Goal: Task Accomplishment & Management: Manage account settings

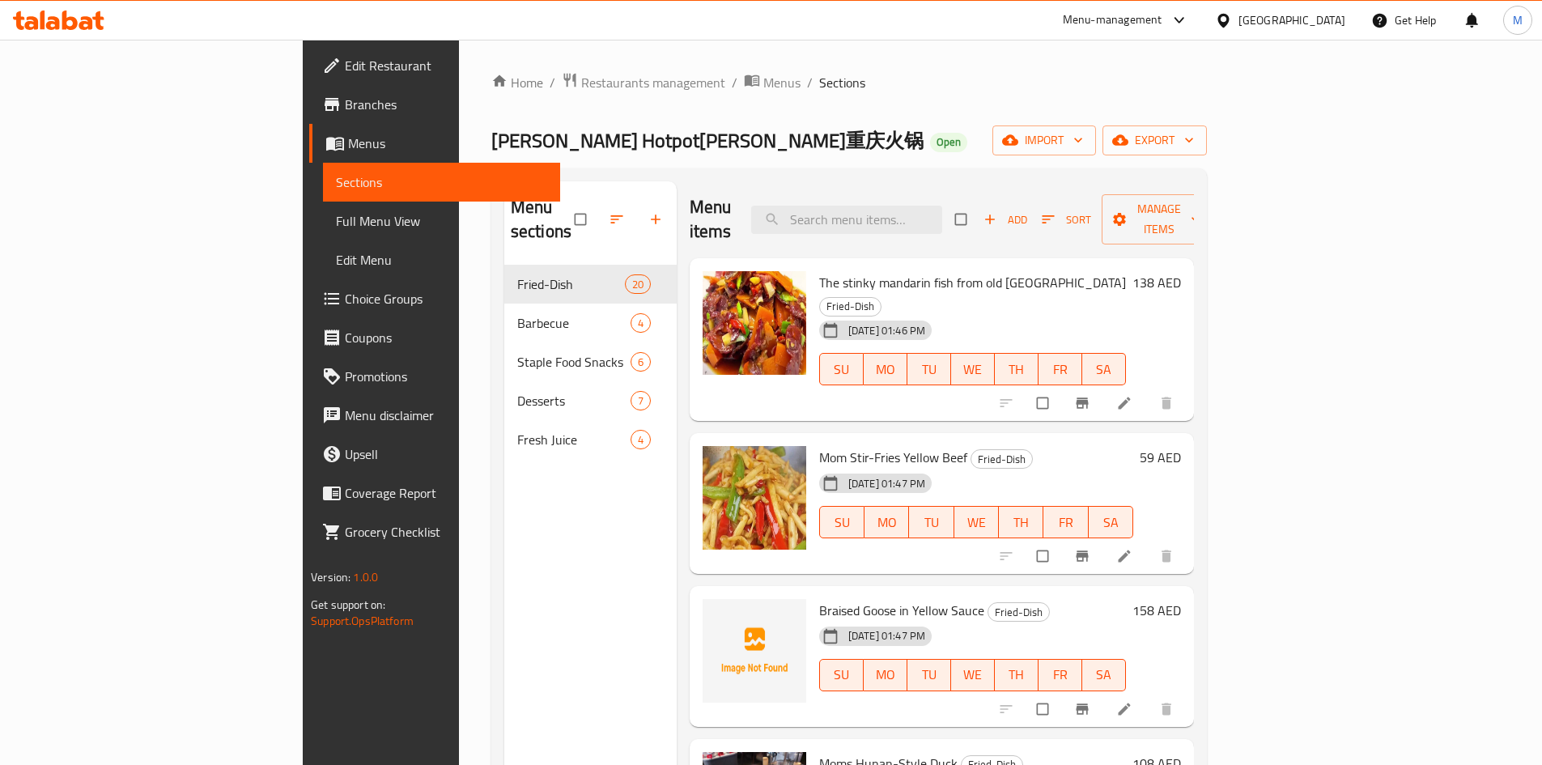
click at [459, 68] on div "Home / Restaurants management / Menus / Sections [PERSON_NAME] Hotpot[PERSON_NA…" at bounding box center [849, 516] width 781 height 952
click at [581, 79] on span "Restaurants management" at bounding box center [653, 82] width 144 height 19
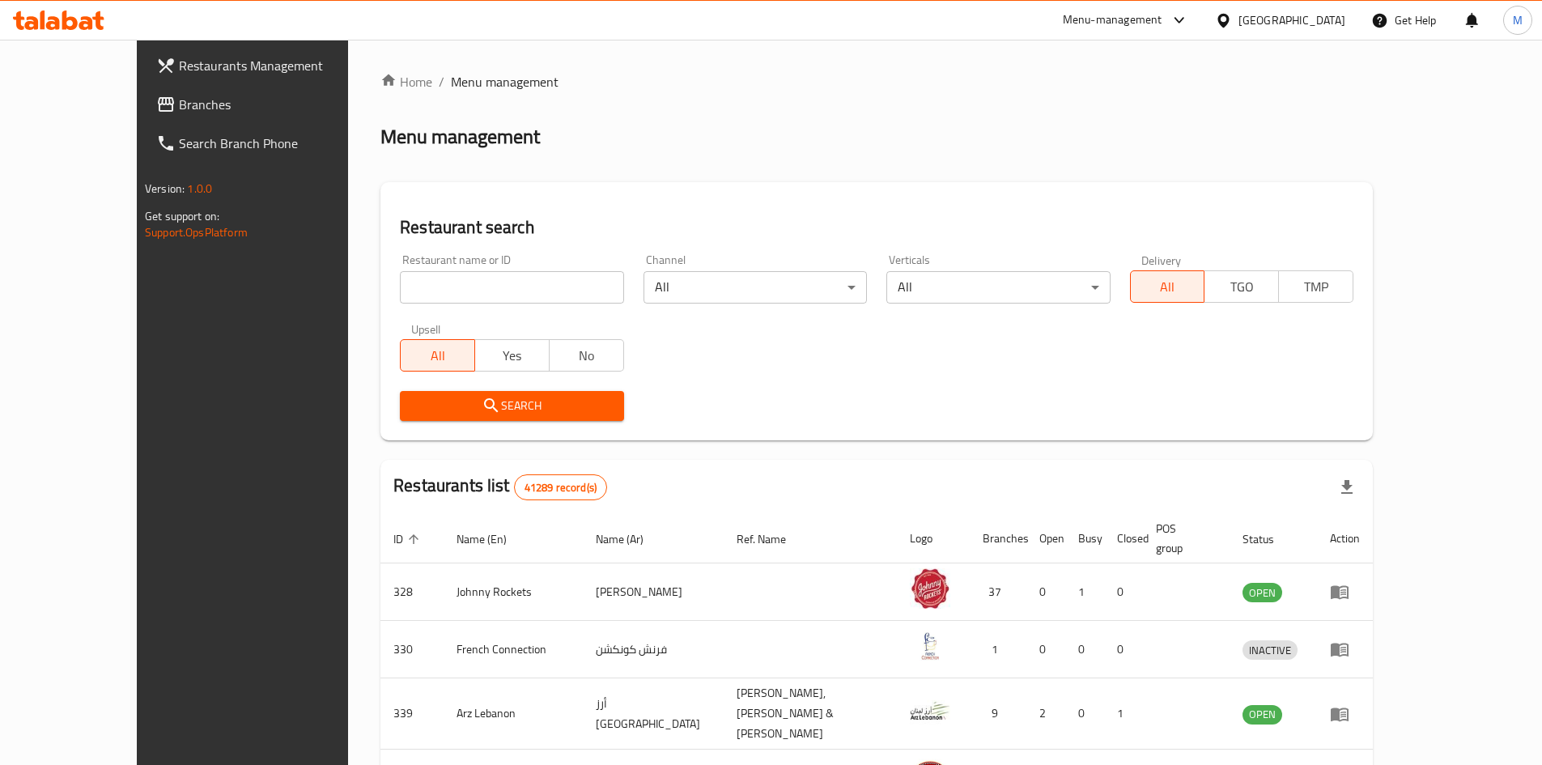
click at [179, 110] on span "Branches" at bounding box center [280, 104] width 202 height 19
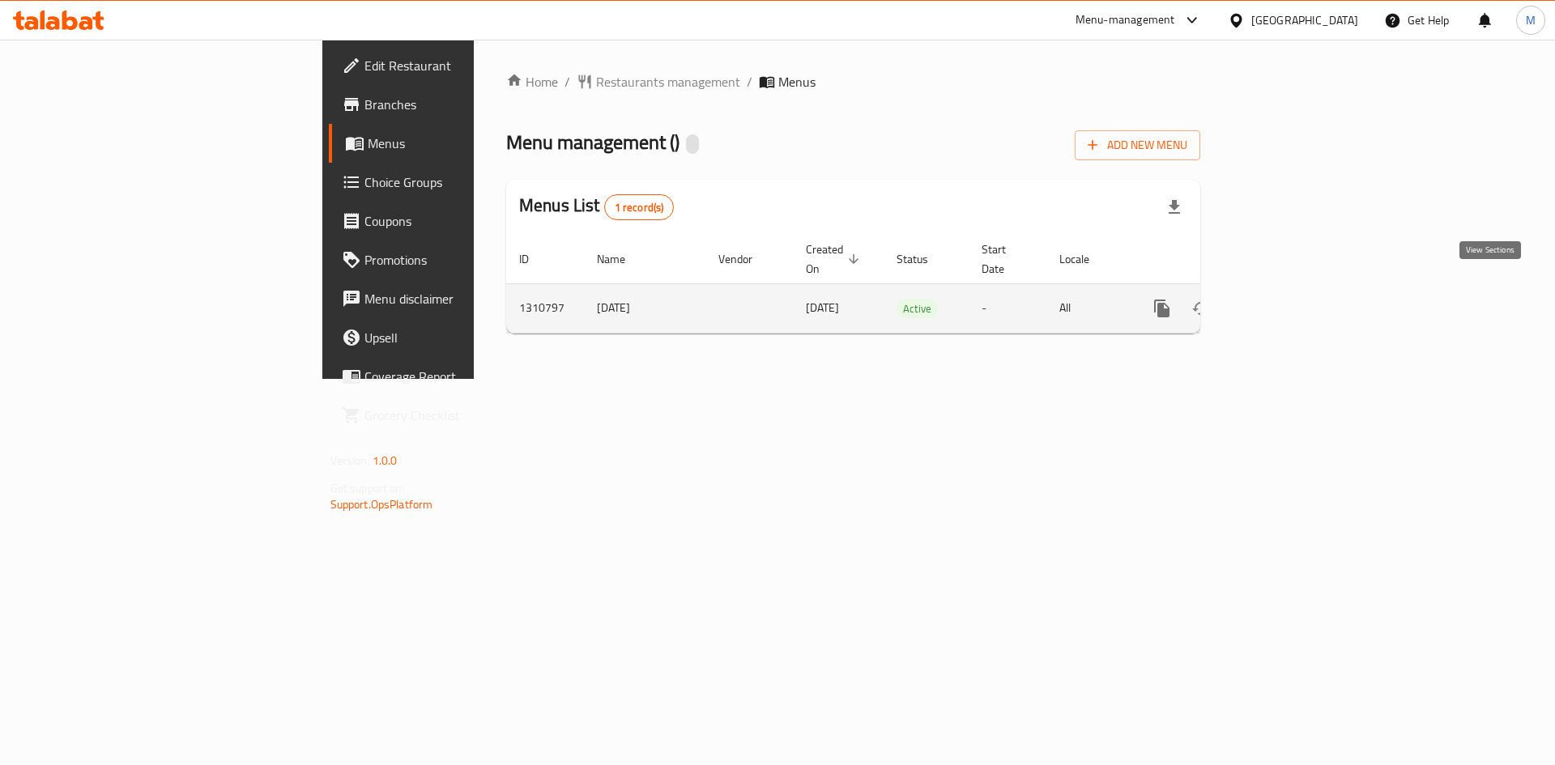
click at [1288, 299] on icon "enhanced table" at bounding box center [1278, 308] width 19 height 19
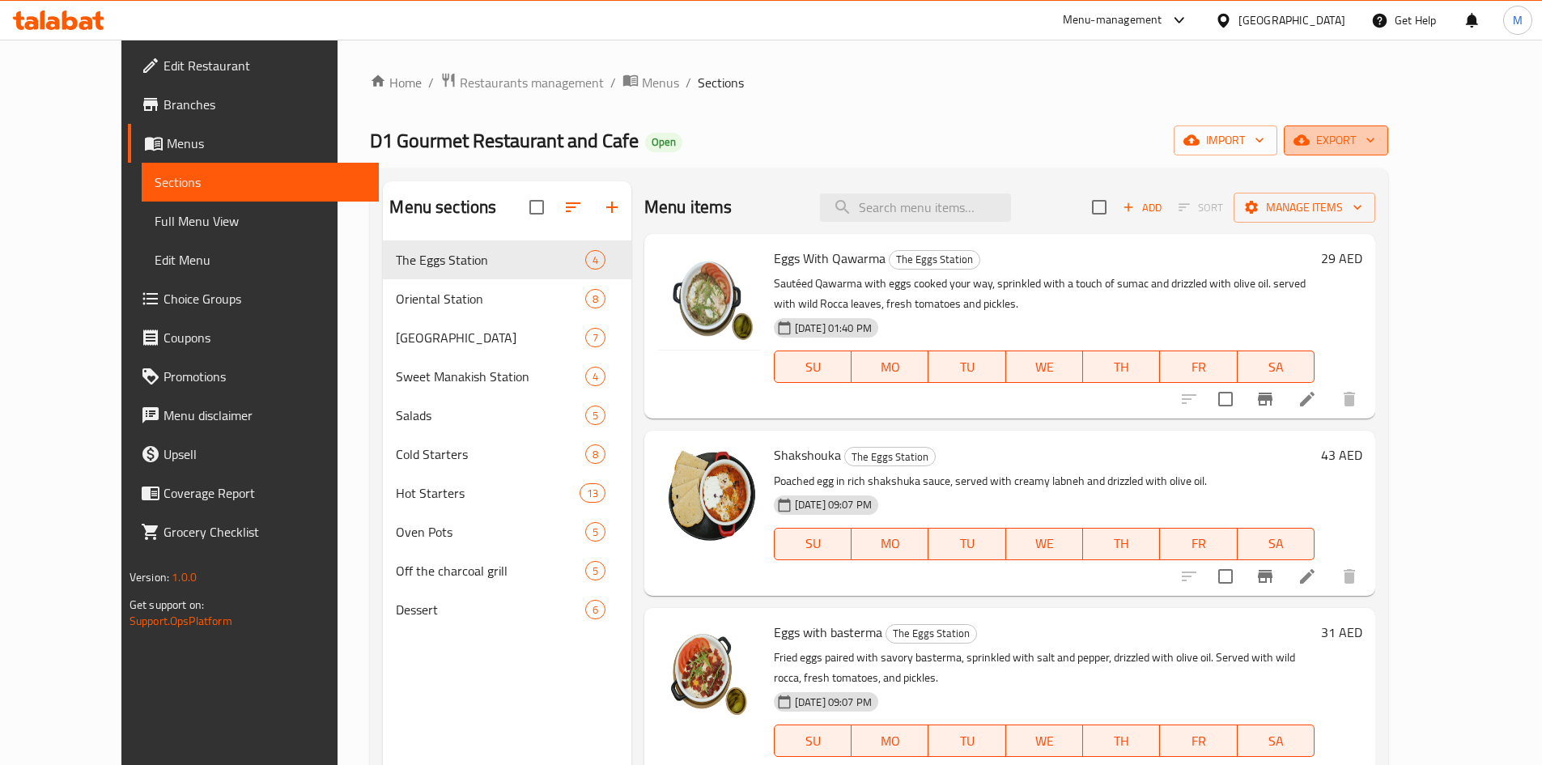
click at [1376, 142] on span "export" at bounding box center [1336, 140] width 79 height 20
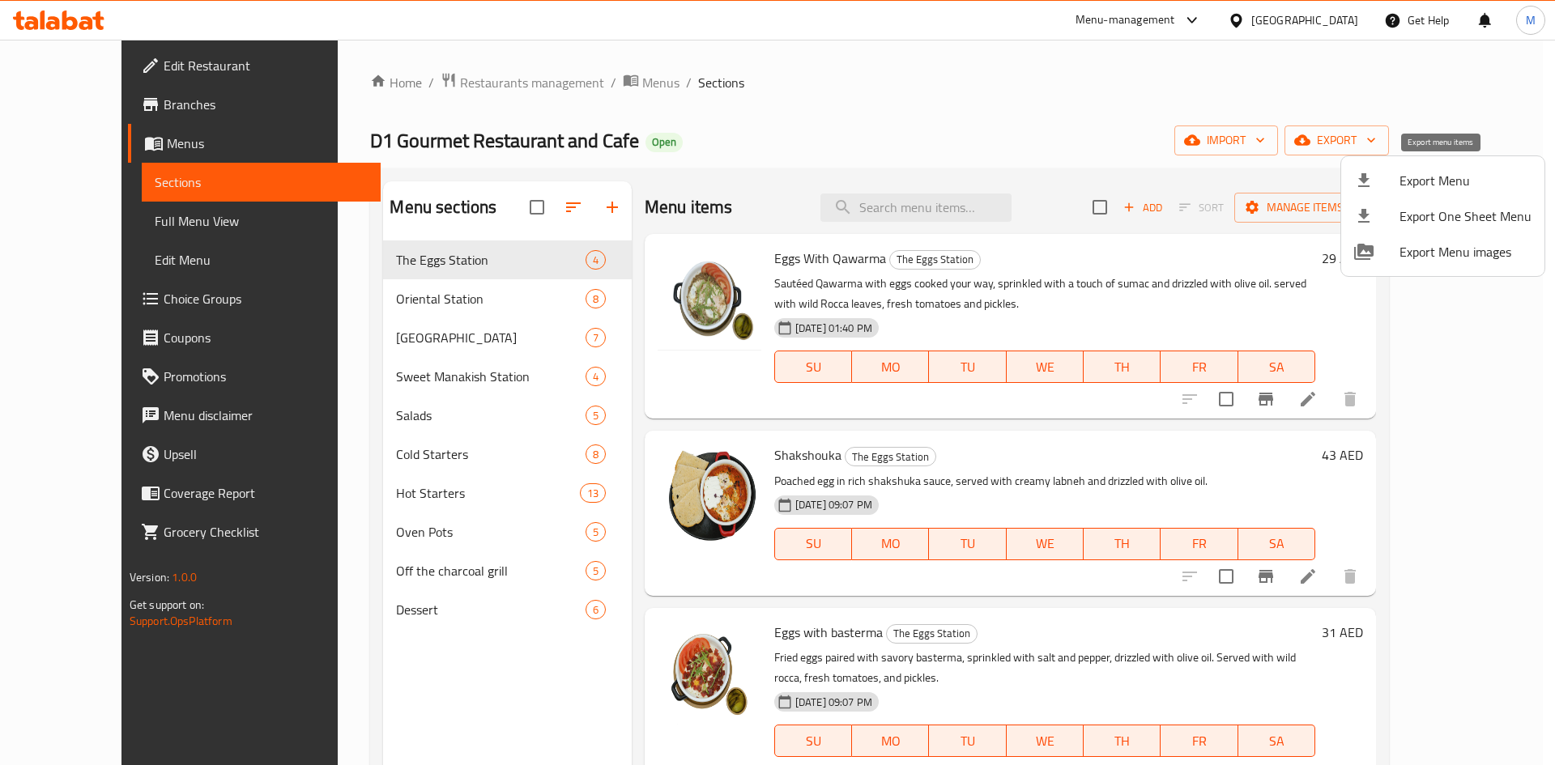
click at [1437, 175] on span "Export Menu" at bounding box center [1465, 180] width 132 height 19
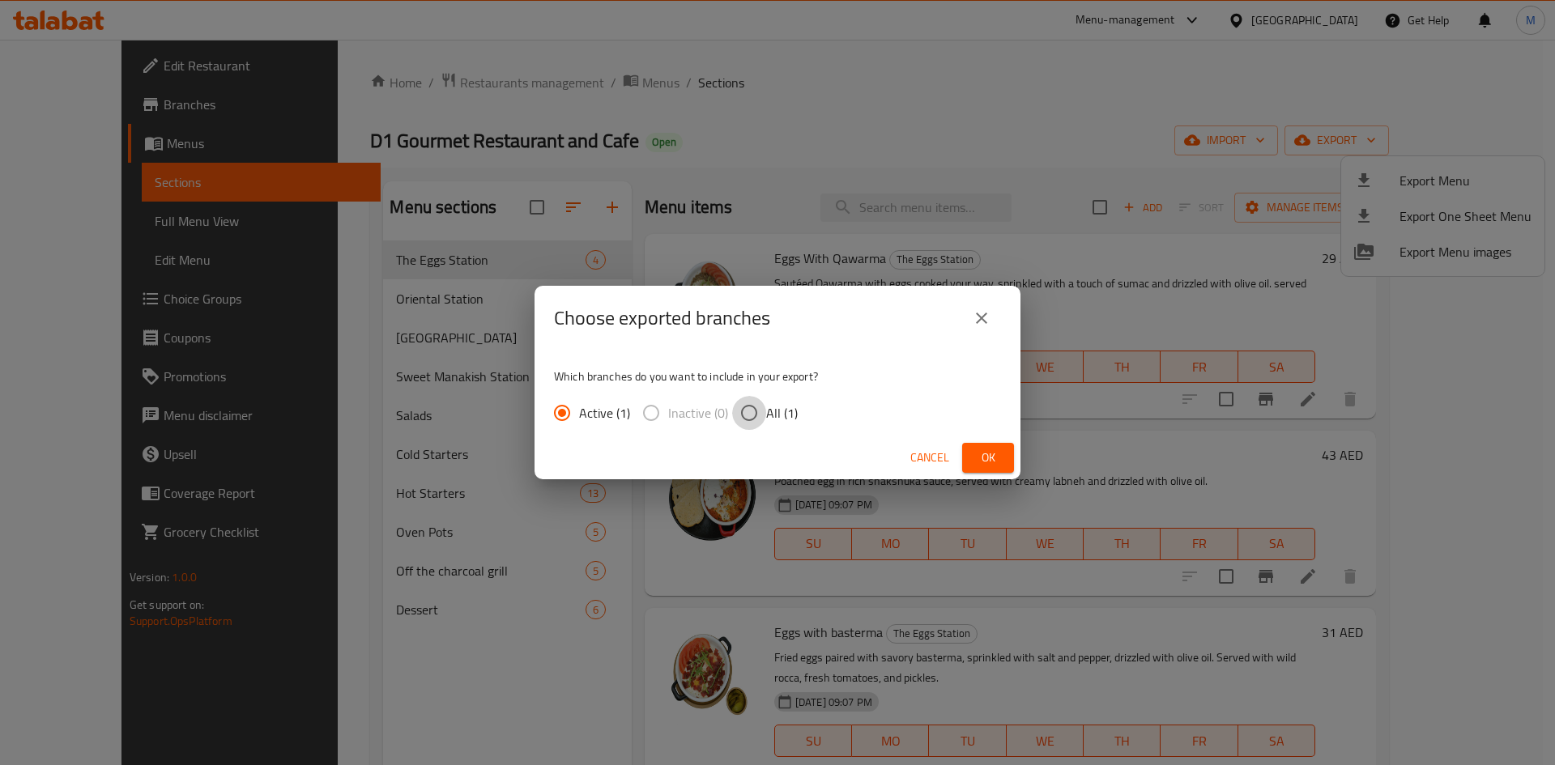
click at [744, 415] on input "All (1)" at bounding box center [749, 413] width 34 height 34
radio input "true"
click at [972, 461] on button "Ok" at bounding box center [988, 458] width 52 height 30
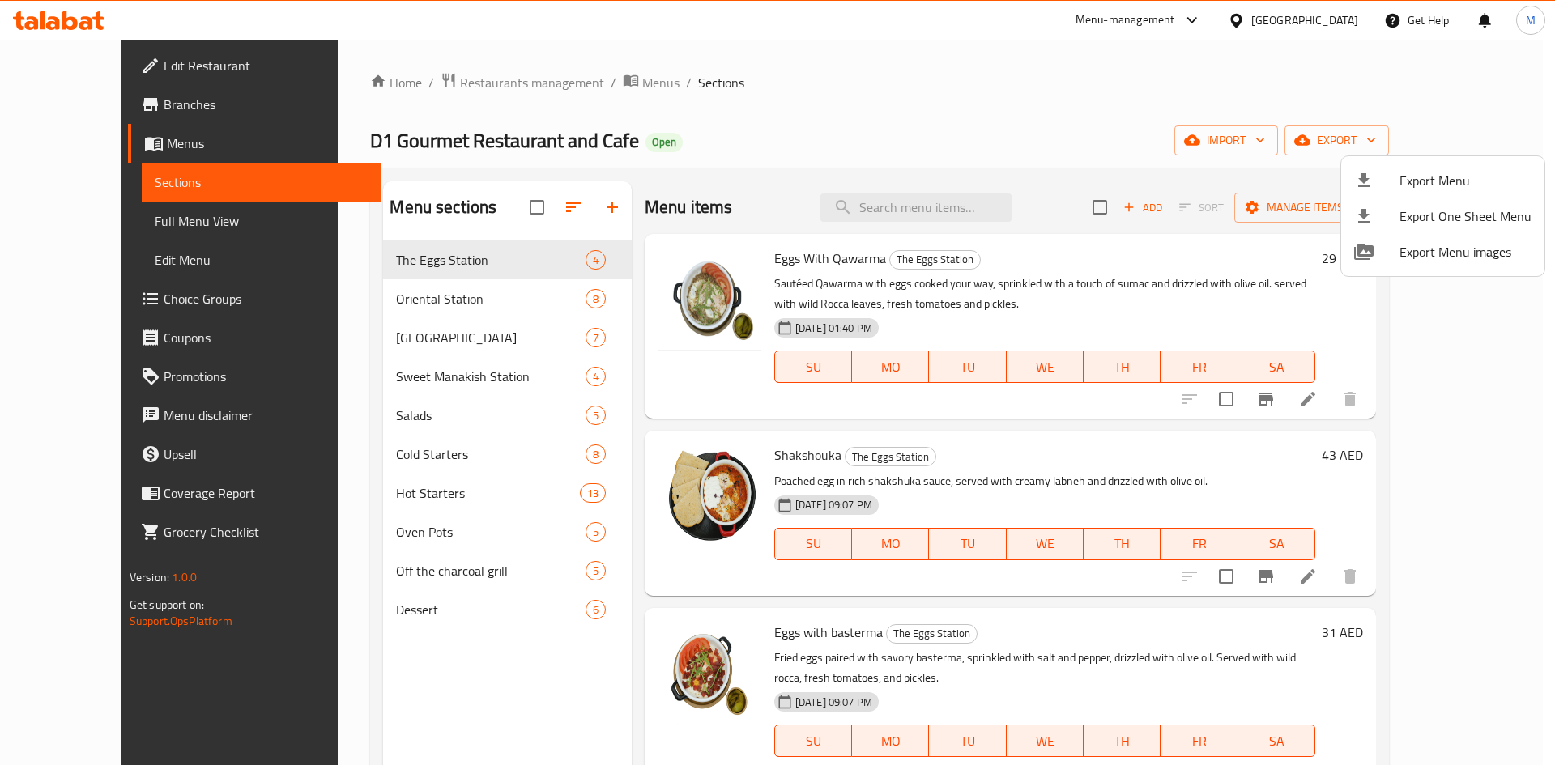
click at [939, 107] on div at bounding box center [777, 382] width 1555 height 765
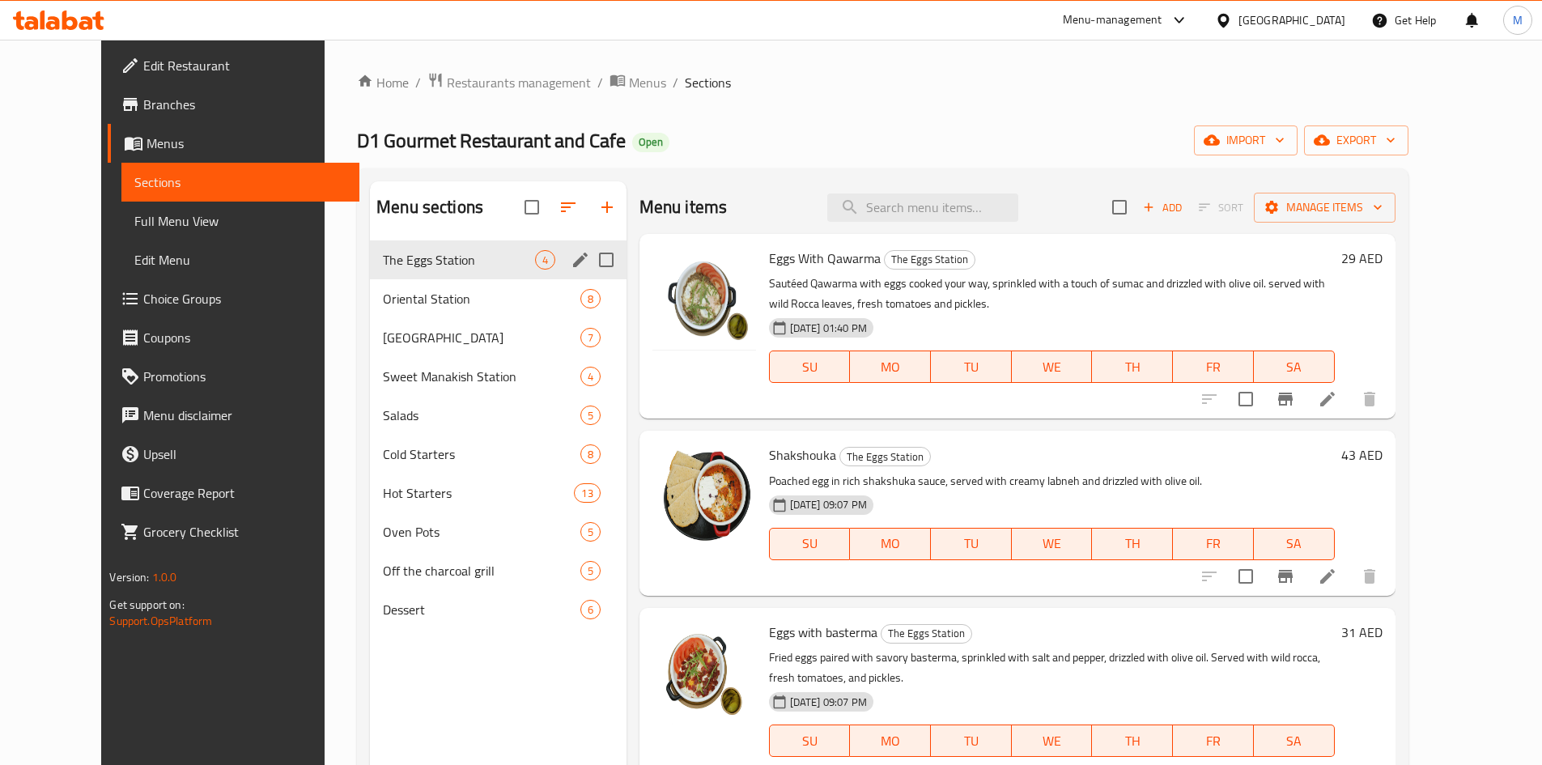
click at [386, 266] on span "The Eggs Station" at bounding box center [458, 259] width 151 height 19
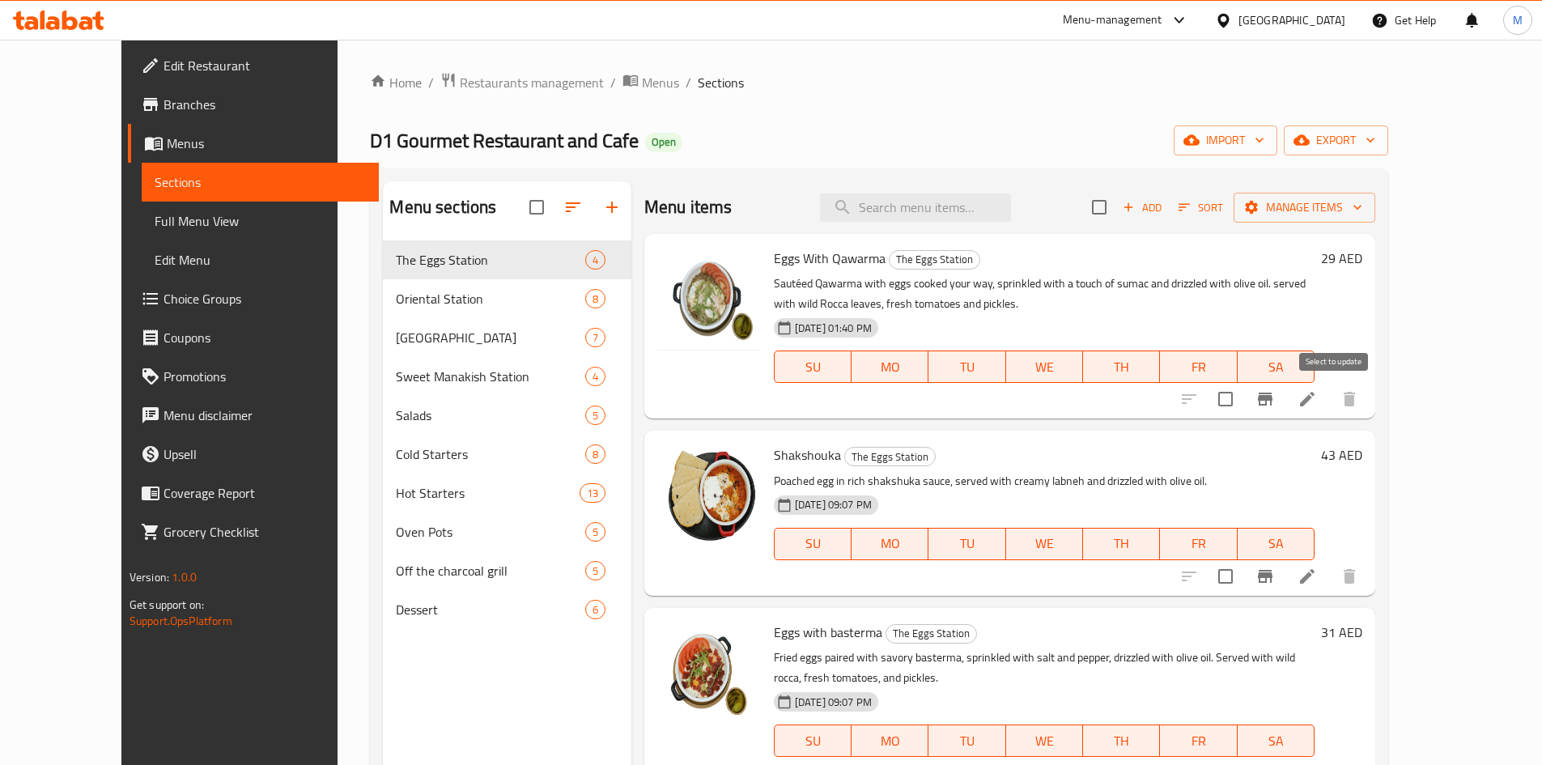
click at [1243, 394] on input "checkbox" at bounding box center [1226, 399] width 34 height 34
checkbox input "true"
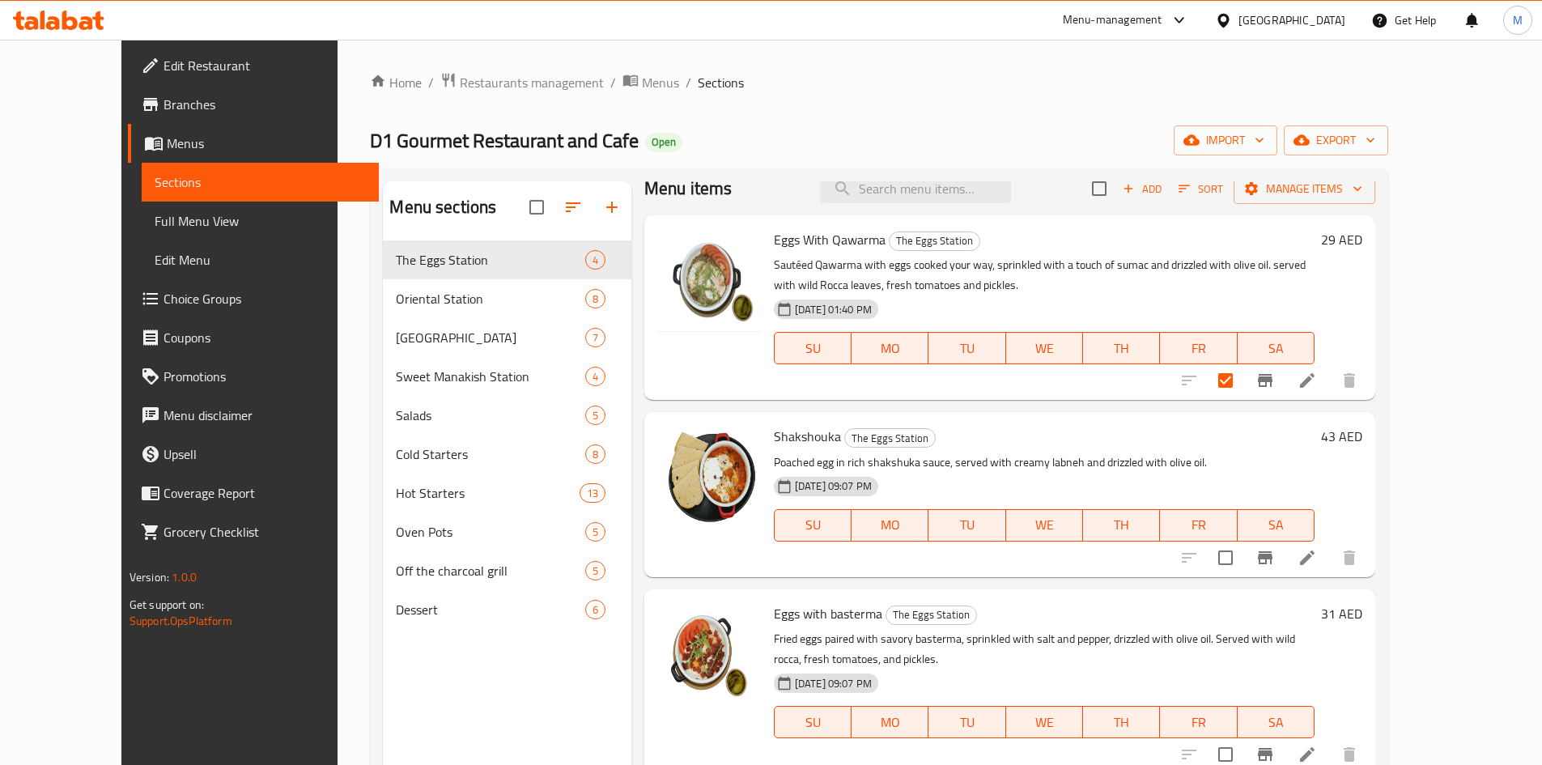
scroll to position [23, 0]
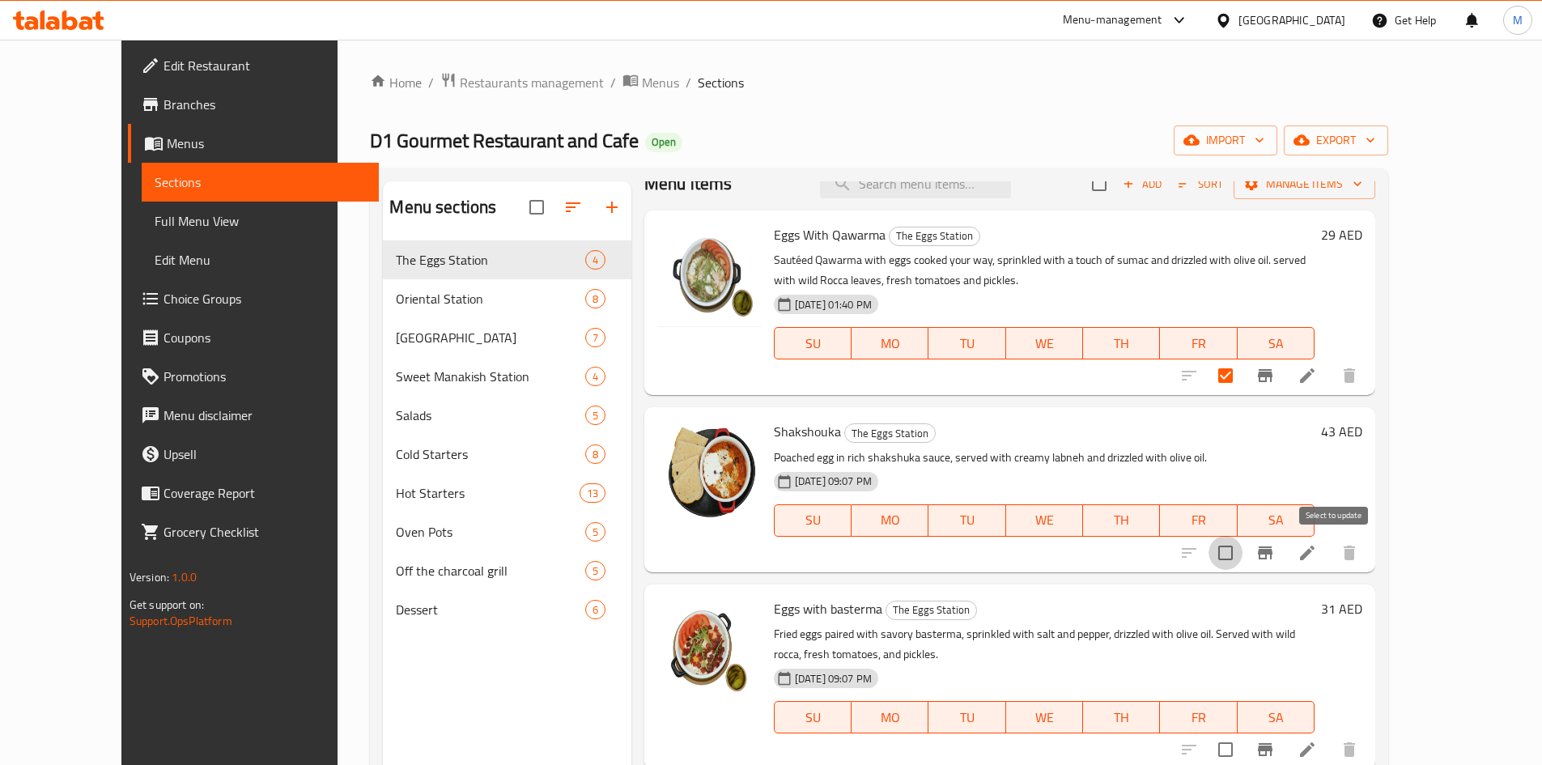
click at [1243, 546] on input "checkbox" at bounding box center [1226, 553] width 34 height 34
checkbox input "true"
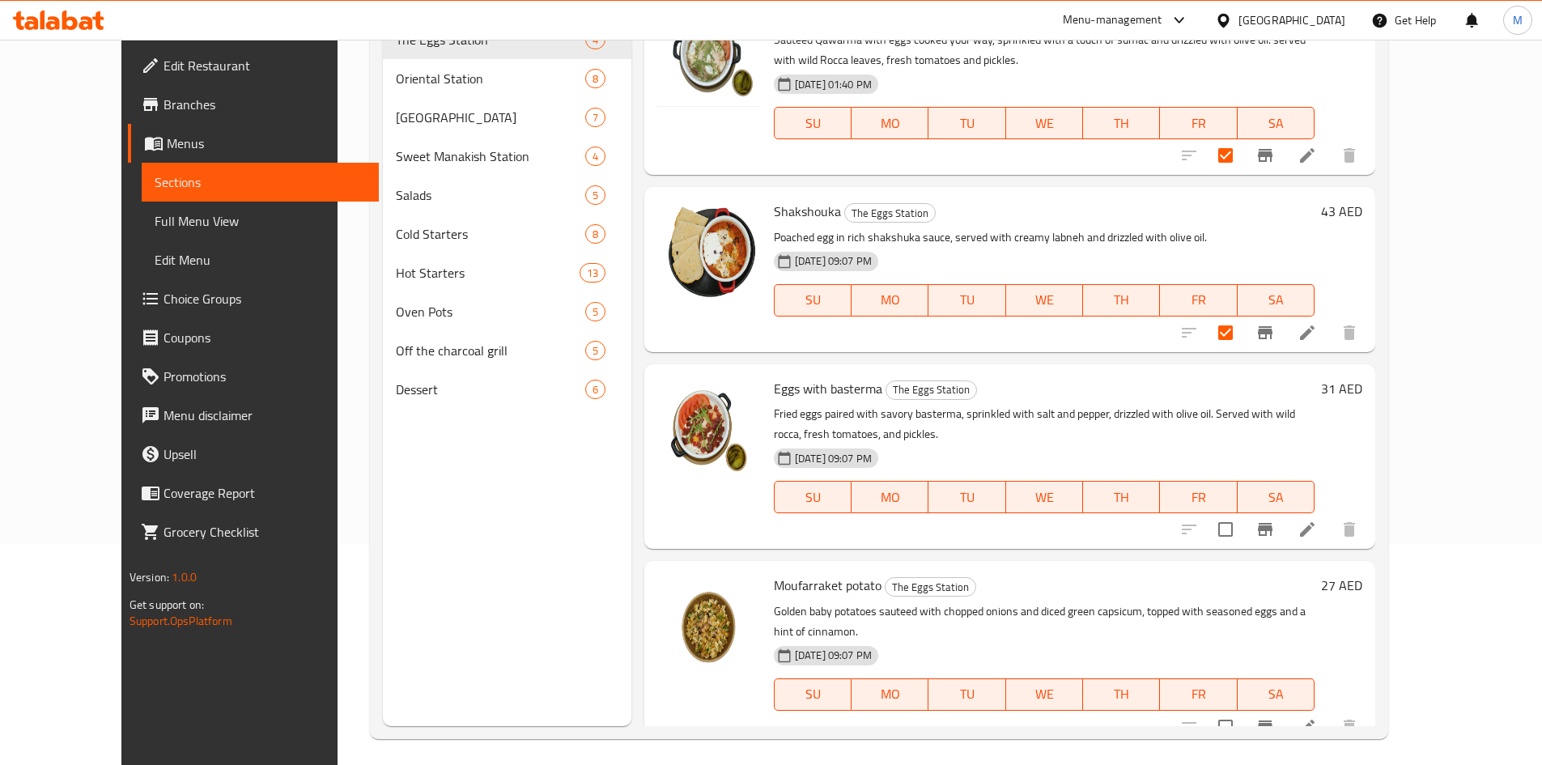
scroll to position [227, 0]
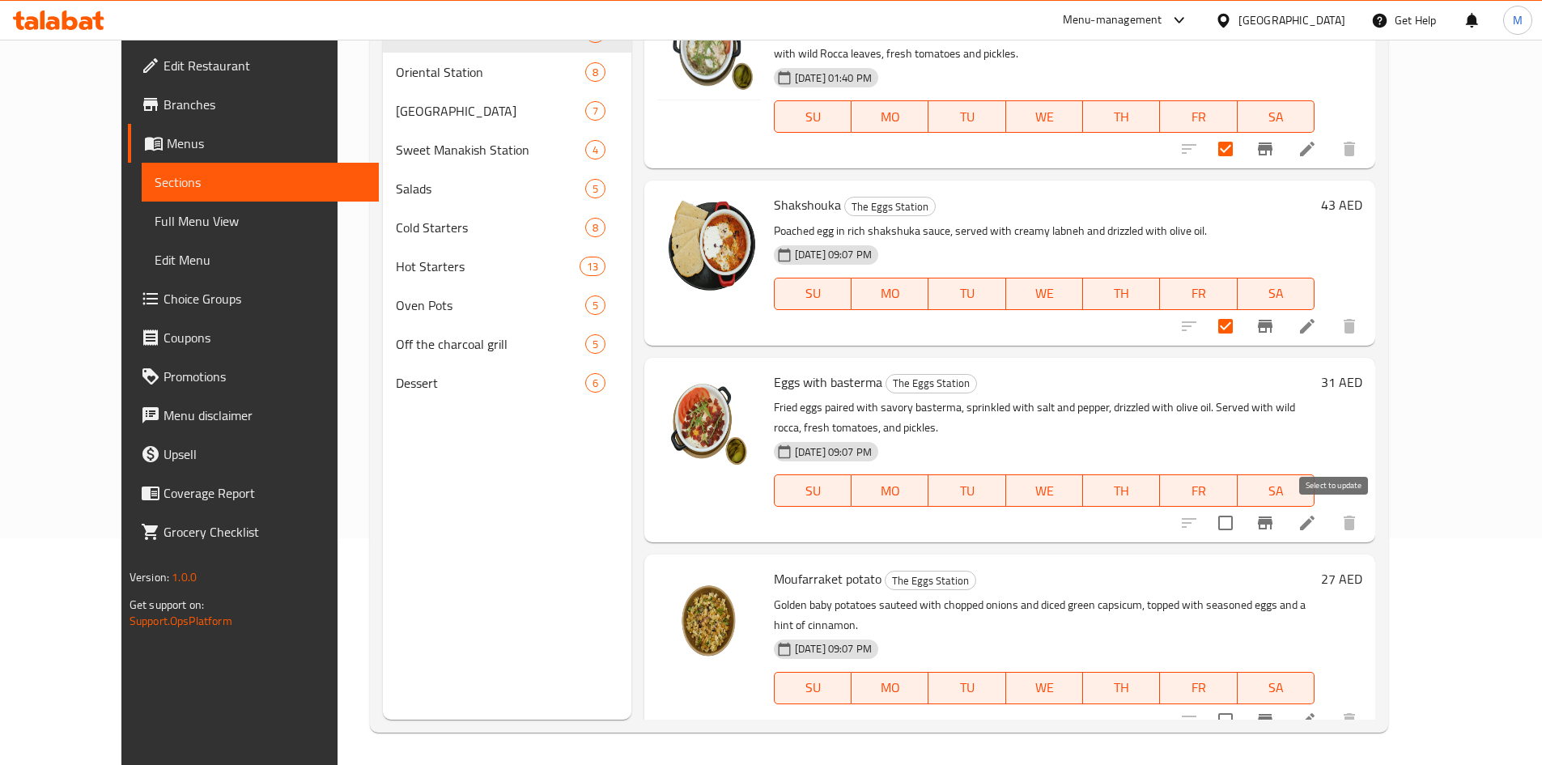
click at [1243, 522] on input "checkbox" at bounding box center [1226, 523] width 34 height 34
checkbox input "true"
click at [1243, 706] on input "checkbox" at bounding box center [1226, 721] width 34 height 34
checkbox input "true"
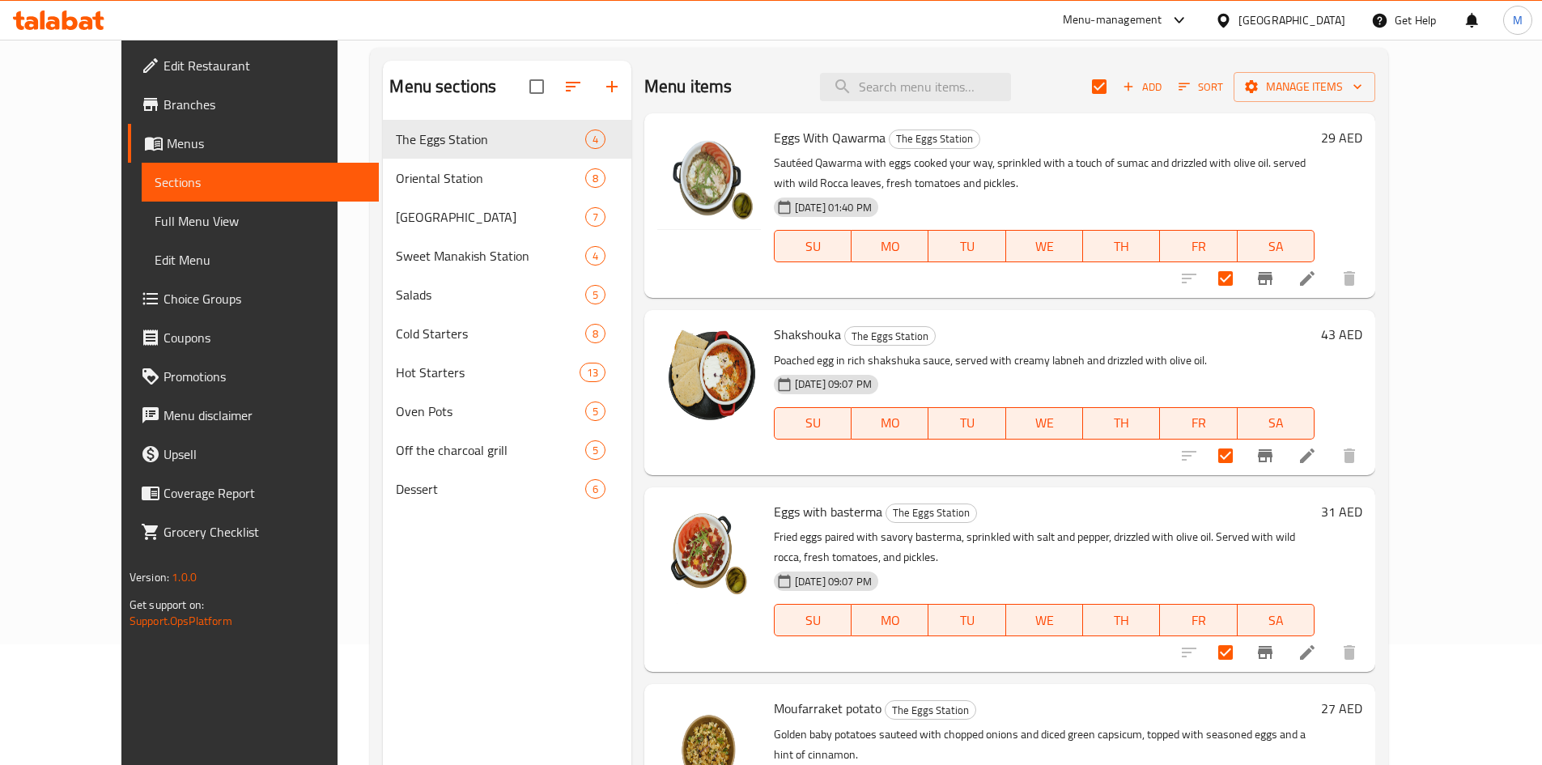
scroll to position [0, 0]
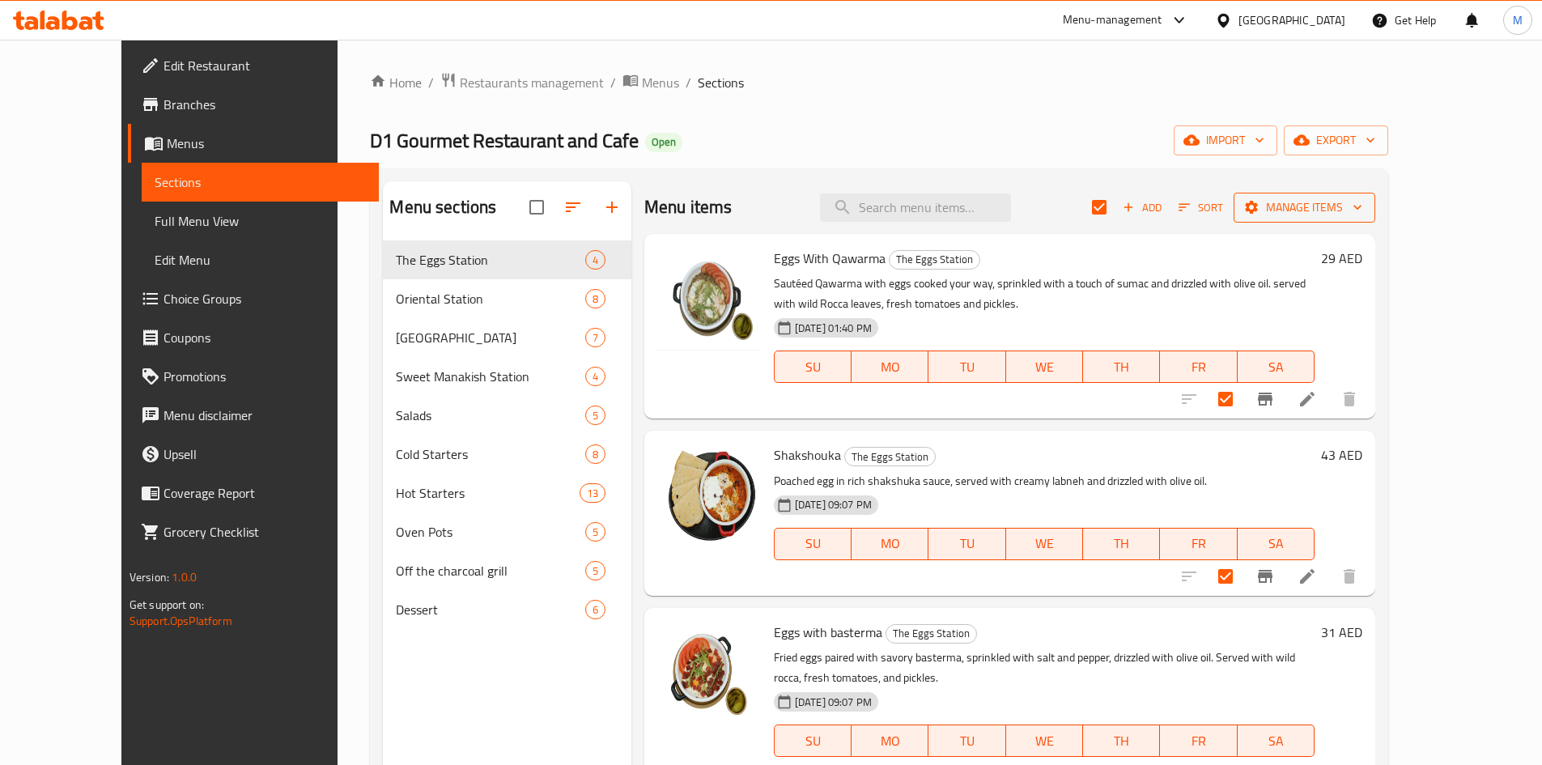
click at [1363, 216] on span "Manage items" at bounding box center [1305, 208] width 116 height 20
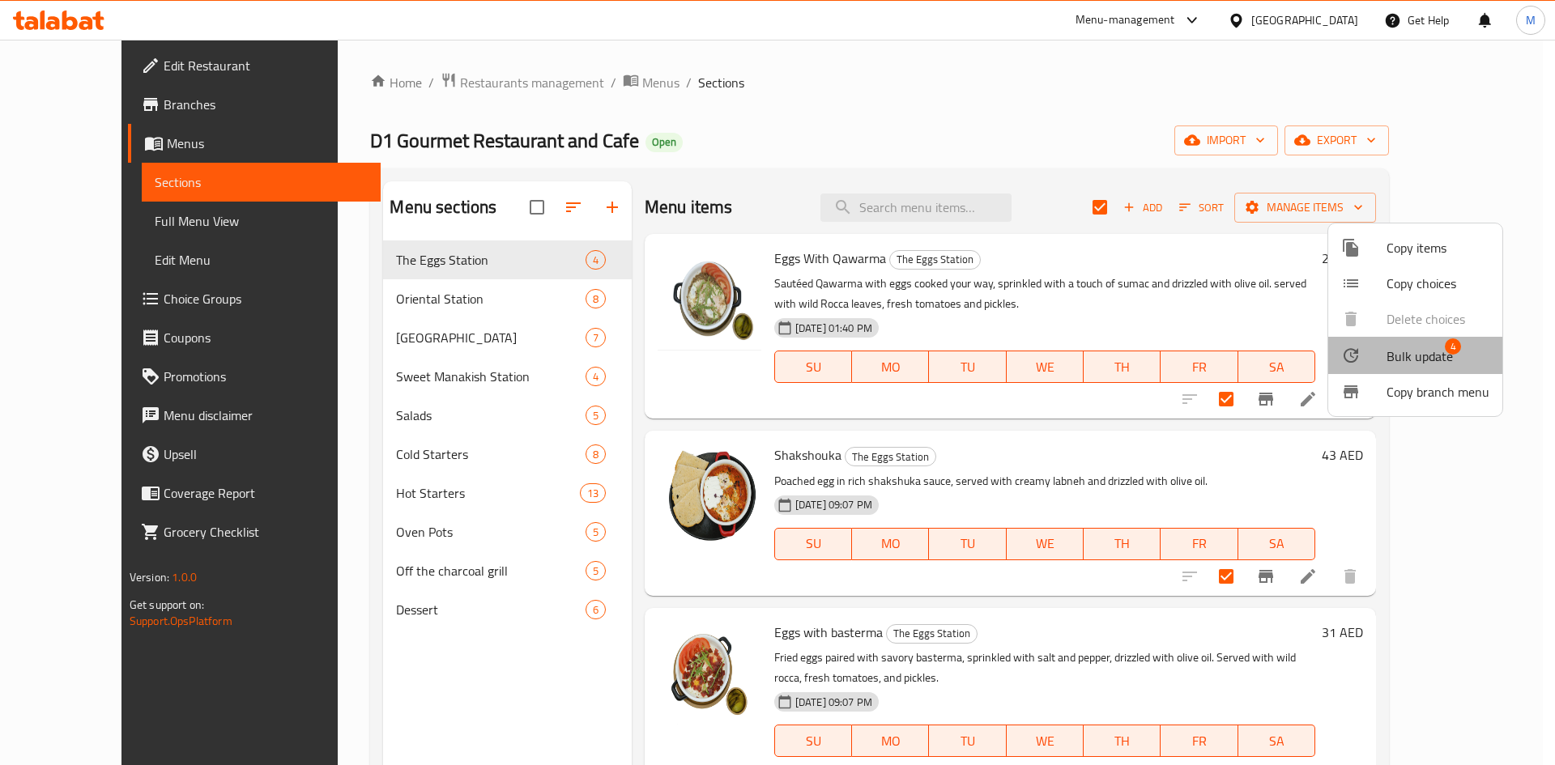
click at [1420, 356] on span "Bulk update" at bounding box center [1419, 356] width 66 height 19
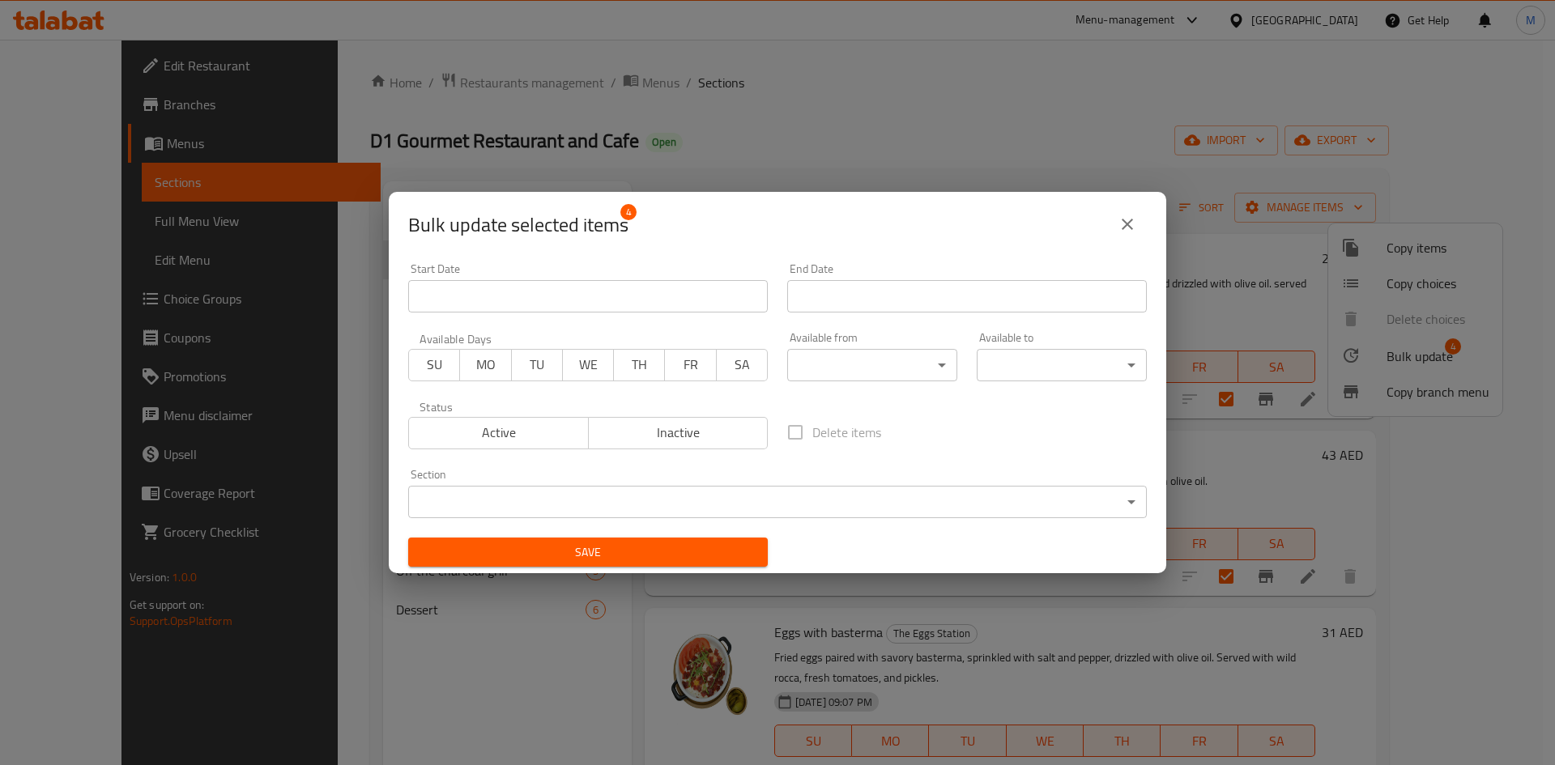
click at [1034, 453] on div "Delete items" at bounding box center [966, 432] width 379 height 53
click at [1125, 222] on icon "close" at bounding box center [1126, 224] width 11 height 11
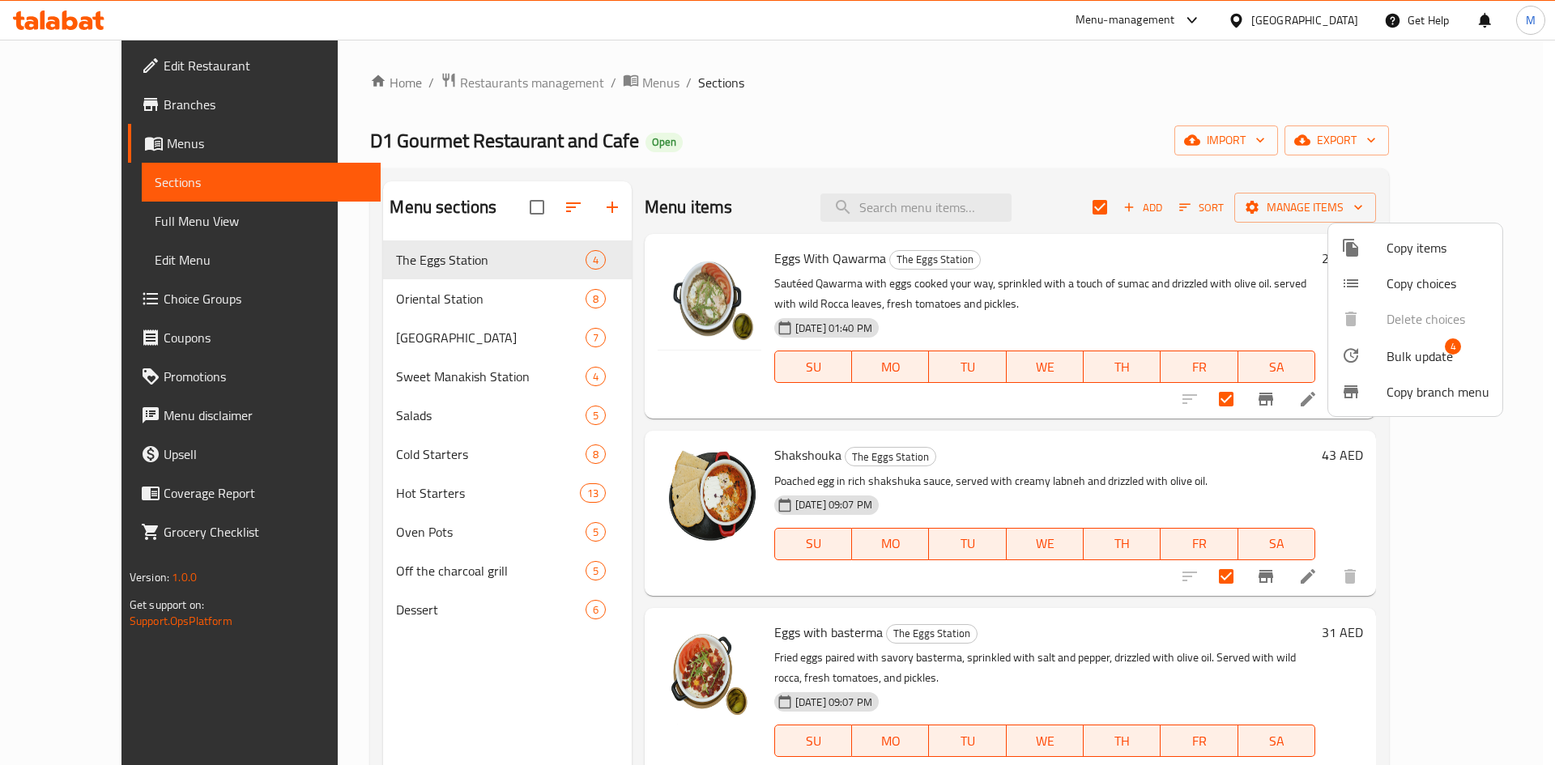
click at [1256, 436] on div at bounding box center [777, 382] width 1555 height 765
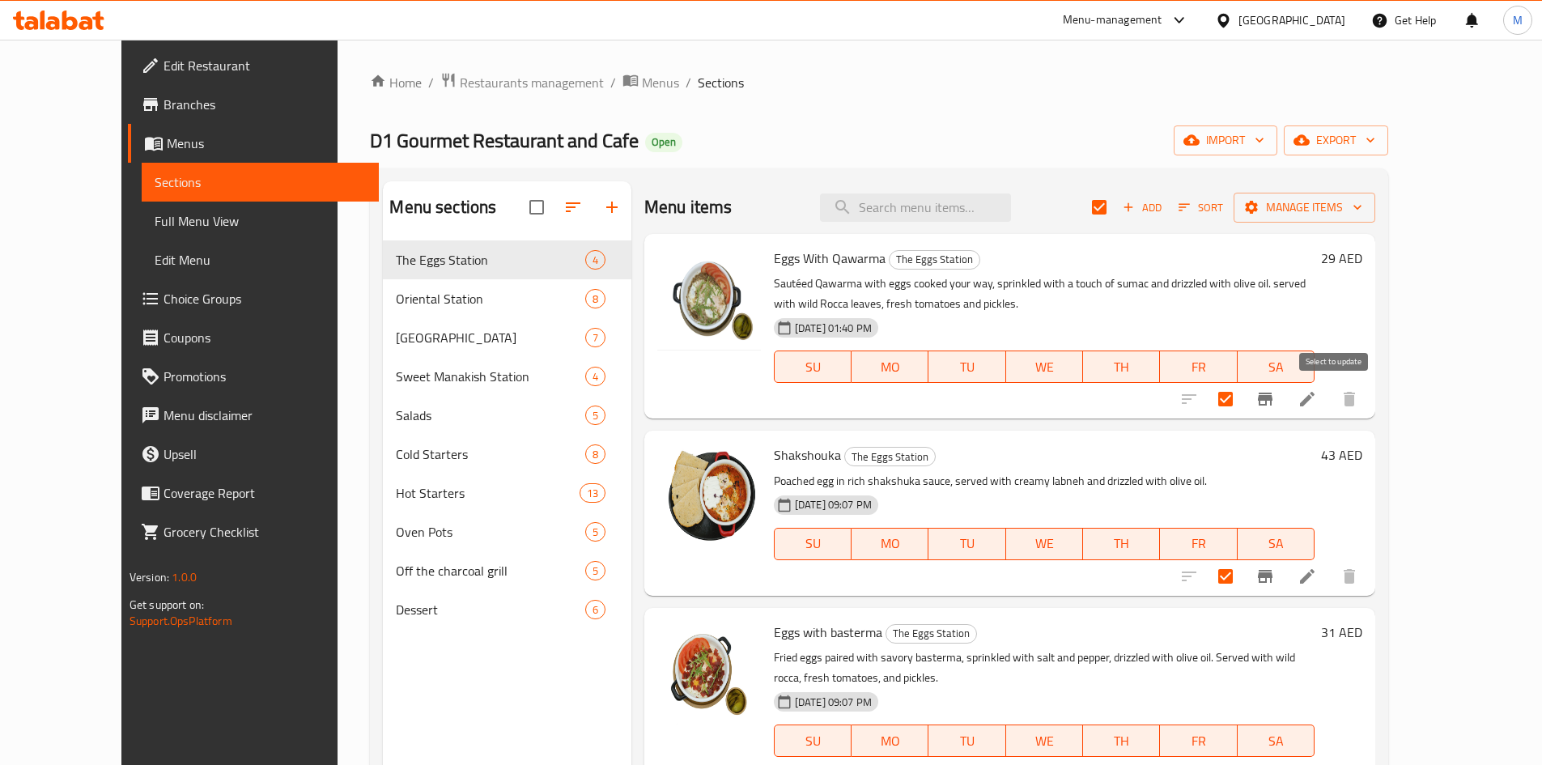
click at [1243, 406] on input "checkbox" at bounding box center [1226, 399] width 34 height 34
checkbox input "false"
click at [1243, 576] on input "checkbox" at bounding box center [1226, 577] width 34 height 34
checkbox input "false"
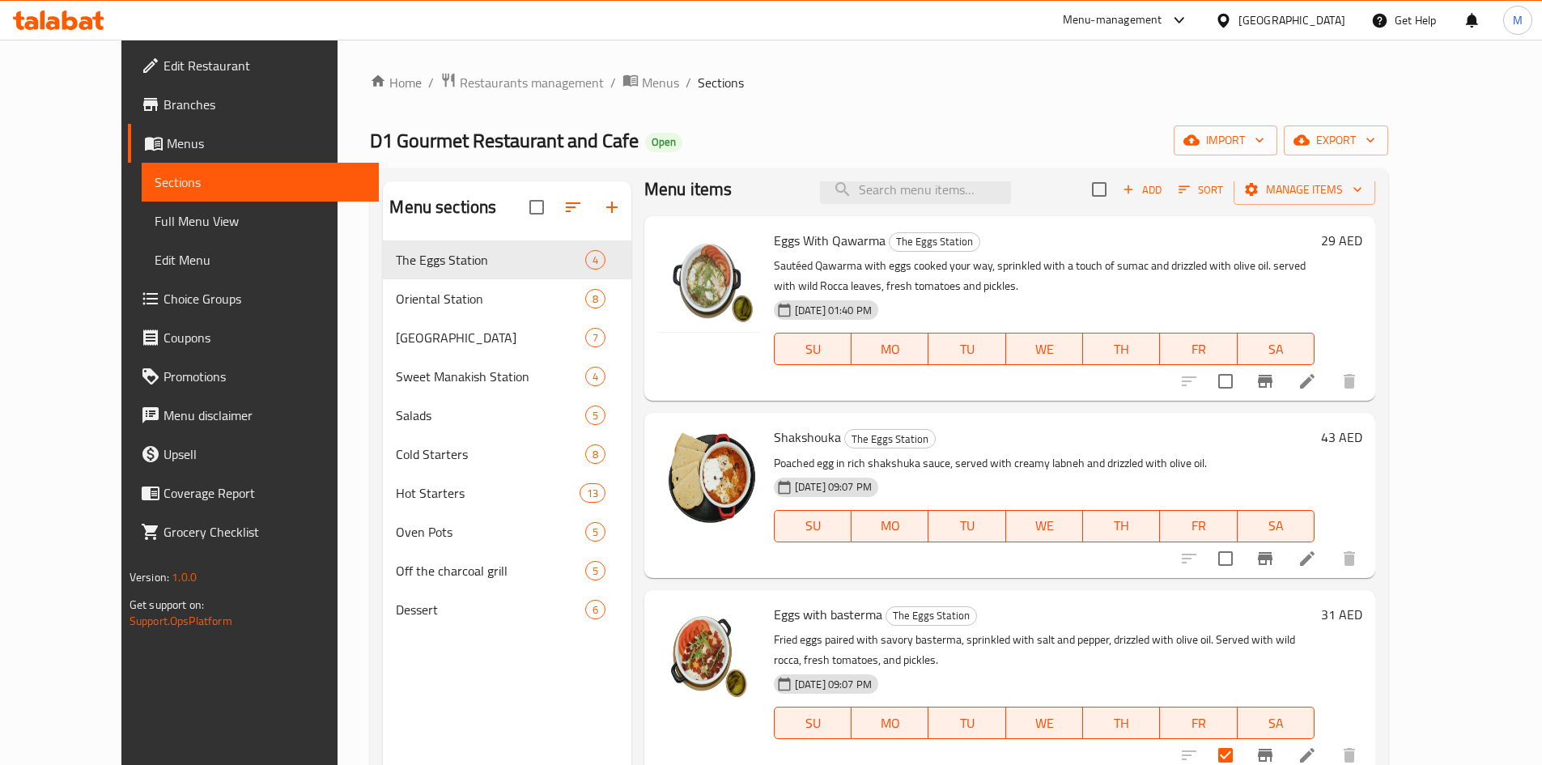
scroll to position [23, 0]
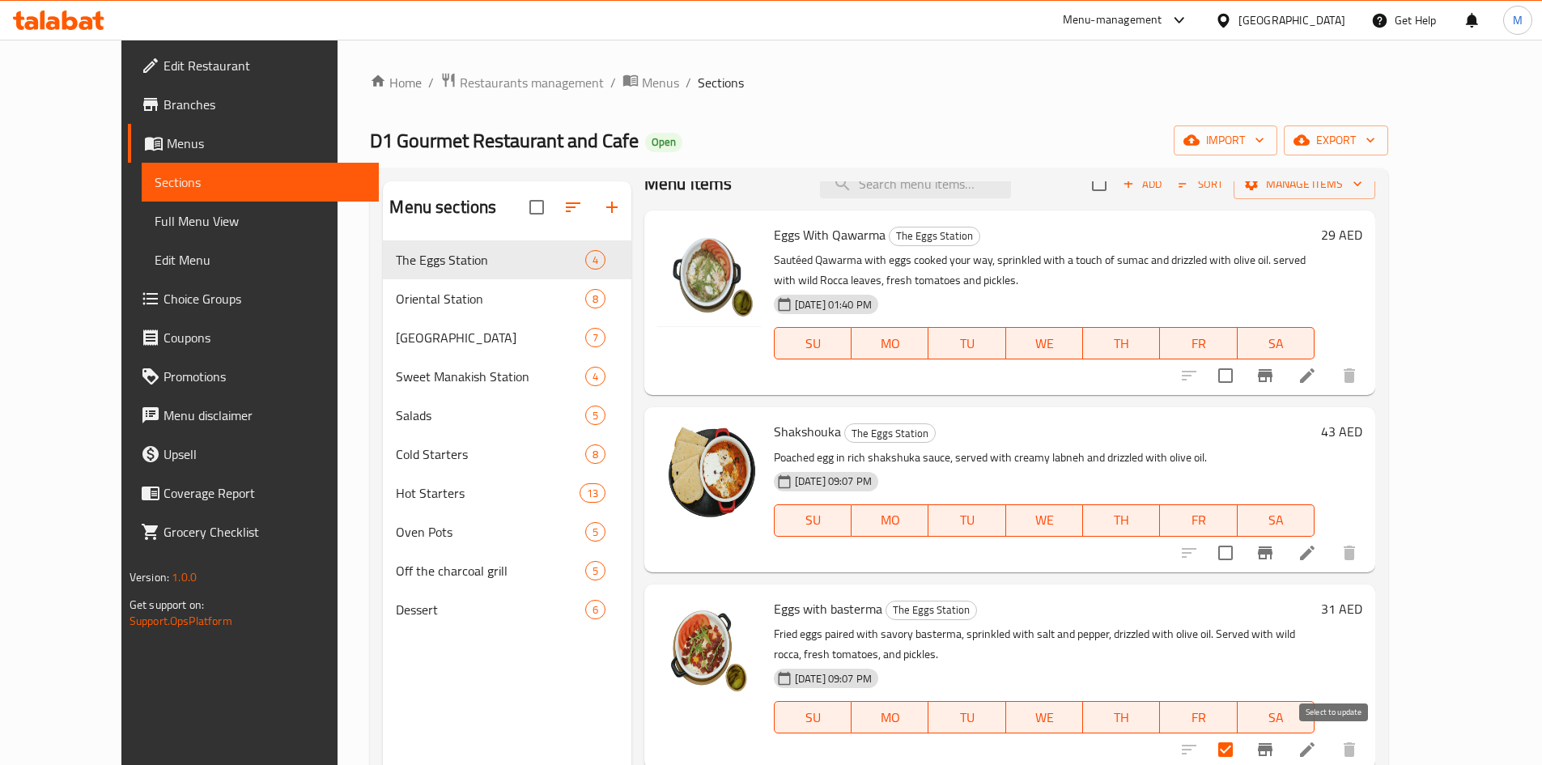
click at [1243, 746] on input "checkbox" at bounding box center [1226, 750] width 34 height 34
checkbox input "false"
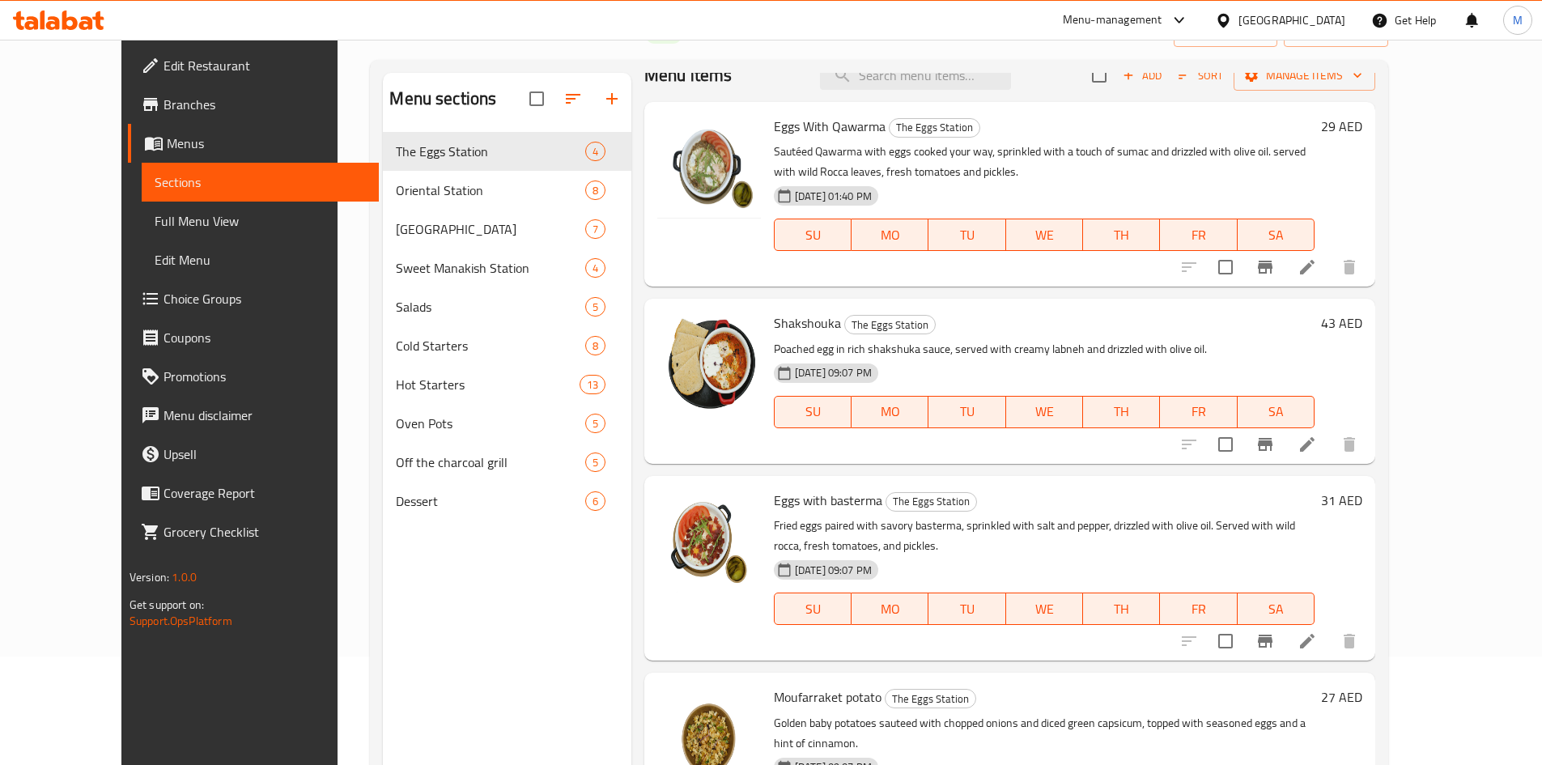
scroll to position [227, 0]
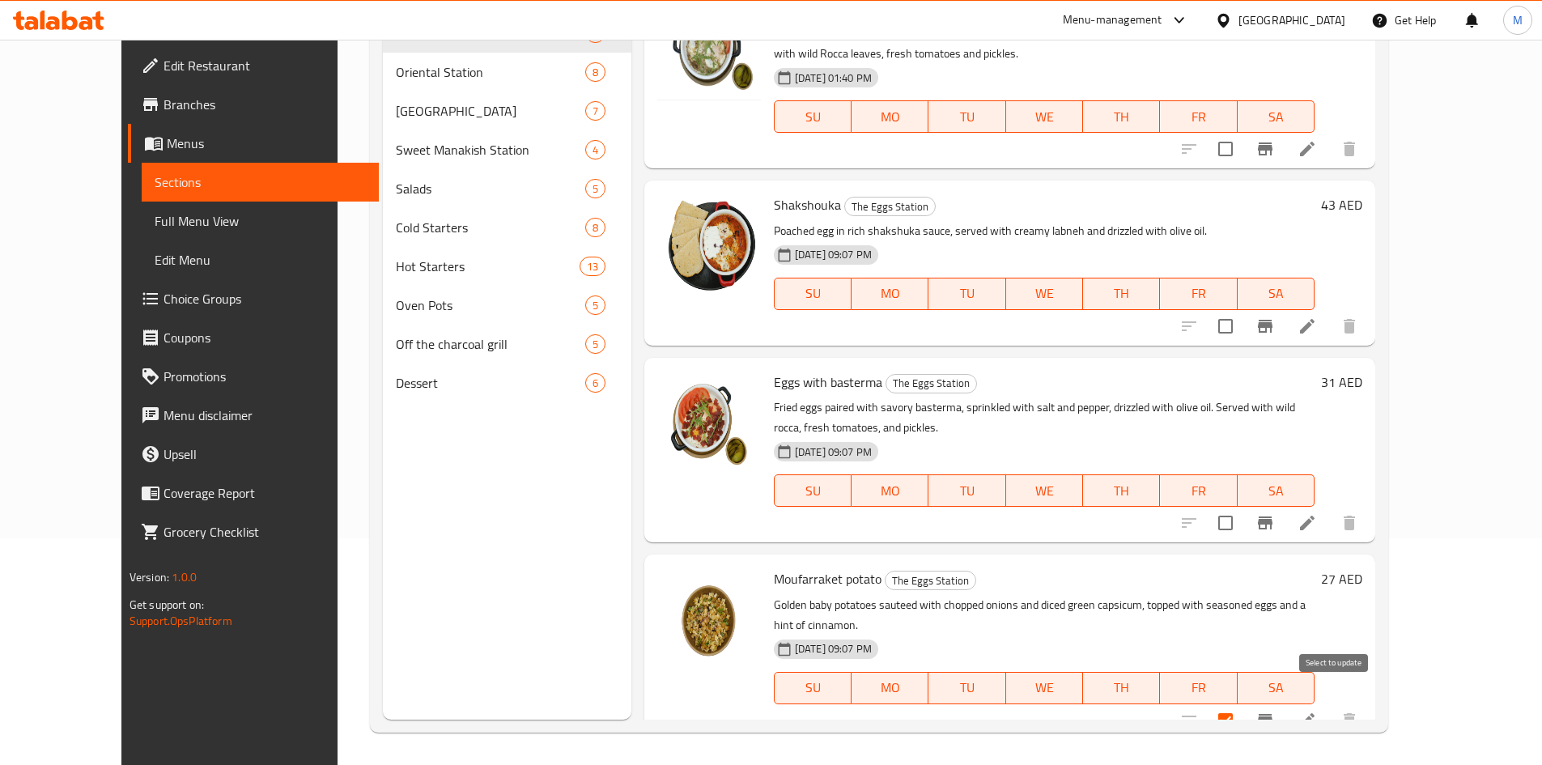
click at [1243, 704] on input "checkbox" at bounding box center [1226, 721] width 34 height 34
checkbox input "false"
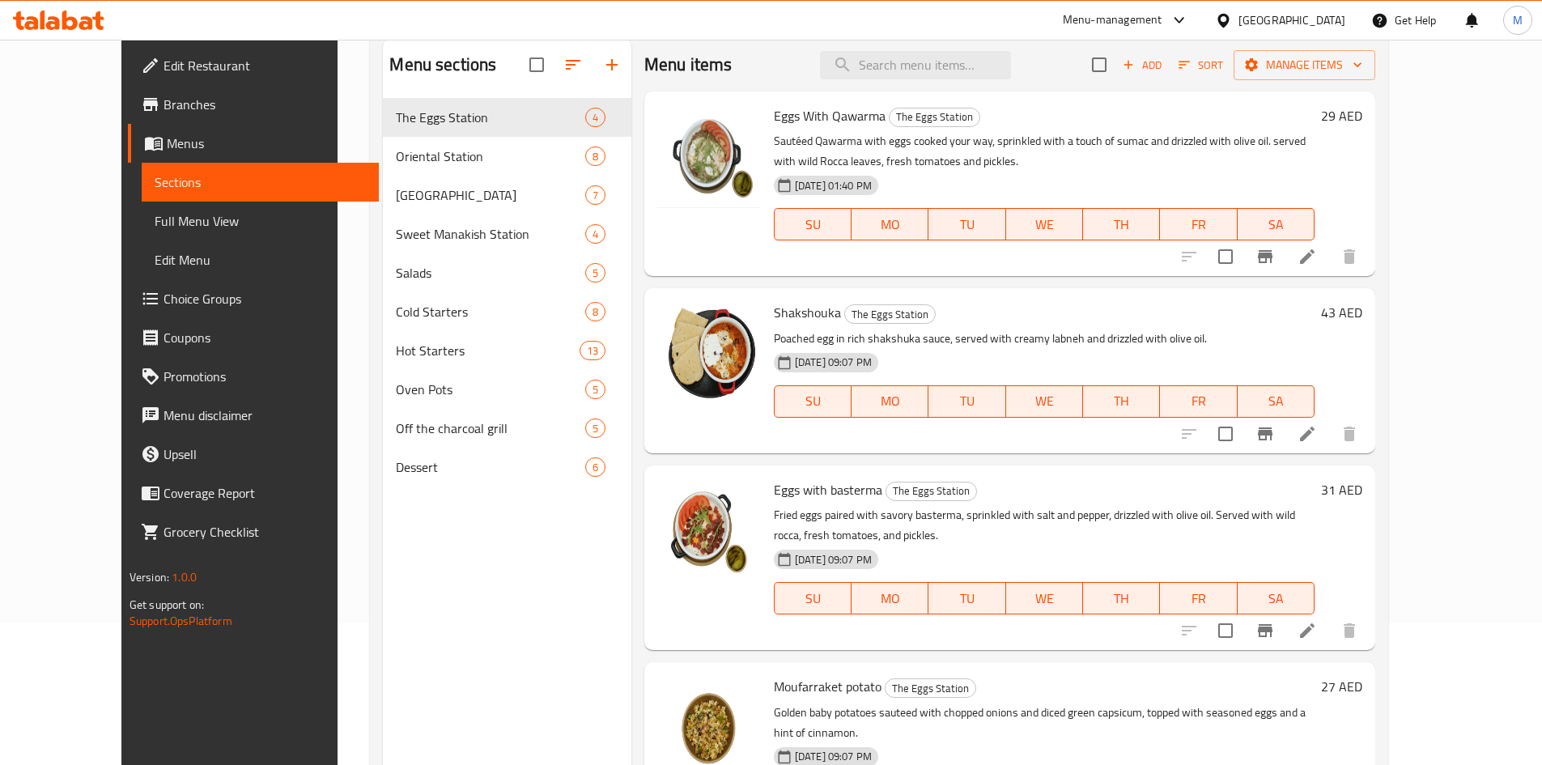
scroll to position [0, 0]
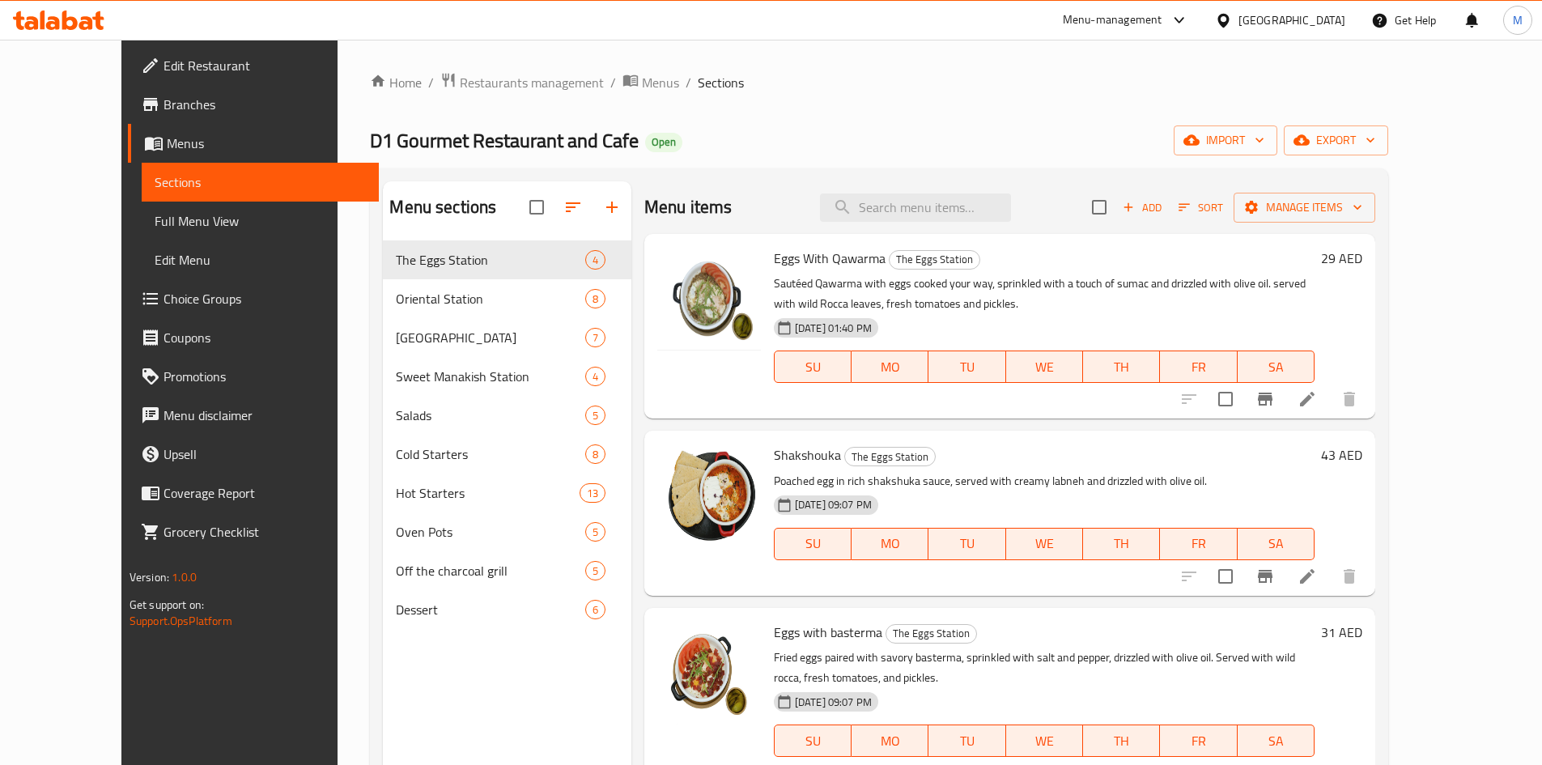
click at [1075, 247] on h6 "Eggs With Qawarma The Eggs Station" at bounding box center [1044, 258] width 541 height 23
drag, startPoint x: 1339, startPoint y: 392, endPoint x: 1333, endPoint y: 434, distance: 42.6
click at [1243, 393] on input "checkbox" at bounding box center [1226, 399] width 34 height 34
checkbox input "true"
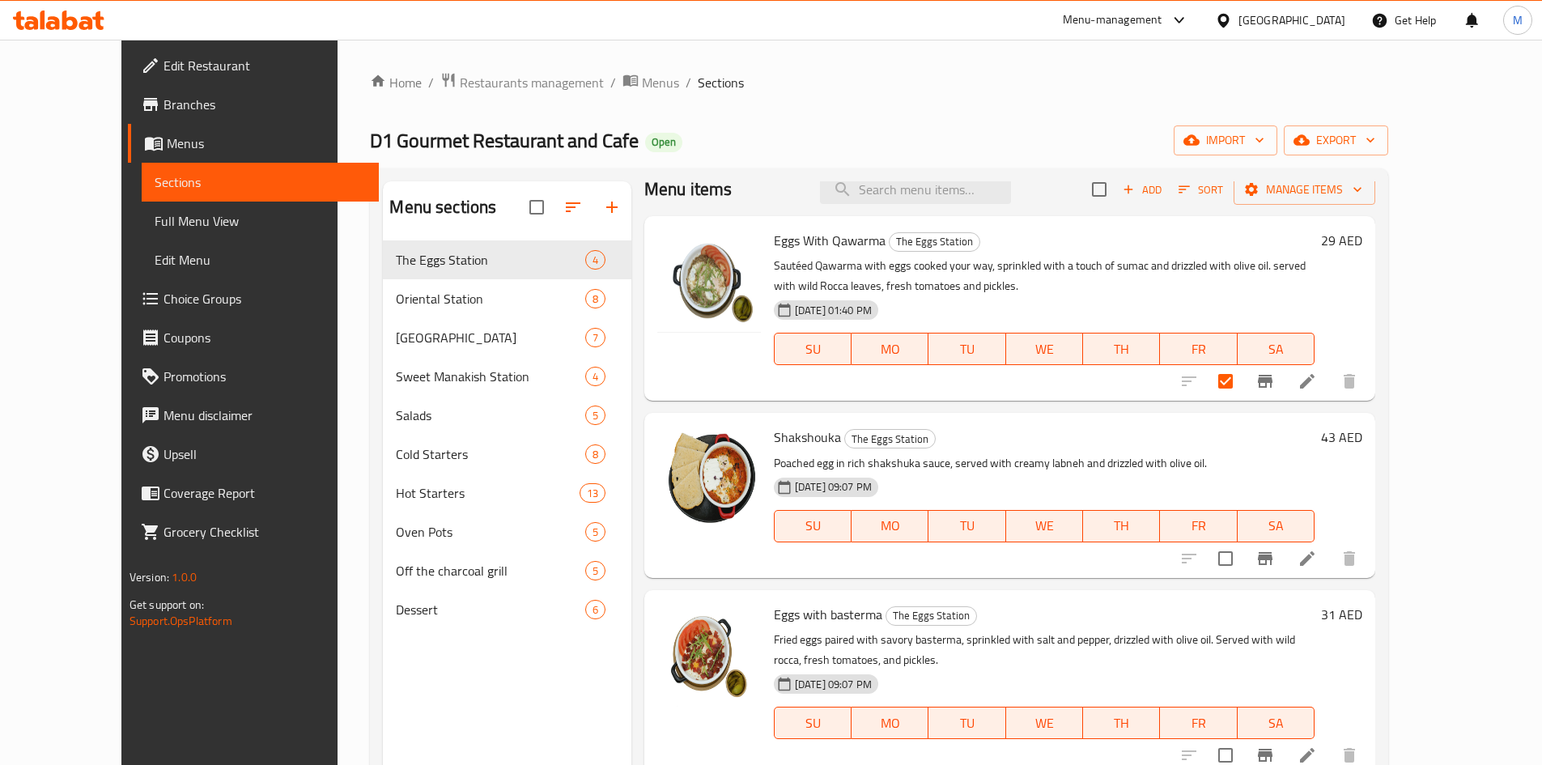
scroll to position [23, 0]
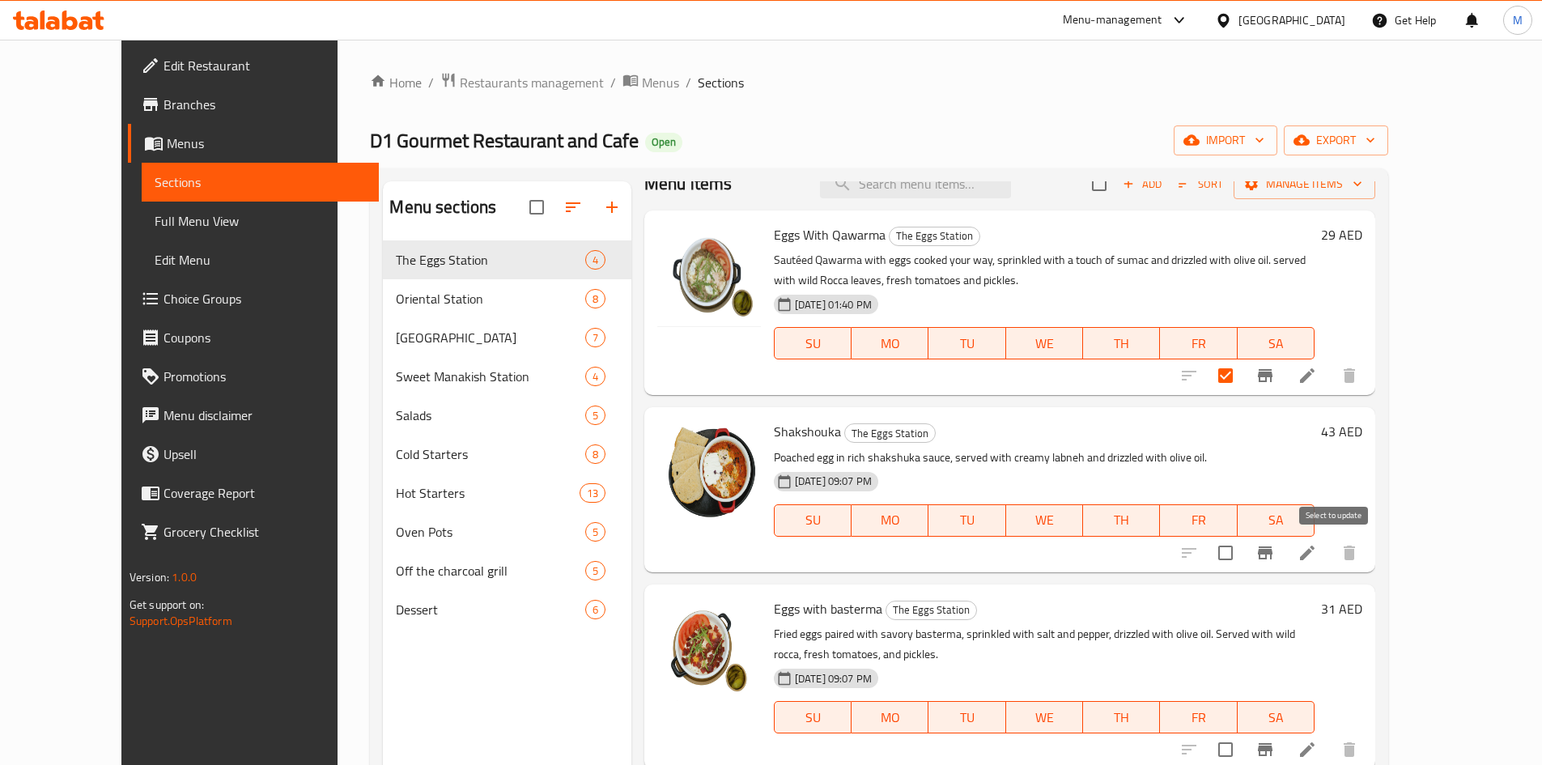
click at [1243, 547] on input "checkbox" at bounding box center [1226, 553] width 34 height 34
checkbox input "true"
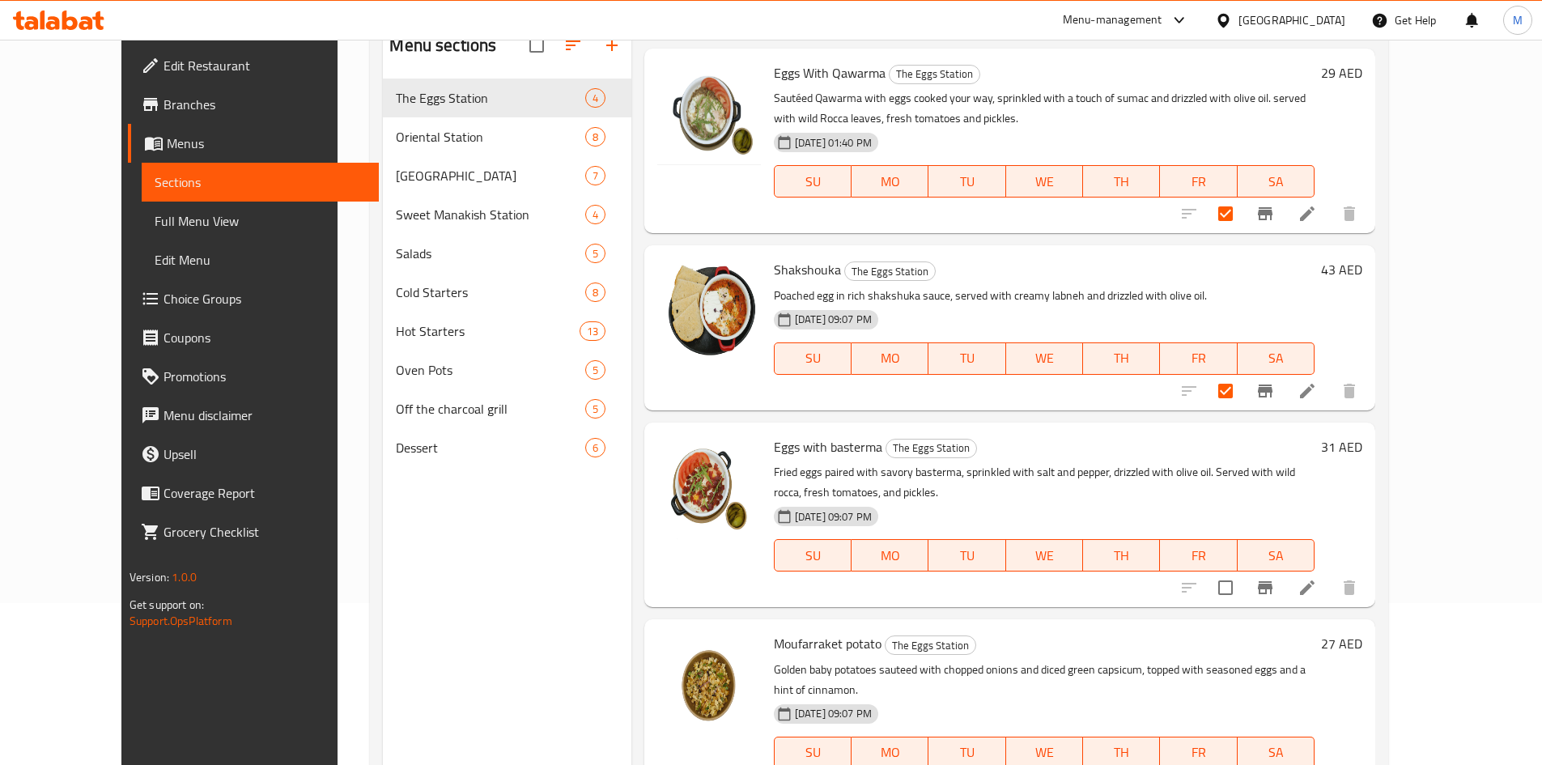
scroll to position [227, 0]
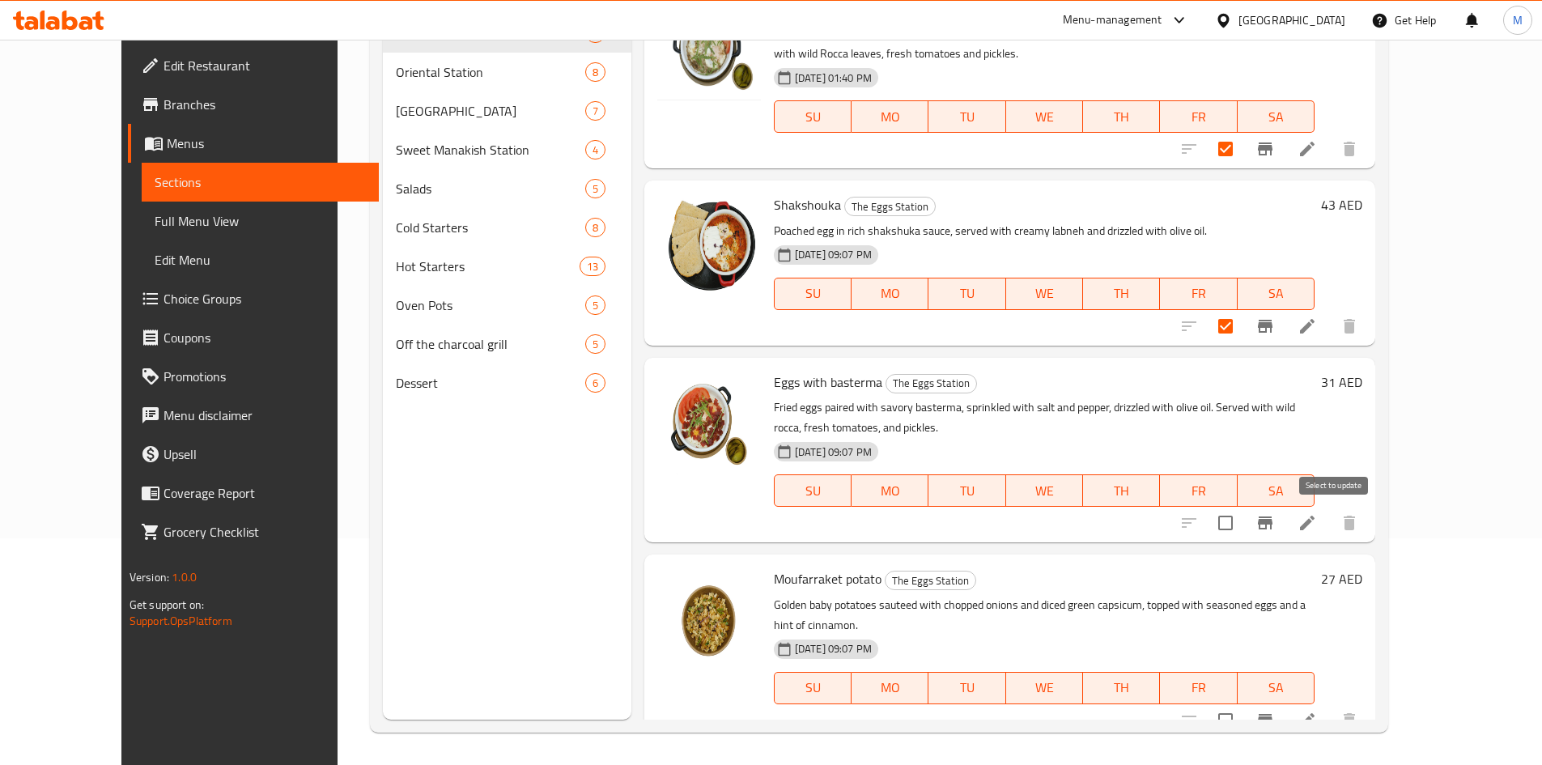
click at [1243, 519] on input "checkbox" at bounding box center [1226, 523] width 34 height 34
checkbox input "true"
click at [1243, 704] on input "checkbox" at bounding box center [1226, 721] width 34 height 34
checkbox input "true"
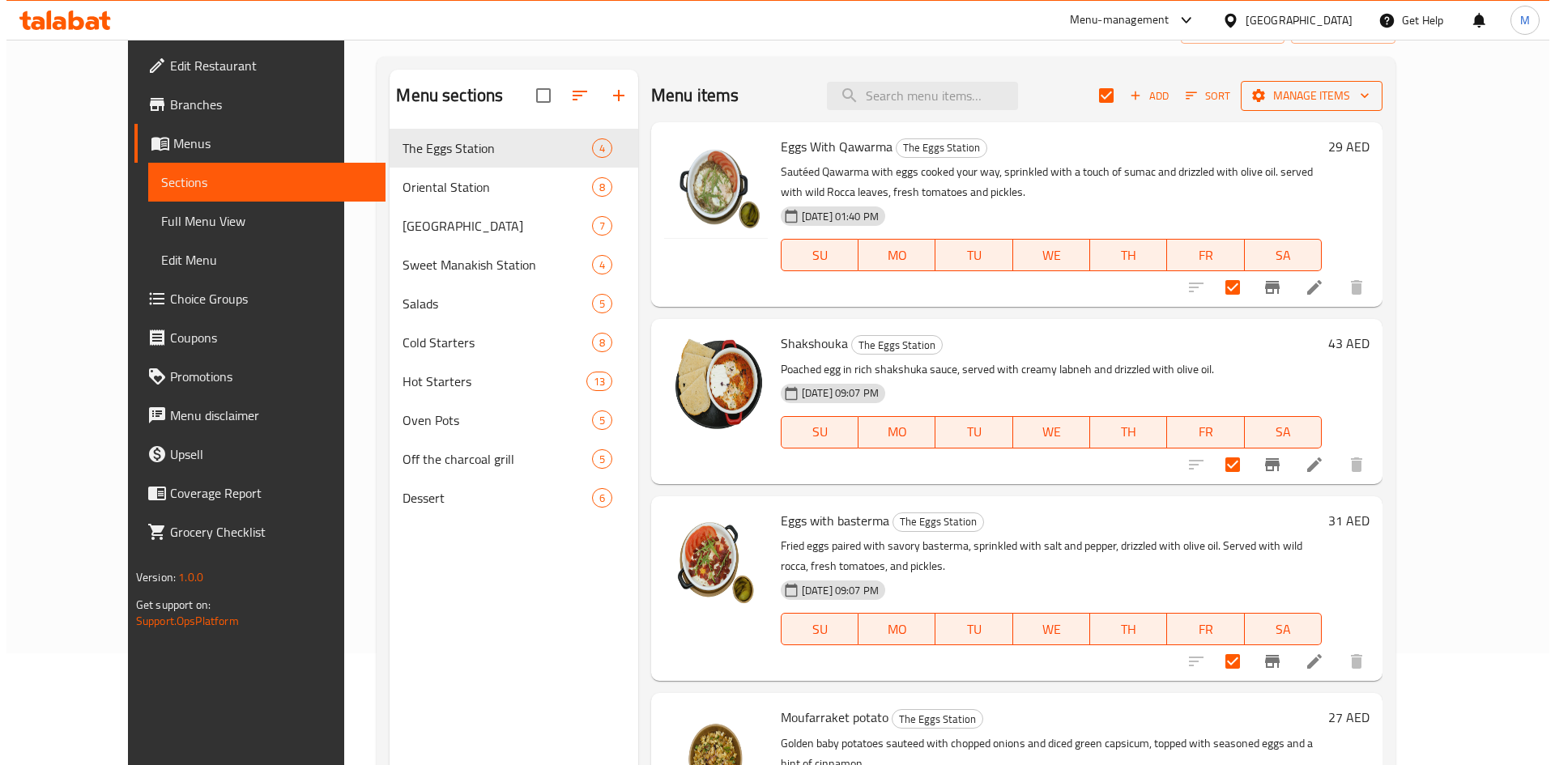
scroll to position [0, 0]
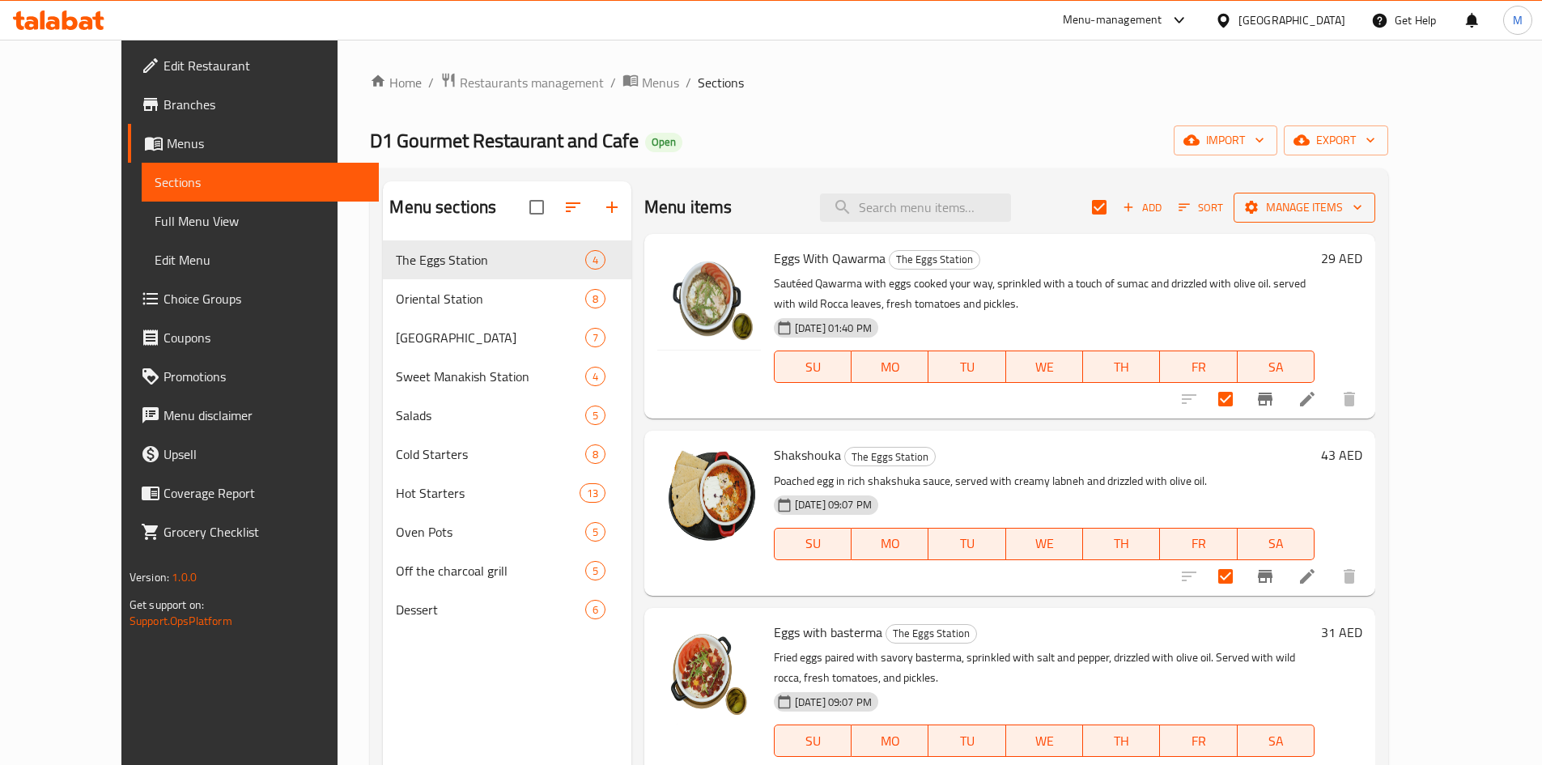
click at [1363, 213] on span "Manage items" at bounding box center [1305, 208] width 116 height 20
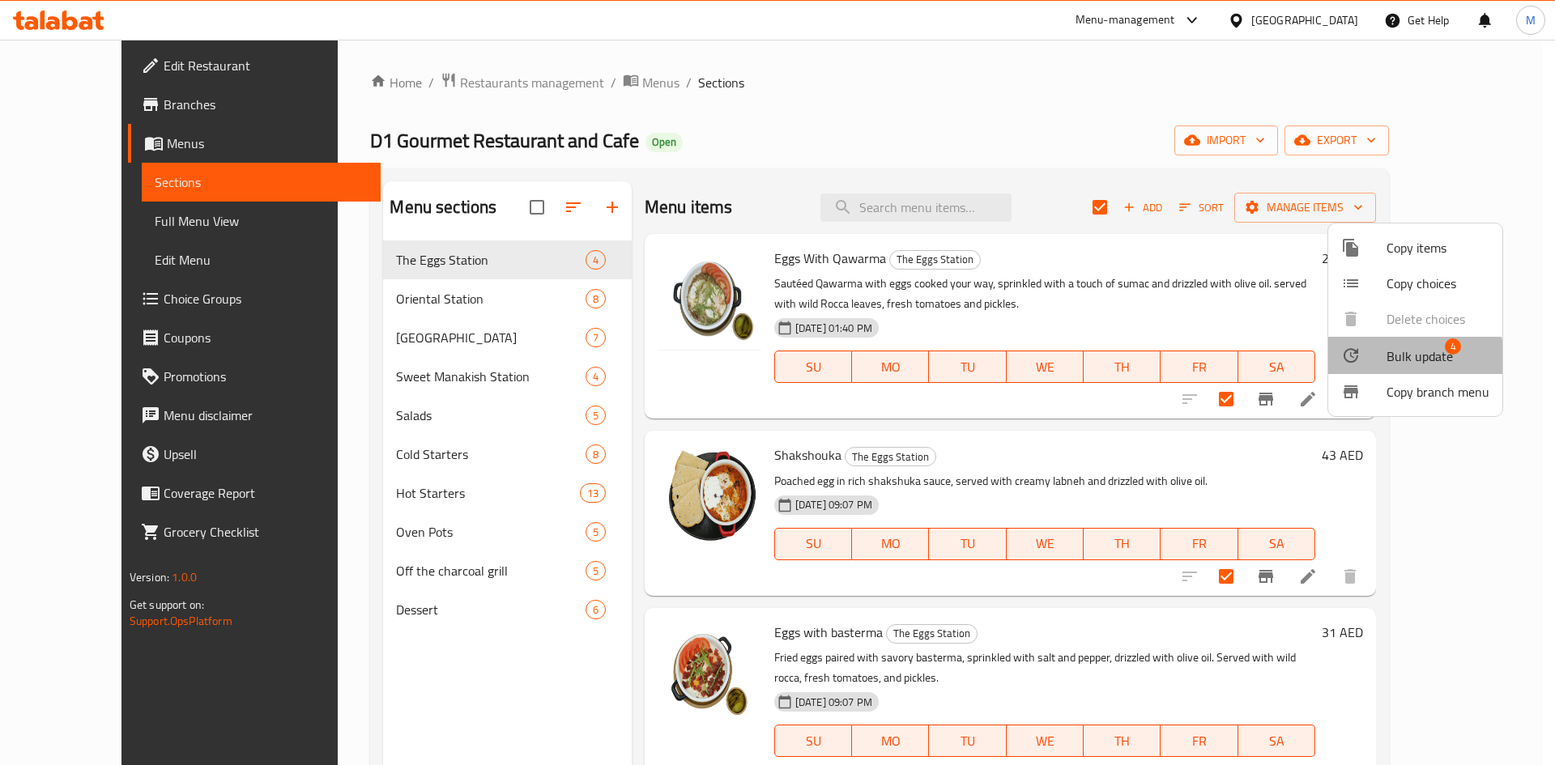
click at [1406, 358] on span "Bulk update" at bounding box center [1419, 356] width 66 height 19
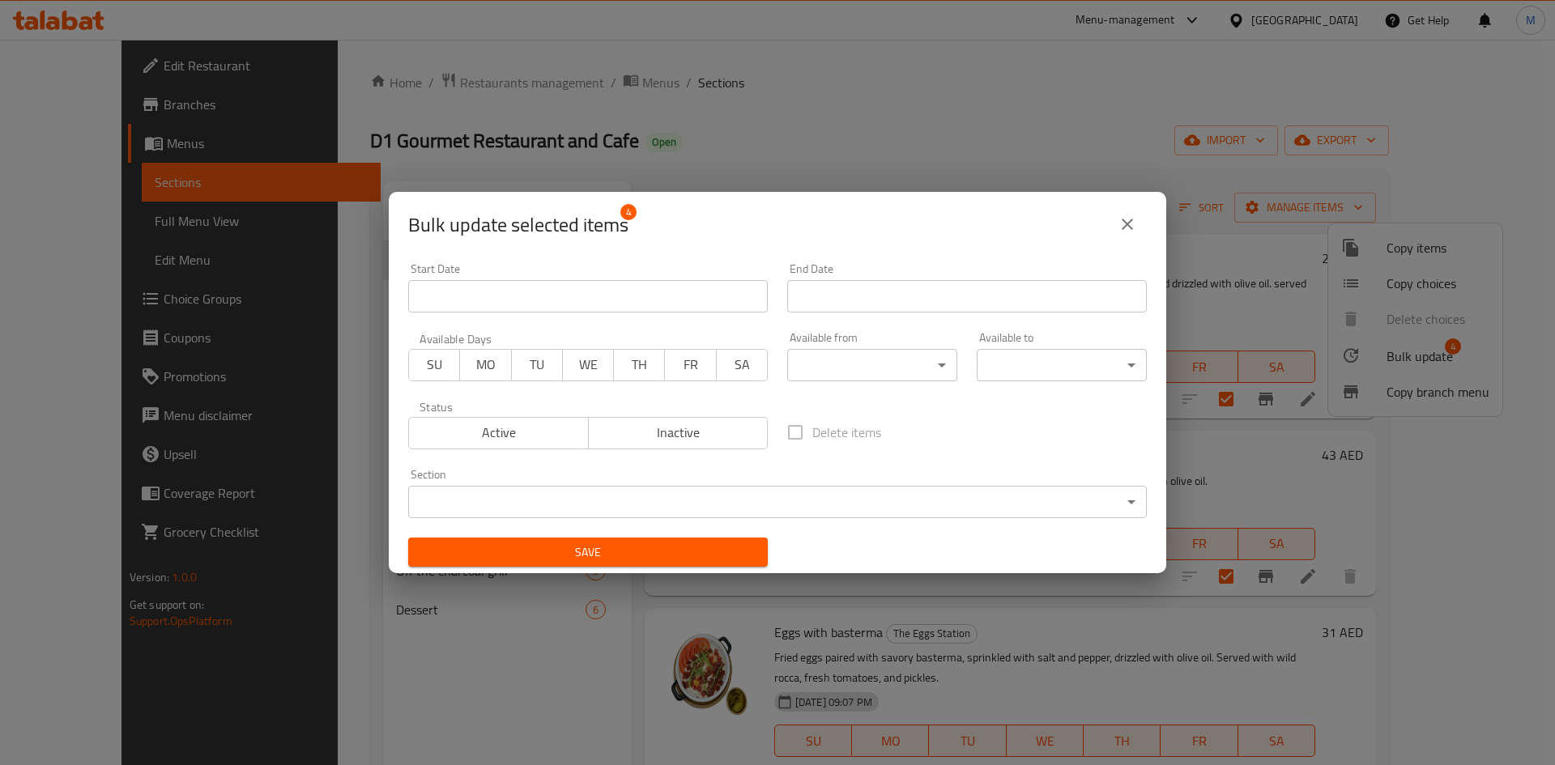
click at [861, 368] on body "​ Menu-management United Arab Emirates Get Help M Edit Restaurant Branches Menu…" at bounding box center [777, 402] width 1555 height 725
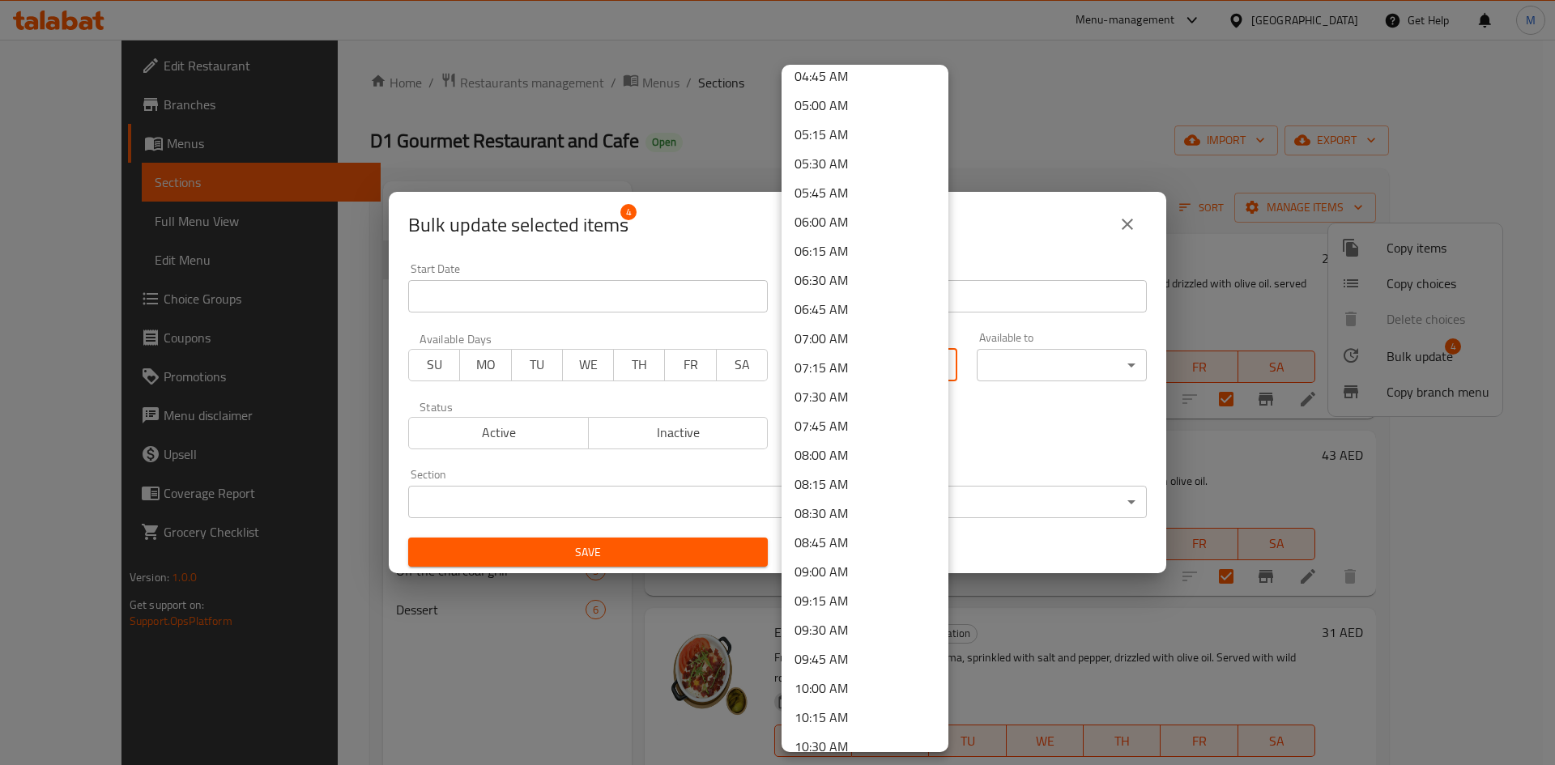
scroll to position [567, 0]
click at [827, 452] on li "08:00 AM" at bounding box center [864, 451] width 167 height 29
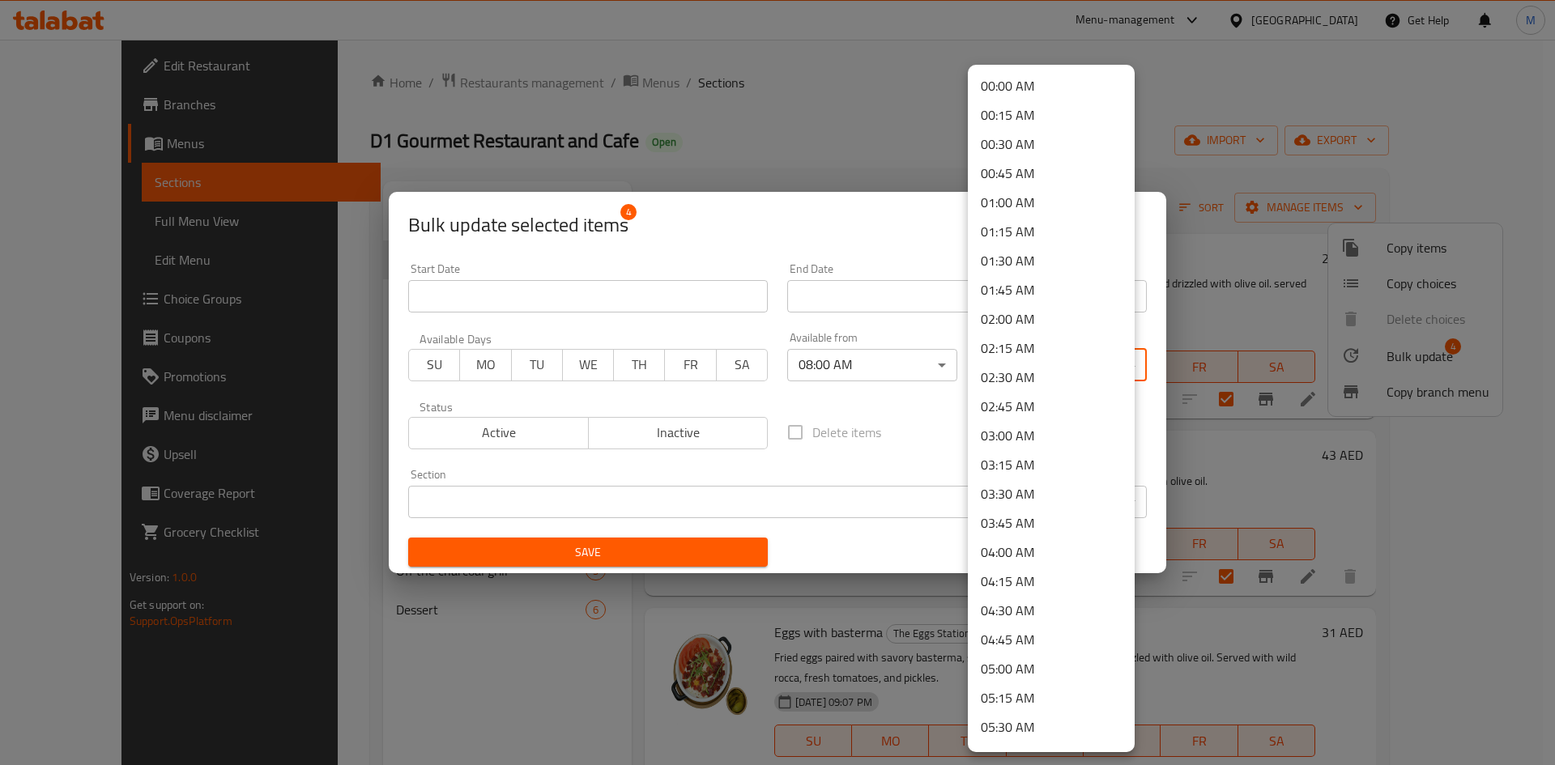
click at [1015, 358] on body "​ Menu-management United Arab Emirates Get Help M Edit Restaurant Branches Menu…" at bounding box center [777, 402] width 1555 height 725
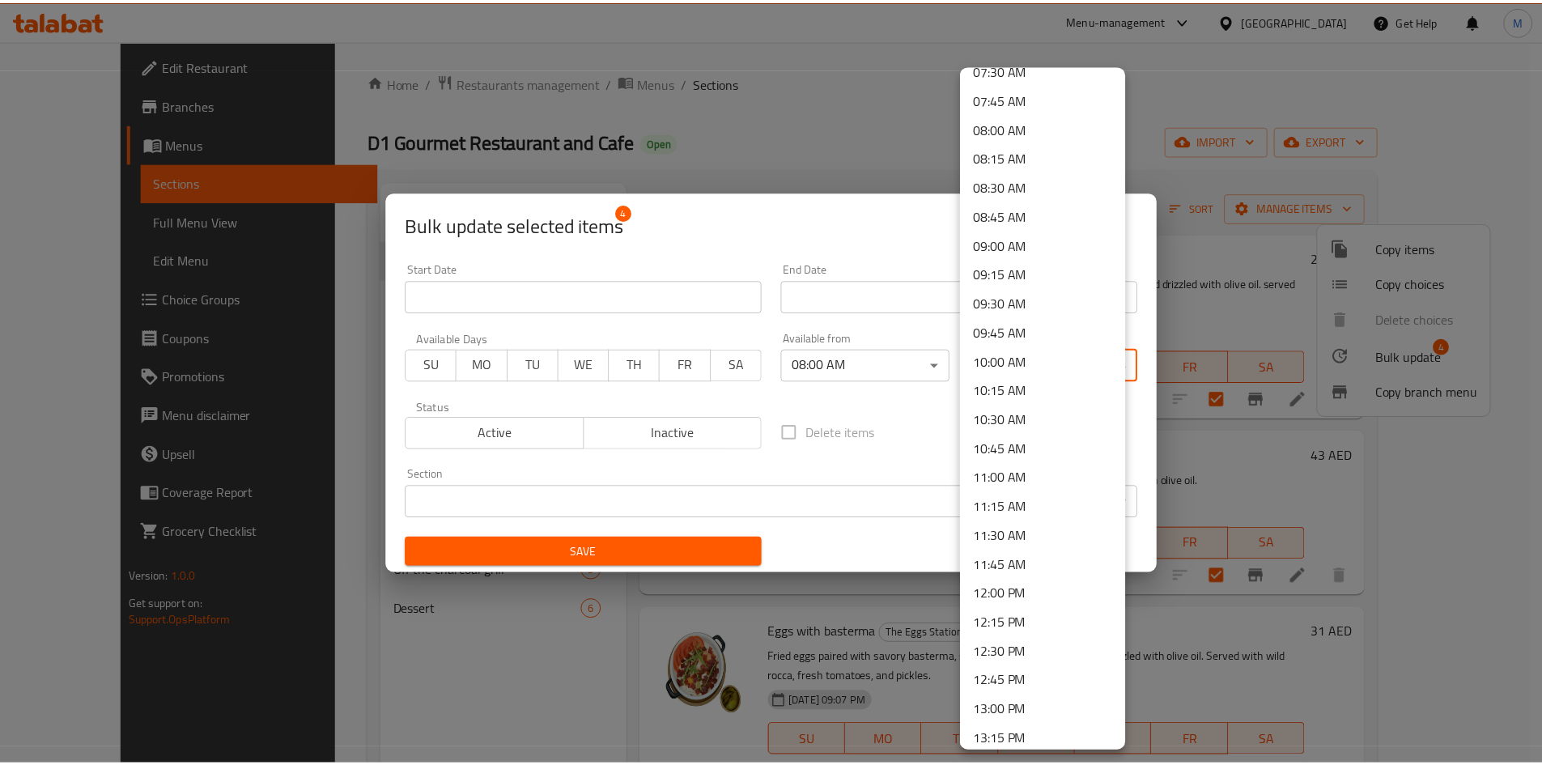
scroll to position [972, 0]
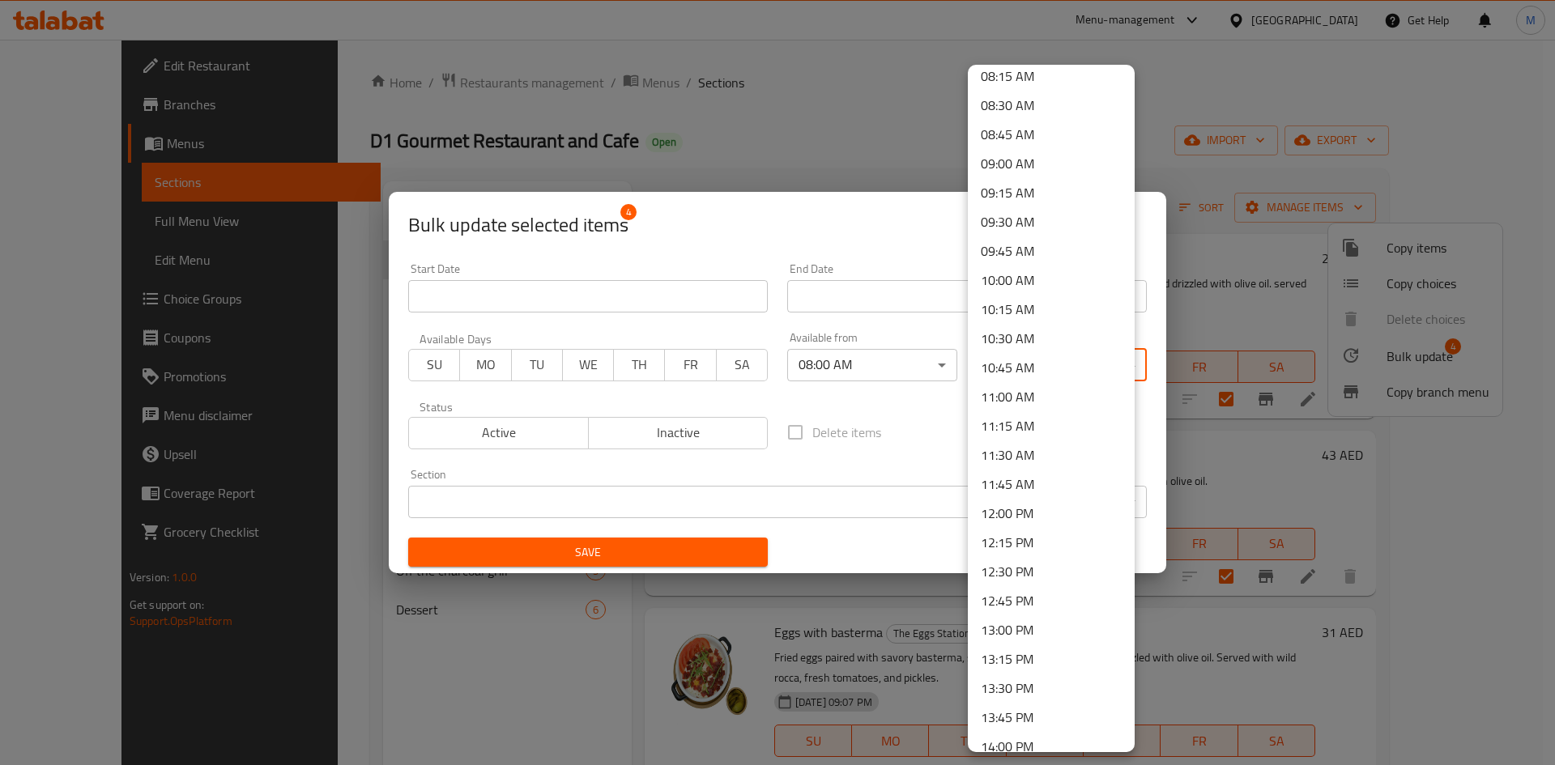
click at [1008, 517] on li "12:00 PM" at bounding box center [1051, 513] width 167 height 29
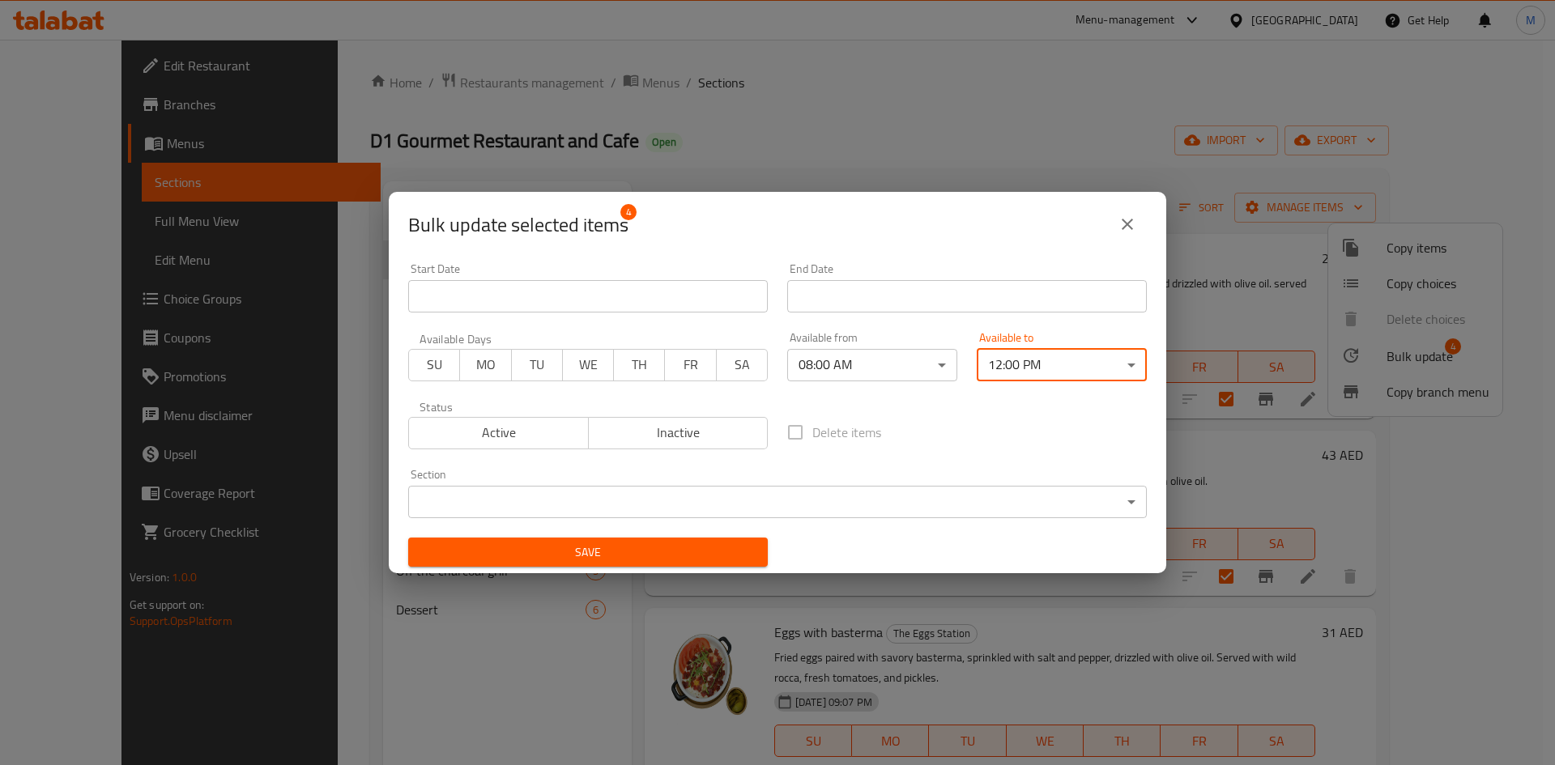
click at [960, 420] on div "Delete items" at bounding box center [966, 432] width 379 height 53
click at [426, 366] on span "SU" at bounding box center [434, 364] width 38 height 23
click at [913, 402] on div "Start Date Start Date End Date End Date Available Days SU MO TU WE TH FR SA Ava…" at bounding box center [777, 415] width 758 height 324
click at [432, 365] on span "SU" at bounding box center [434, 364] width 38 height 23
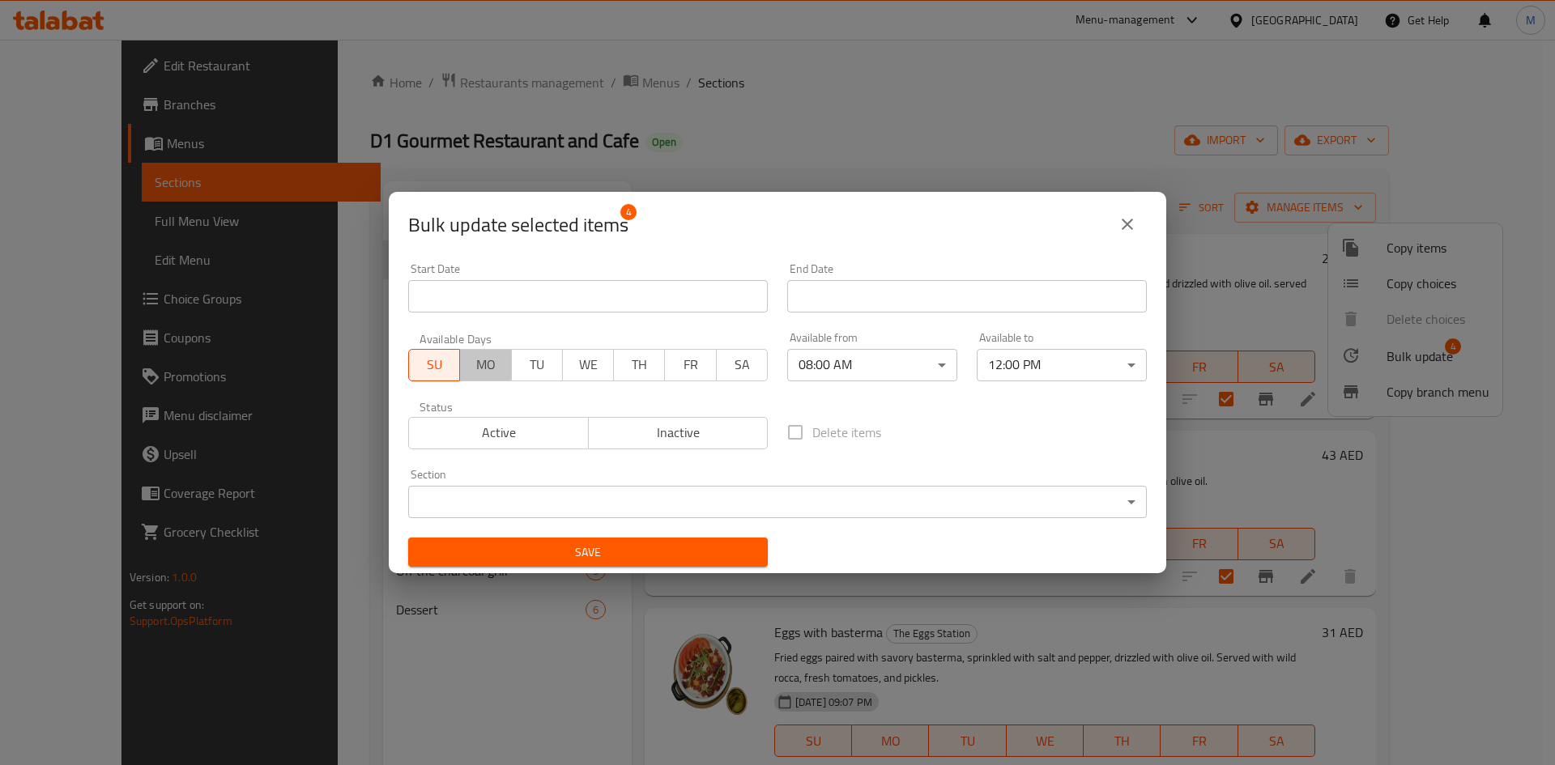
click at [479, 364] on span "MO" at bounding box center [485, 364] width 38 height 23
click at [543, 365] on span "TU" at bounding box center [537, 364] width 38 height 23
click at [589, 365] on span "WE" at bounding box center [588, 364] width 38 height 23
click at [629, 368] on span "TH" at bounding box center [639, 364] width 38 height 23
click at [698, 364] on span "FR" at bounding box center [691, 364] width 38 height 23
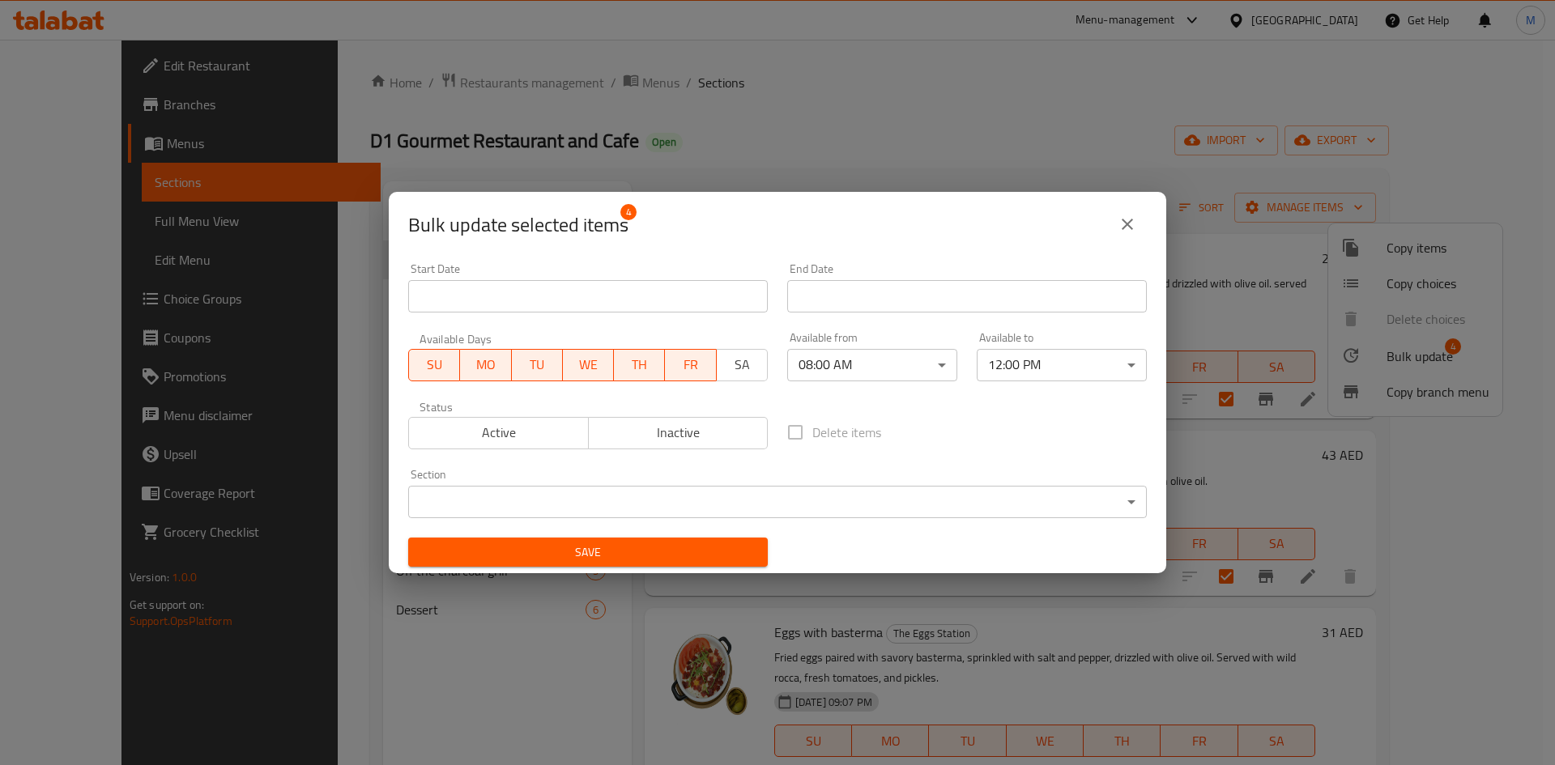
click at [730, 362] on span "SA" at bounding box center [742, 364] width 38 height 23
click at [712, 543] on span "Save" at bounding box center [588, 553] width 334 height 20
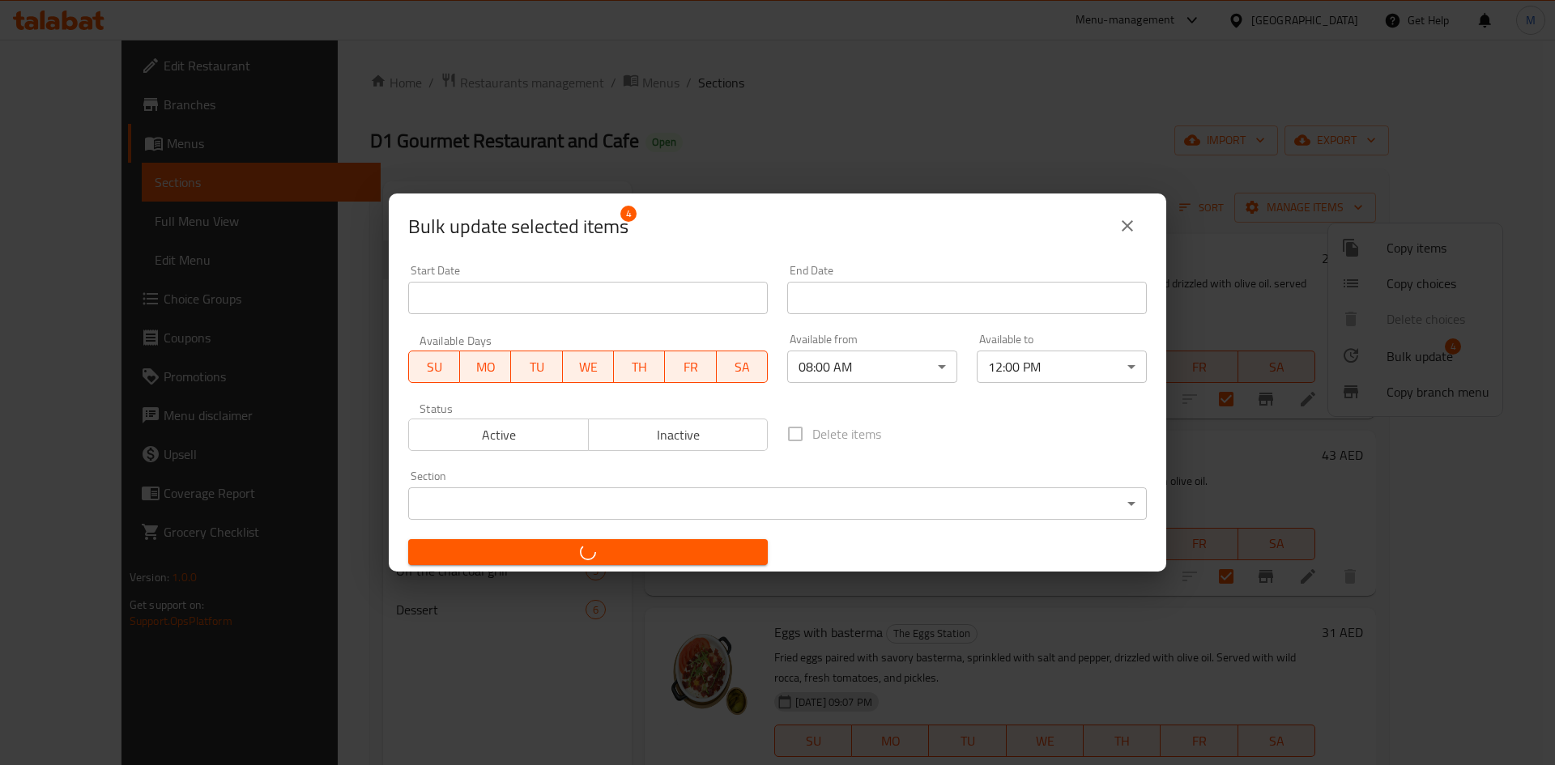
checkbox input "false"
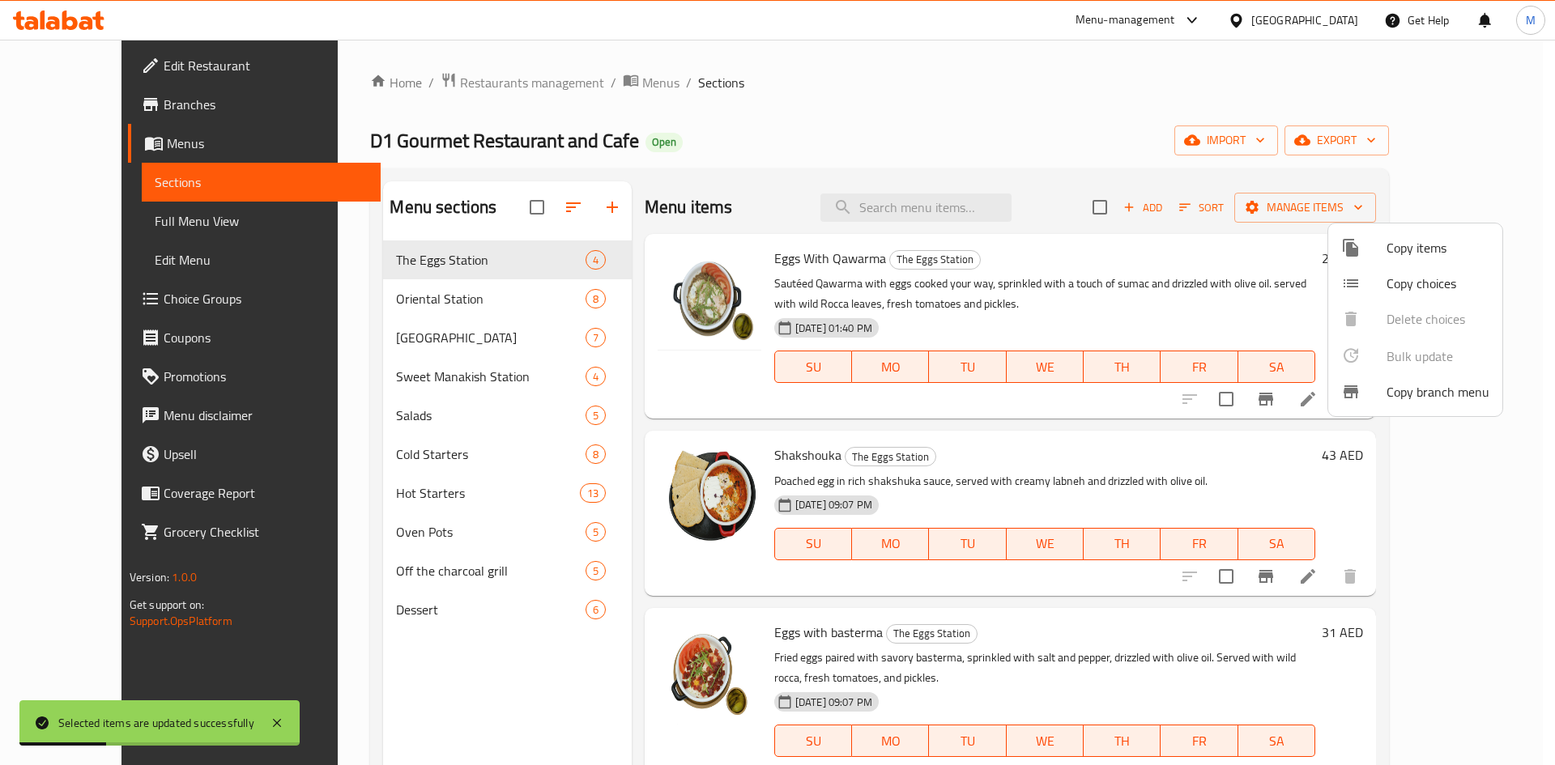
click at [1176, 446] on div at bounding box center [777, 382] width 1555 height 765
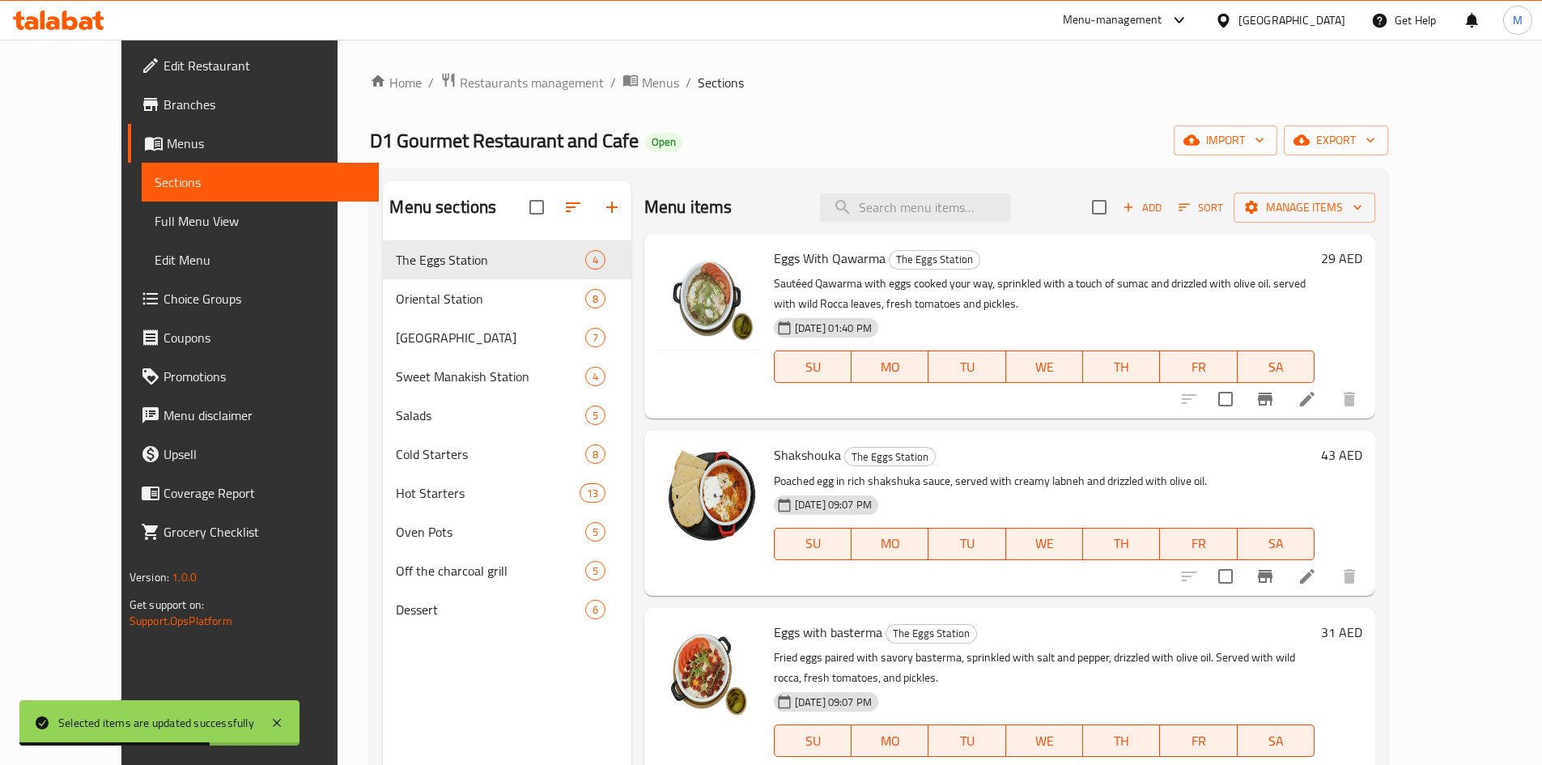
click at [1193, 312] on div "12-09-2025 01:40 PM SU MO TU WE TH FR SA" at bounding box center [1045, 355] width 554 height 87
click at [1242, 437] on div "Shakshouka The Eggs Station Poached egg in rich shakshuka sauce, served with cr…" at bounding box center [1045, 512] width 554 height 151
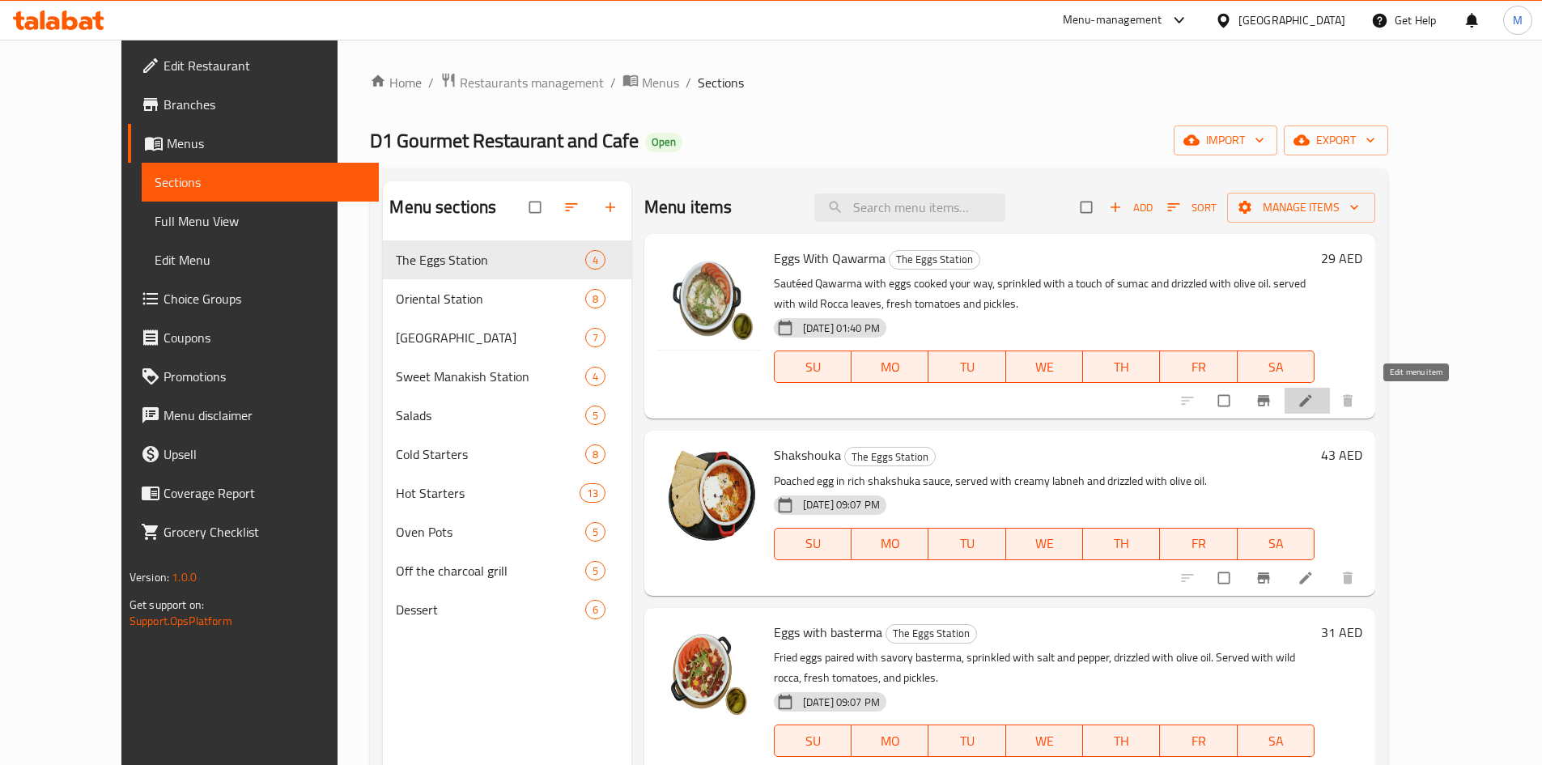
click at [1314, 399] on icon at bounding box center [1306, 401] width 16 height 16
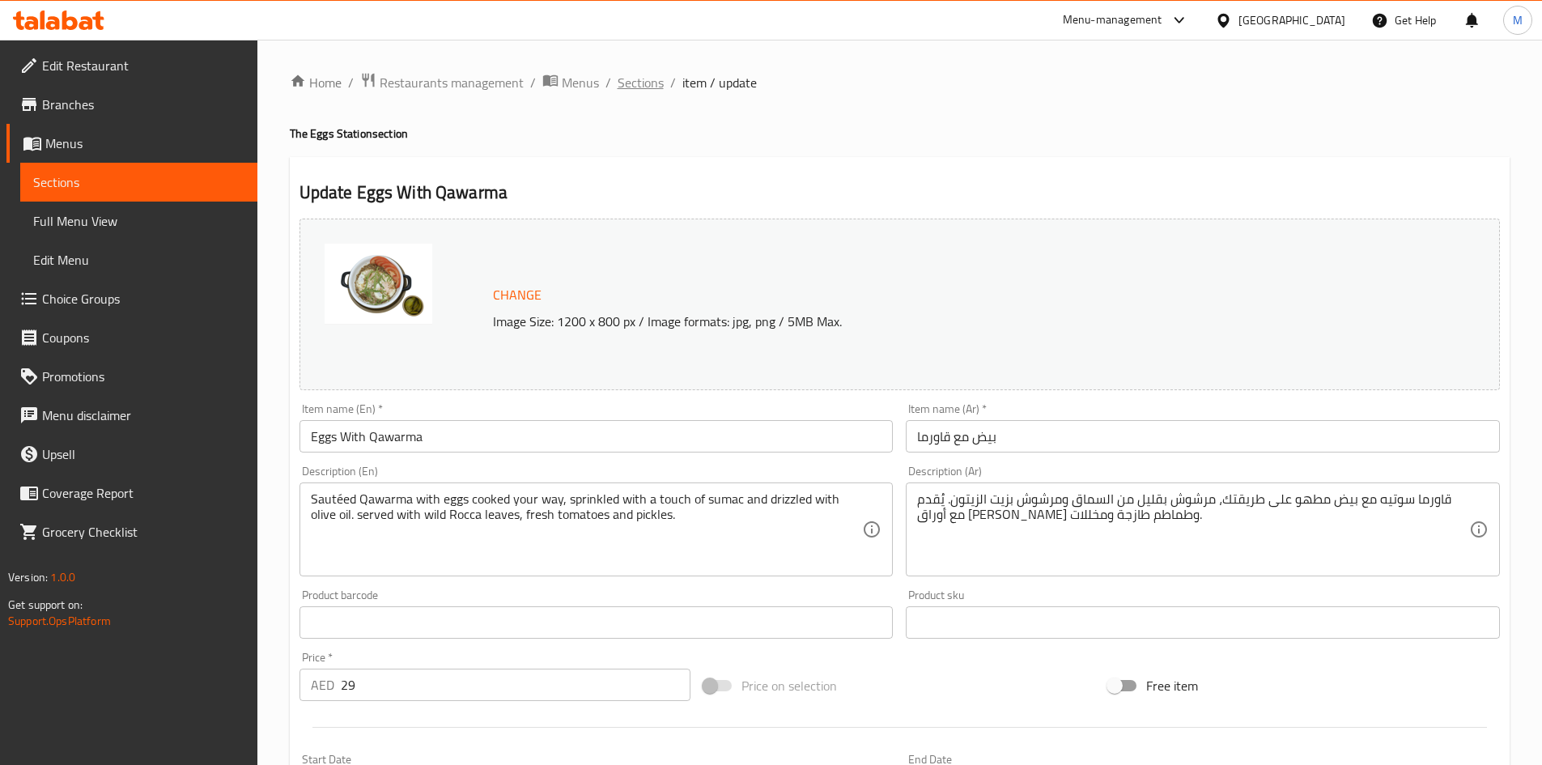
click at [642, 80] on span "Sections" at bounding box center [641, 82] width 46 height 19
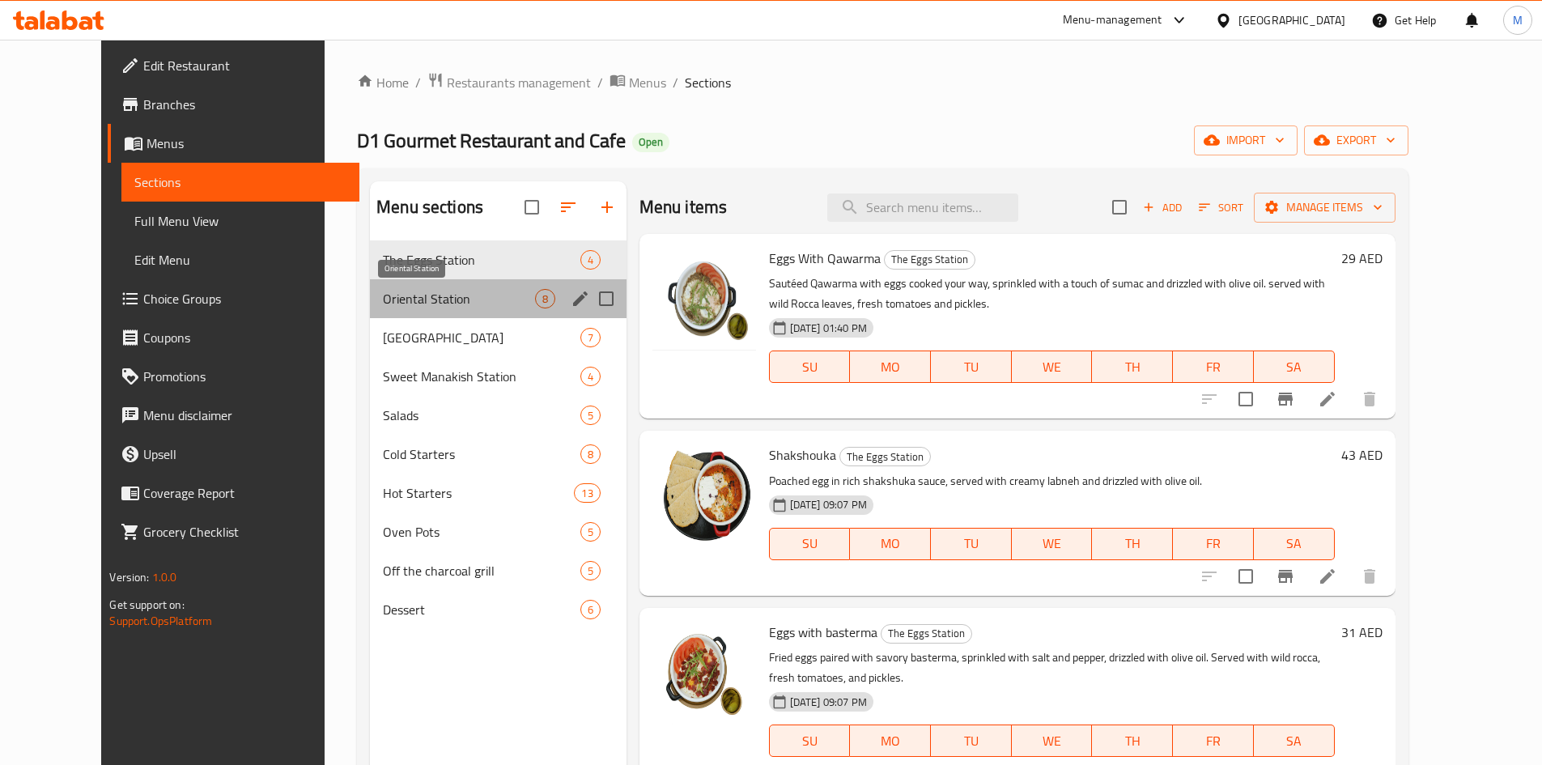
click at [409, 303] on span "Oriental Station" at bounding box center [458, 298] width 151 height 19
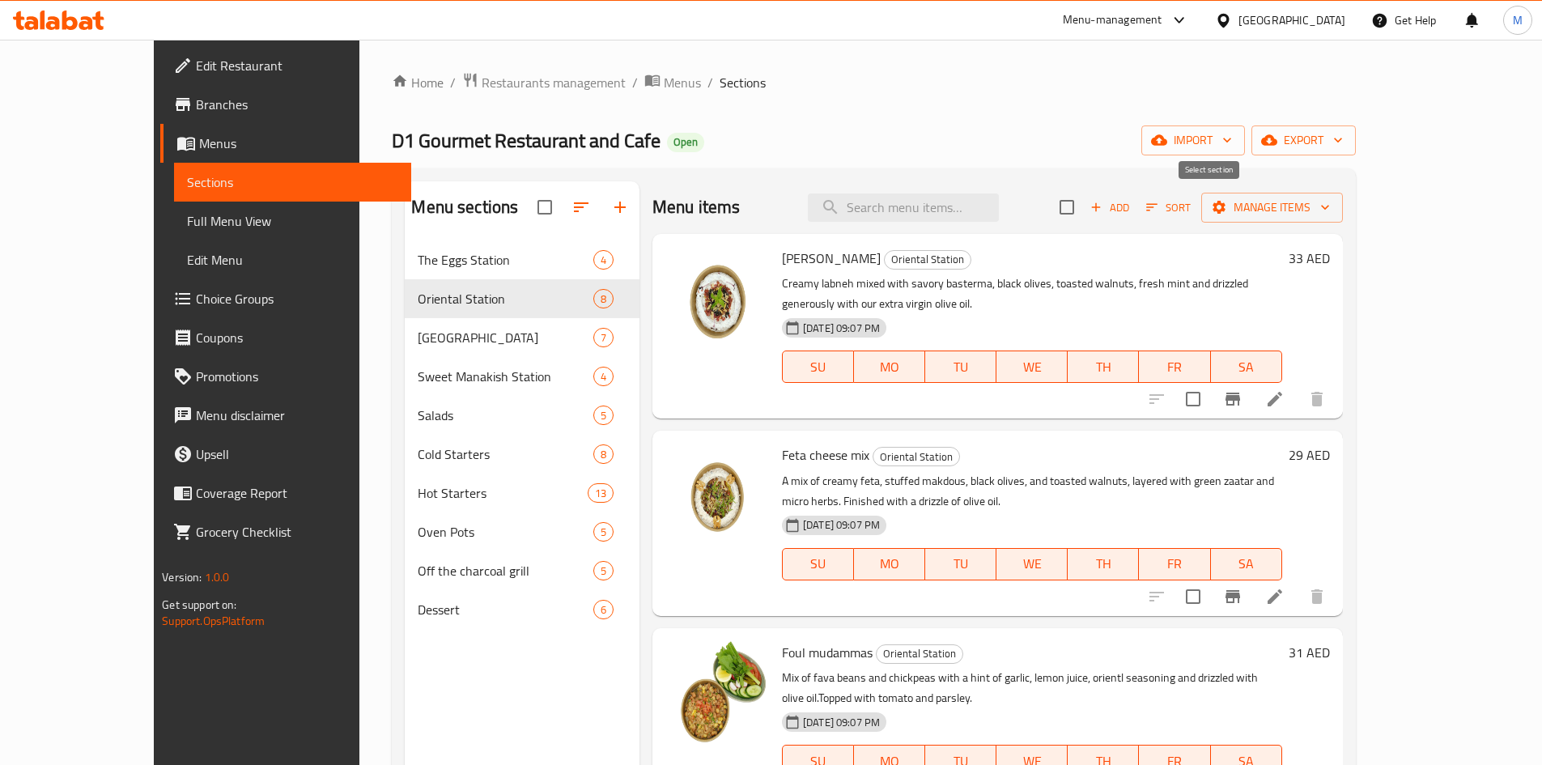
click at [1084, 205] on input "checkbox" at bounding box center [1067, 207] width 34 height 34
checkbox input "true"
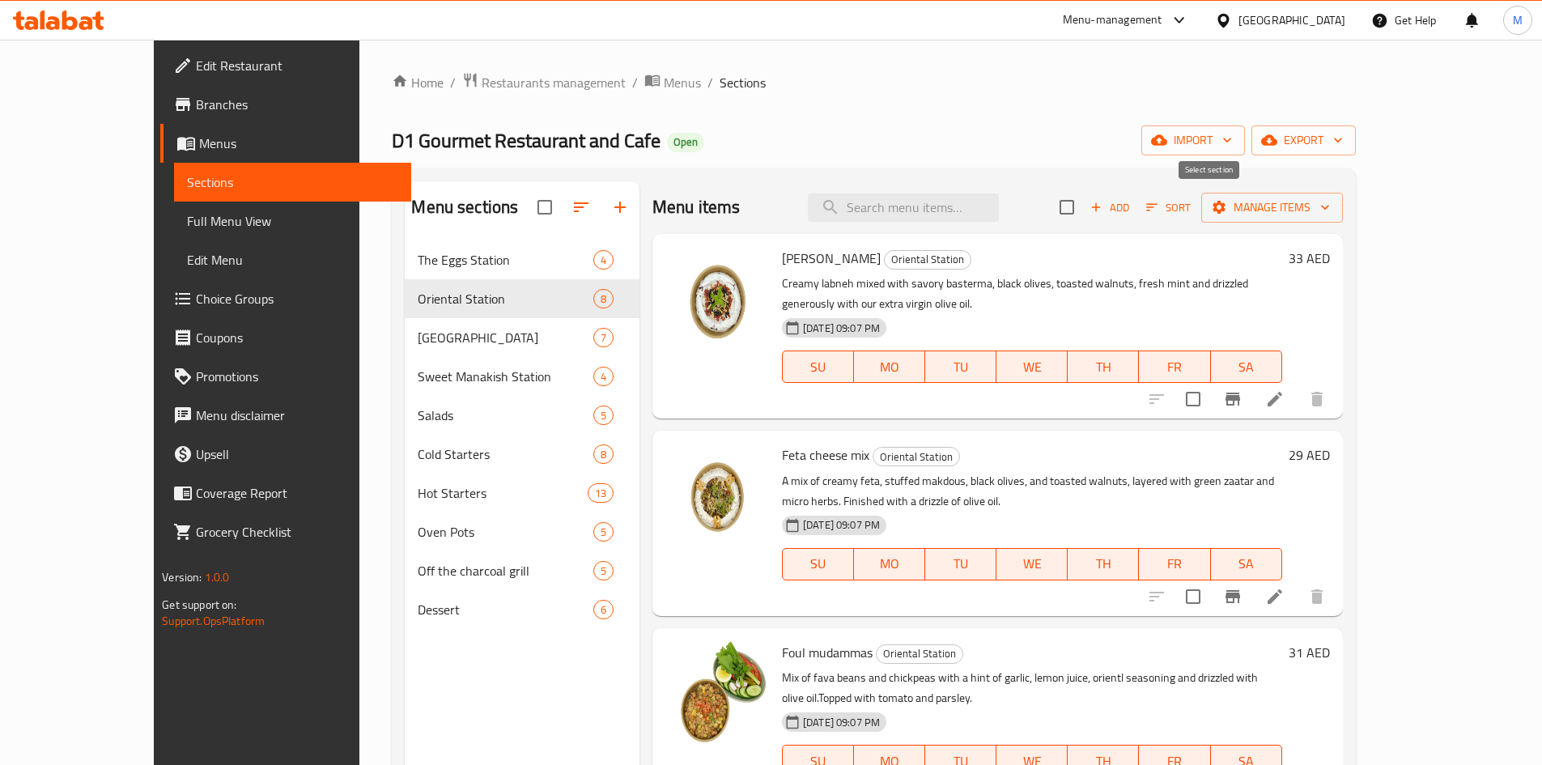
checkbox input "true"
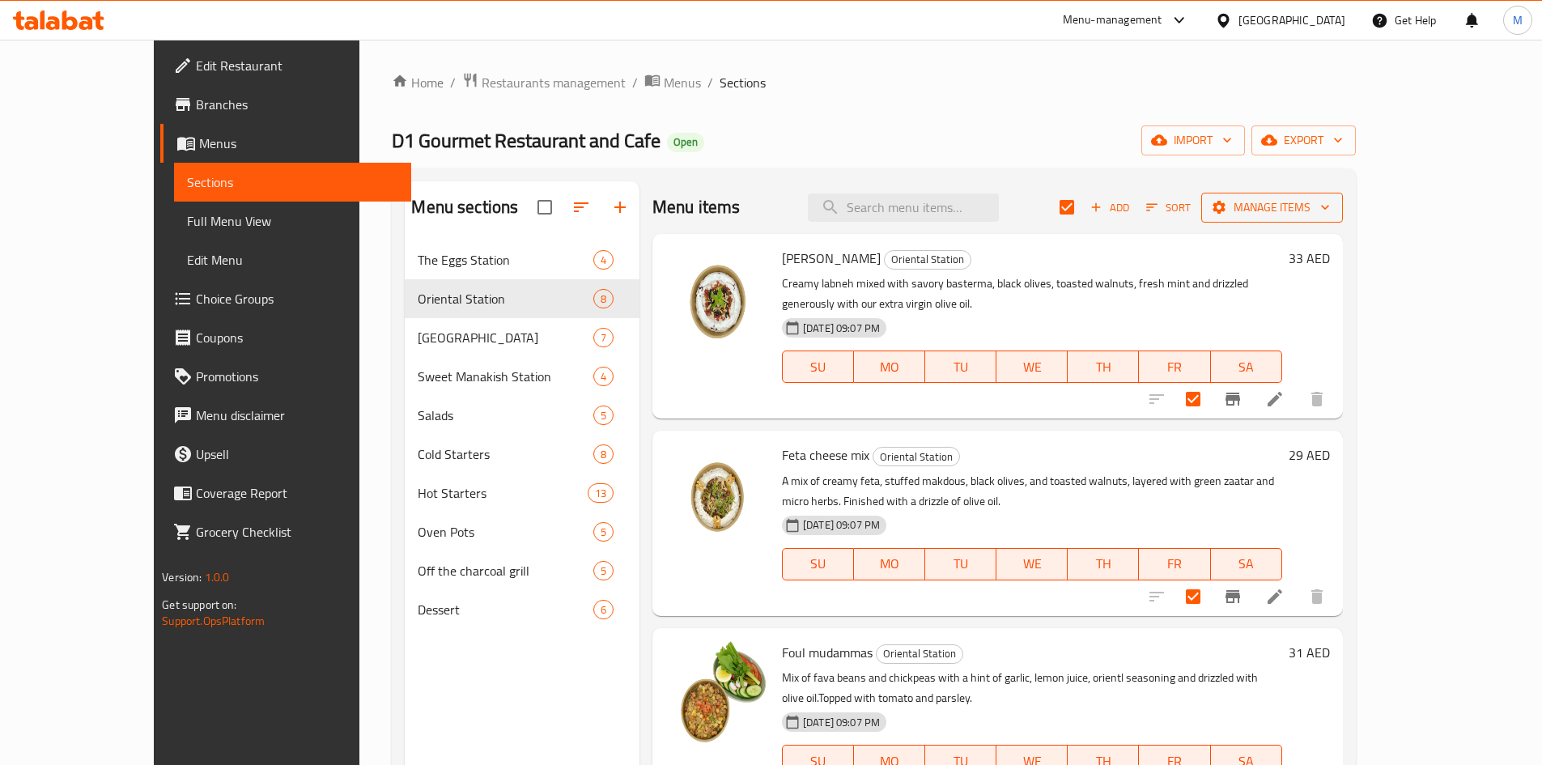
click at [1330, 199] on span "Manage items" at bounding box center [1273, 208] width 116 height 20
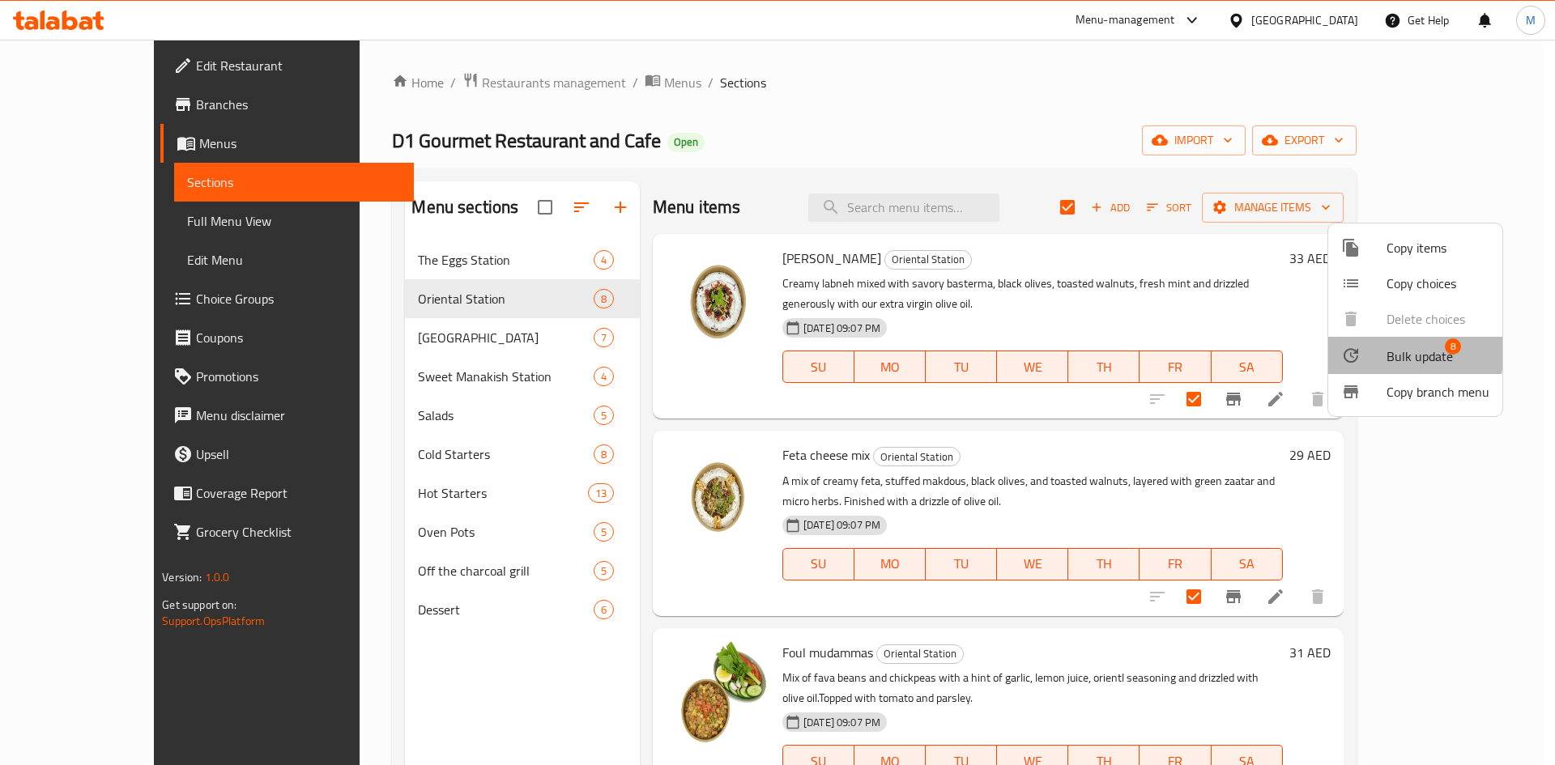
click at [1398, 351] on span "Bulk update" at bounding box center [1419, 356] width 66 height 19
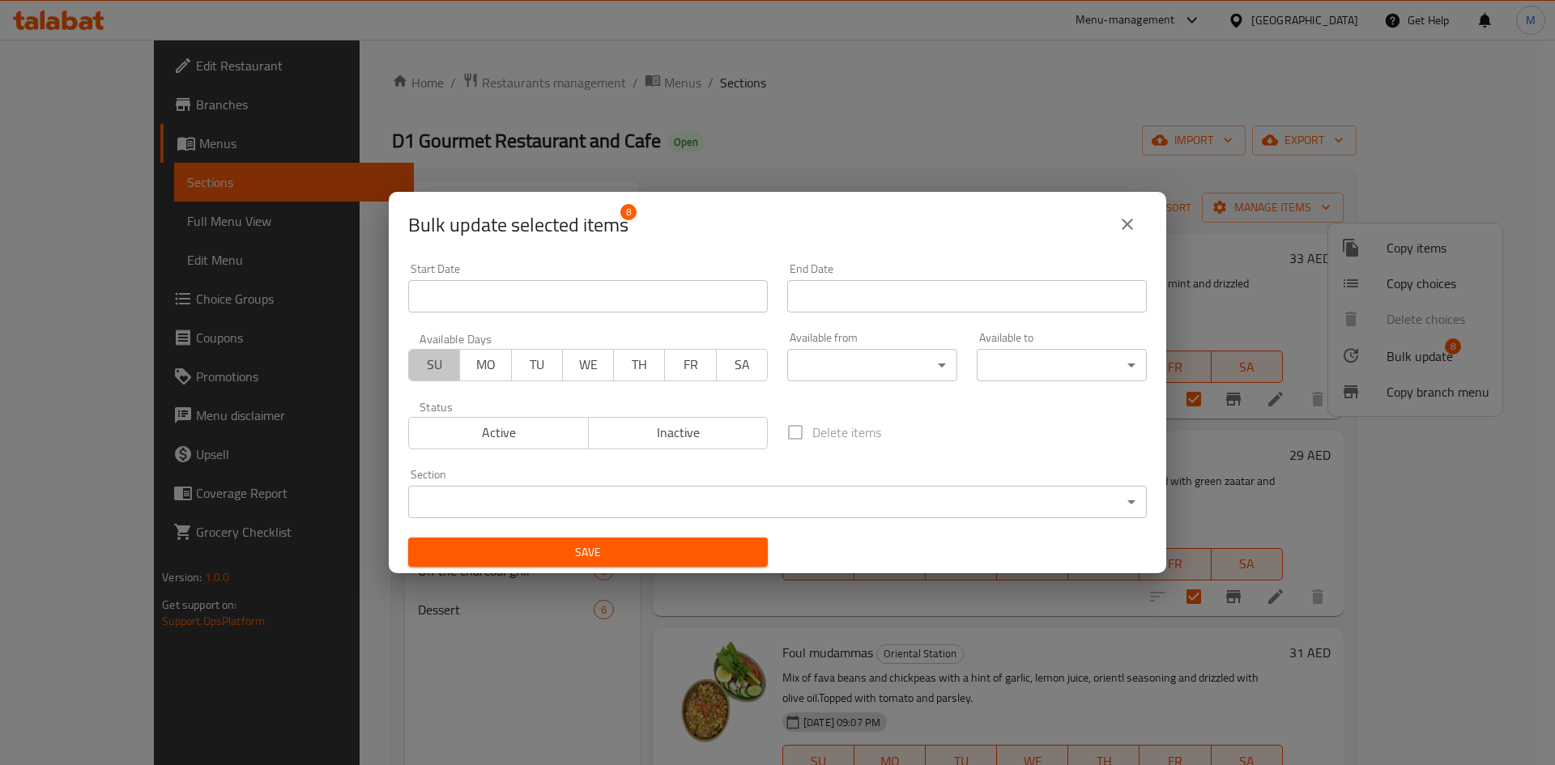
click at [449, 364] on span "SU" at bounding box center [434, 364] width 38 height 23
click at [474, 366] on span "MO" at bounding box center [485, 364] width 38 height 23
click at [539, 366] on span "TU" at bounding box center [537, 364] width 38 height 23
click at [588, 367] on span "WE" at bounding box center [588, 364] width 38 height 23
click at [621, 367] on span "TH" at bounding box center [639, 364] width 38 height 23
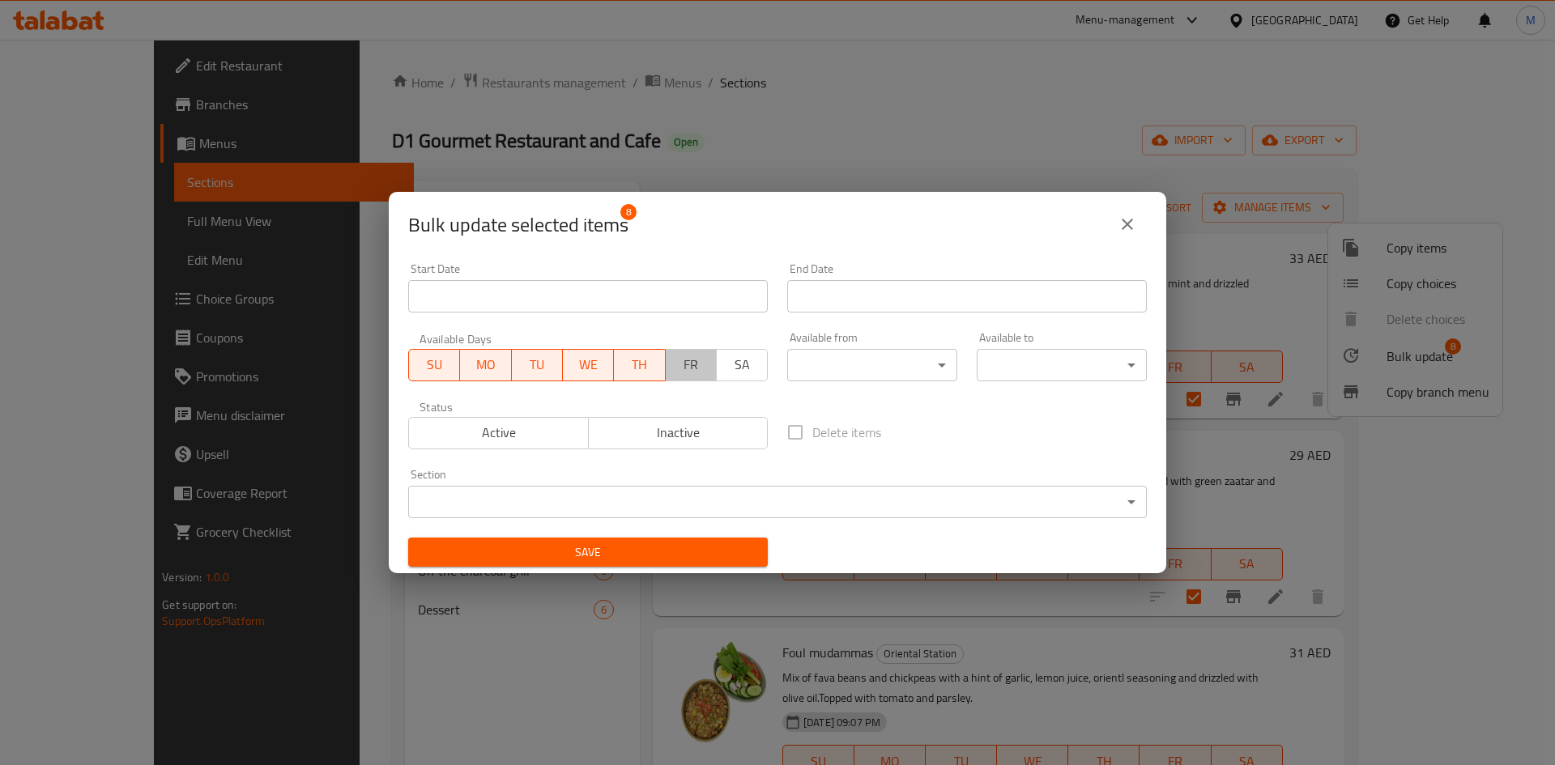
click at [694, 364] on span "FR" at bounding box center [691, 364] width 38 height 23
click at [723, 363] on span "SA" at bounding box center [742, 364] width 38 height 23
click at [934, 353] on body "​ Menu-management United Arab Emirates Get Help M Edit Restaurant Branches Menu…" at bounding box center [777, 402] width 1555 height 725
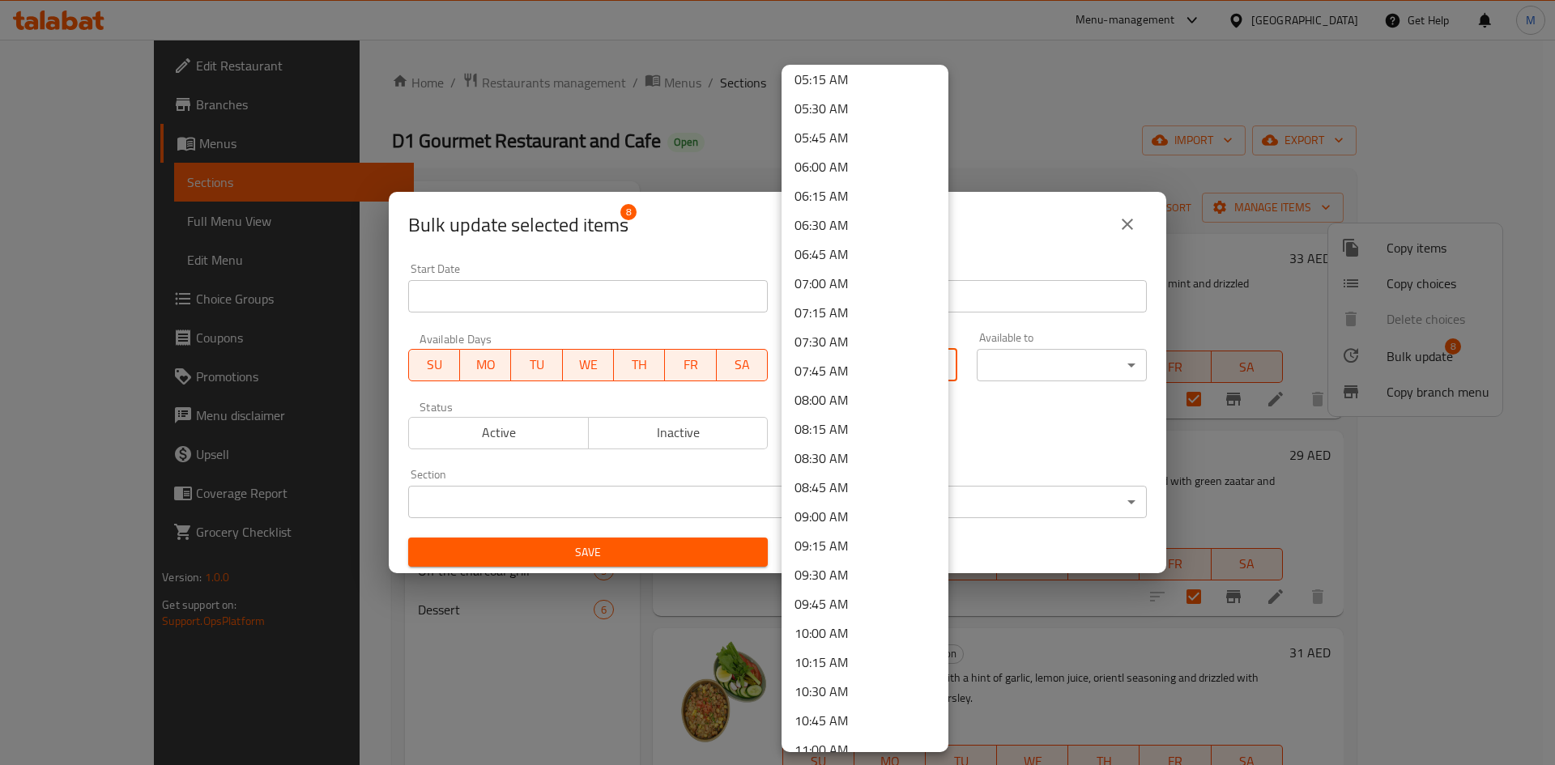
scroll to position [648, 0]
click at [832, 376] on li "08:00 AM" at bounding box center [864, 370] width 167 height 29
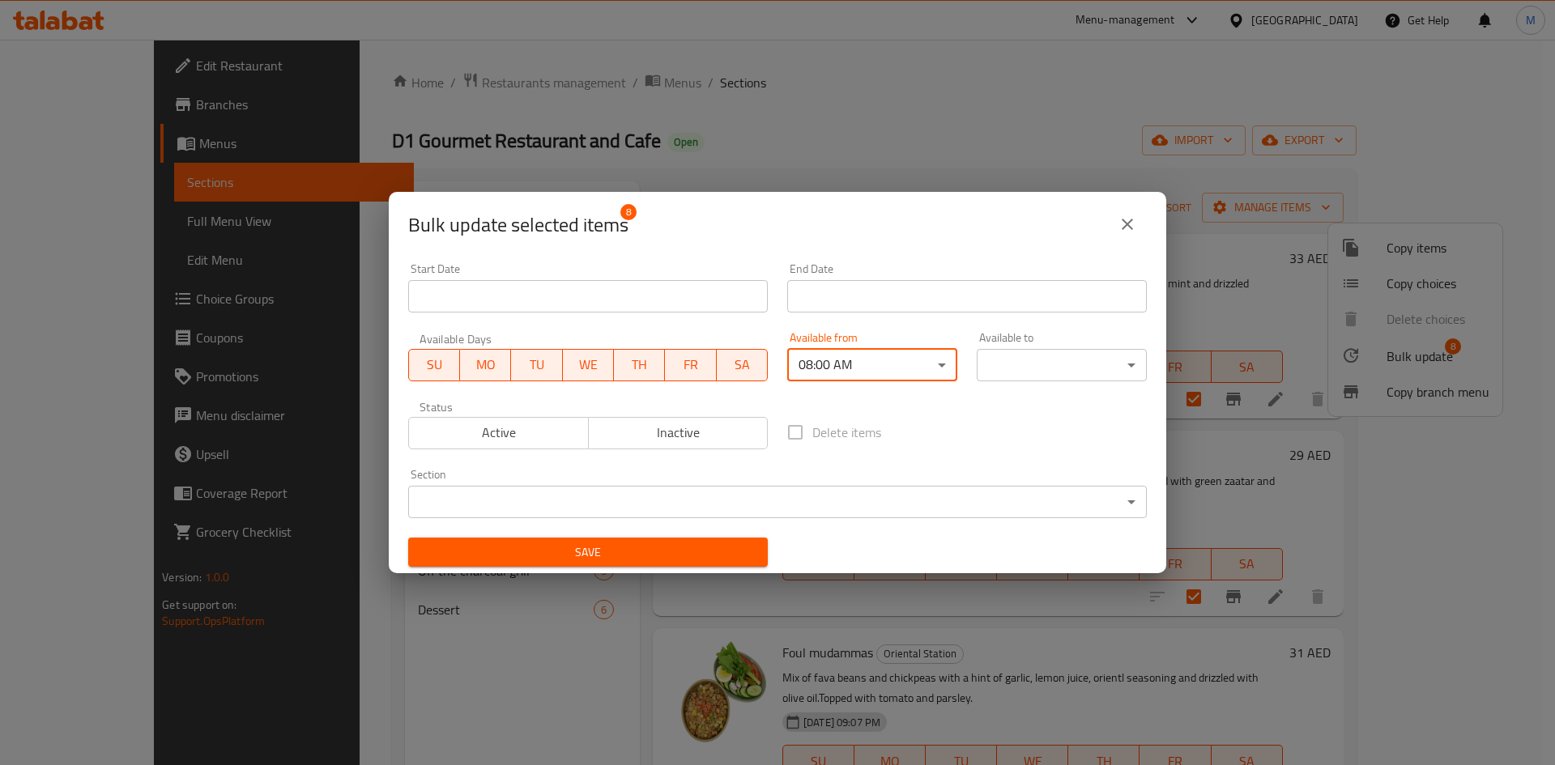
click at [1036, 370] on body "​ Menu-management United Arab Emirates Get Help M Edit Restaurant Branches Menu…" at bounding box center [777, 402] width 1555 height 725
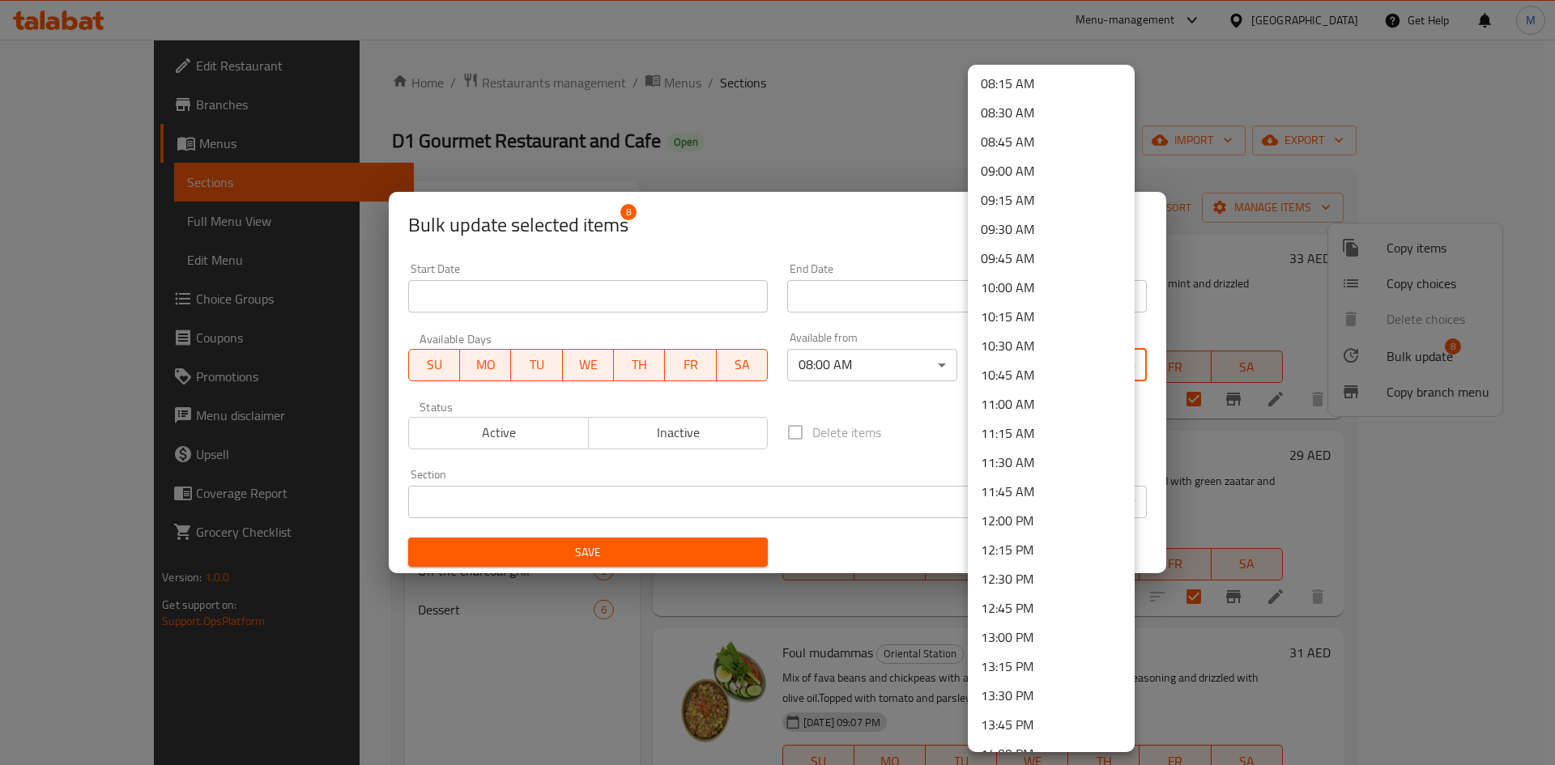
scroll to position [972, 0]
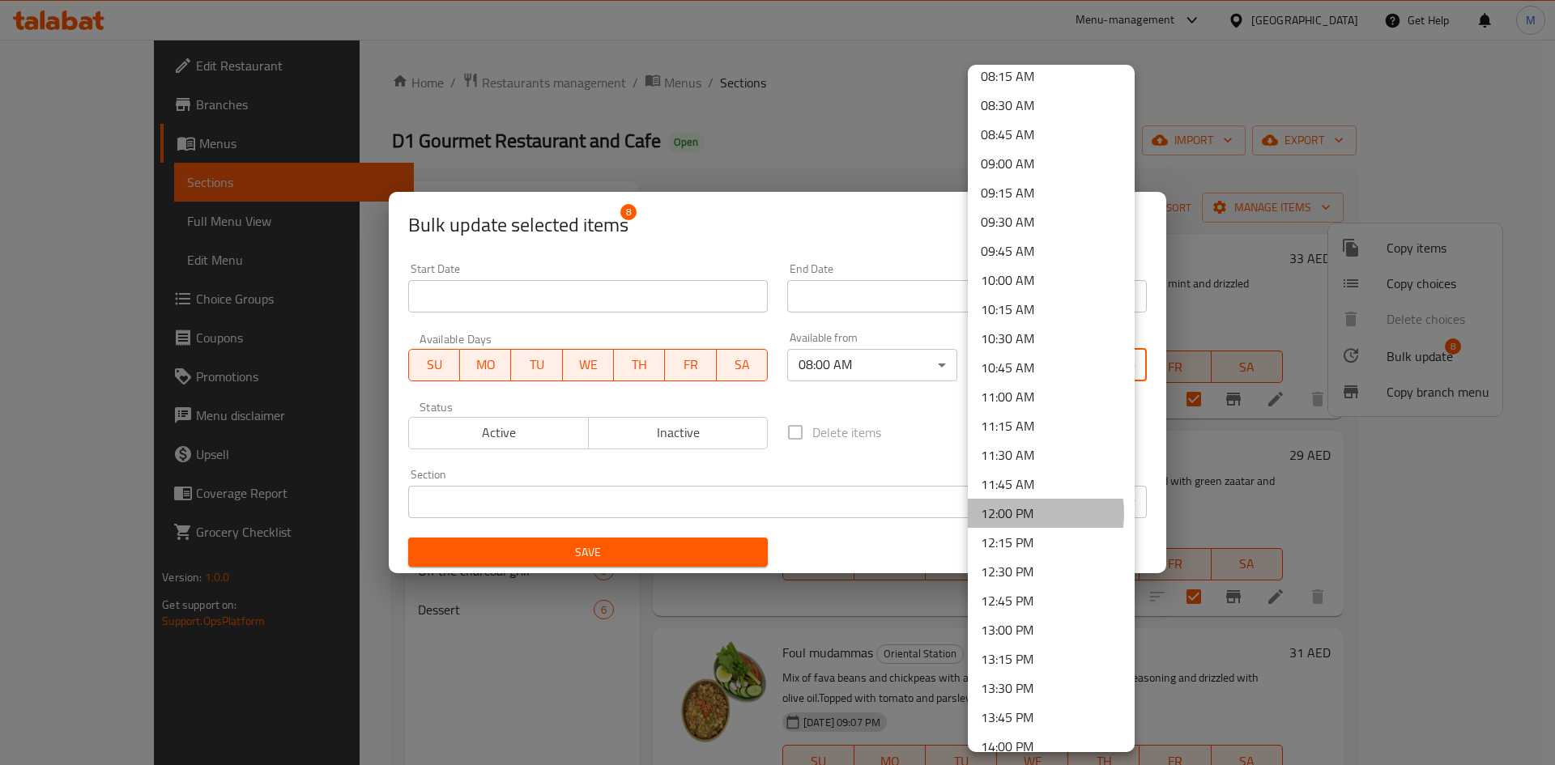
click at [1019, 513] on li "12:00 PM" at bounding box center [1051, 513] width 167 height 29
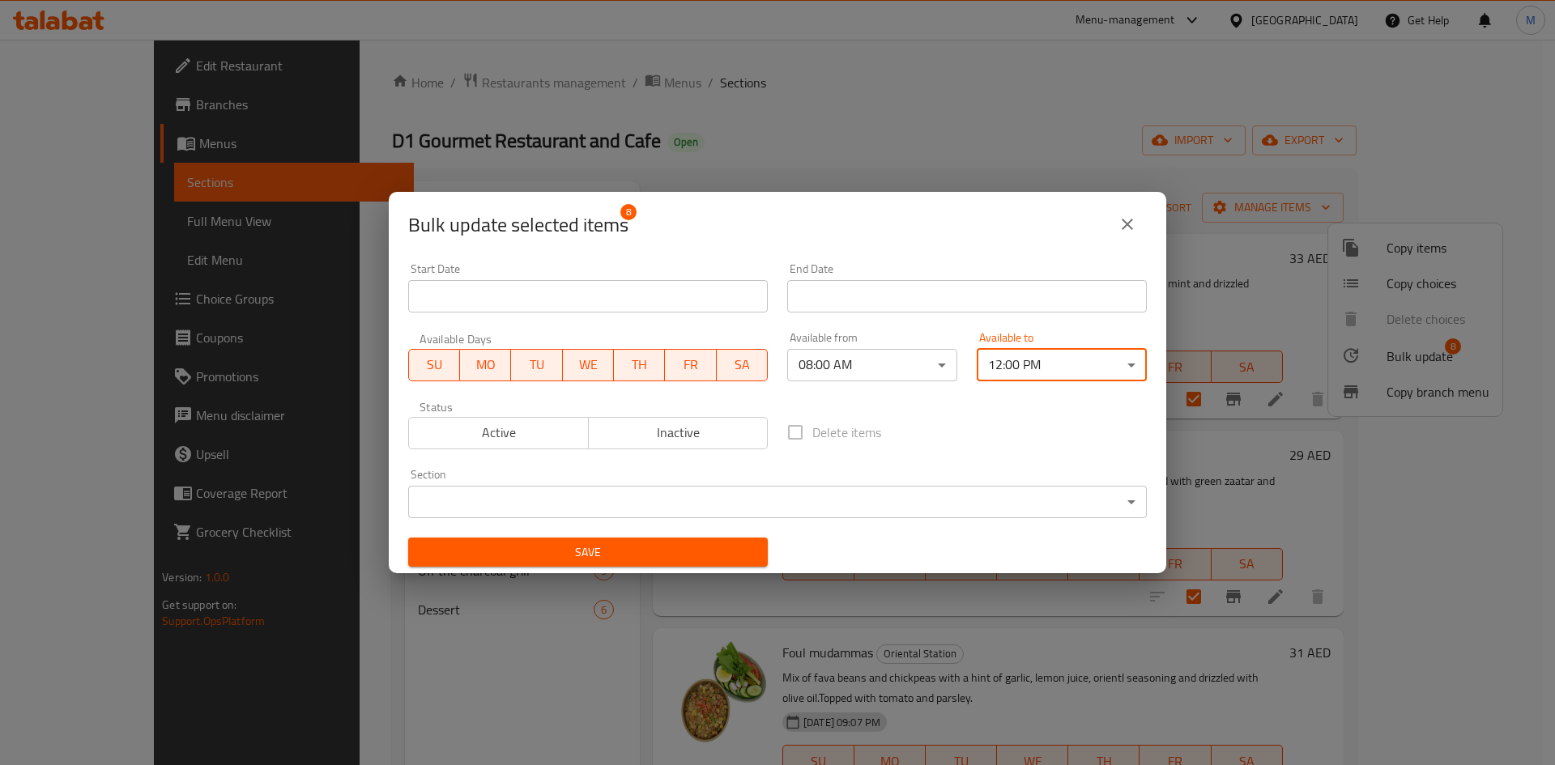
click at [711, 554] on span "Save" at bounding box center [588, 553] width 334 height 20
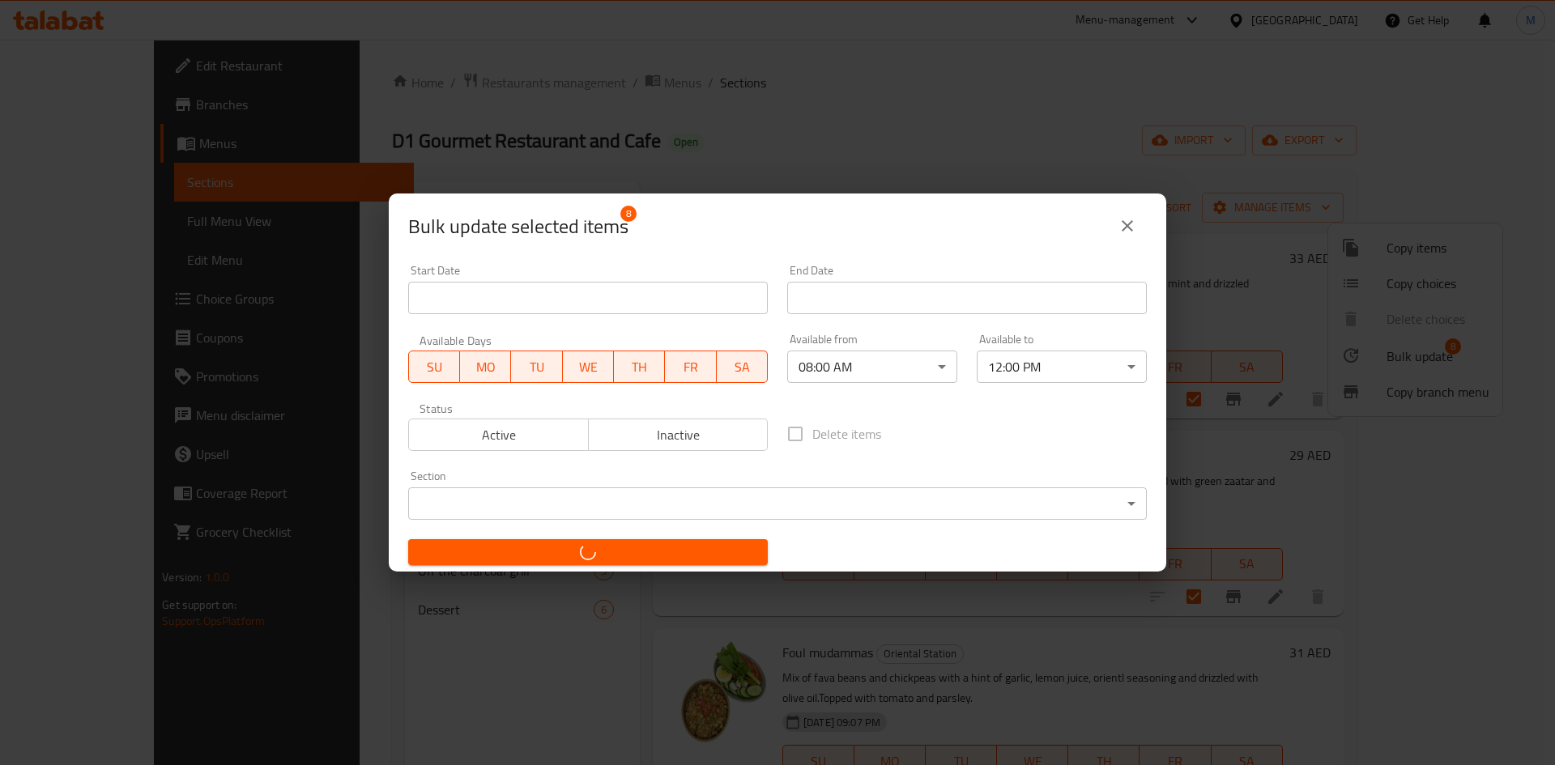
checkbox input "false"
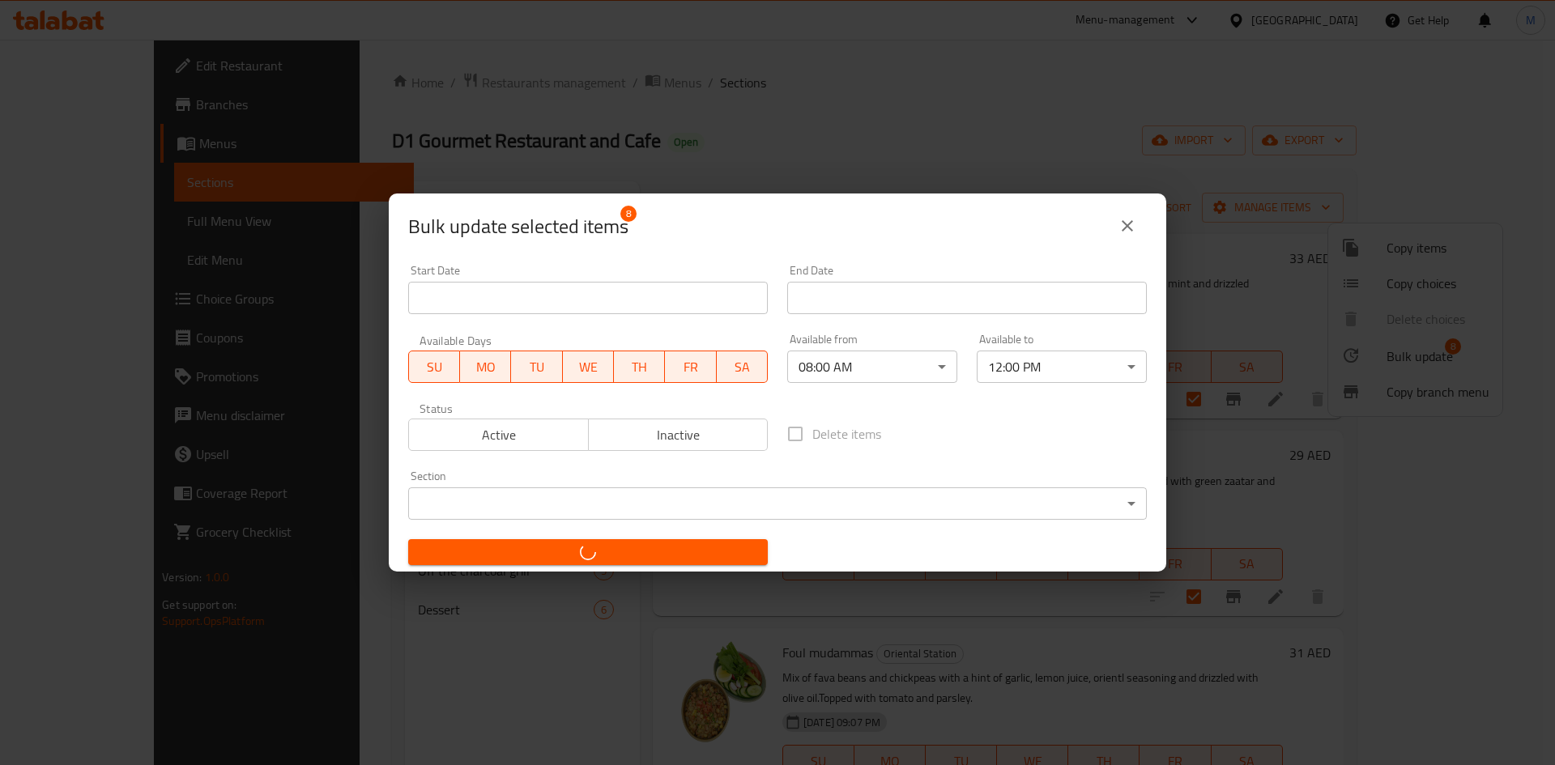
checkbox input "false"
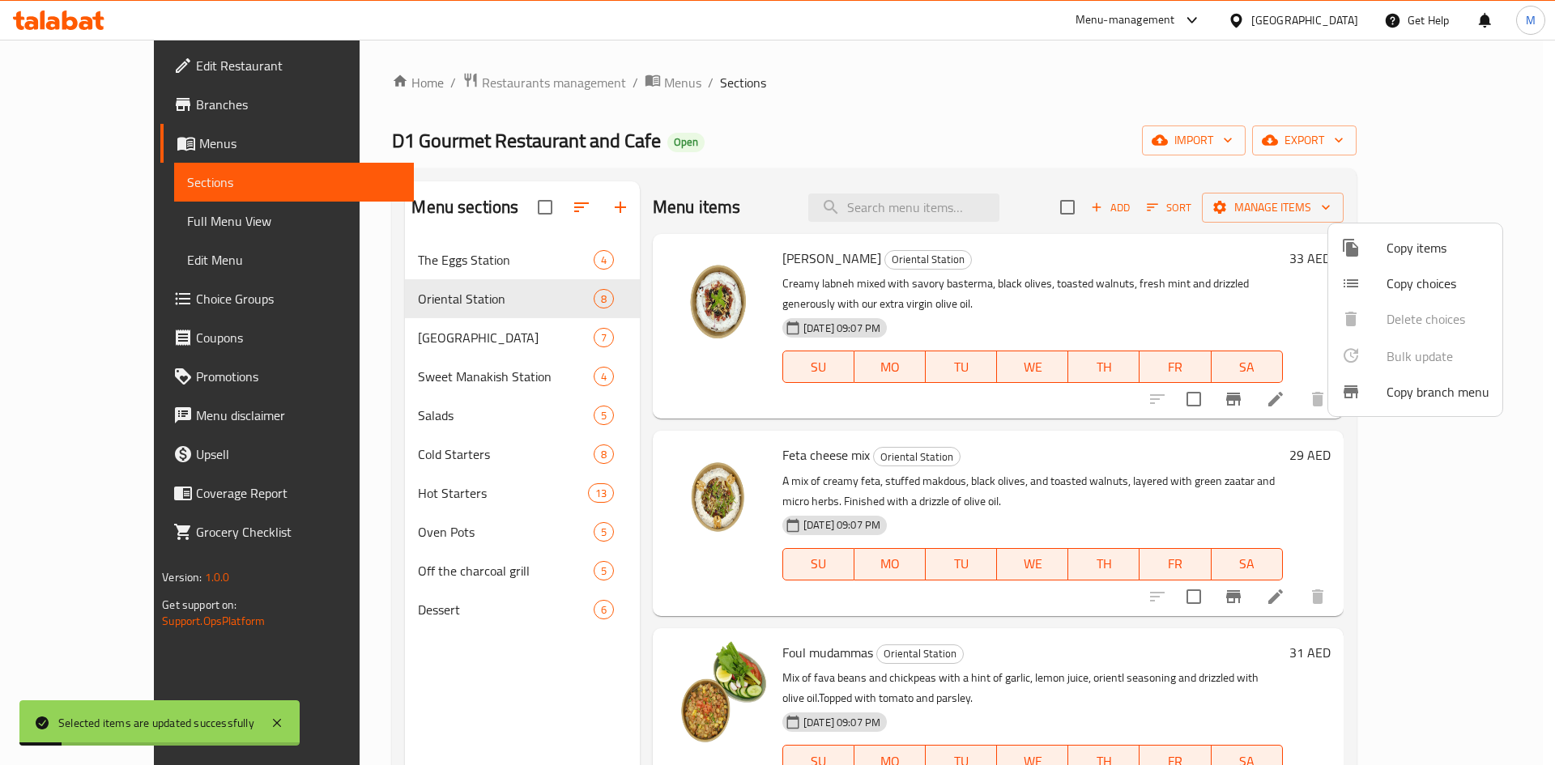
click at [1277, 418] on div at bounding box center [777, 382] width 1555 height 765
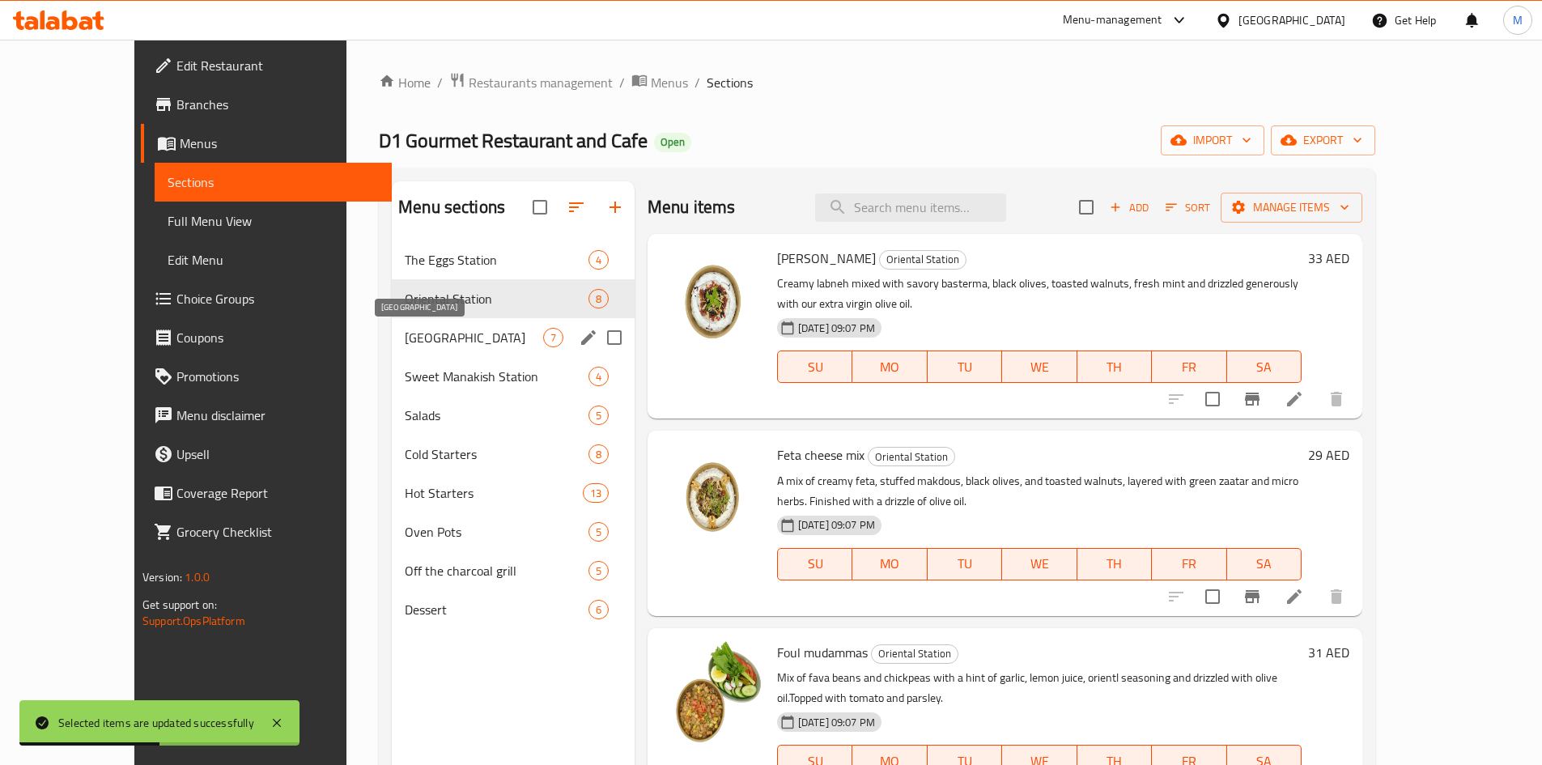
click at [405, 335] on span "[GEOGRAPHIC_DATA]" at bounding box center [474, 337] width 138 height 19
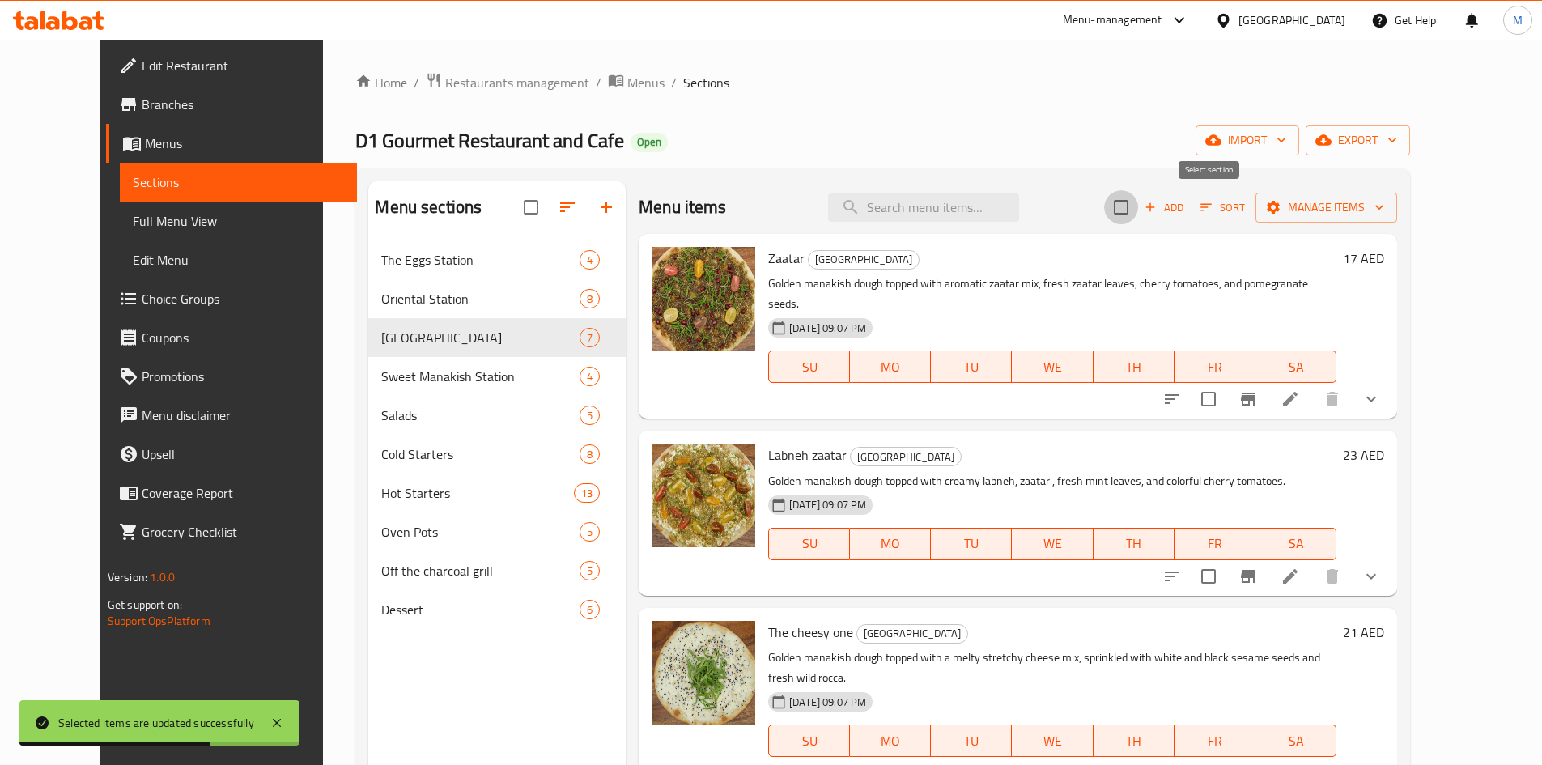
click at [1138, 202] on input "checkbox" at bounding box center [1121, 207] width 34 height 34
checkbox input "true"
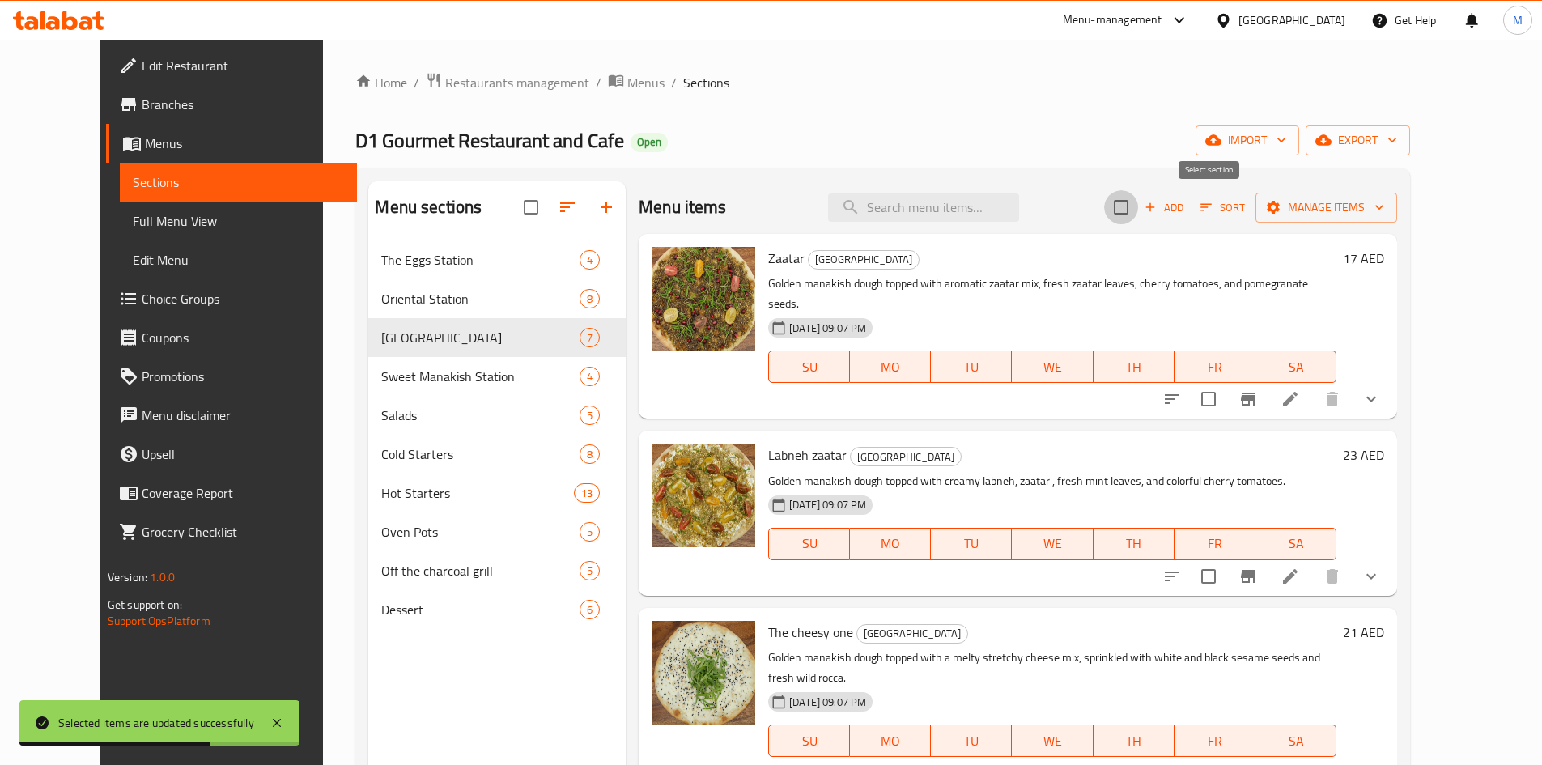
checkbox input "true"
click at [1385, 202] on span "Manage items" at bounding box center [1327, 208] width 116 height 20
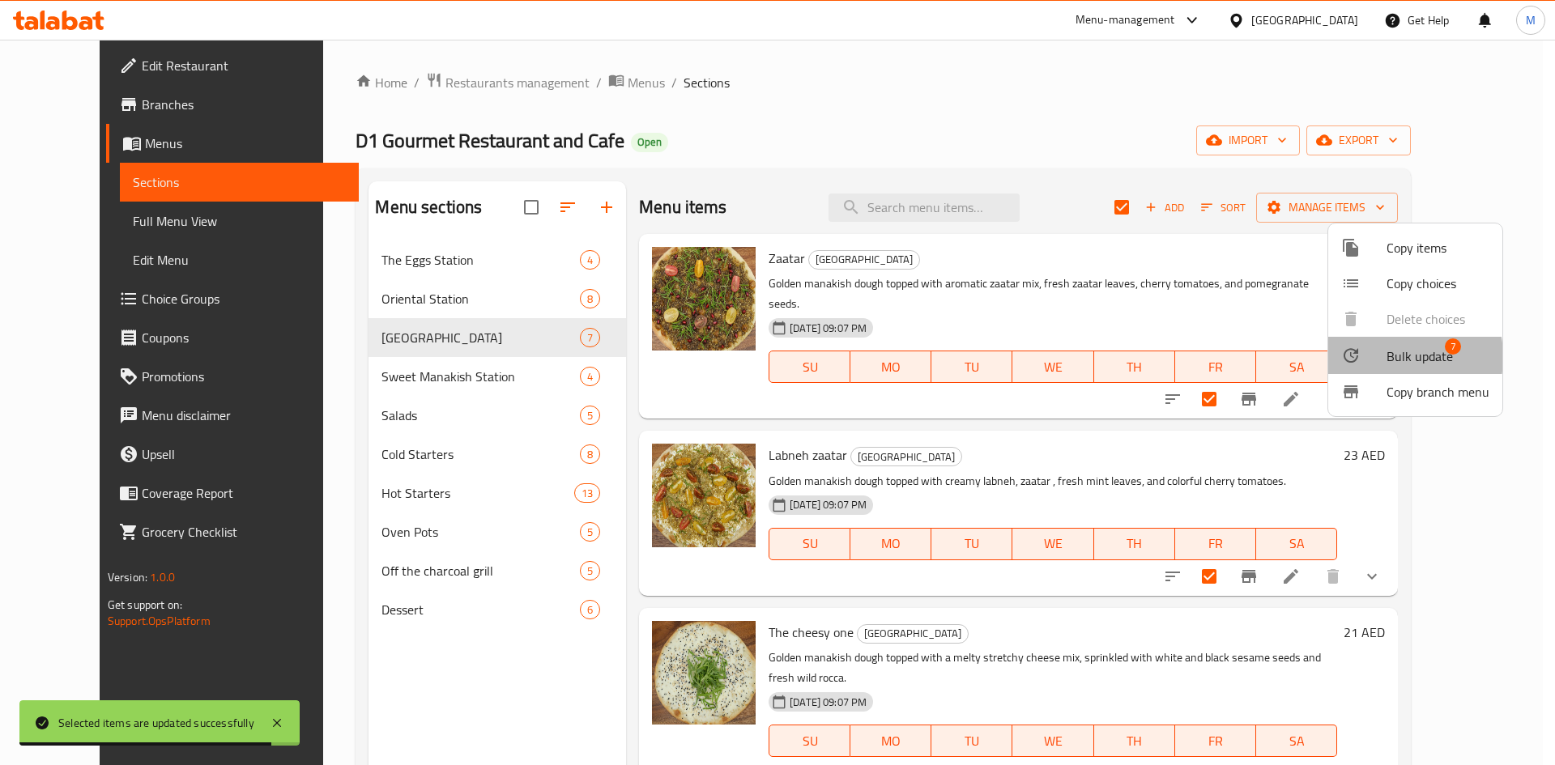
click at [1378, 357] on div at bounding box center [1363, 355] width 45 height 19
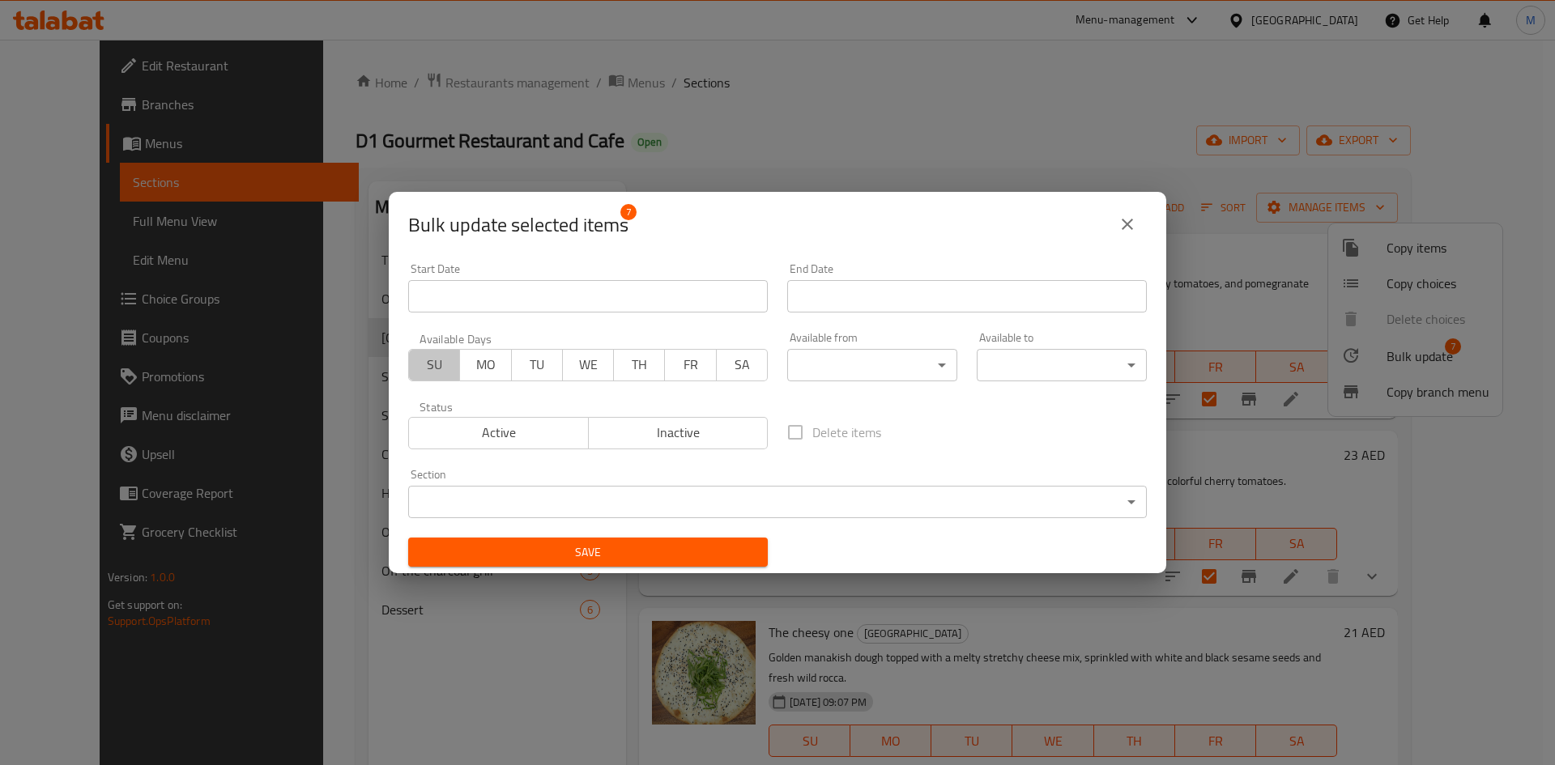
click at [436, 360] on span "SU" at bounding box center [434, 364] width 38 height 23
click at [483, 368] on span "MO" at bounding box center [485, 364] width 38 height 23
click at [530, 364] on span "TU" at bounding box center [537, 364] width 38 height 23
click at [598, 363] on span "WE" at bounding box center [588, 364] width 38 height 23
click at [625, 363] on span "TH" at bounding box center [639, 364] width 38 height 23
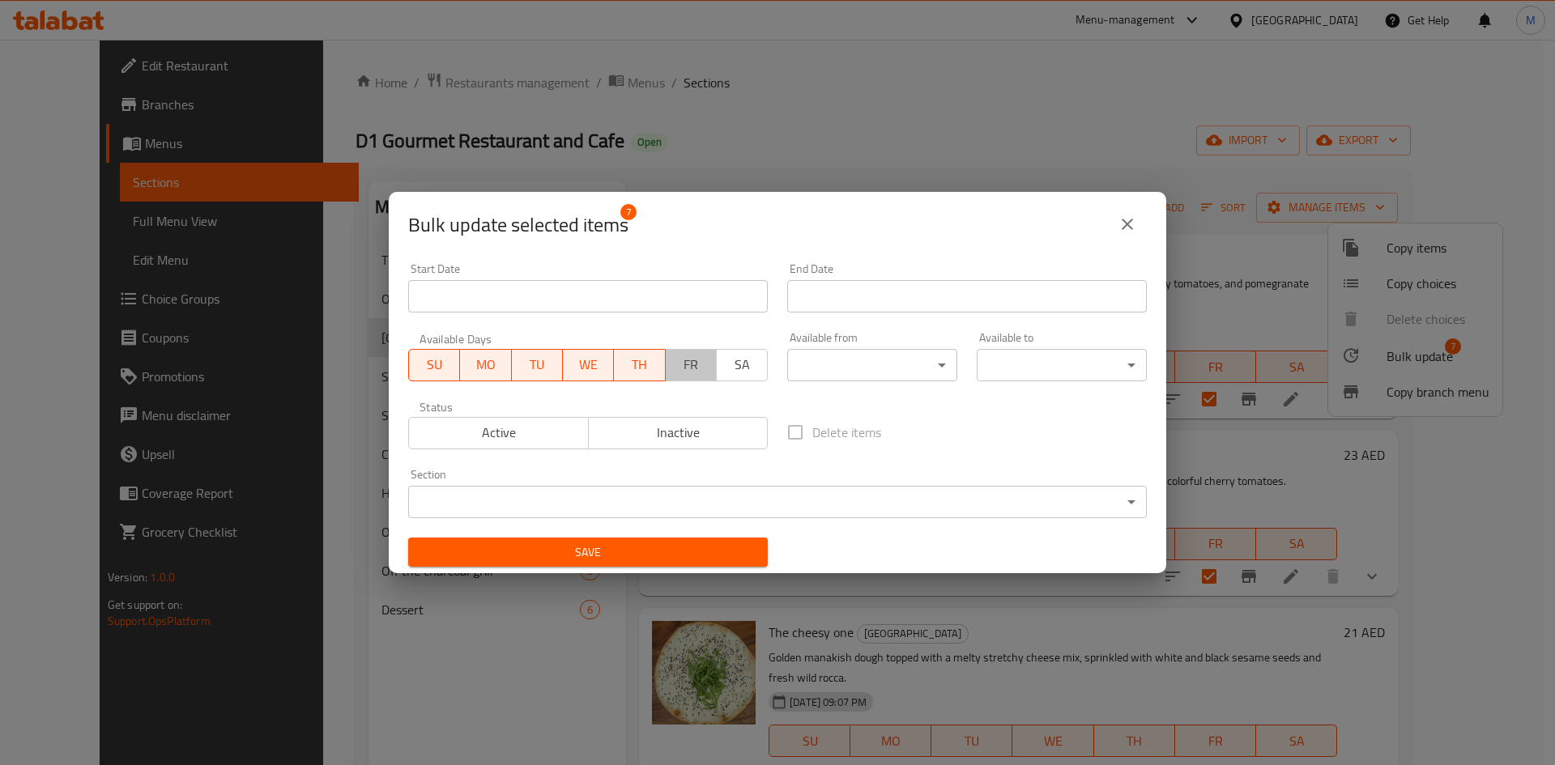
click at [674, 368] on span "FR" at bounding box center [691, 364] width 38 height 23
click at [734, 363] on span "SA" at bounding box center [742, 364] width 38 height 23
click at [851, 365] on body "​ Menu-management United Arab Emirates Get Help M Edit Restaurant Branches Menu…" at bounding box center [777, 402] width 1555 height 725
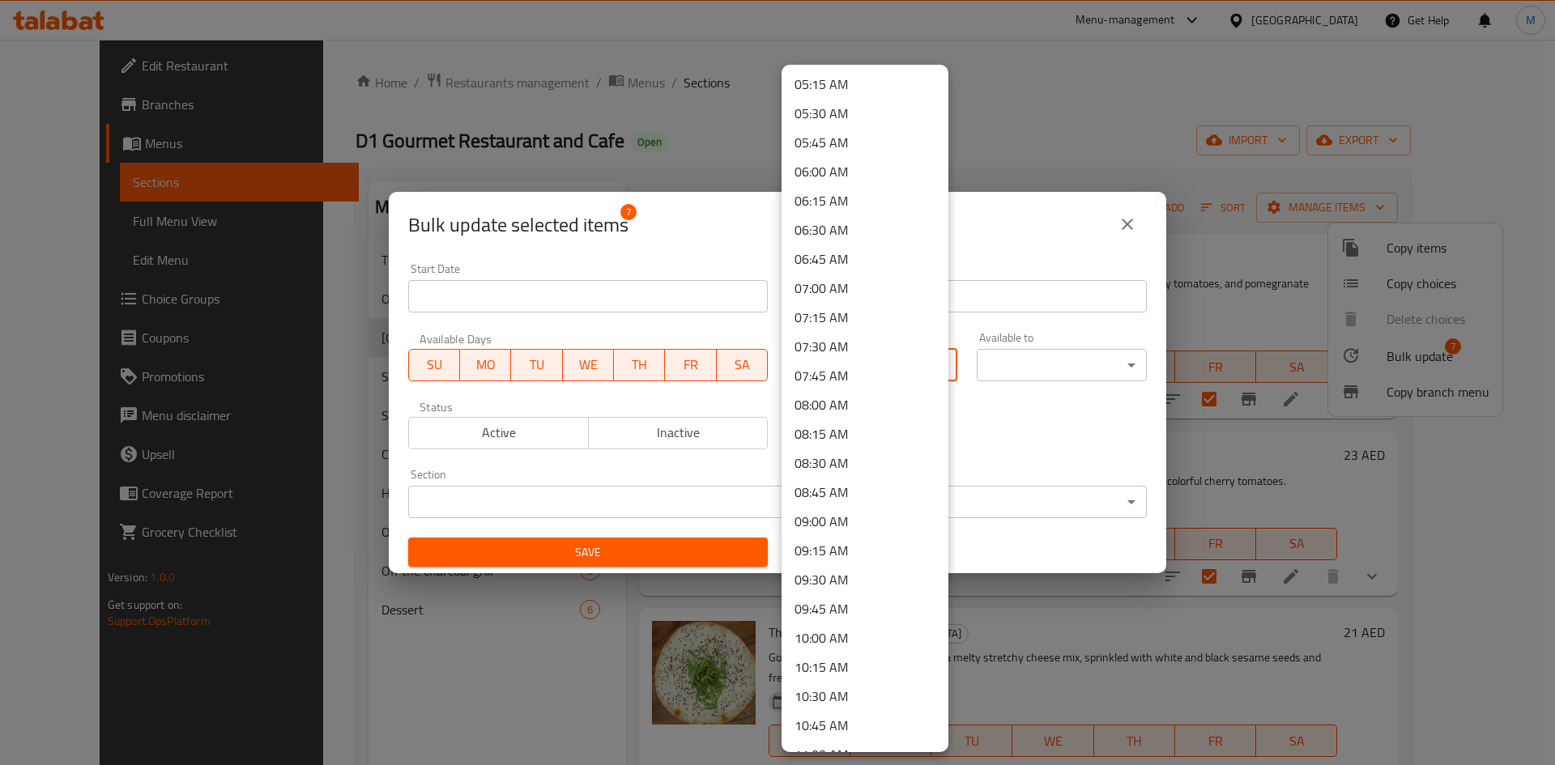
scroll to position [729, 0]
click at [832, 288] on li "08:00 AM" at bounding box center [864, 289] width 167 height 29
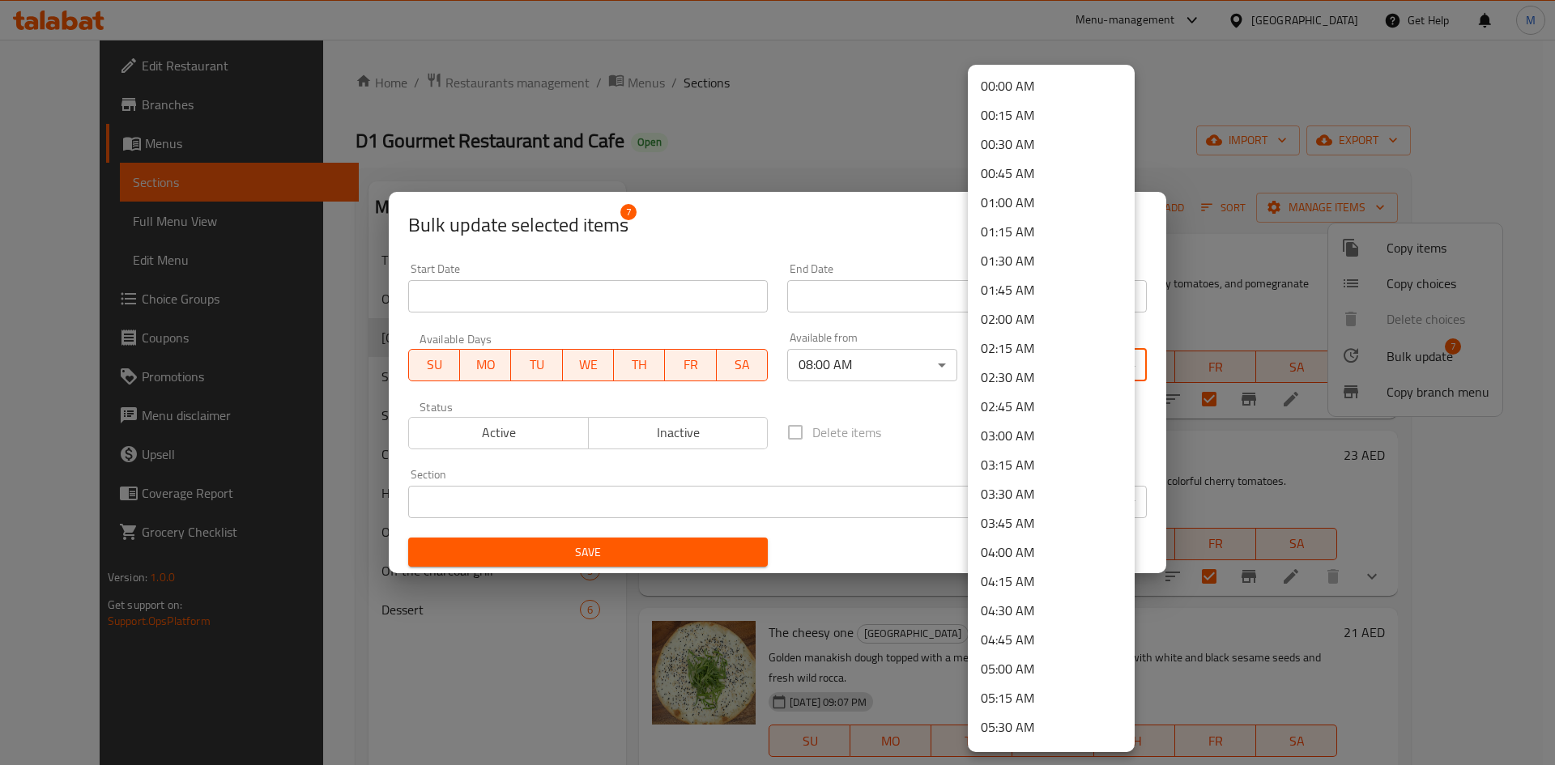
click at [1036, 357] on body "​ Menu-management United Arab Emirates Get Help M Edit Restaurant Branches Menu…" at bounding box center [777, 402] width 1555 height 725
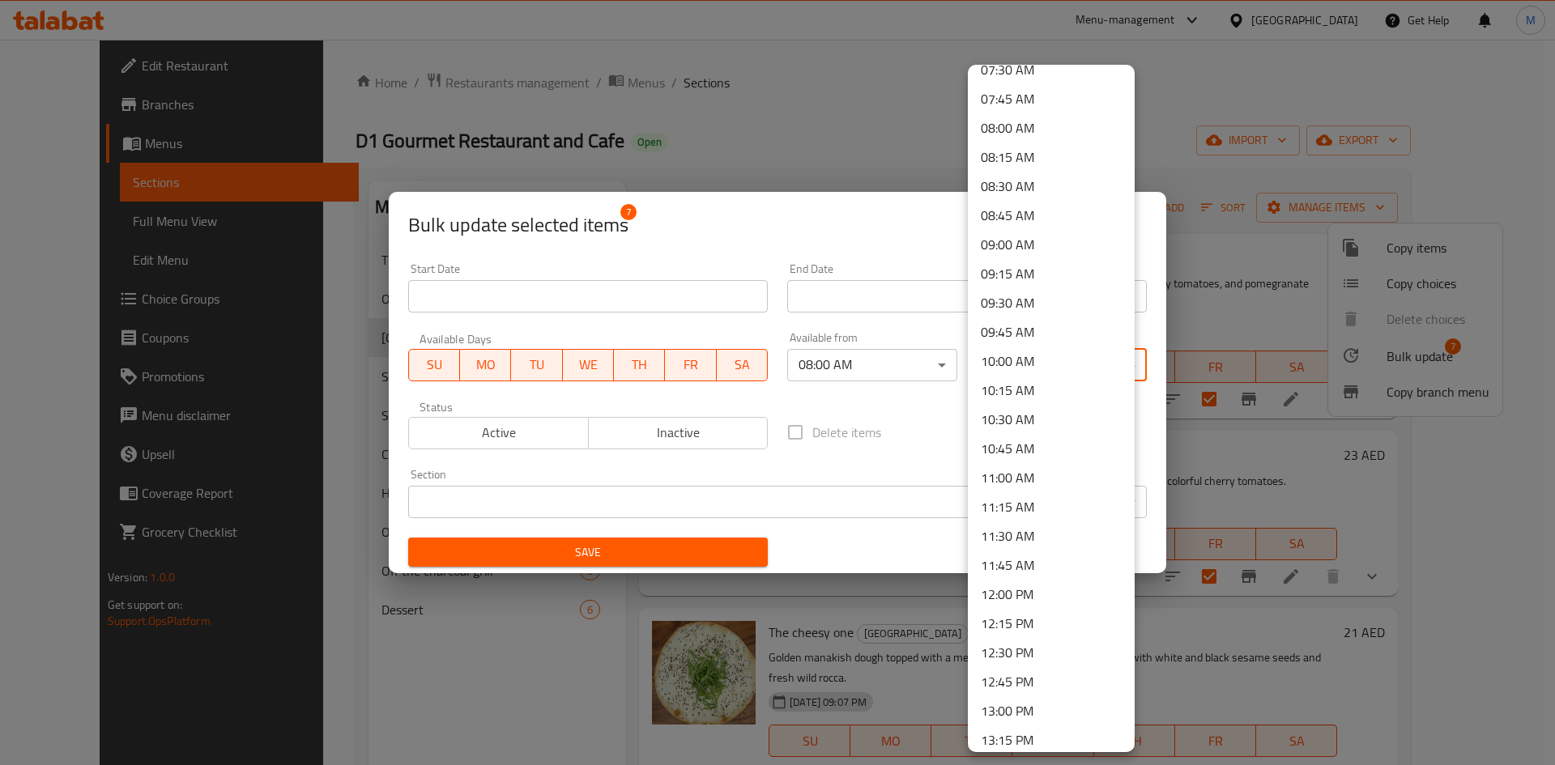
click at [1019, 586] on li "12:00 PM" at bounding box center [1051, 594] width 167 height 29
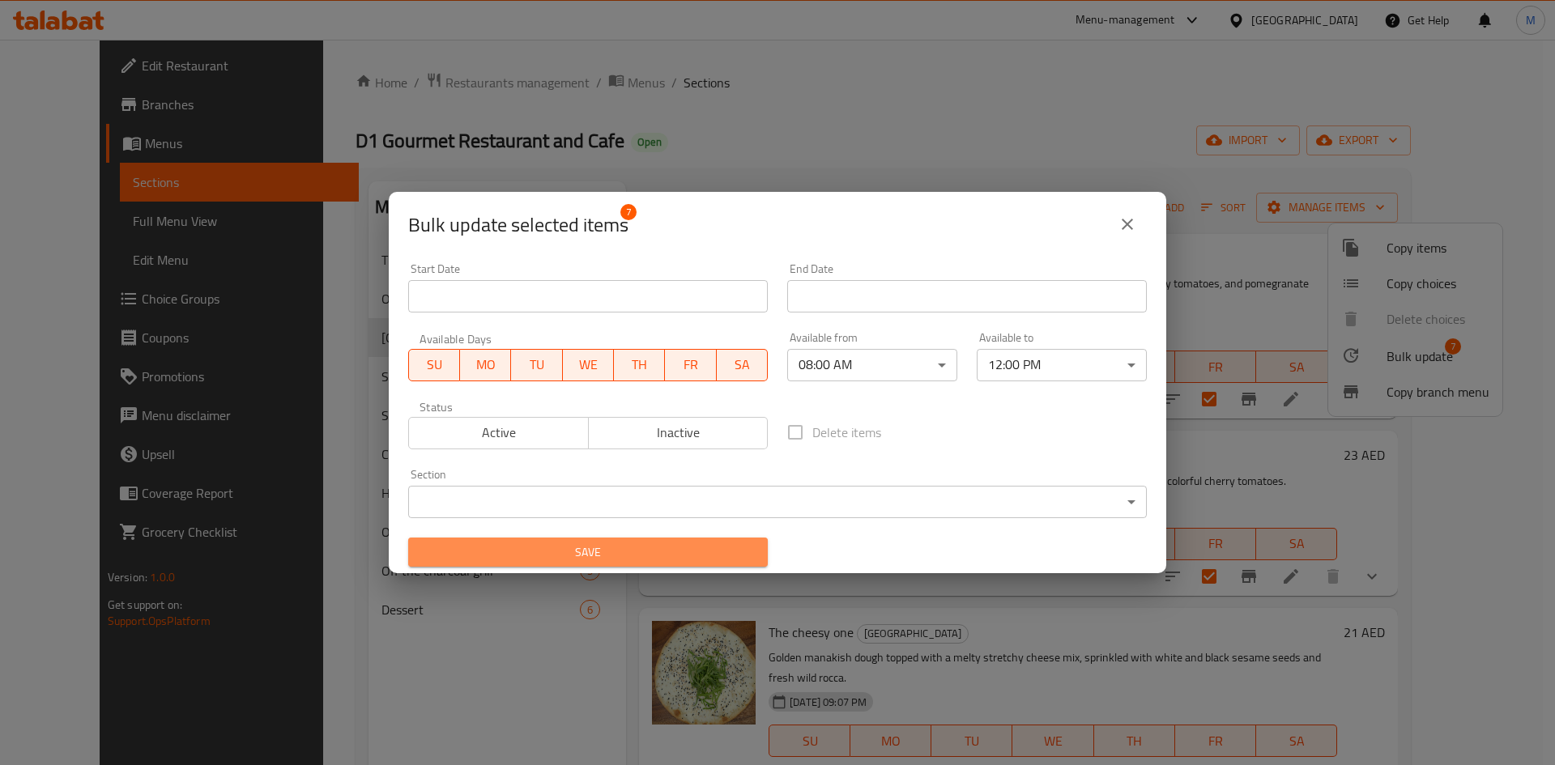
click at [670, 547] on span "Save" at bounding box center [588, 553] width 334 height 20
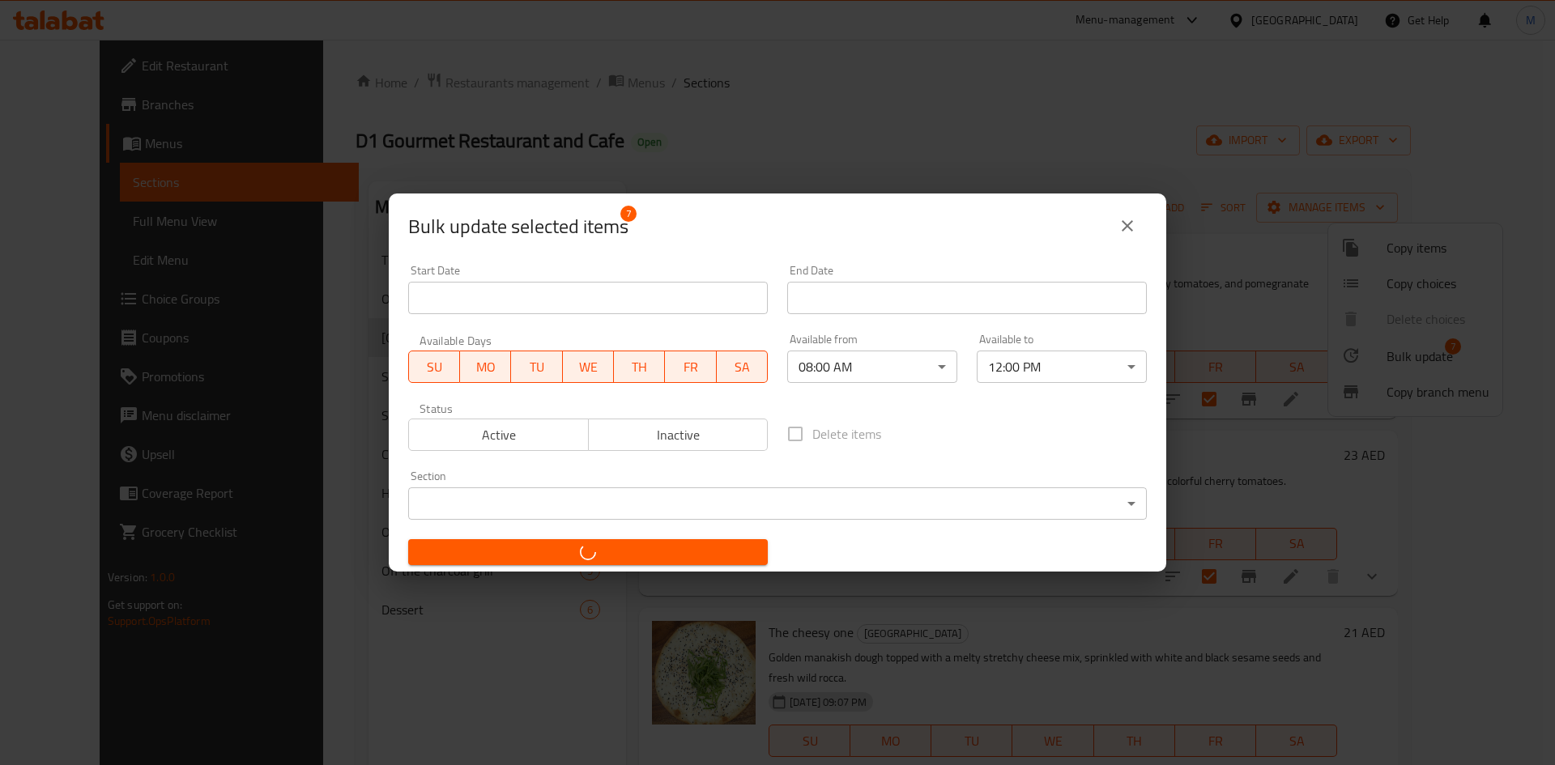
checkbox input "false"
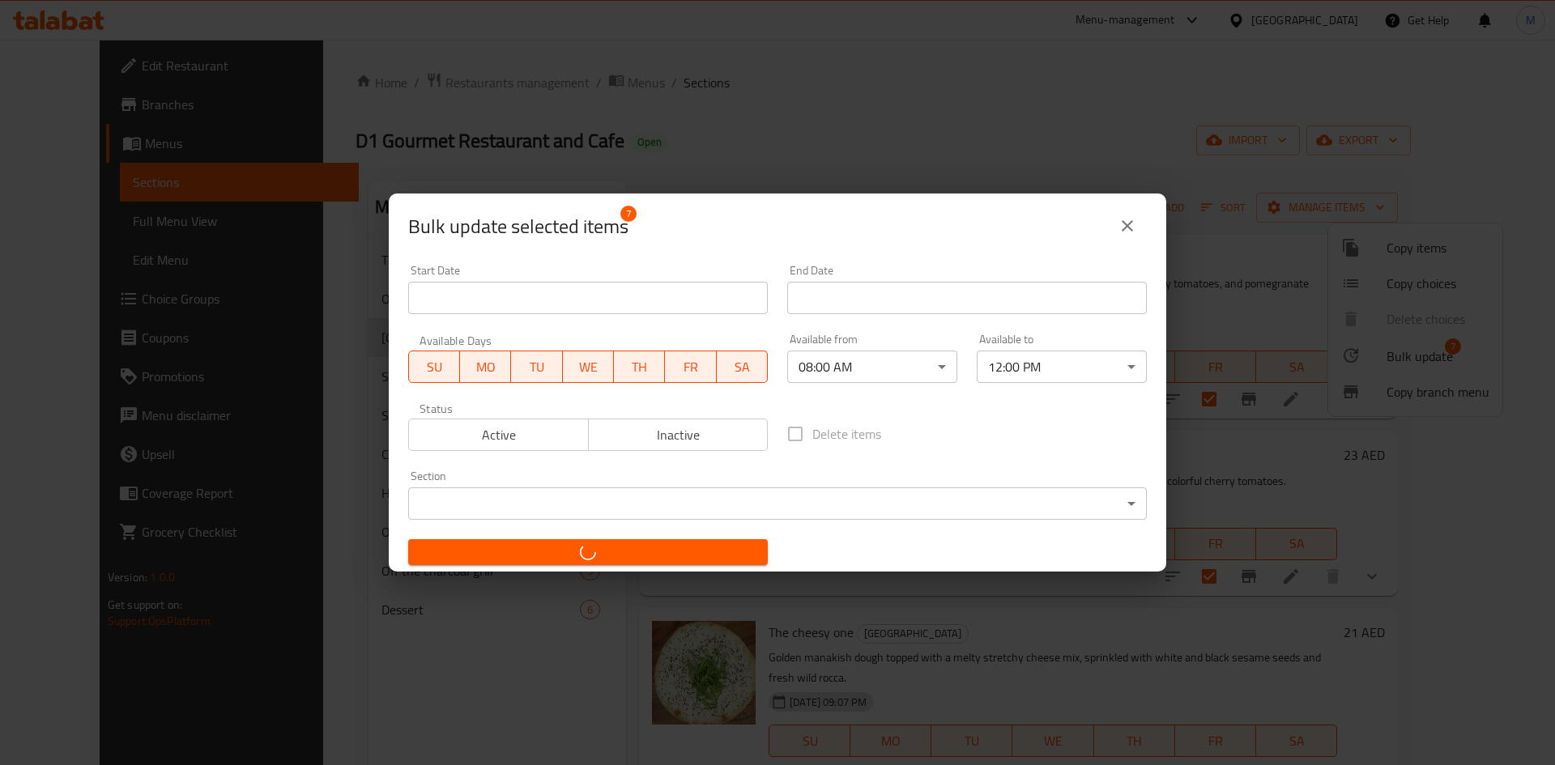
checkbox input "false"
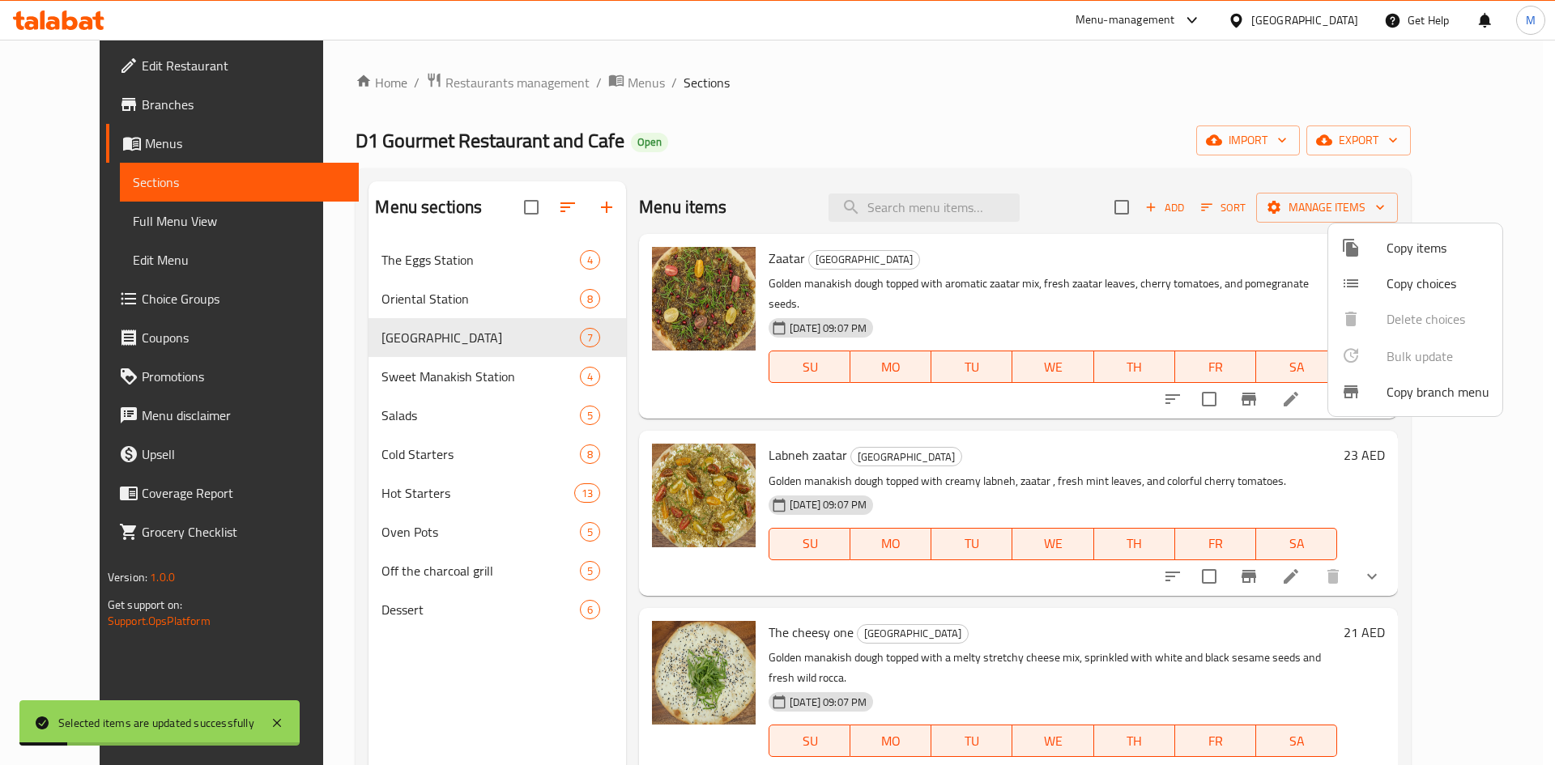
click at [377, 381] on div at bounding box center [777, 382] width 1555 height 765
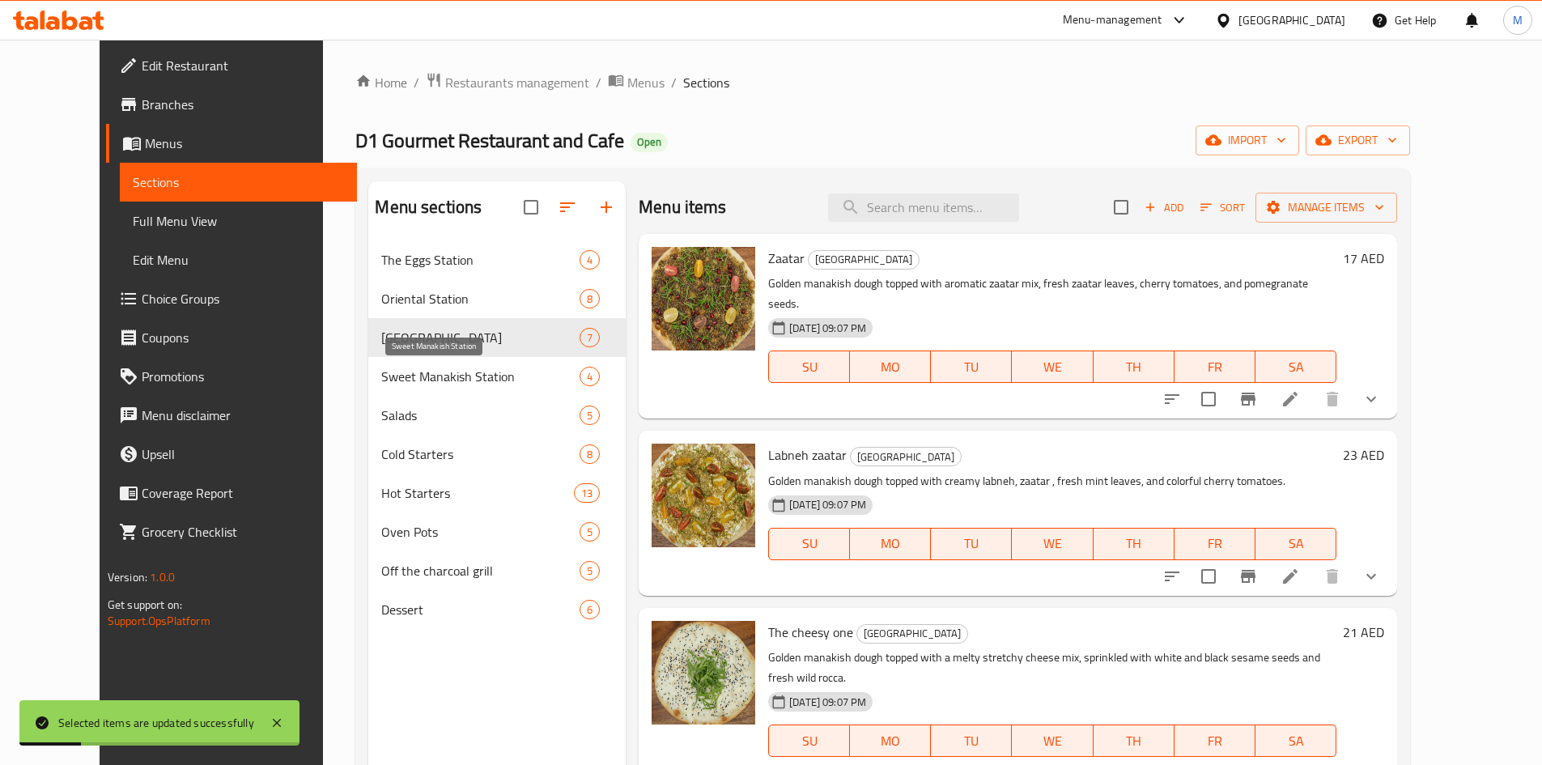
click at [381, 382] on span "Sweet Manakish Station" at bounding box center [480, 376] width 198 height 19
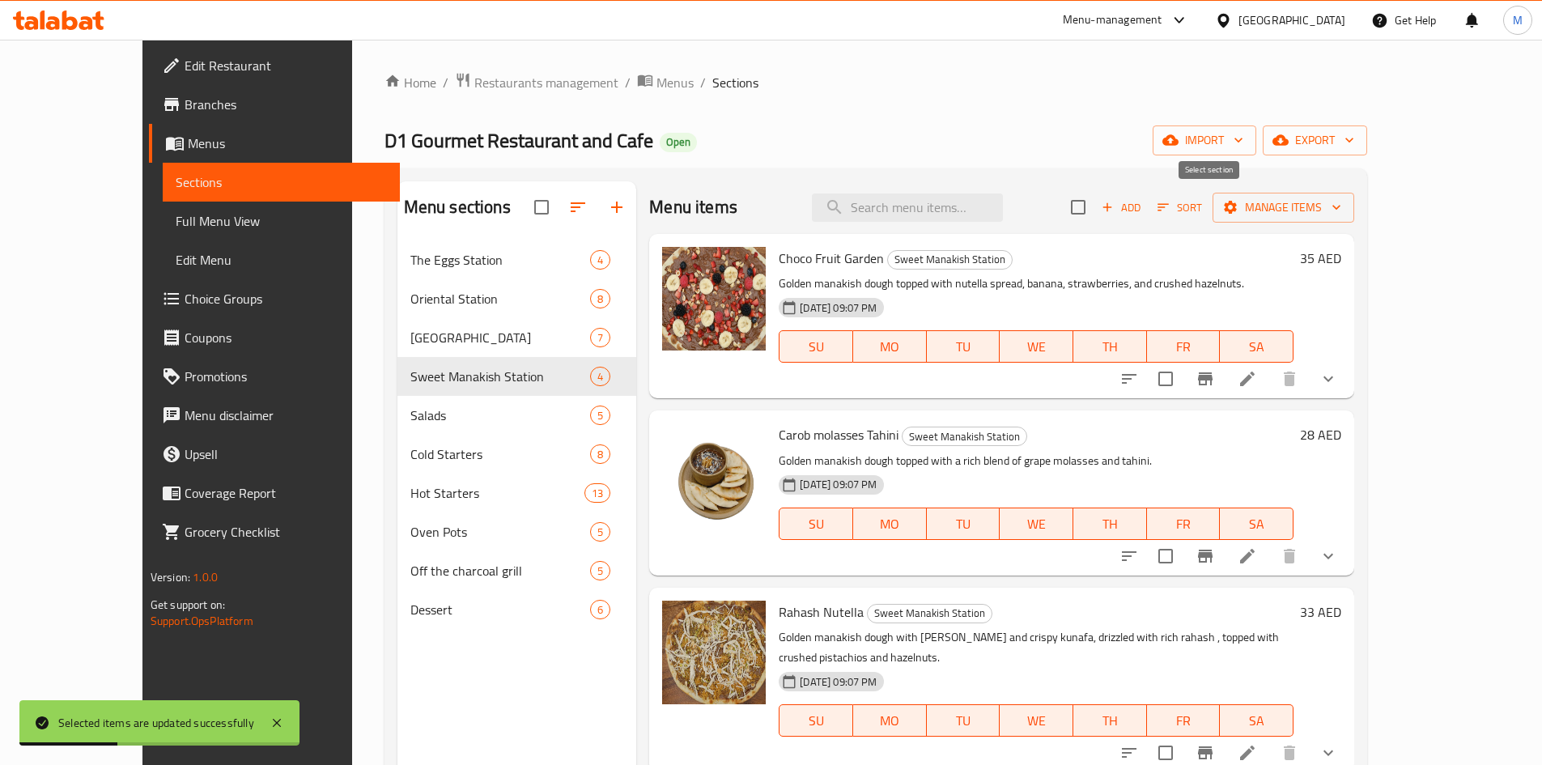
click at [1096, 202] on input "checkbox" at bounding box center [1079, 207] width 34 height 34
checkbox input "true"
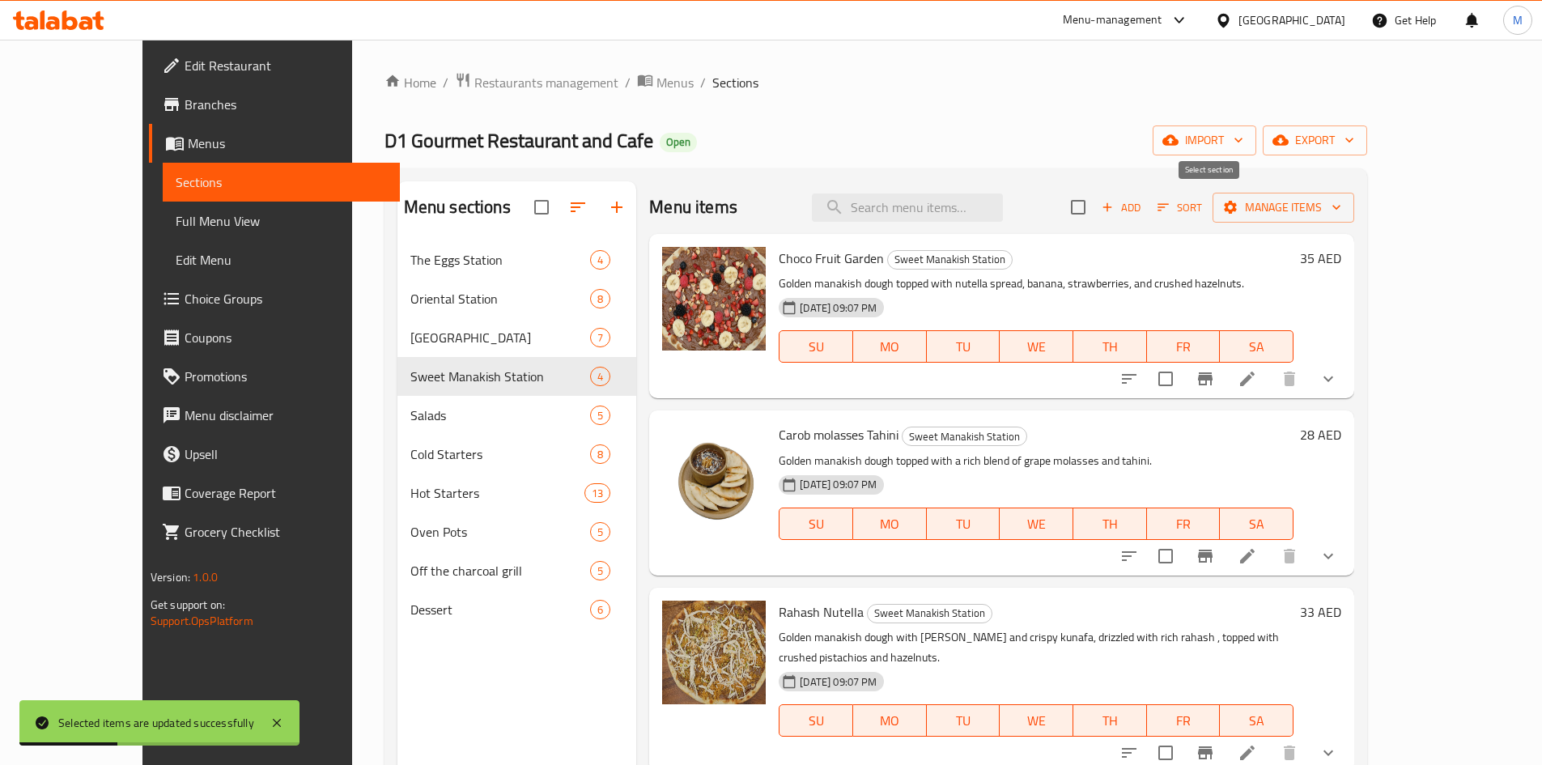
checkbox input "true"
click at [1342, 200] on span "Manage items" at bounding box center [1284, 208] width 116 height 20
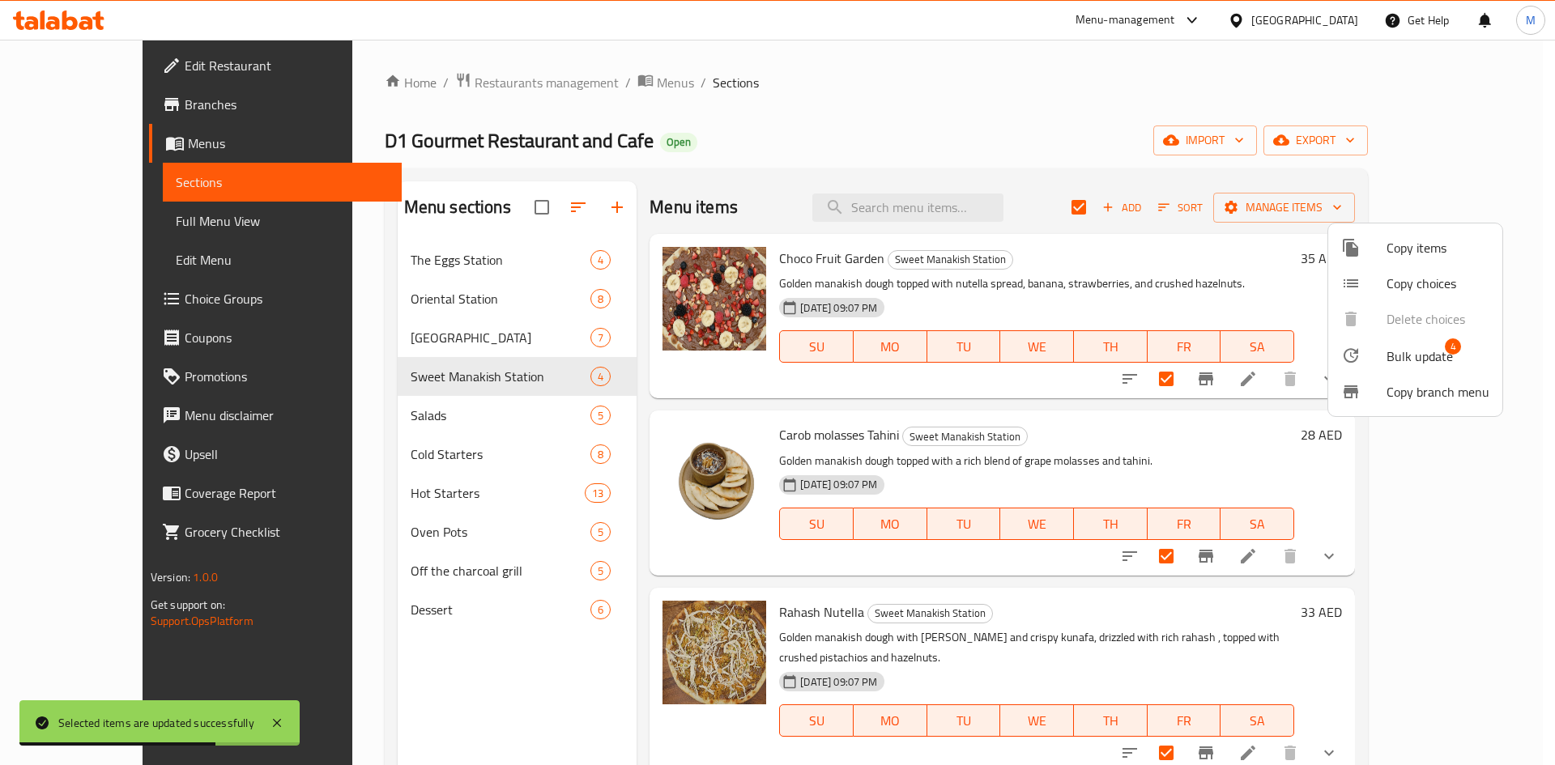
click at [1422, 357] on span "Bulk update" at bounding box center [1419, 356] width 66 height 19
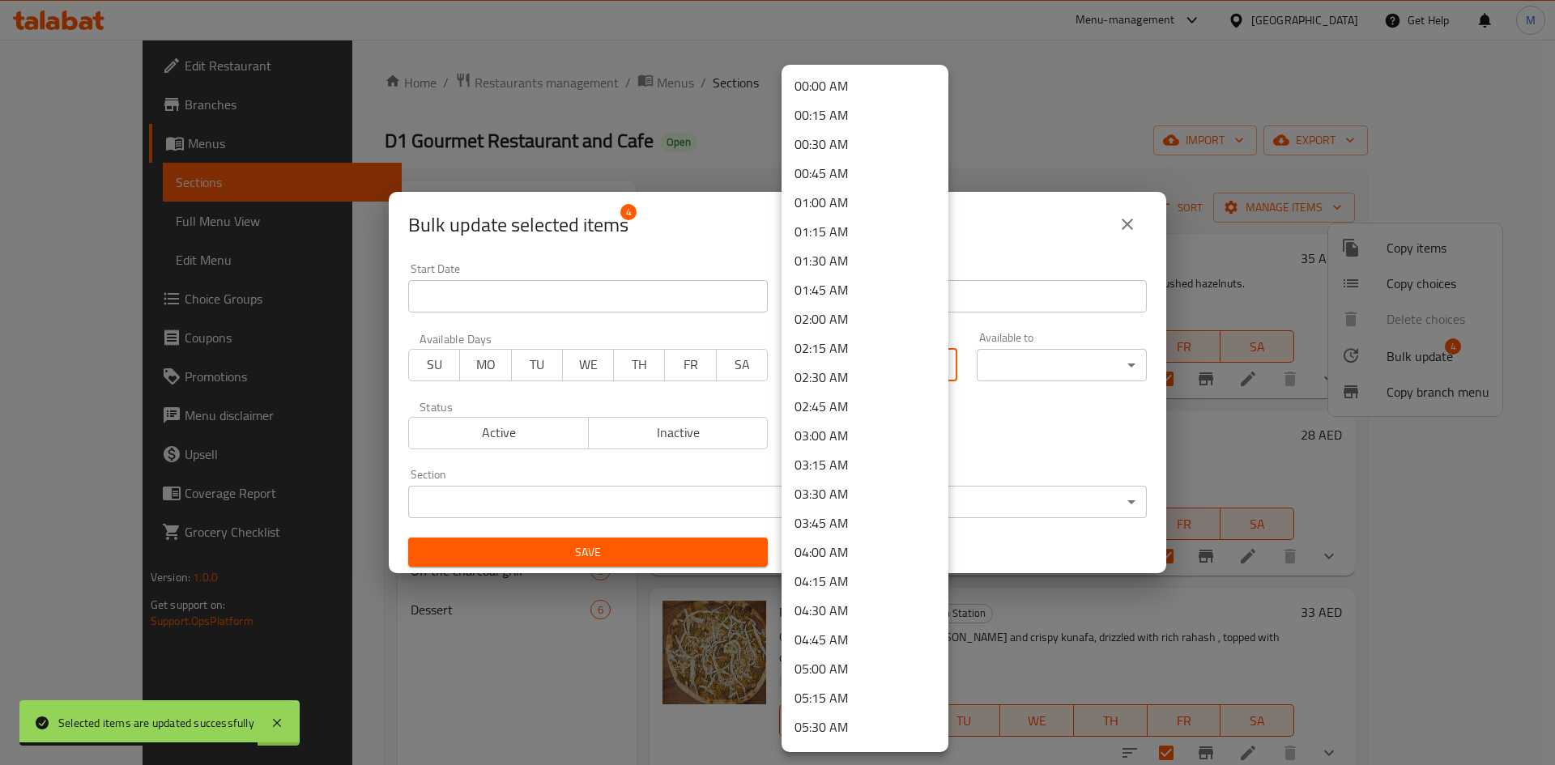
click at [845, 361] on body "Selected items are updated successfully ​ Menu-management United Arab Emirates …" at bounding box center [777, 402] width 1555 height 725
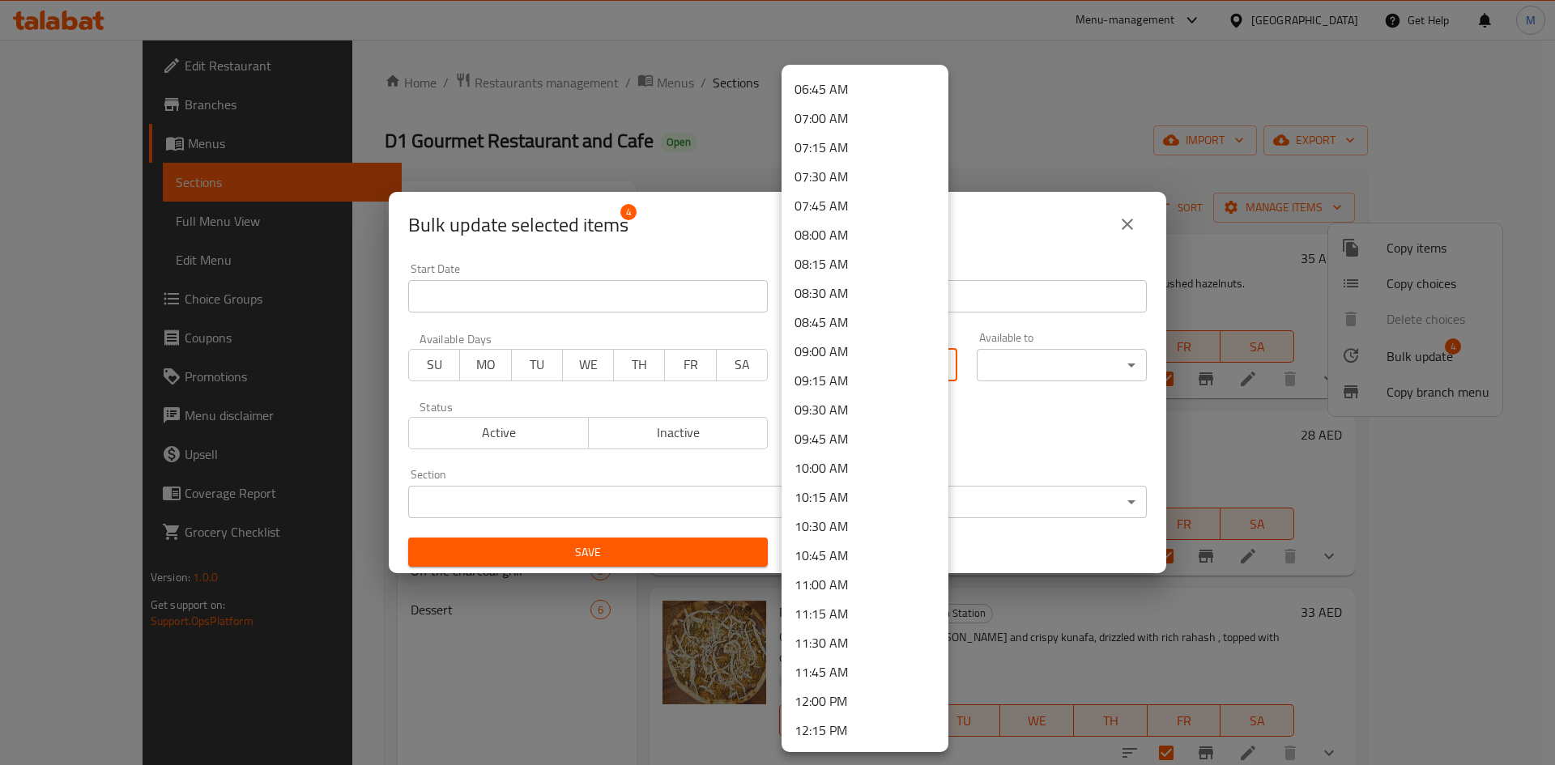
scroll to position [810, 0]
click at [828, 216] on li "08:00 AM" at bounding box center [864, 208] width 167 height 29
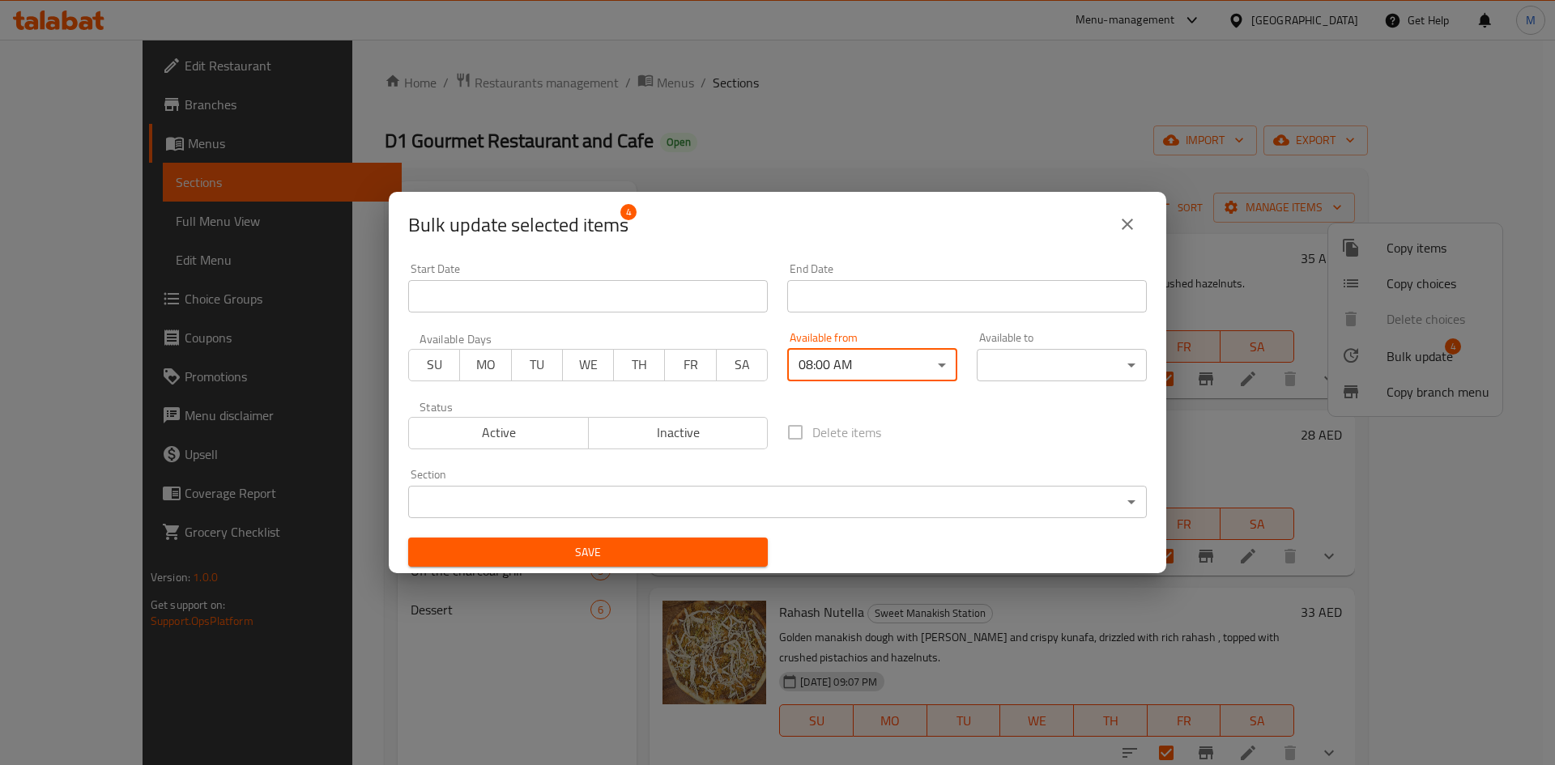
click at [1006, 348] on body "​ Menu-management United Arab Emirates Get Help M Edit Restaurant Branches Menu…" at bounding box center [777, 402] width 1555 height 725
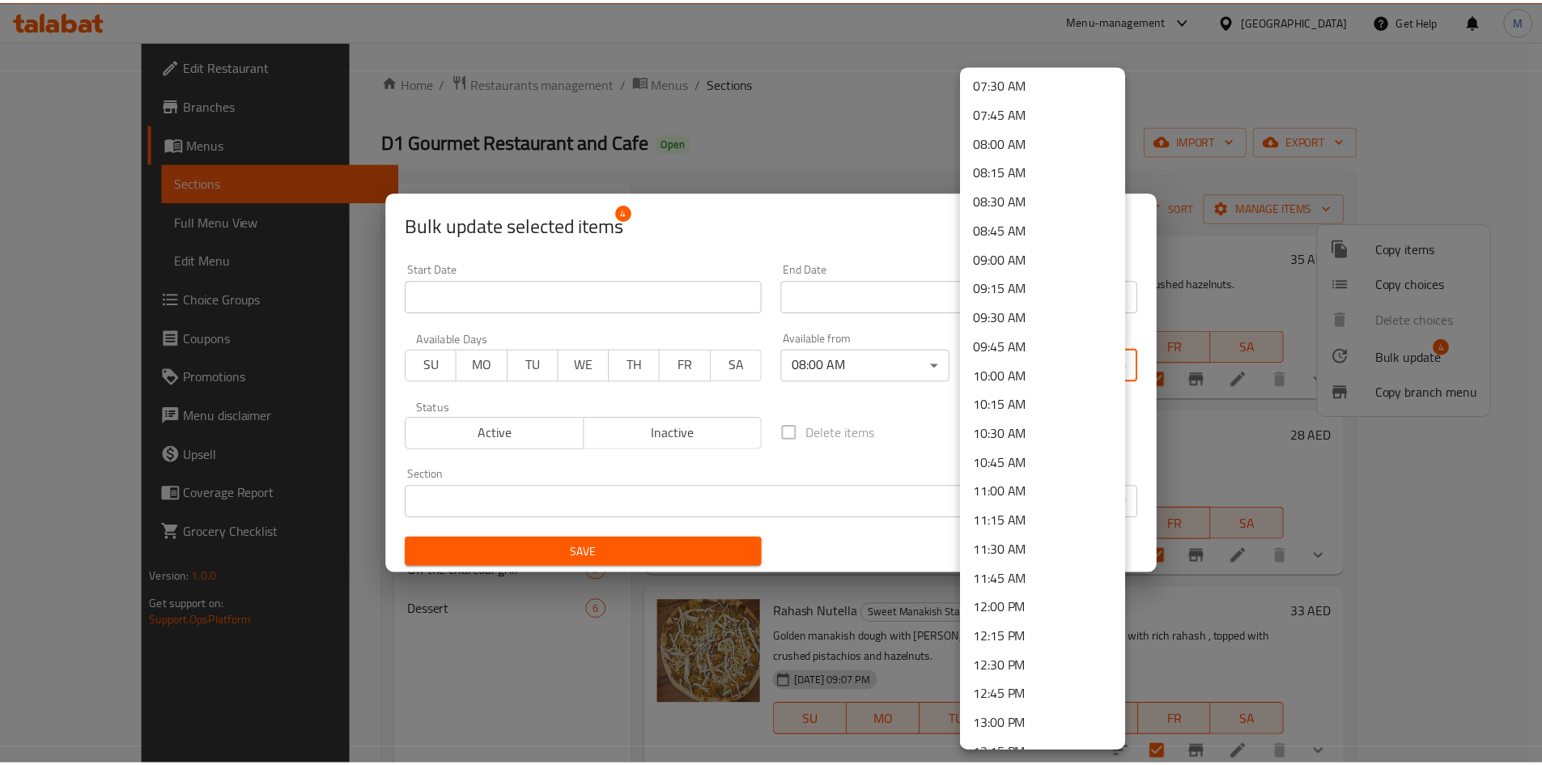
scroll to position [891, 0]
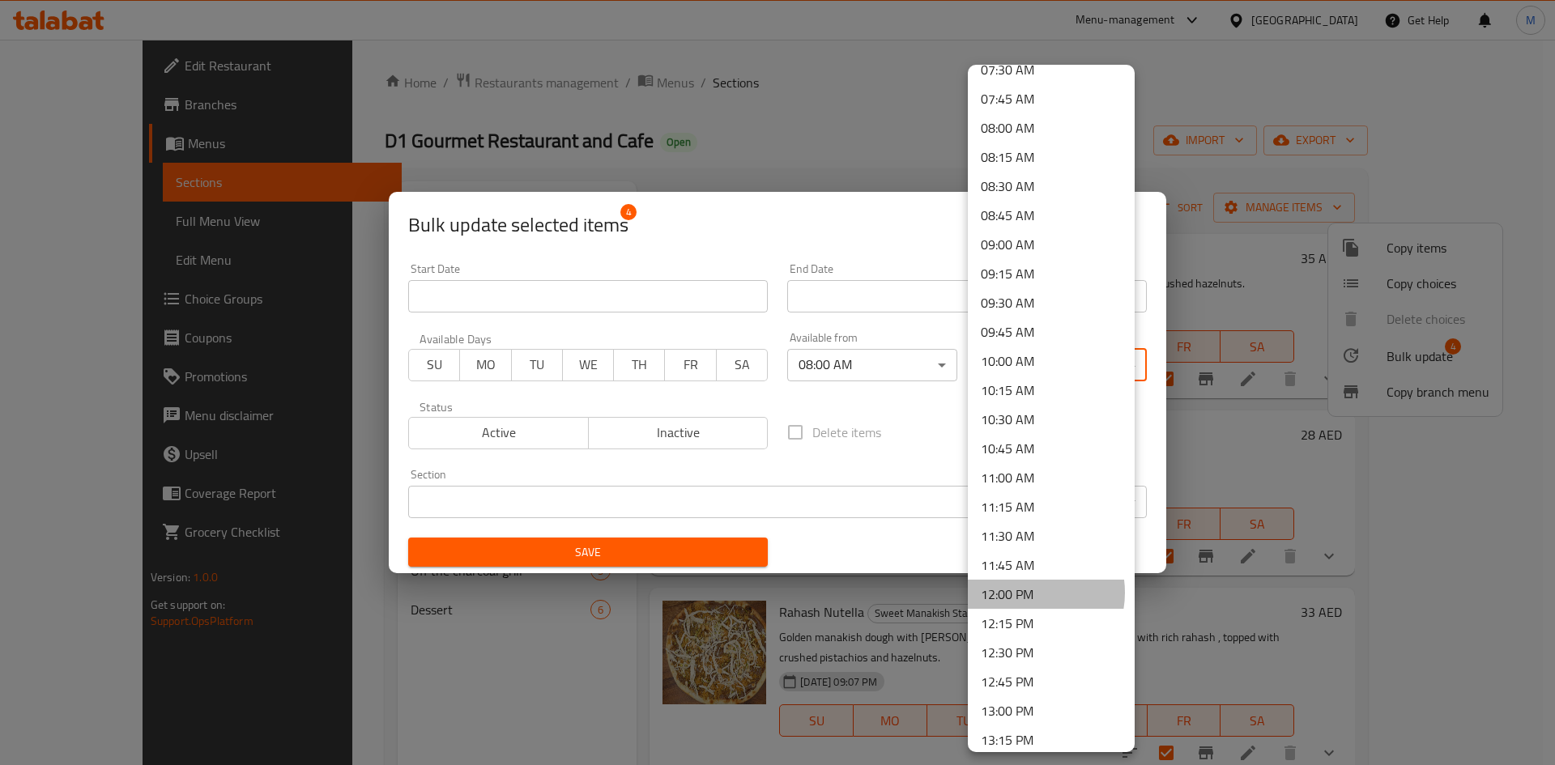
click at [1025, 593] on li "12:00 PM" at bounding box center [1051, 594] width 167 height 29
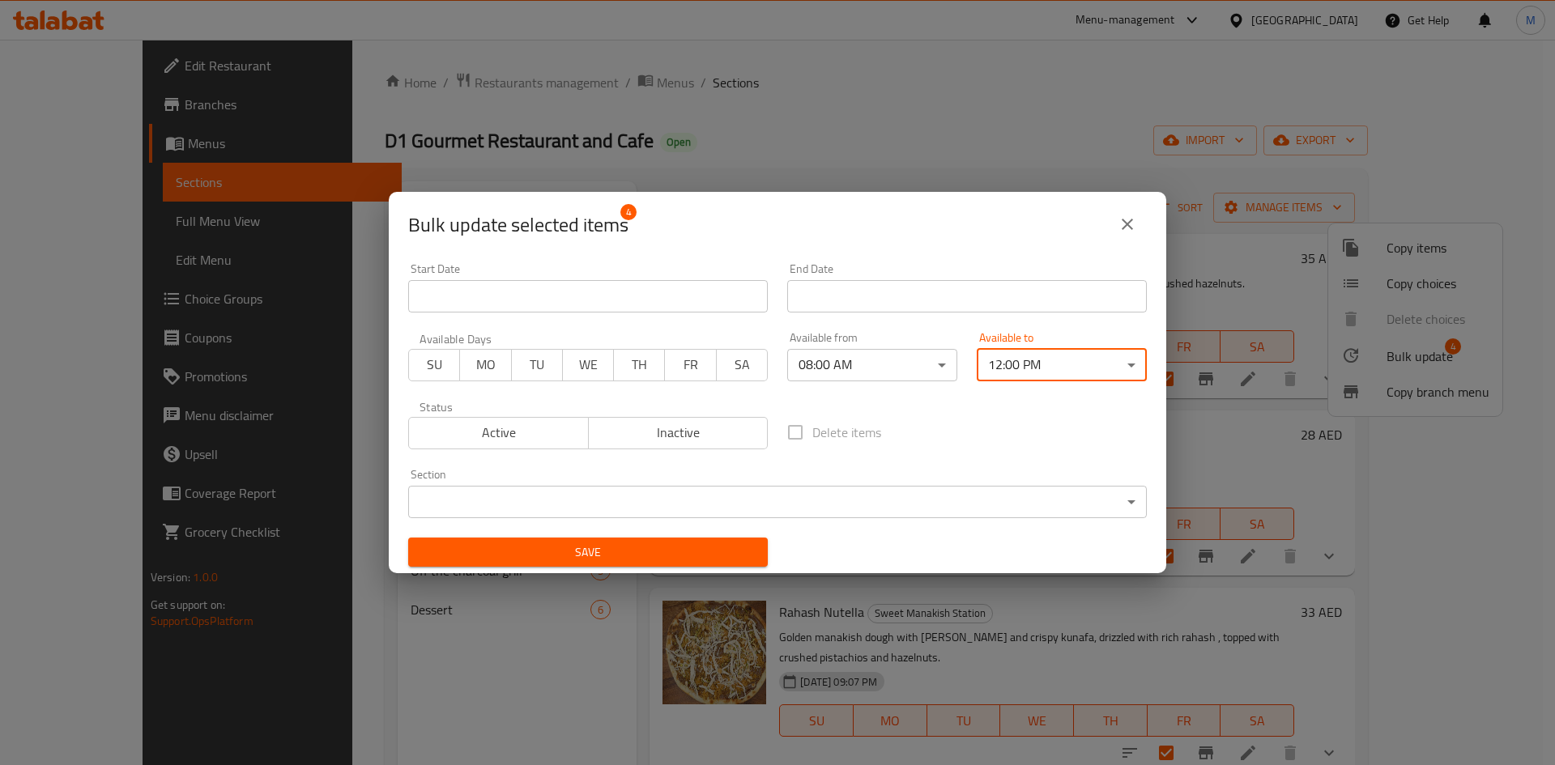
click at [666, 555] on span "Save" at bounding box center [588, 553] width 334 height 20
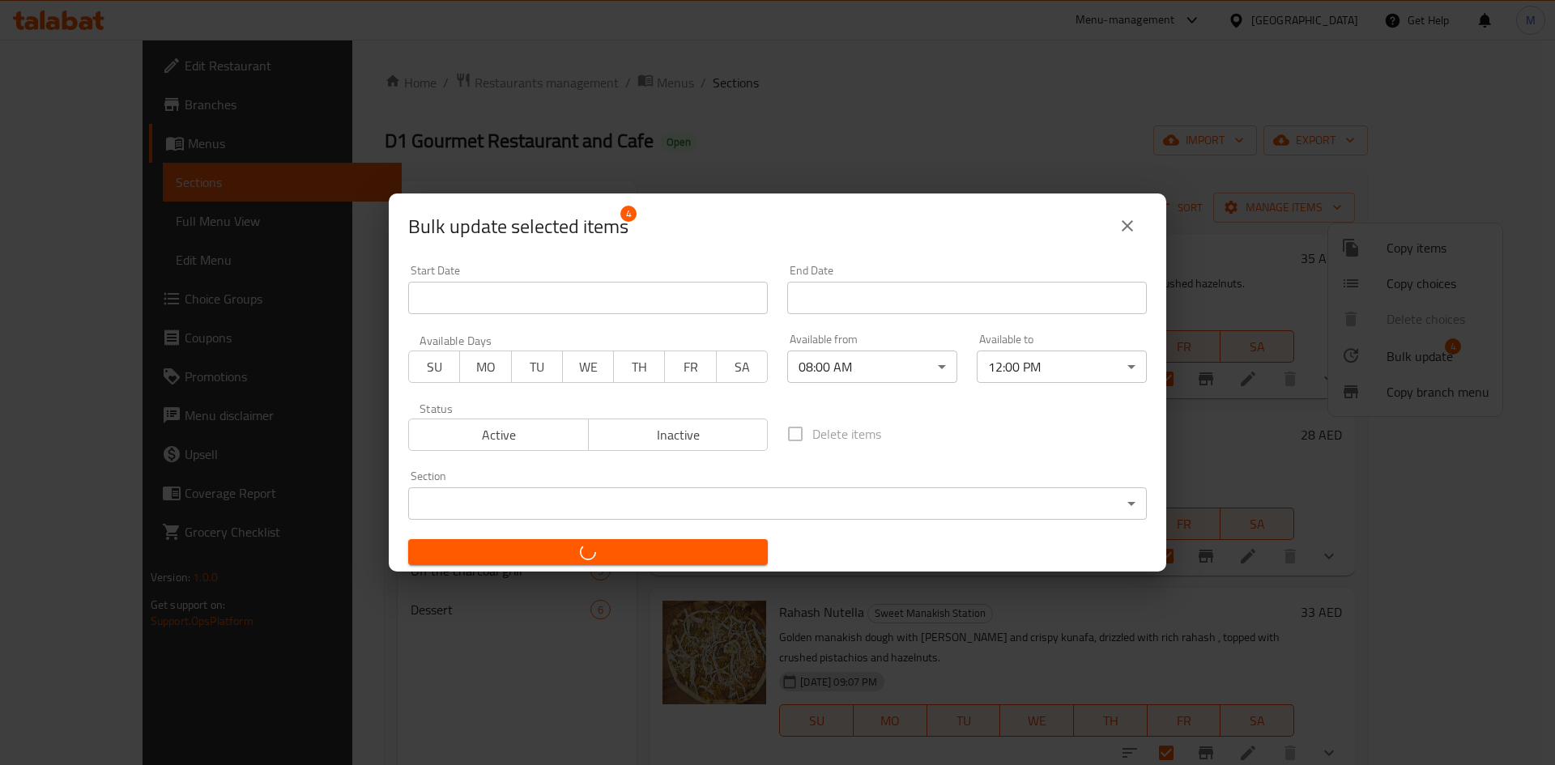
checkbox input "false"
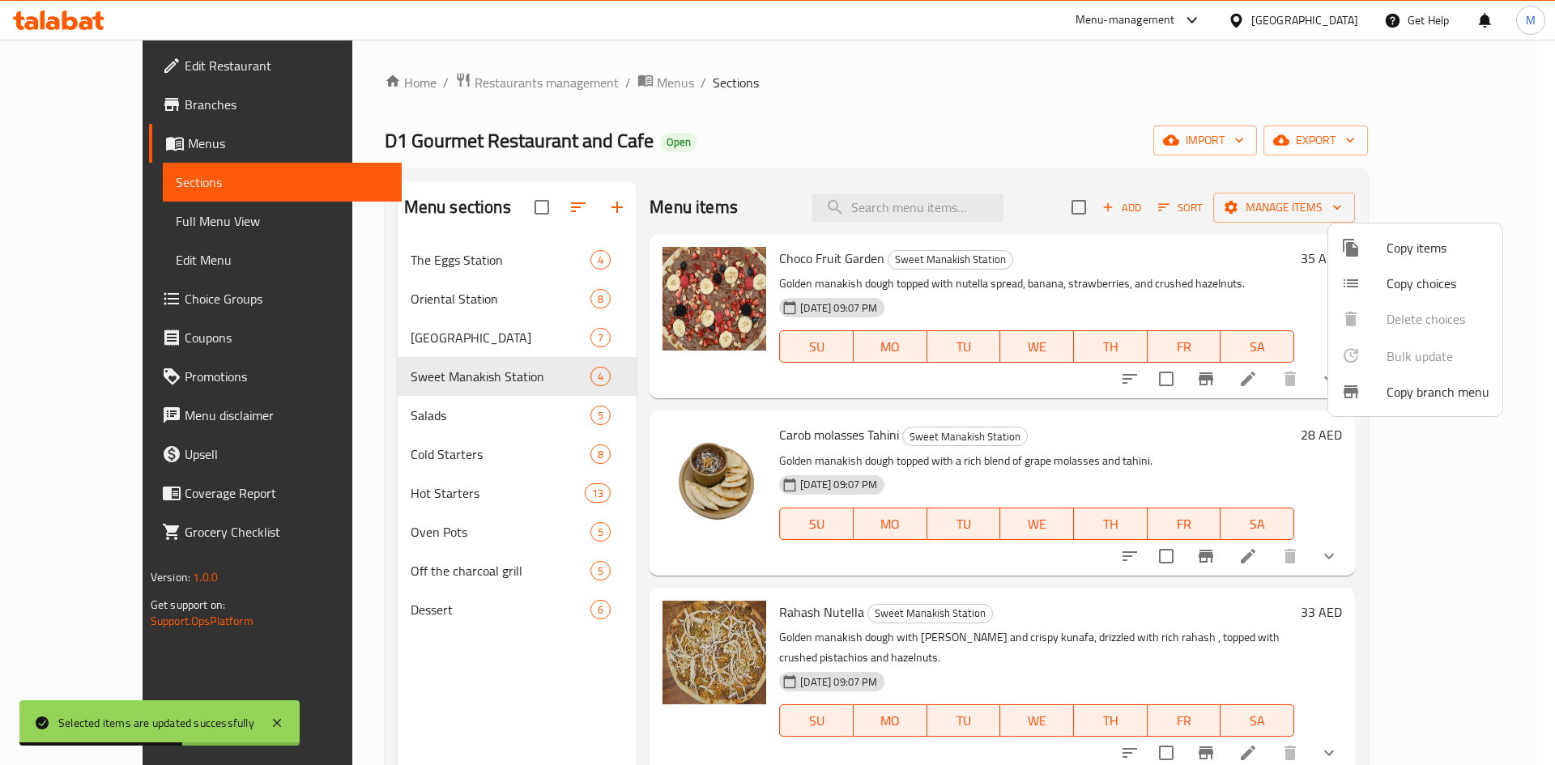
click at [436, 368] on div at bounding box center [777, 382] width 1555 height 765
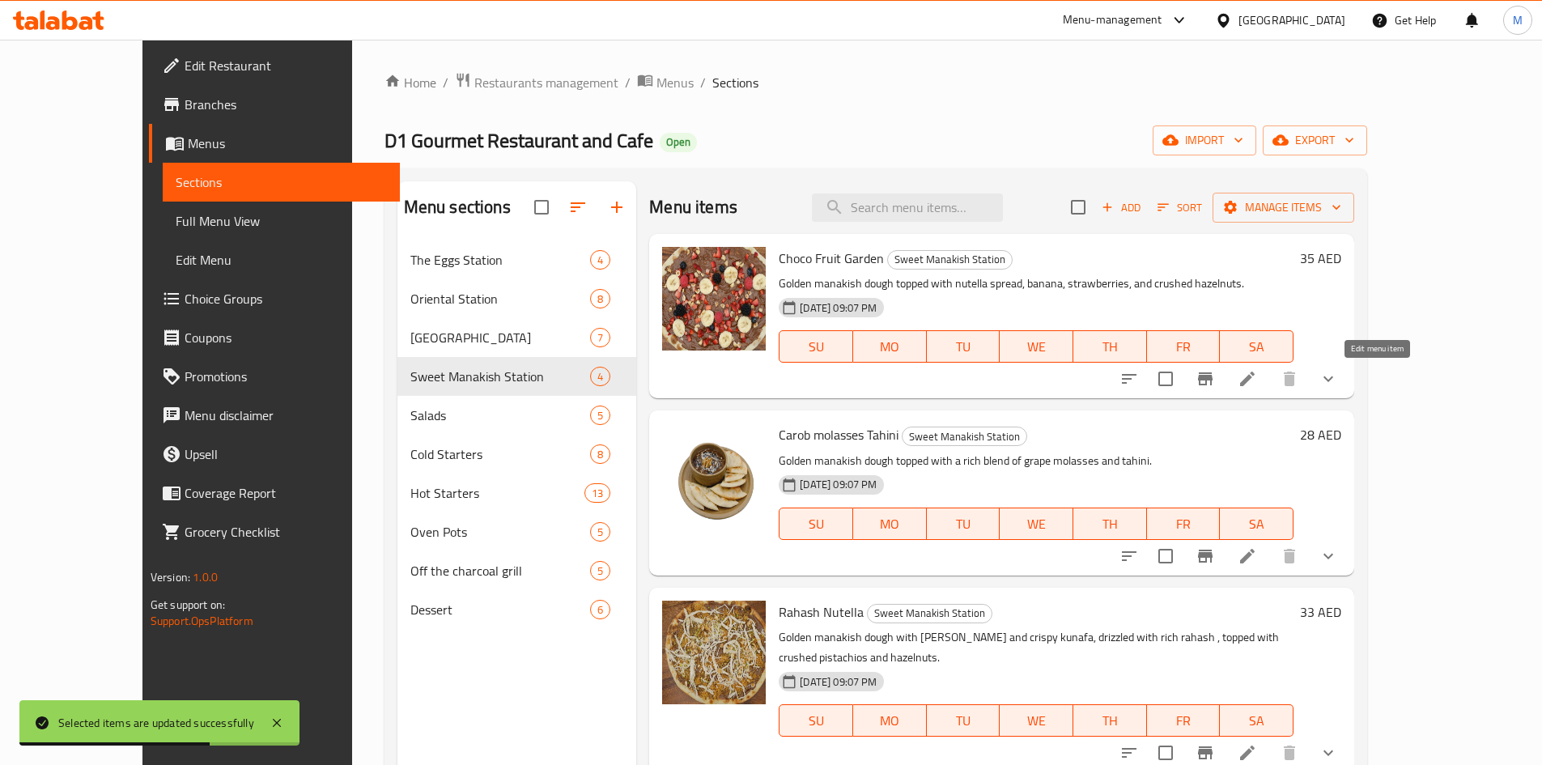
click at [1257, 377] on icon at bounding box center [1247, 378] width 19 height 19
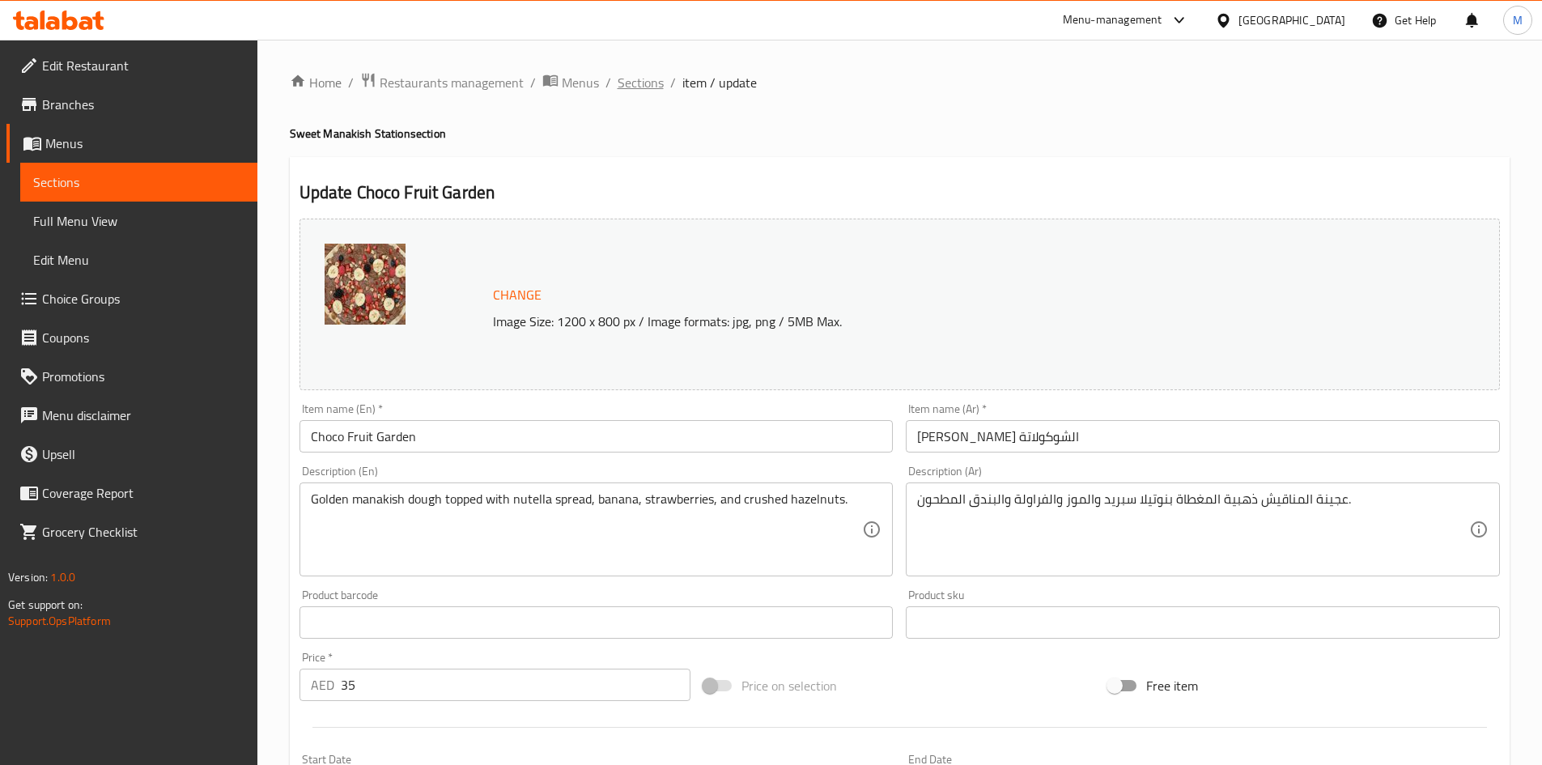
click at [649, 83] on span "Sections" at bounding box center [641, 82] width 46 height 19
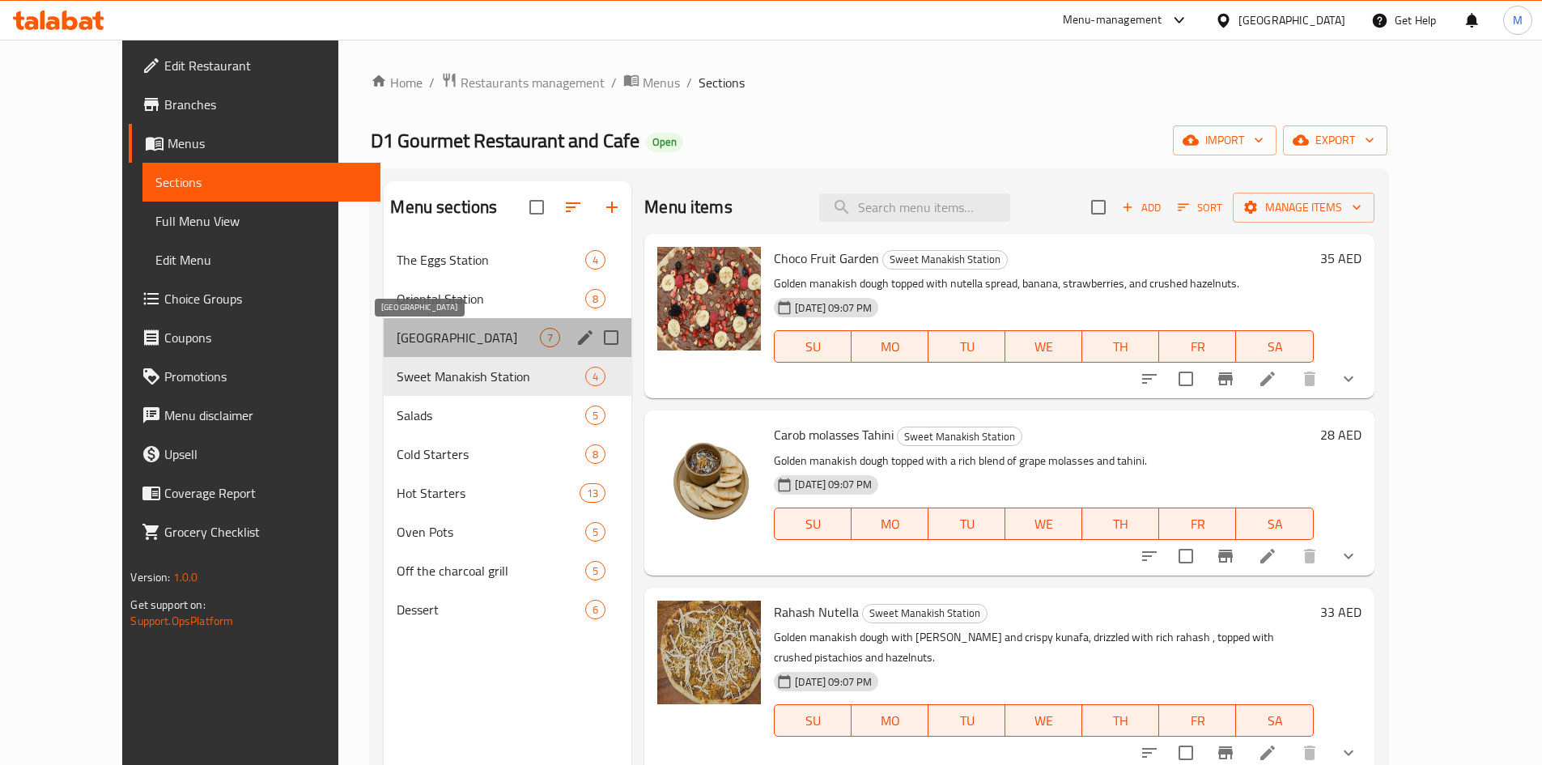
click at [397, 340] on span "[GEOGRAPHIC_DATA]" at bounding box center [468, 337] width 143 height 19
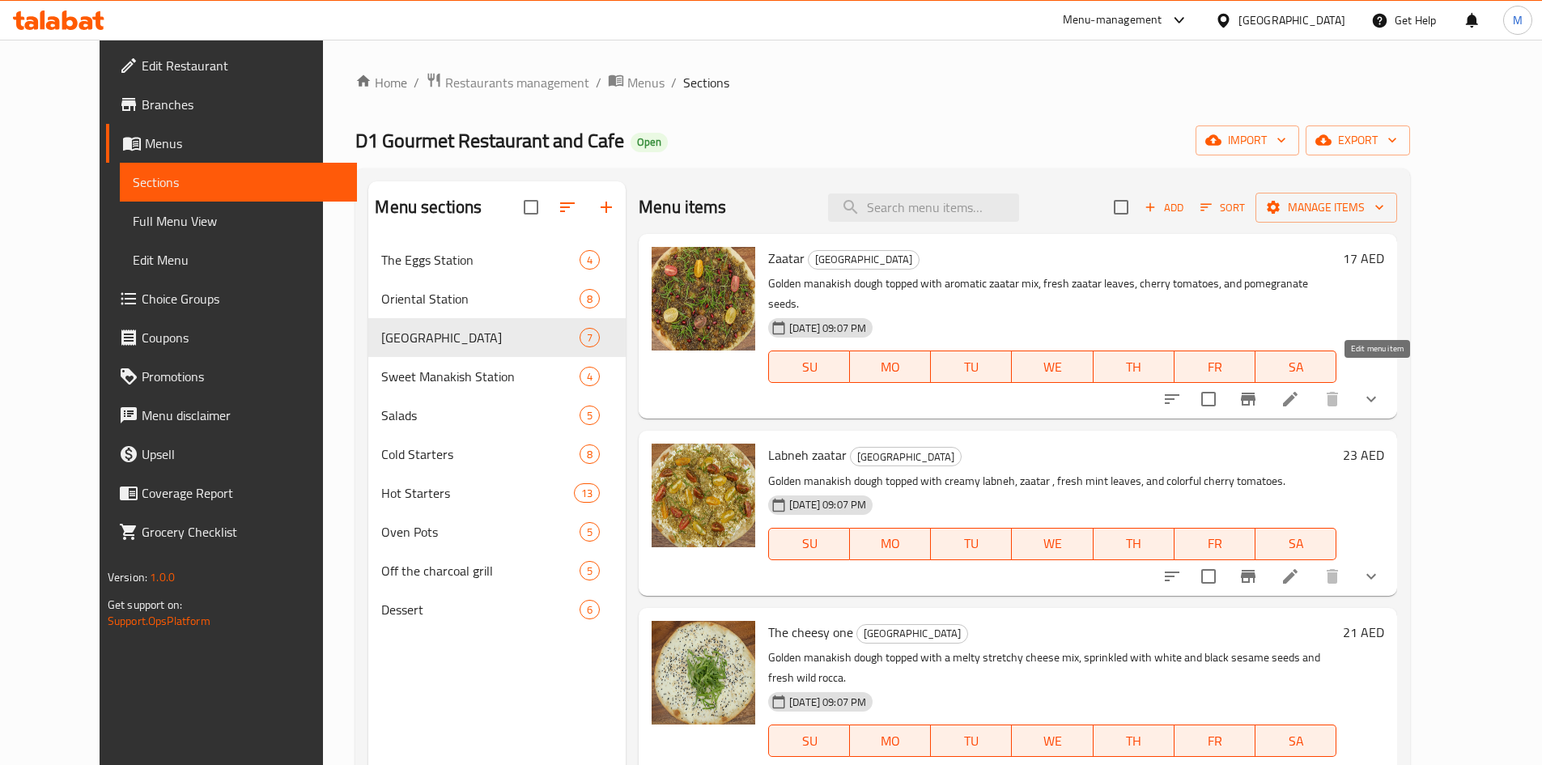
click at [1300, 389] on icon at bounding box center [1290, 398] width 19 height 19
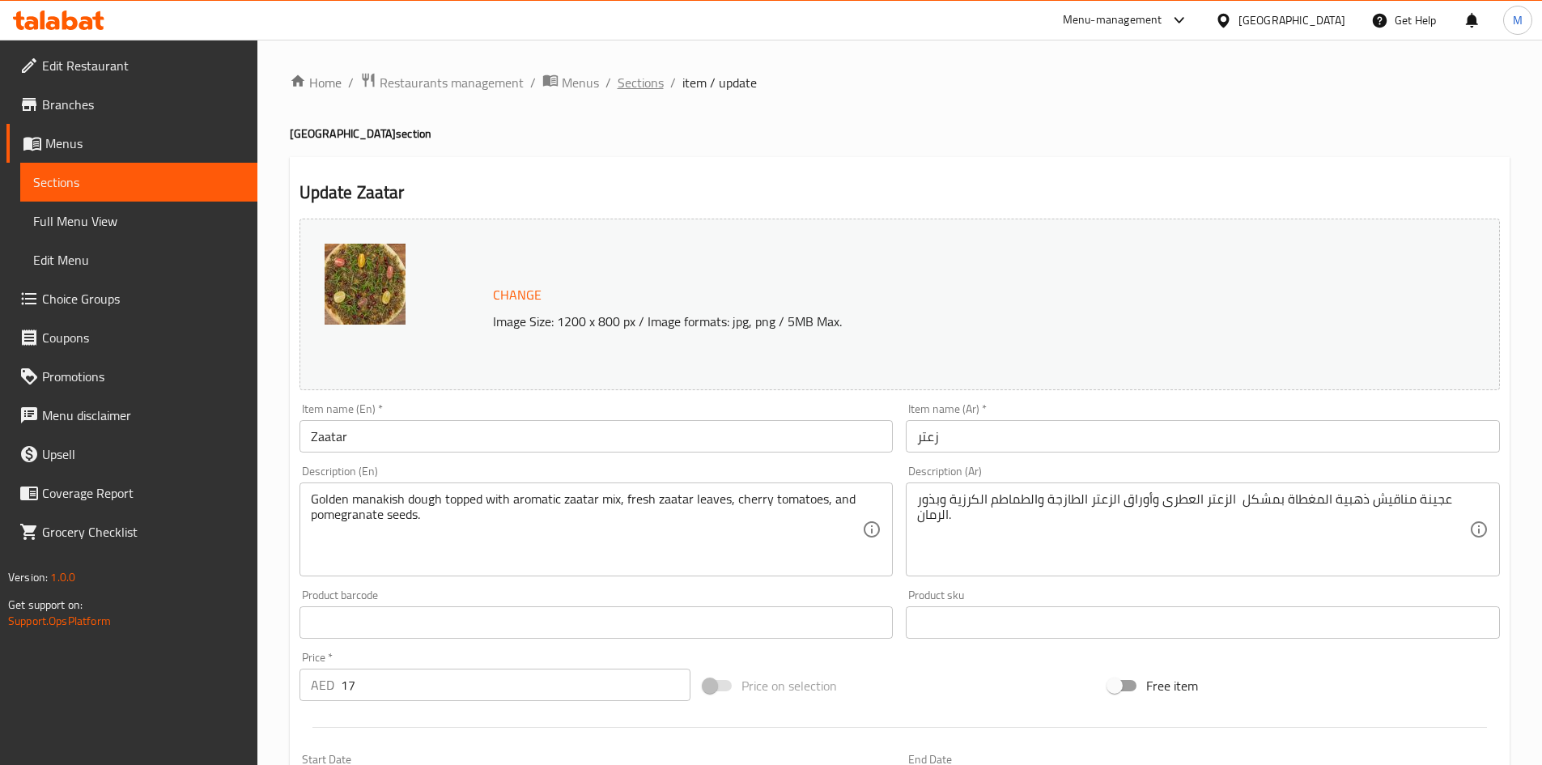
click at [649, 87] on span "Sections" at bounding box center [641, 82] width 46 height 19
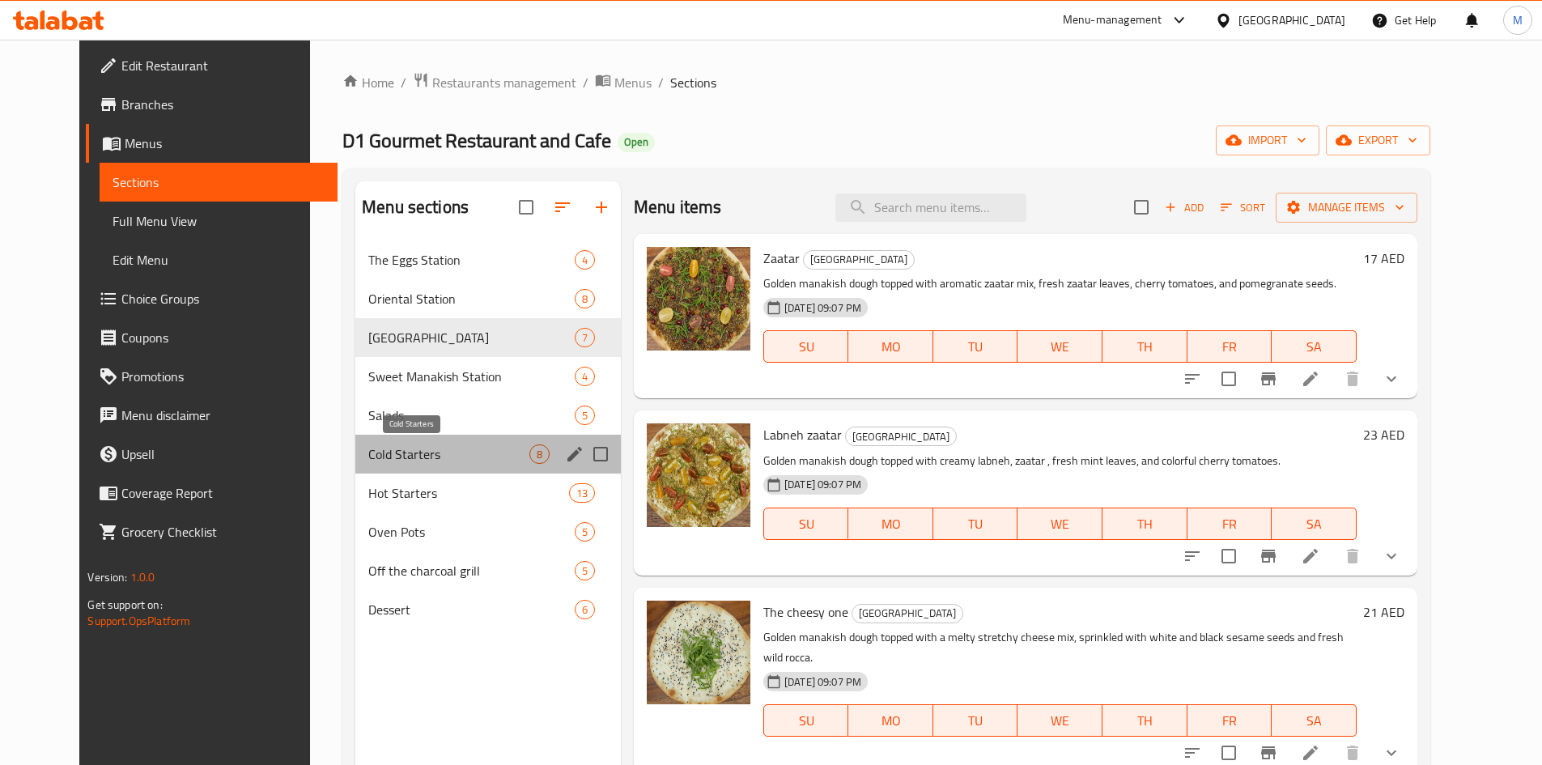
click at [368, 453] on span "Cold Starters" at bounding box center [448, 454] width 161 height 19
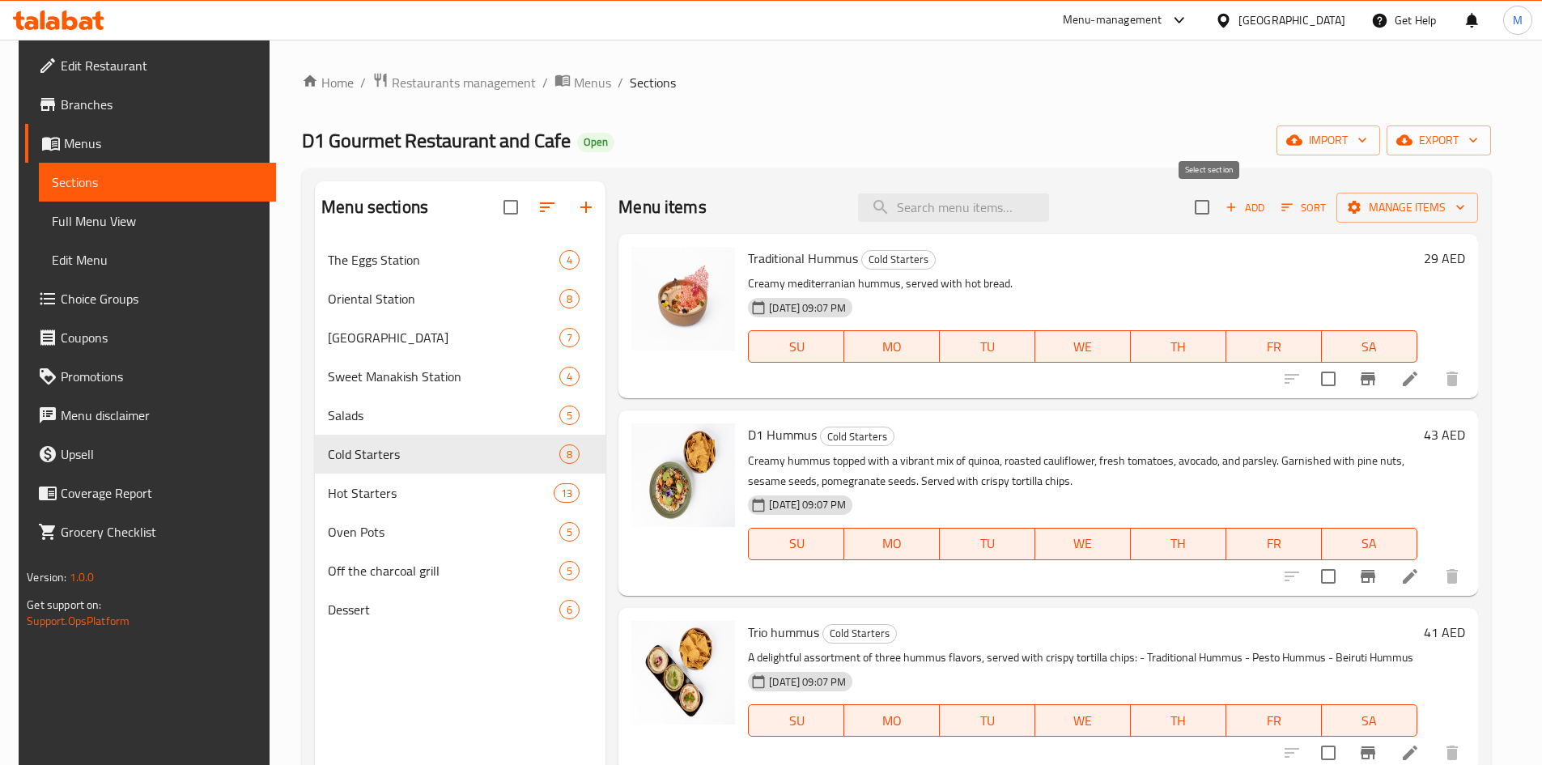
click at [1218, 204] on input "checkbox" at bounding box center [1202, 207] width 34 height 34
checkbox input "true"
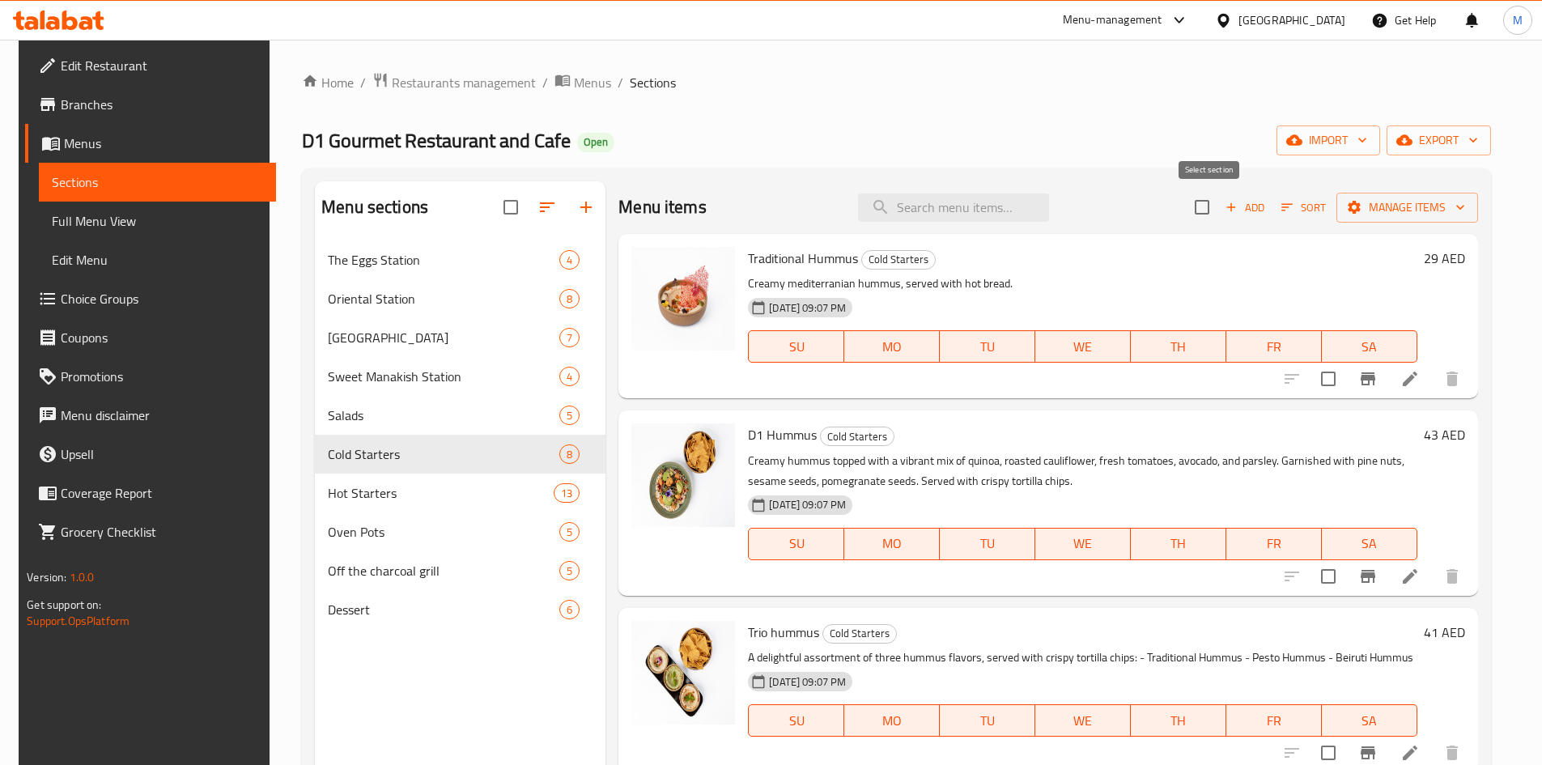
checkbox input "true"
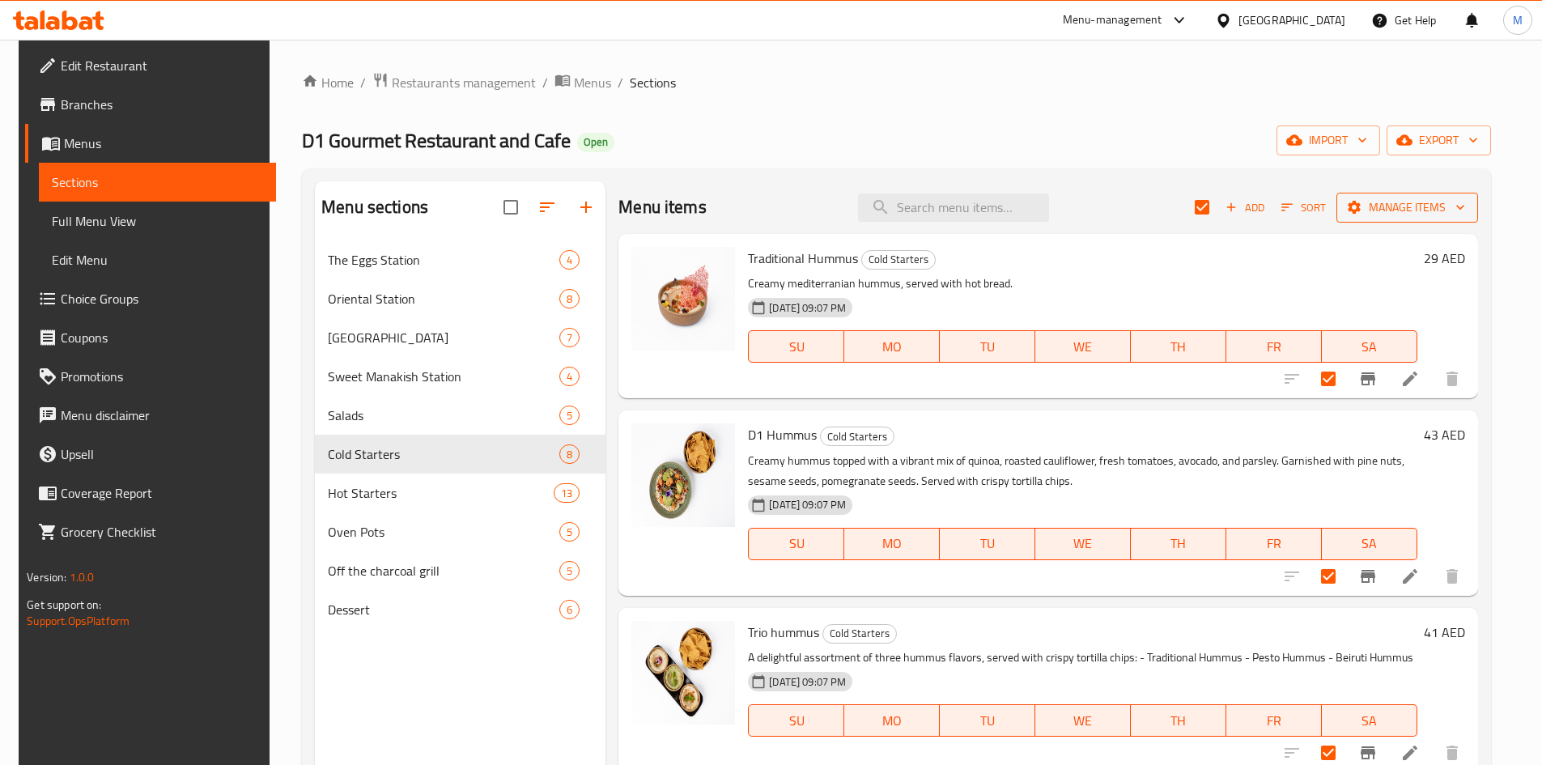
click at [1402, 204] on span "Manage items" at bounding box center [1408, 208] width 116 height 20
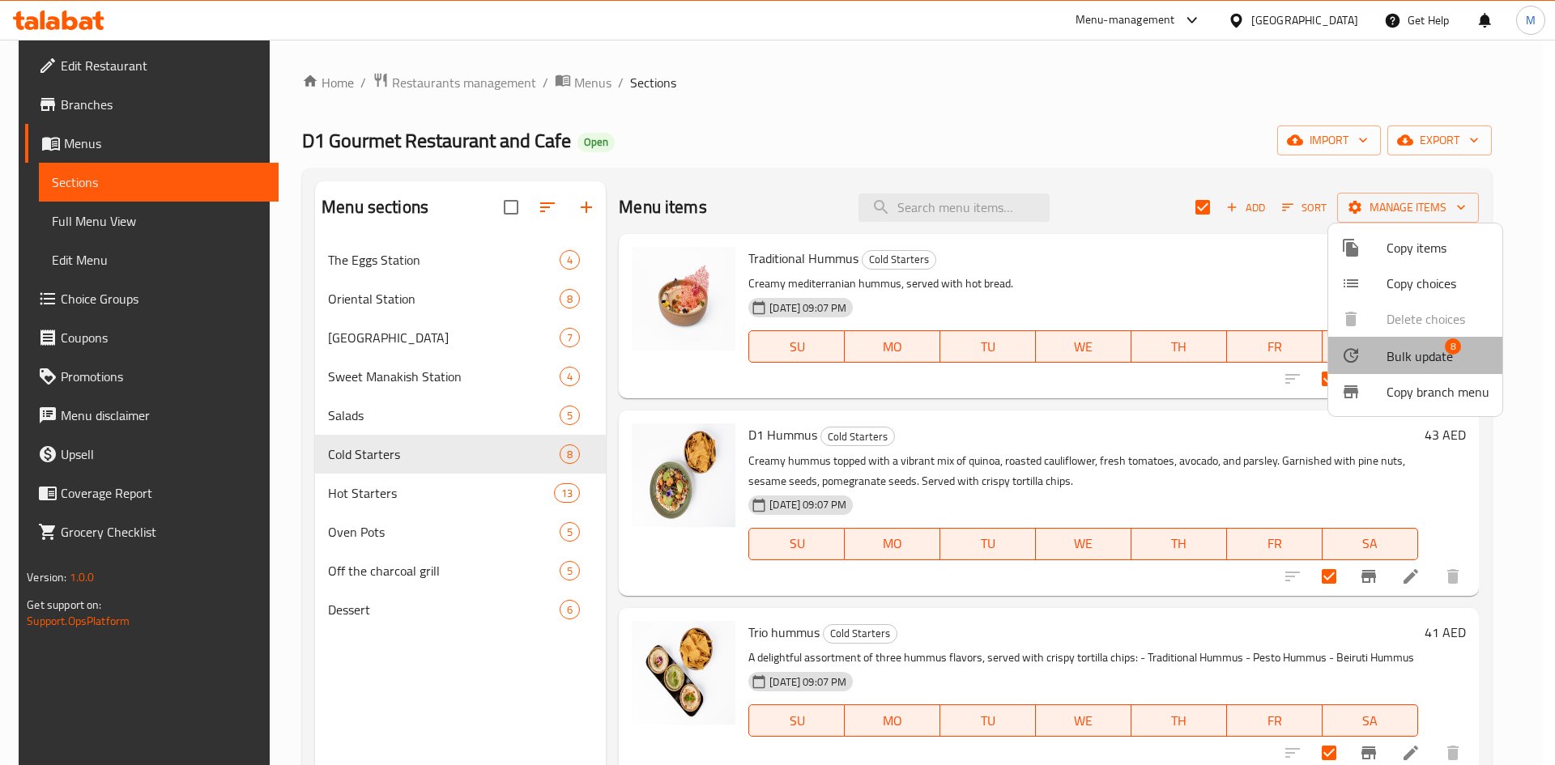
click at [1413, 349] on span "Bulk update" at bounding box center [1419, 356] width 66 height 19
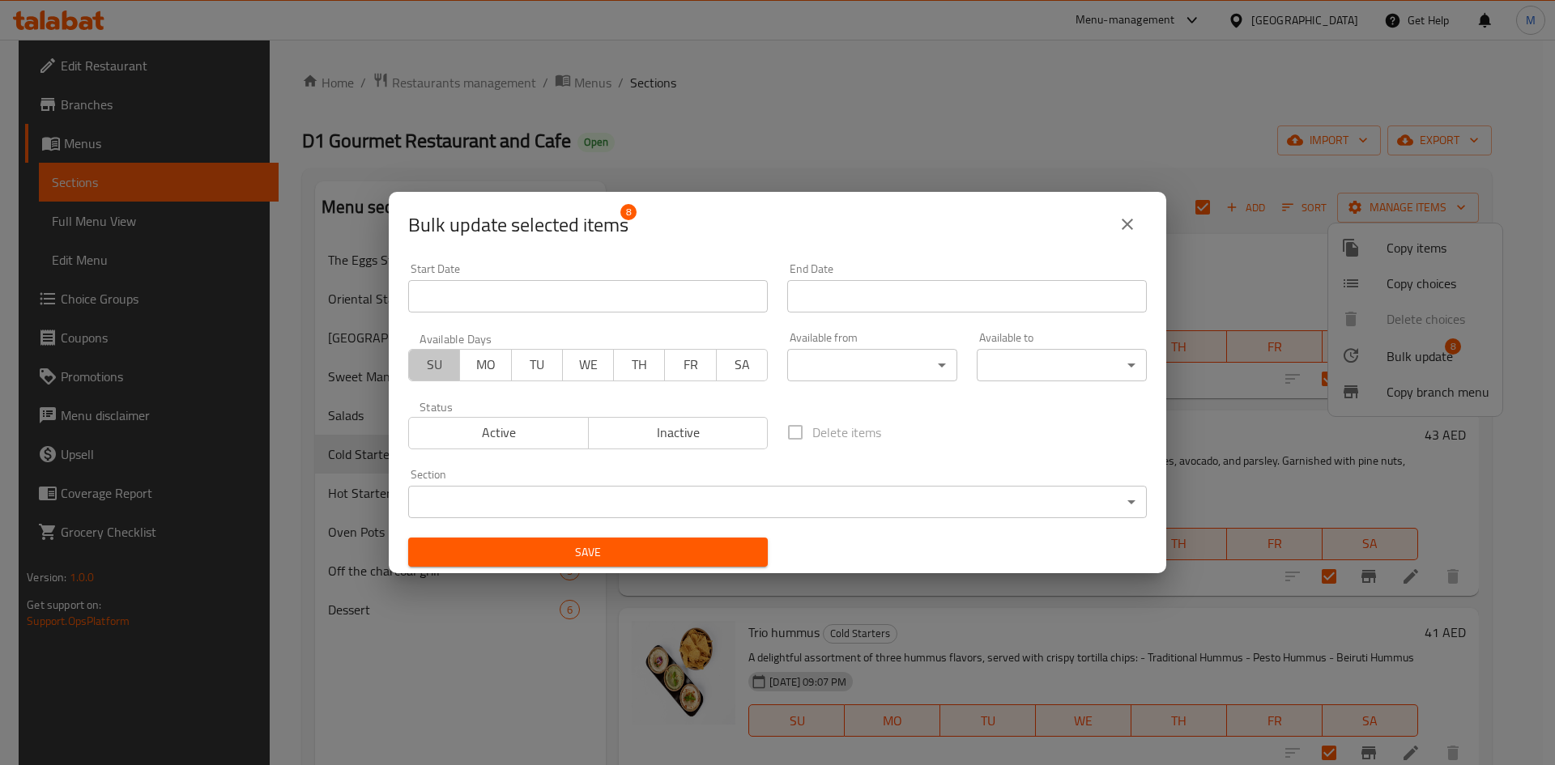
click at [419, 376] on span "SU" at bounding box center [434, 364] width 38 height 23
click at [470, 377] on button "MO" at bounding box center [485, 365] width 52 height 32
click at [539, 372] on span "TU" at bounding box center [537, 364] width 38 height 23
click at [575, 358] on span "WE" at bounding box center [588, 364] width 38 height 23
click at [632, 360] on span "TH" at bounding box center [639, 364] width 38 height 23
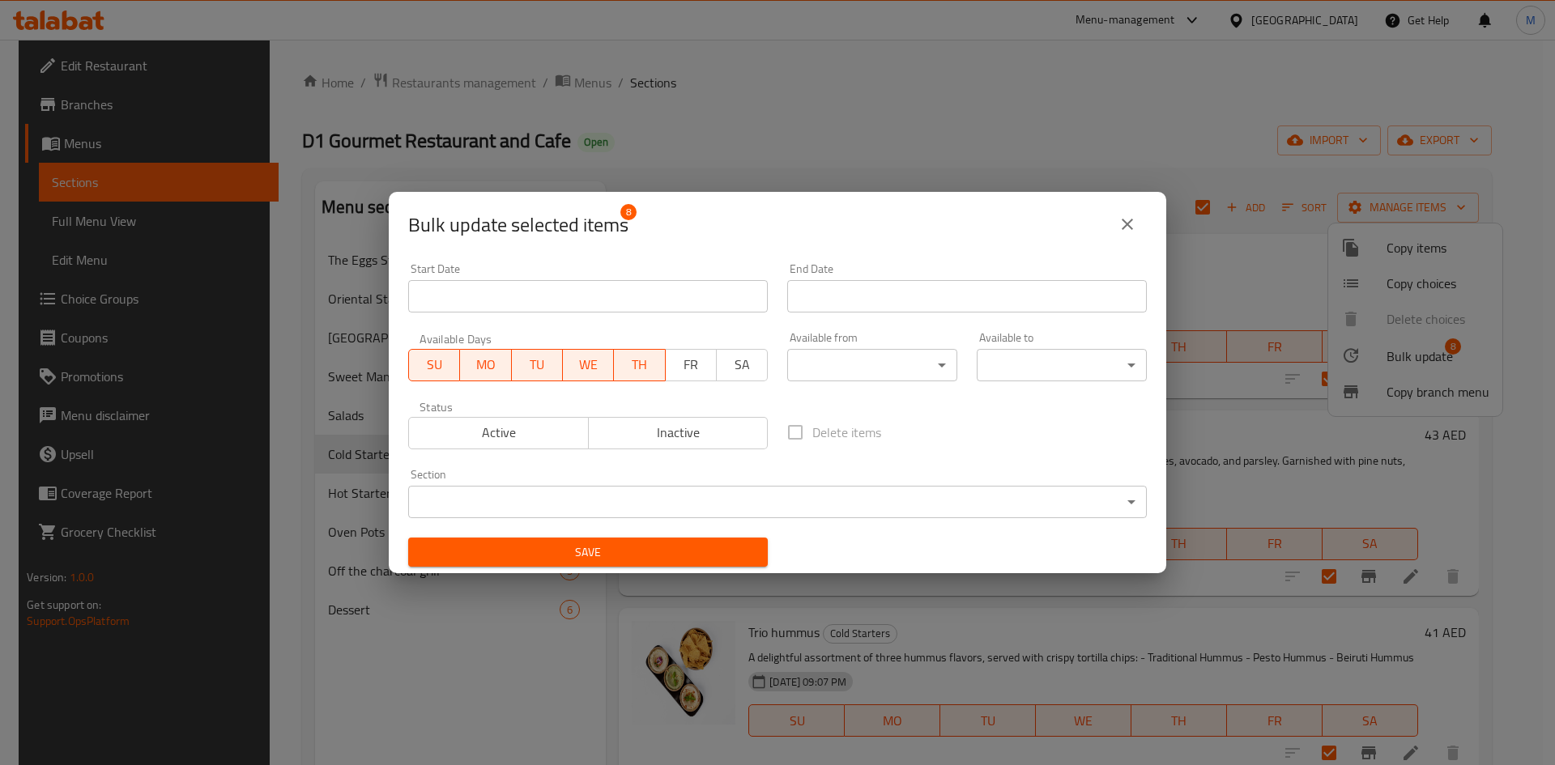
click at [666, 359] on button "FR" at bounding box center [691, 365] width 52 height 32
click at [728, 355] on span "SA" at bounding box center [742, 364] width 38 height 23
click at [878, 361] on body "​ Menu-management United Arab Emirates Get Help M Edit Restaurant Branches Menu…" at bounding box center [777, 402] width 1555 height 725
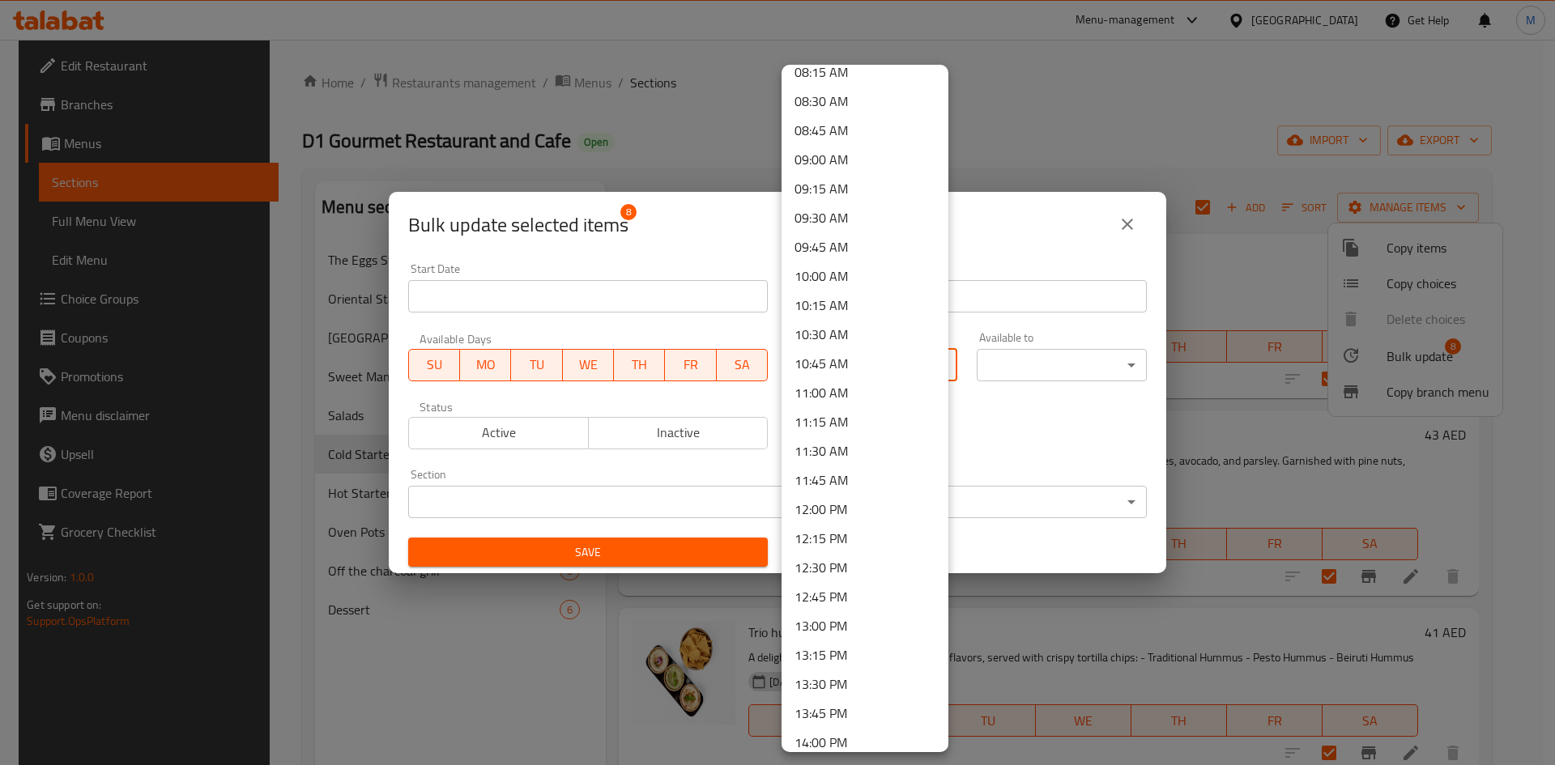
scroll to position [1053, 0]
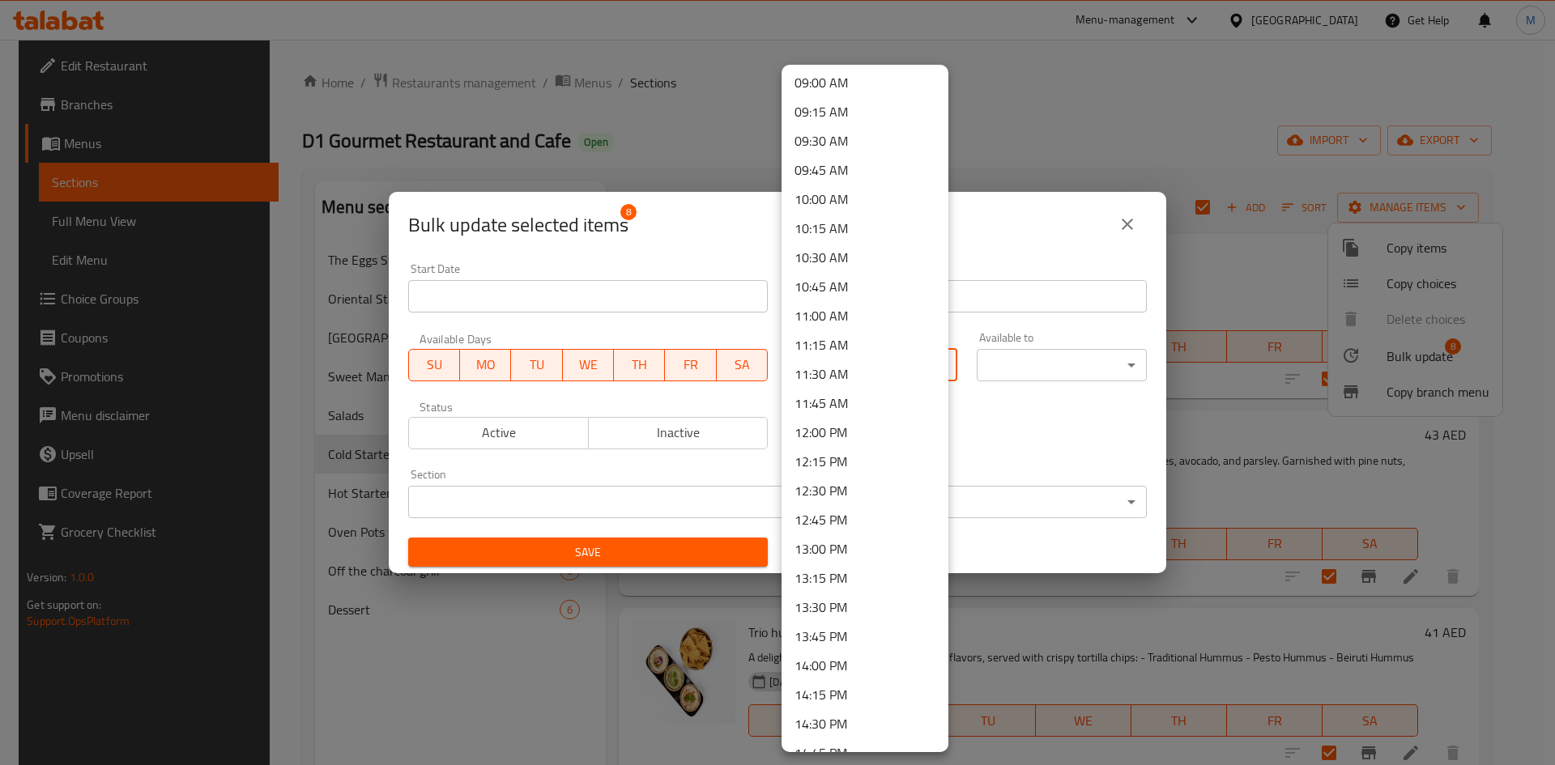
click at [839, 436] on li "12:00 PM" at bounding box center [864, 432] width 167 height 29
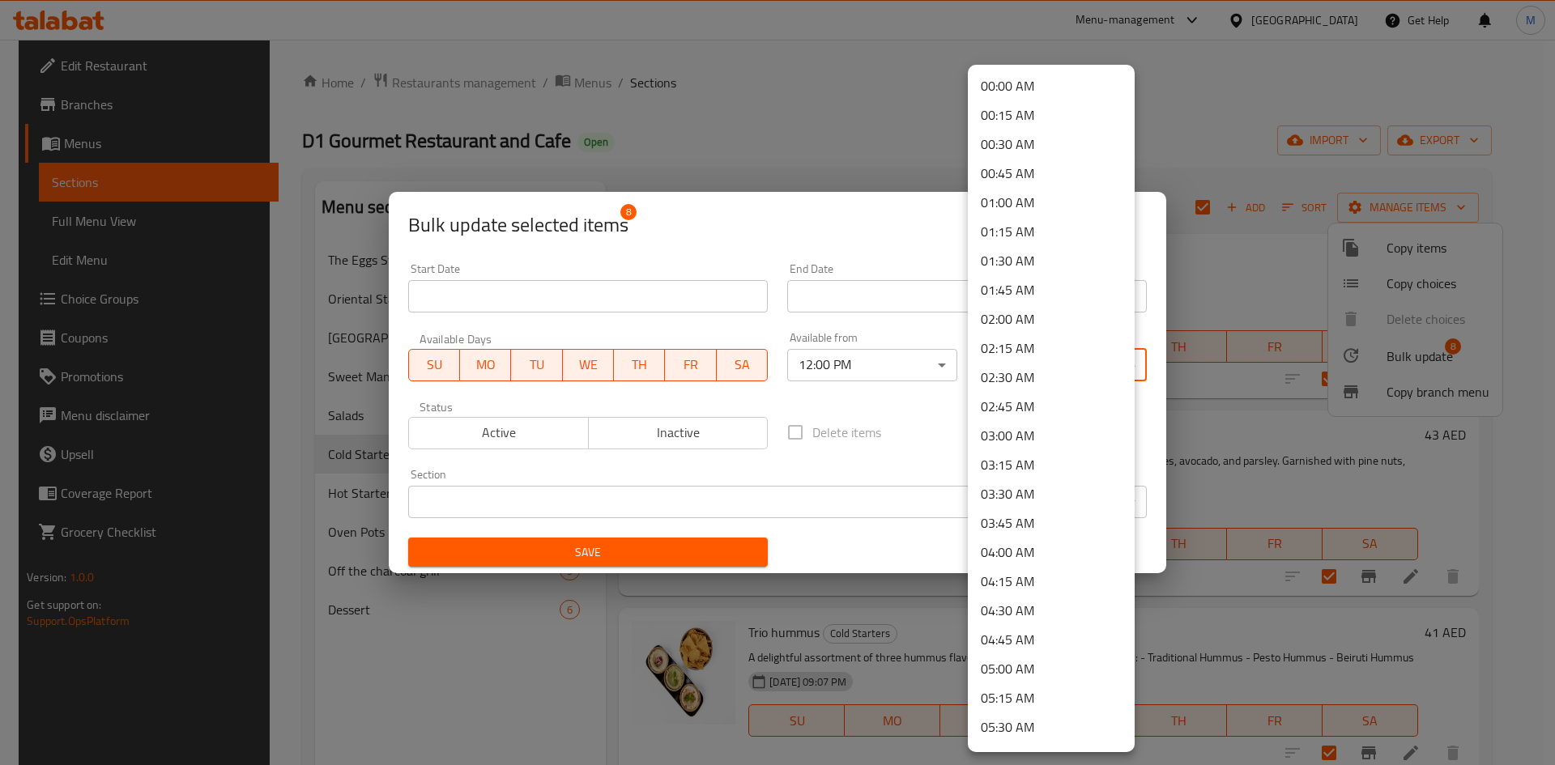
click at [1023, 368] on body "​ Menu-management United Arab Emirates Get Help M Edit Restaurant Branches Menu…" at bounding box center [777, 402] width 1555 height 725
click at [1009, 324] on li "02:00 AM" at bounding box center [1051, 318] width 167 height 29
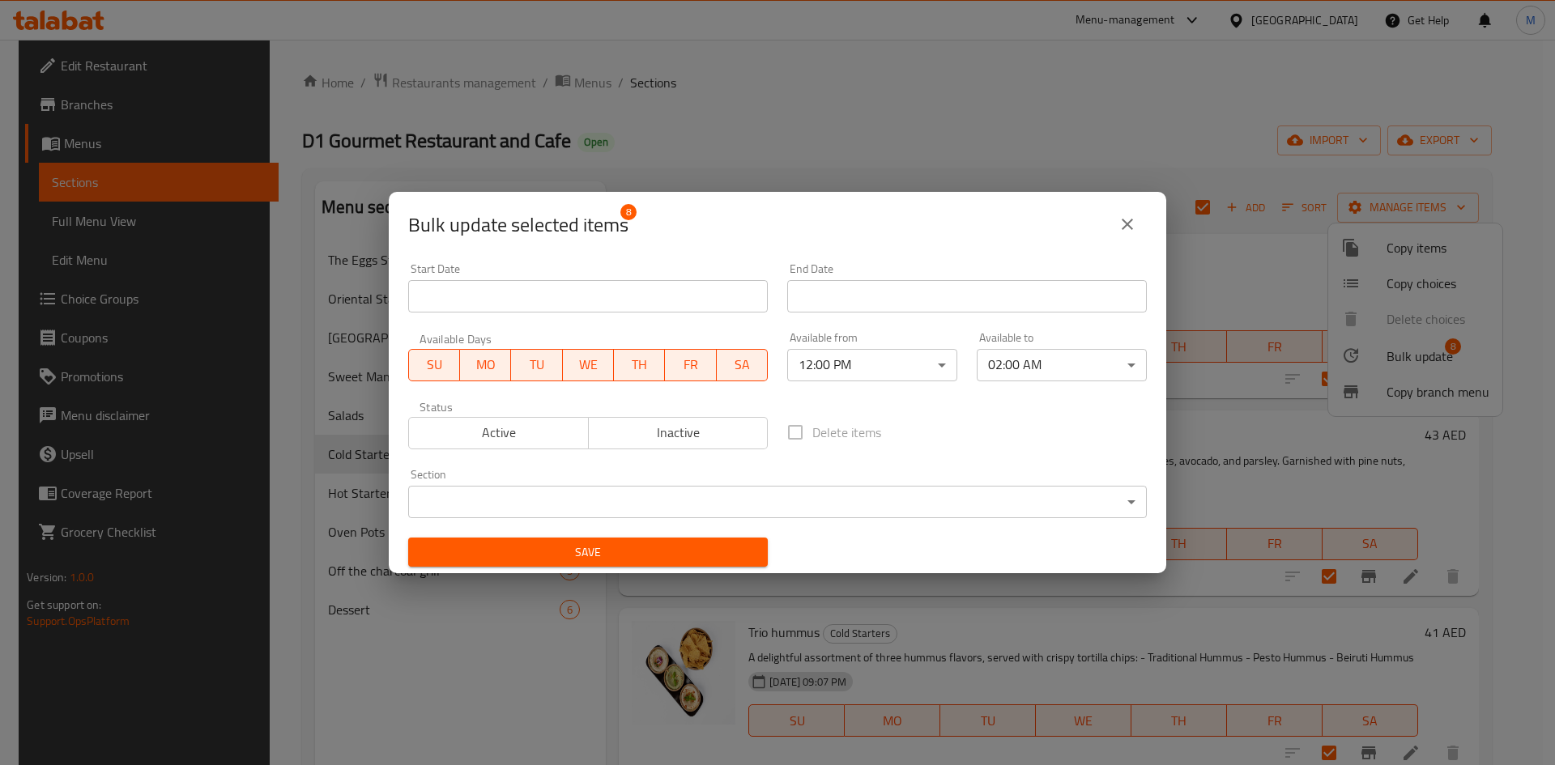
click at [1019, 441] on div "Delete items" at bounding box center [966, 432] width 379 height 53
click at [723, 540] on button "Save" at bounding box center [588, 553] width 360 height 30
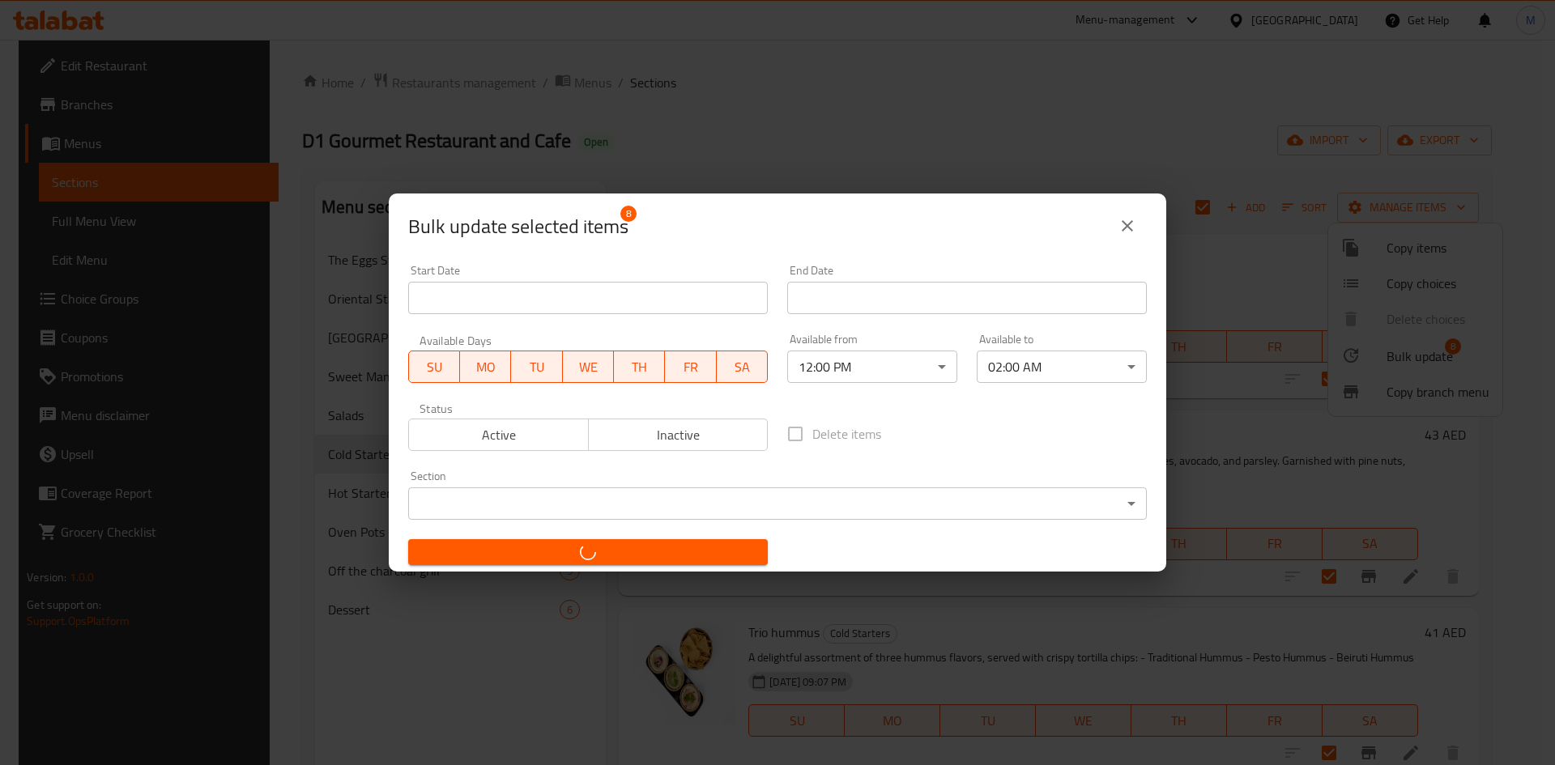
checkbox input "false"
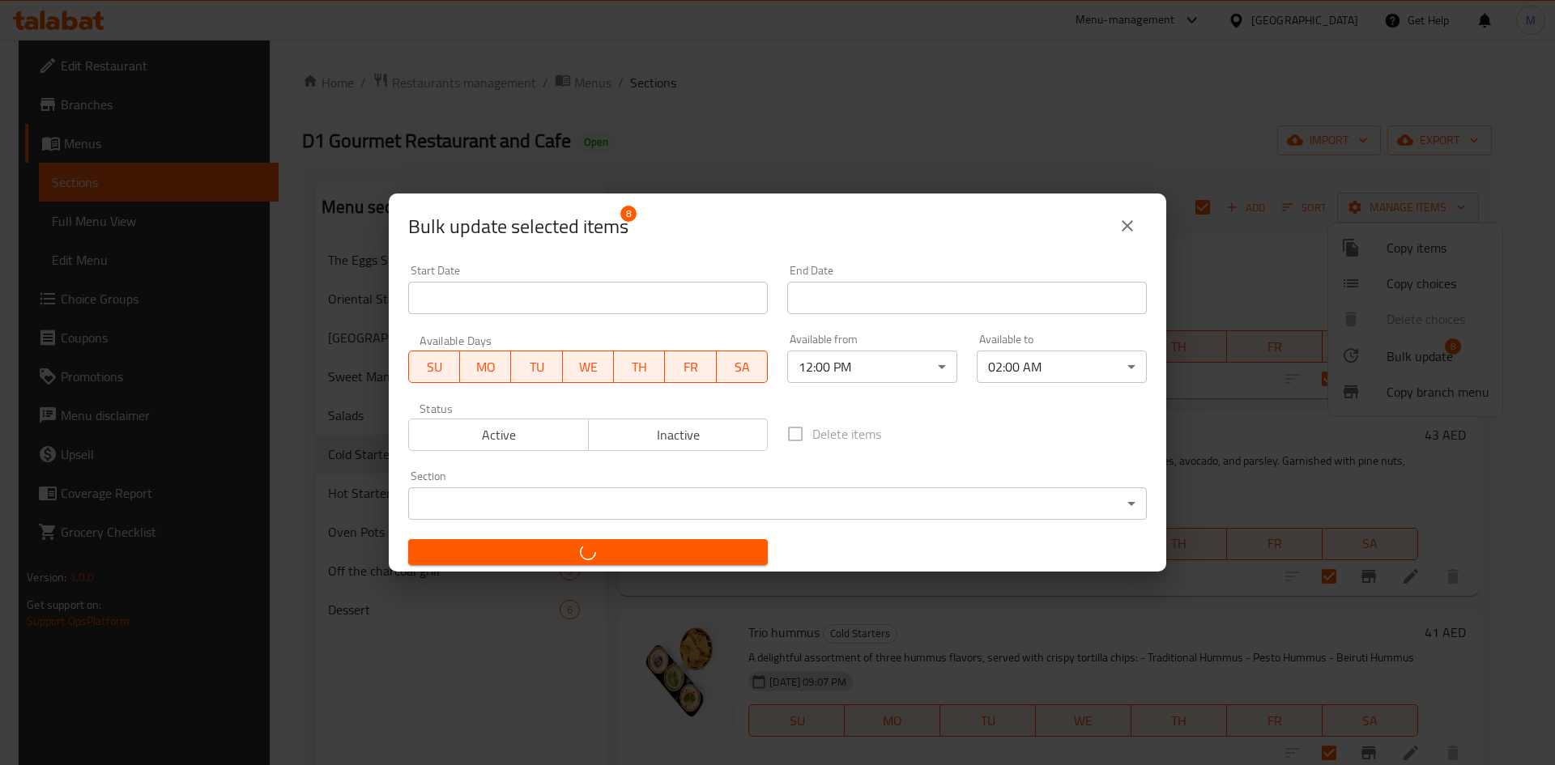
checkbox input "false"
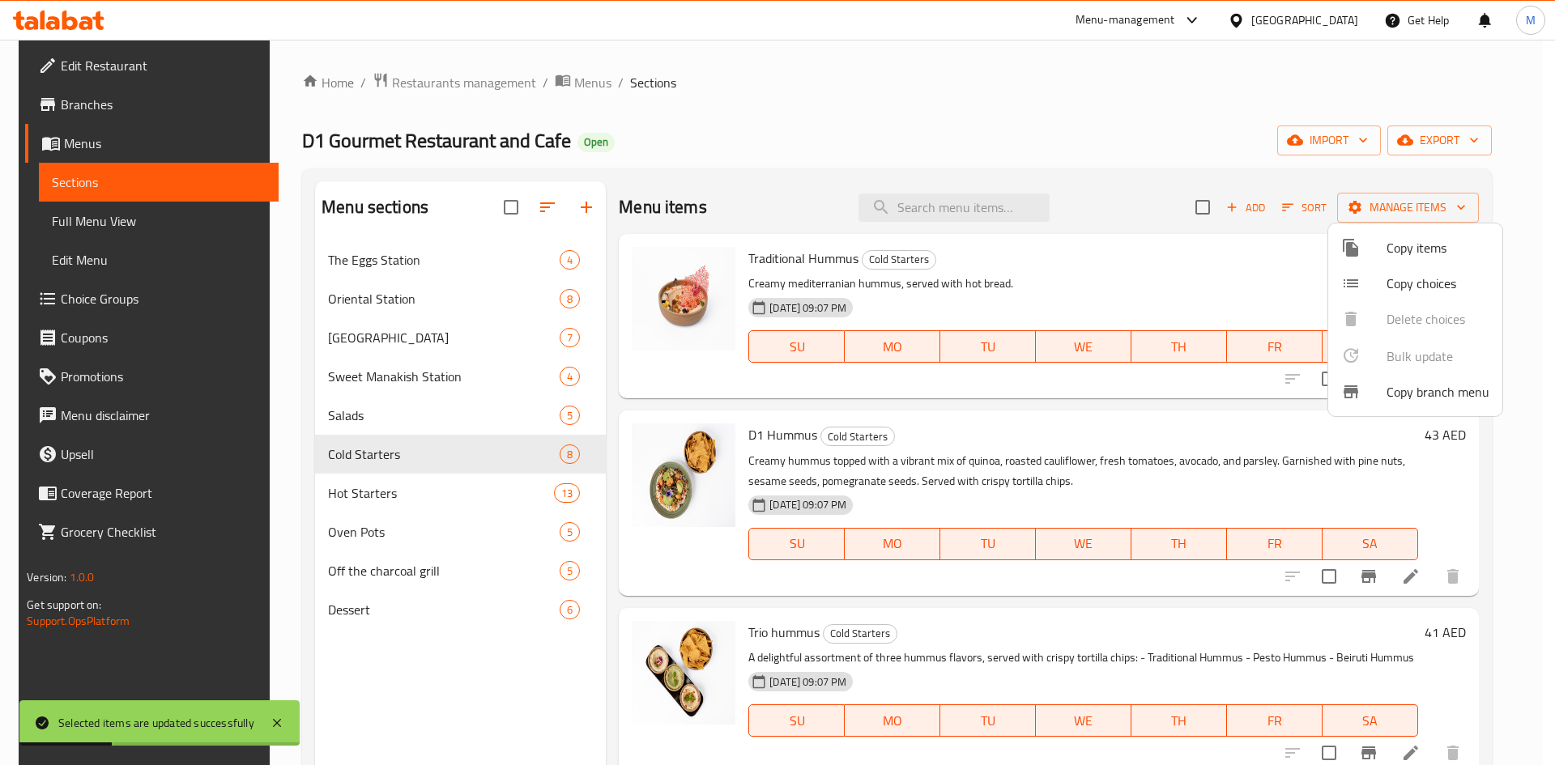
click at [373, 488] on div at bounding box center [777, 382] width 1555 height 765
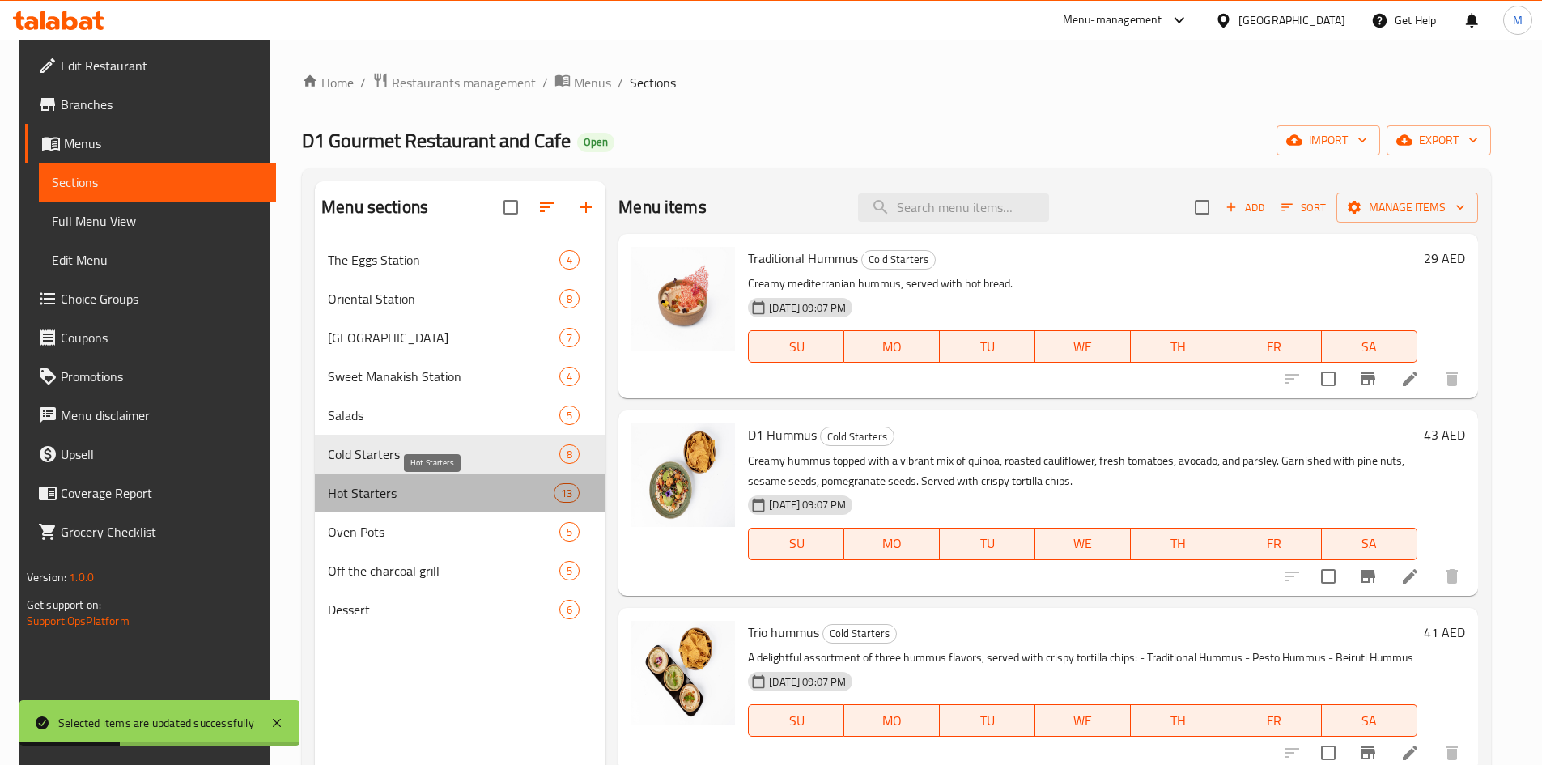
click at [373, 491] on span "Hot Starters" at bounding box center [441, 492] width 226 height 19
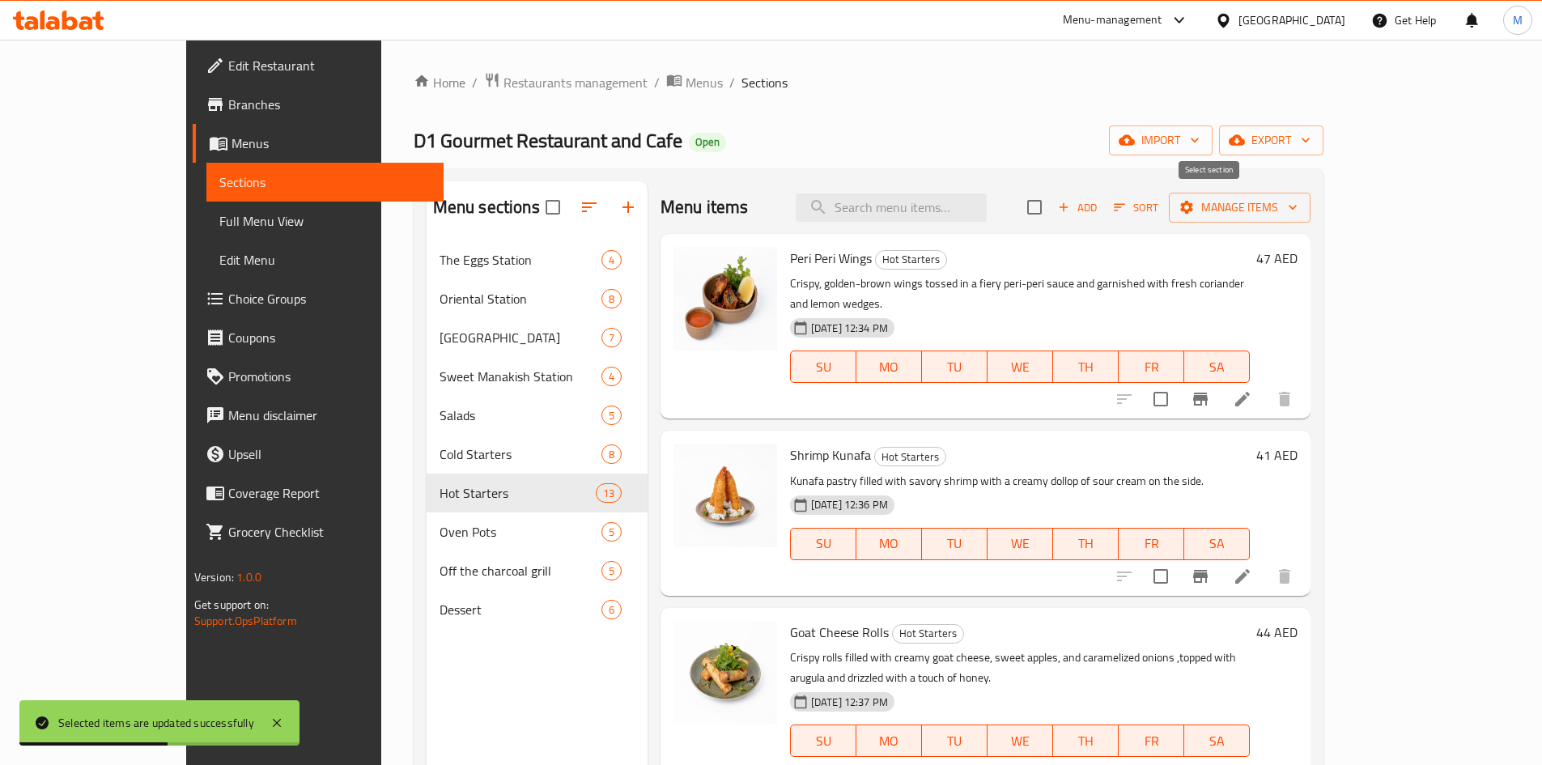
click at [1052, 205] on input "checkbox" at bounding box center [1035, 207] width 34 height 34
checkbox input "true"
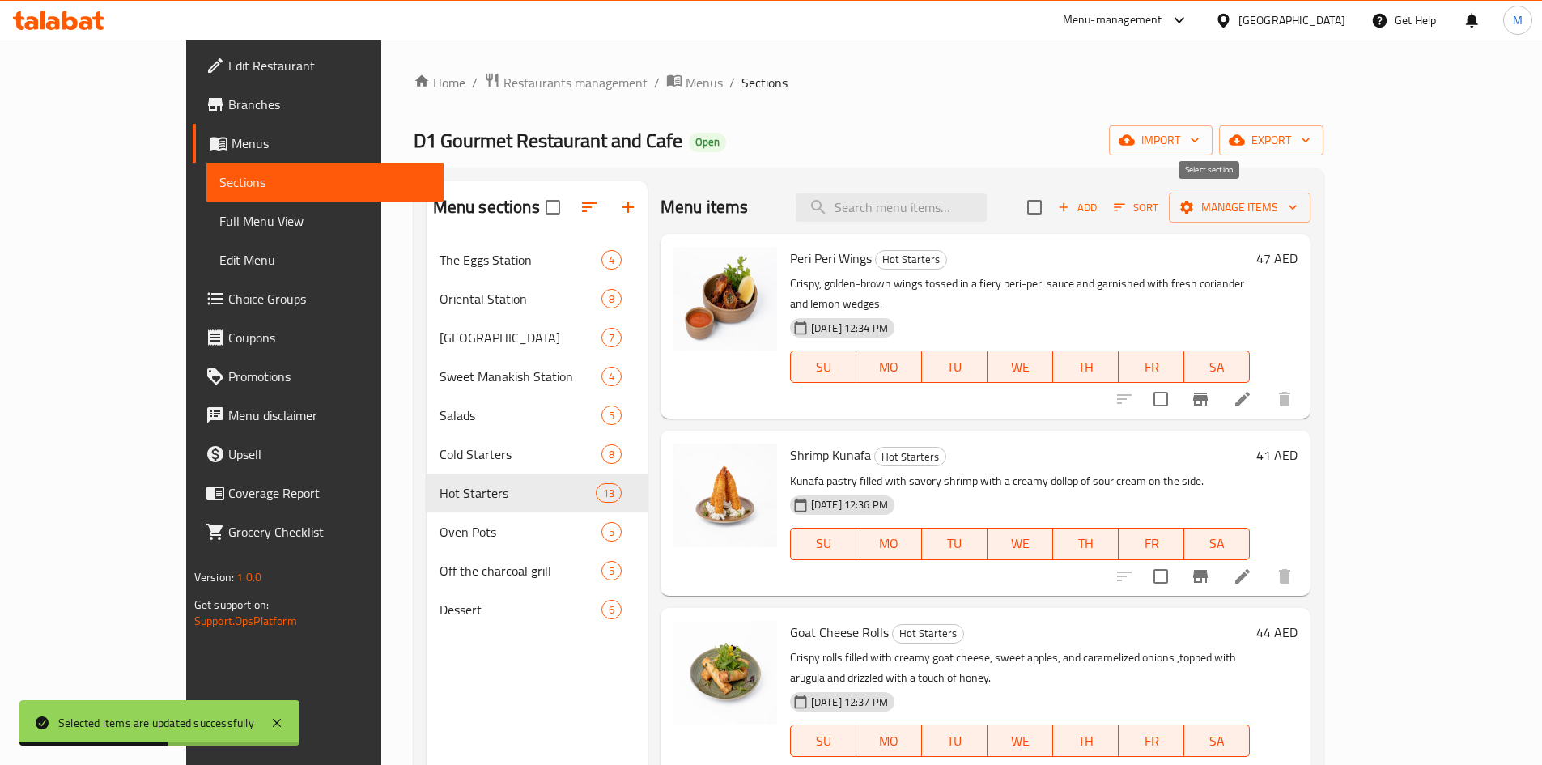
checkbox input "true"
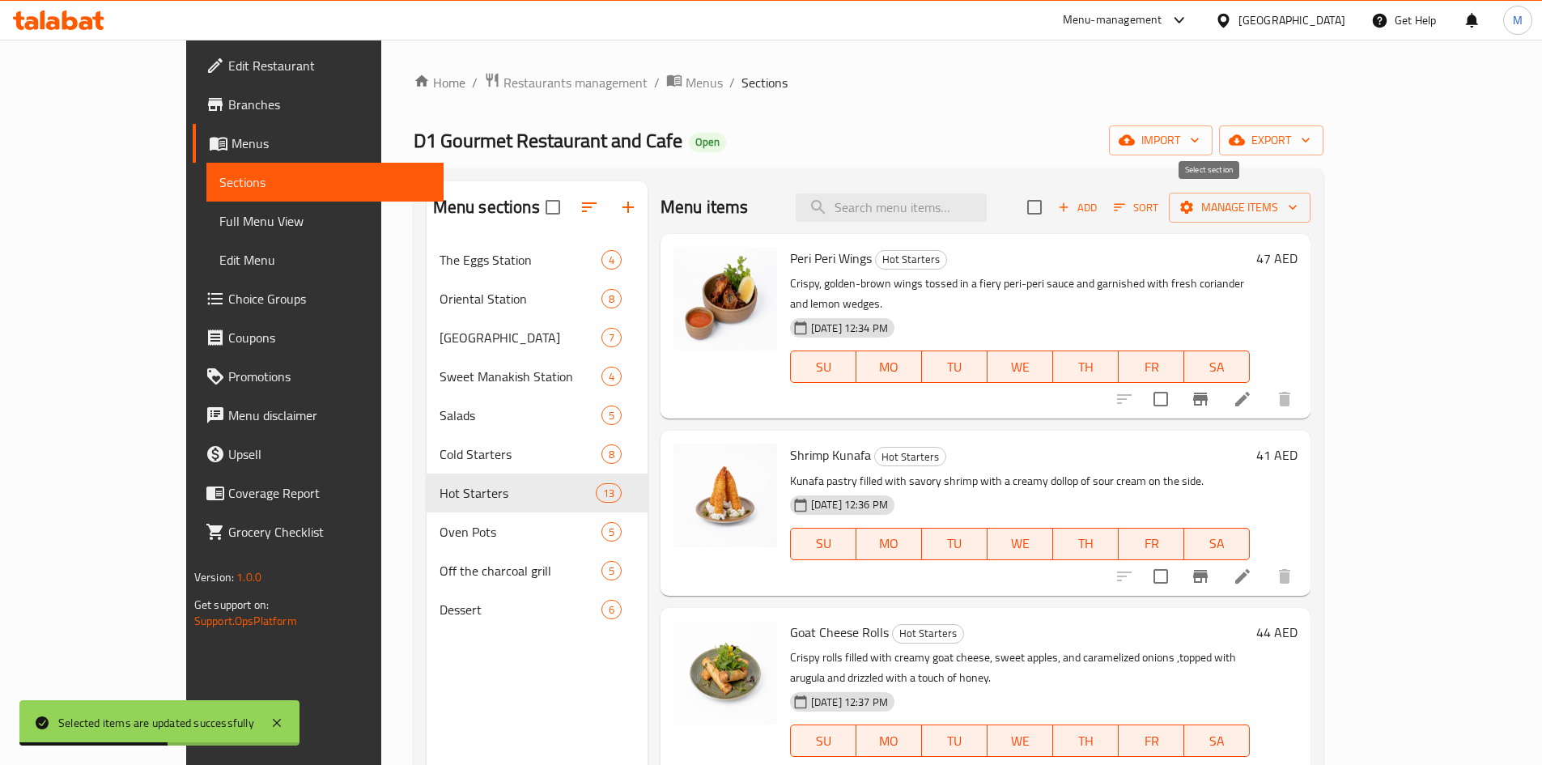
checkbox input "true"
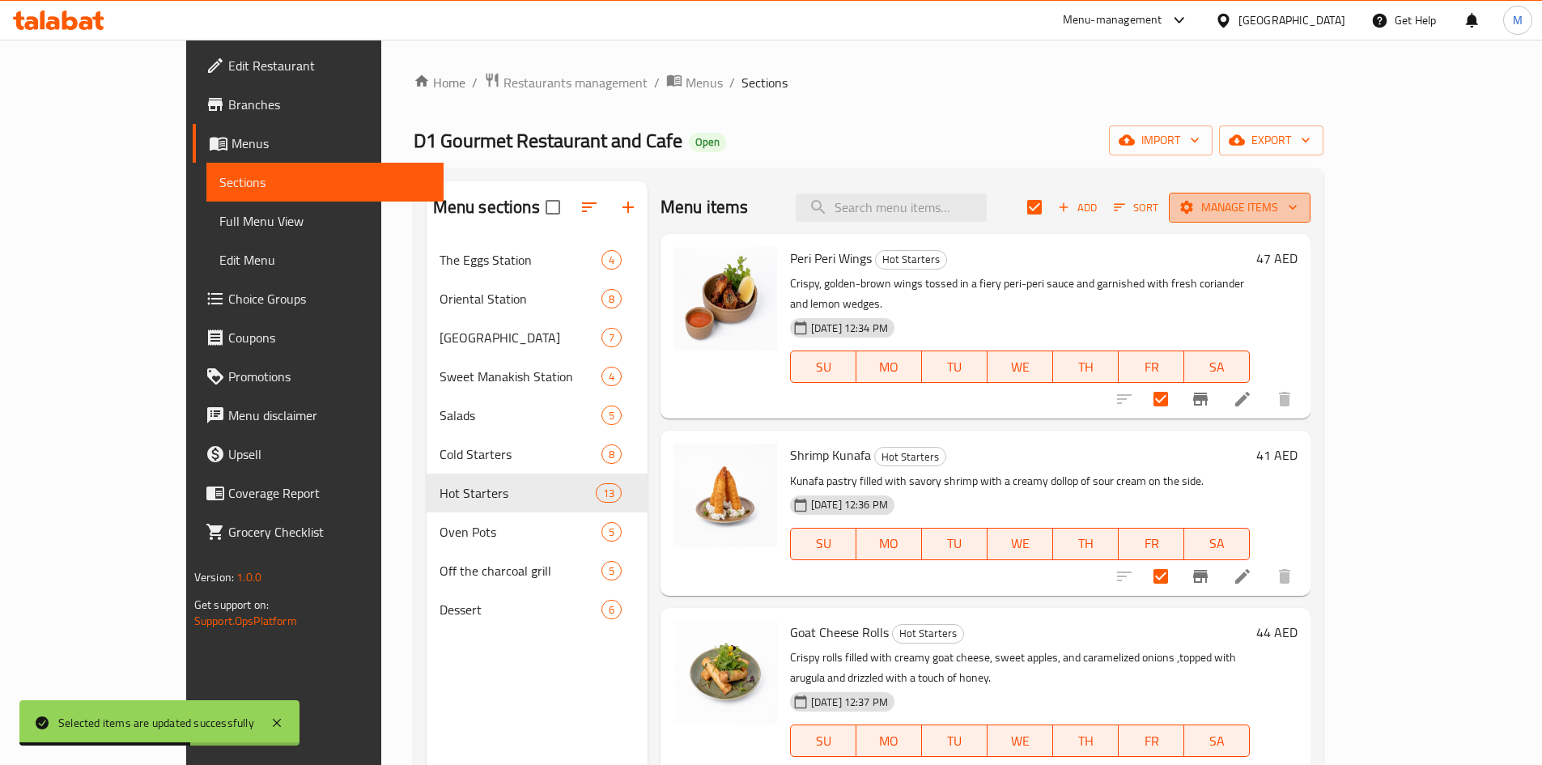
click at [1298, 211] on span "Manage items" at bounding box center [1240, 208] width 116 height 20
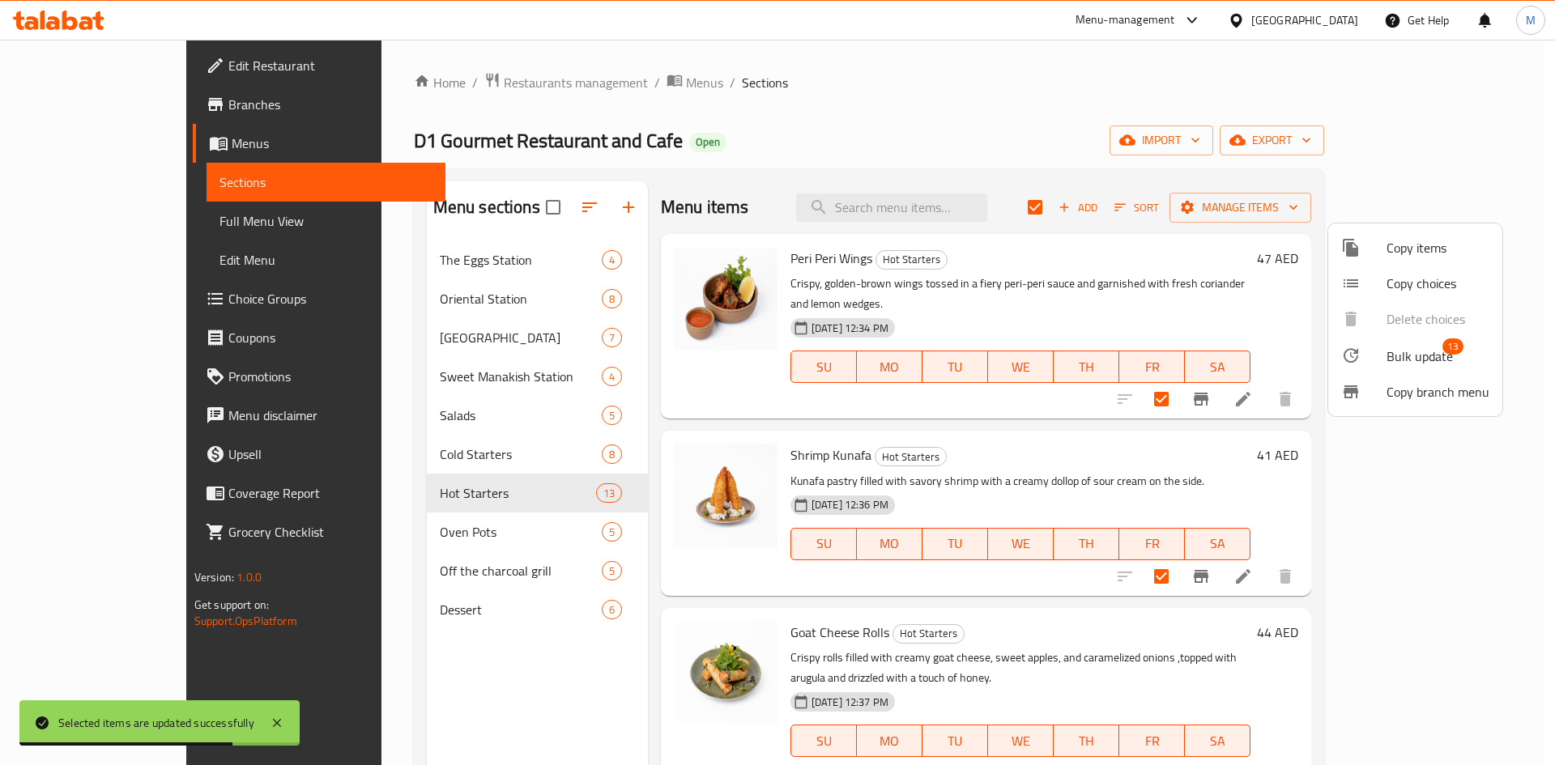
click at [1404, 354] on span "Bulk update" at bounding box center [1419, 356] width 66 height 19
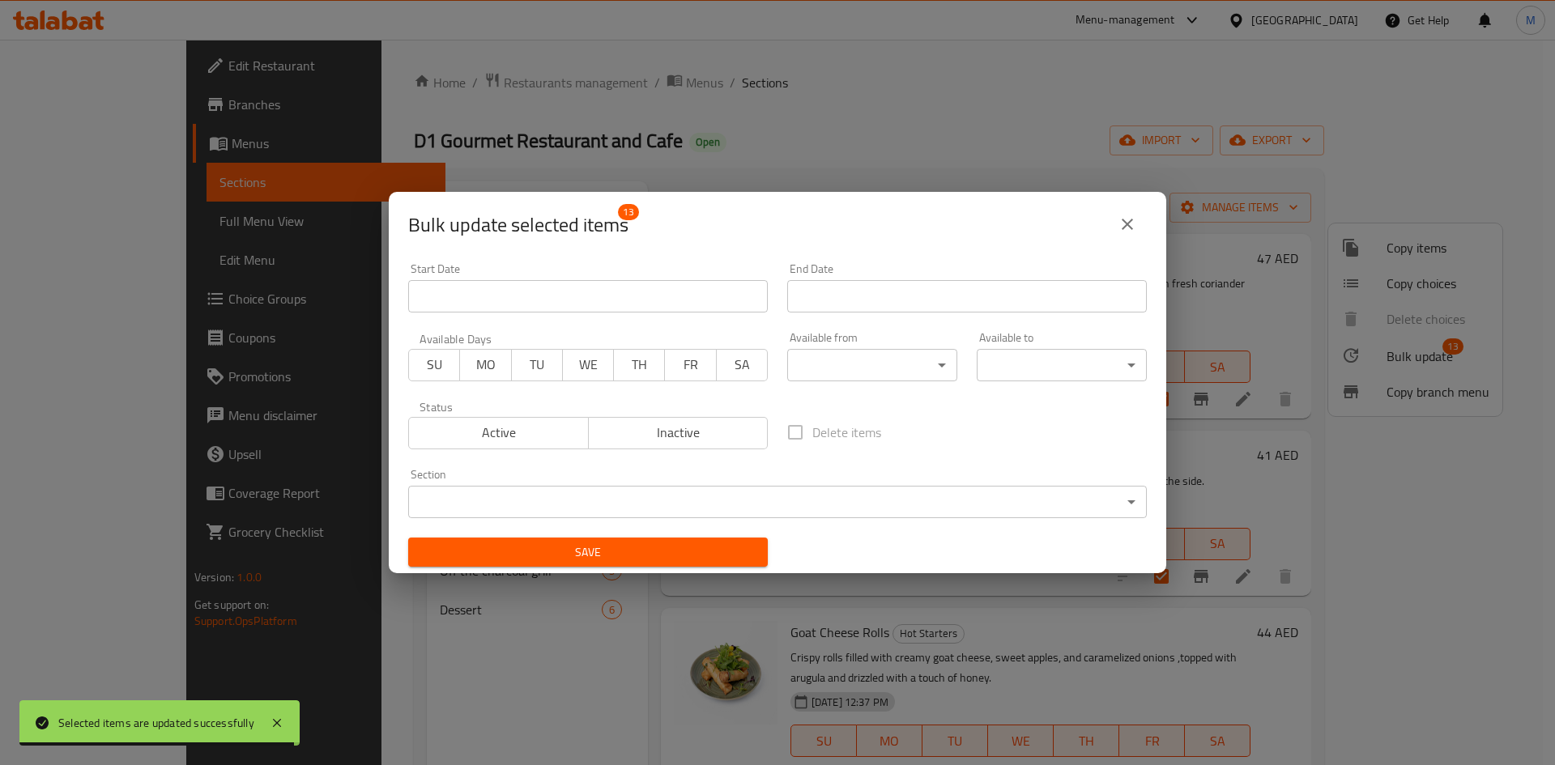
click at [435, 362] on span "SU" at bounding box center [434, 364] width 38 height 23
click at [479, 369] on span "MO" at bounding box center [485, 364] width 38 height 23
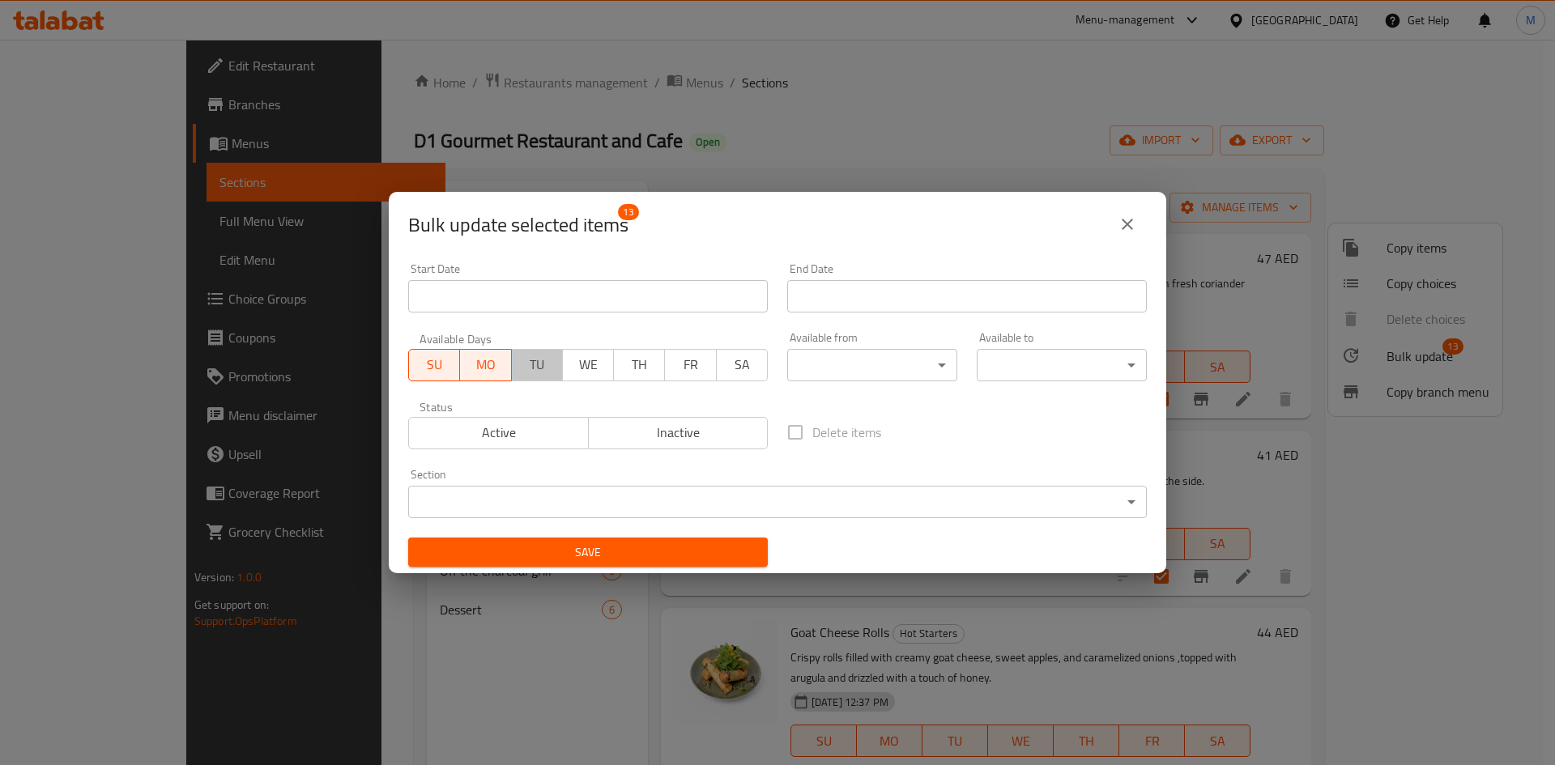
click at [525, 362] on span "TU" at bounding box center [537, 364] width 38 height 23
click at [585, 362] on span "WE" at bounding box center [588, 364] width 38 height 23
click at [631, 364] on span "TH" at bounding box center [639, 364] width 38 height 23
drag, startPoint x: 678, startPoint y: 361, endPoint x: 696, endPoint y: 361, distance: 17.8
click at [679, 361] on span "FR" at bounding box center [691, 364] width 38 height 23
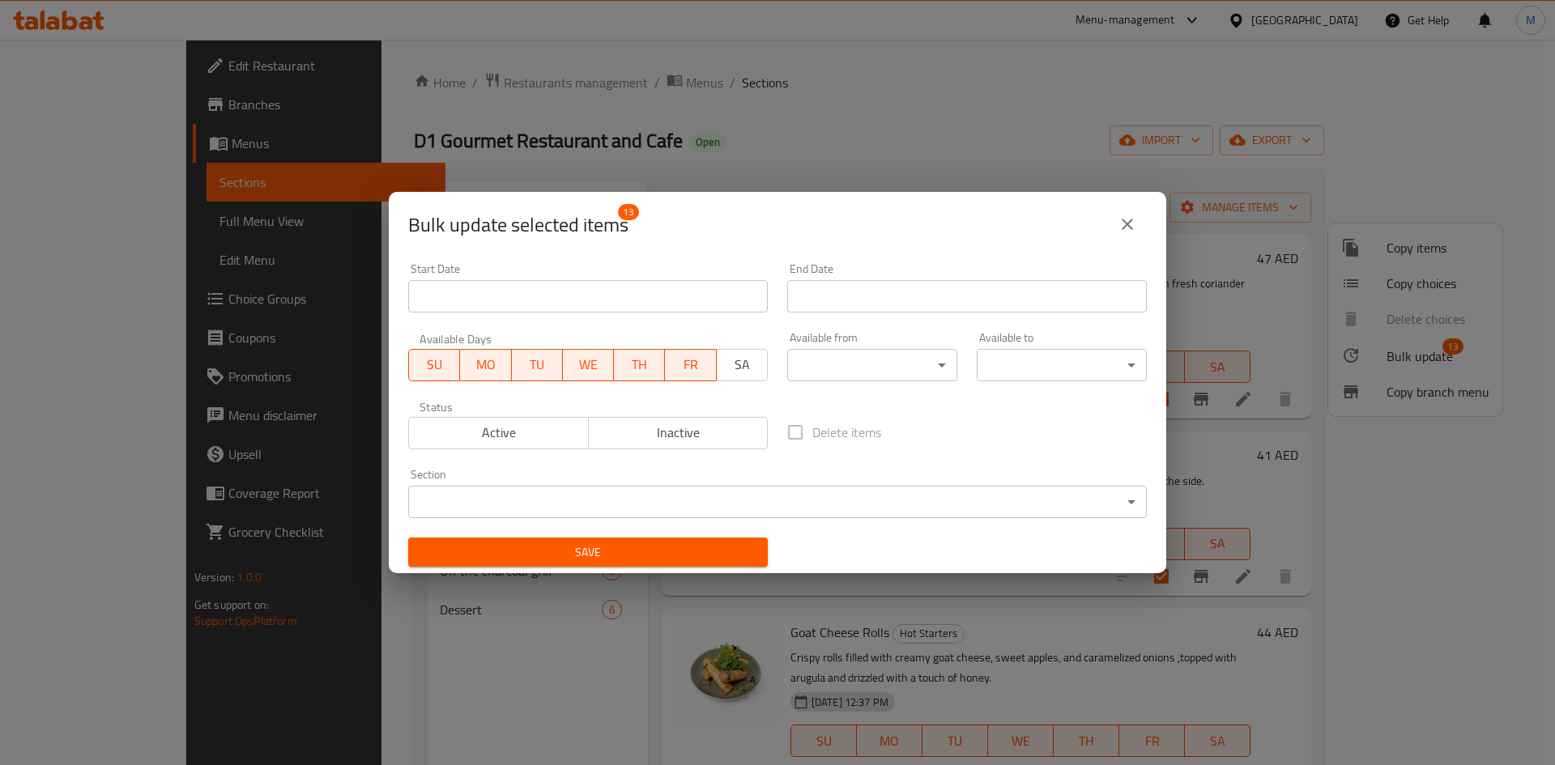
click at [747, 360] on span "SA" at bounding box center [742, 364] width 38 height 23
click at [879, 362] on body "​ Menu-management United Arab Emirates Get Help M Edit Restaurant Branches Menu…" at bounding box center [777, 402] width 1555 height 725
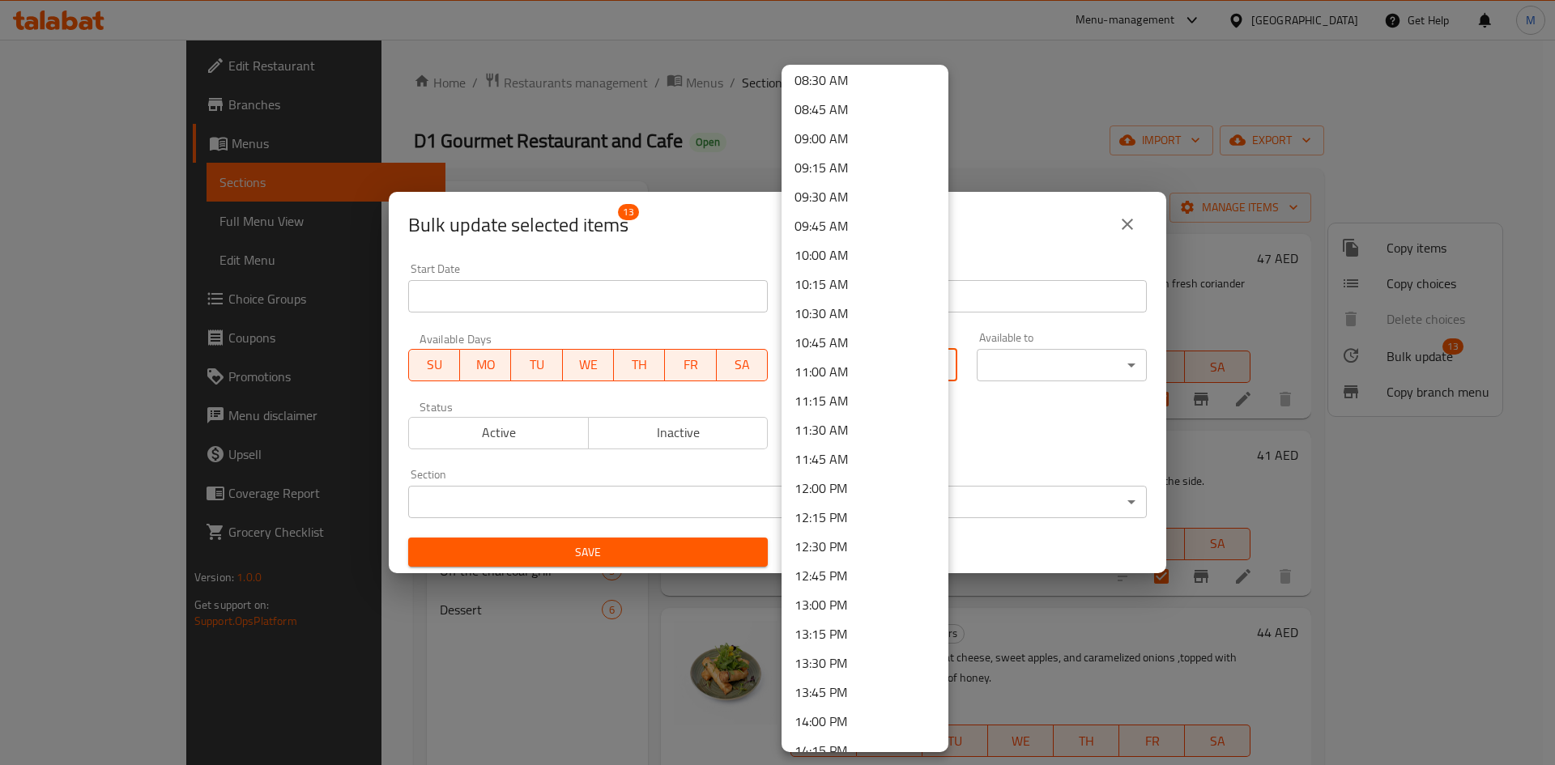
scroll to position [1053, 0]
click at [829, 433] on li "12:00 PM" at bounding box center [864, 432] width 167 height 29
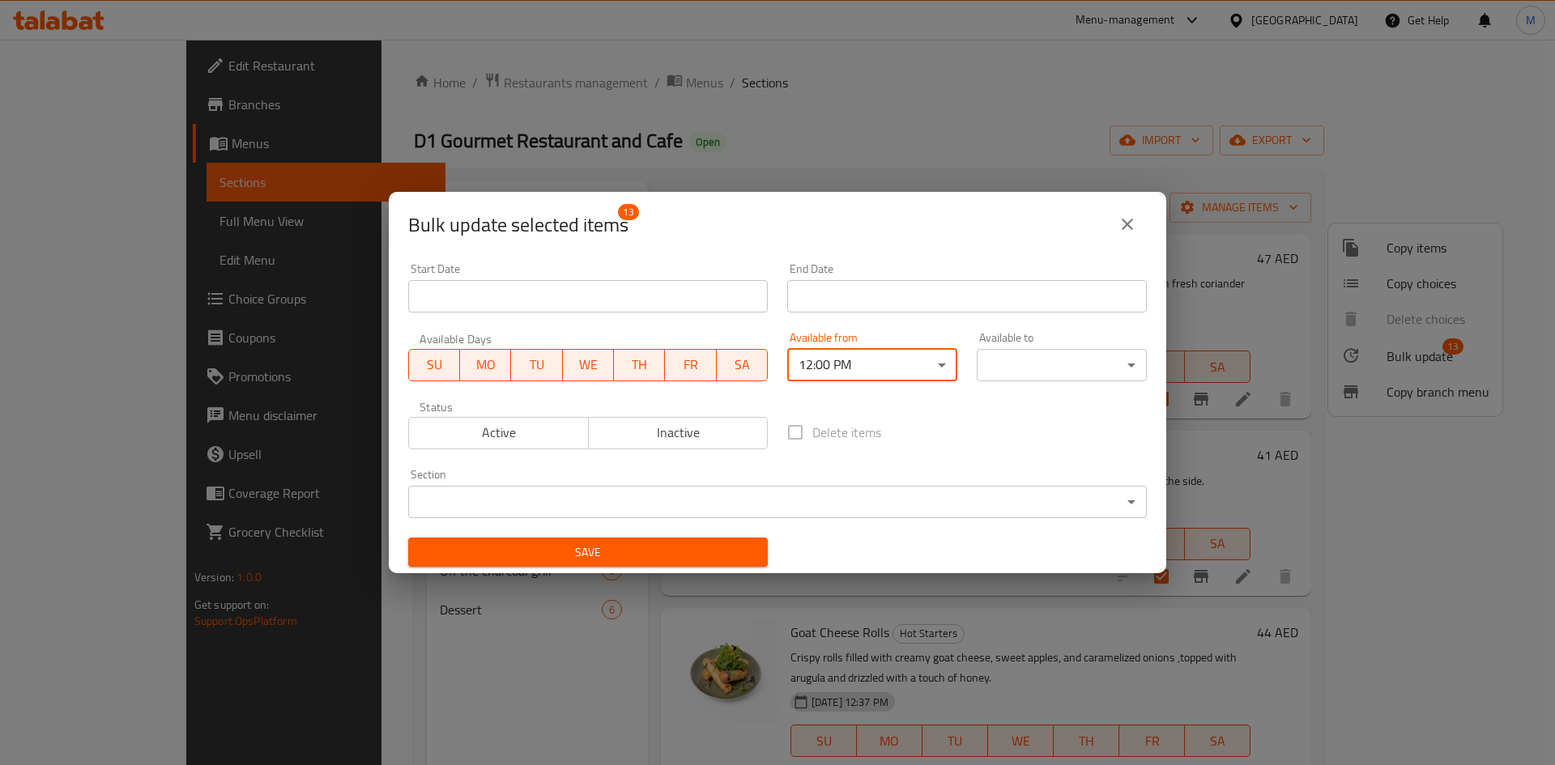
click at [999, 355] on body "​ Menu-management United Arab Emirates Get Help M Edit Restaurant Branches Menu…" at bounding box center [777, 402] width 1555 height 725
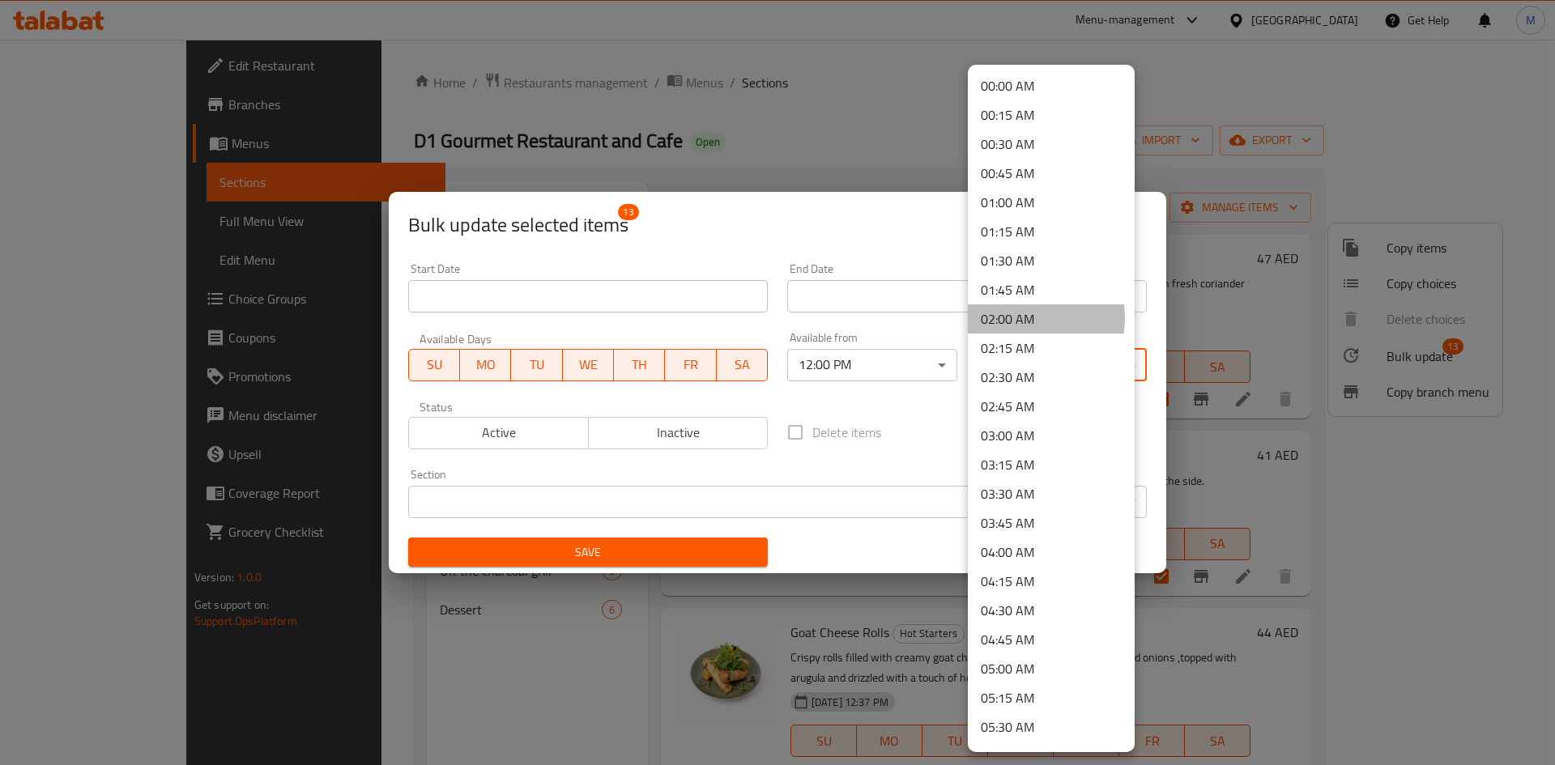
click at [1028, 318] on li "02:00 AM" at bounding box center [1051, 318] width 167 height 29
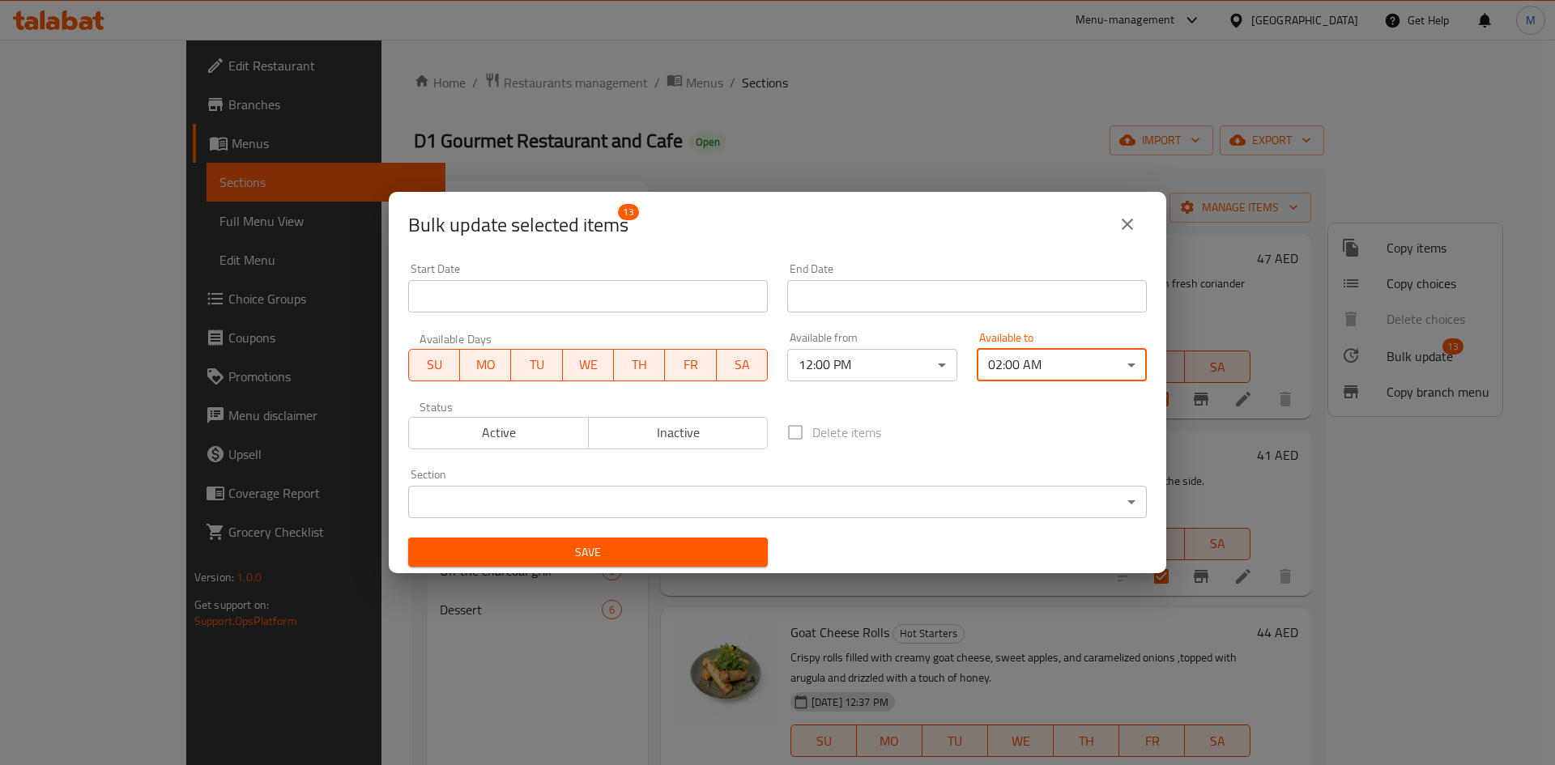
click at [717, 566] on button "Save" at bounding box center [588, 553] width 360 height 30
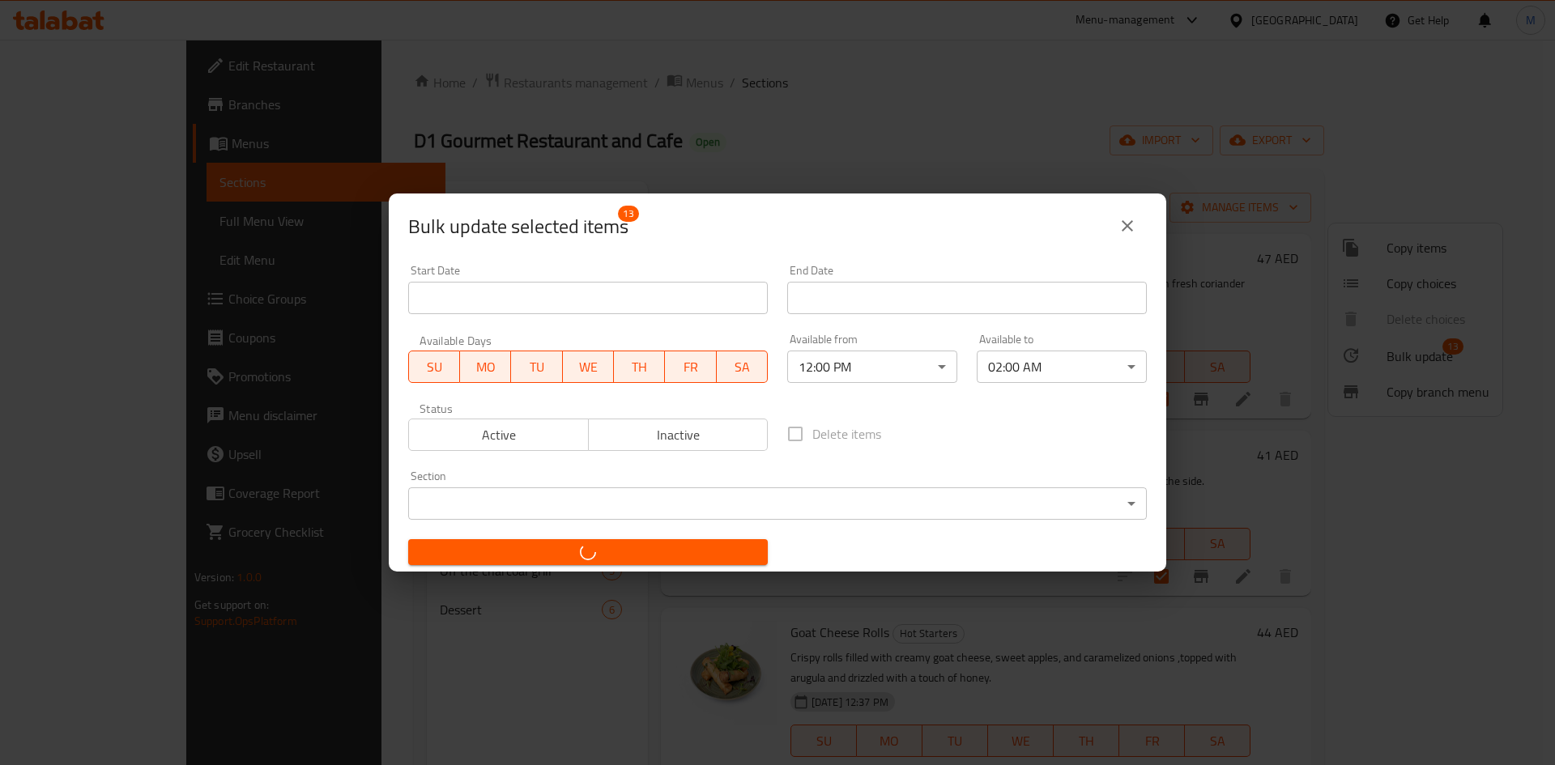
checkbox input "false"
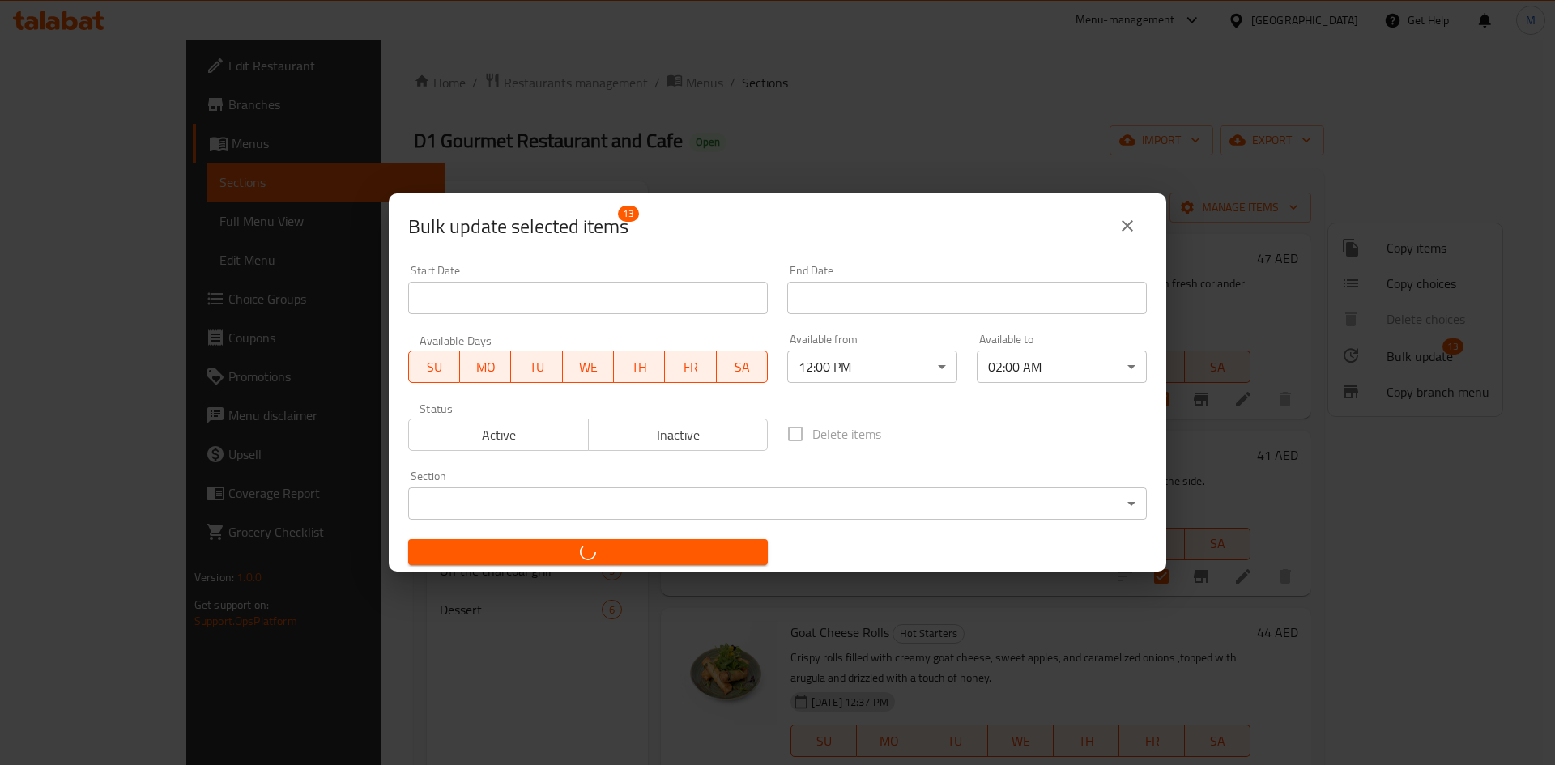
checkbox input "false"
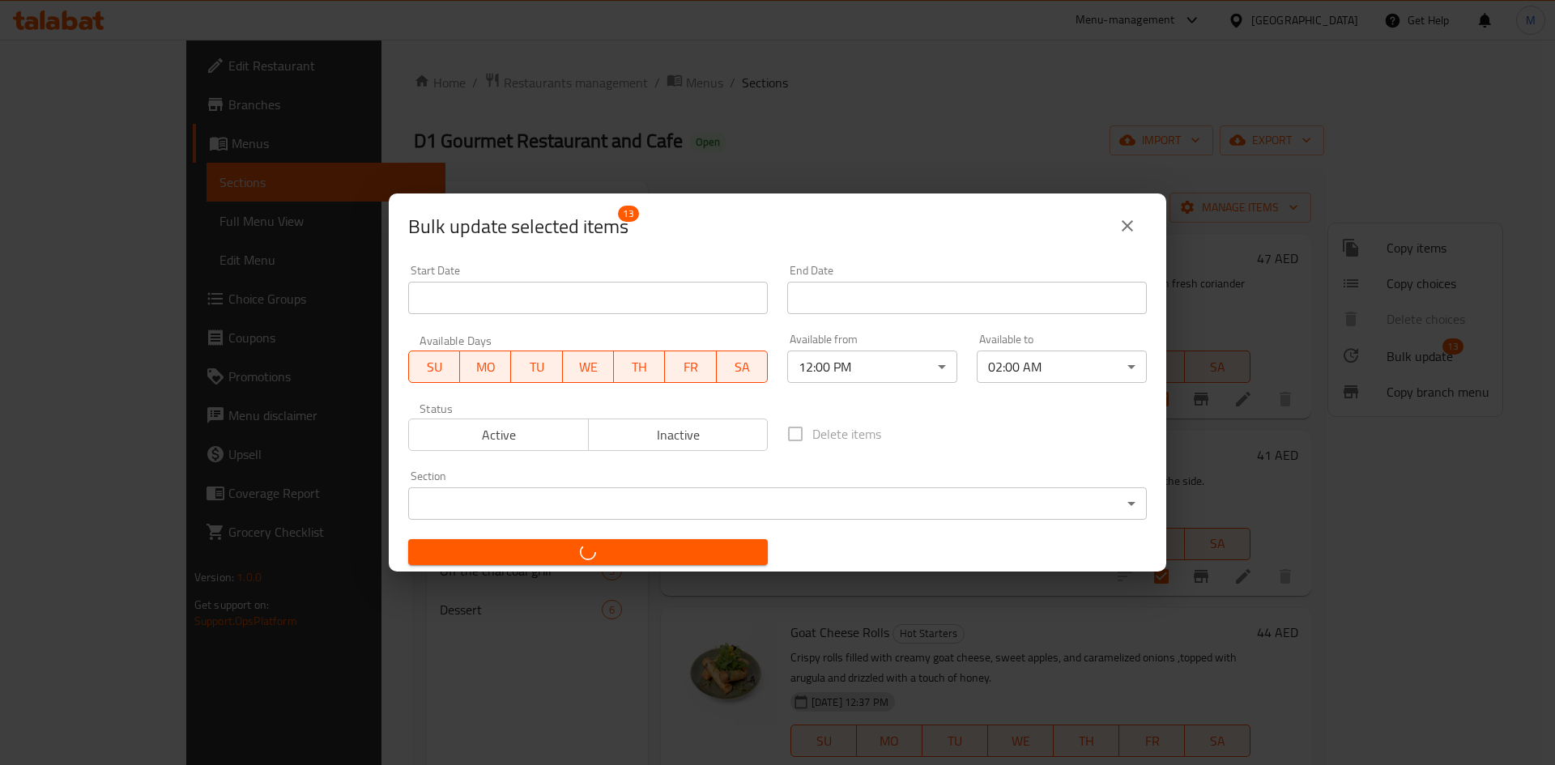
checkbox input "false"
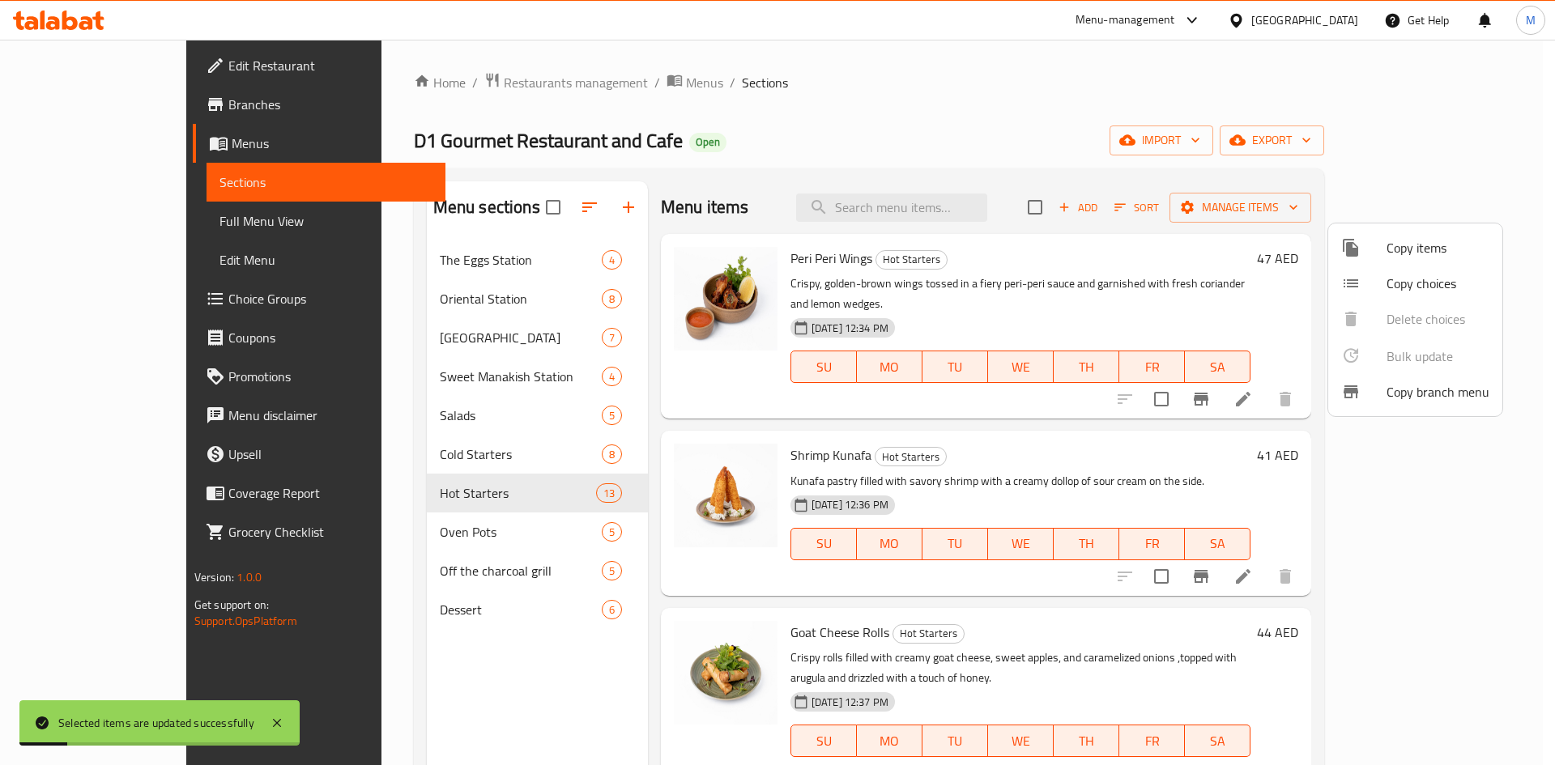
click at [357, 534] on div at bounding box center [777, 382] width 1555 height 765
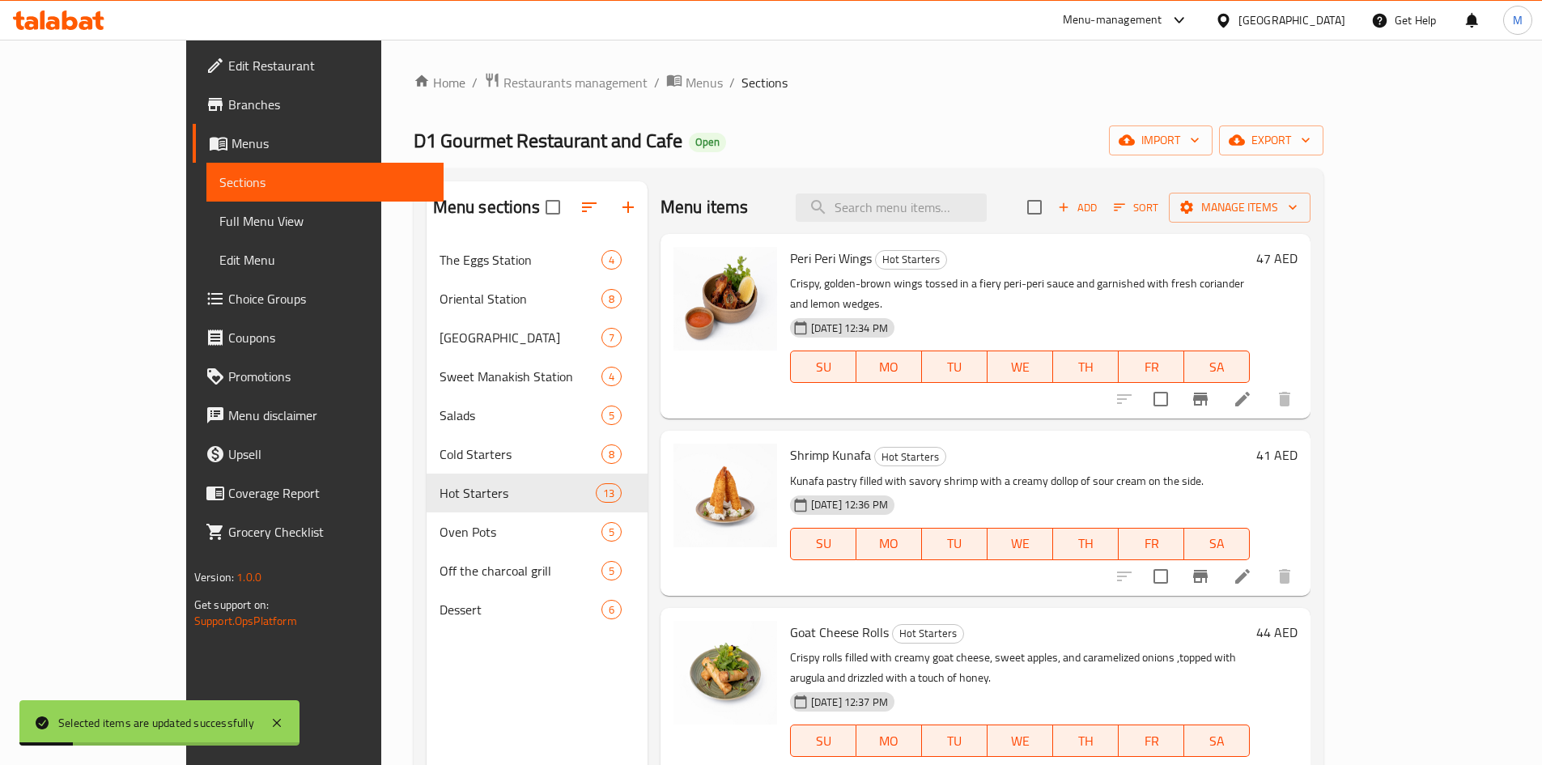
click at [440, 533] on span "Oven Pots" at bounding box center [521, 531] width 162 height 19
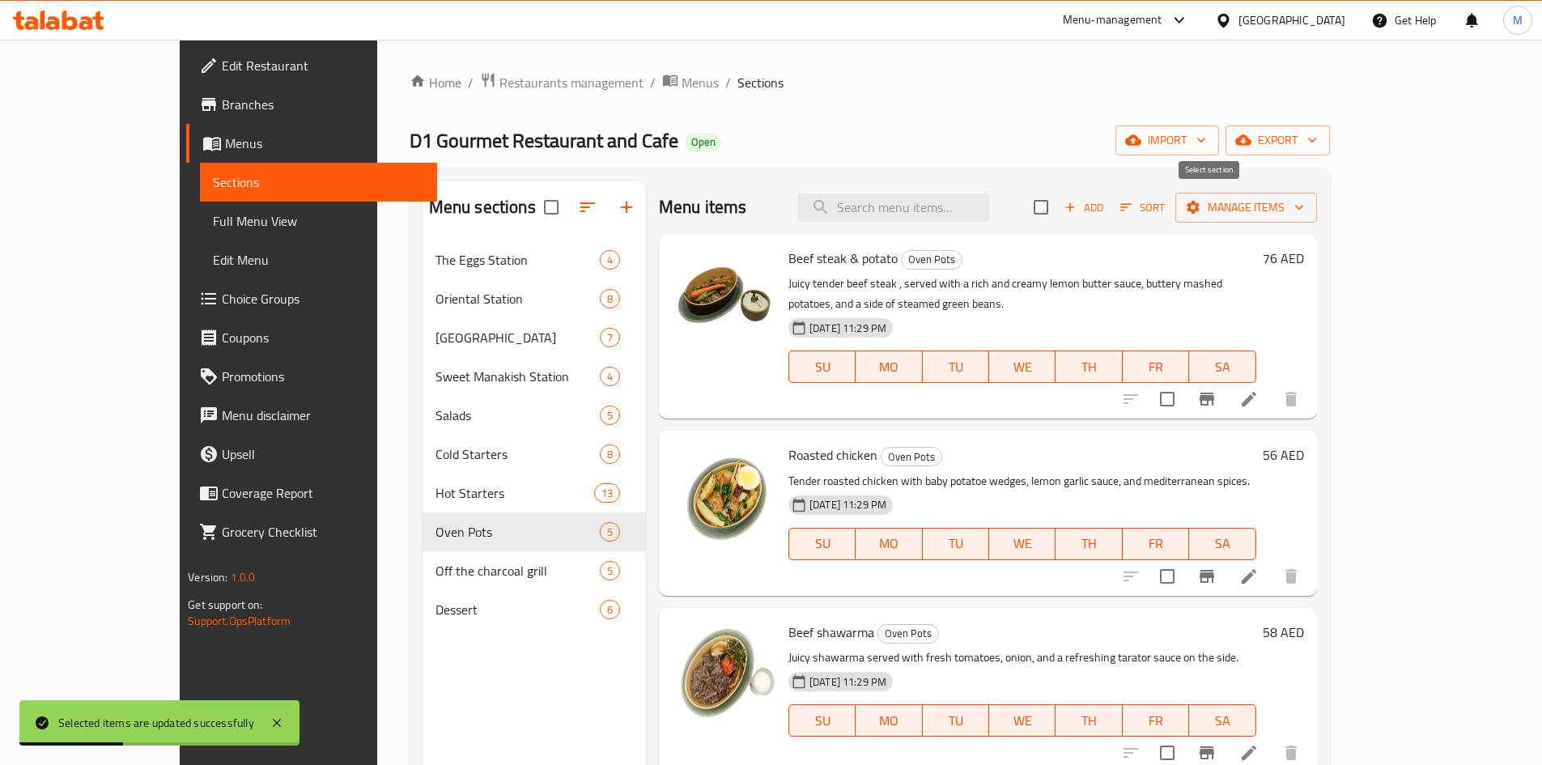
click at [1058, 202] on input "checkbox" at bounding box center [1041, 207] width 34 height 34
checkbox input "true"
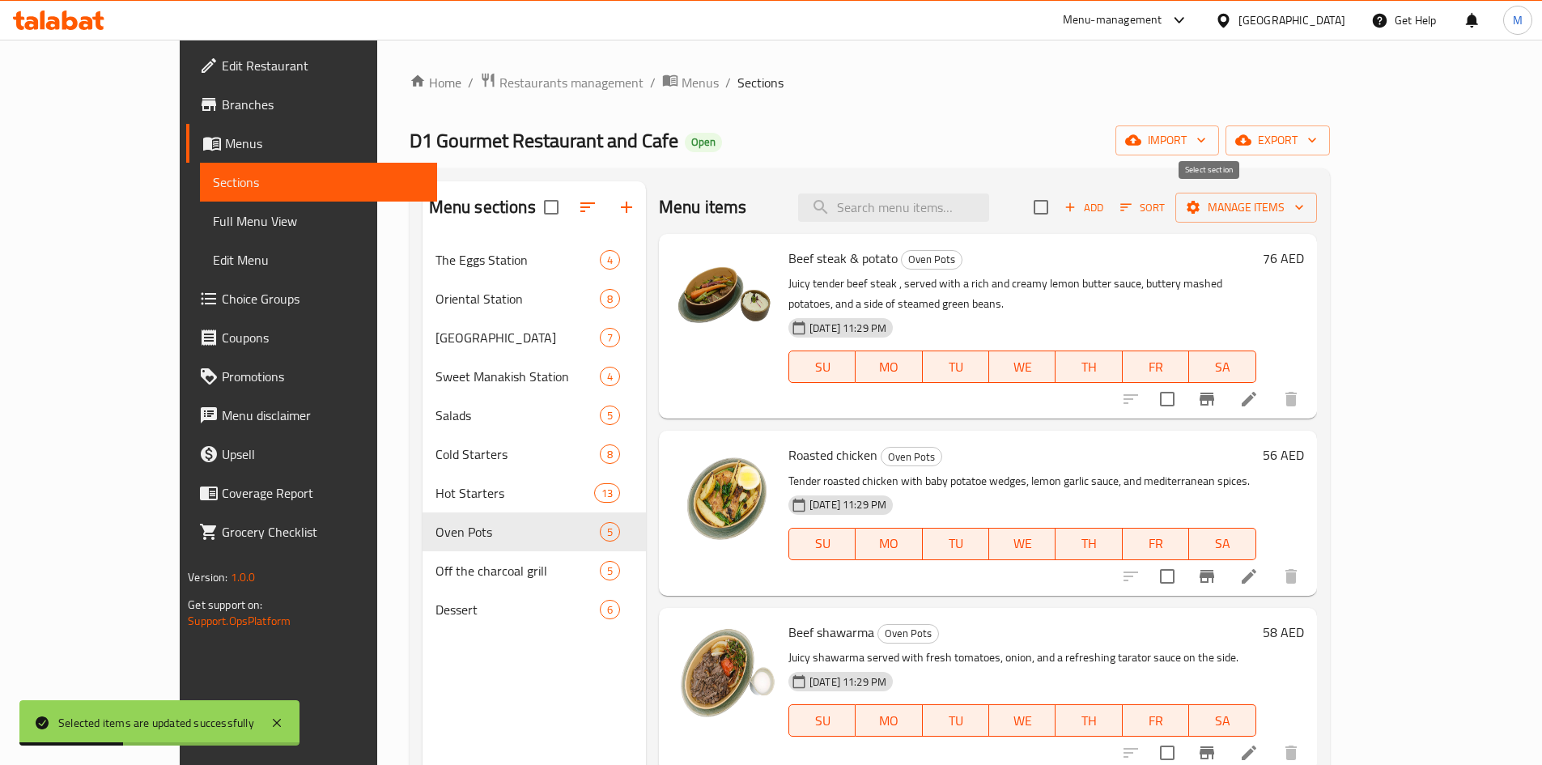
checkbox input "true"
click at [1317, 182] on div "Menu items Add Sort Manage items" at bounding box center [988, 207] width 658 height 53
click at [1304, 209] on span "Manage items" at bounding box center [1247, 208] width 116 height 20
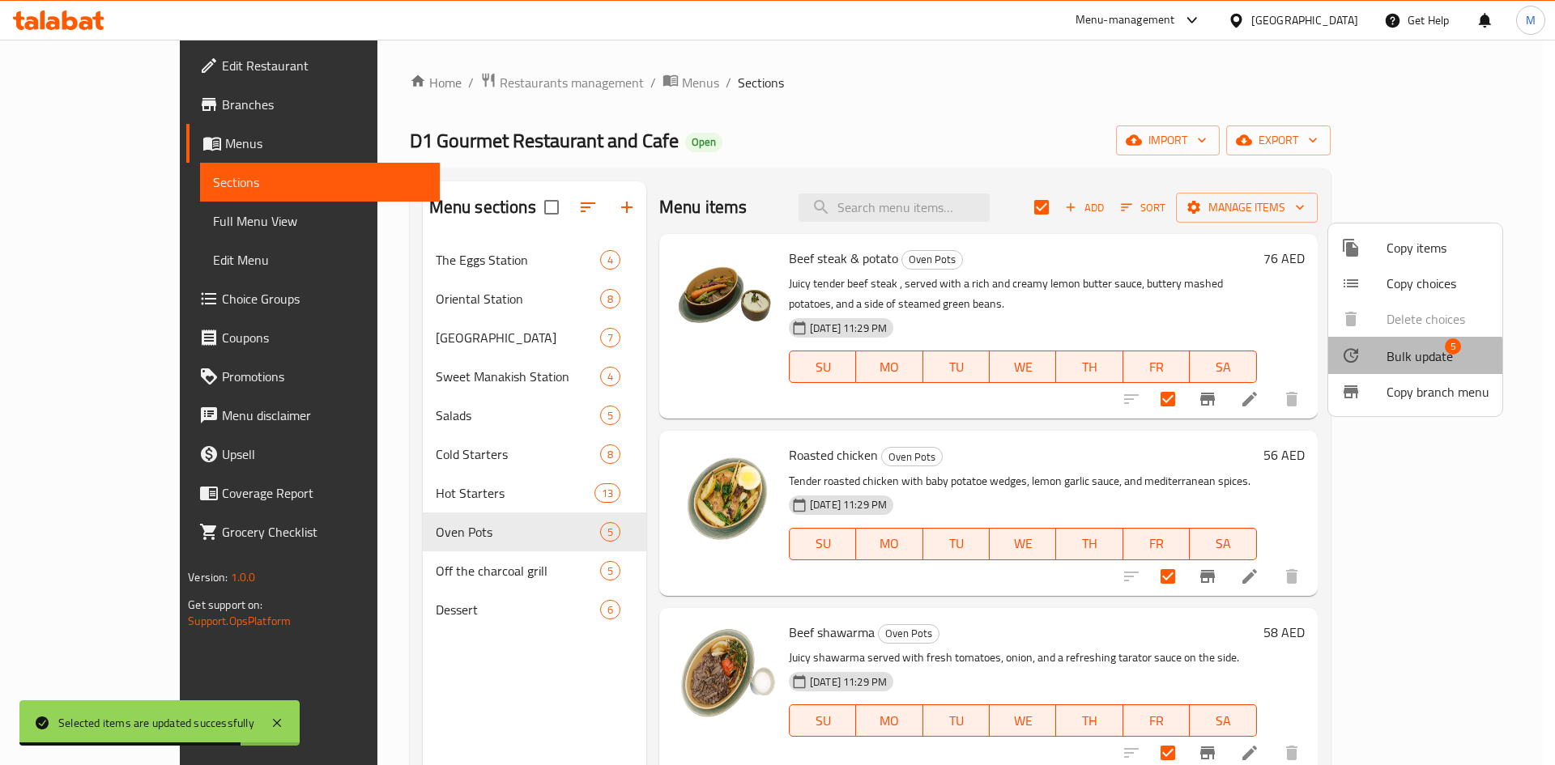
click at [1406, 357] on span "Bulk update" at bounding box center [1419, 356] width 66 height 19
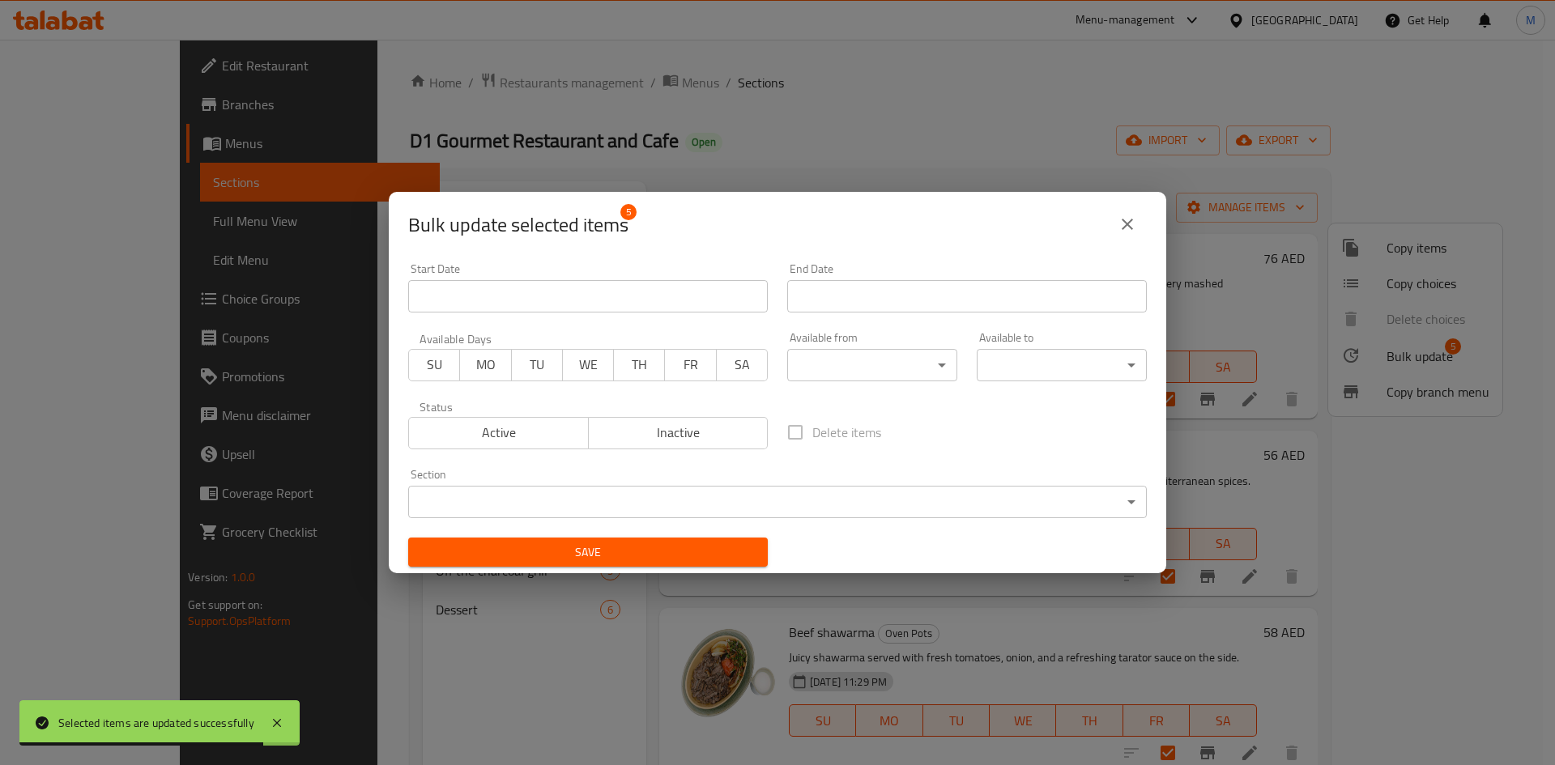
click at [873, 360] on body "Selected items are updated successfully ​ Menu-management United Arab Emirates …" at bounding box center [777, 402] width 1555 height 725
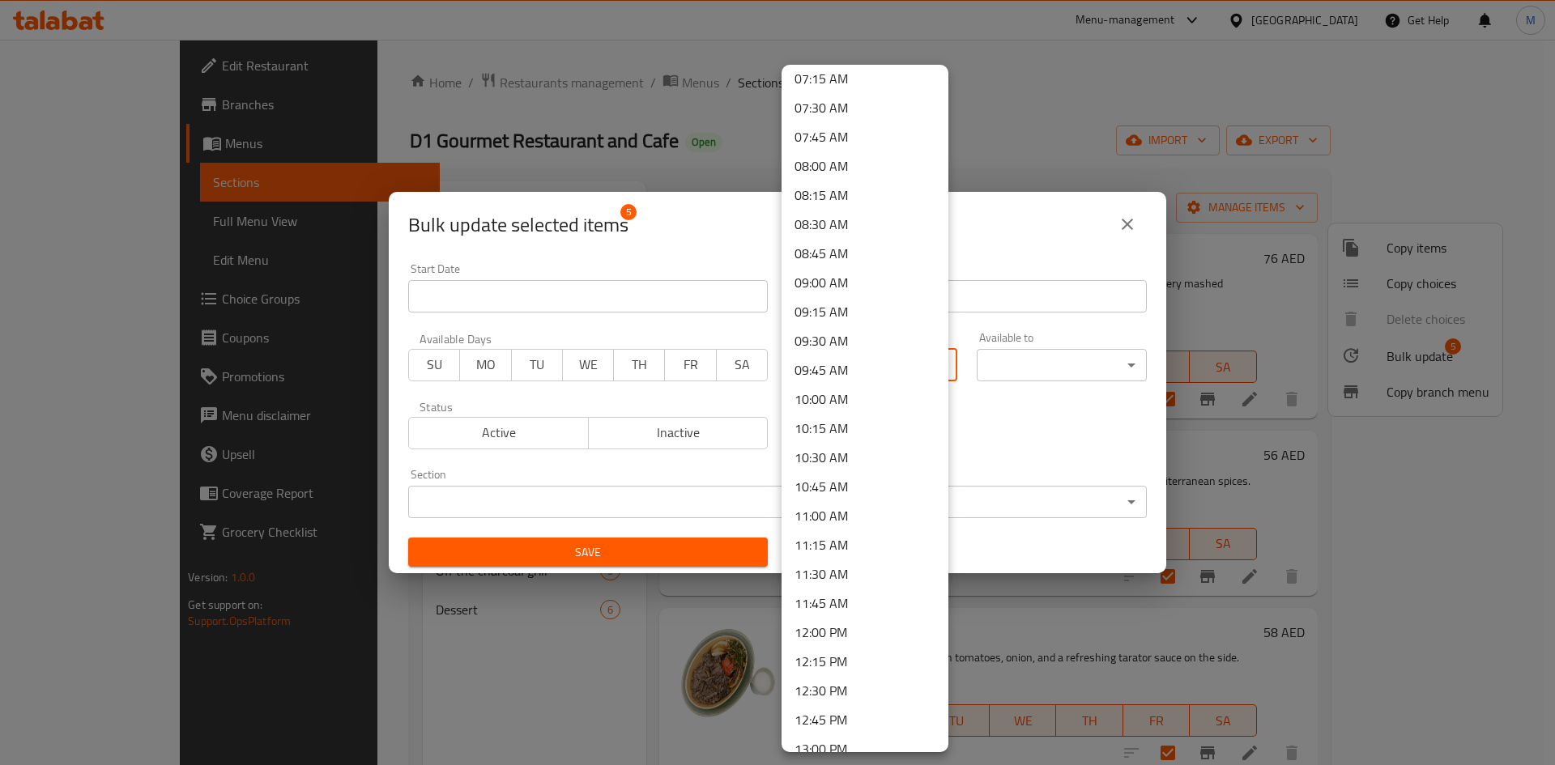
scroll to position [891, 0]
click at [838, 594] on li "12:00 PM" at bounding box center [864, 594] width 167 height 29
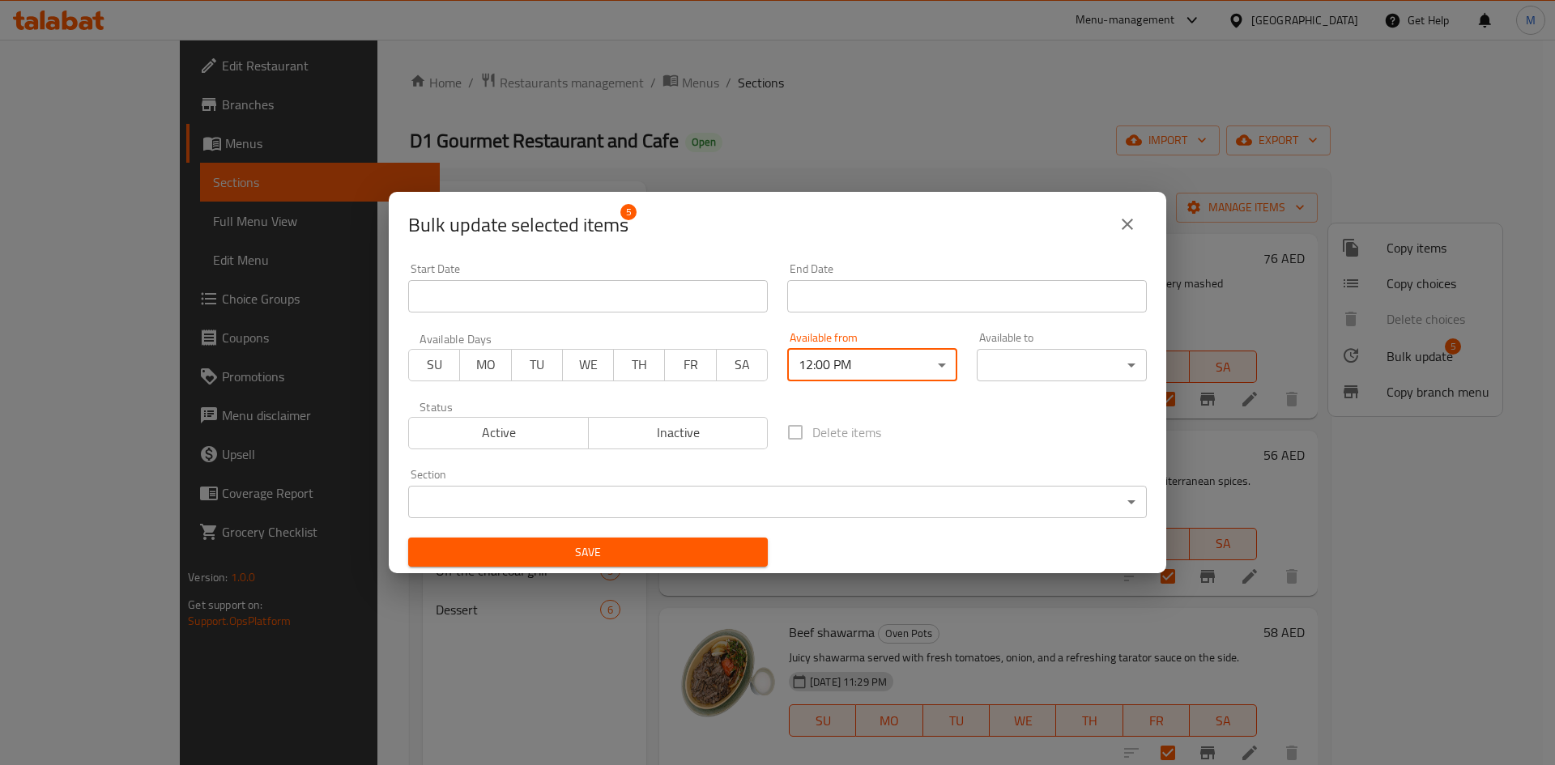
click at [1015, 351] on body "​ Menu-management United Arab Emirates Get Help M Edit Restaurant Branches Menu…" at bounding box center [777, 402] width 1555 height 725
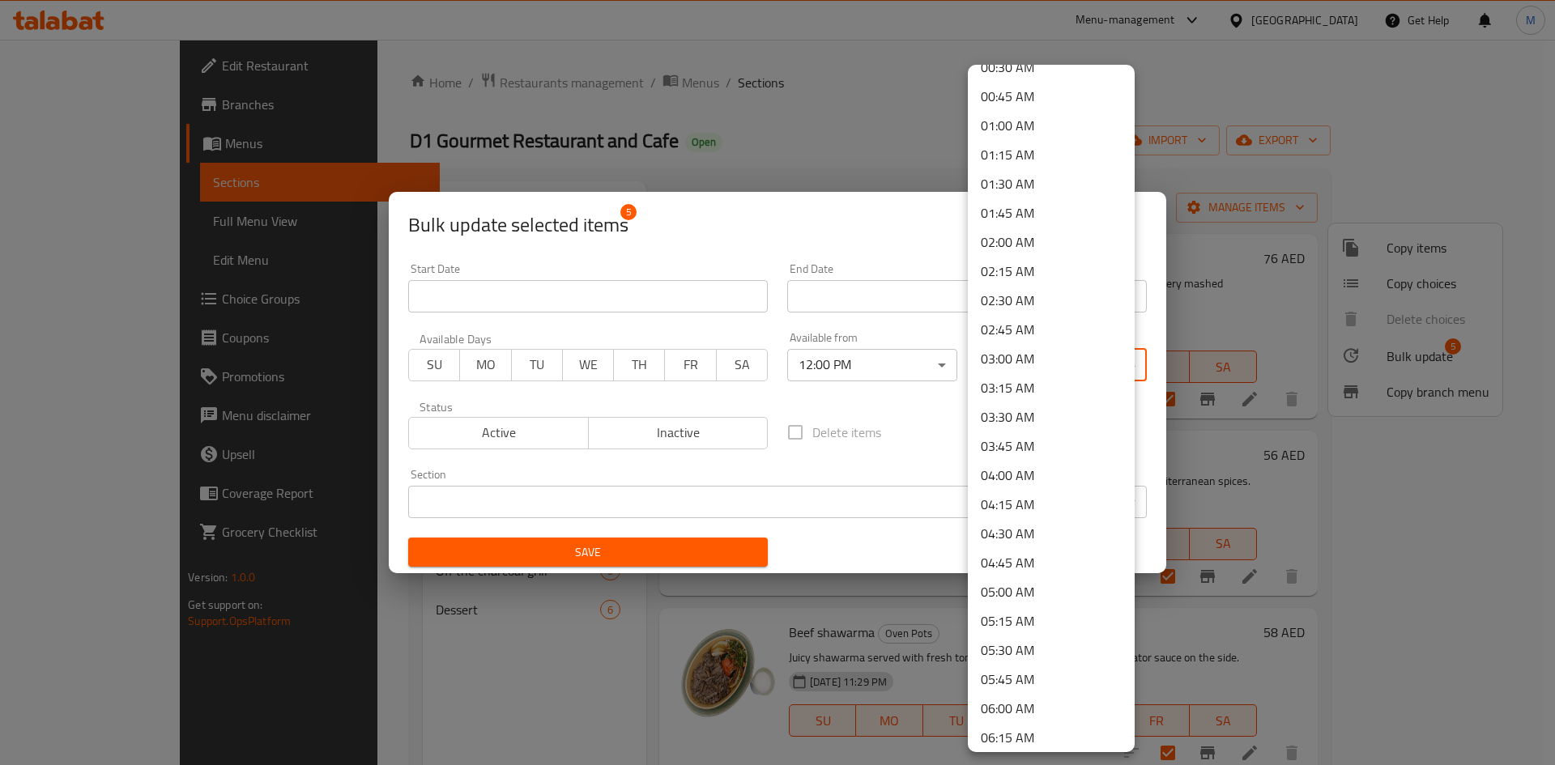
scroll to position [0, 0]
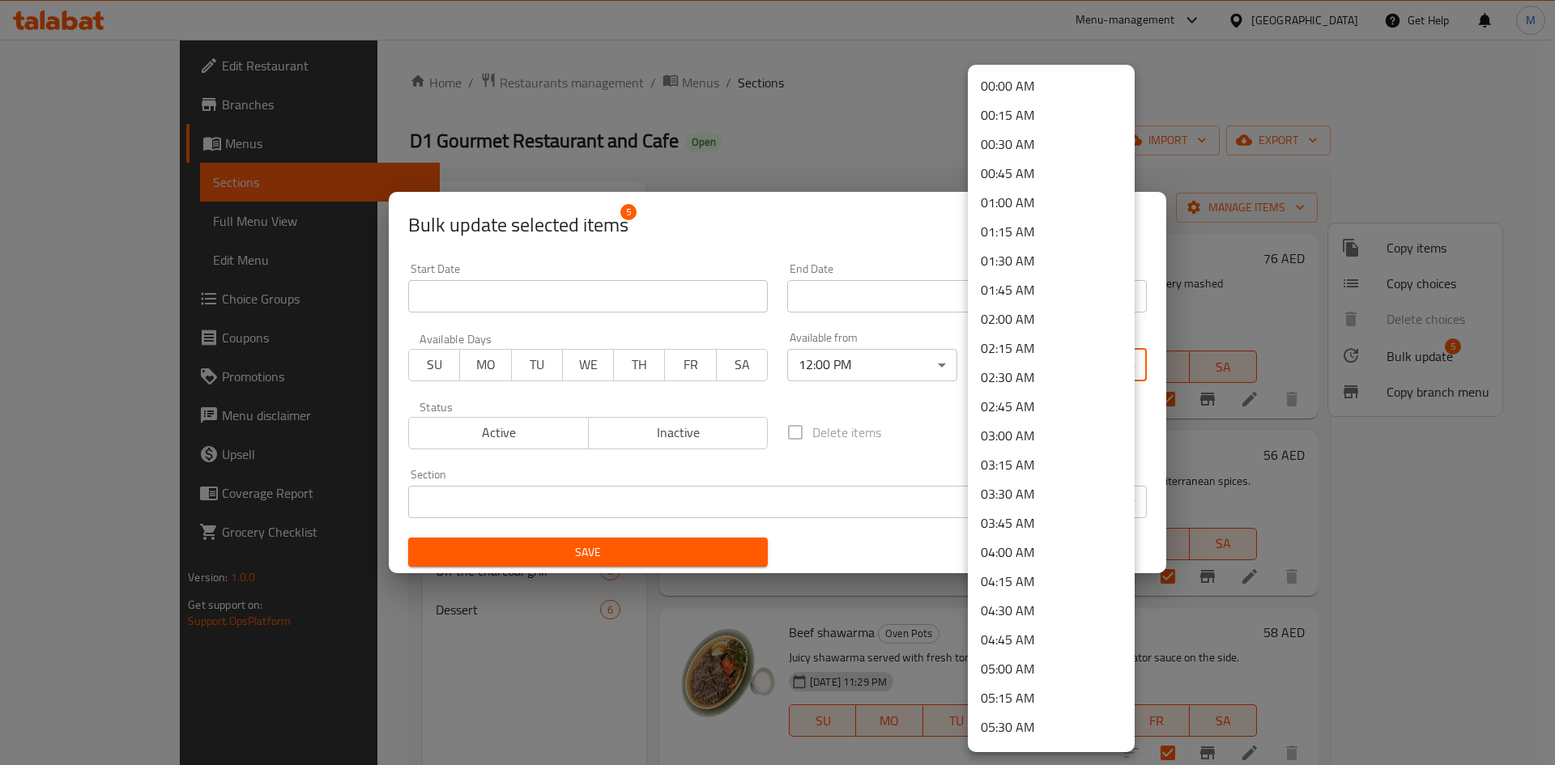
click at [1025, 322] on li "02:00 AM" at bounding box center [1051, 318] width 167 height 29
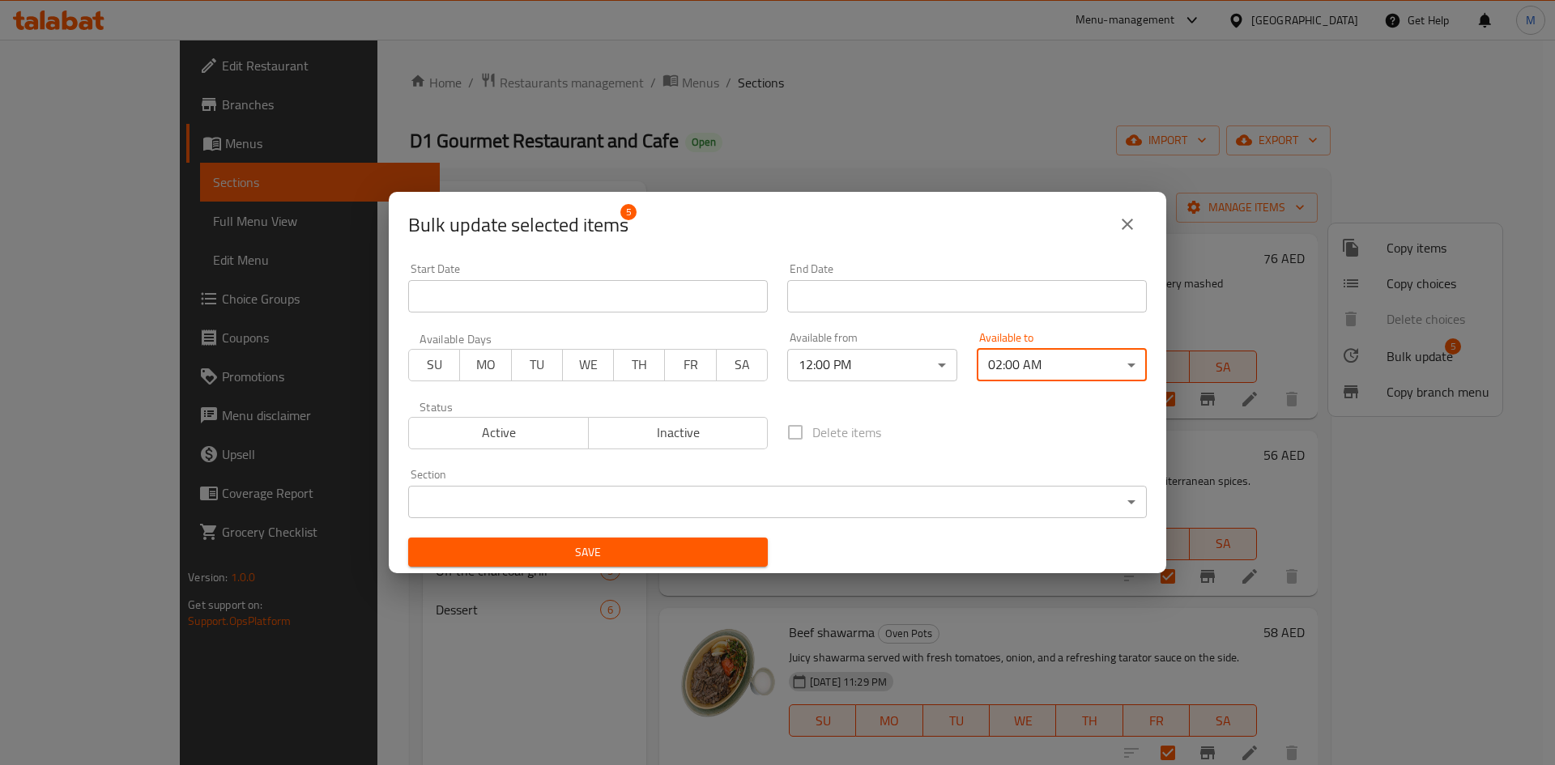
click at [686, 558] on span "Save" at bounding box center [588, 553] width 334 height 20
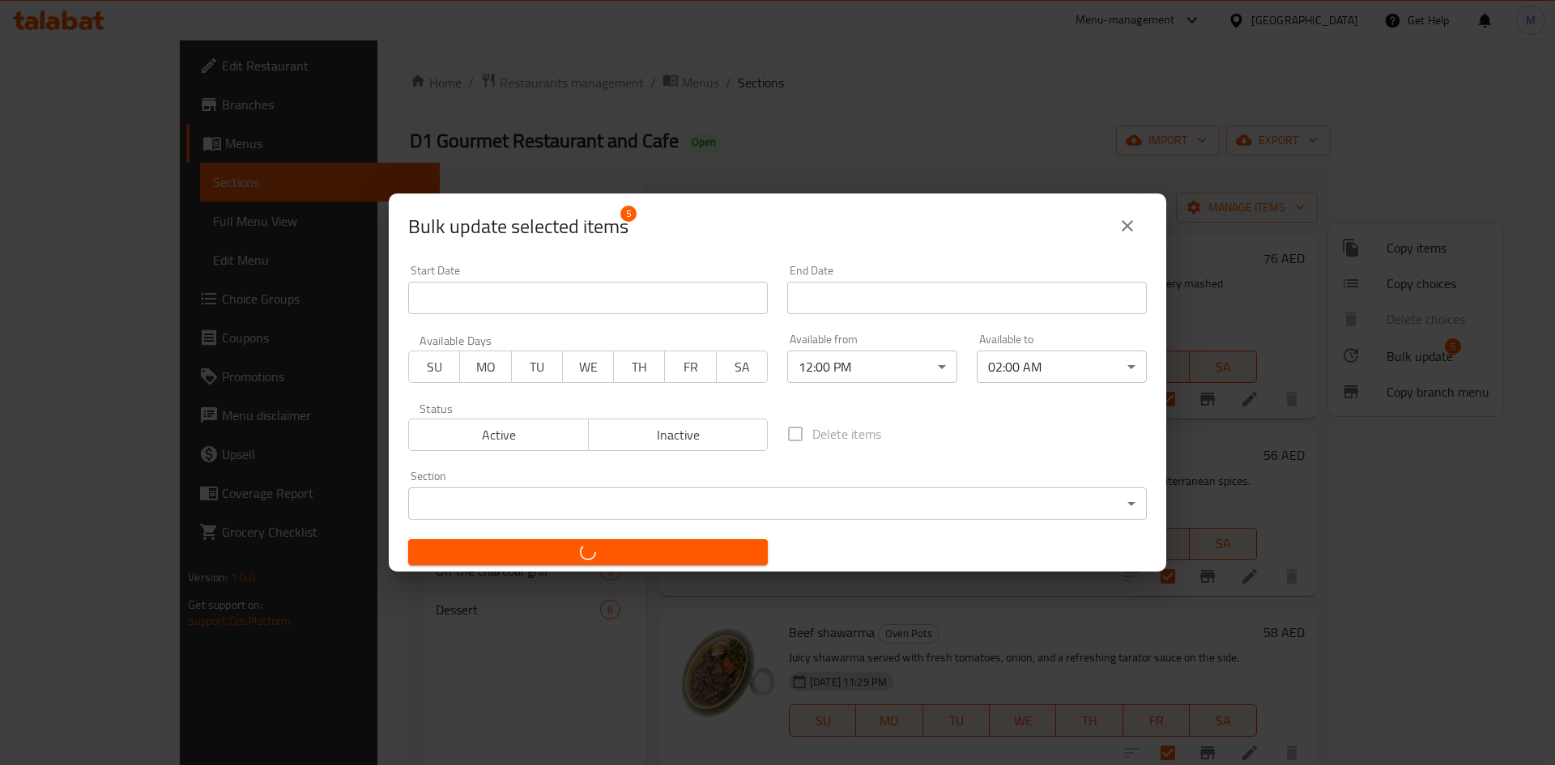
checkbox input "false"
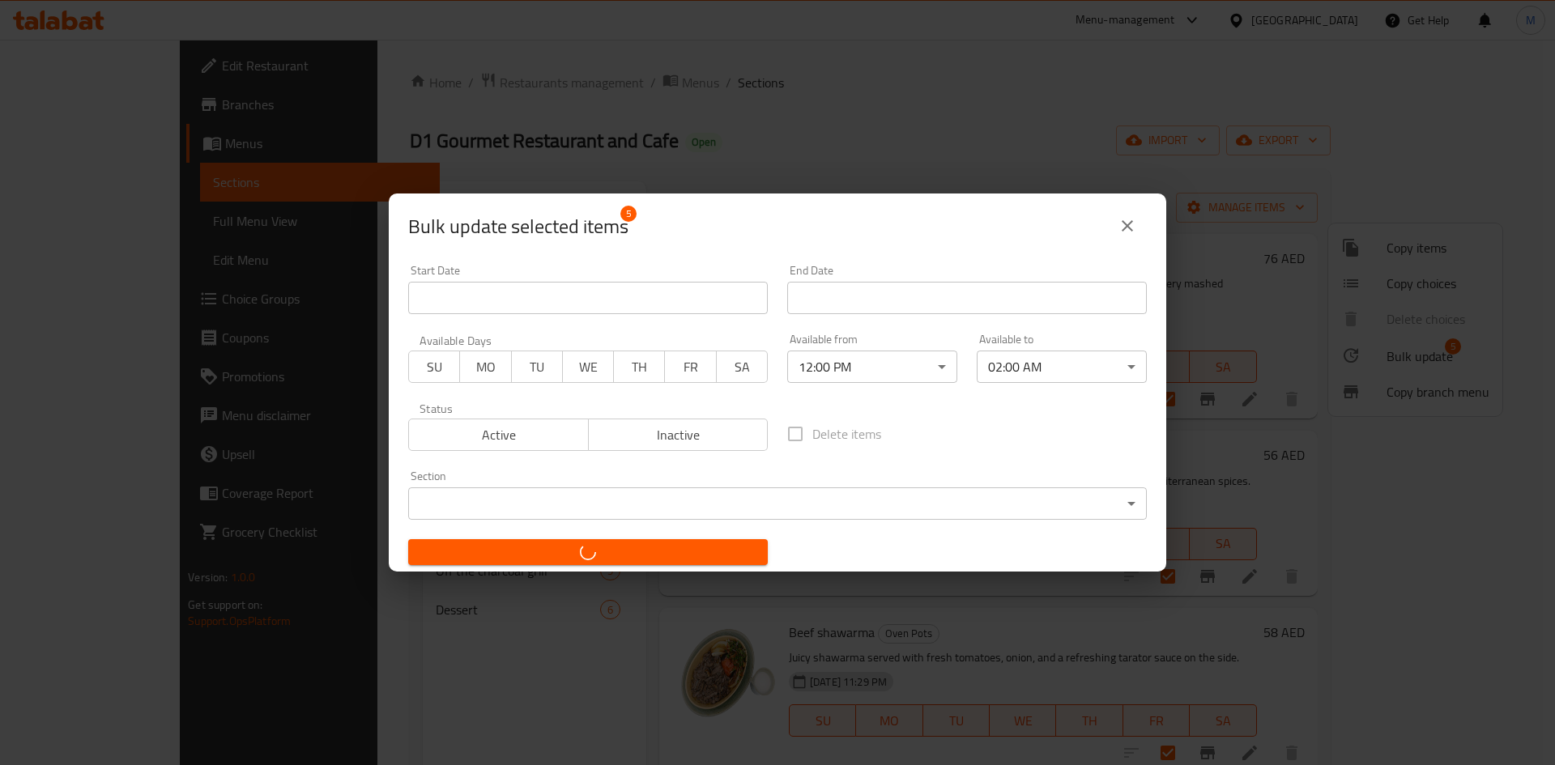
checkbox input "false"
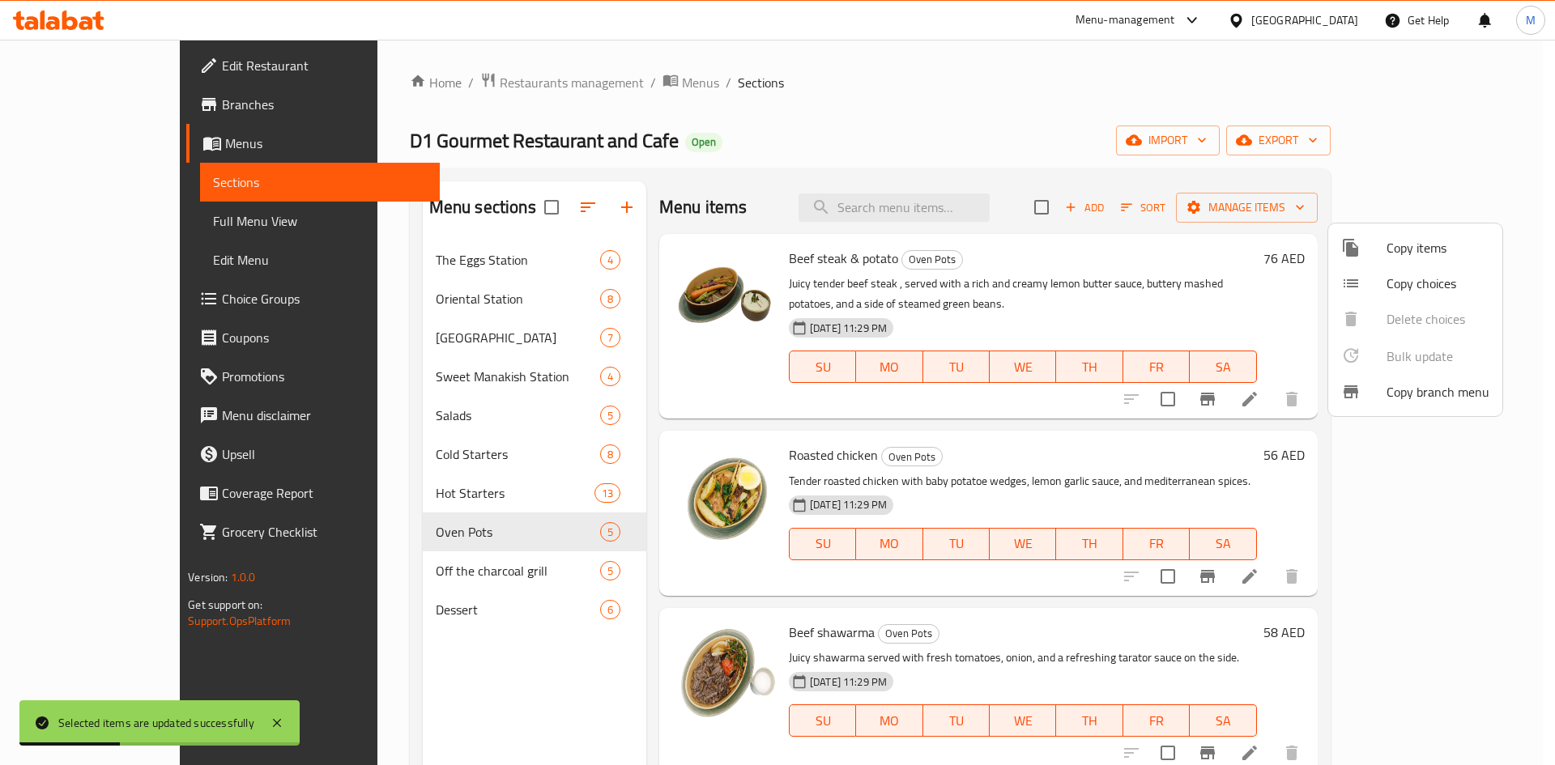
click at [391, 566] on div at bounding box center [777, 382] width 1555 height 765
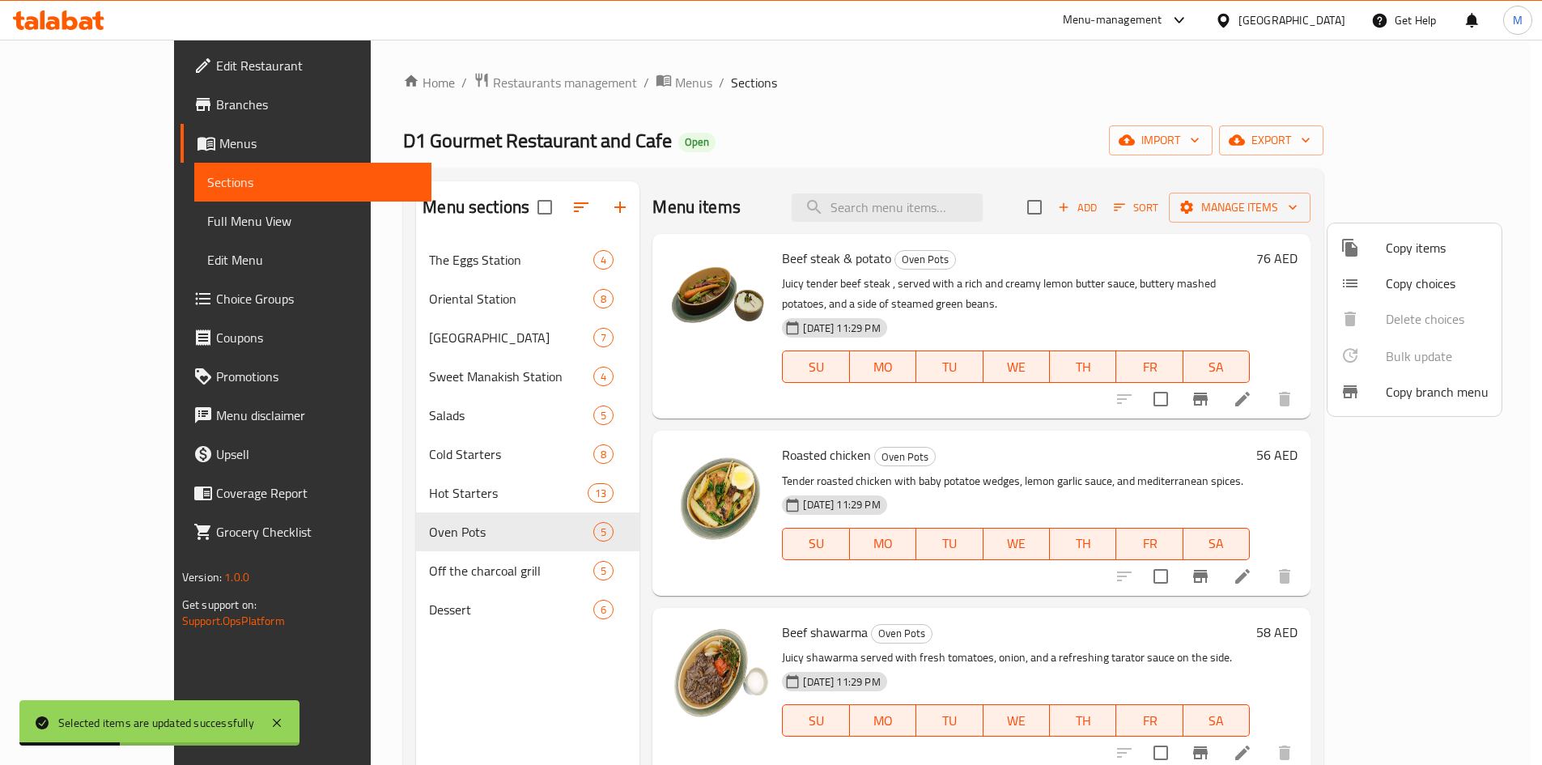
click at [429, 566] on span "Off the charcoal grill" at bounding box center [511, 570] width 164 height 19
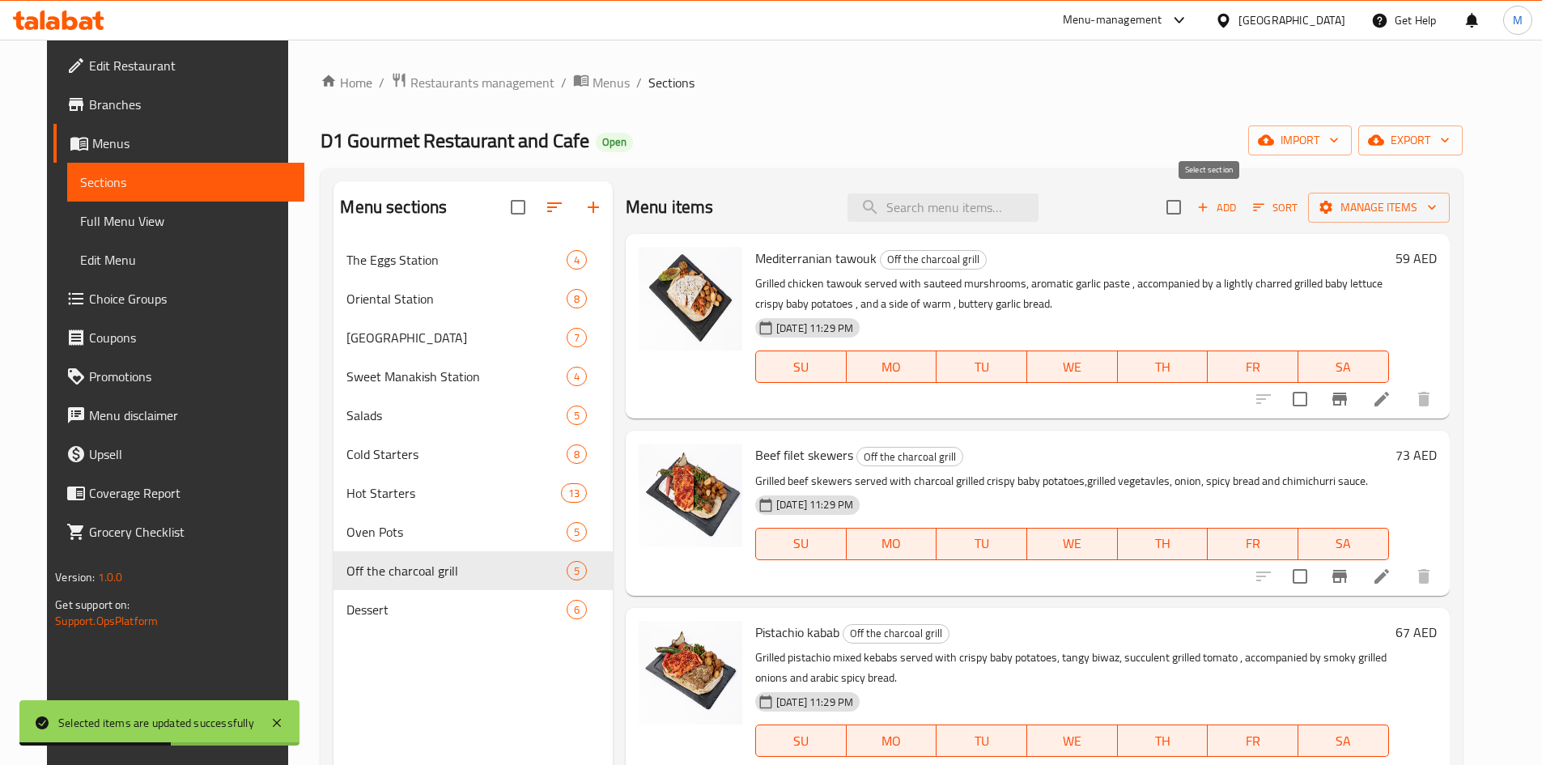
click at [1191, 202] on input "checkbox" at bounding box center [1174, 207] width 34 height 34
checkbox input "true"
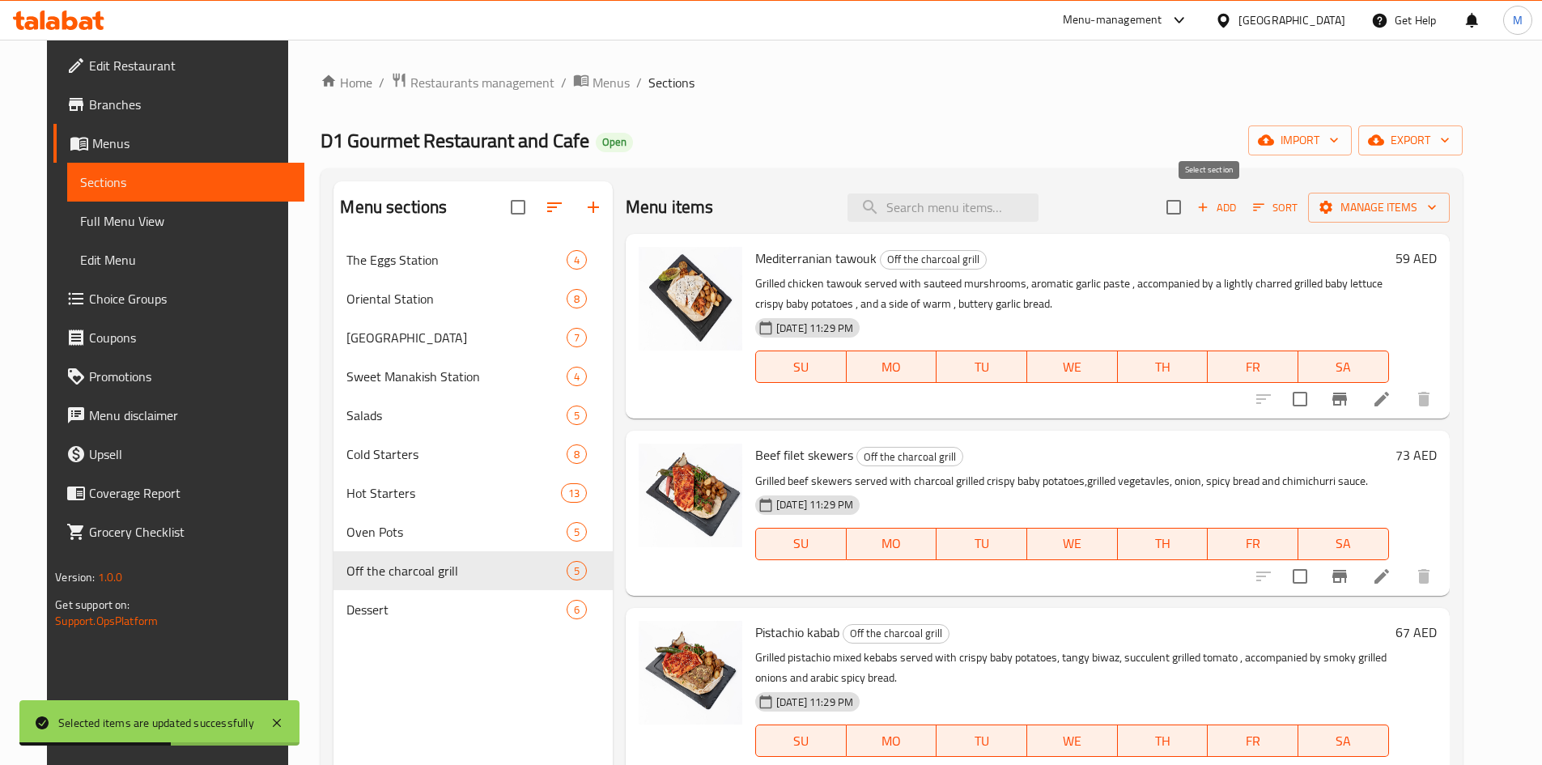
checkbox input "true"
click at [1382, 214] on span "Manage items" at bounding box center [1379, 208] width 116 height 20
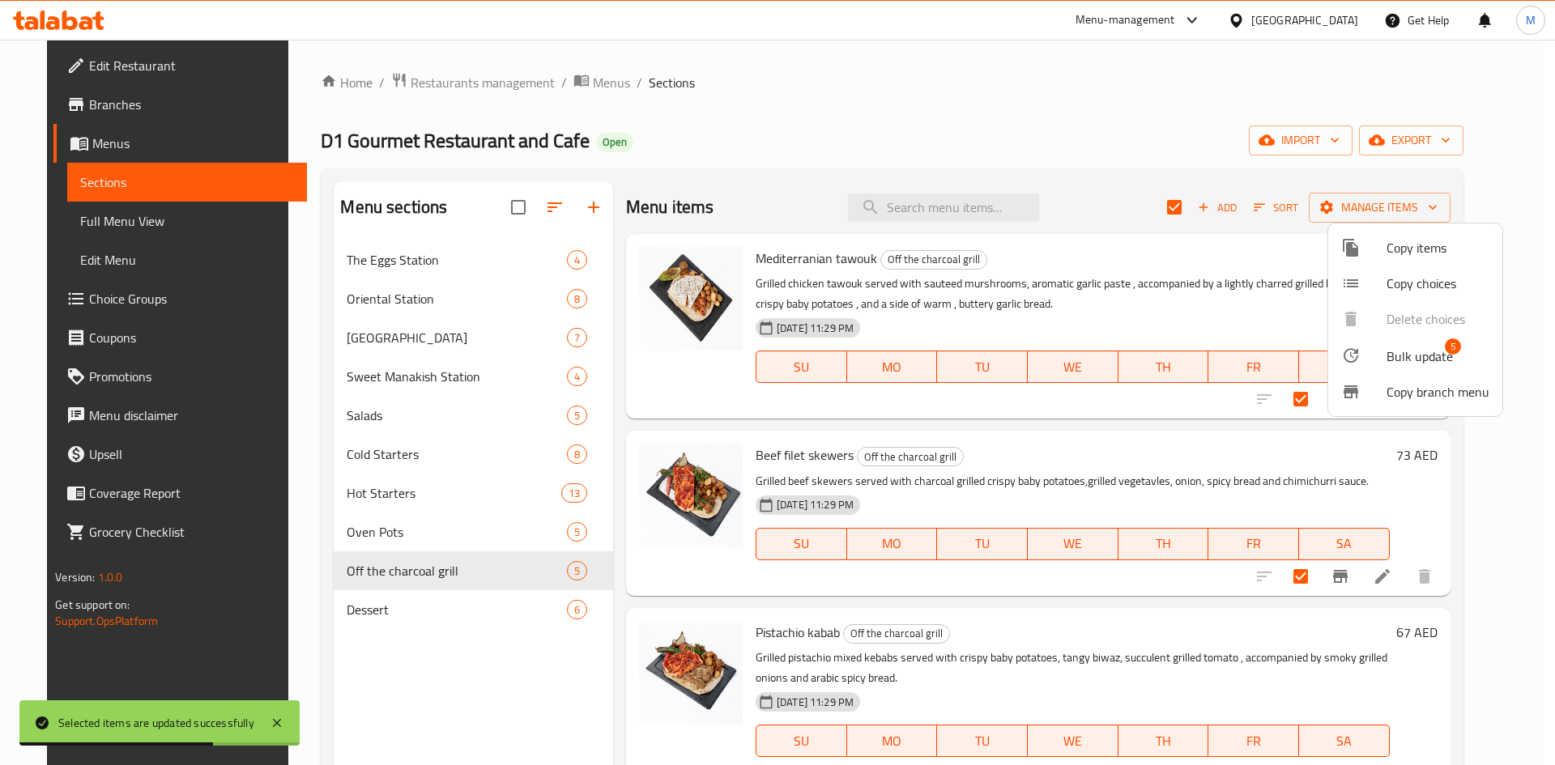
click at [1398, 365] on span "Bulk update" at bounding box center [1419, 356] width 66 height 19
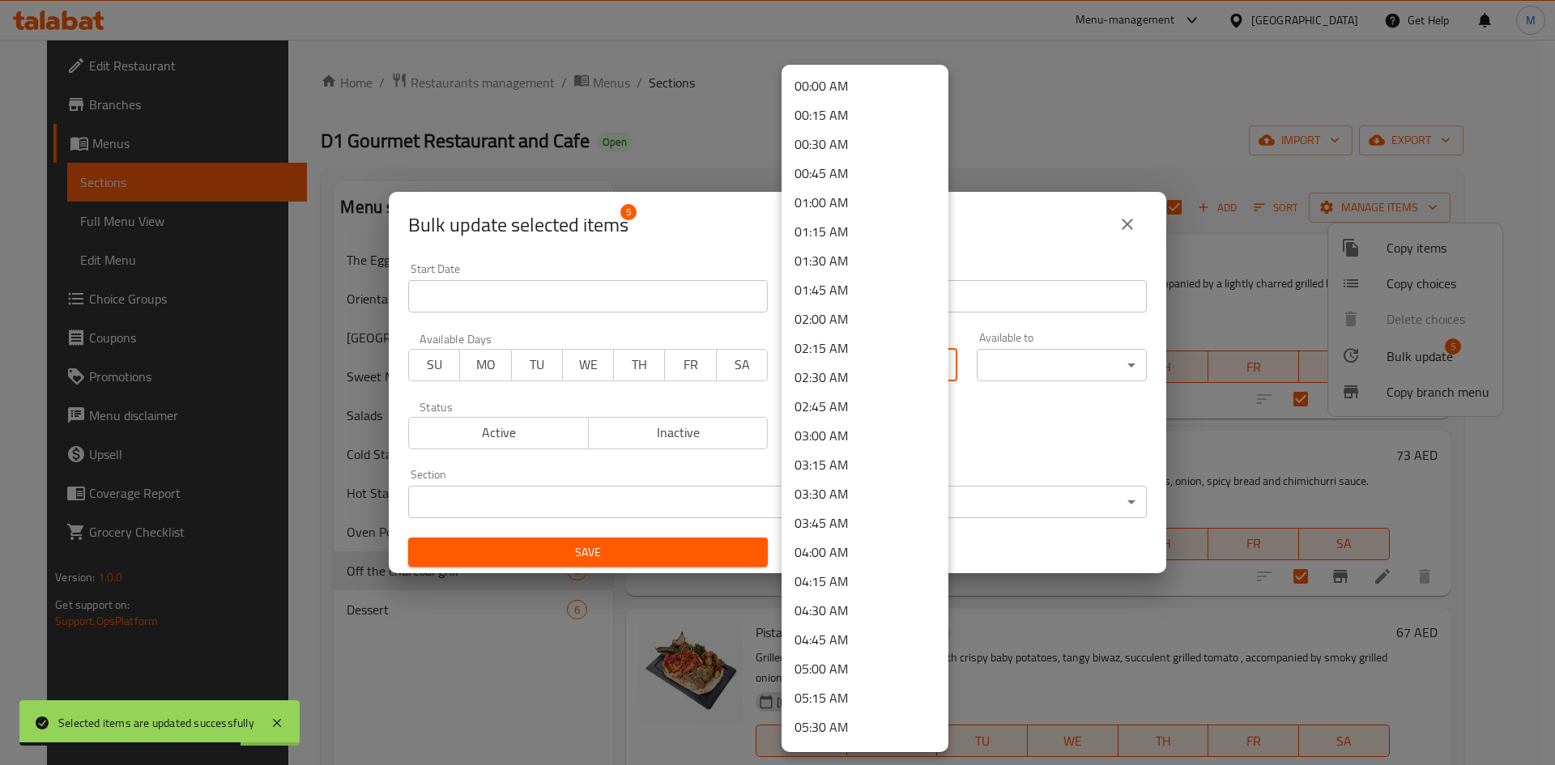
click at [904, 357] on body "Selected items are updated successfully ​ Menu-management United Arab Emirates …" at bounding box center [777, 402] width 1555 height 725
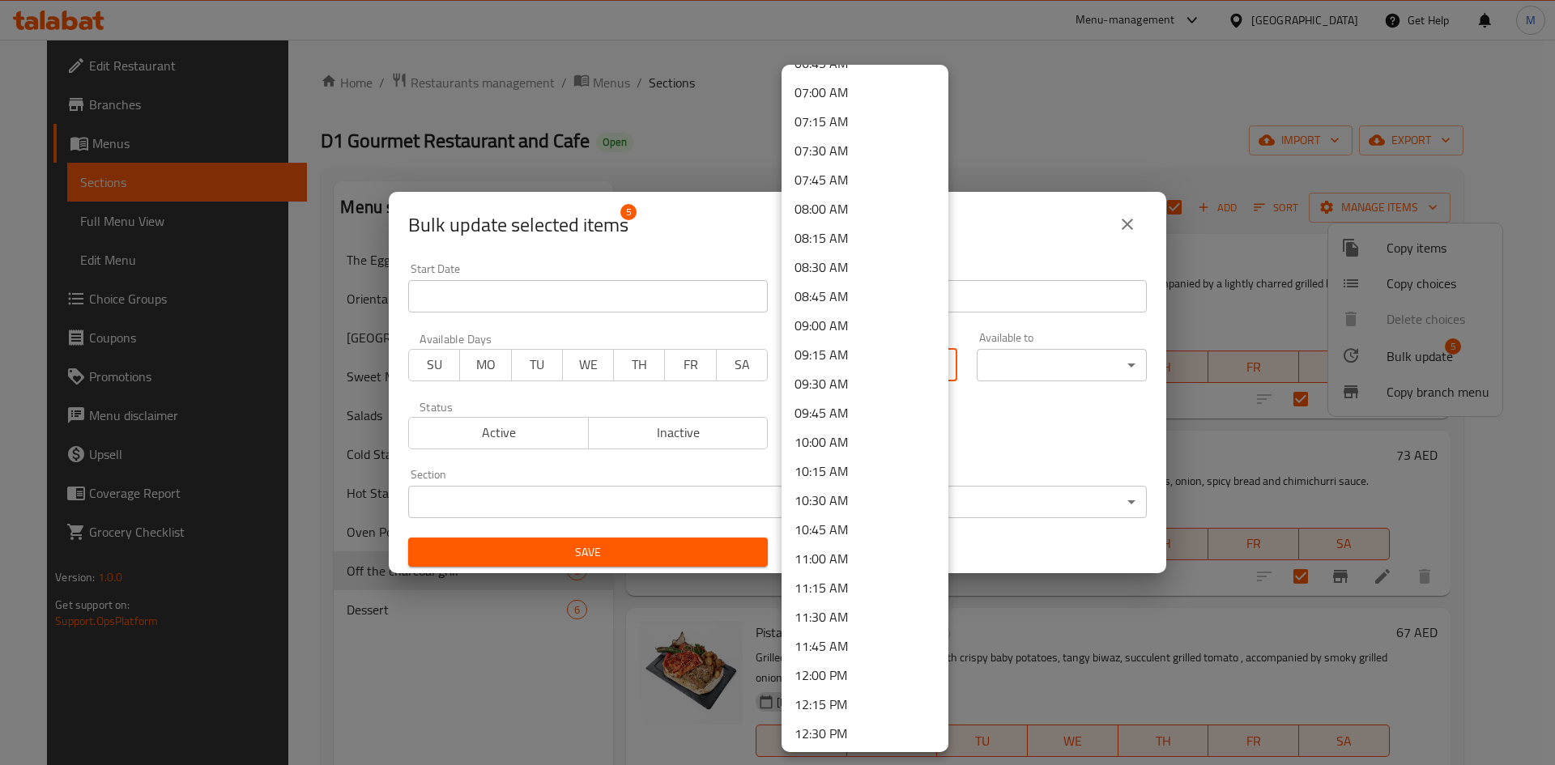
scroll to position [891, 0]
click at [850, 594] on li "12:00 PM" at bounding box center [864, 594] width 167 height 29
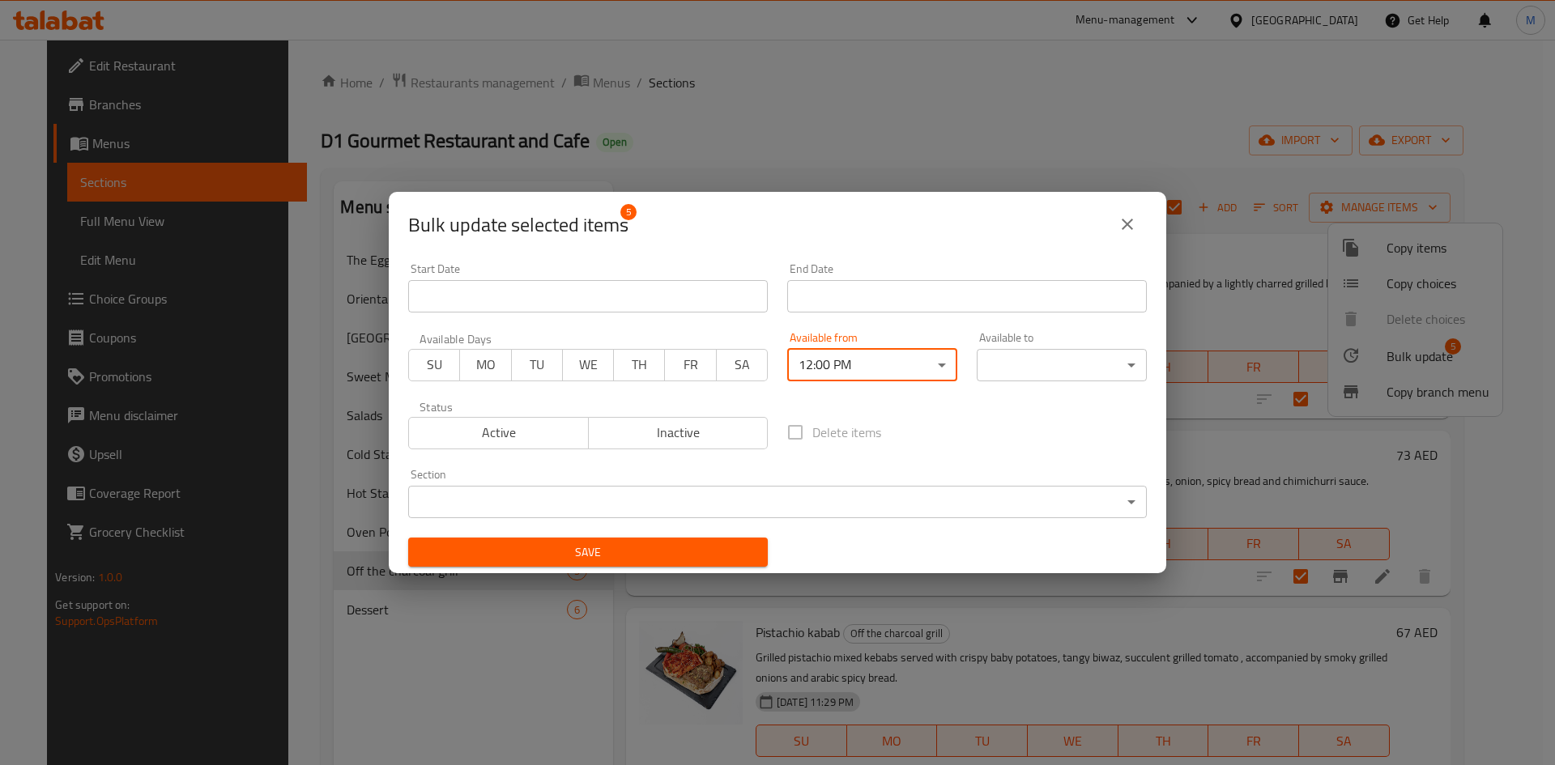
click at [1103, 356] on body "​ Menu-management United Arab Emirates Get Help M Edit Restaurant Branches Menu…" at bounding box center [777, 402] width 1555 height 725
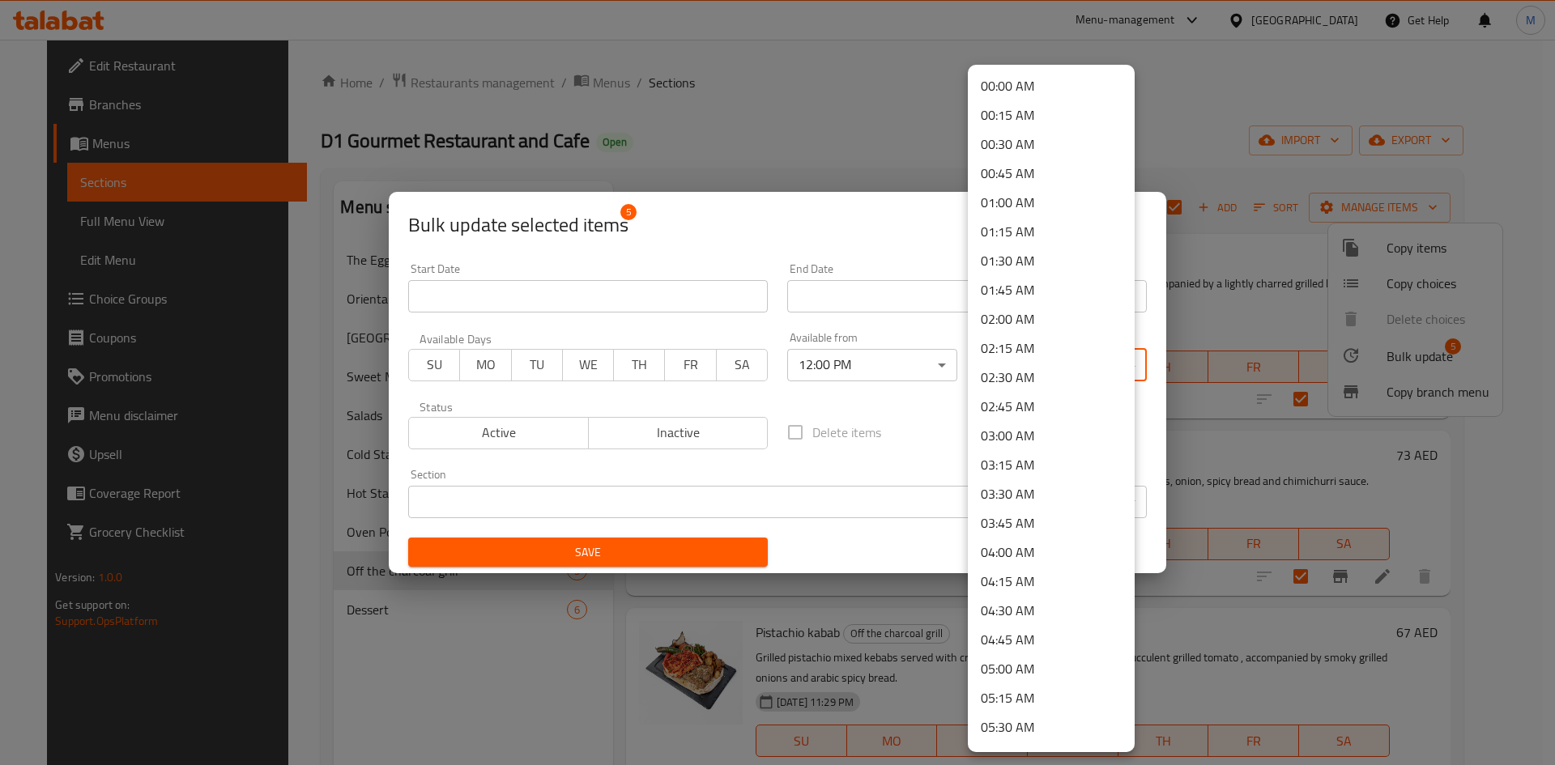
click at [1032, 84] on li "00:00 AM" at bounding box center [1051, 85] width 167 height 29
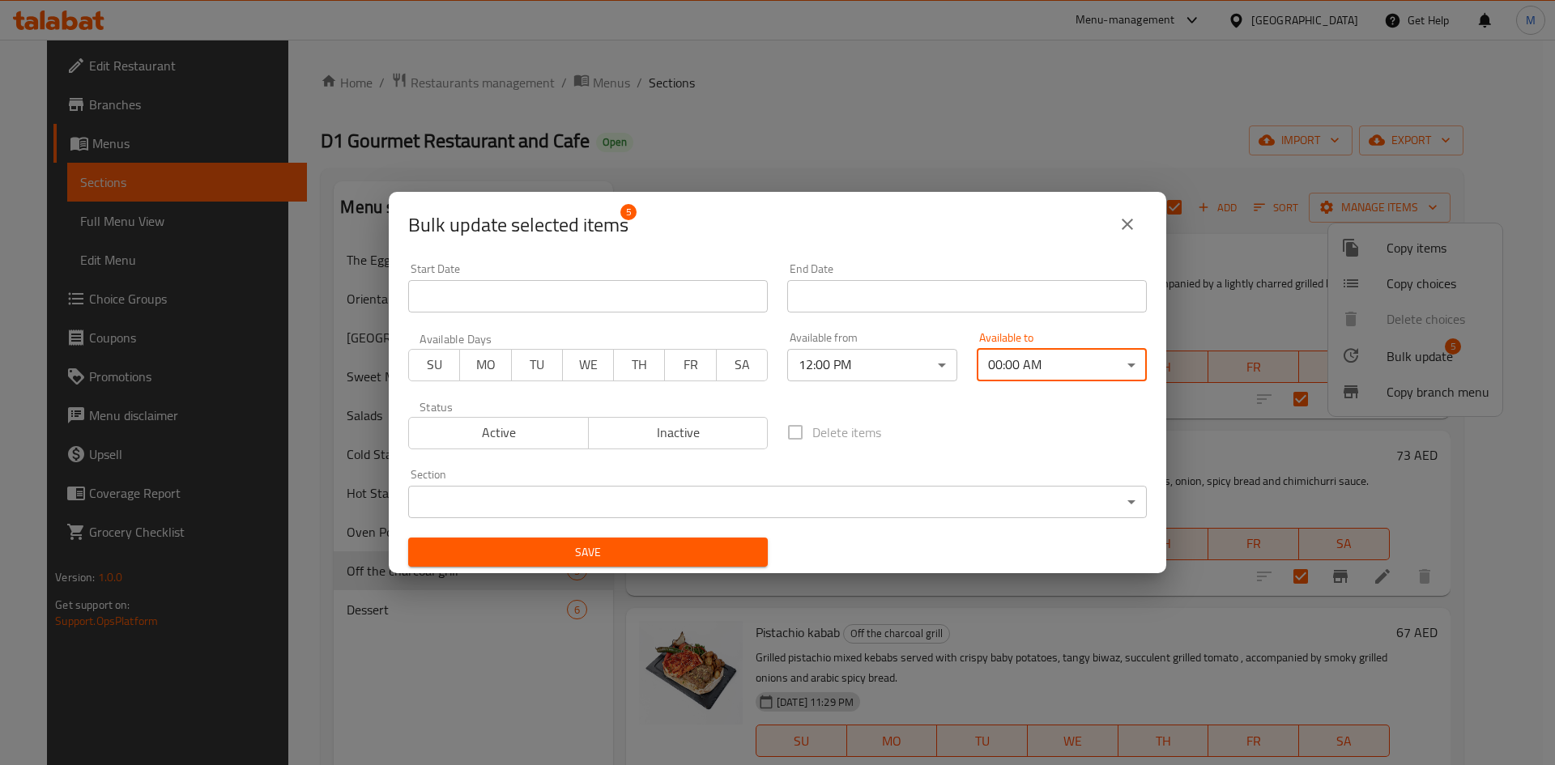
click at [1057, 362] on body "​ Menu-management United Arab Emirates Get Help M Edit Restaurant Branches Menu…" at bounding box center [777, 402] width 1555 height 725
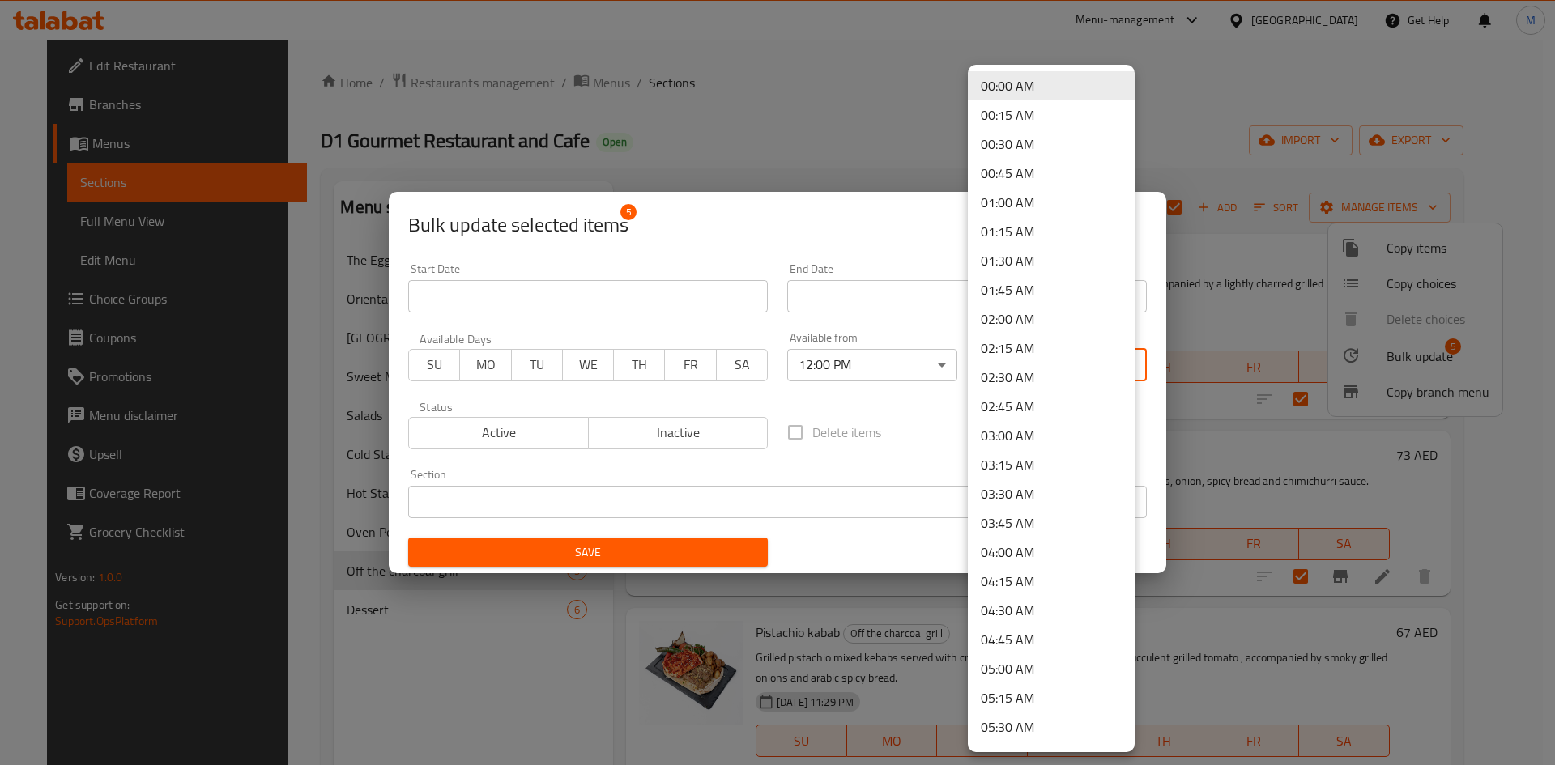
click at [1026, 320] on li "02:00 AM" at bounding box center [1051, 318] width 167 height 29
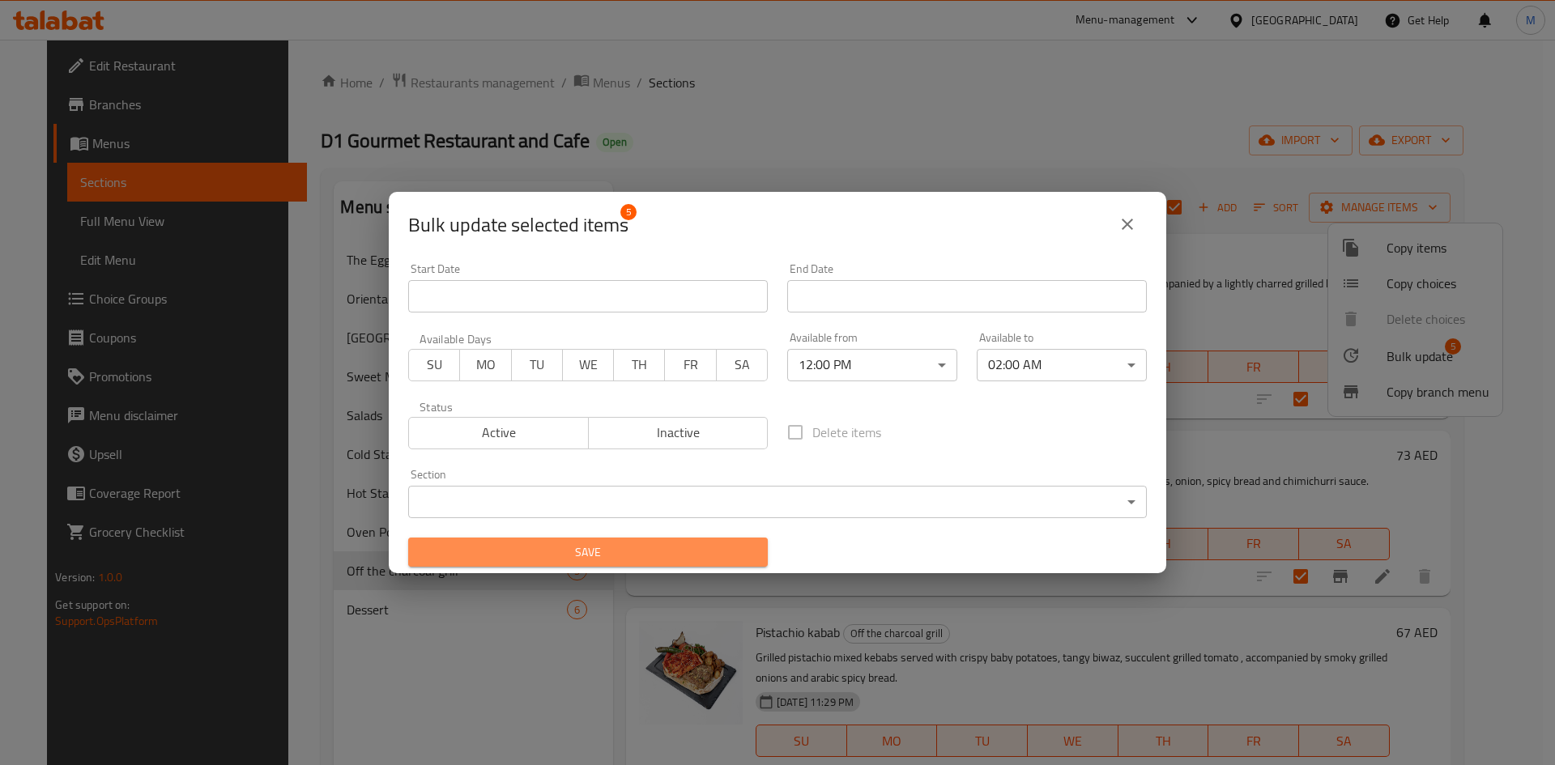
click at [685, 547] on span "Save" at bounding box center [588, 553] width 334 height 20
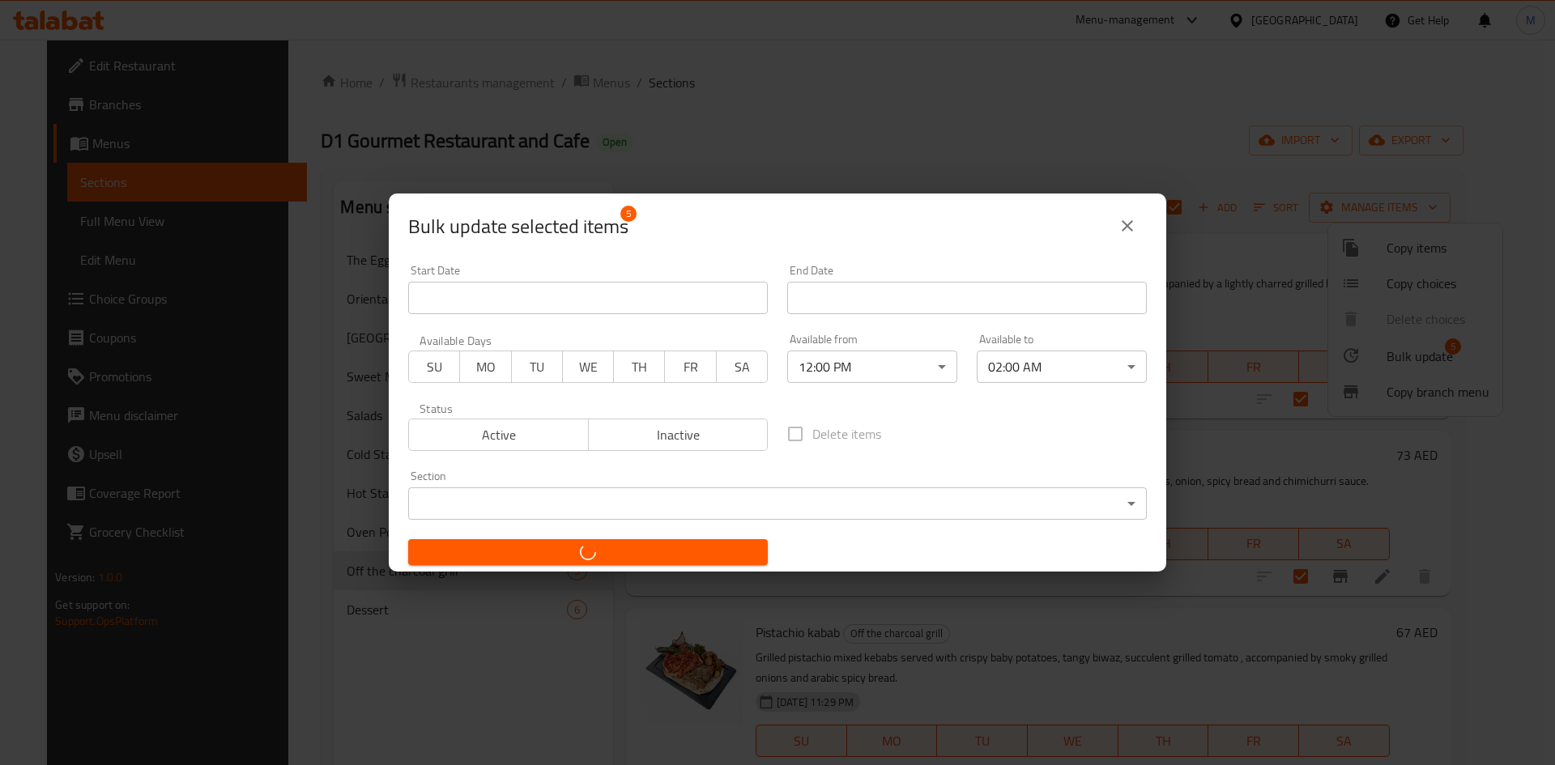
checkbox input "false"
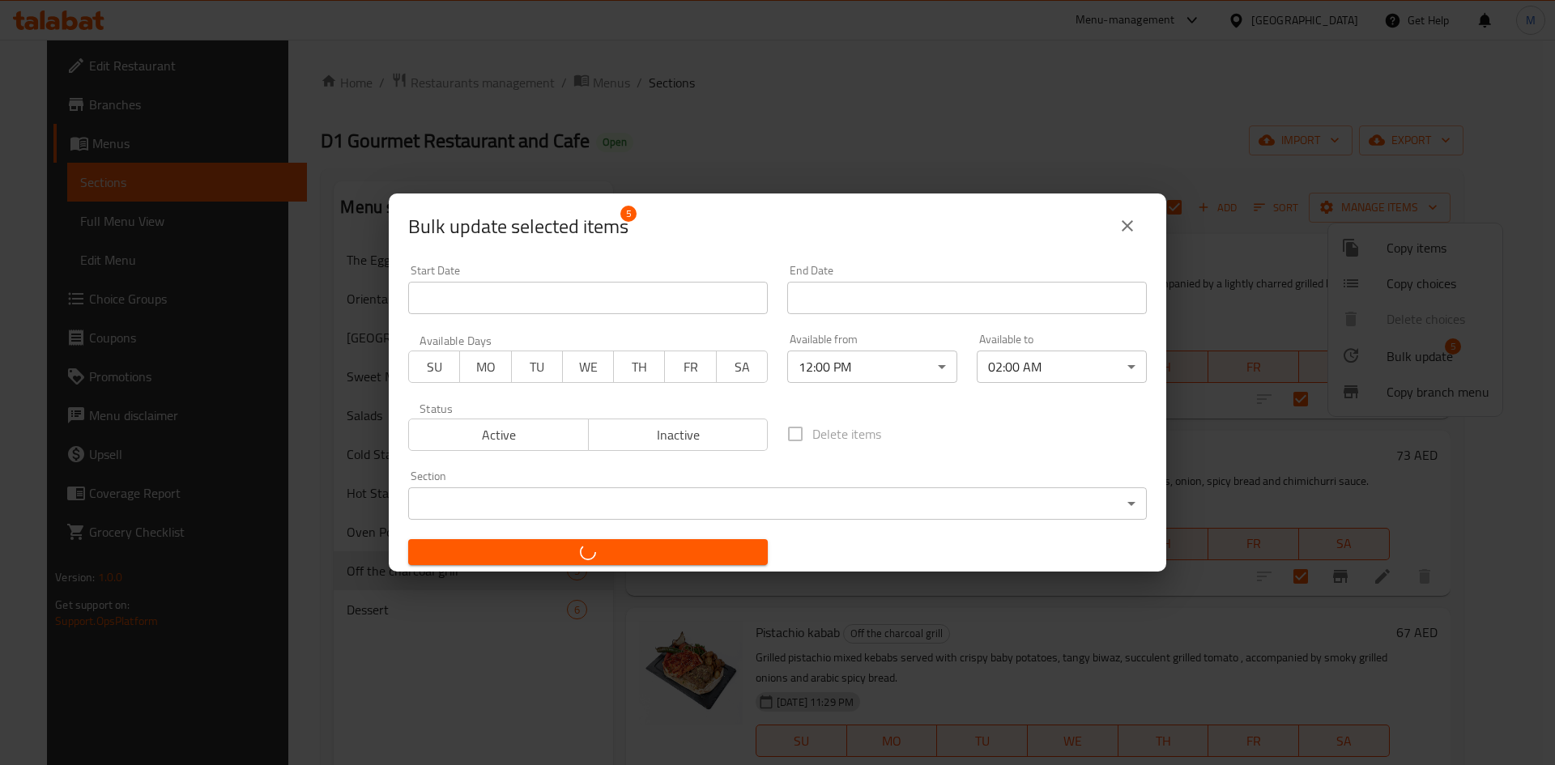
checkbox input "false"
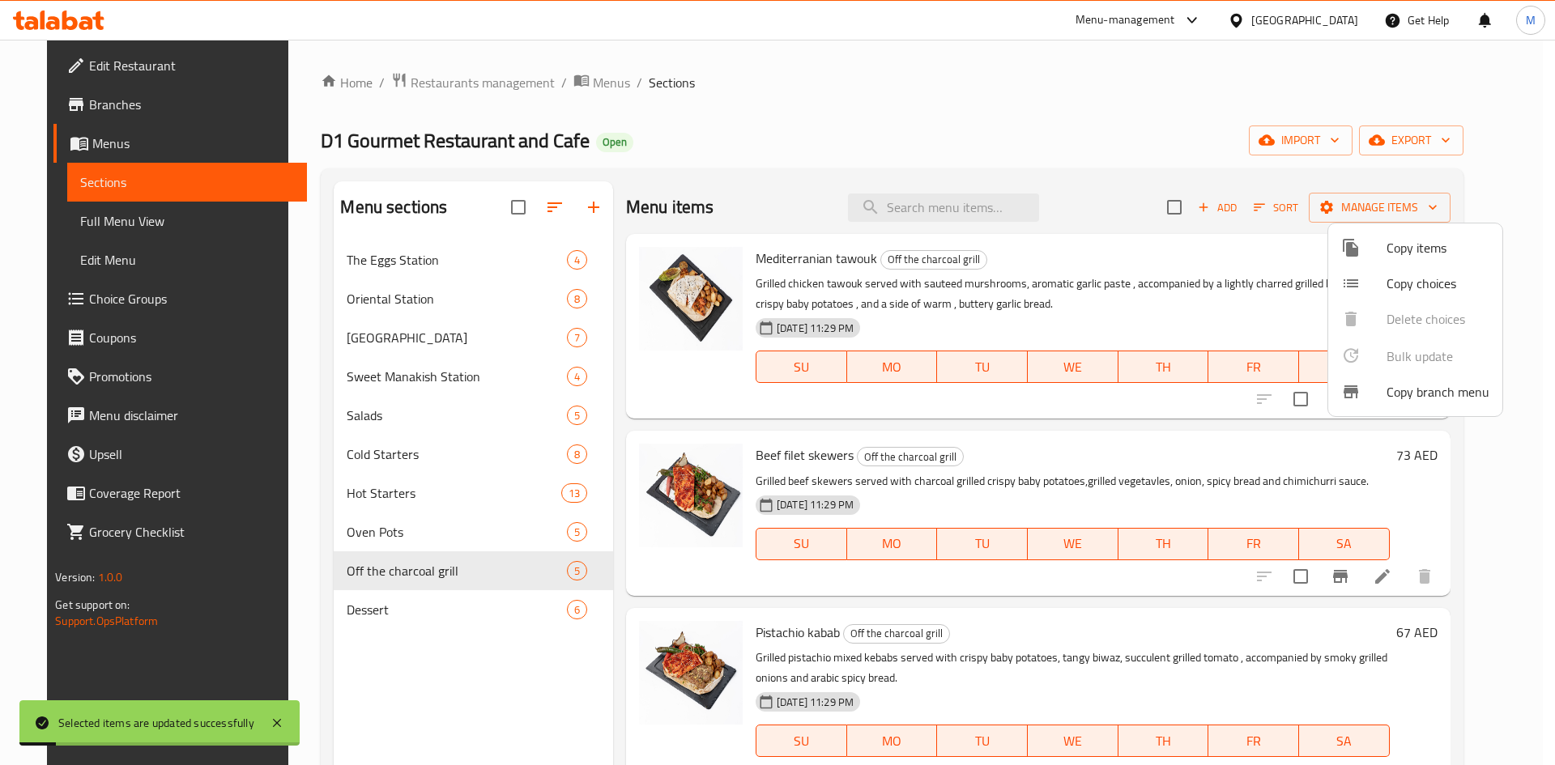
click at [326, 606] on div at bounding box center [777, 382] width 1555 height 765
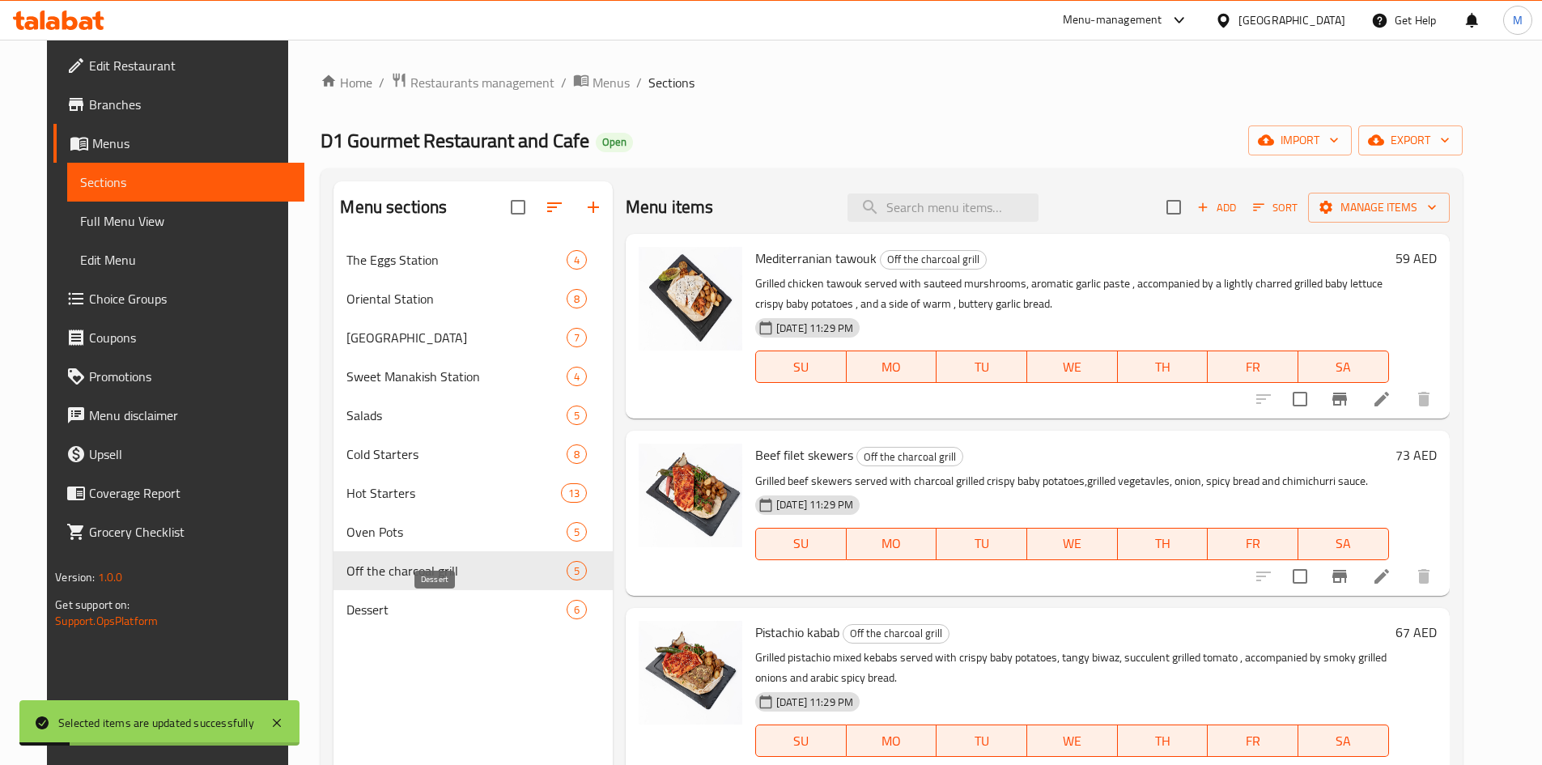
click at [347, 609] on span "Dessert" at bounding box center [456, 609] width 219 height 19
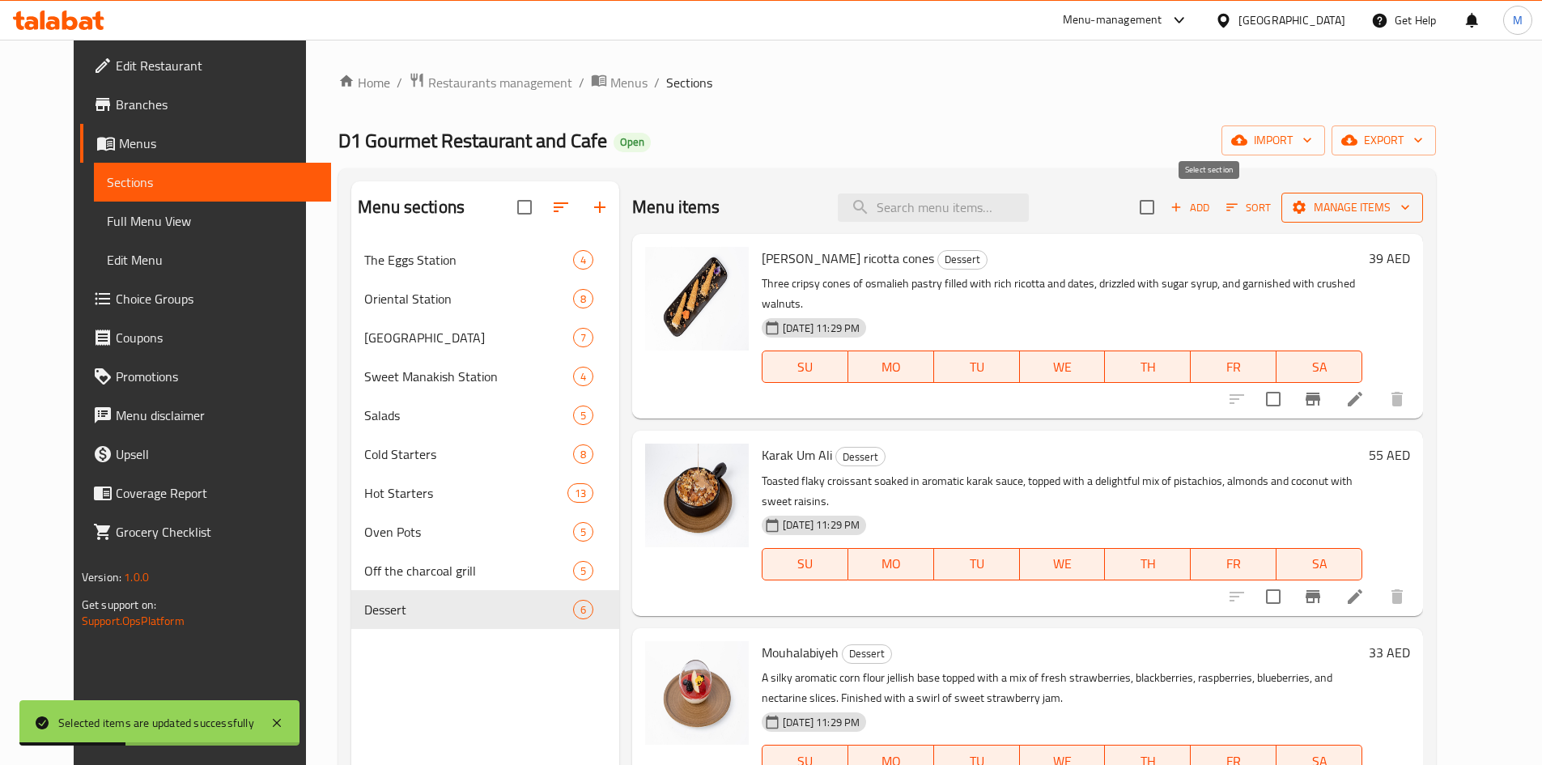
drag, startPoint x: 1206, startPoint y: 205, endPoint x: 1346, endPoint y: 218, distance: 139.9
click at [1164, 206] on input "checkbox" at bounding box center [1147, 207] width 34 height 34
checkbox input "true"
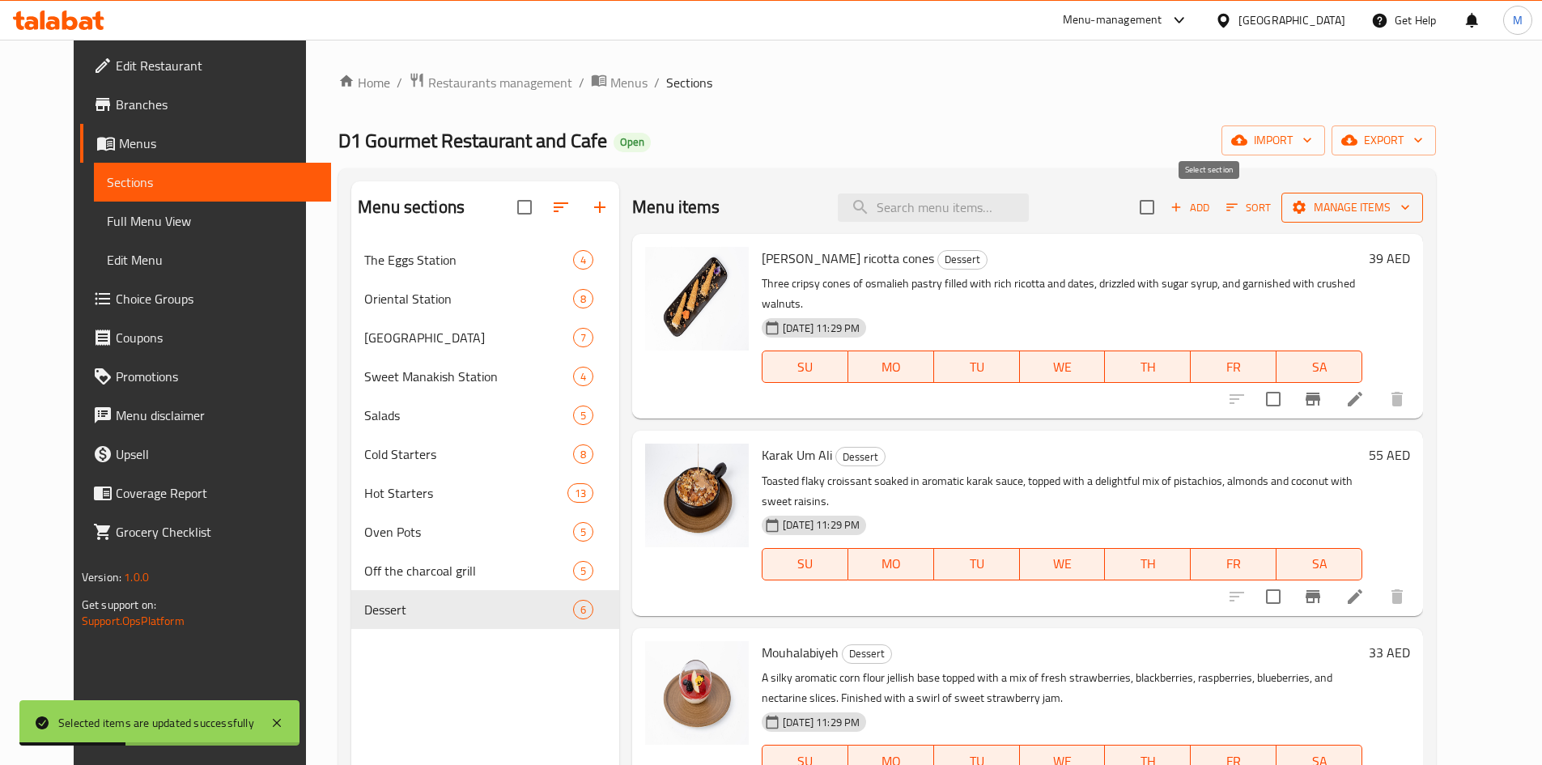
checkbox input "true"
click at [1411, 206] on span "Manage items" at bounding box center [1353, 208] width 116 height 20
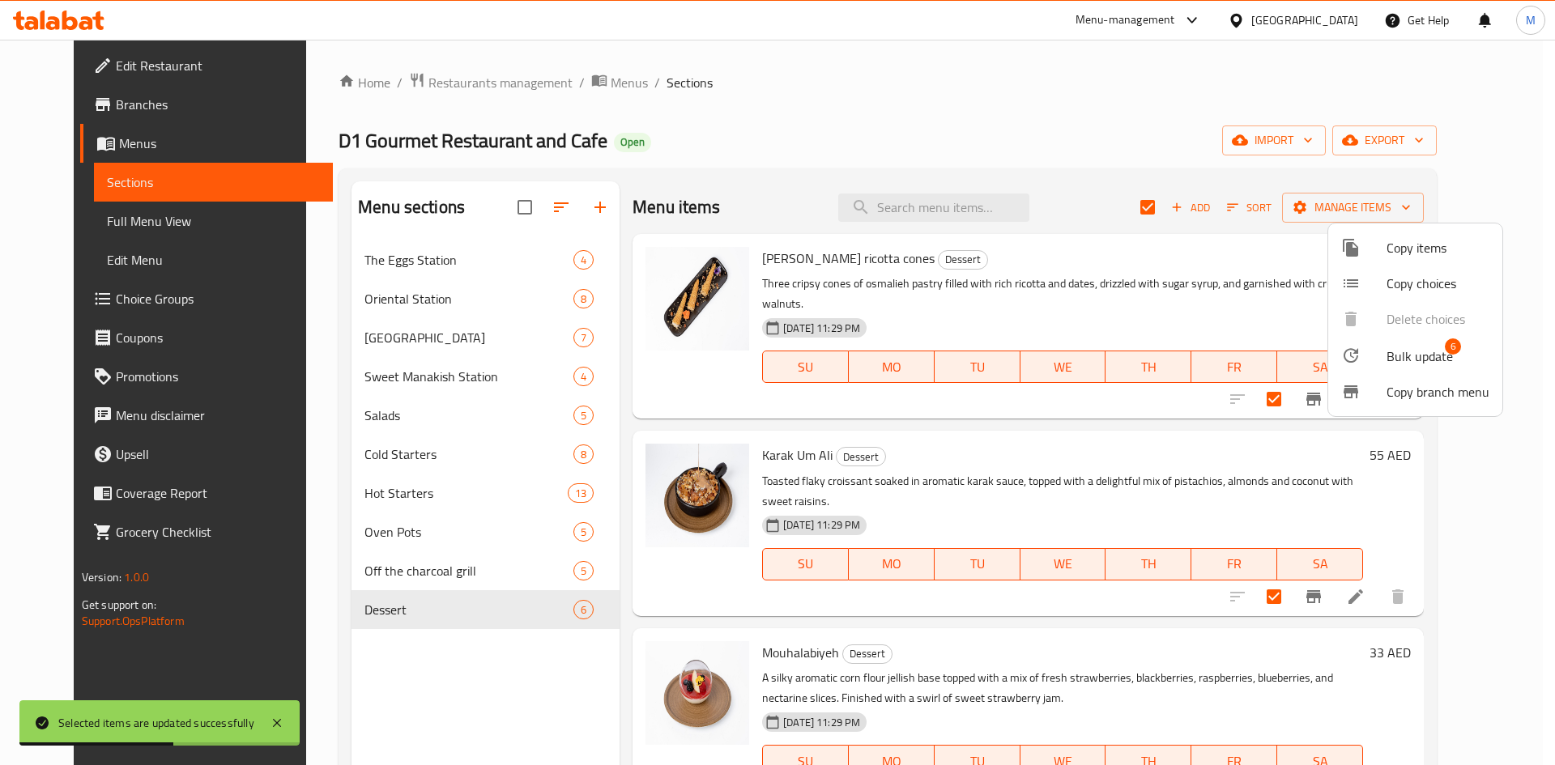
click at [1405, 354] on span "Bulk update" at bounding box center [1419, 356] width 66 height 19
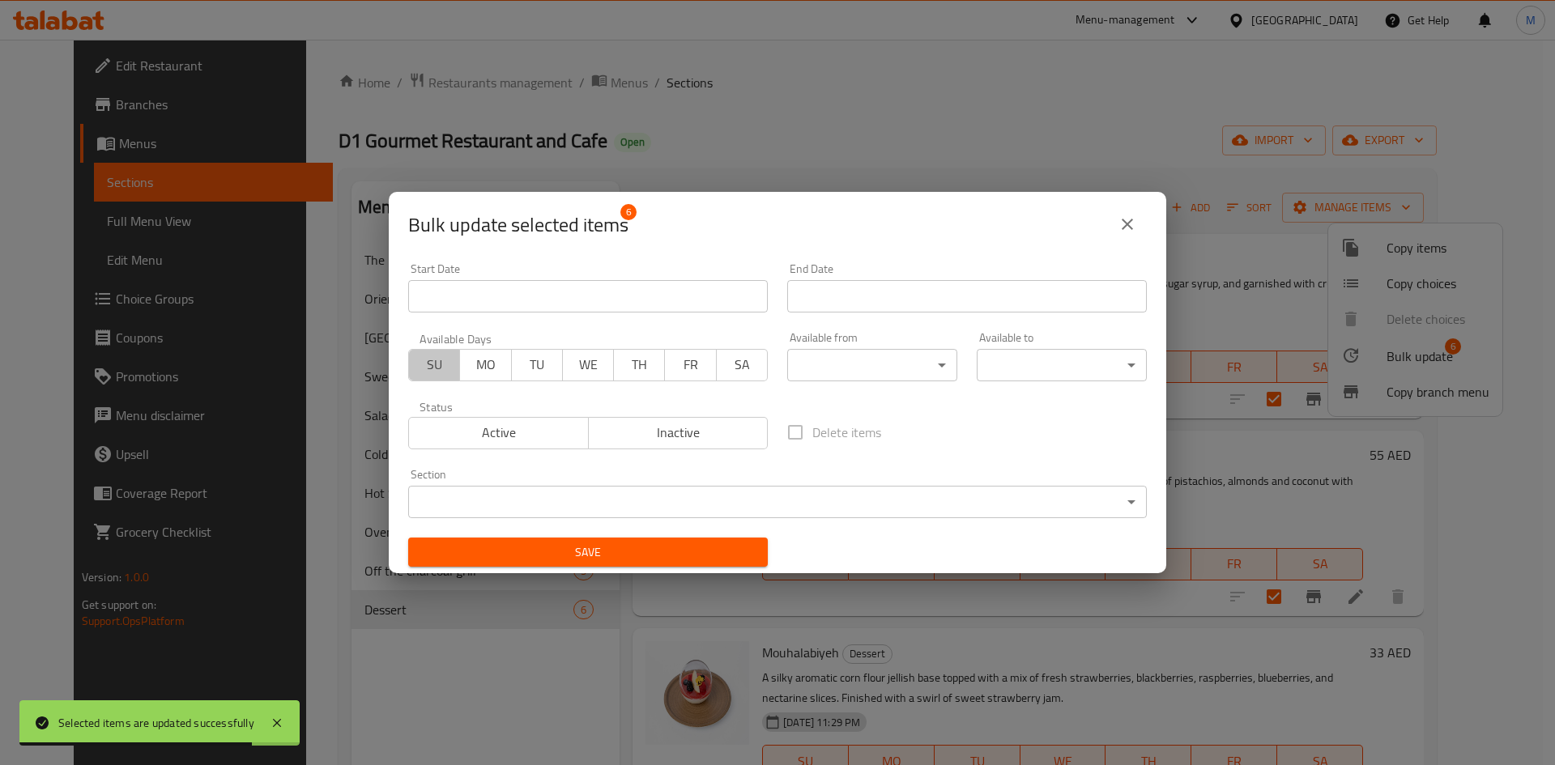
click at [432, 356] on span "SU" at bounding box center [434, 364] width 38 height 23
click at [472, 365] on span "MO" at bounding box center [485, 364] width 38 height 23
click at [521, 368] on span "TU" at bounding box center [537, 364] width 38 height 23
click at [571, 367] on span "WE" at bounding box center [588, 364] width 38 height 23
click at [636, 369] on span "TH" at bounding box center [639, 364] width 38 height 23
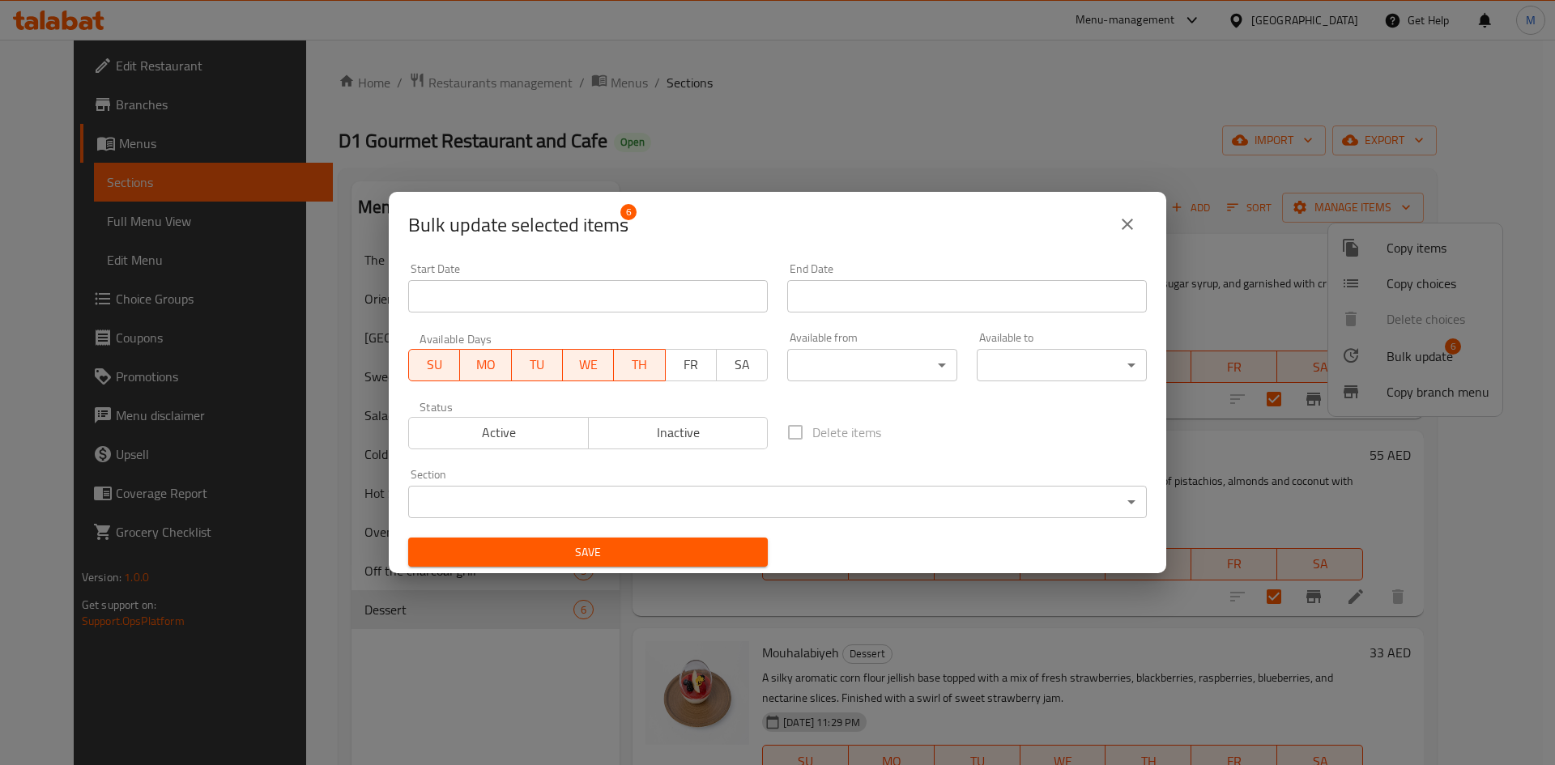
click at [672, 367] on span "FR" at bounding box center [691, 364] width 38 height 23
click at [739, 367] on span "SA" at bounding box center [742, 364] width 38 height 23
click at [885, 367] on body "​ Menu-management United Arab Emirates Get Help M Edit Restaurant Branches Menu…" at bounding box center [777, 402] width 1555 height 725
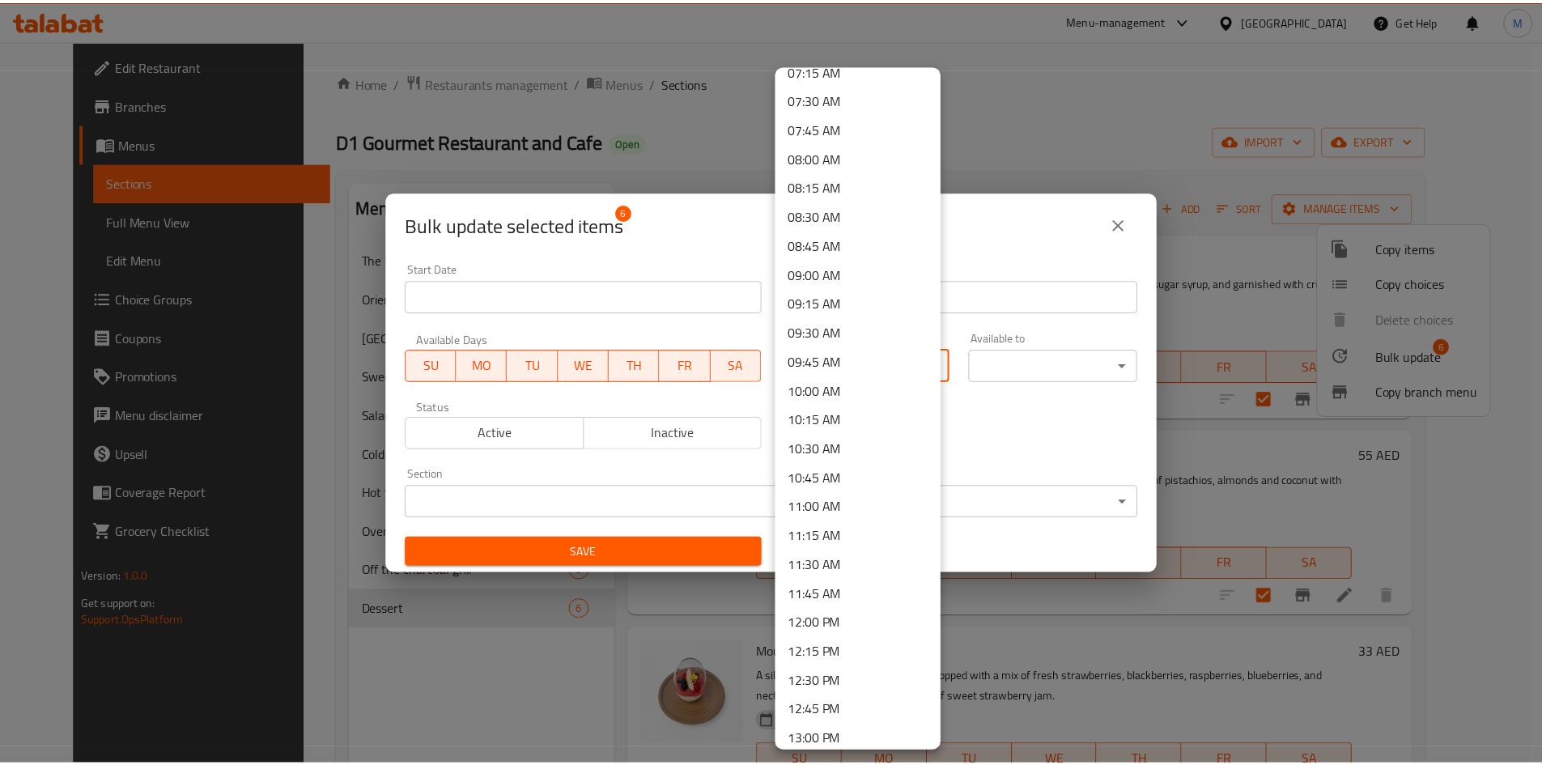
scroll to position [891, 0]
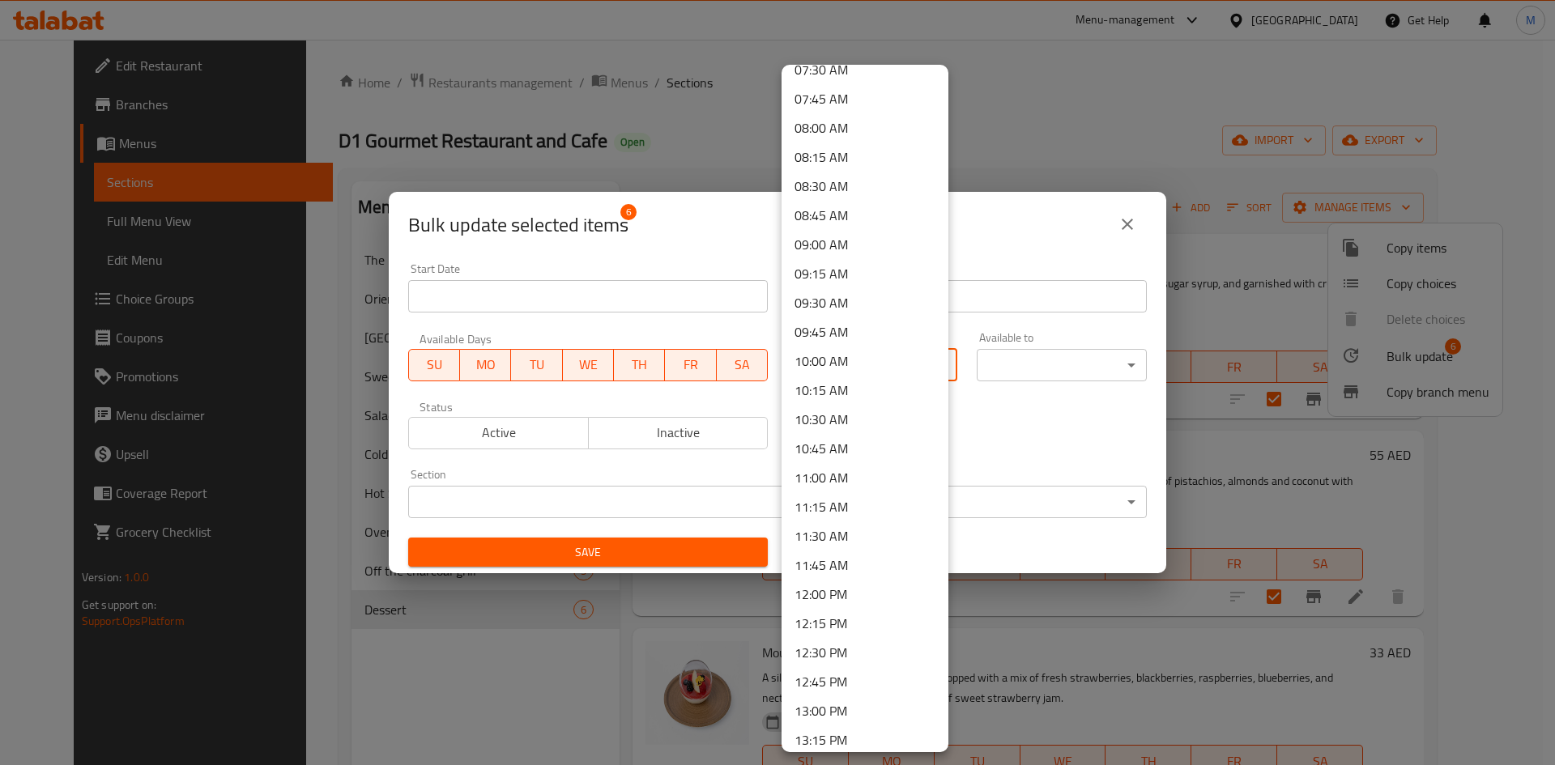
click at [841, 588] on li "12:00 PM" at bounding box center [864, 594] width 167 height 29
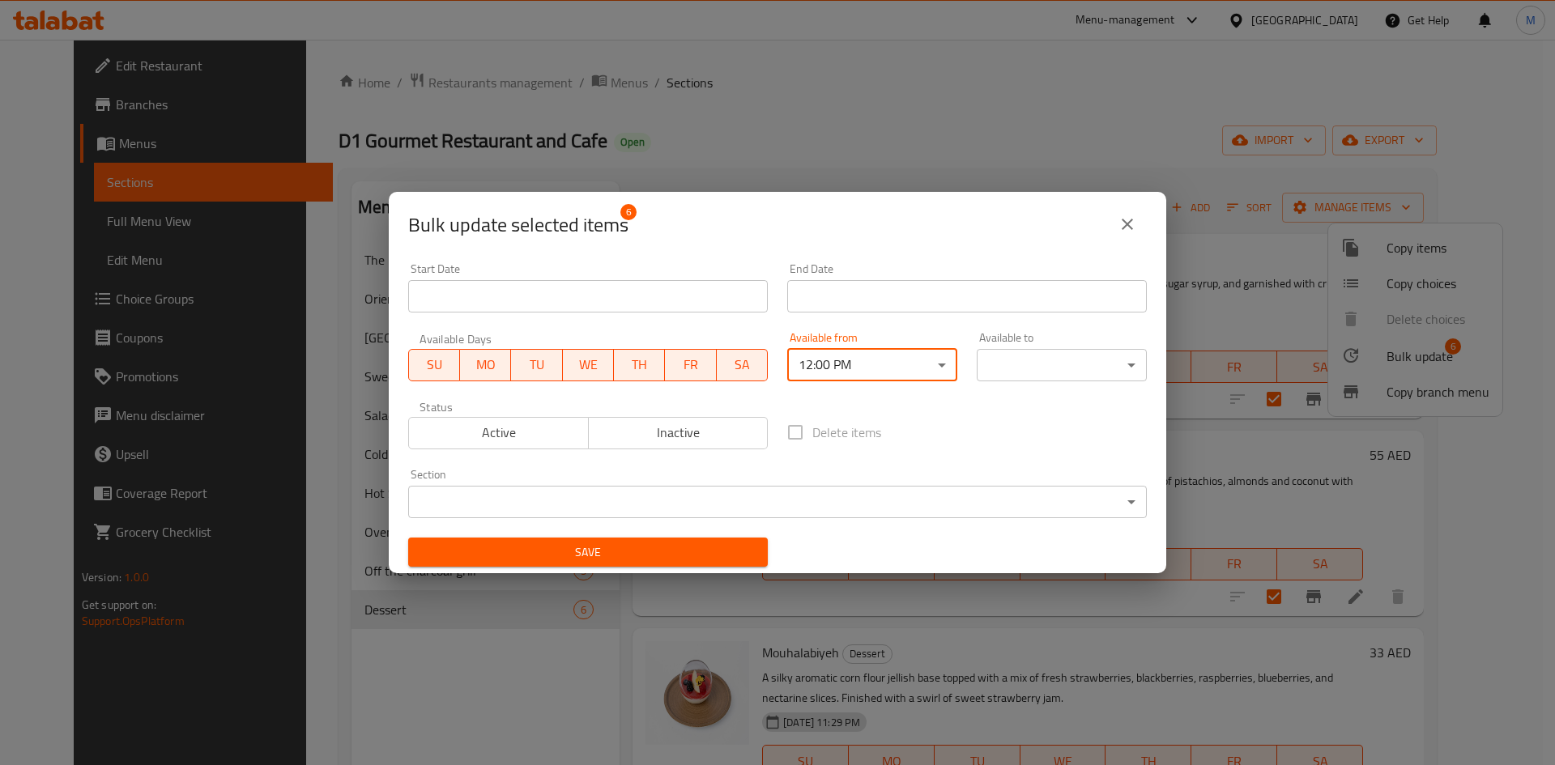
click at [990, 366] on body "​ Menu-management United Arab Emirates Get Help M Edit Restaurant Branches Menu…" at bounding box center [777, 402] width 1555 height 725
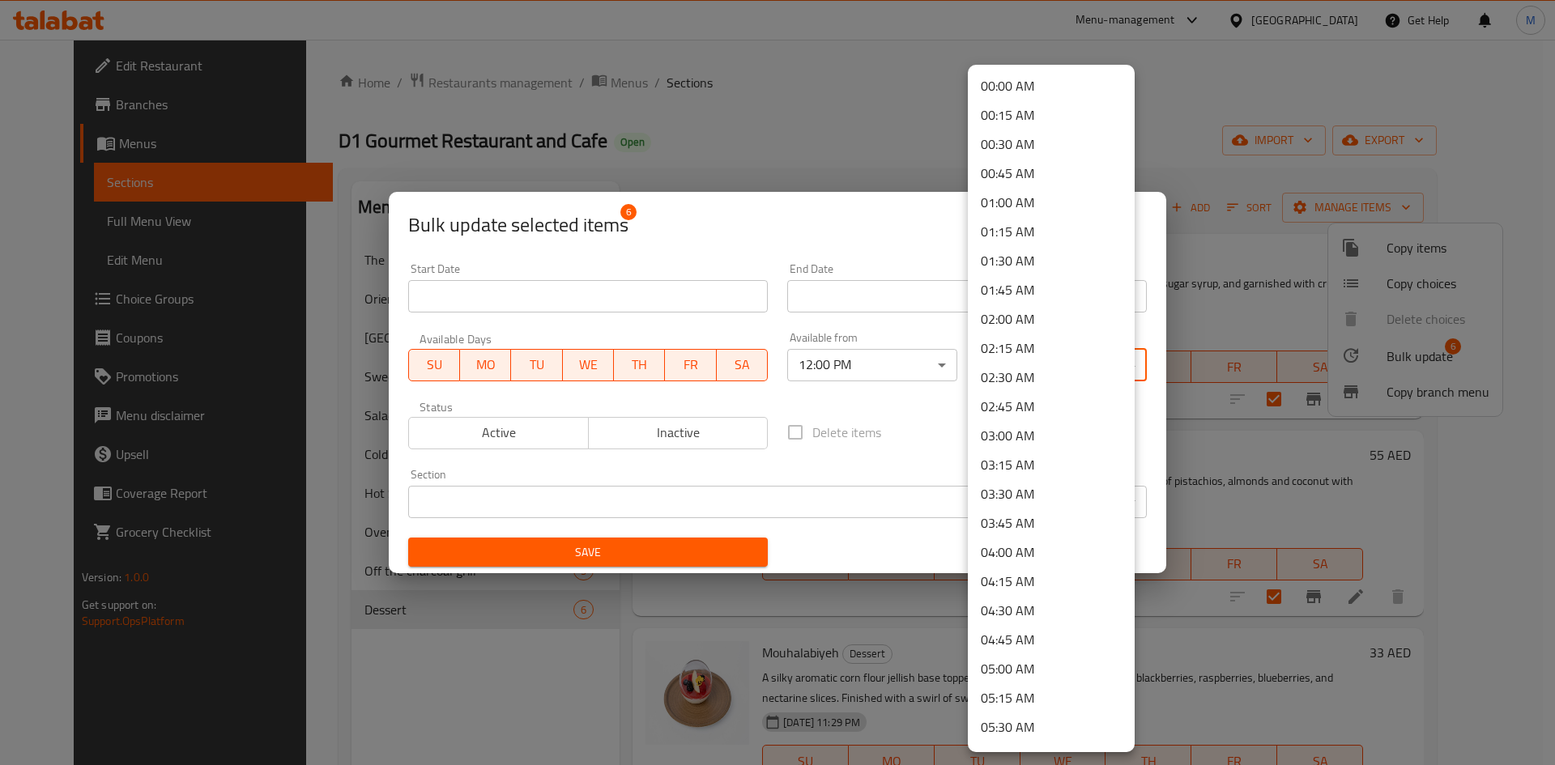
click at [1037, 313] on li "02:00 AM" at bounding box center [1051, 318] width 167 height 29
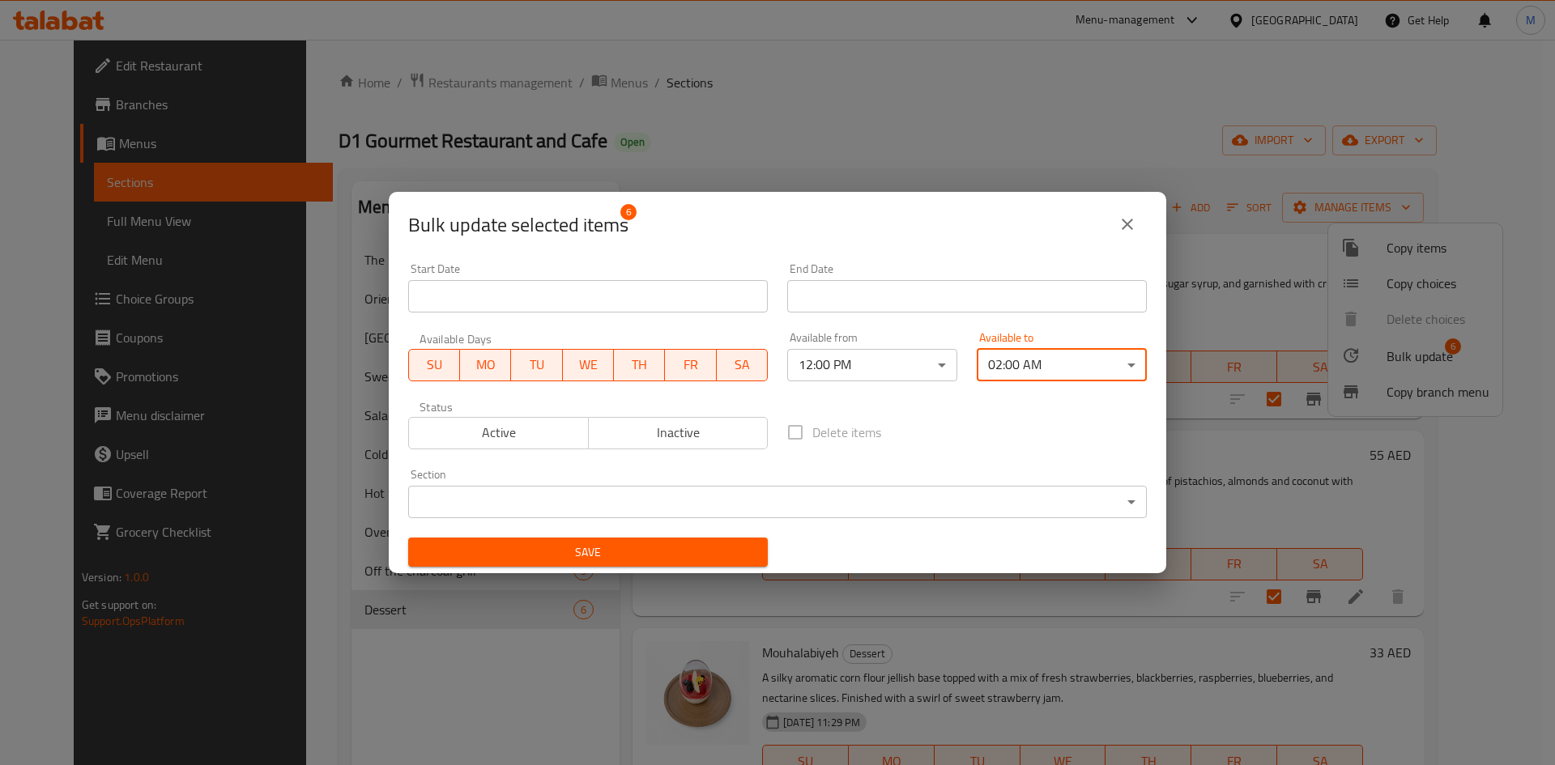
click at [709, 556] on span "Save" at bounding box center [588, 553] width 334 height 20
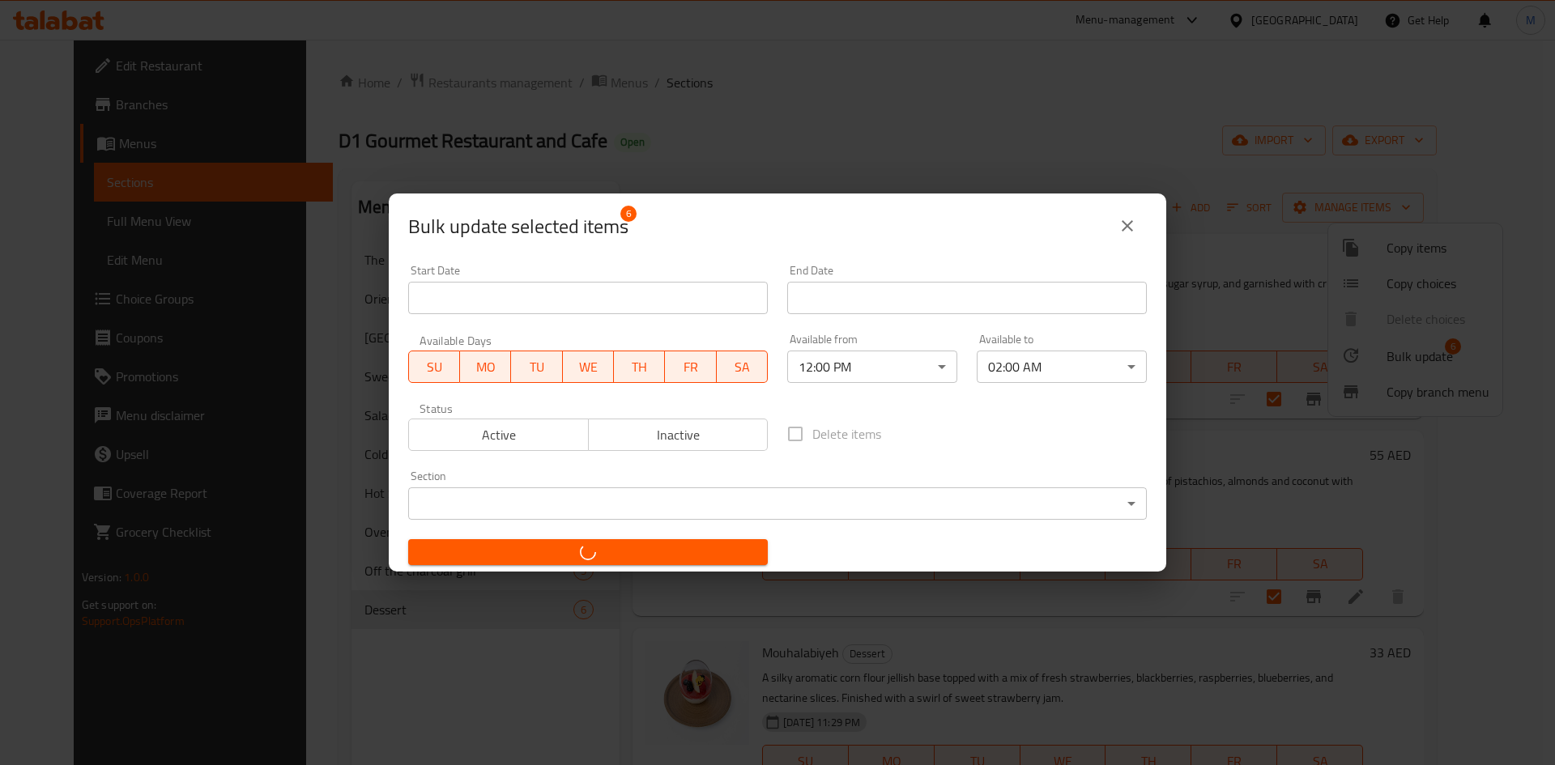
checkbox input "false"
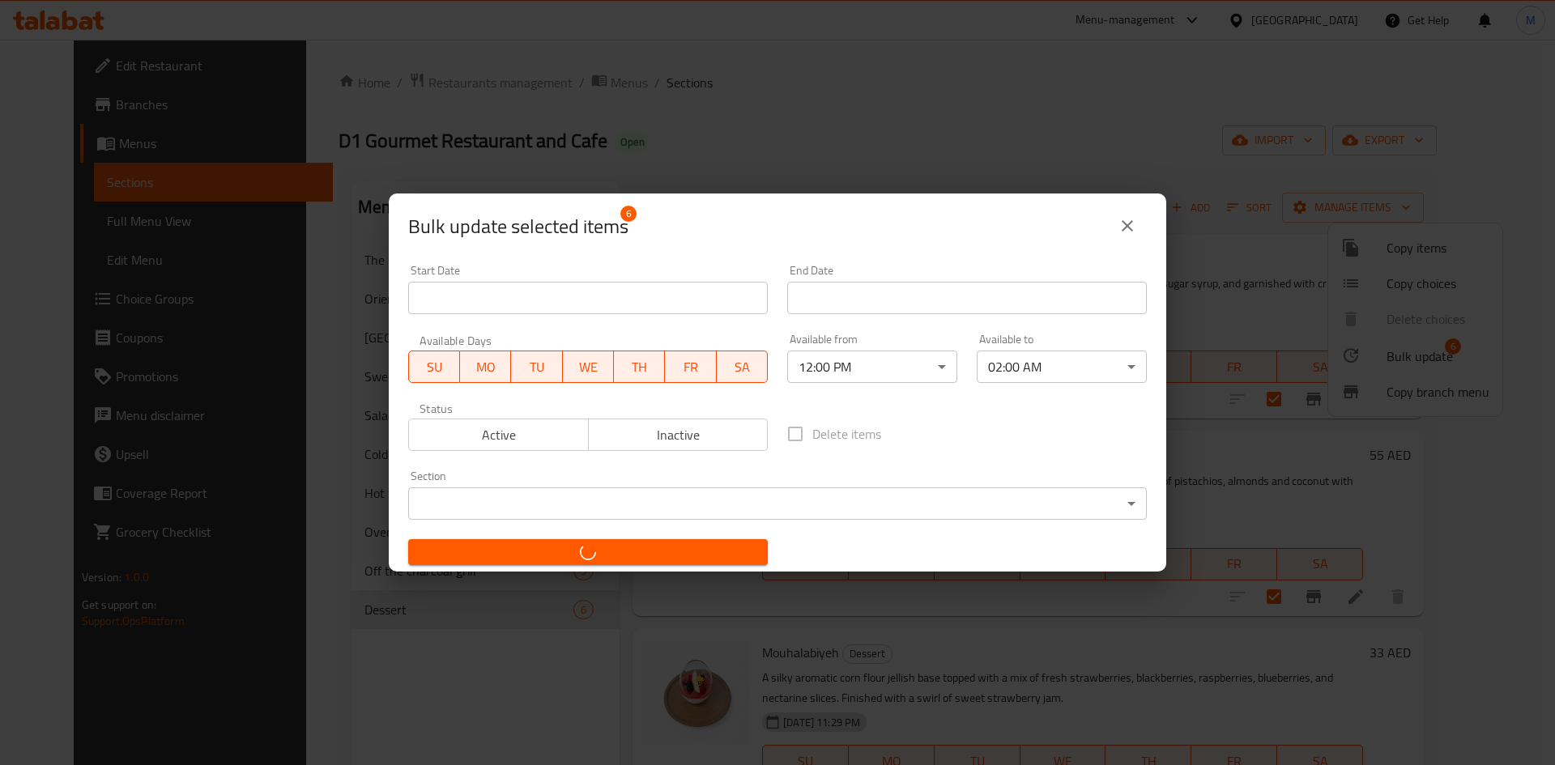
checkbox input "false"
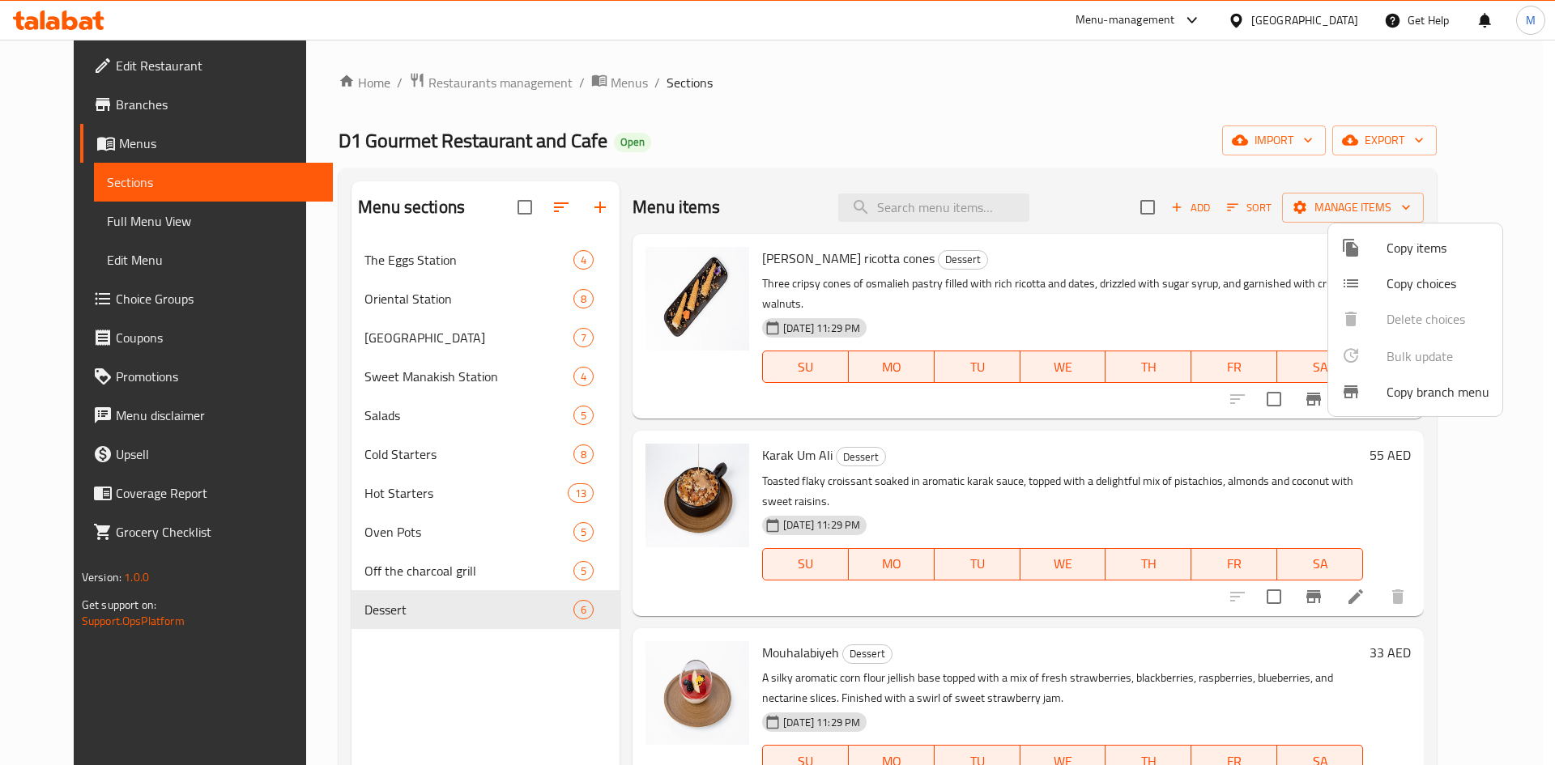
click at [381, 343] on div at bounding box center [777, 382] width 1555 height 765
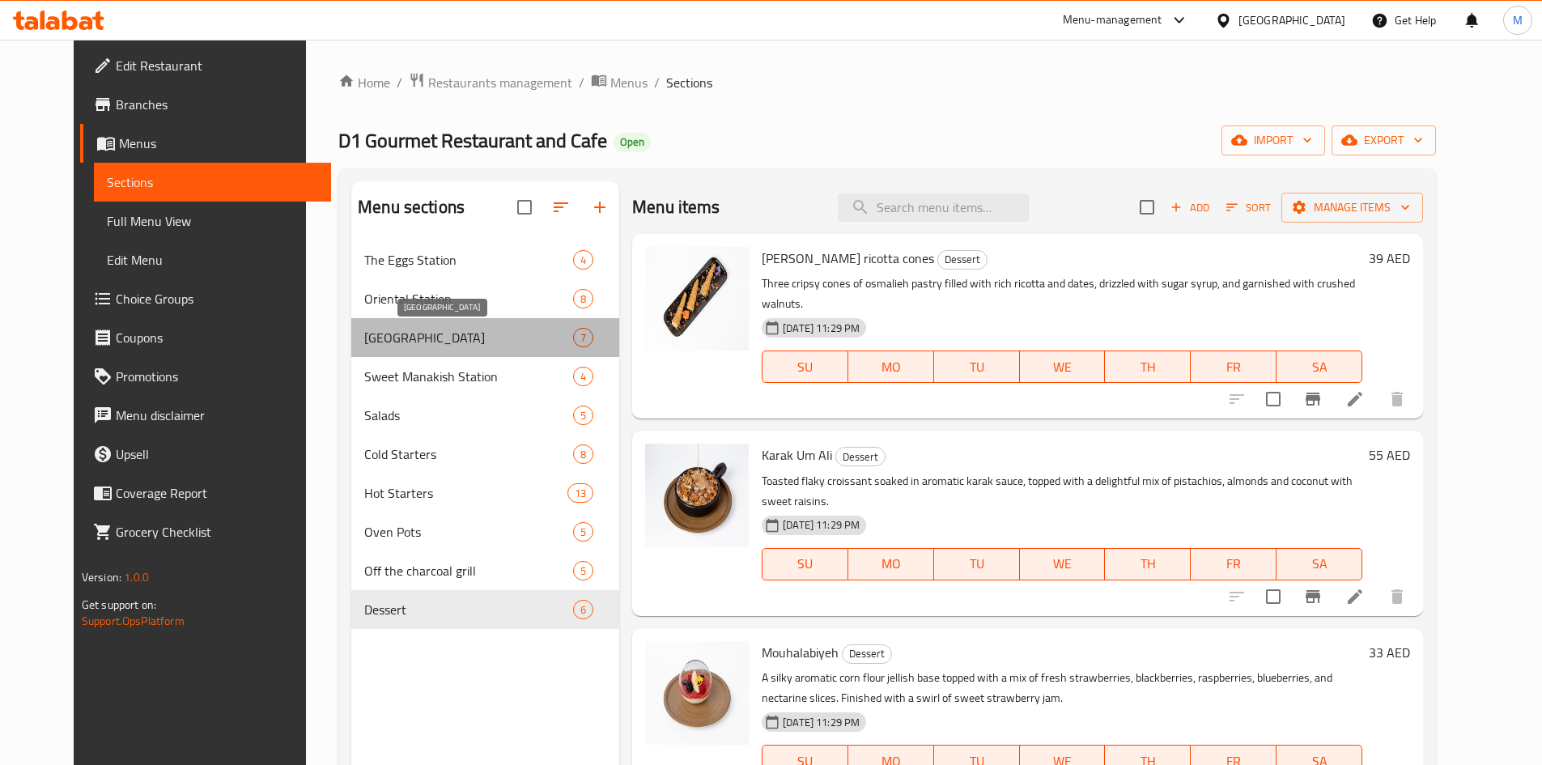
click at [382, 339] on span "[GEOGRAPHIC_DATA]" at bounding box center [468, 337] width 209 height 19
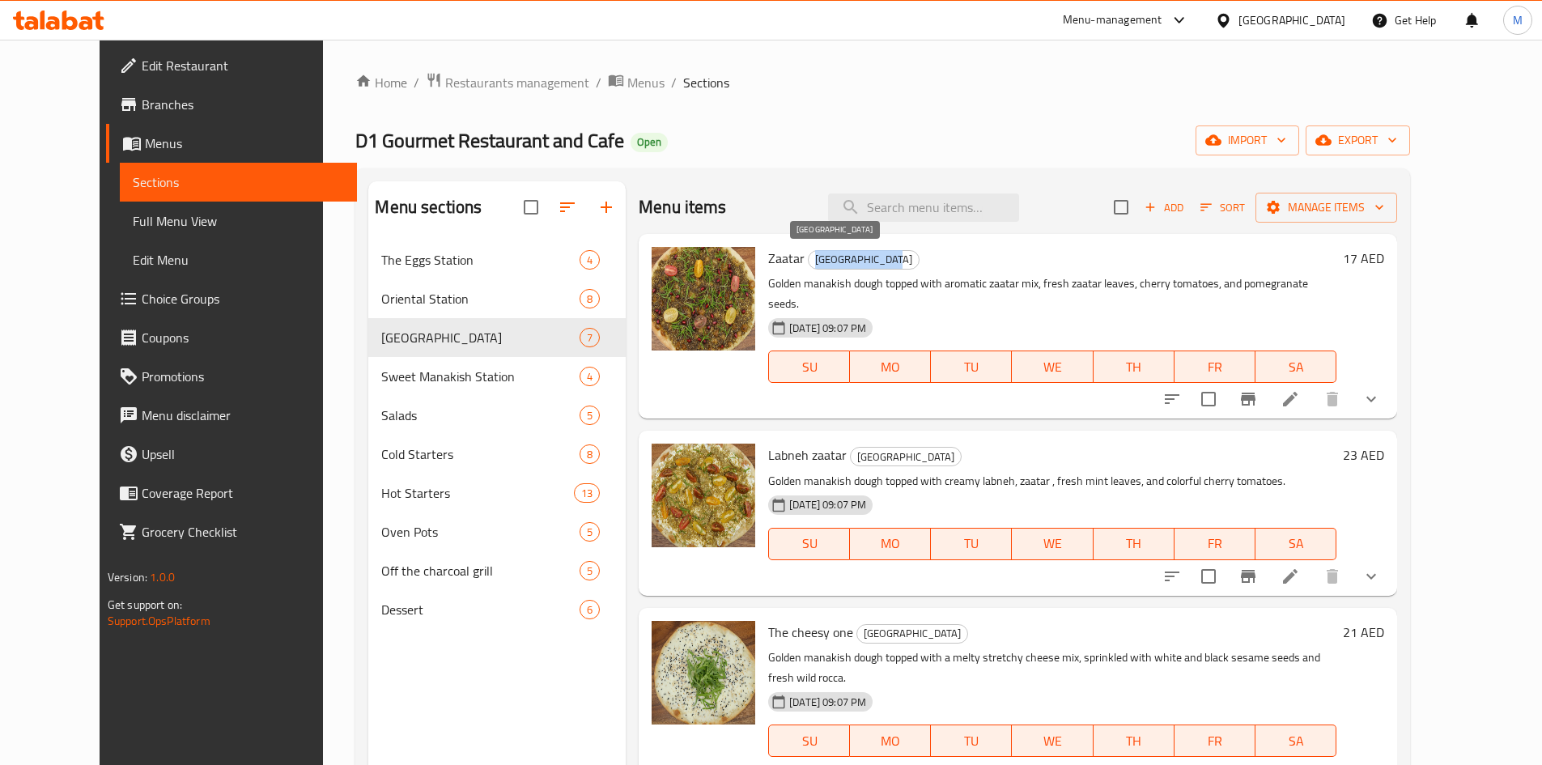
drag, startPoint x: 791, startPoint y: 259, endPoint x: 863, endPoint y: 253, distance: 72.4
click at [863, 253] on span "[GEOGRAPHIC_DATA]" at bounding box center [864, 259] width 110 height 19
click at [845, 254] on span "[GEOGRAPHIC_DATA]" at bounding box center [864, 259] width 110 height 19
drag, startPoint x: 796, startPoint y: 261, endPoint x: 866, endPoint y: 257, distance: 70.5
click at [866, 257] on span "[GEOGRAPHIC_DATA]" at bounding box center [864, 259] width 110 height 19
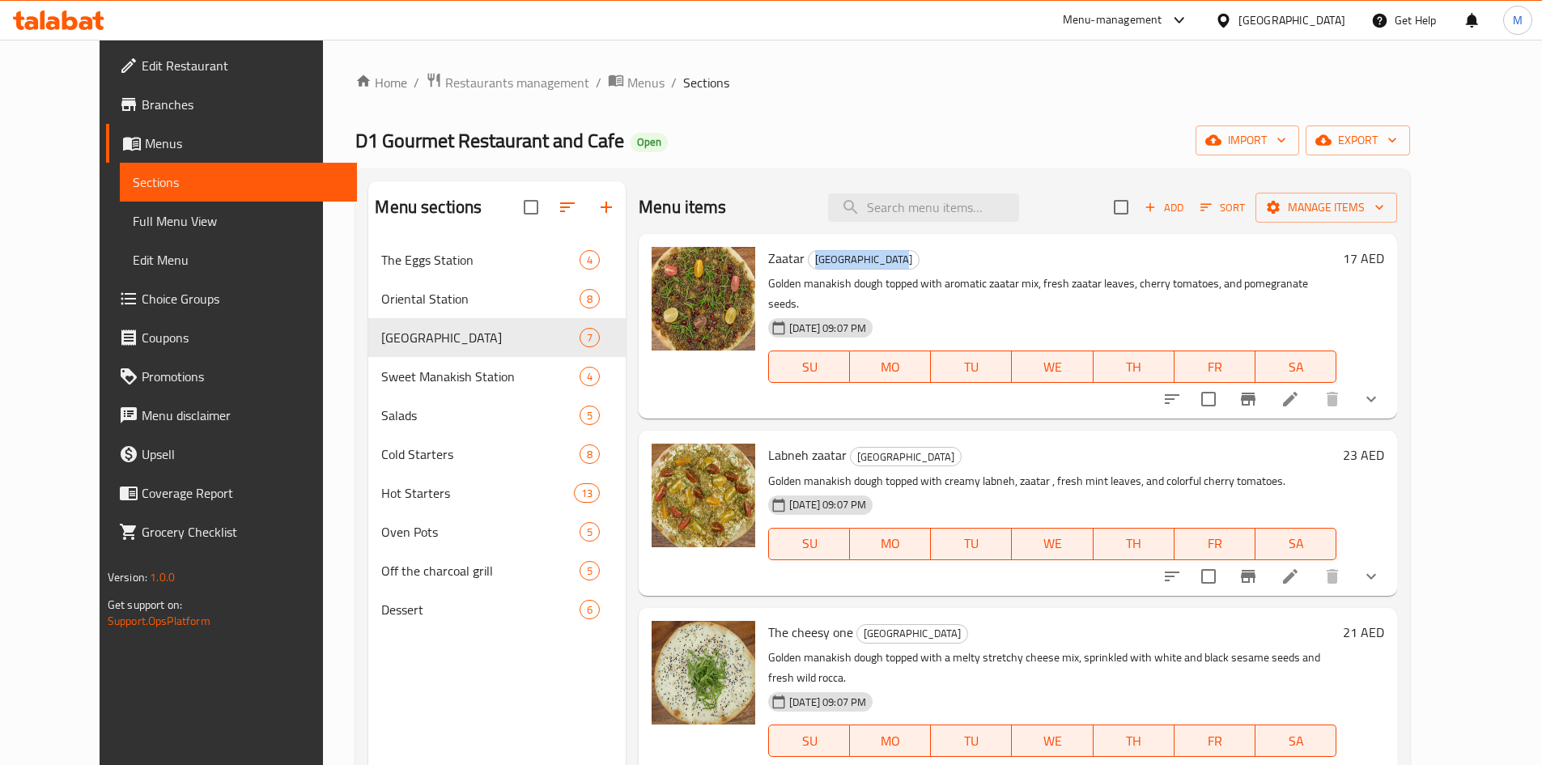
copy span "[GEOGRAPHIC_DATA]"
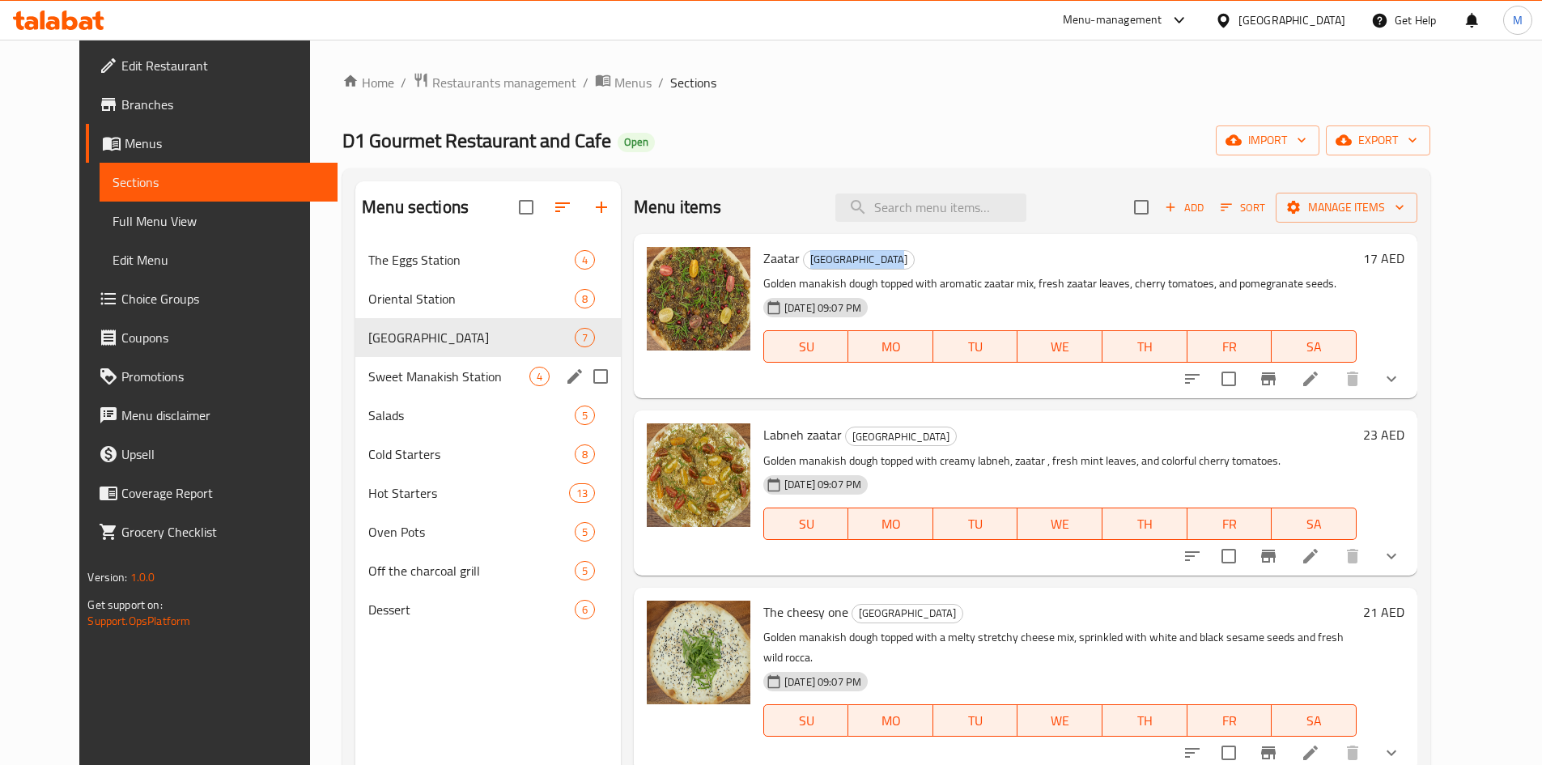
click at [377, 367] on span "Sweet Manakish Station" at bounding box center [448, 376] width 161 height 19
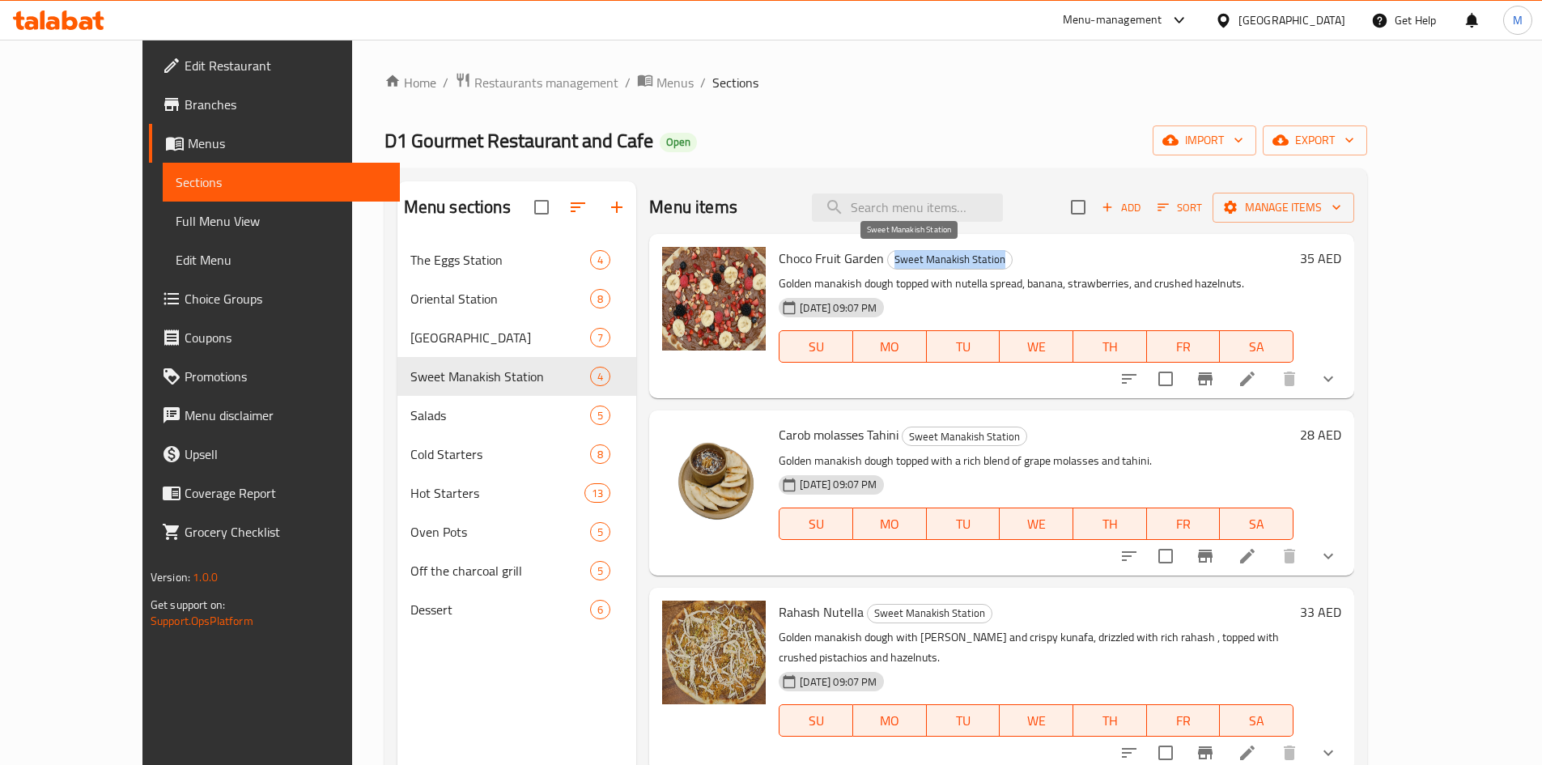
drag, startPoint x: 855, startPoint y: 255, endPoint x: 968, endPoint y: 253, distance: 113.4
click at [968, 253] on span "Sweet Manakish Station" at bounding box center [950, 259] width 124 height 19
copy span "Sweet Manakish Station"
click at [880, 68] on div "Home / Restaurants management / Menus / Sections D1 Gourmet Restaurant and Cafe…" at bounding box center [876, 516] width 1048 height 952
click at [1096, 202] on input "checkbox" at bounding box center [1079, 207] width 34 height 34
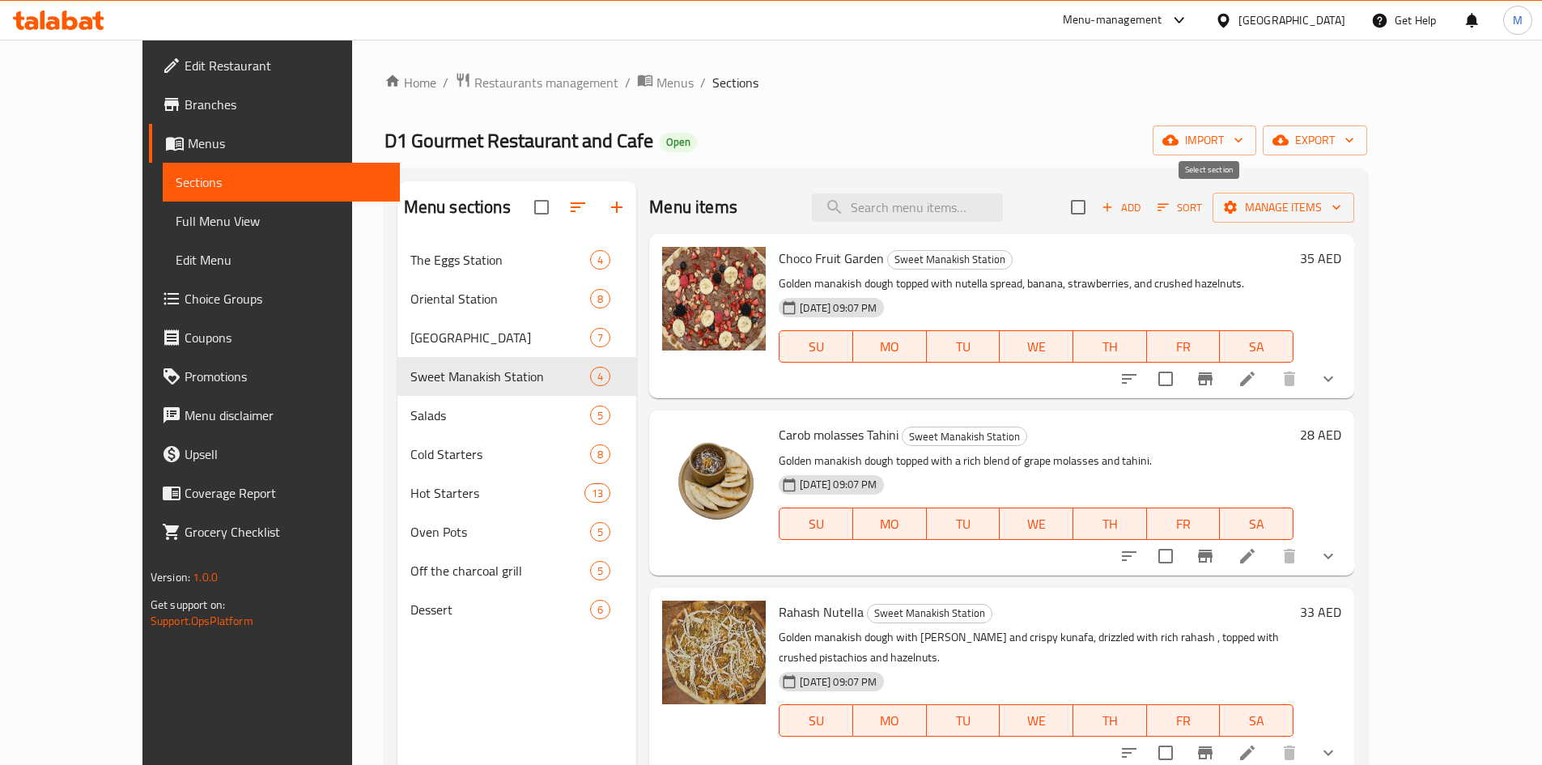
checkbox input "true"
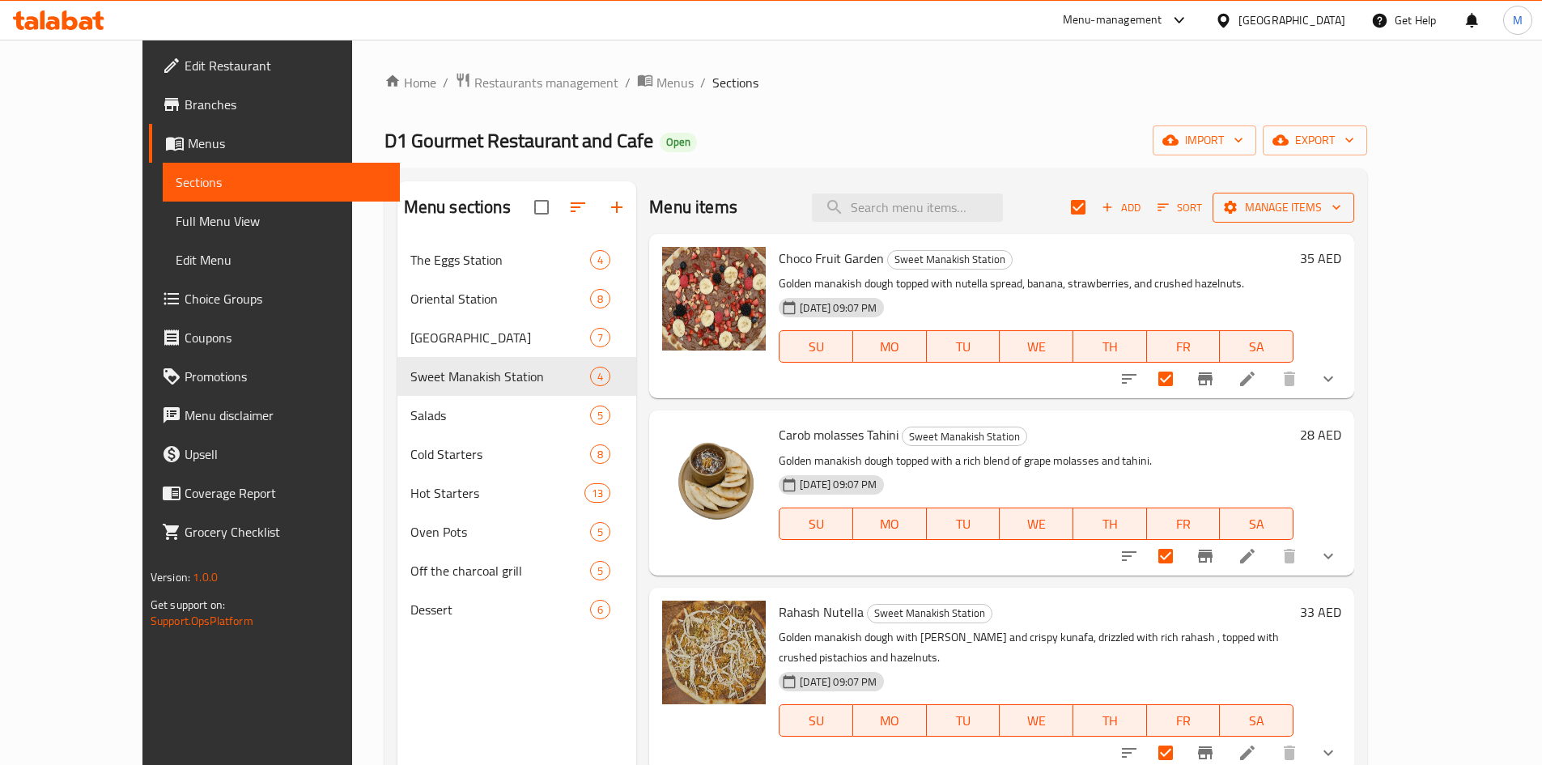
click at [1342, 203] on span "Manage items" at bounding box center [1284, 208] width 116 height 20
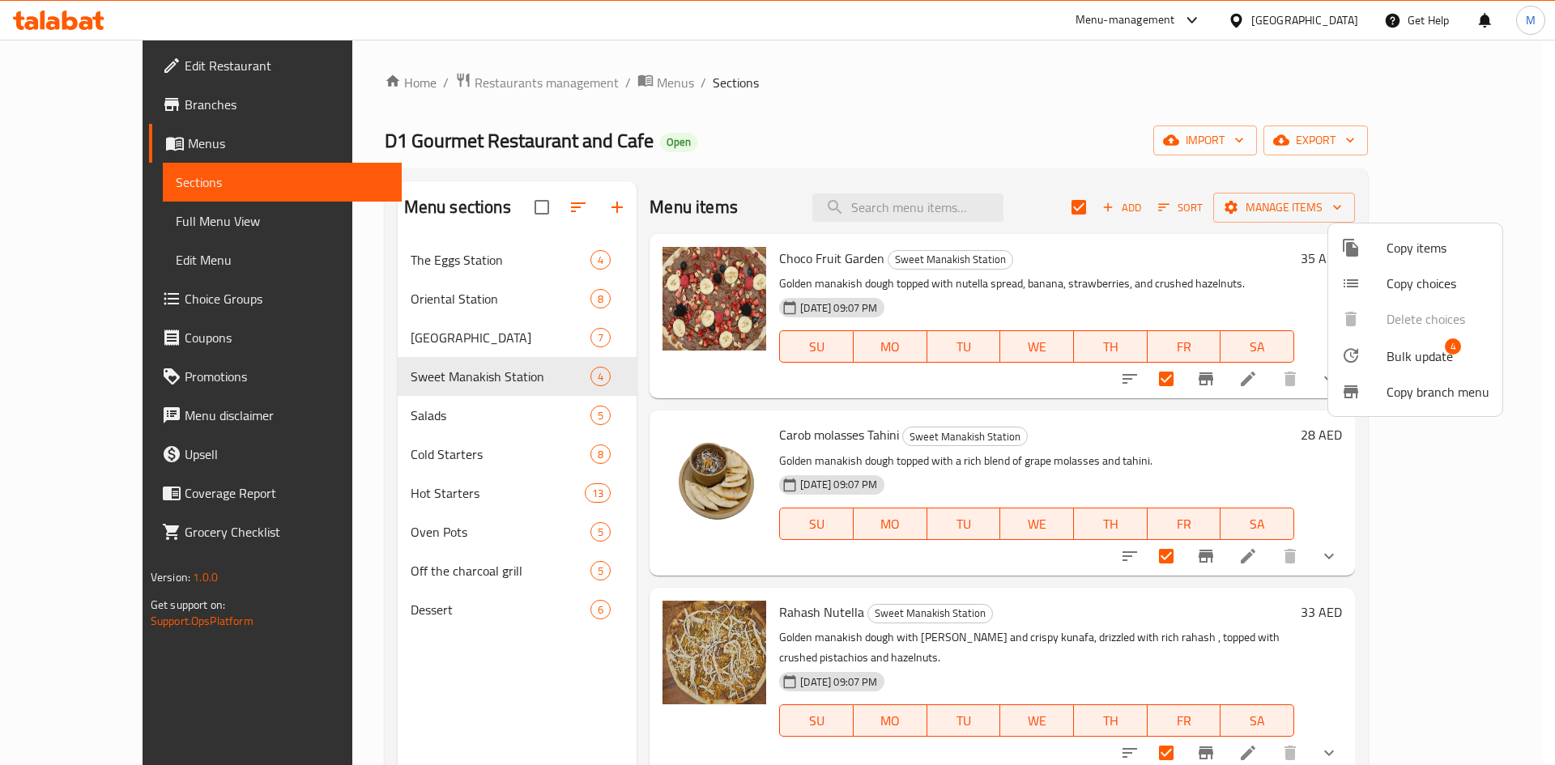
click at [1424, 353] on span "Bulk update" at bounding box center [1419, 356] width 66 height 19
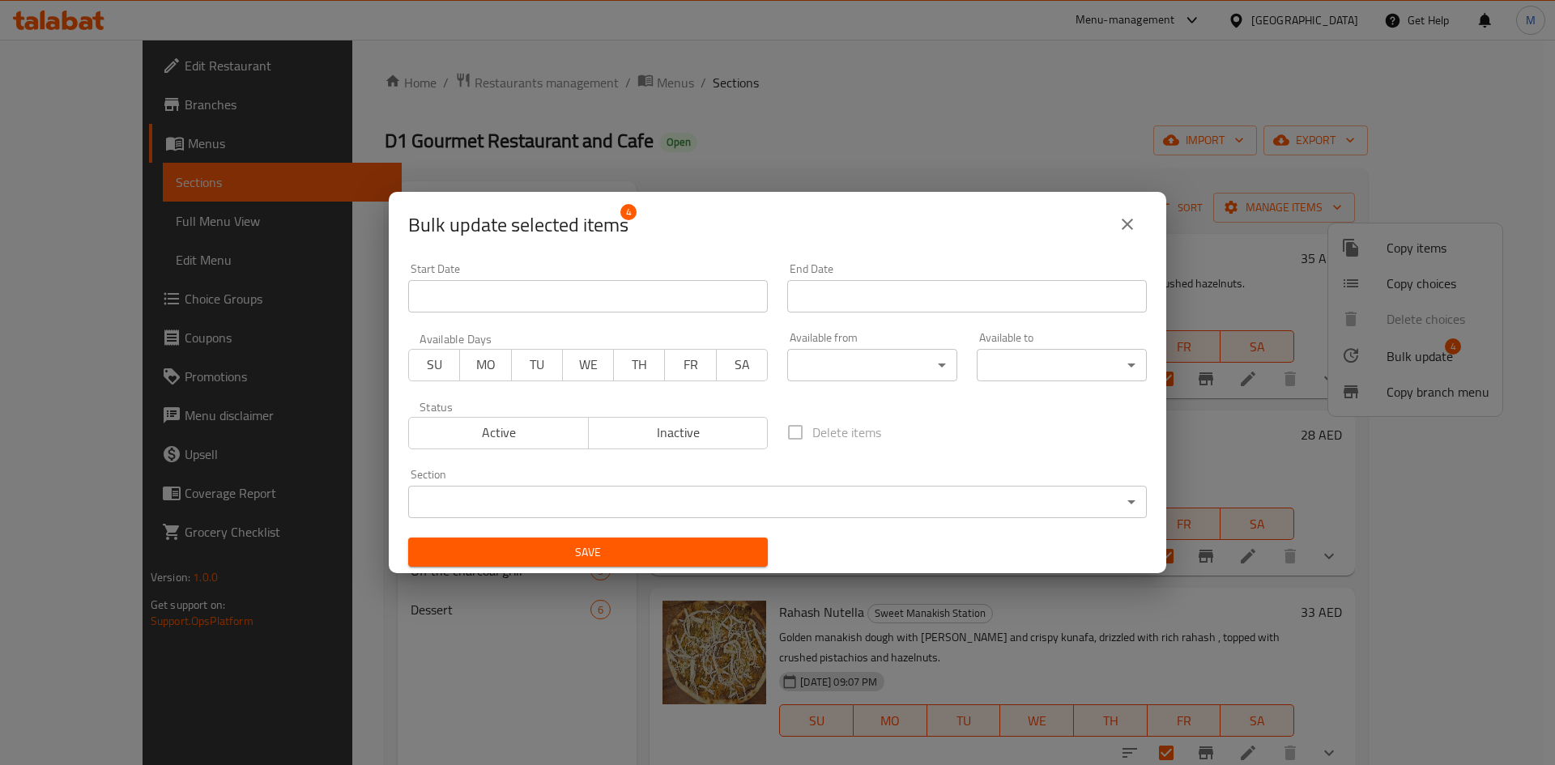
click at [885, 364] on body "​ Menu-management United Arab Emirates Get Help M Edit Restaurant Branches Menu…" at bounding box center [777, 402] width 1555 height 725
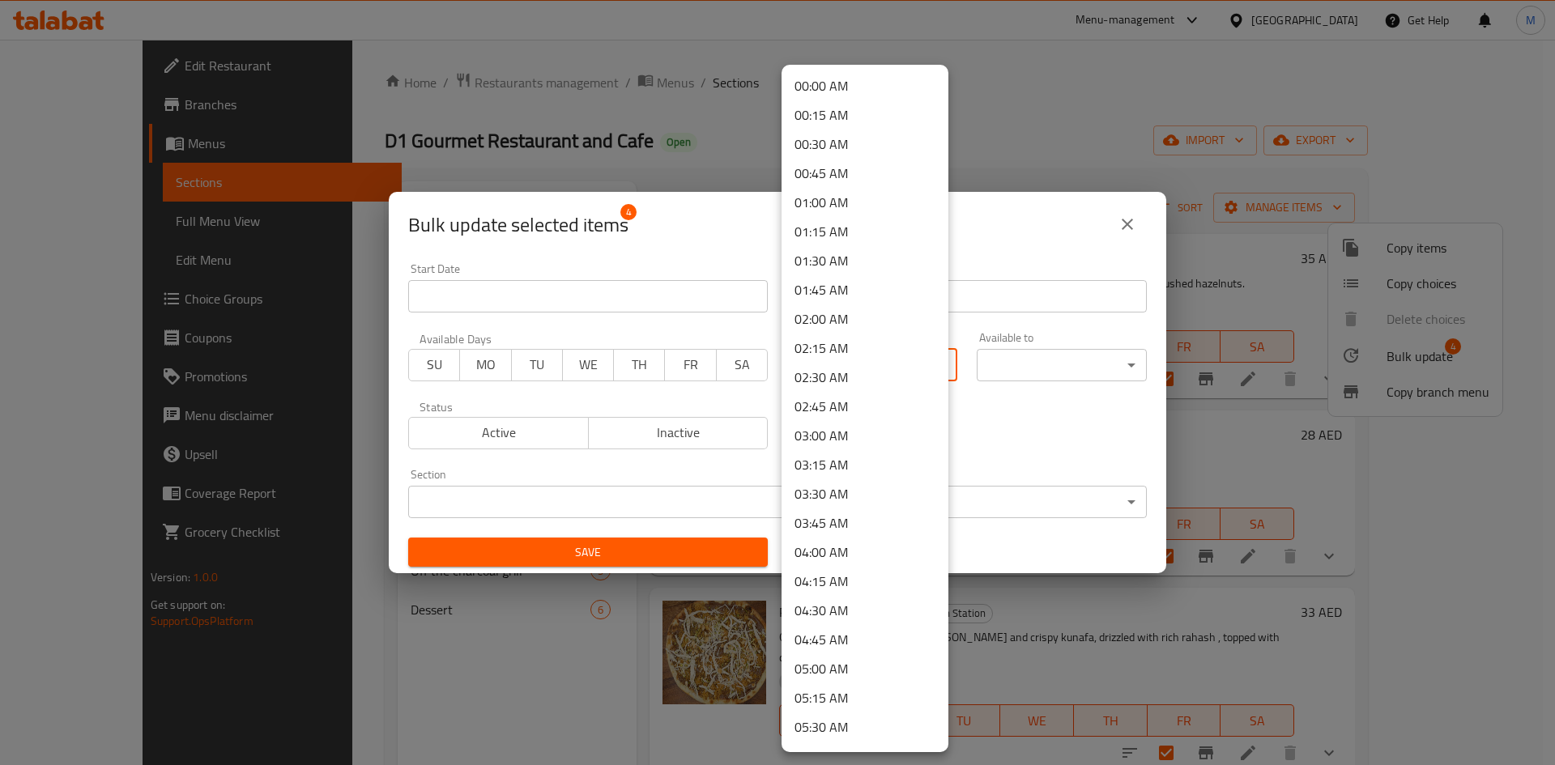
click at [1023, 441] on div at bounding box center [777, 382] width 1555 height 765
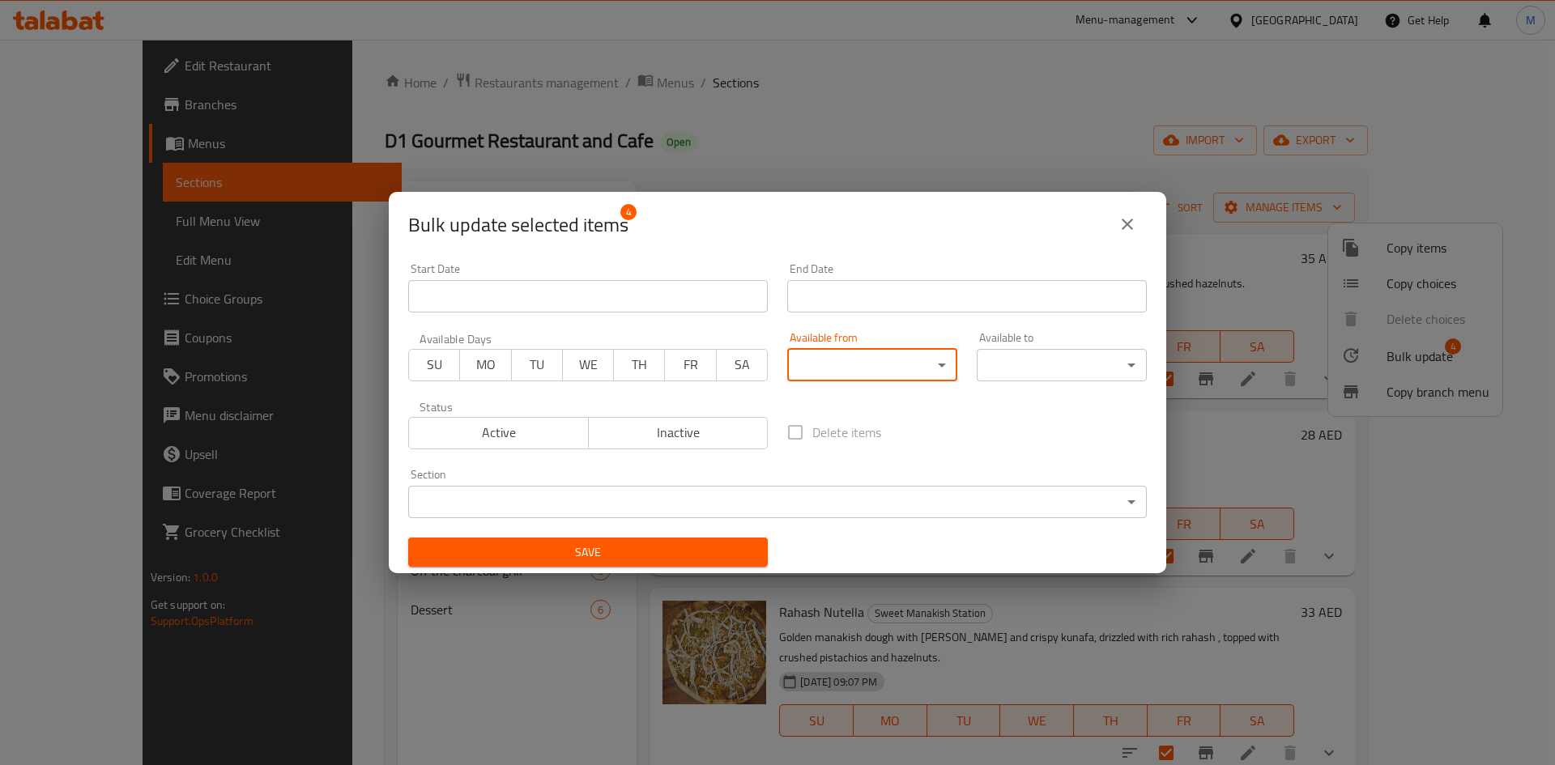
click at [721, 551] on span "Save" at bounding box center [588, 553] width 334 height 20
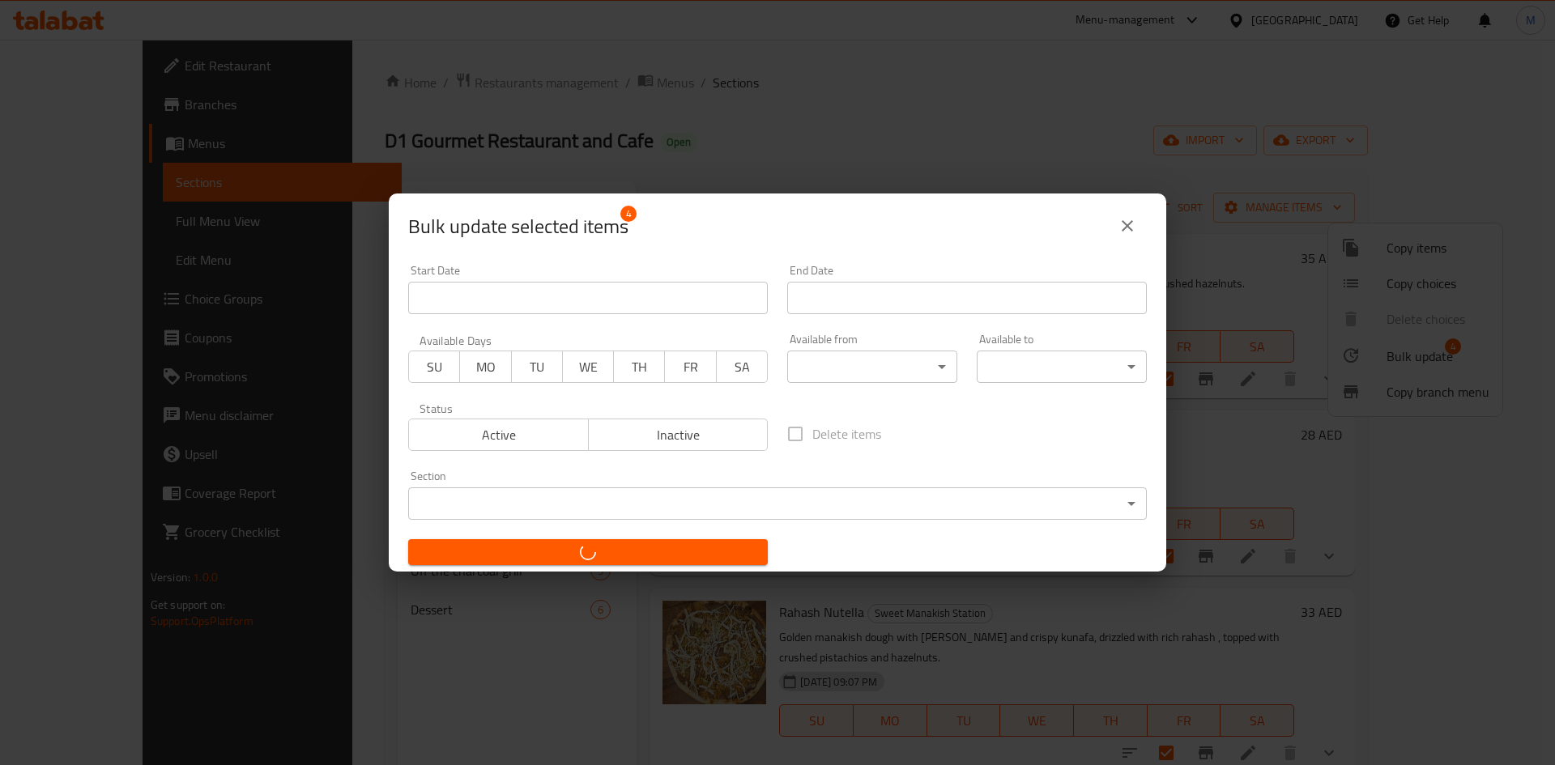
checkbox input "false"
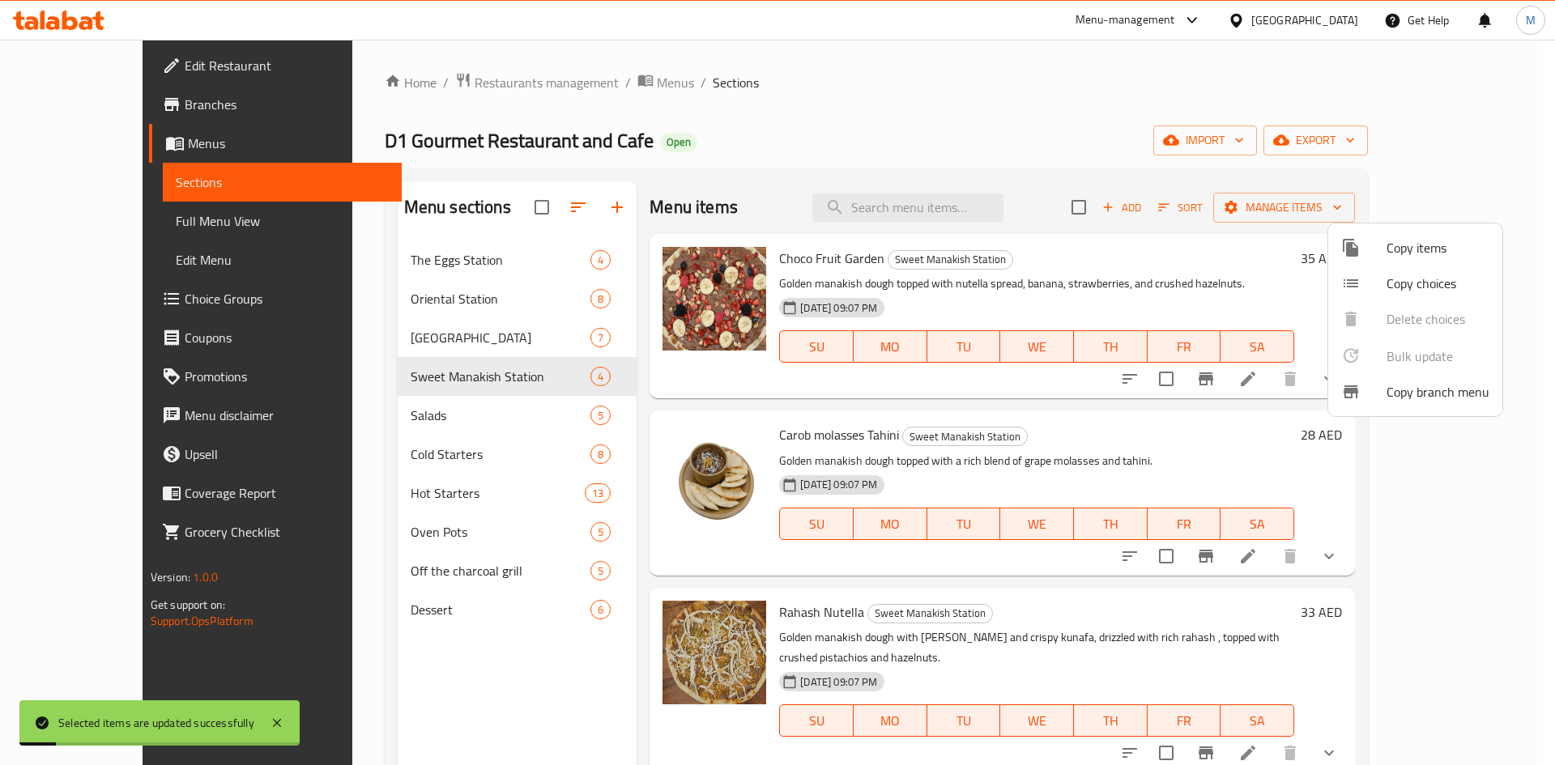
click at [1144, 427] on div at bounding box center [777, 382] width 1555 height 765
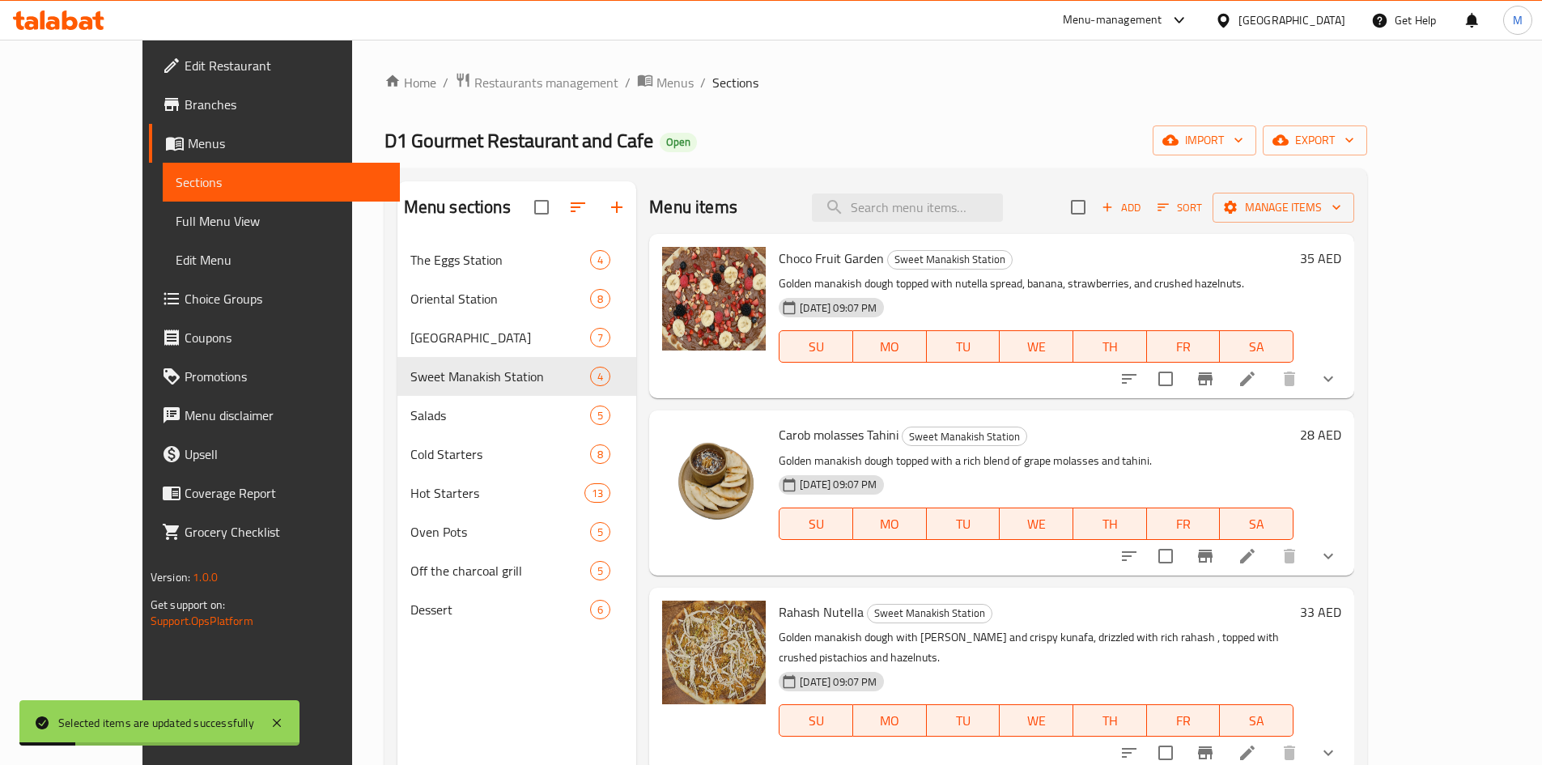
click at [1257, 377] on icon at bounding box center [1247, 378] width 19 height 19
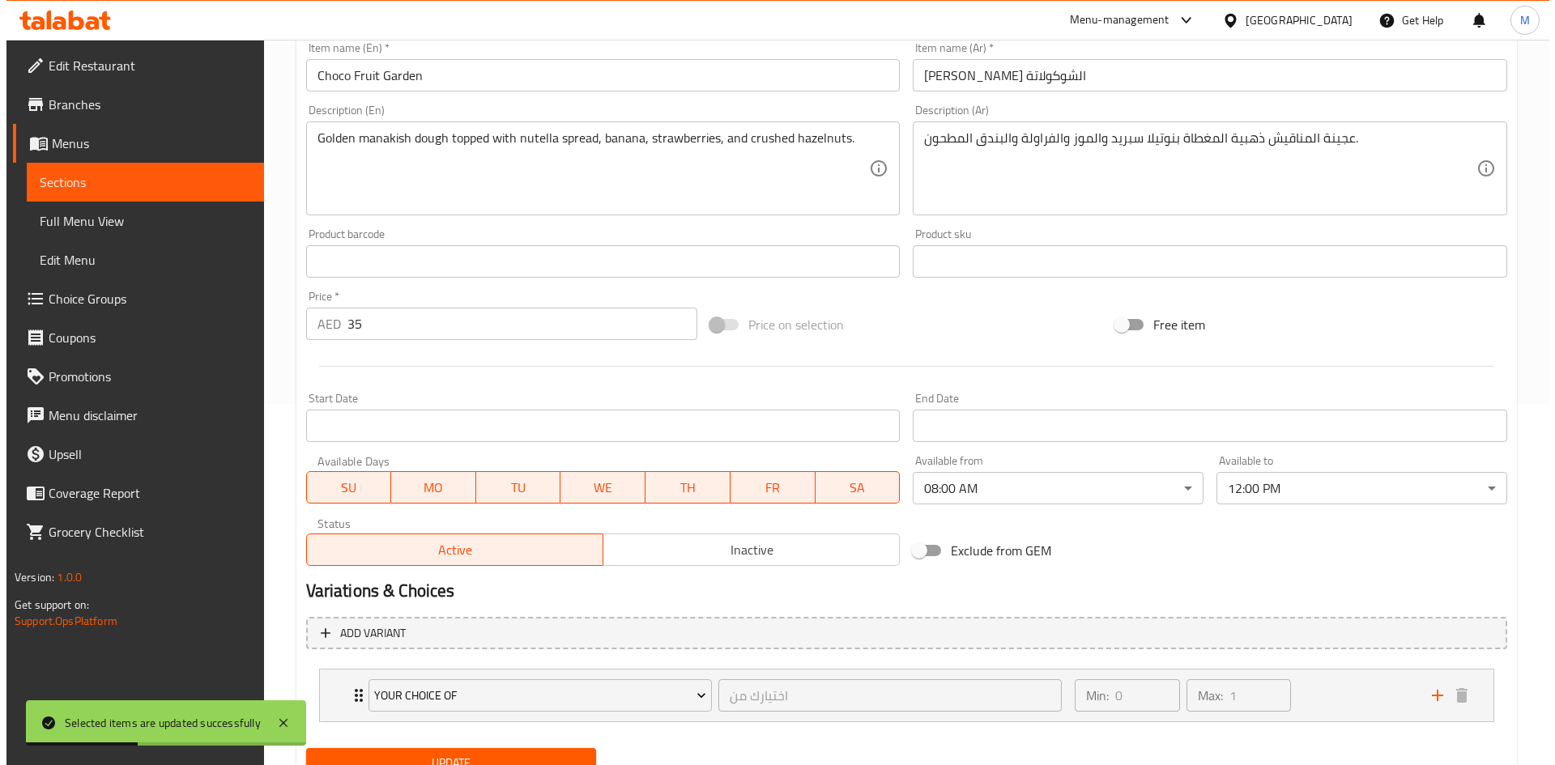
scroll to position [267, 0]
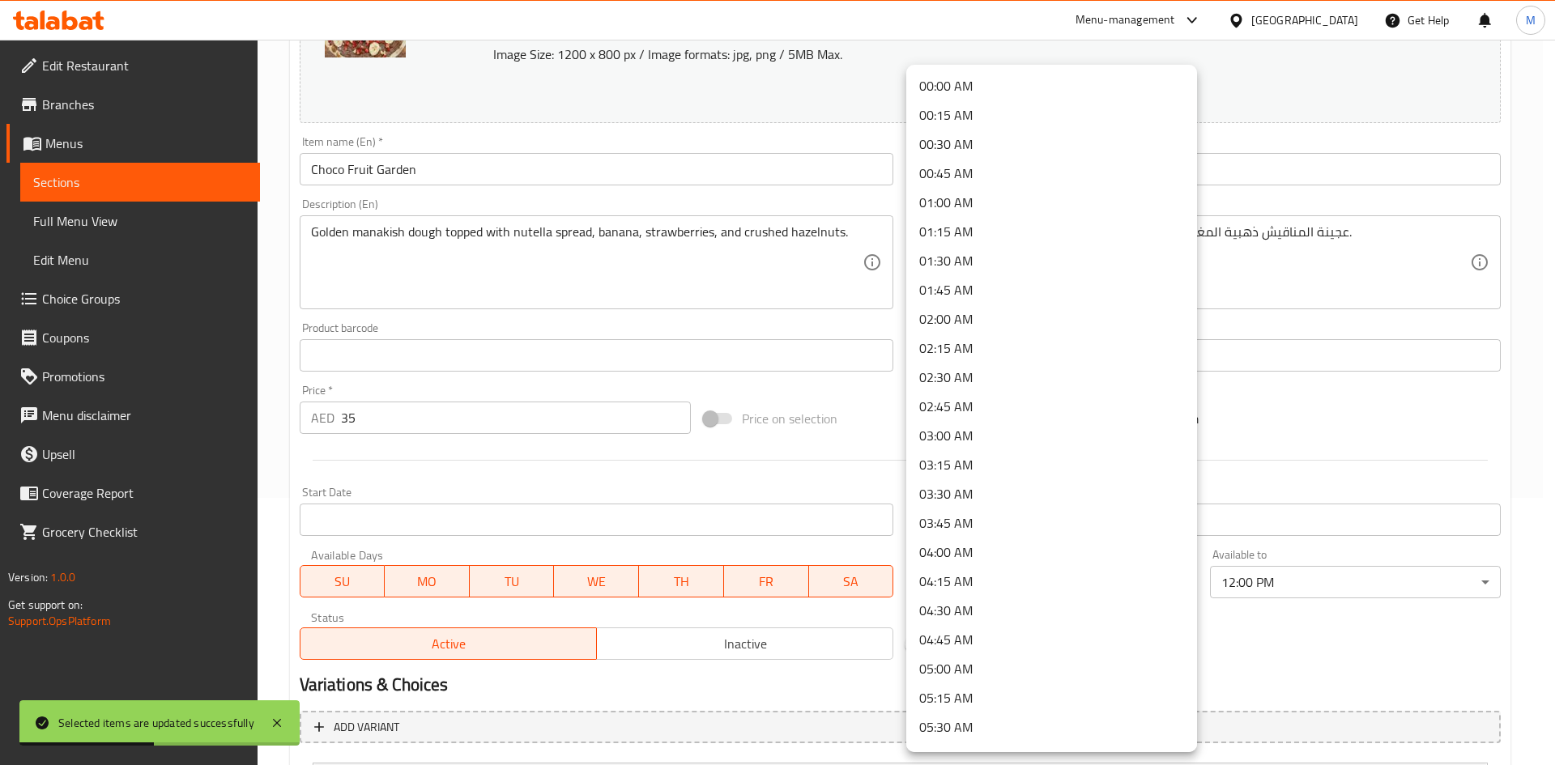
click at [1143, 498] on body "Selected items are updated successfully ​ Menu-management United Arab Emirates …" at bounding box center [777, 134] width 1555 height 725
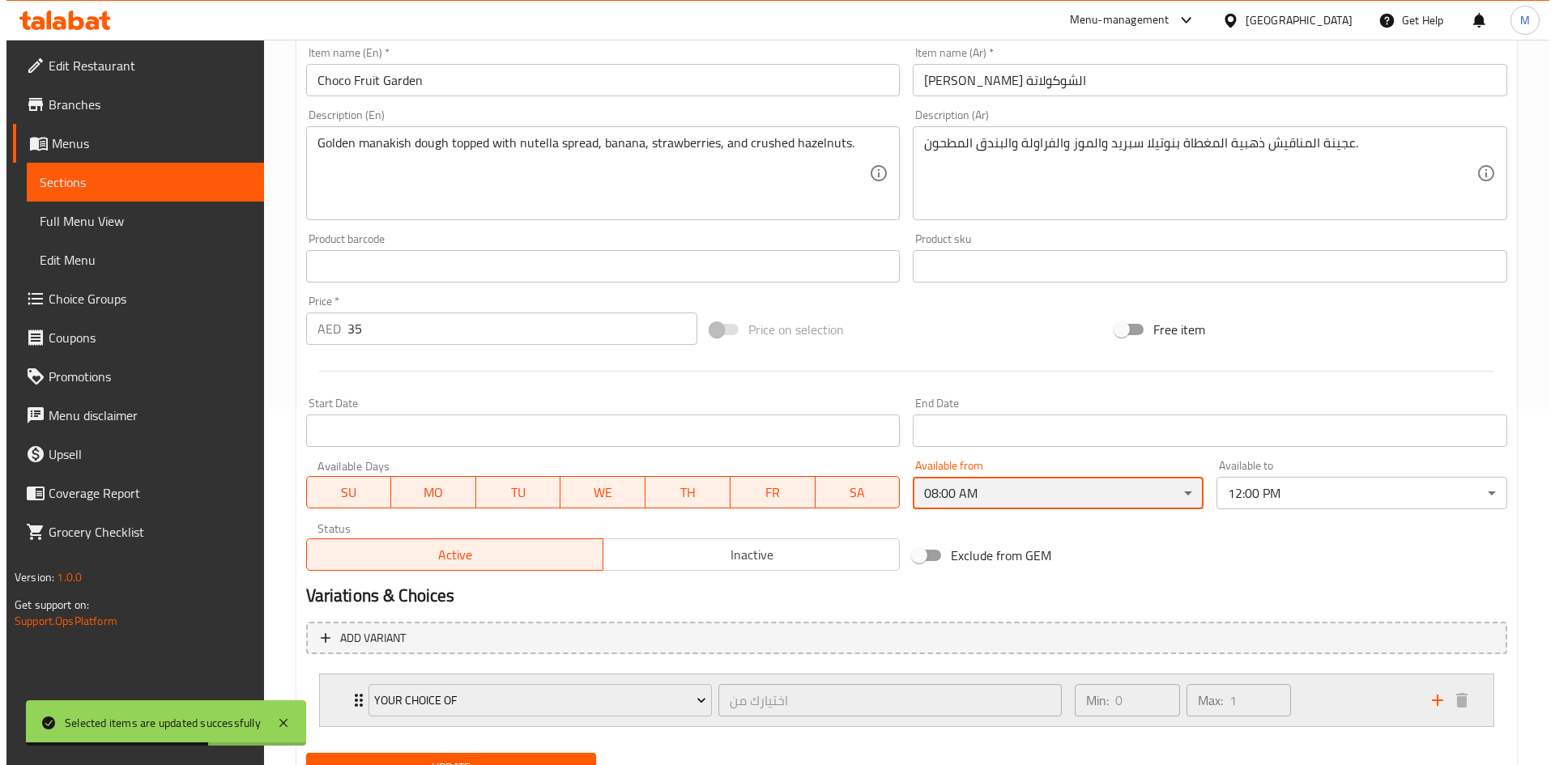
scroll to position [429, 0]
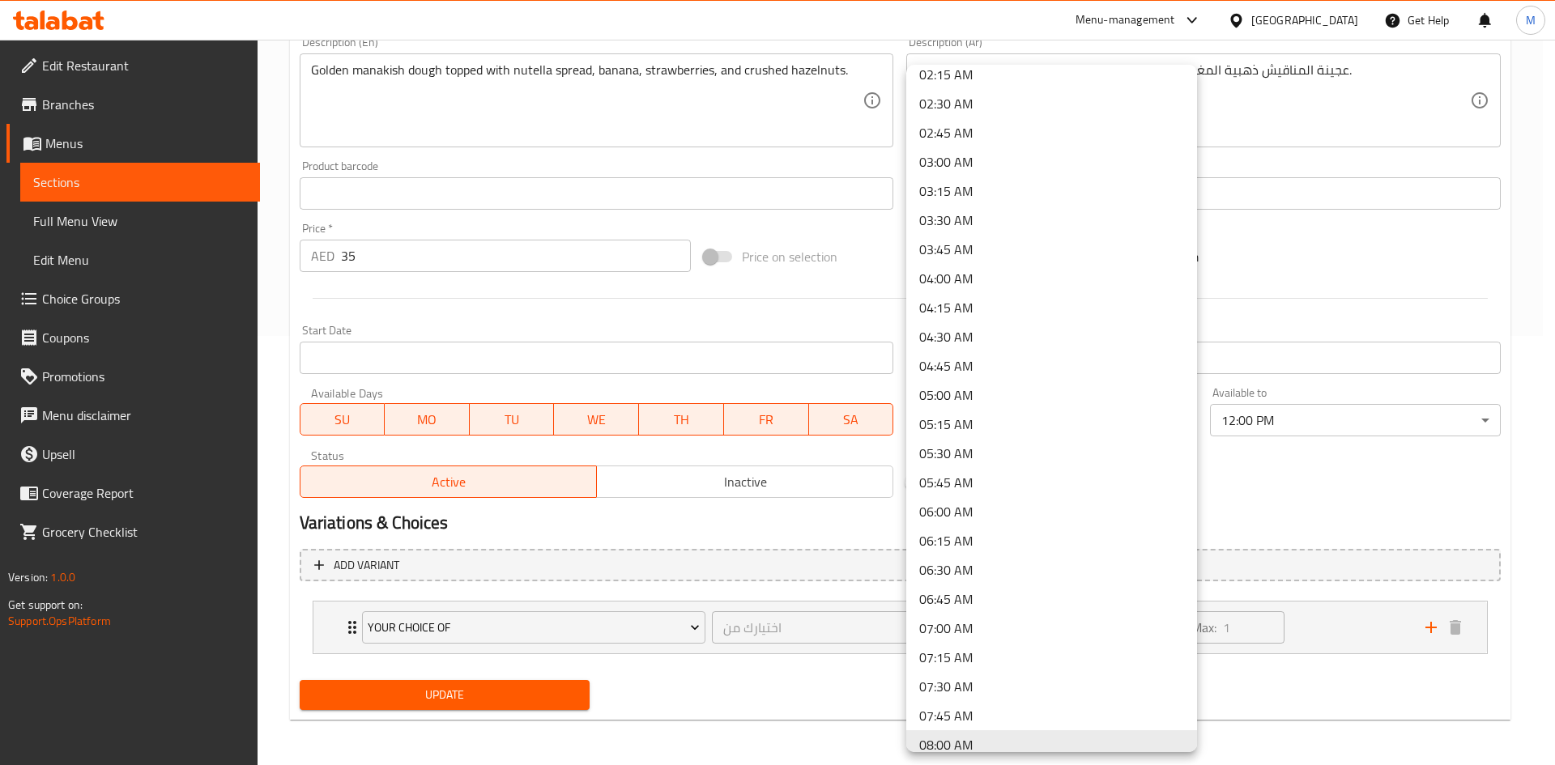
scroll to position [0, 0]
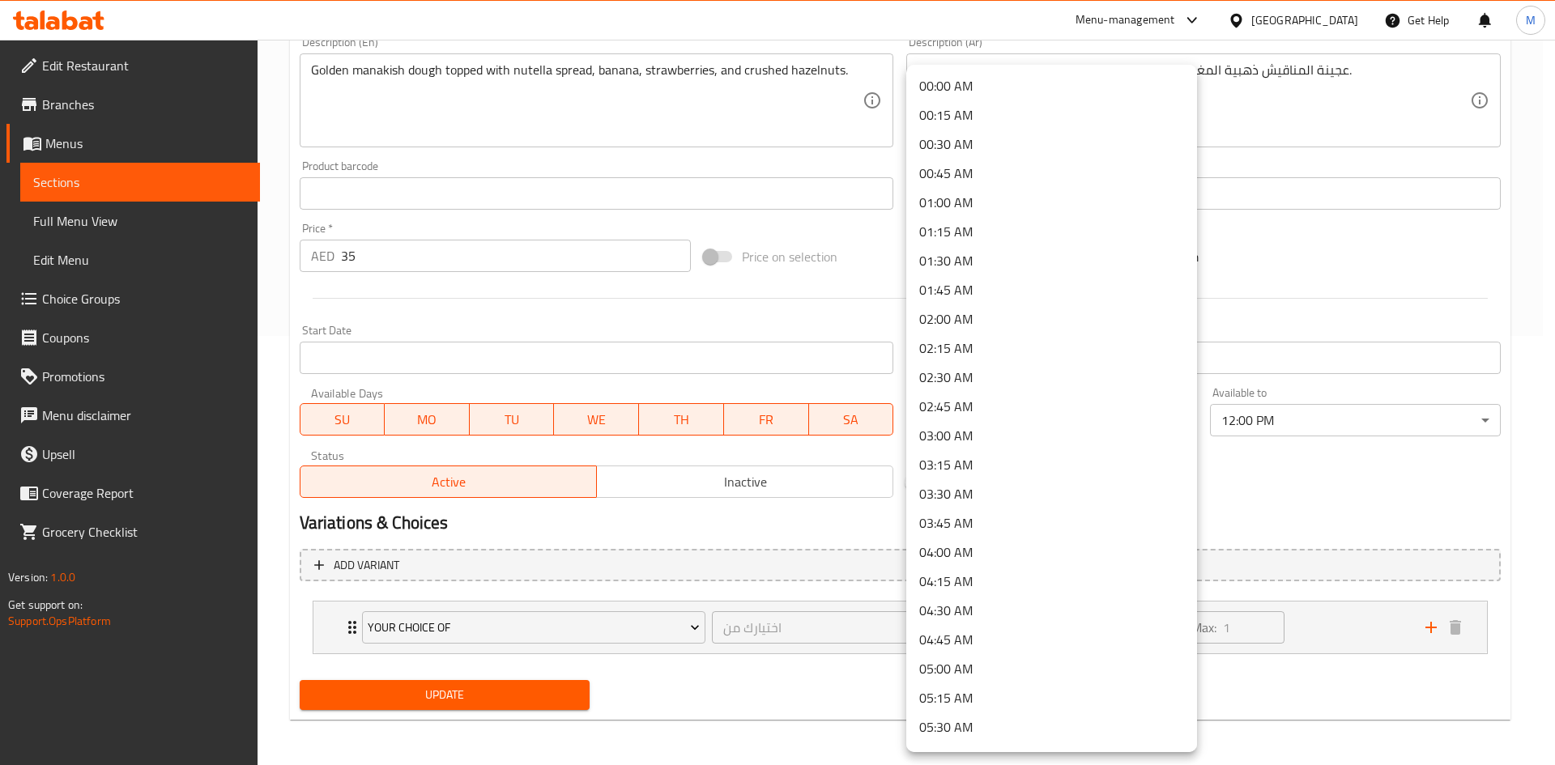
click at [1321, 507] on div at bounding box center [777, 382] width 1555 height 765
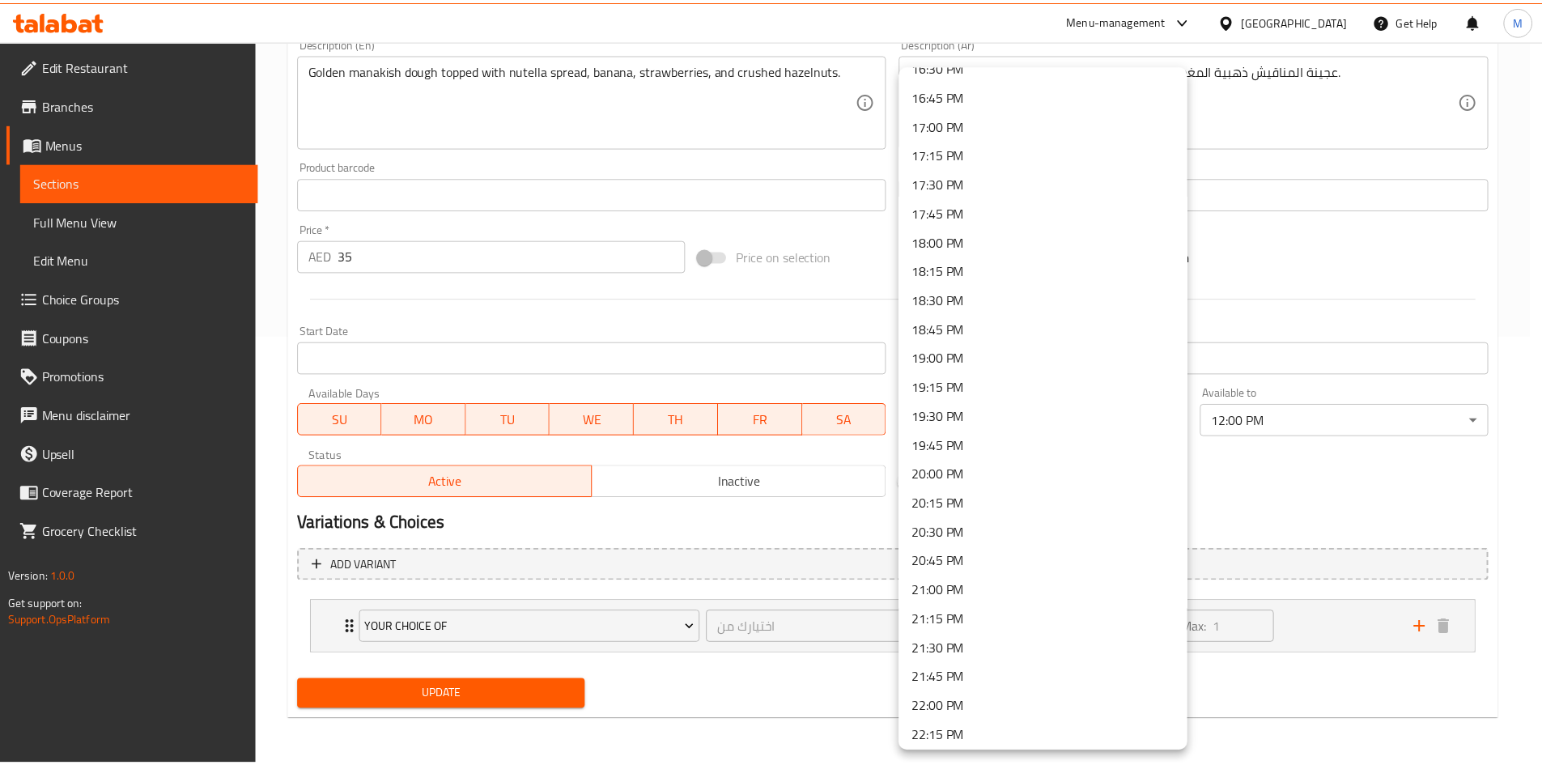
scroll to position [2153, 0]
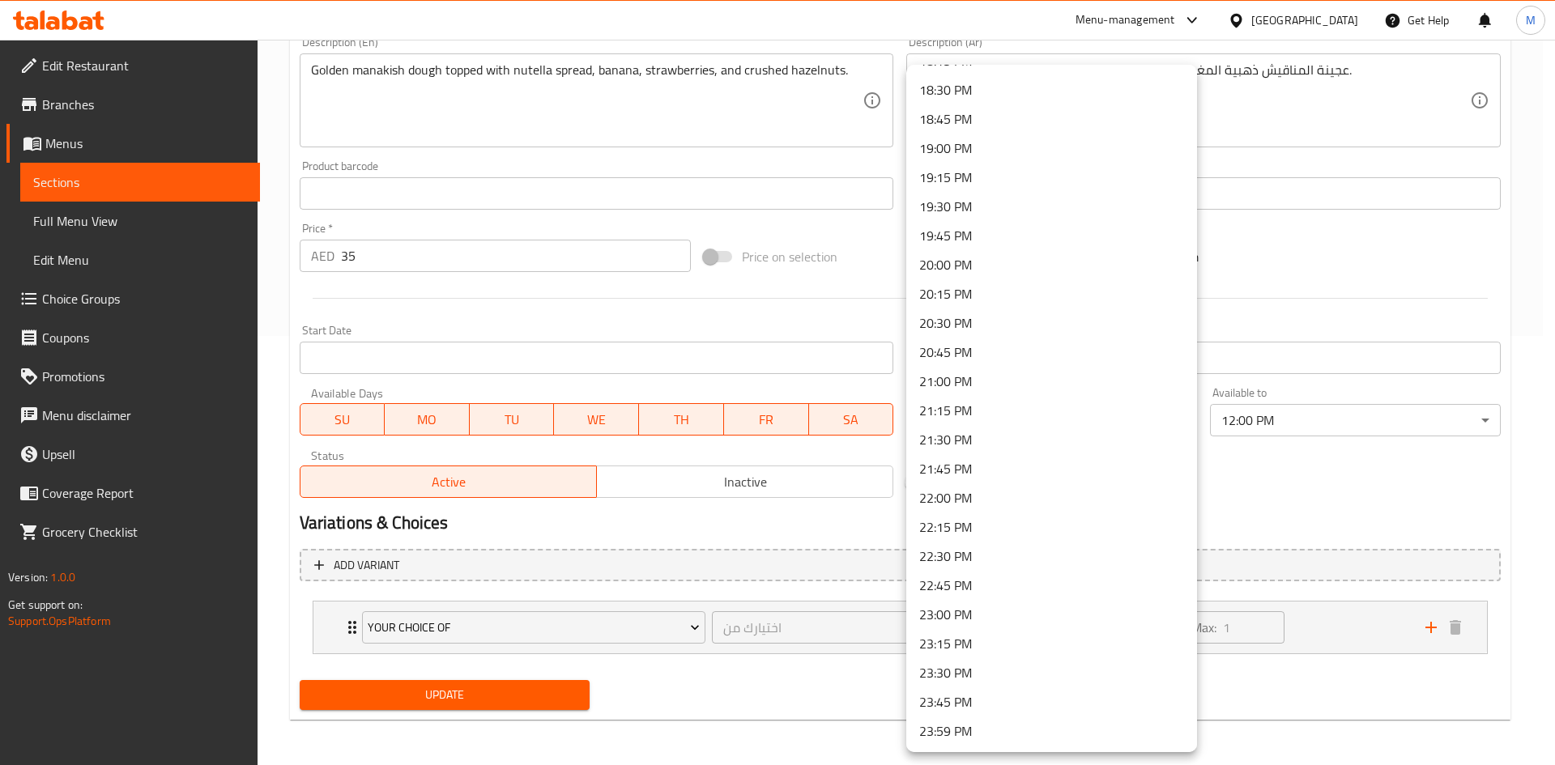
click at [1325, 459] on div at bounding box center [777, 382] width 1555 height 765
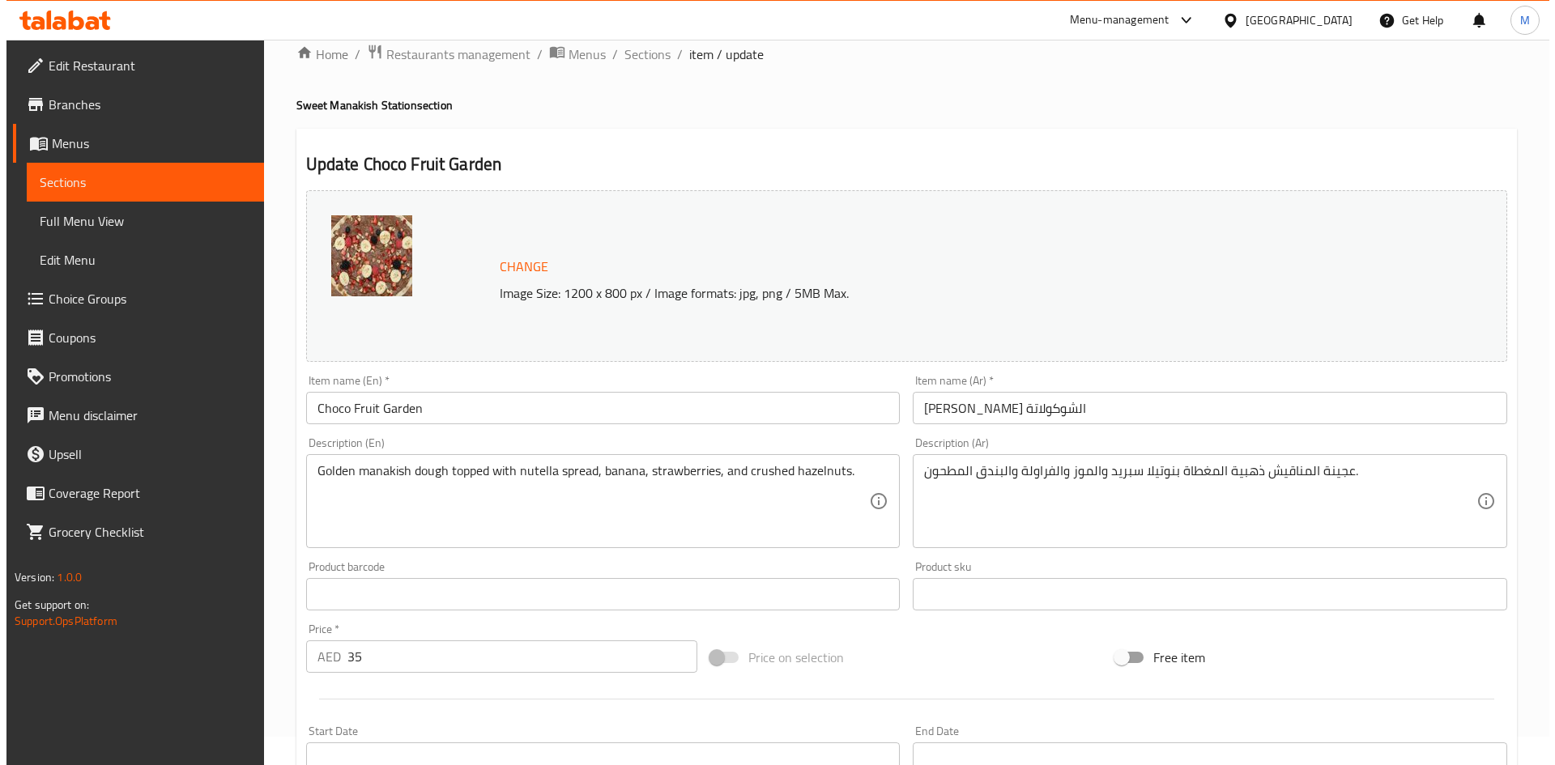
scroll to position [0, 0]
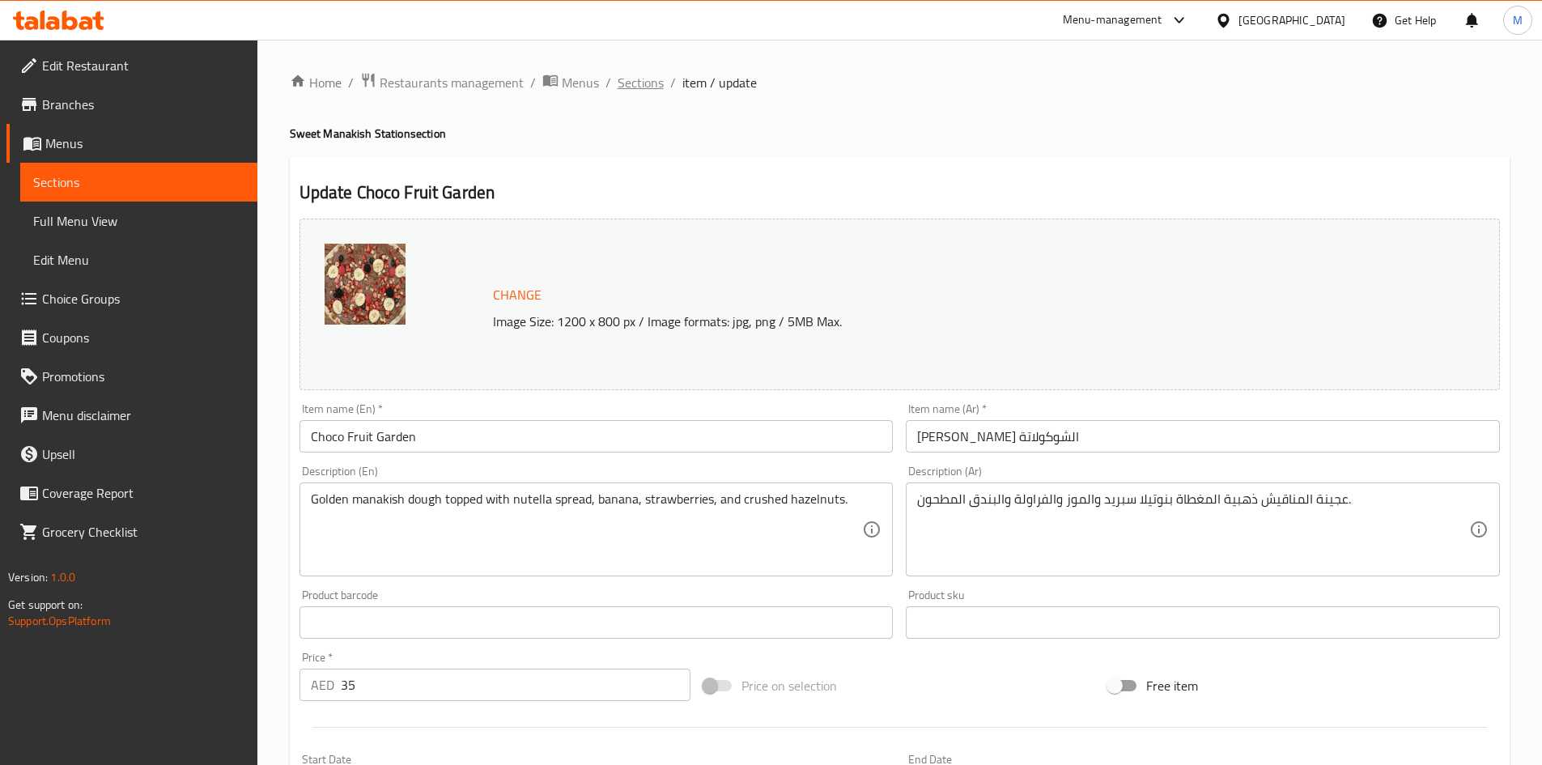
click at [653, 77] on span "Sections" at bounding box center [641, 82] width 46 height 19
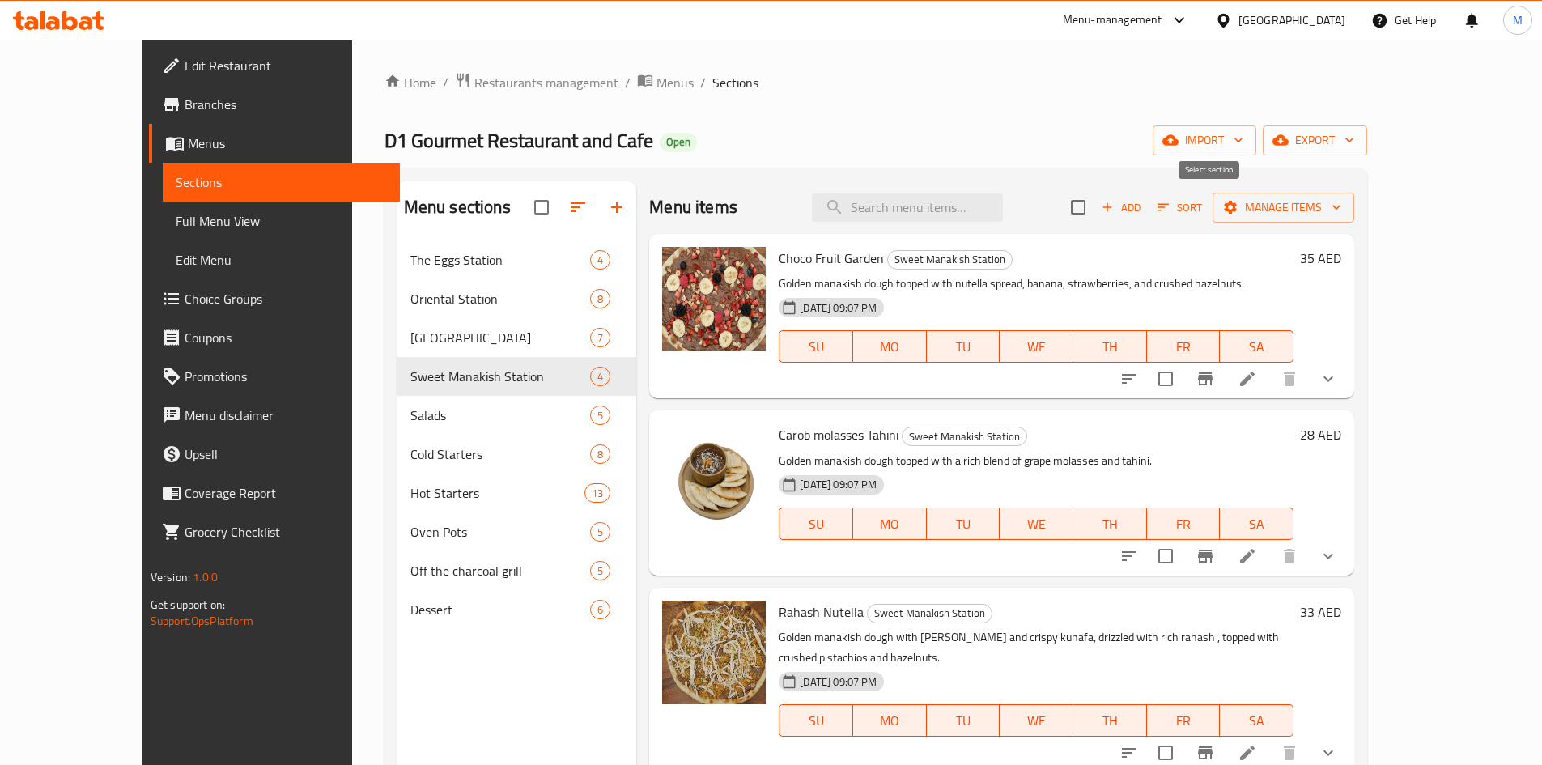
click at [1096, 205] on input "checkbox" at bounding box center [1079, 207] width 34 height 34
checkbox input "true"
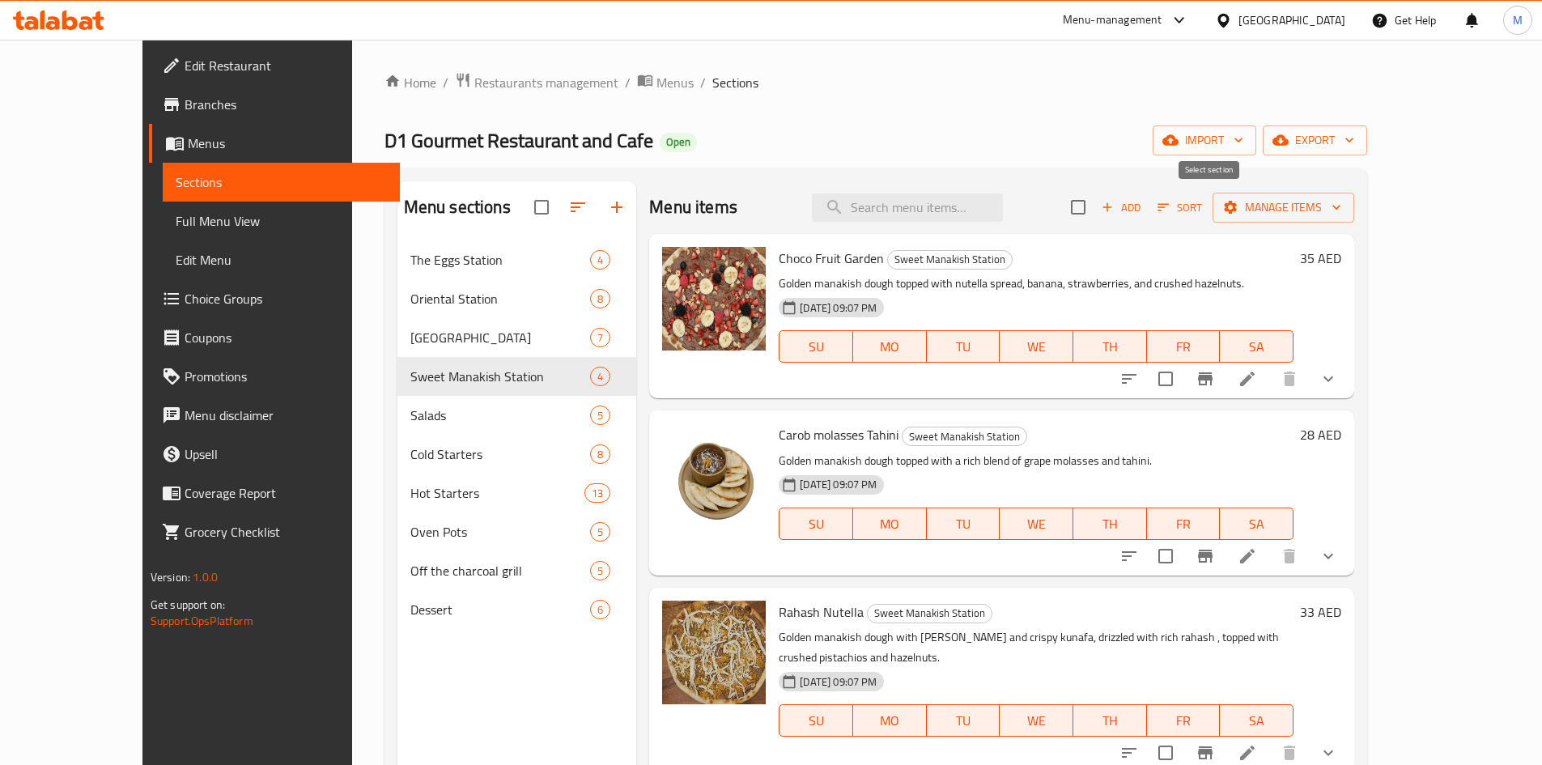
checkbox input "true"
click at [1355, 196] on button "Manage items" at bounding box center [1284, 208] width 142 height 30
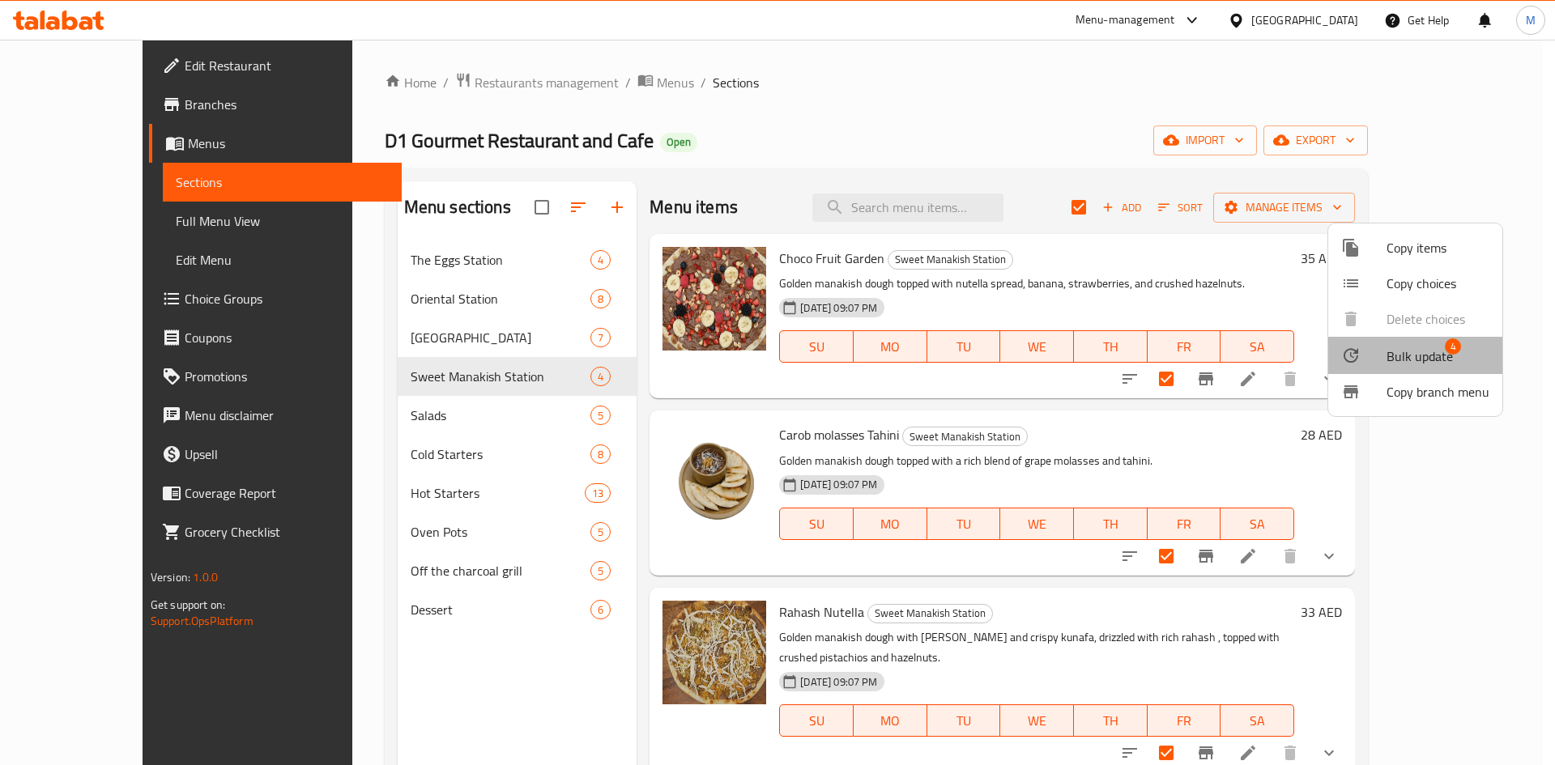
click at [1432, 347] on span "Bulk update" at bounding box center [1419, 356] width 66 height 19
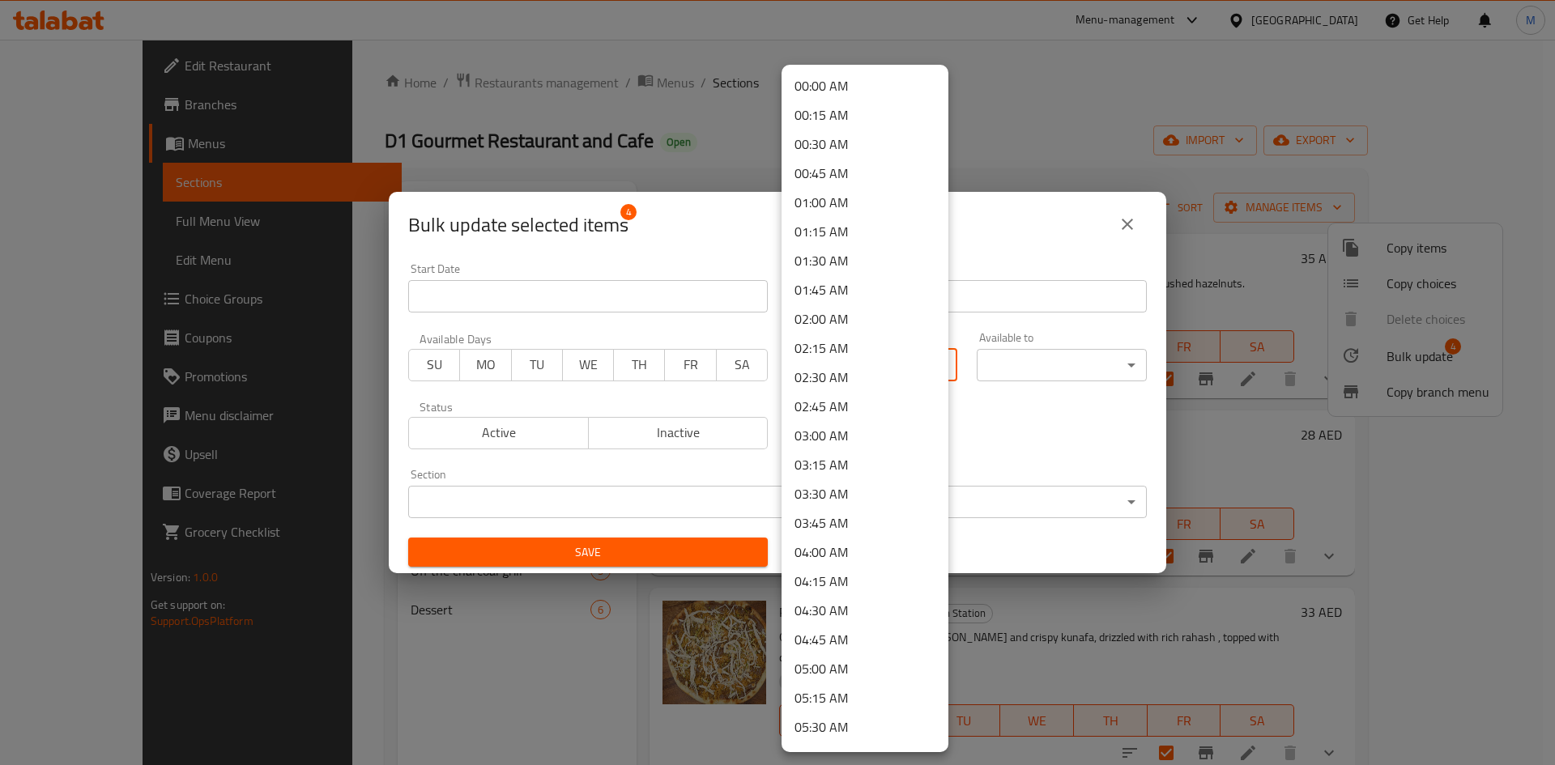
click at [912, 360] on body "​ Menu-management United Arab Emirates Get Help M Edit Restaurant Branches Menu…" at bounding box center [777, 402] width 1555 height 725
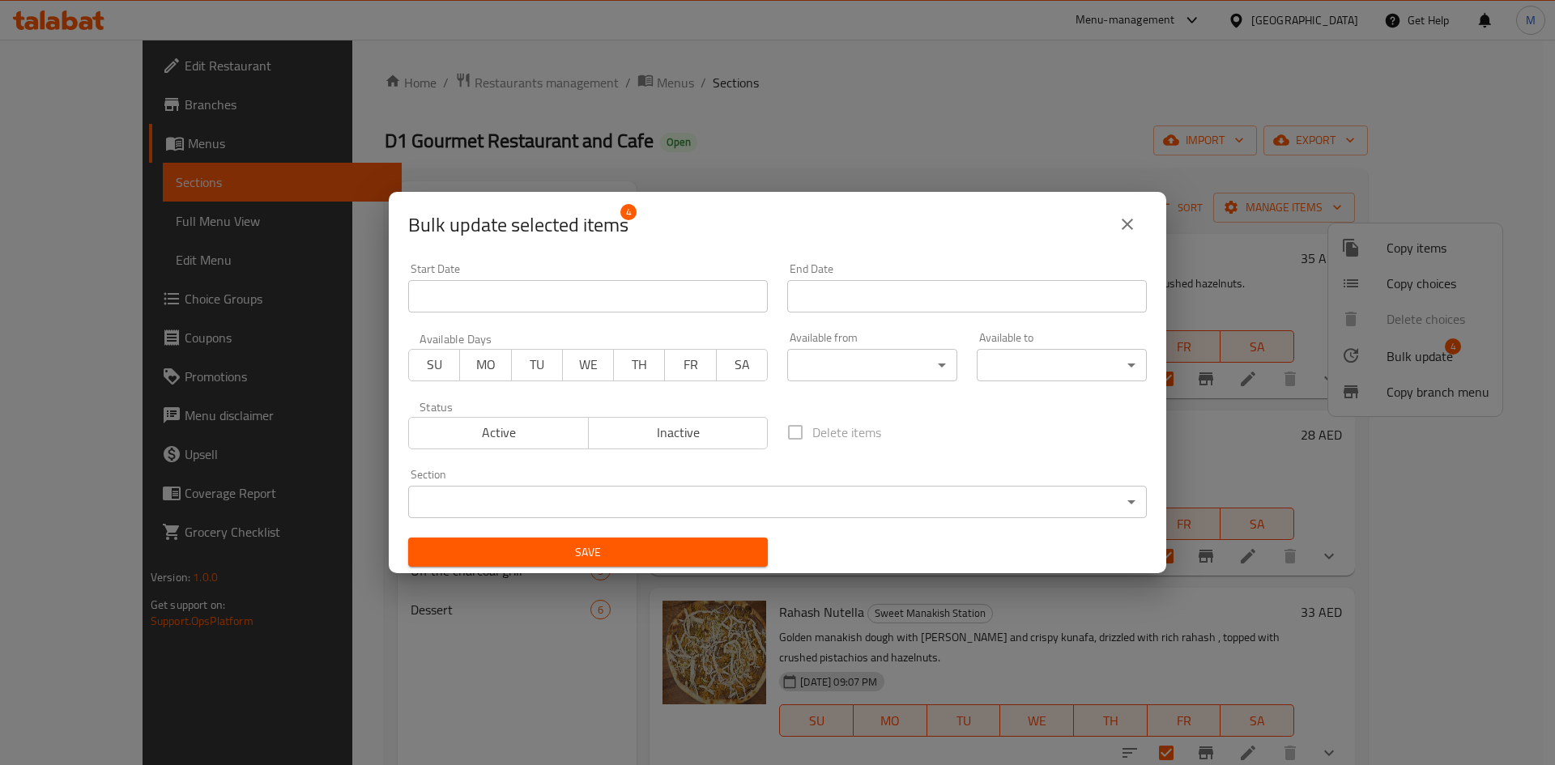
click at [968, 412] on div "Delete items" at bounding box center [966, 432] width 379 height 53
click at [443, 363] on span "SU" at bounding box center [434, 364] width 38 height 23
click at [506, 360] on button "MO" at bounding box center [485, 365] width 52 height 32
click at [525, 362] on span "TU" at bounding box center [537, 364] width 38 height 23
click at [592, 361] on span "WE" at bounding box center [588, 364] width 38 height 23
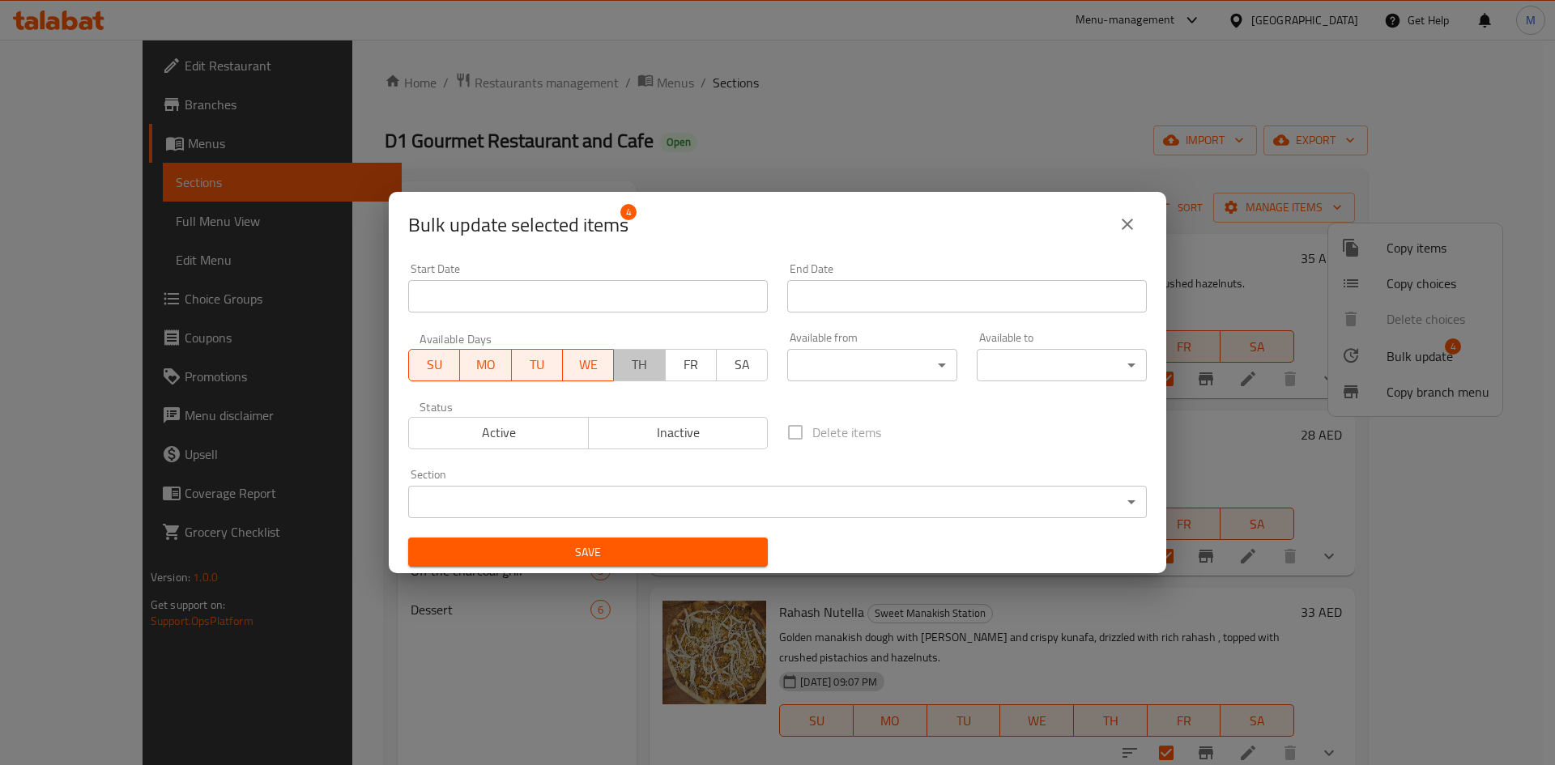
drag, startPoint x: 625, startPoint y: 362, endPoint x: 653, endPoint y: 362, distance: 27.5
click at [627, 362] on span "TH" at bounding box center [639, 364] width 38 height 23
click at [689, 360] on span "FR" at bounding box center [691, 364] width 38 height 23
click at [729, 360] on span "SA" at bounding box center [742, 364] width 38 height 23
click at [687, 568] on div "Save" at bounding box center [587, 552] width 379 height 49
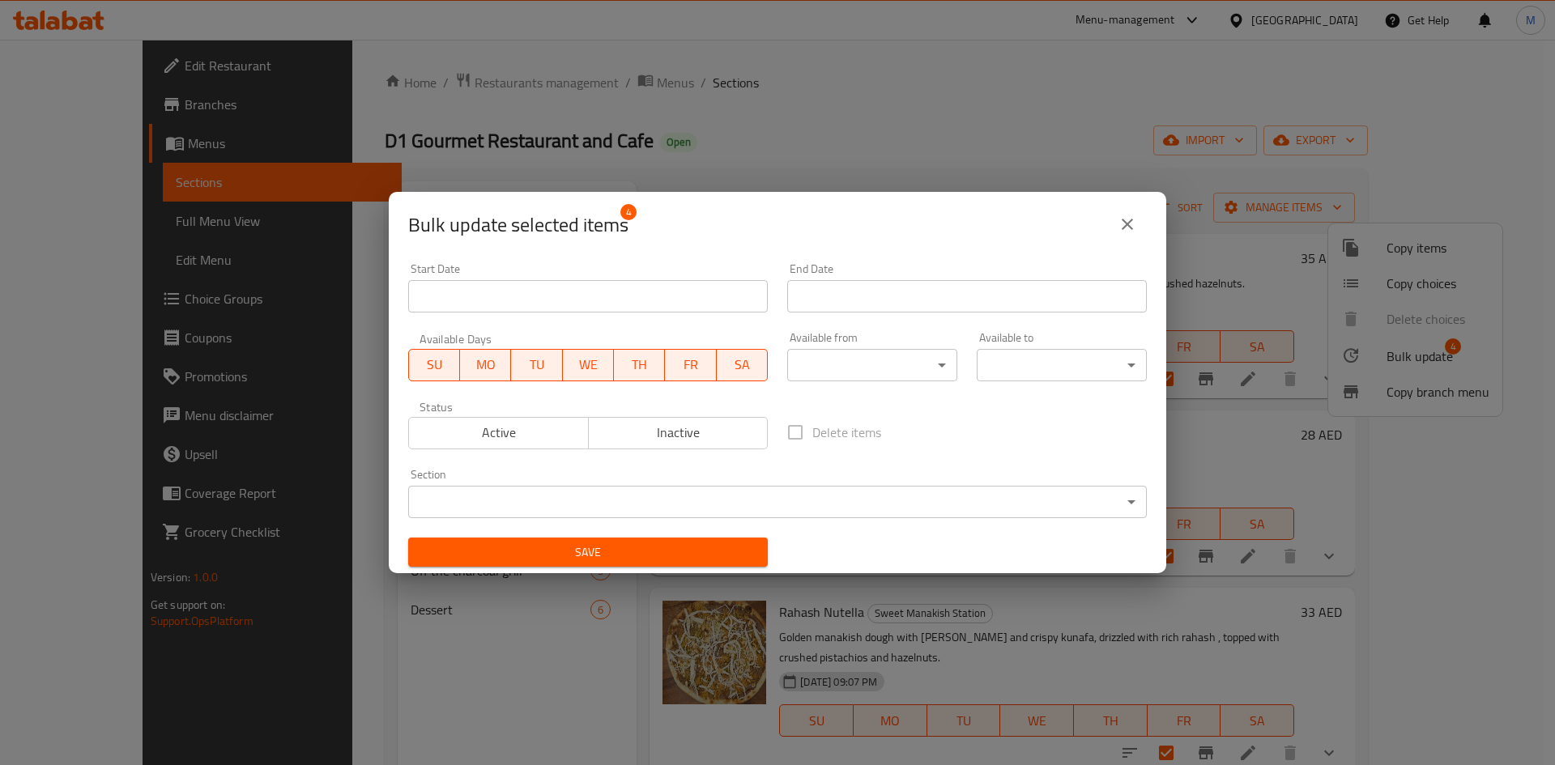
click at [690, 557] on span "Save" at bounding box center [588, 553] width 334 height 20
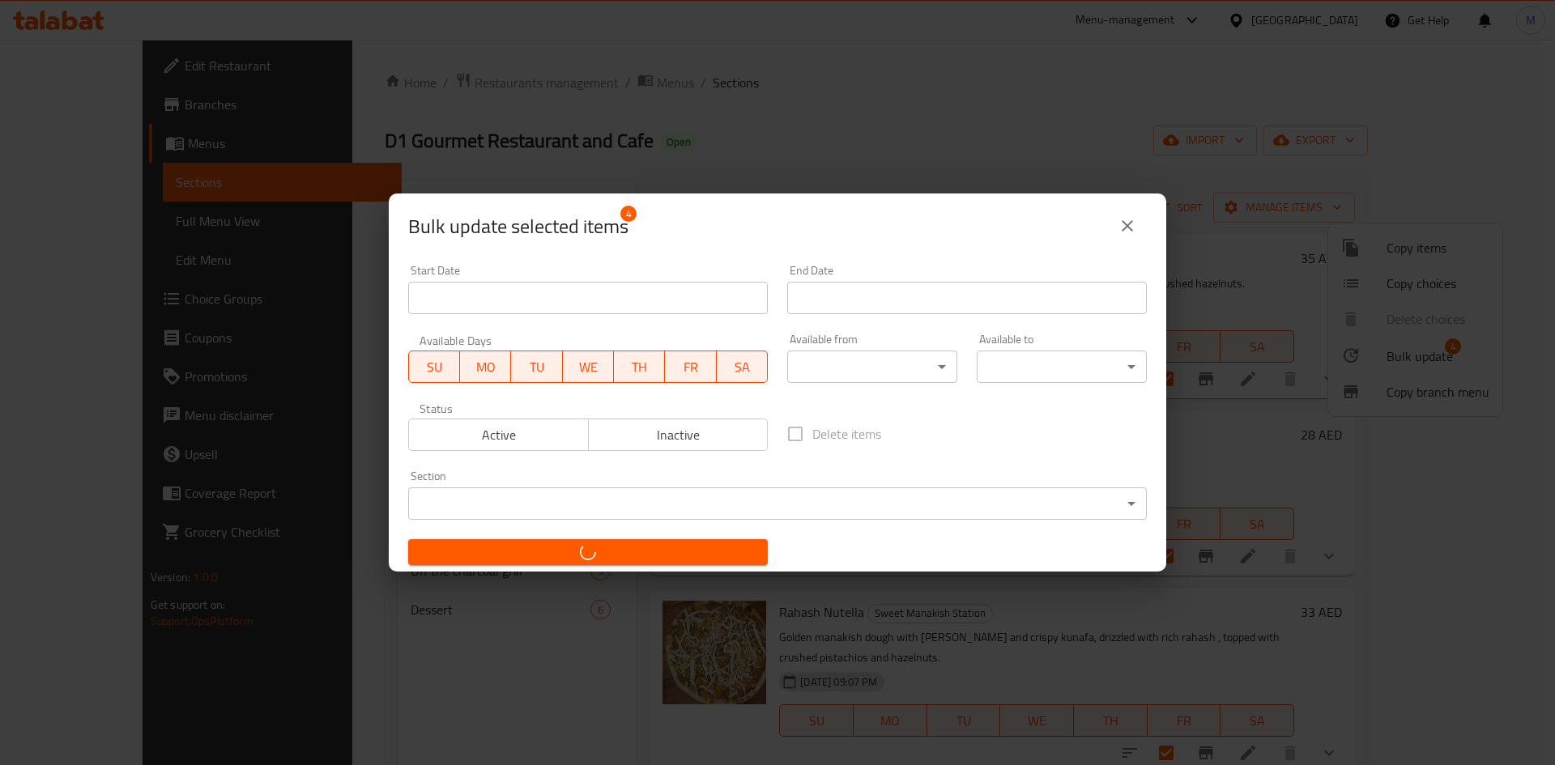
checkbox input "false"
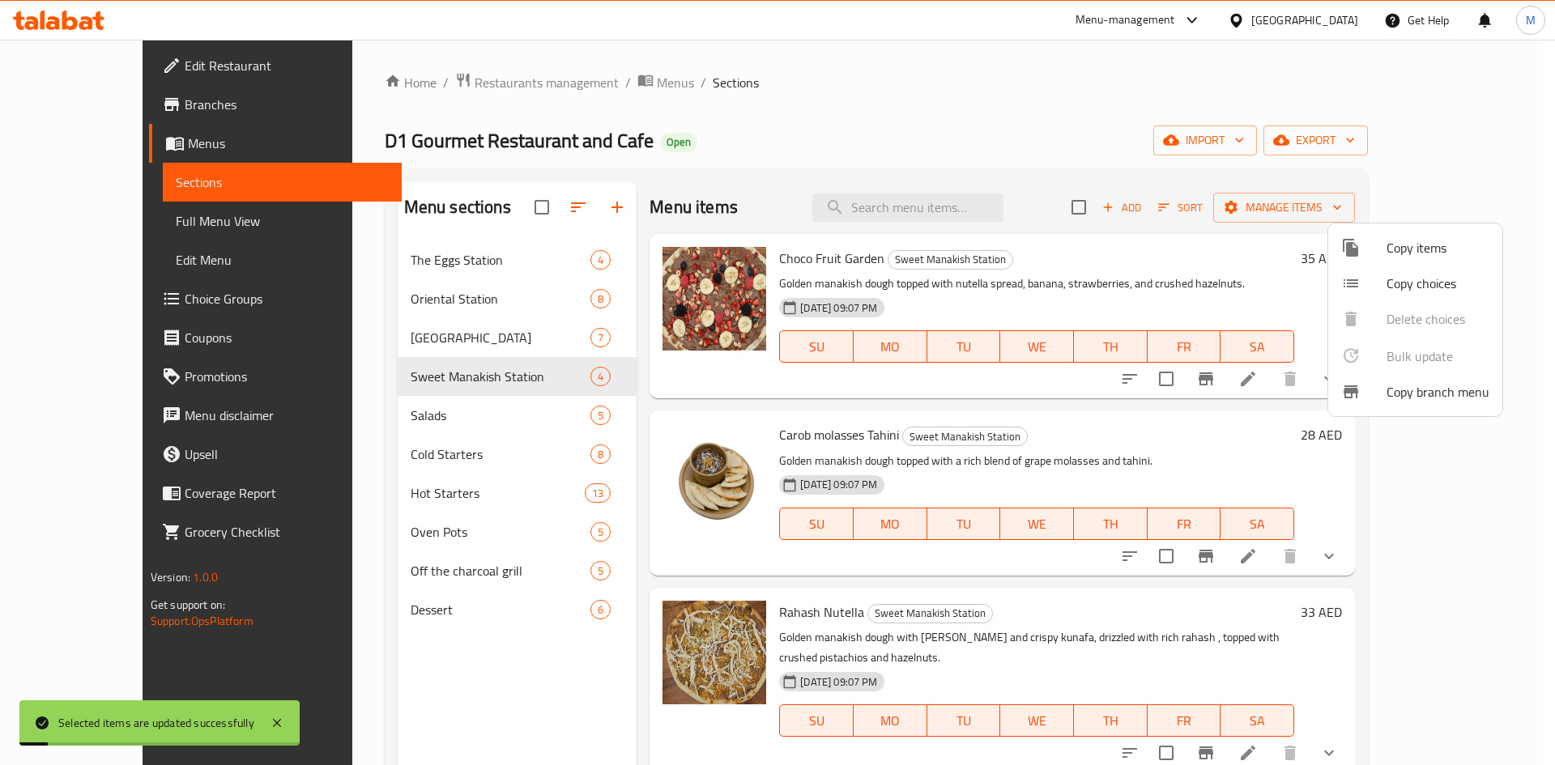
click at [1259, 279] on div at bounding box center [777, 382] width 1555 height 765
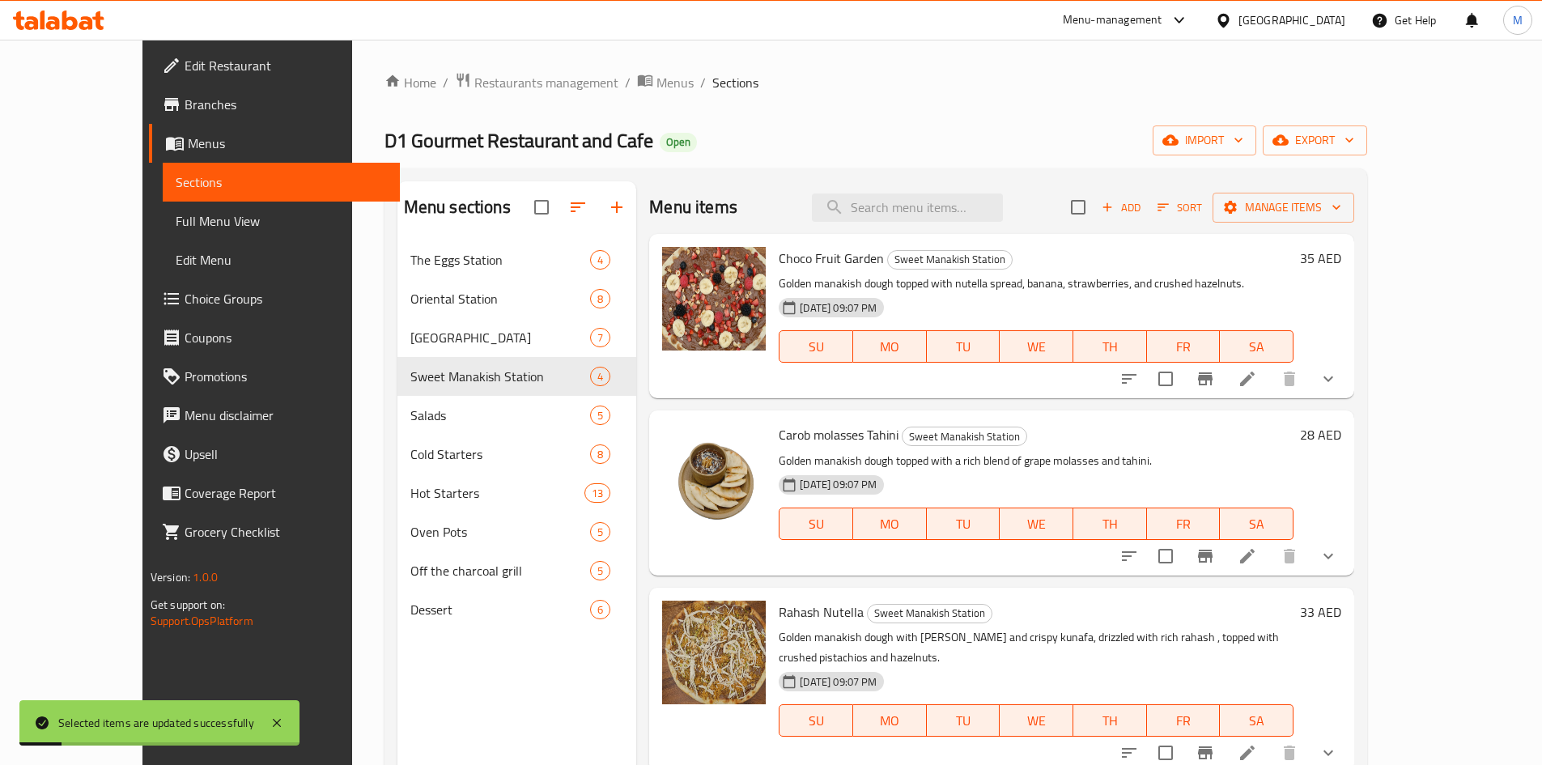
click at [1255, 377] on icon at bounding box center [1247, 379] width 15 height 15
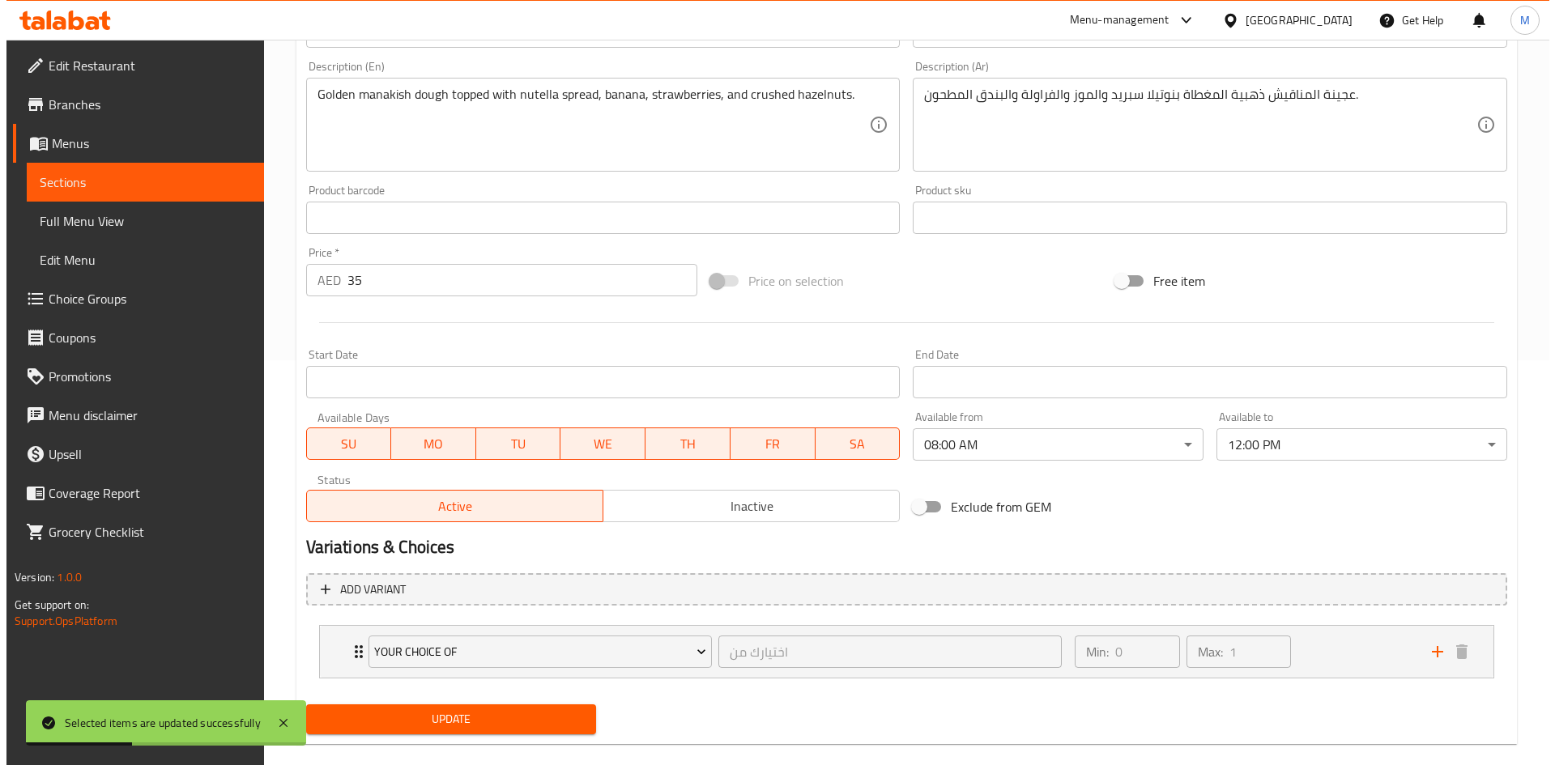
scroll to position [429, 0]
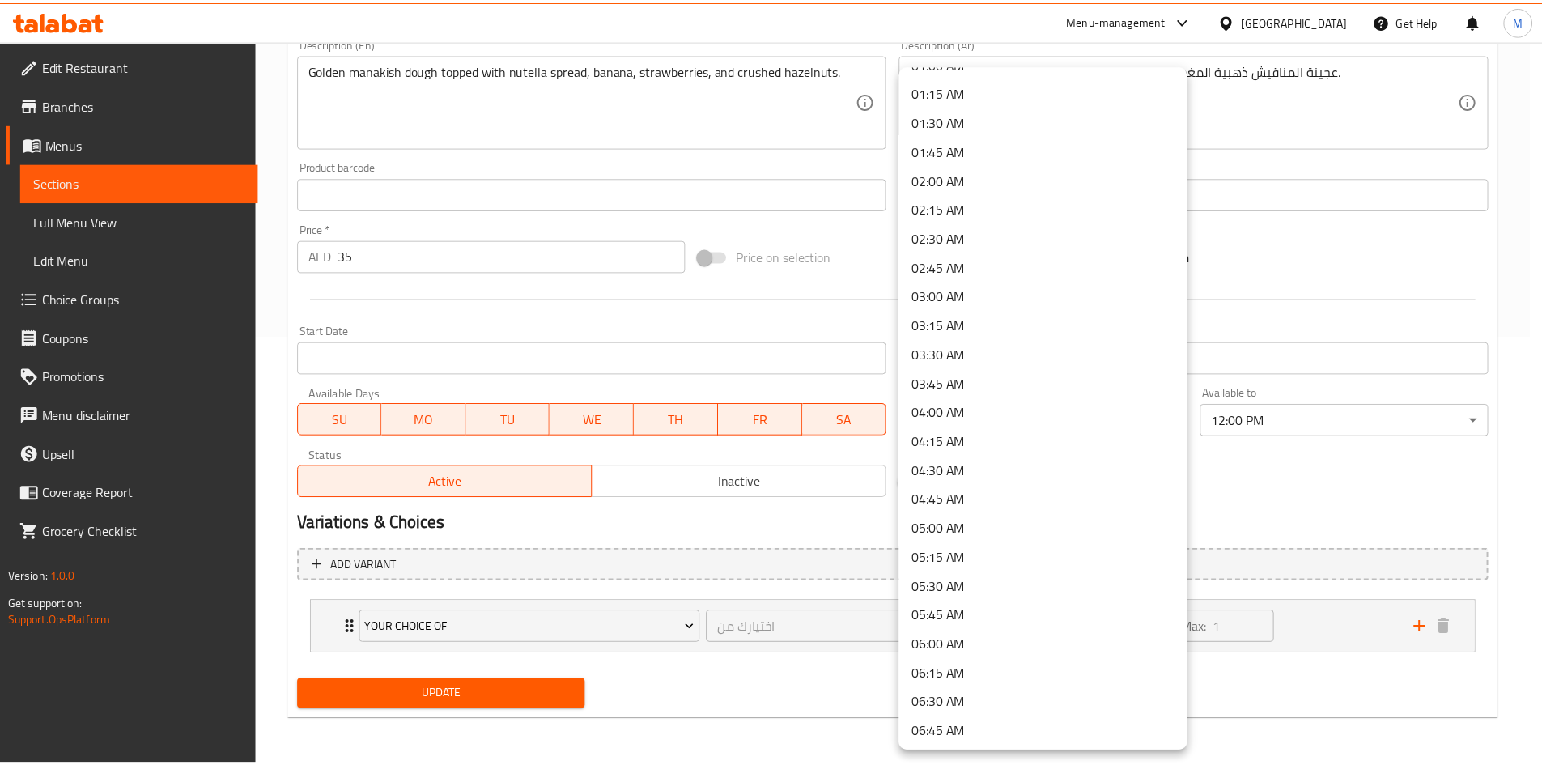
scroll to position [0, 0]
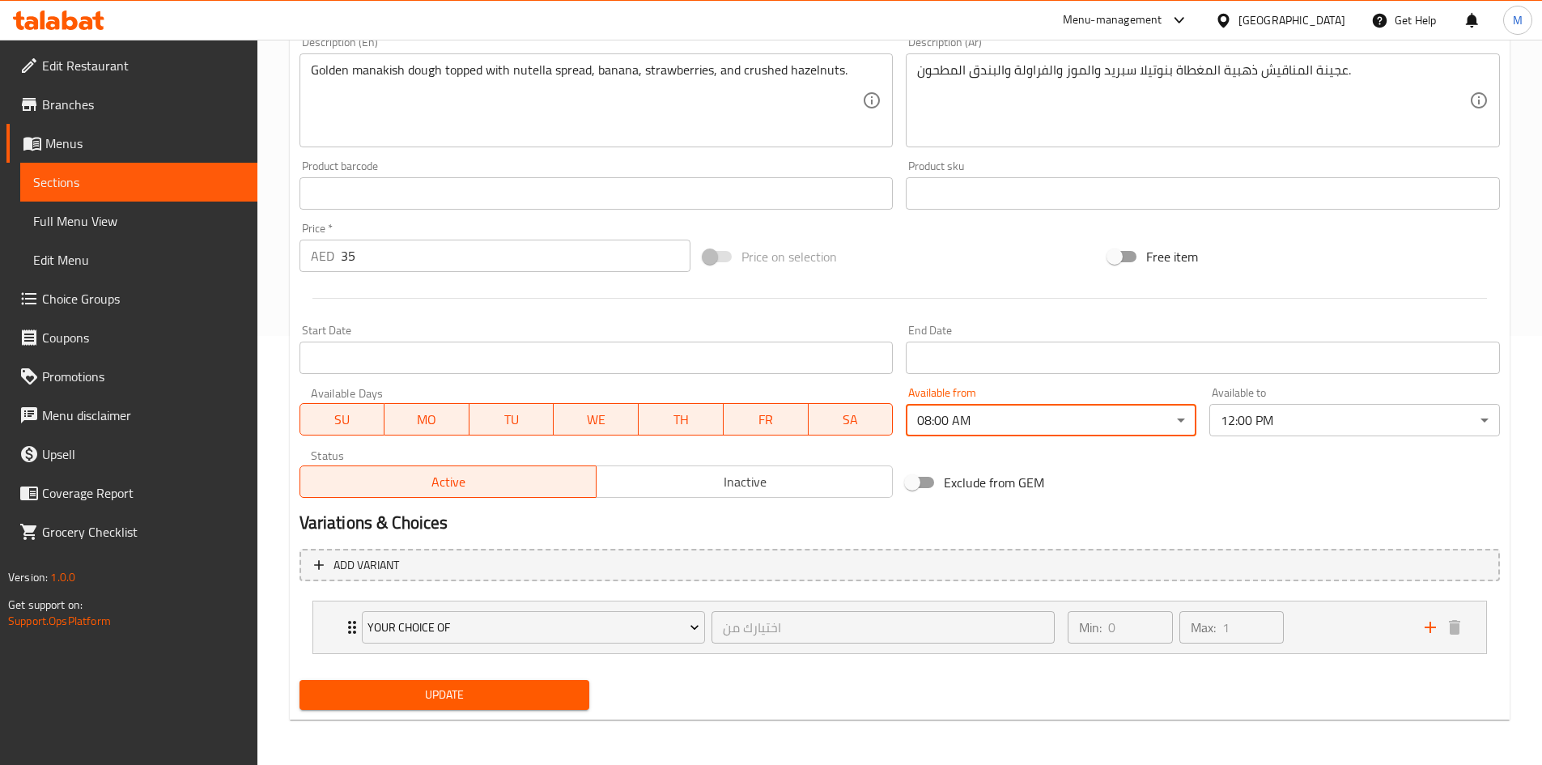
click at [1121, 497] on div "Exclude from GEM" at bounding box center [1102, 483] width 405 height 44
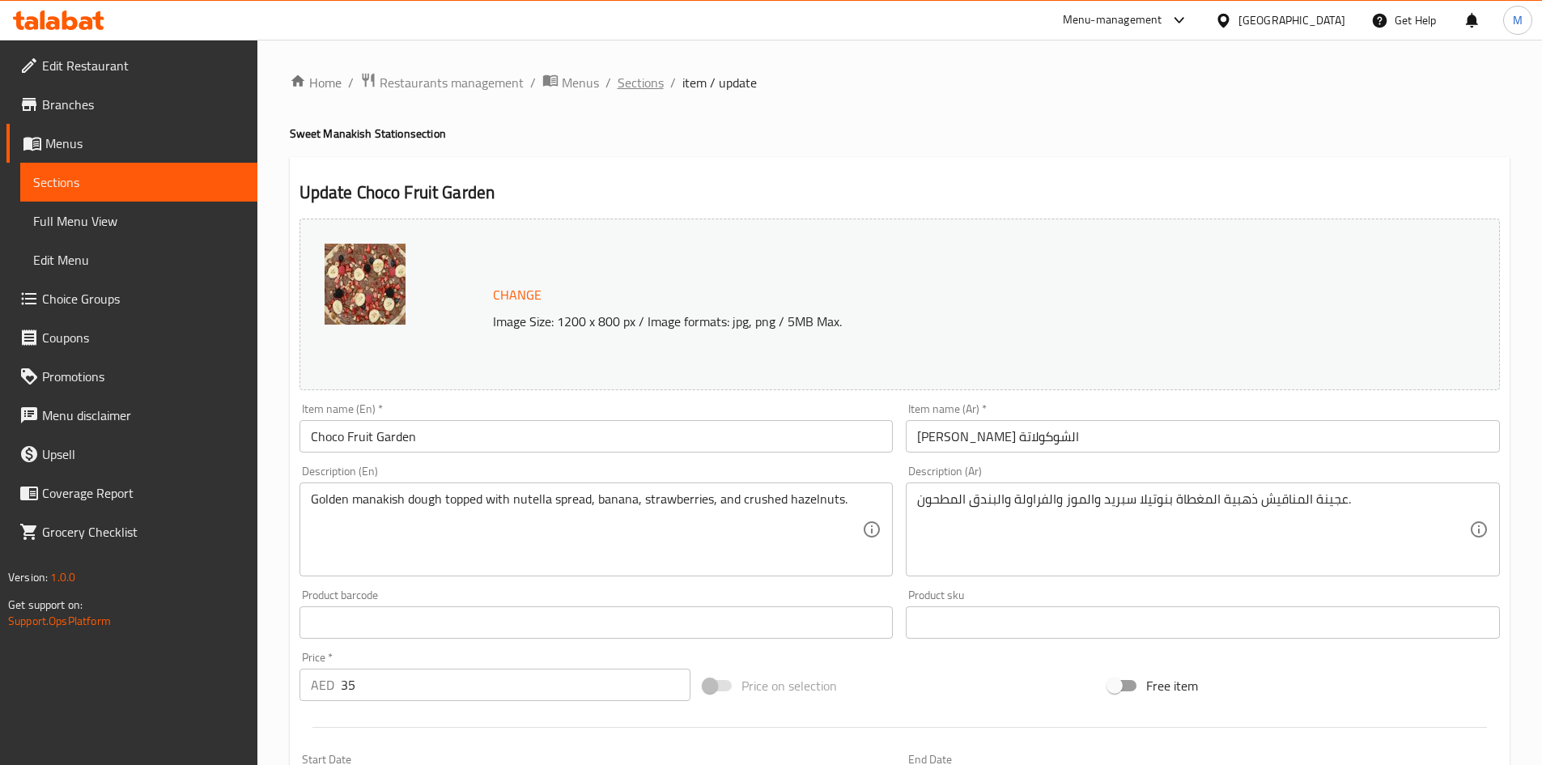
click at [647, 82] on span "Sections" at bounding box center [641, 82] width 46 height 19
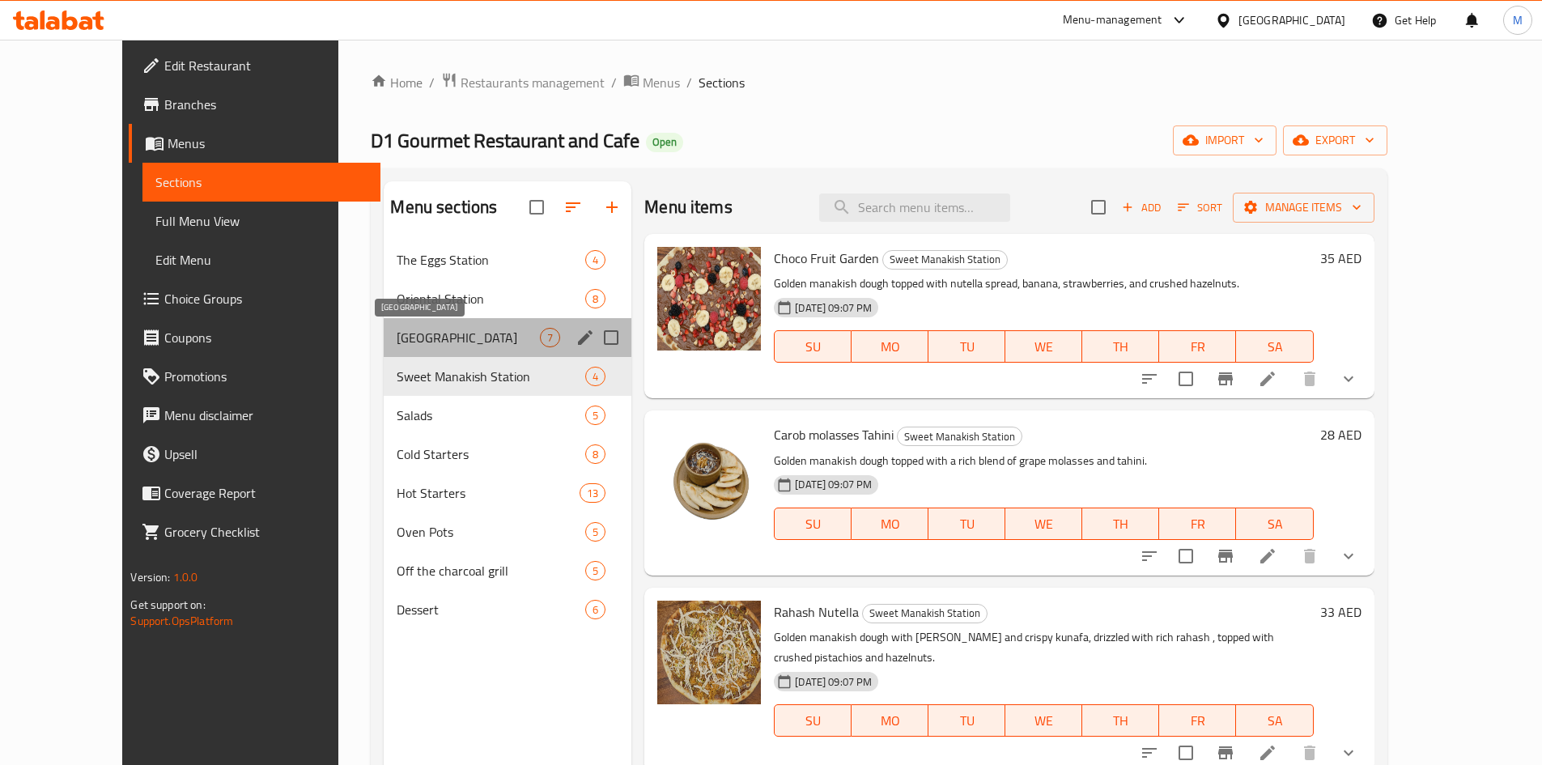
click at [499, 343] on span "[GEOGRAPHIC_DATA]" at bounding box center [468, 337] width 143 height 19
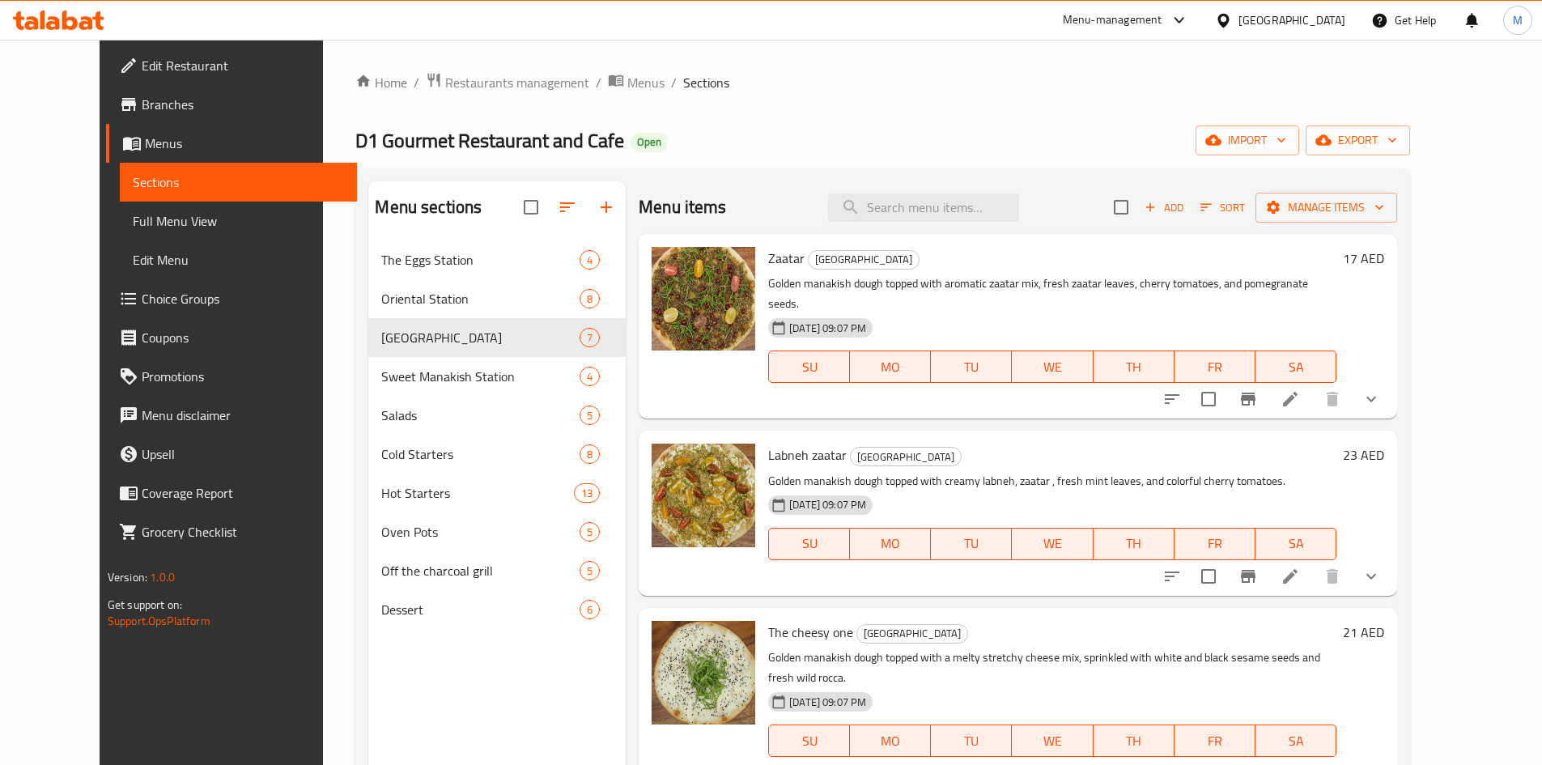
click at [1313, 385] on li at bounding box center [1290, 399] width 45 height 29
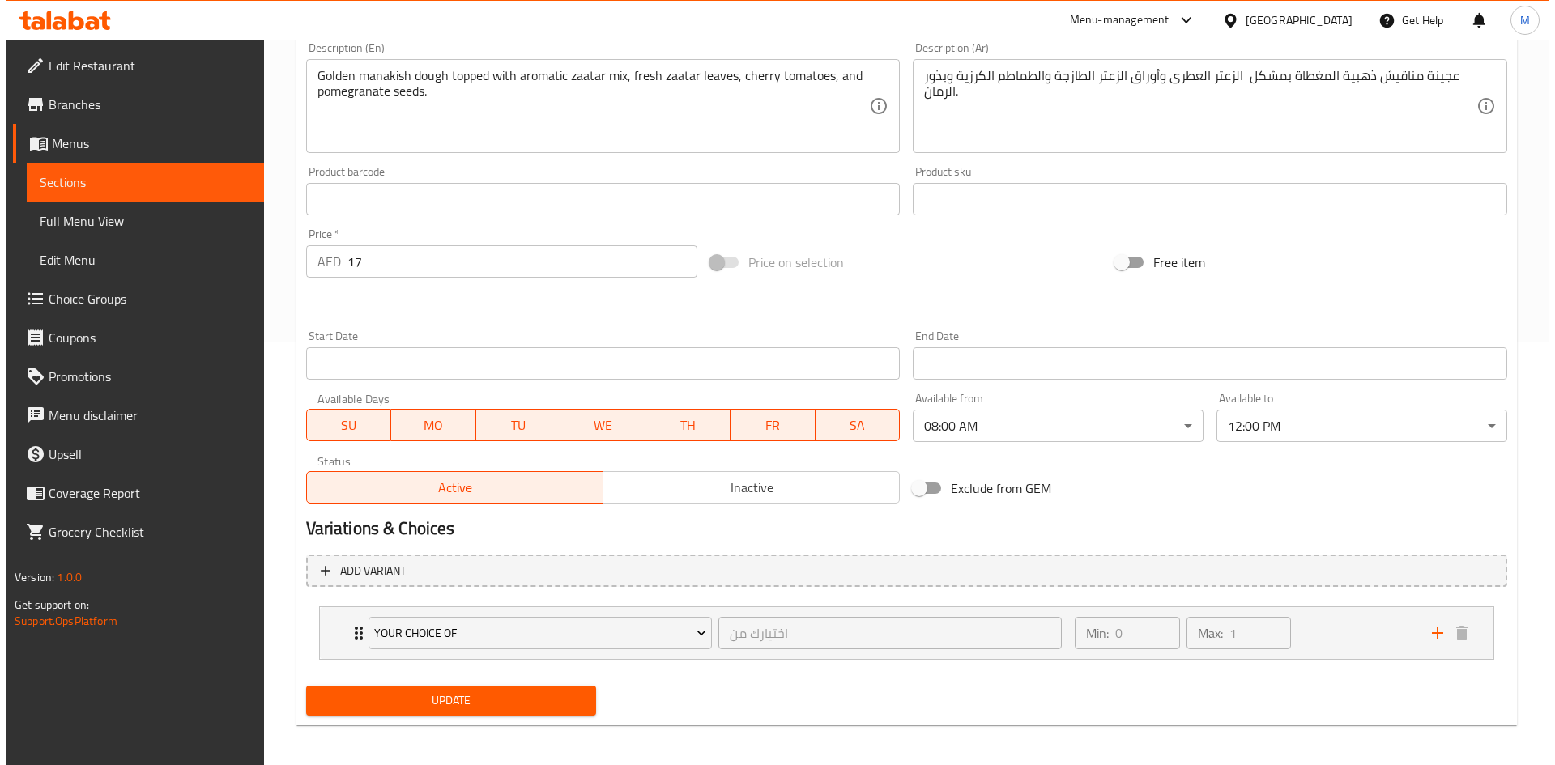
scroll to position [429, 0]
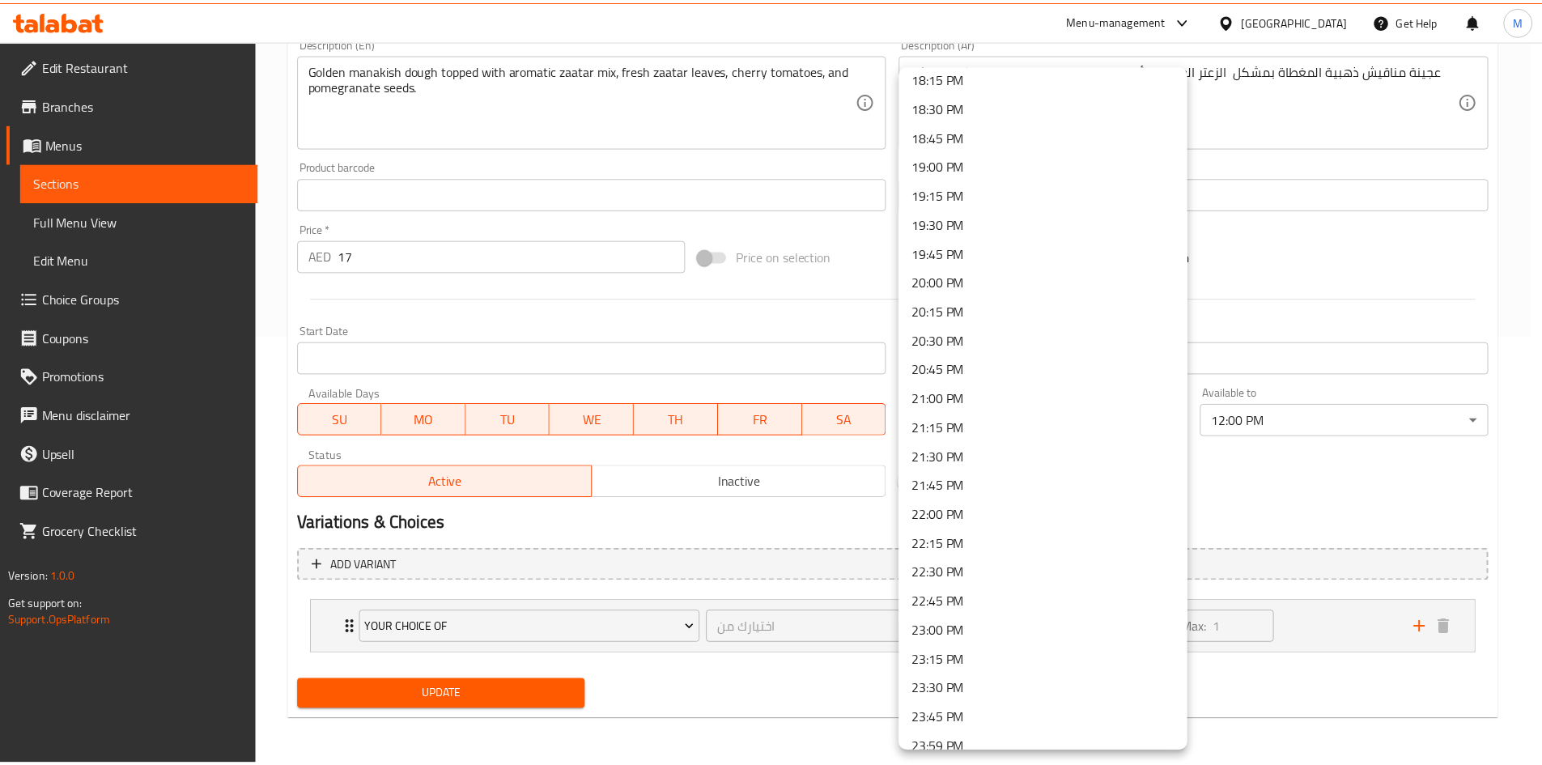
scroll to position [2153, 0]
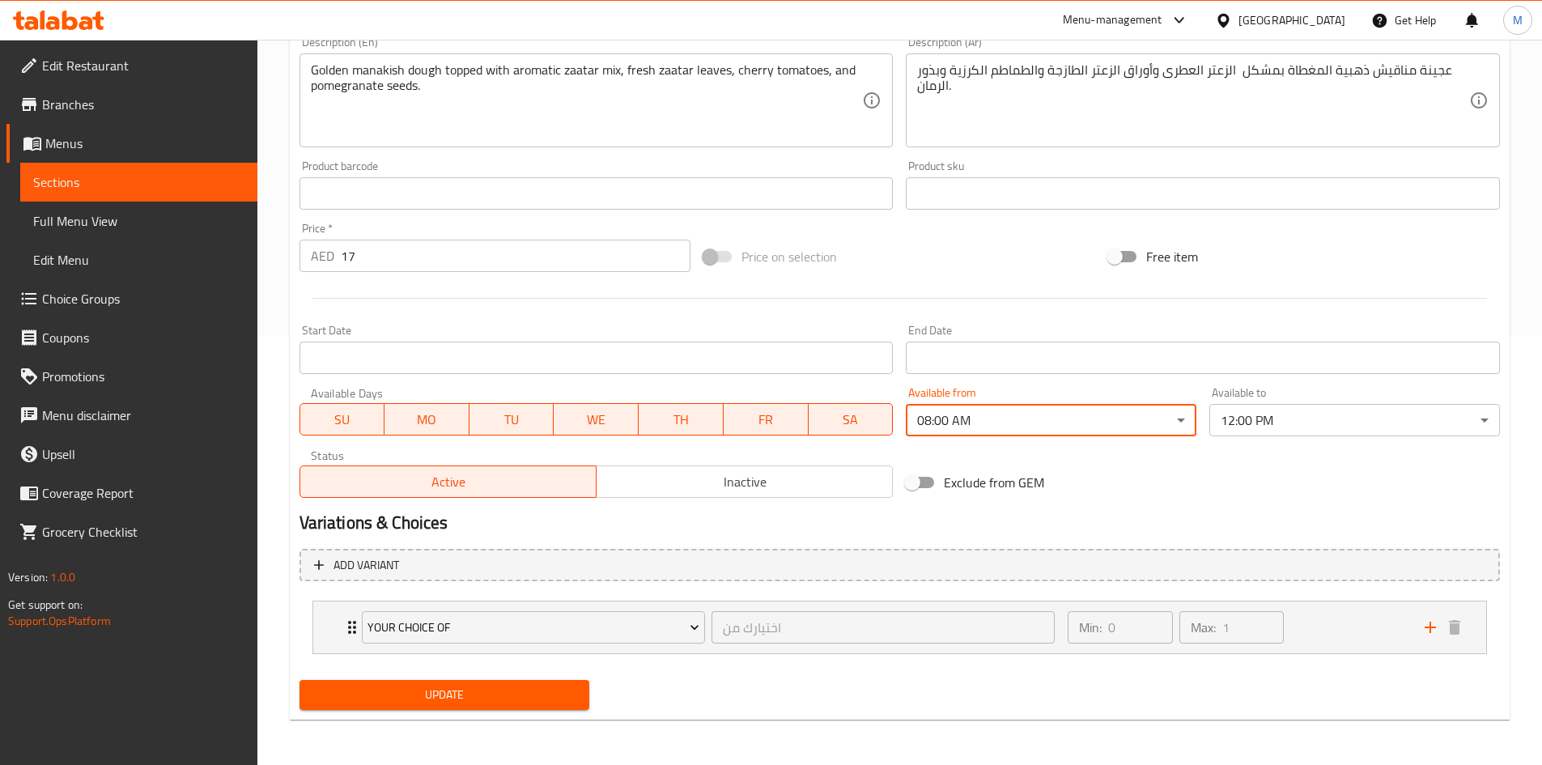
click at [1121, 475] on div "Exclude from GEM" at bounding box center [1102, 483] width 405 height 44
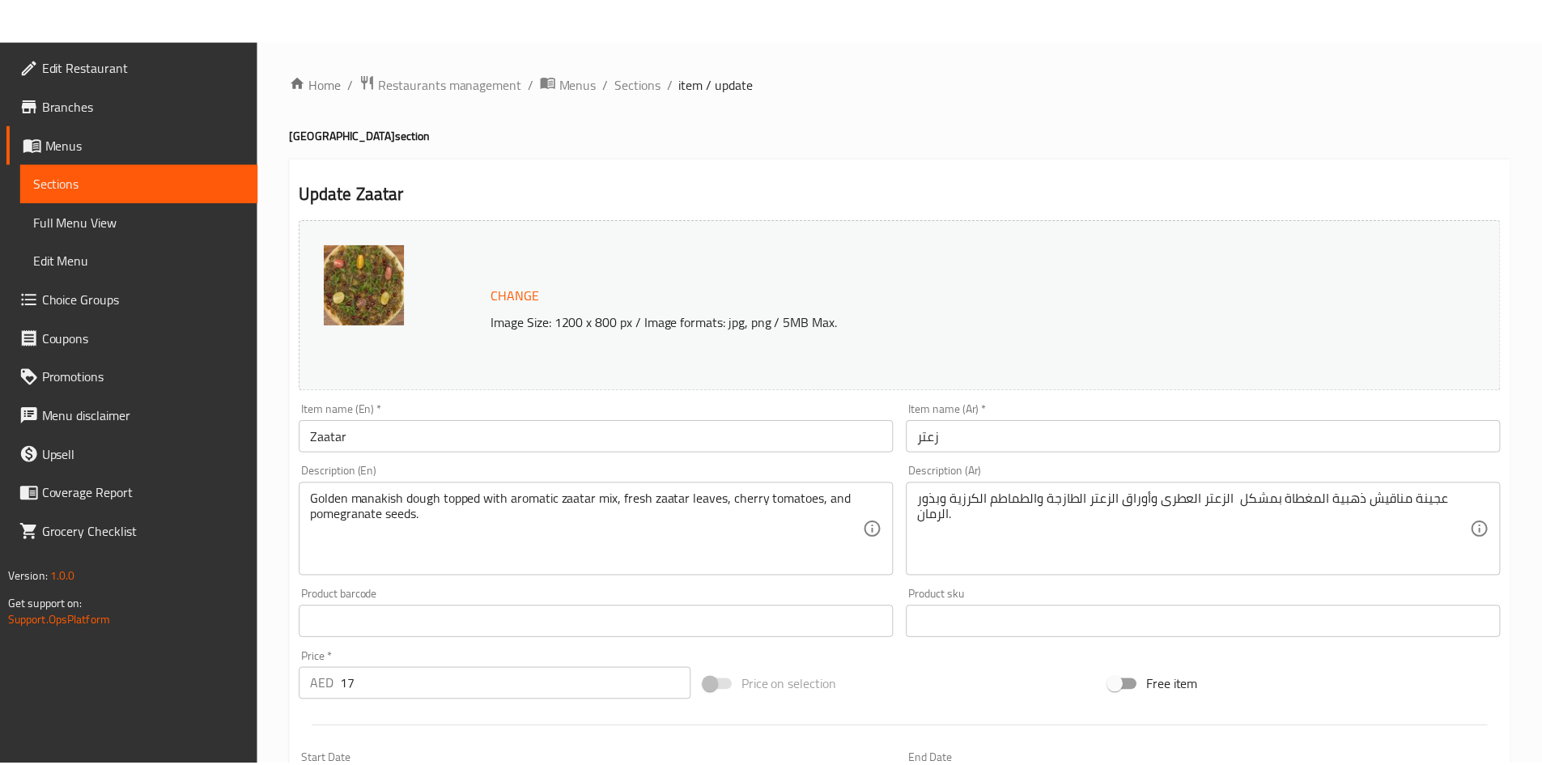
scroll to position [429, 0]
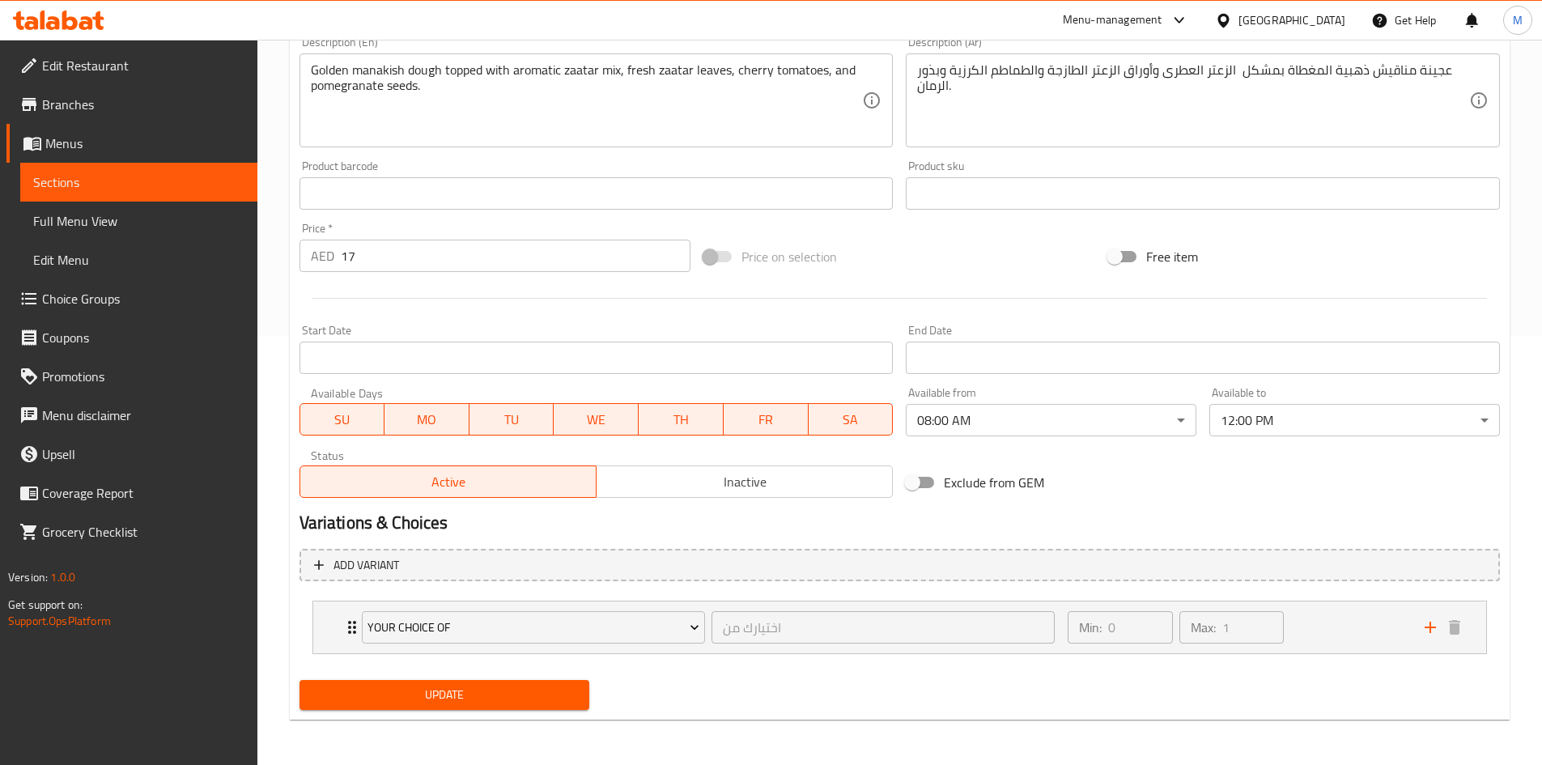
click at [1129, 470] on div "Exclude from GEM" at bounding box center [1102, 483] width 405 height 44
click at [1115, 493] on div "Exclude from GEM" at bounding box center [1102, 483] width 405 height 44
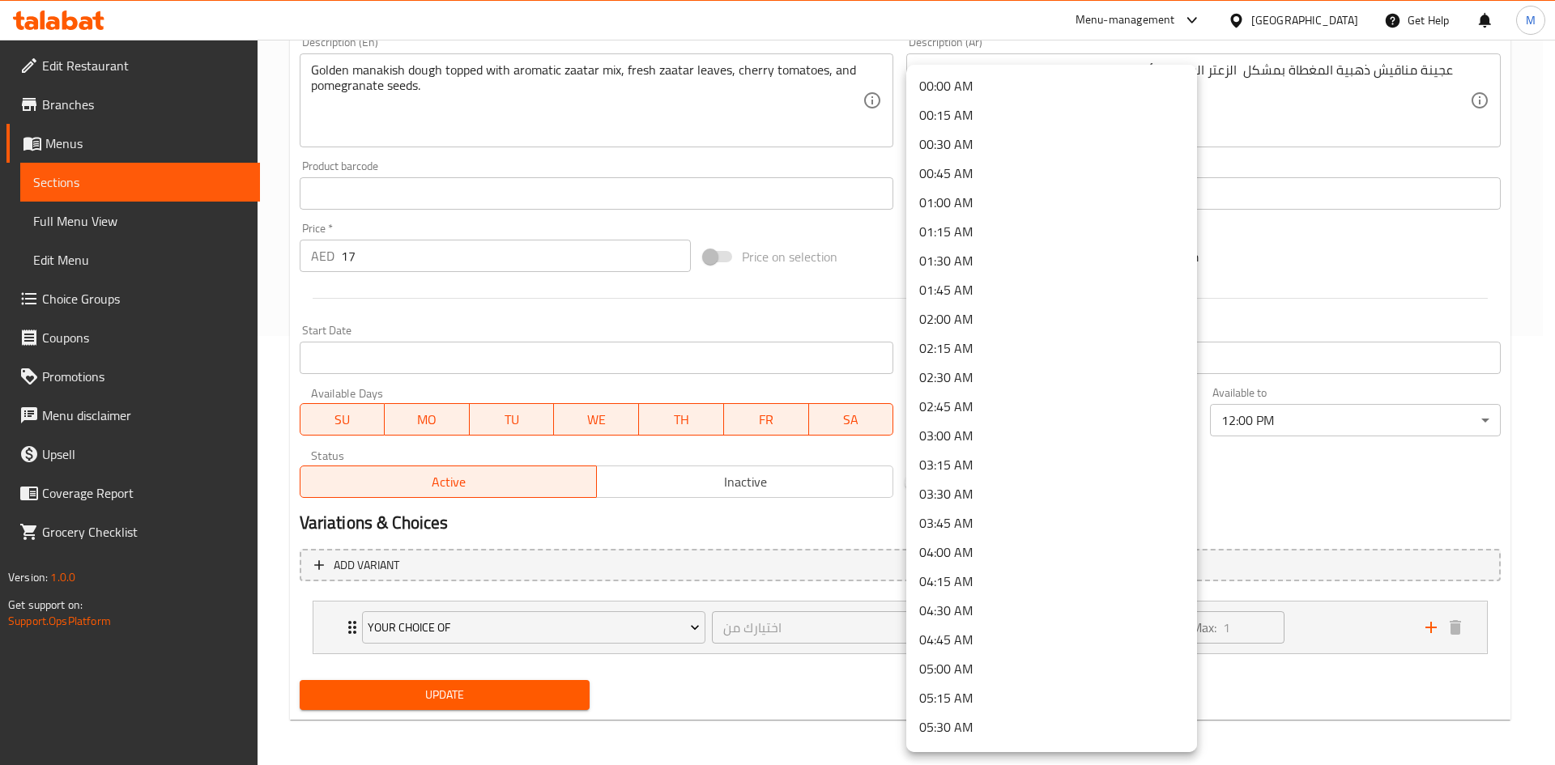
scroll to position [611, 0]
click at [1255, 467] on div at bounding box center [777, 382] width 1555 height 765
click at [850, 520] on div at bounding box center [777, 382] width 1555 height 765
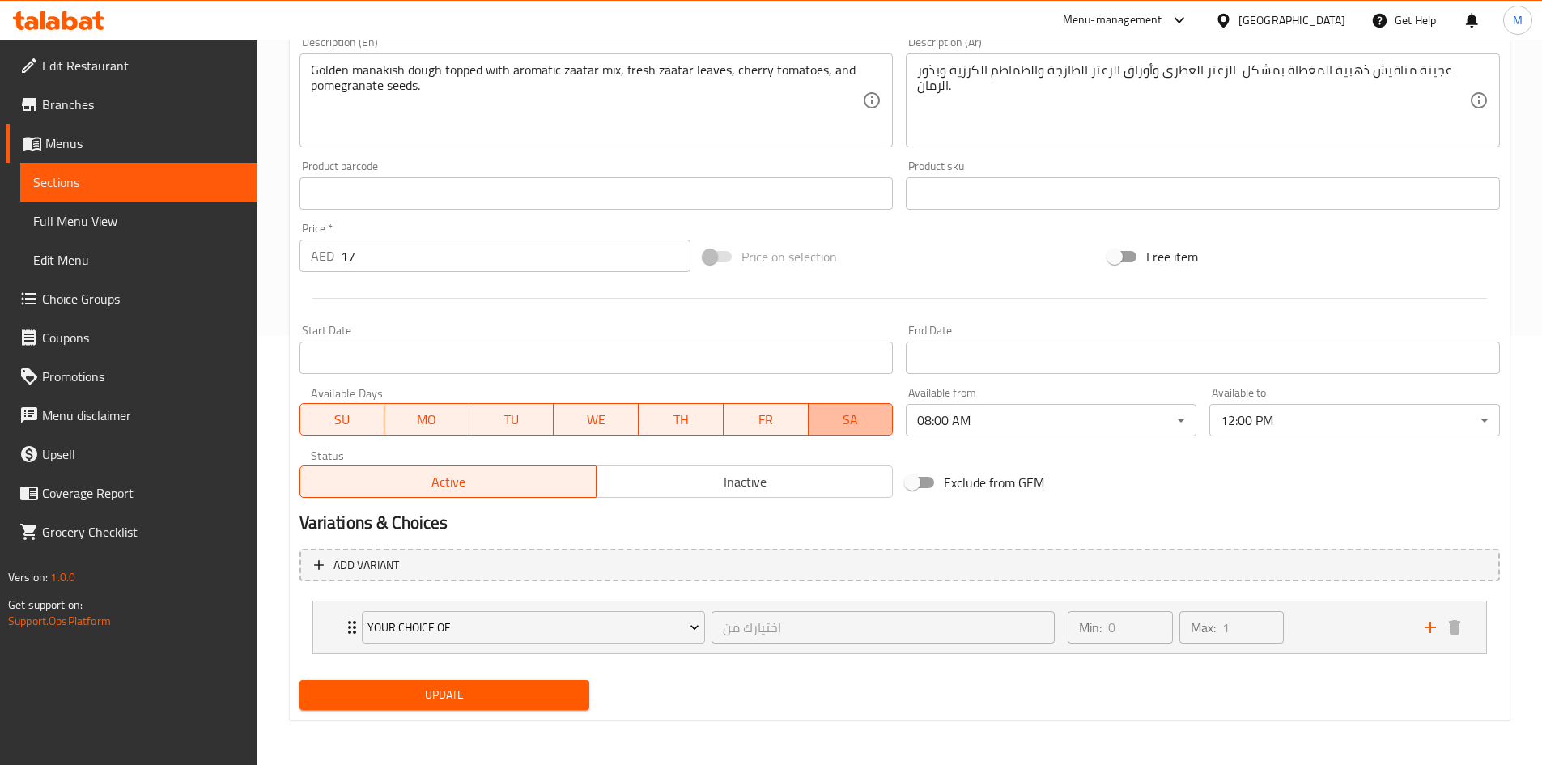
click at [840, 413] on span "SA" at bounding box center [851, 419] width 72 height 23
click at [1118, 460] on div "Change Image Size: 1200 x 800 px / Image formats: jpg, png / 5MB Max. Item name…" at bounding box center [900, 143] width 1214 height 721
click at [346, 415] on span "SU" at bounding box center [343, 419] width 72 height 23
click at [434, 416] on span "MO" at bounding box center [427, 419] width 72 height 23
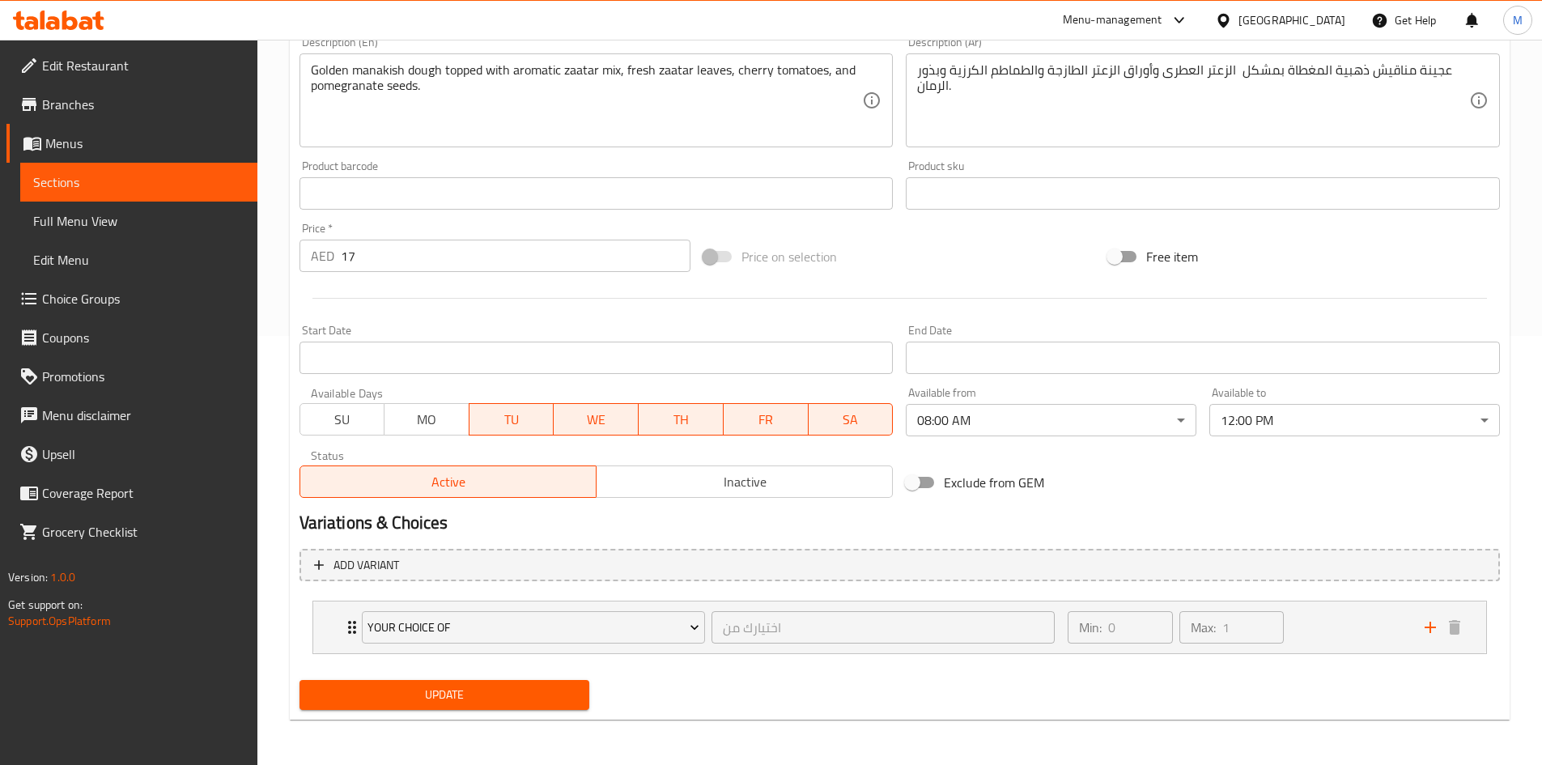
click at [510, 417] on span "TU" at bounding box center [512, 419] width 72 height 23
click at [602, 419] on span "WE" at bounding box center [596, 419] width 72 height 23
click at [666, 417] on span "TH" at bounding box center [681, 419] width 72 height 23
drag, startPoint x: 751, startPoint y: 415, endPoint x: 830, endPoint y: 419, distance: 79.4
click at [752, 415] on span "FR" at bounding box center [766, 419] width 72 height 23
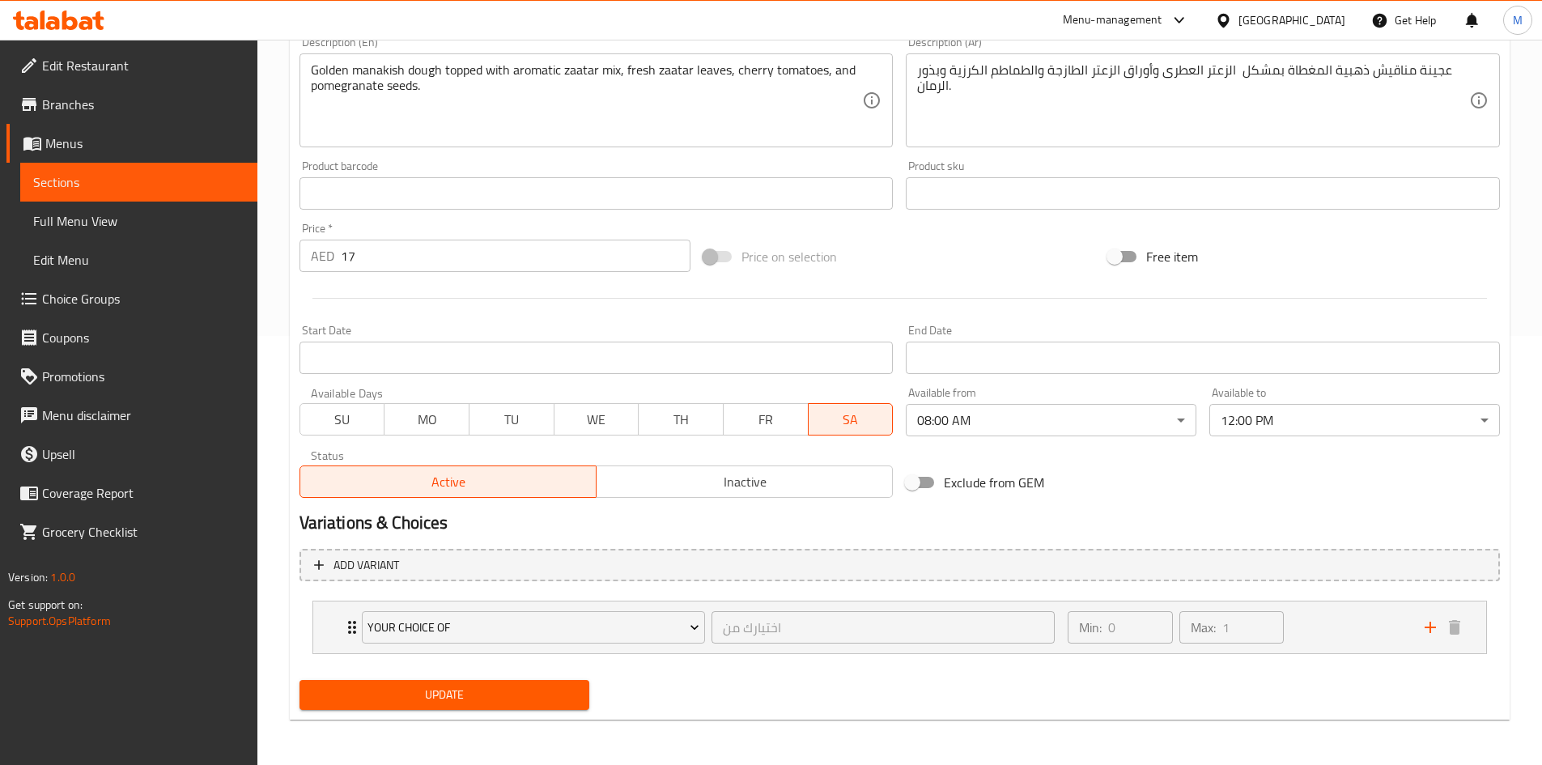
click at [832, 419] on span "SA" at bounding box center [851, 419] width 72 height 23
click at [336, 413] on span "SU" at bounding box center [343, 419] width 72 height 23
click at [426, 418] on span "MO" at bounding box center [427, 419] width 72 height 23
click at [521, 423] on span "TU" at bounding box center [512, 419] width 72 height 23
click at [580, 418] on span "WE" at bounding box center [597, 419] width 72 height 23
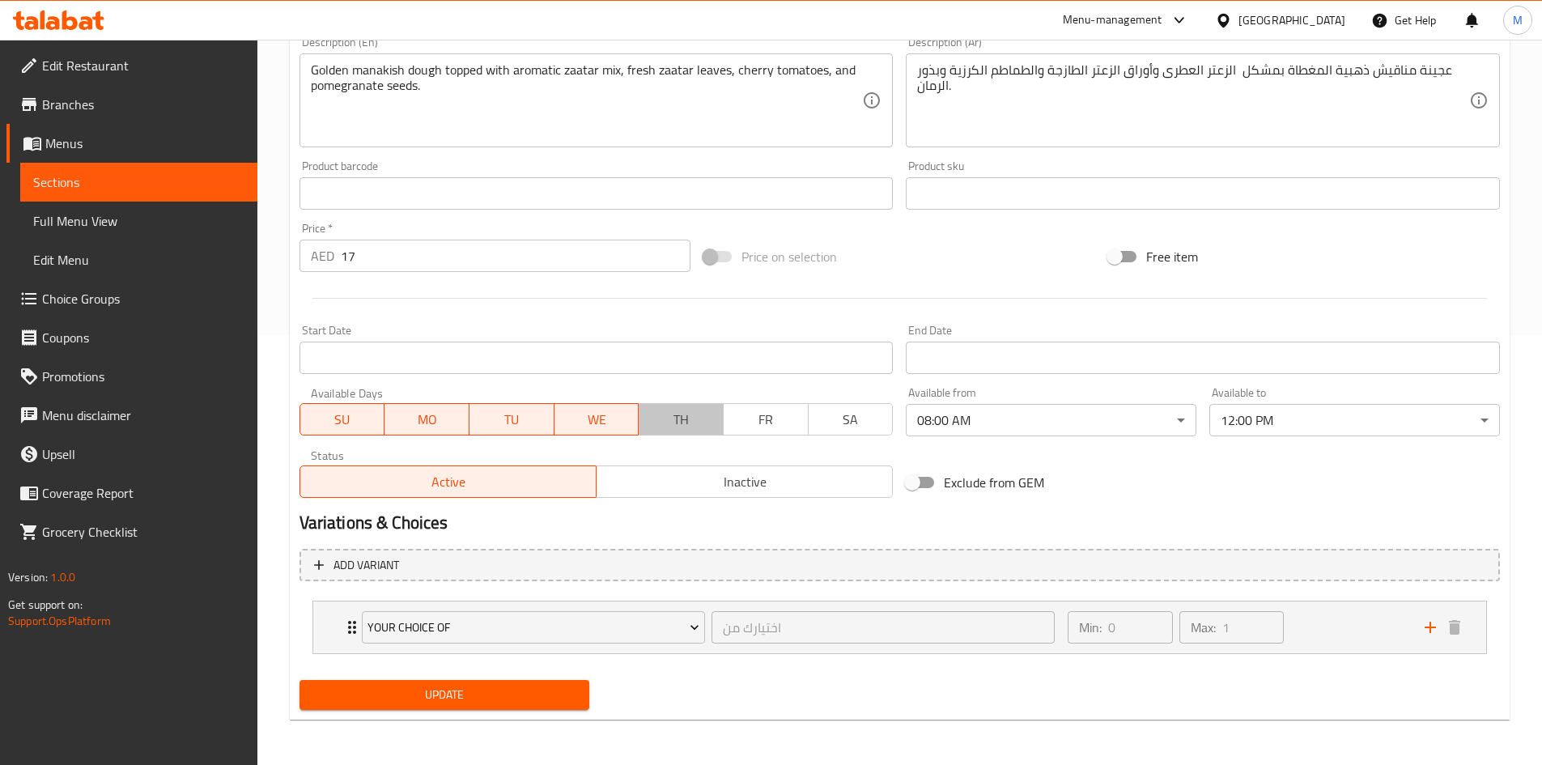
click at [670, 411] on span "TH" at bounding box center [681, 419] width 72 height 23
click at [760, 420] on span "FR" at bounding box center [766, 419] width 72 height 23
click at [819, 418] on span "SA" at bounding box center [851, 419] width 72 height 23
click at [1153, 490] on div "Exclude from GEM" at bounding box center [1102, 483] width 405 height 44
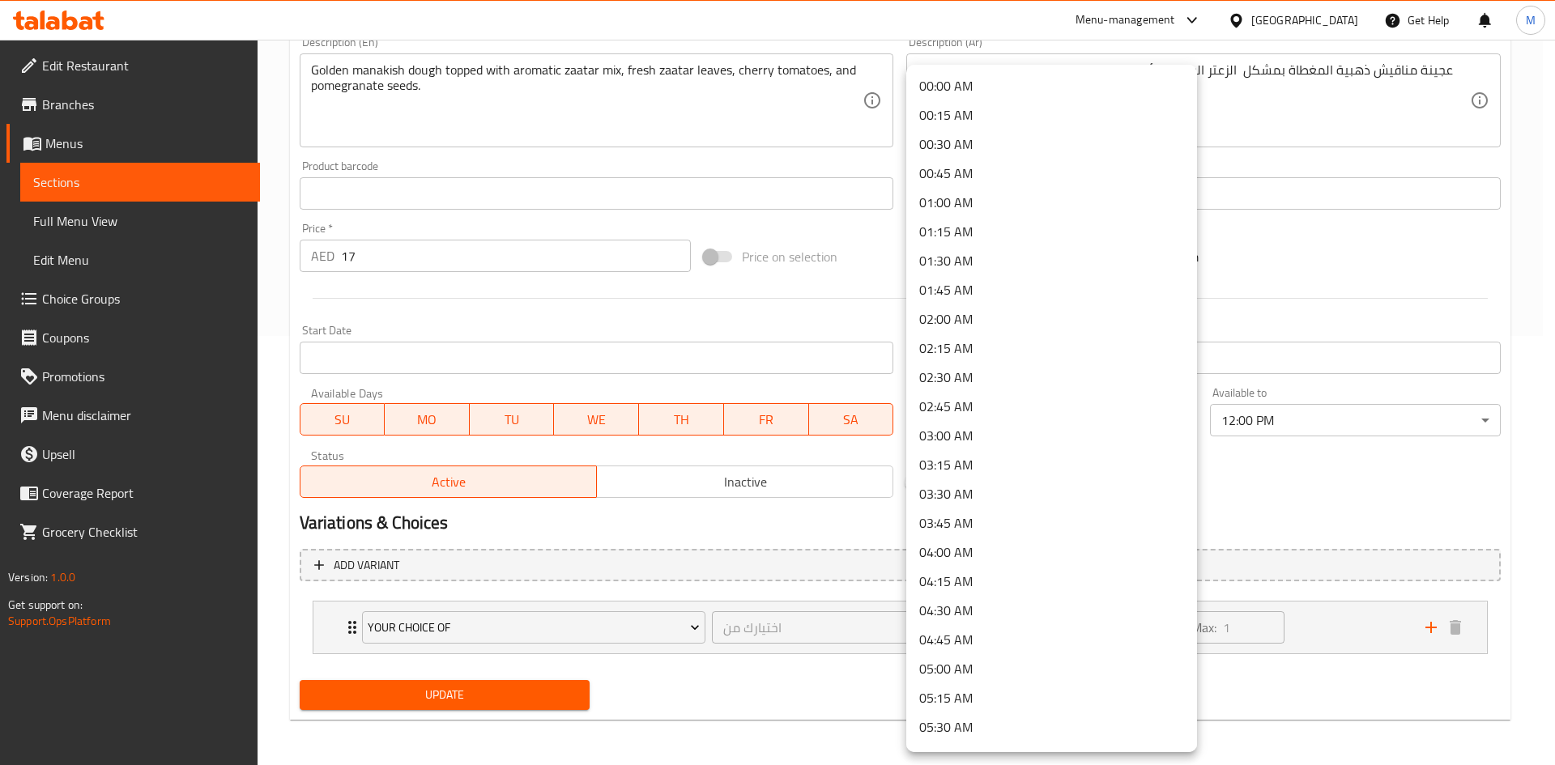
click at [972, 95] on li "00:00 AM" at bounding box center [1051, 85] width 291 height 29
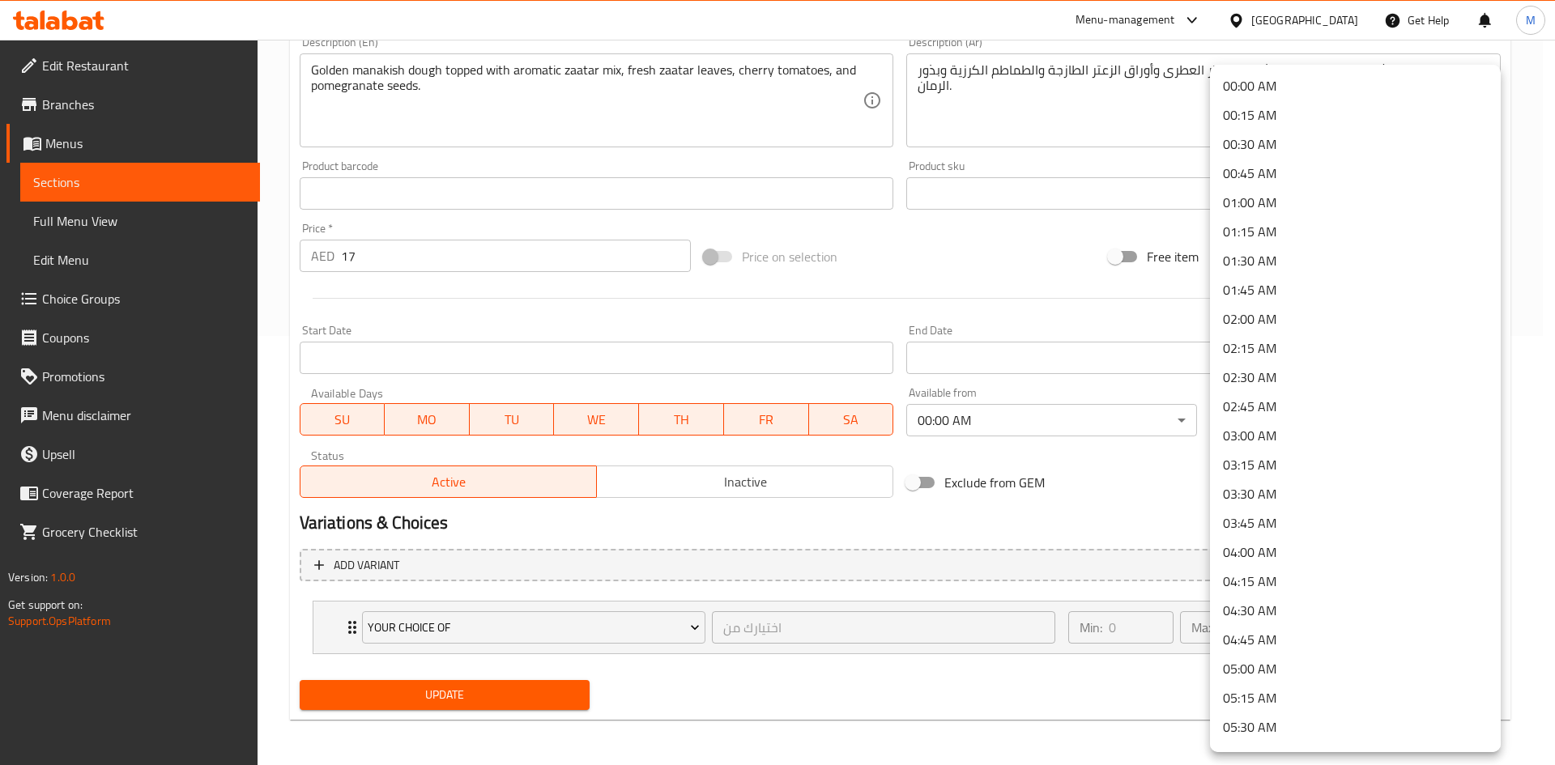
click at [1281, 85] on li "00:00 AM" at bounding box center [1355, 85] width 291 height 29
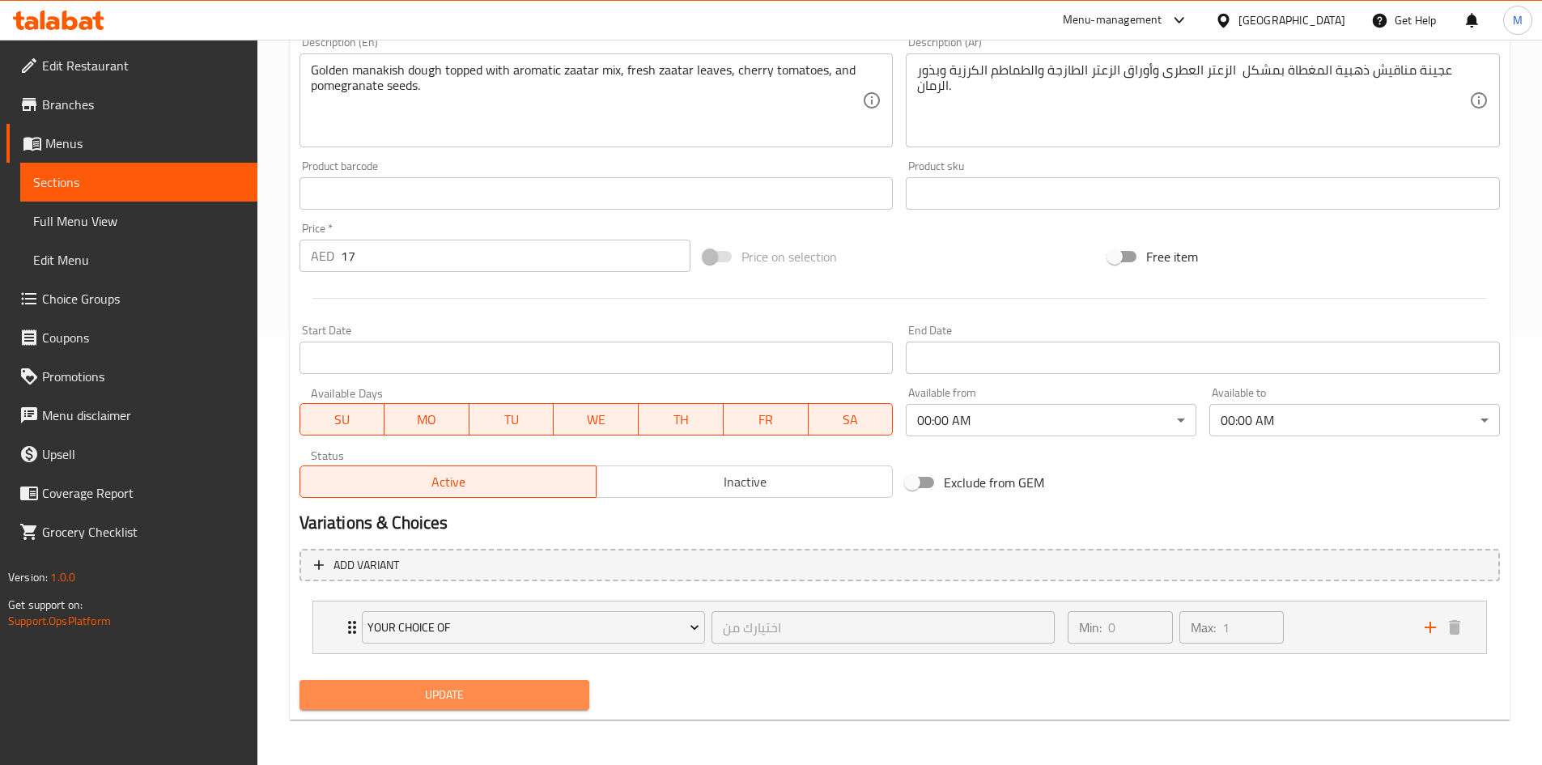
click at [577, 682] on button "Update" at bounding box center [445, 695] width 291 height 30
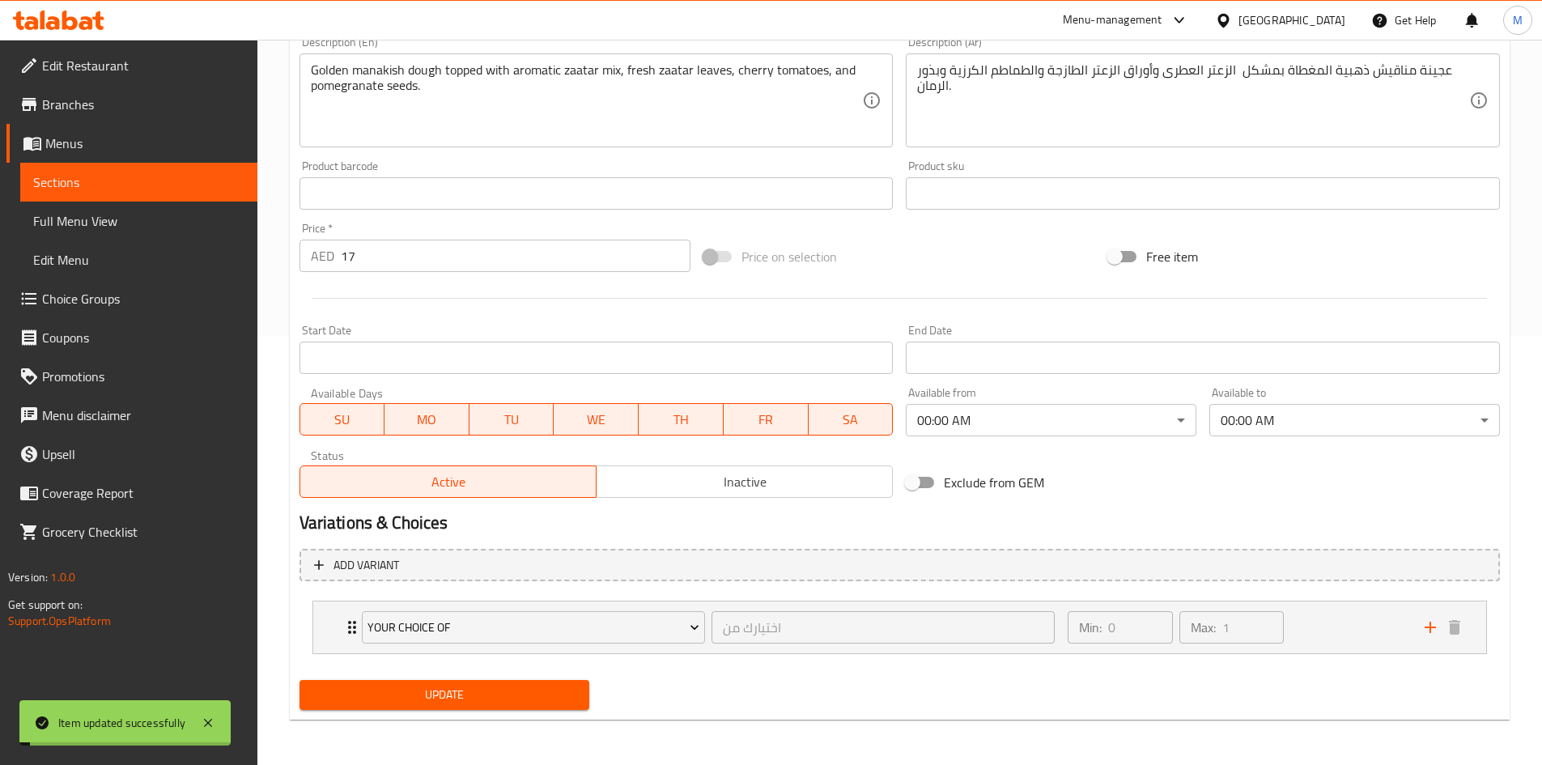
click at [1155, 469] on div "Exclude from GEM" at bounding box center [1102, 483] width 405 height 44
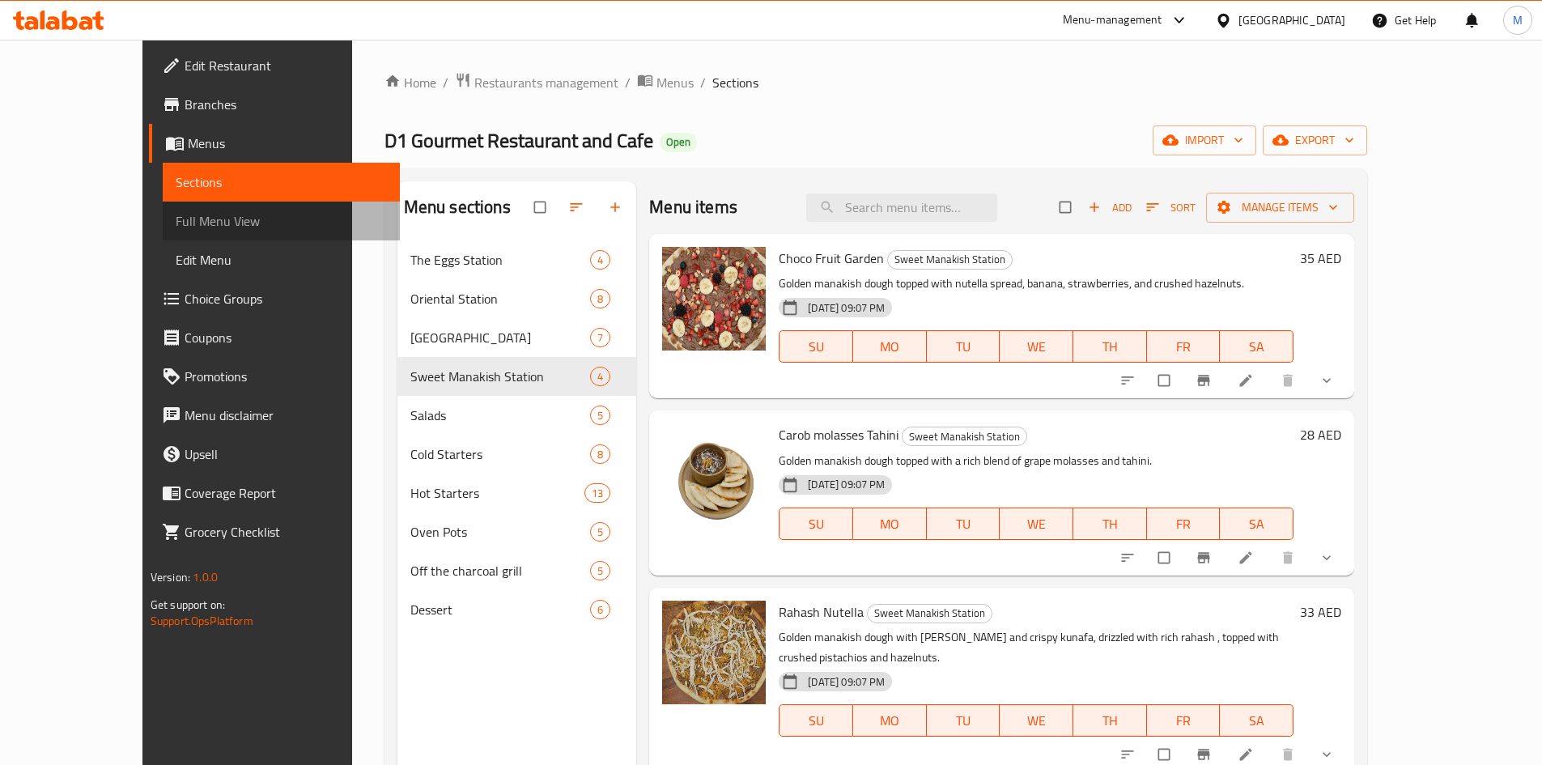
click at [176, 231] on span "Full Menu View" at bounding box center [281, 220] width 211 height 19
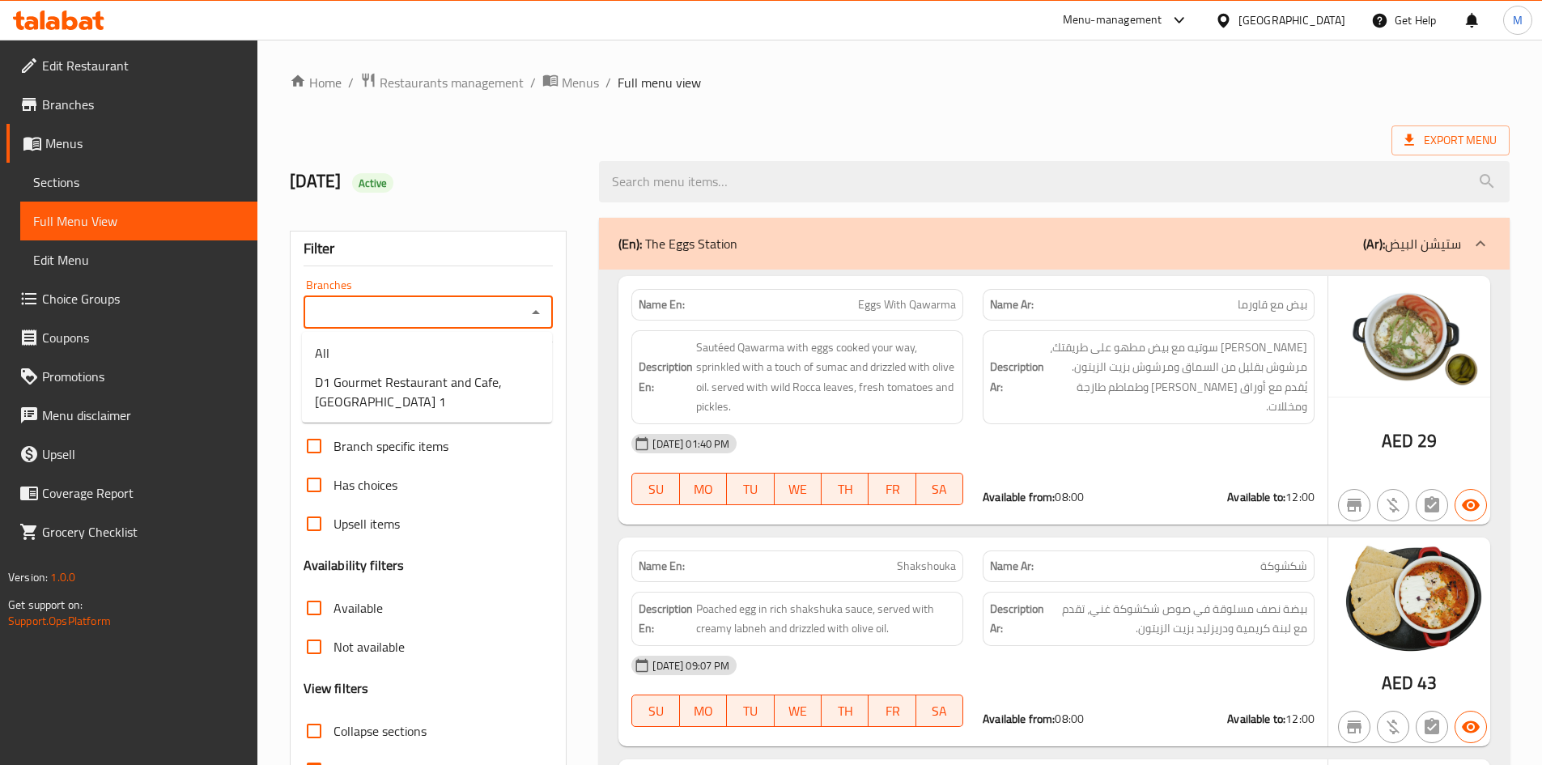
click at [456, 316] on input "Branches" at bounding box center [415, 312] width 214 height 23
click at [459, 378] on span "D1 Gourmet Restaurant and Cafe, Al Jaddaf 1" at bounding box center [427, 391] width 224 height 39
type input "D1 Gourmet Restaurant and Cafe, Al Jaddaf 1"
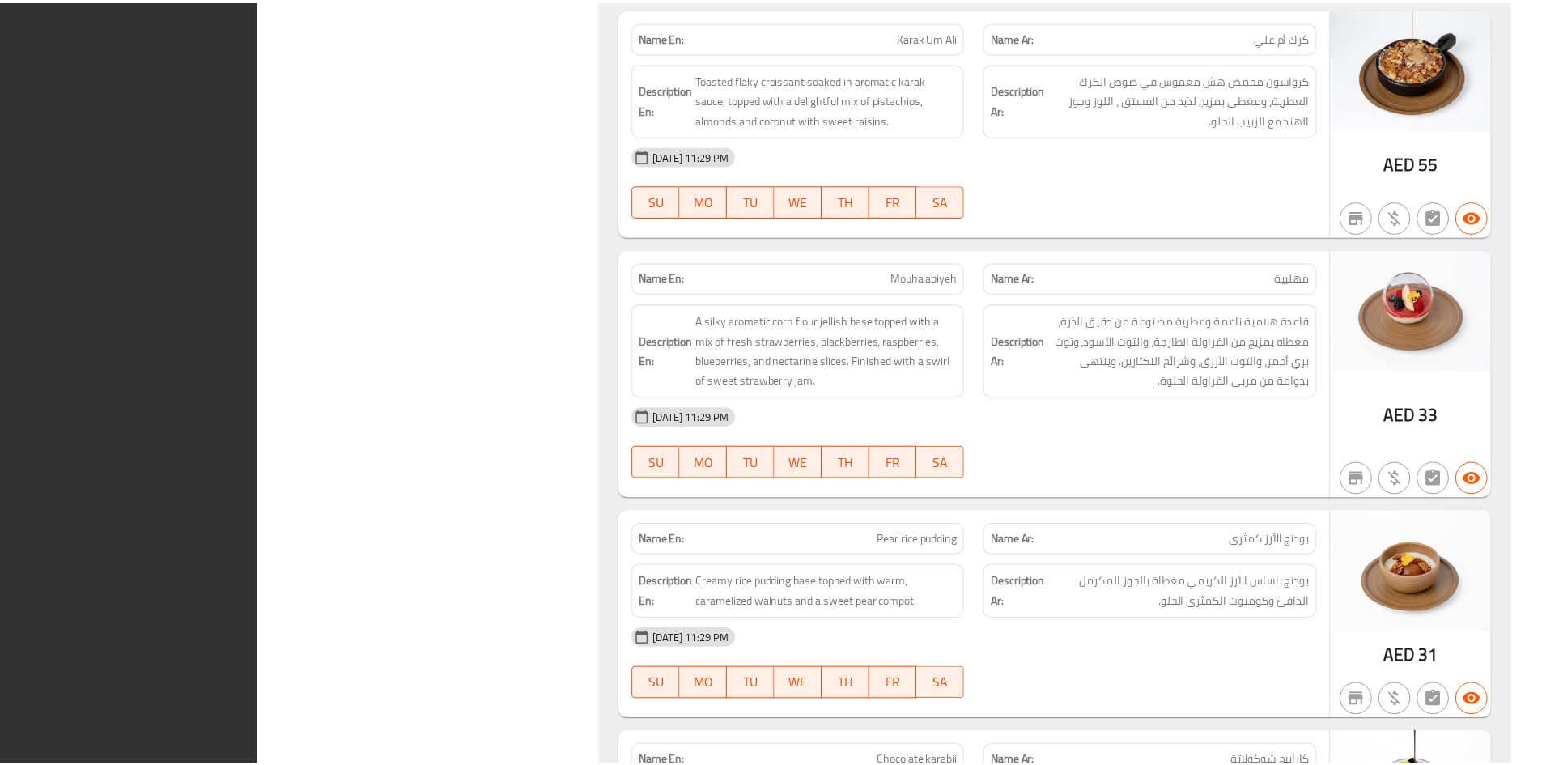
scroll to position [16709, 0]
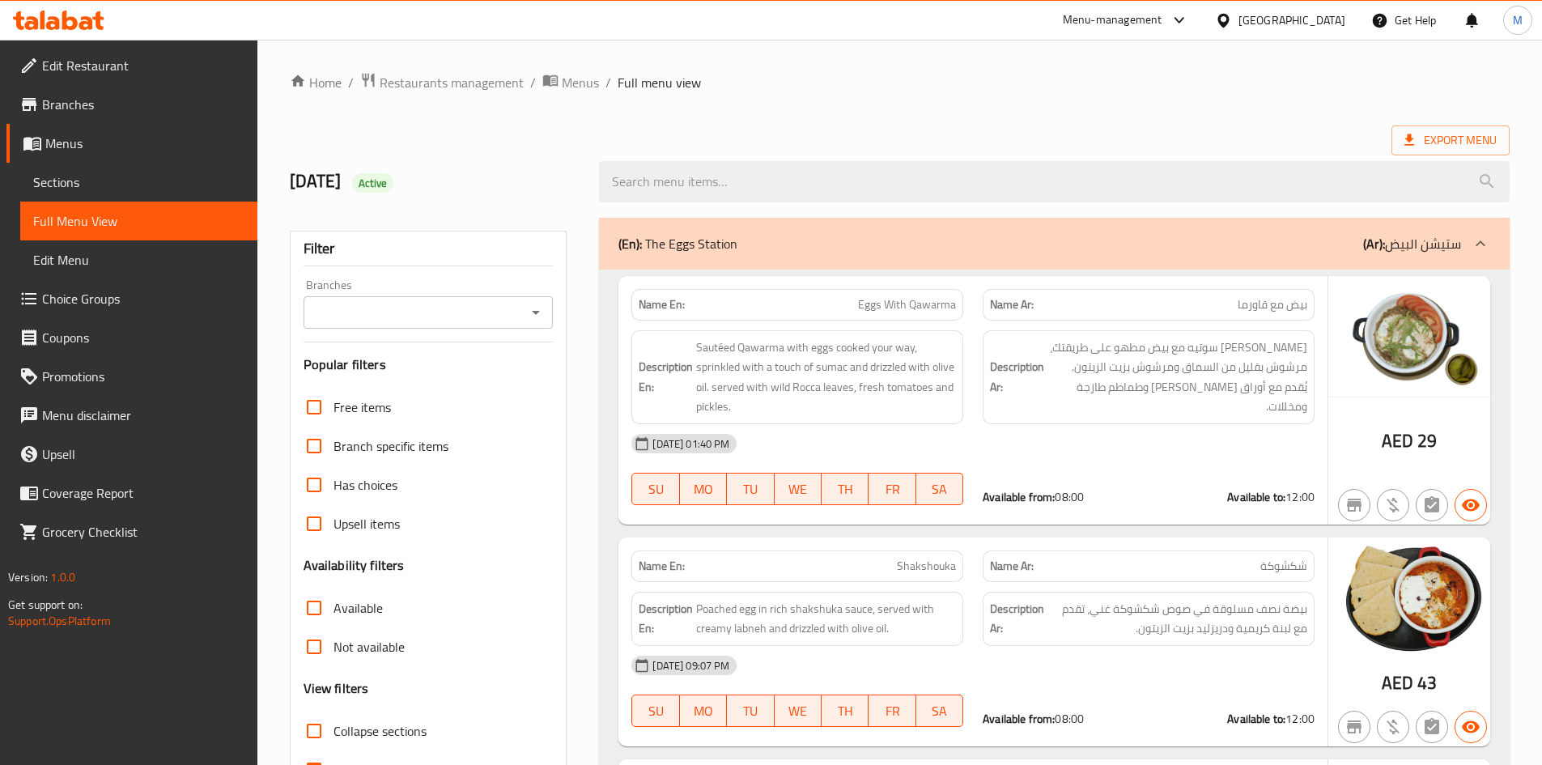
click at [473, 313] on input "Branches" at bounding box center [415, 312] width 214 height 23
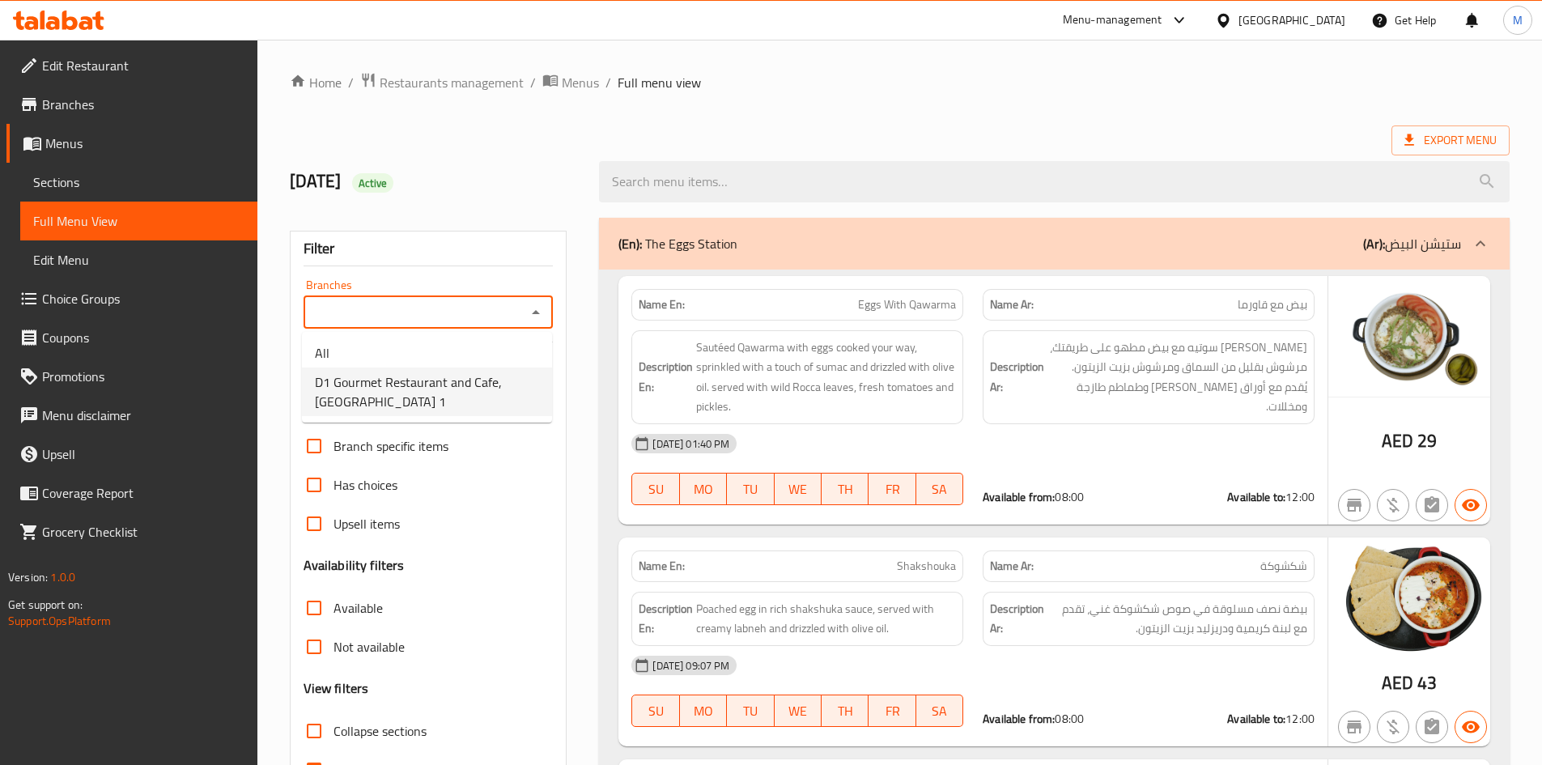
click at [453, 377] on span "D1 Gourmet Restaurant and Cafe, [GEOGRAPHIC_DATA] 1" at bounding box center [427, 391] width 224 height 39
type input "D1 Gourmet Restaurant and Cafe, [GEOGRAPHIC_DATA] 1"
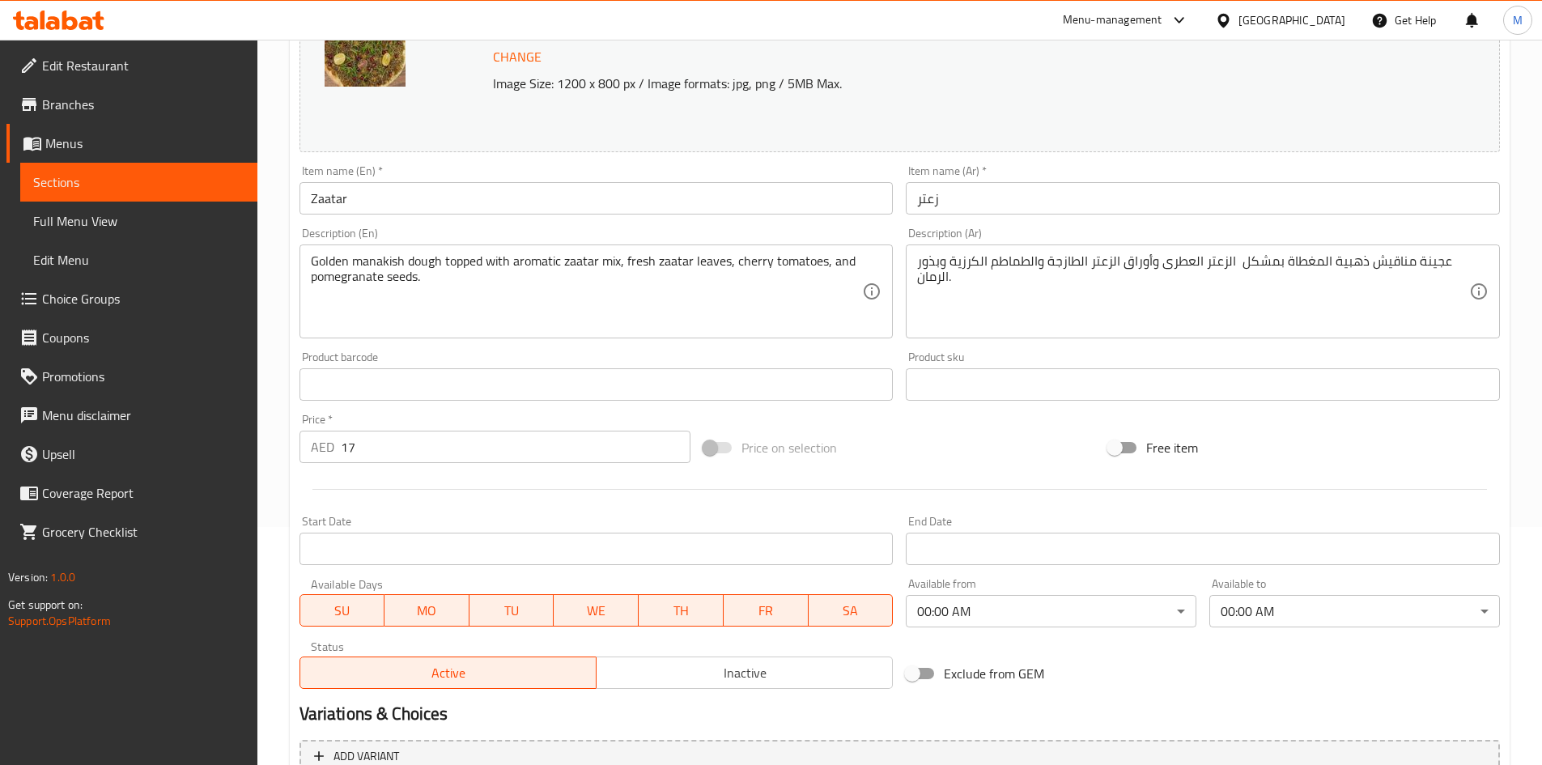
scroll to position [429, 0]
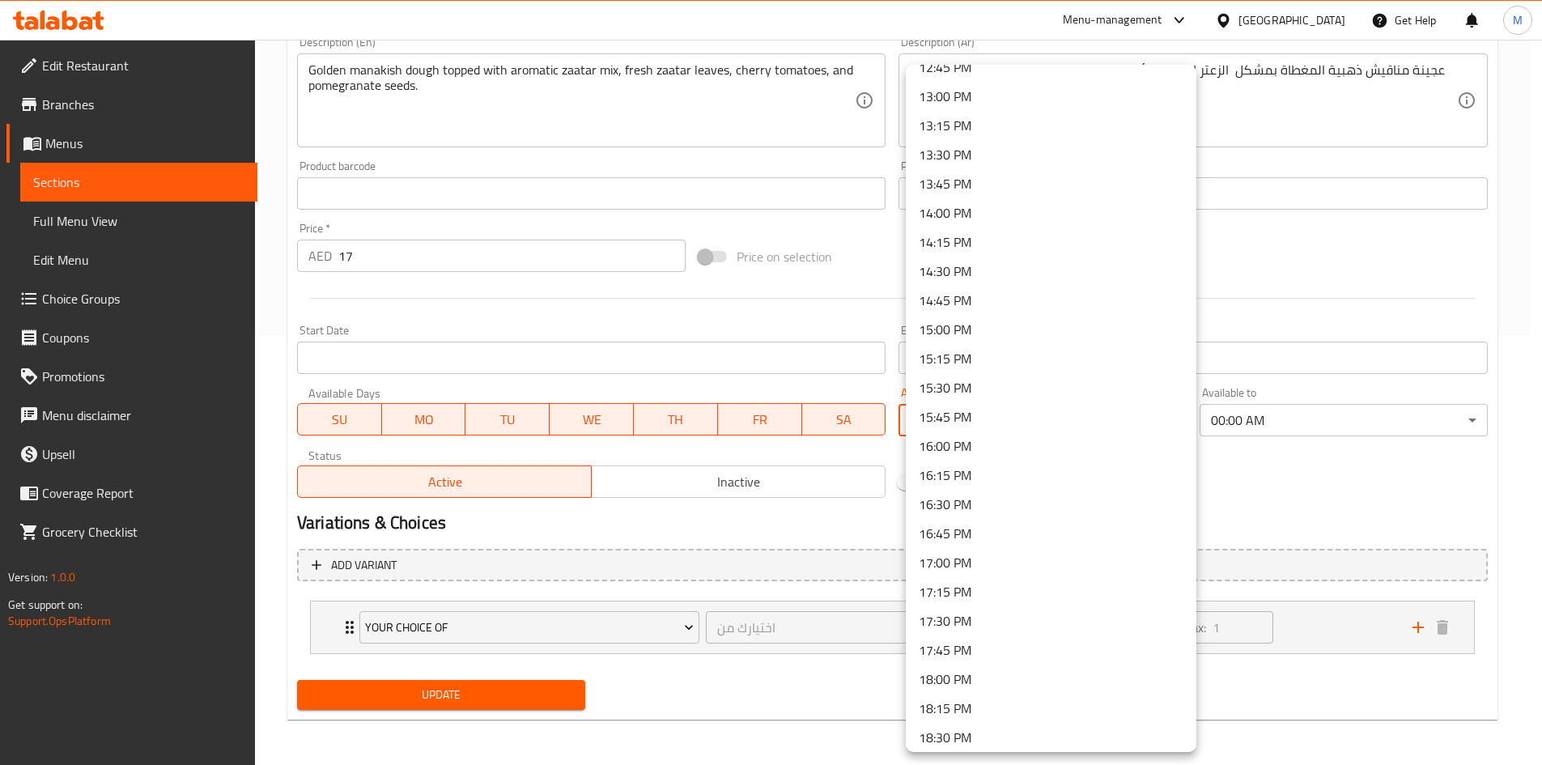
scroll to position [1181, 0]
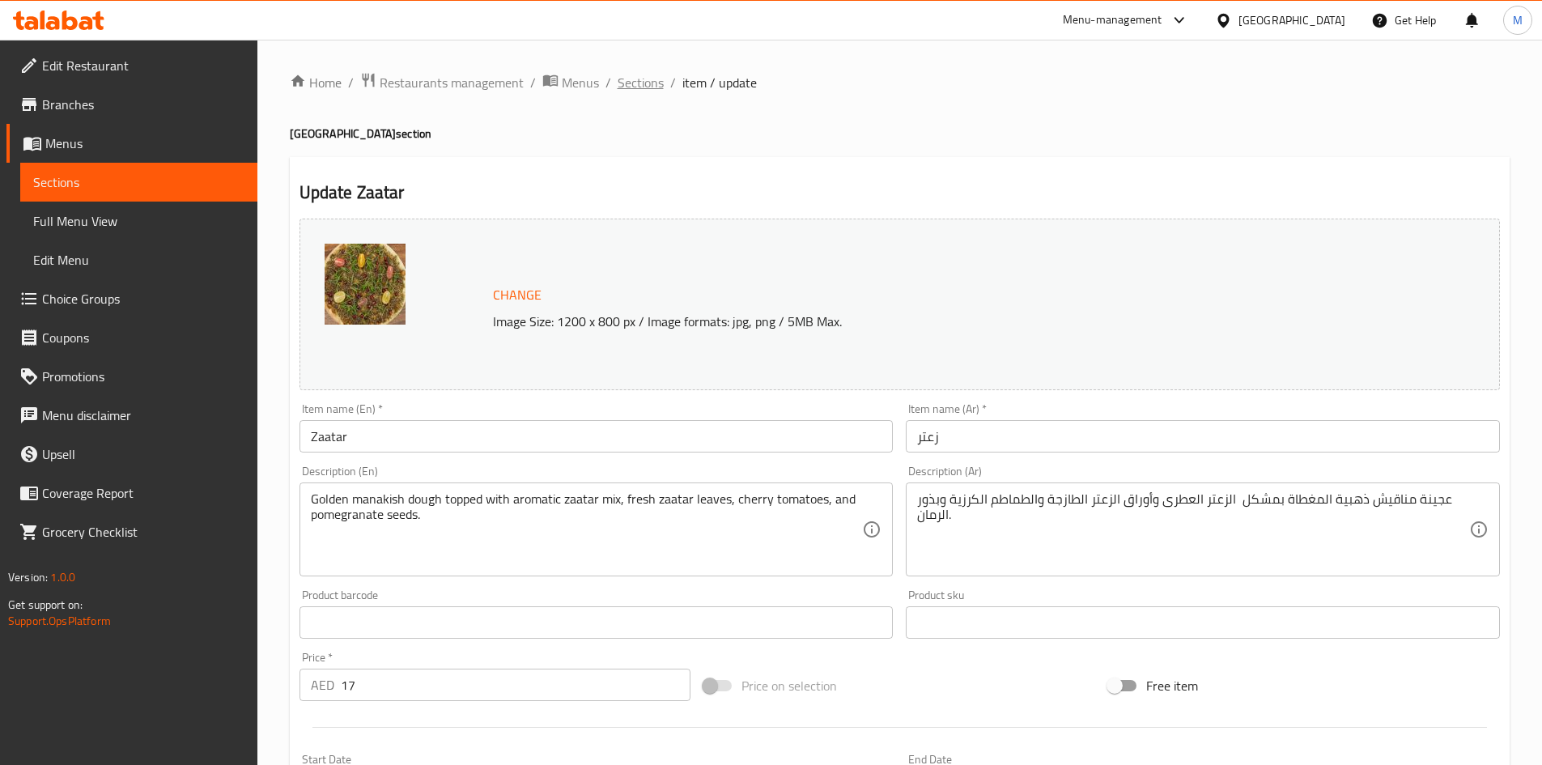
click at [632, 89] on span "Sections" at bounding box center [641, 82] width 46 height 19
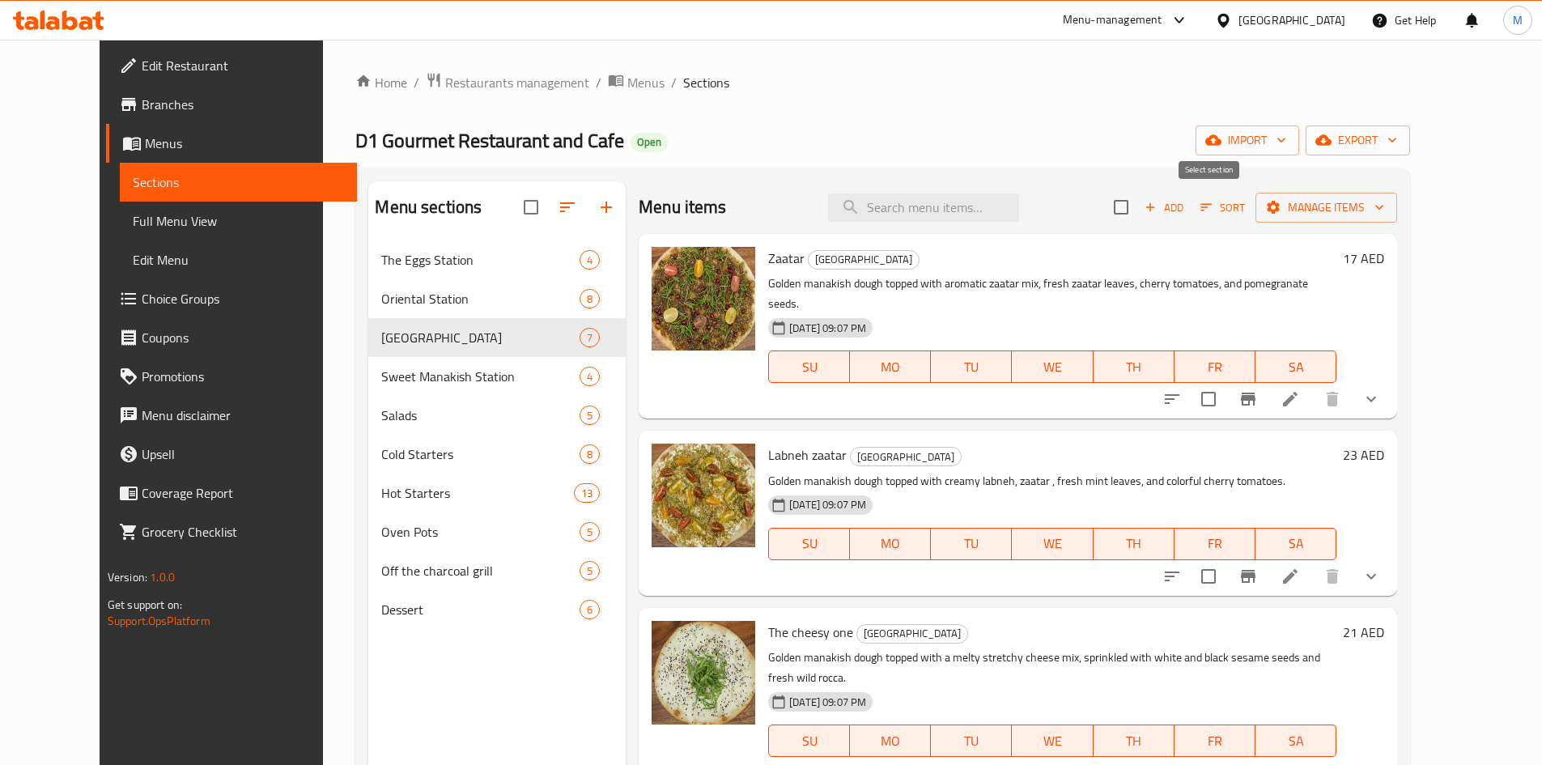
click at [1138, 205] on input "checkbox" at bounding box center [1121, 207] width 34 height 34
checkbox input "true"
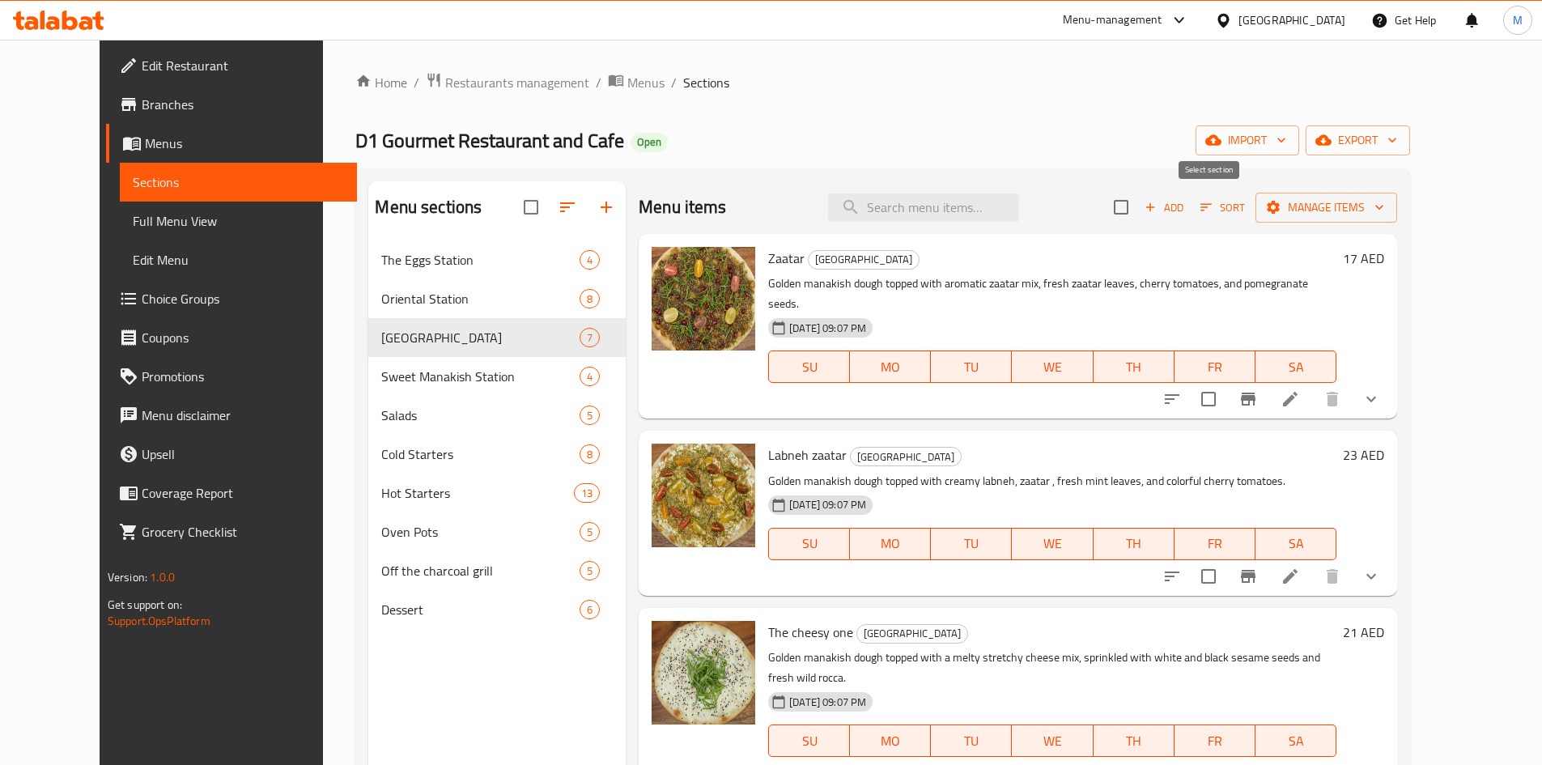
checkbox input "true"
click at [1385, 198] on span "Manage items" at bounding box center [1327, 208] width 116 height 20
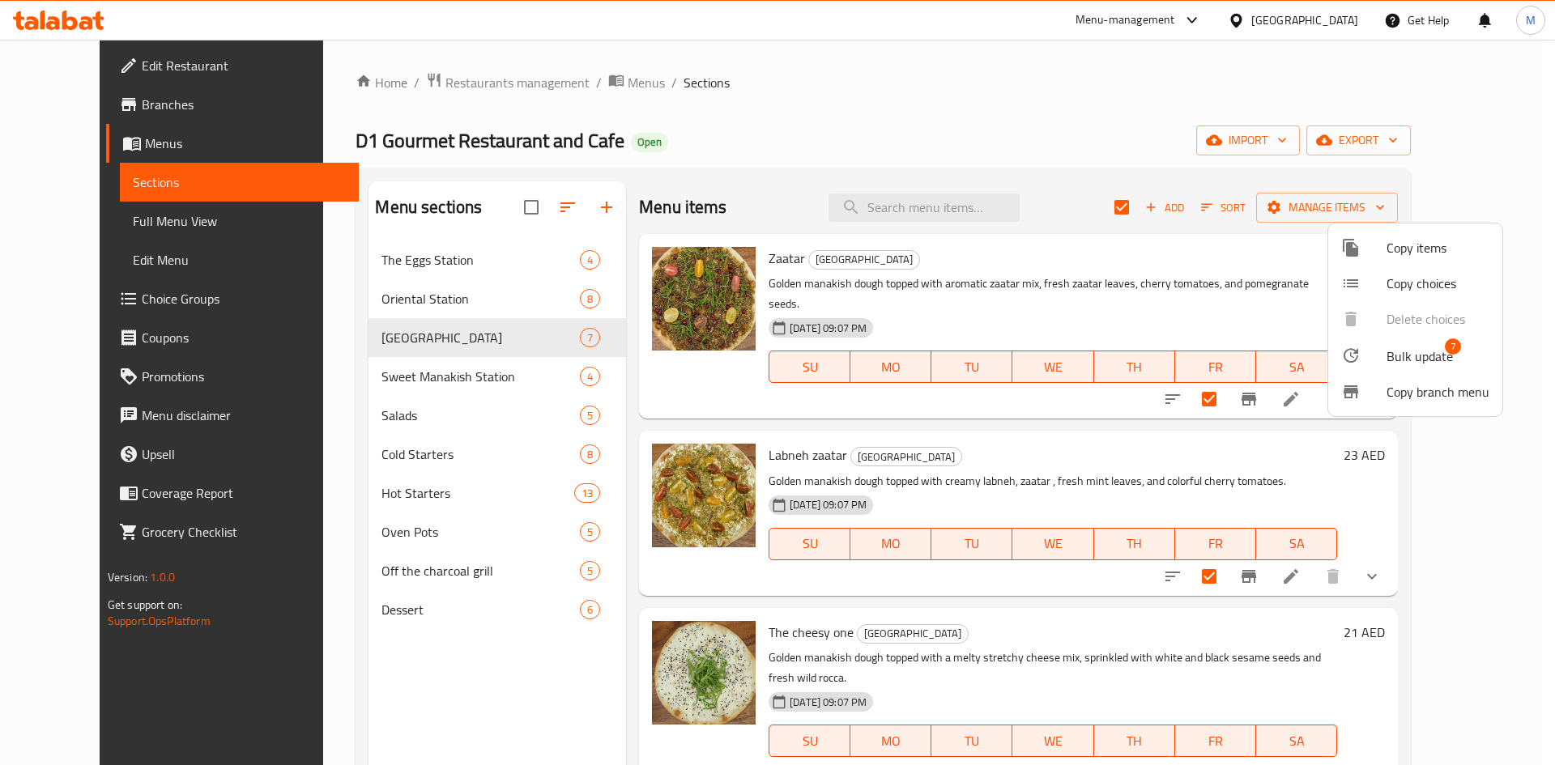
click at [1411, 355] on span "Bulk update" at bounding box center [1419, 356] width 66 height 19
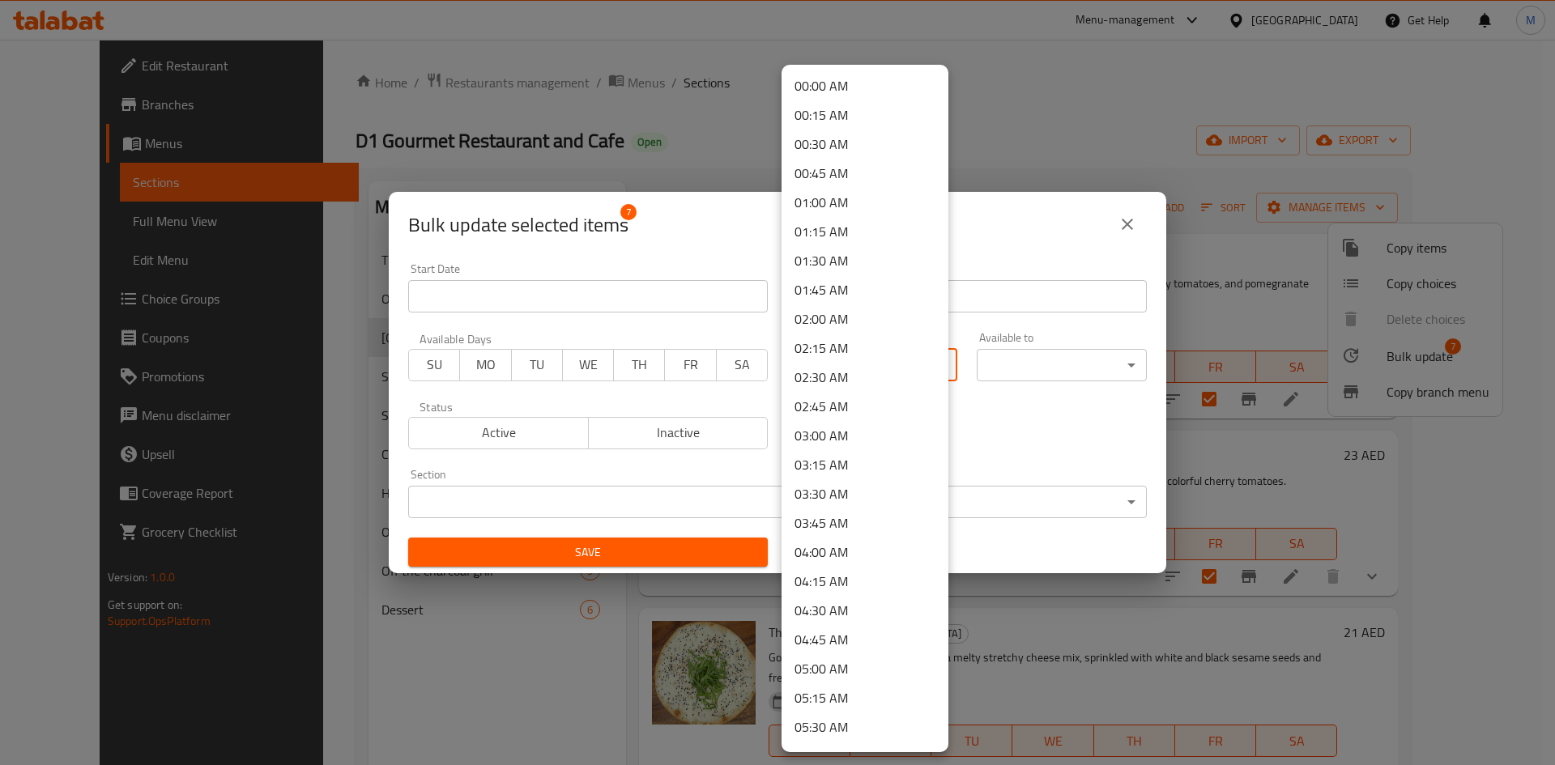
click at [908, 368] on body "​ Menu-management United Arab Emirates Get Help M Edit Restaurant Branches Menu…" at bounding box center [777, 402] width 1555 height 725
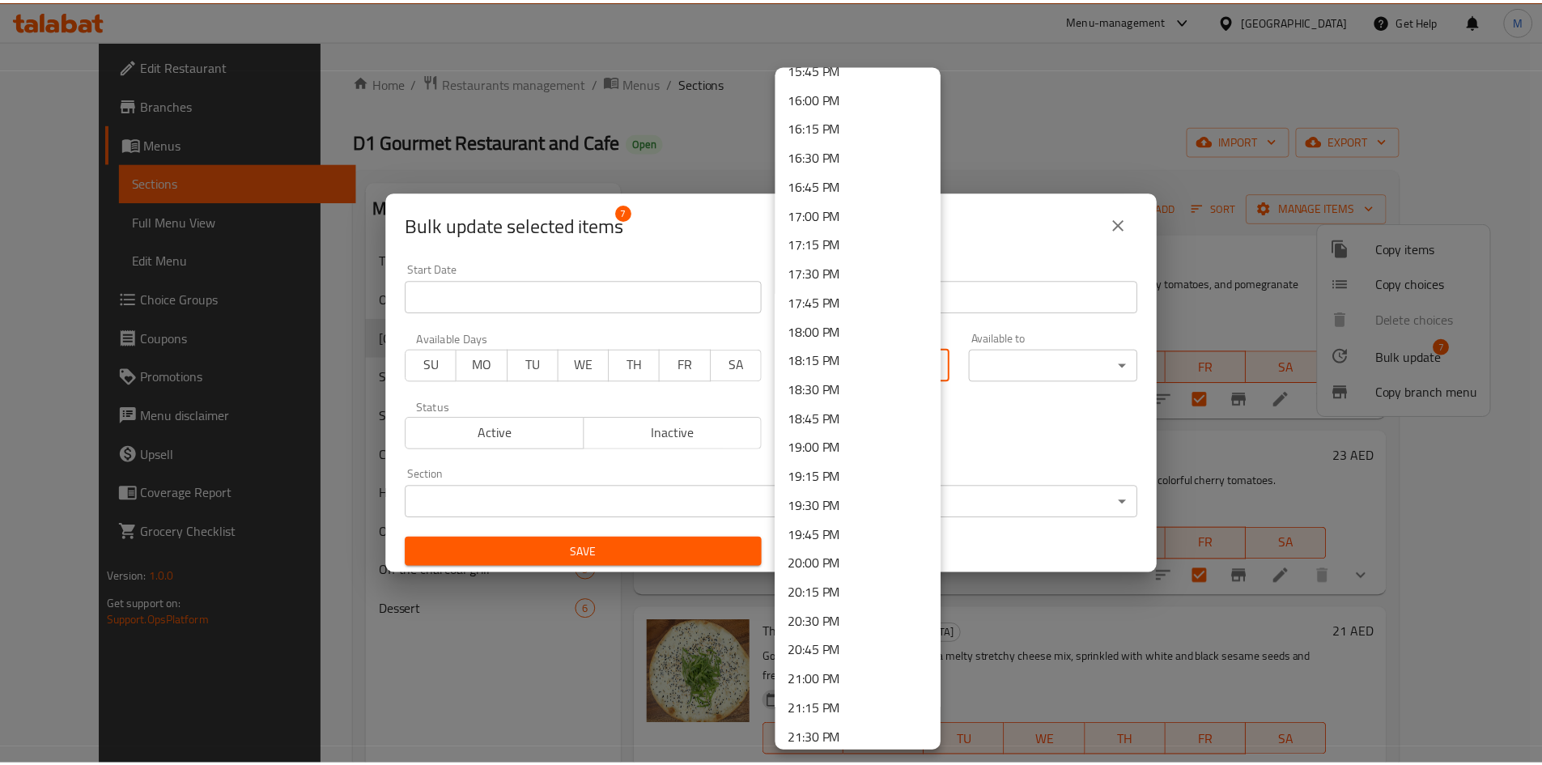
scroll to position [1829, 0]
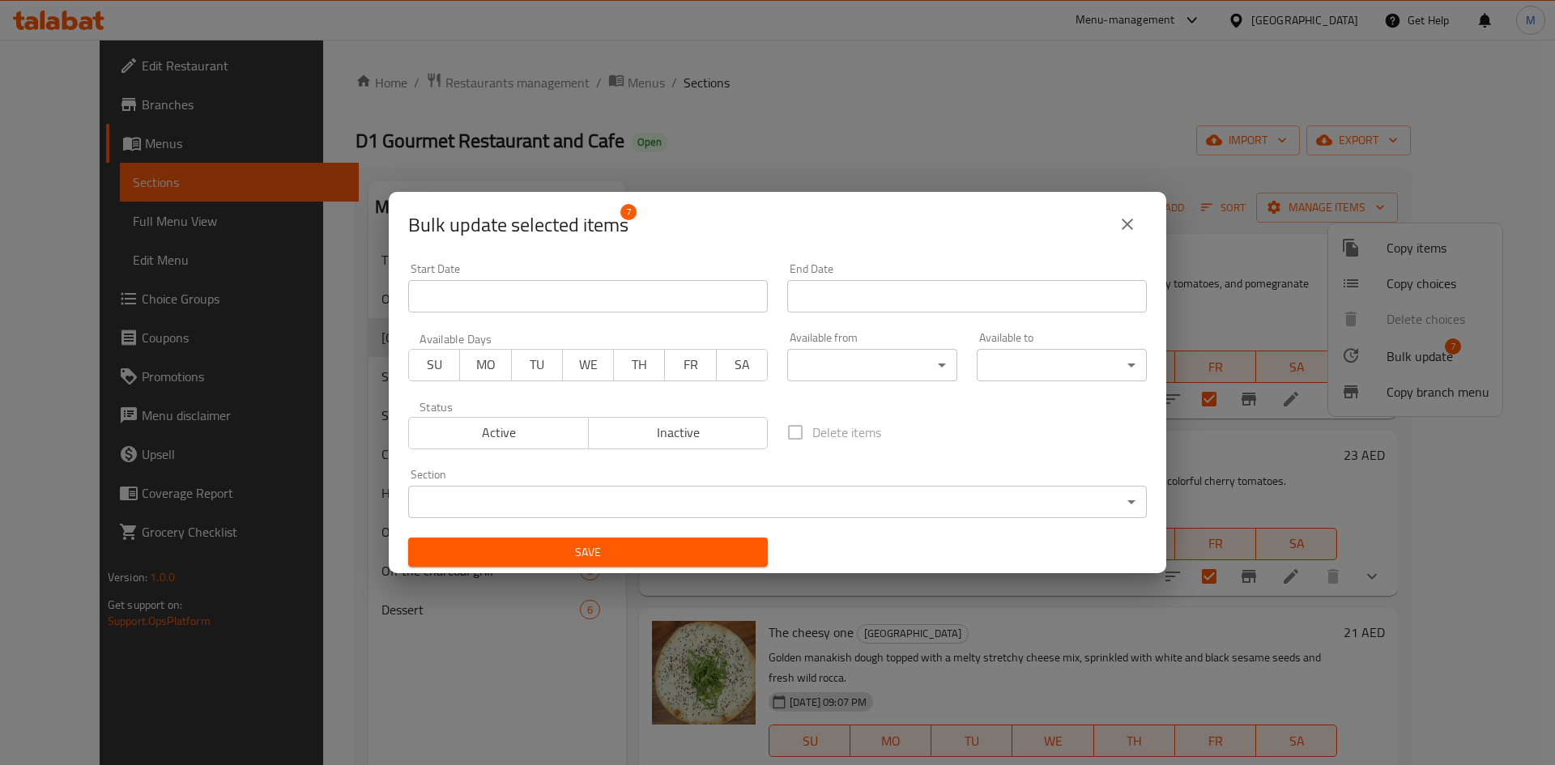
click at [1009, 420] on div "Delete items" at bounding box center [966, 432] width 379 height 53
click at [670, 546] on span "Save" at bounding box center [588, 553] width 334 height 20
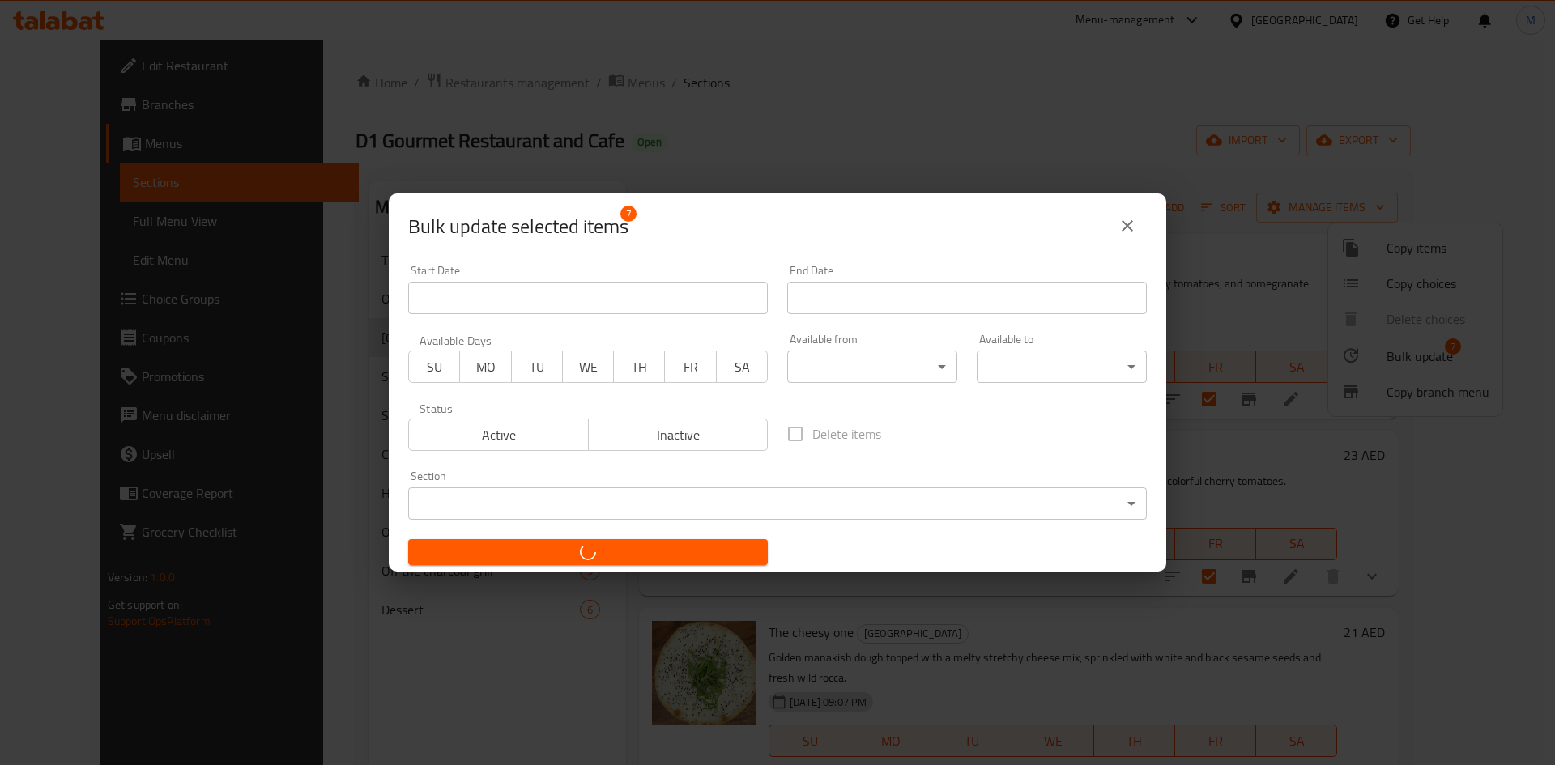
checkbox input "false"
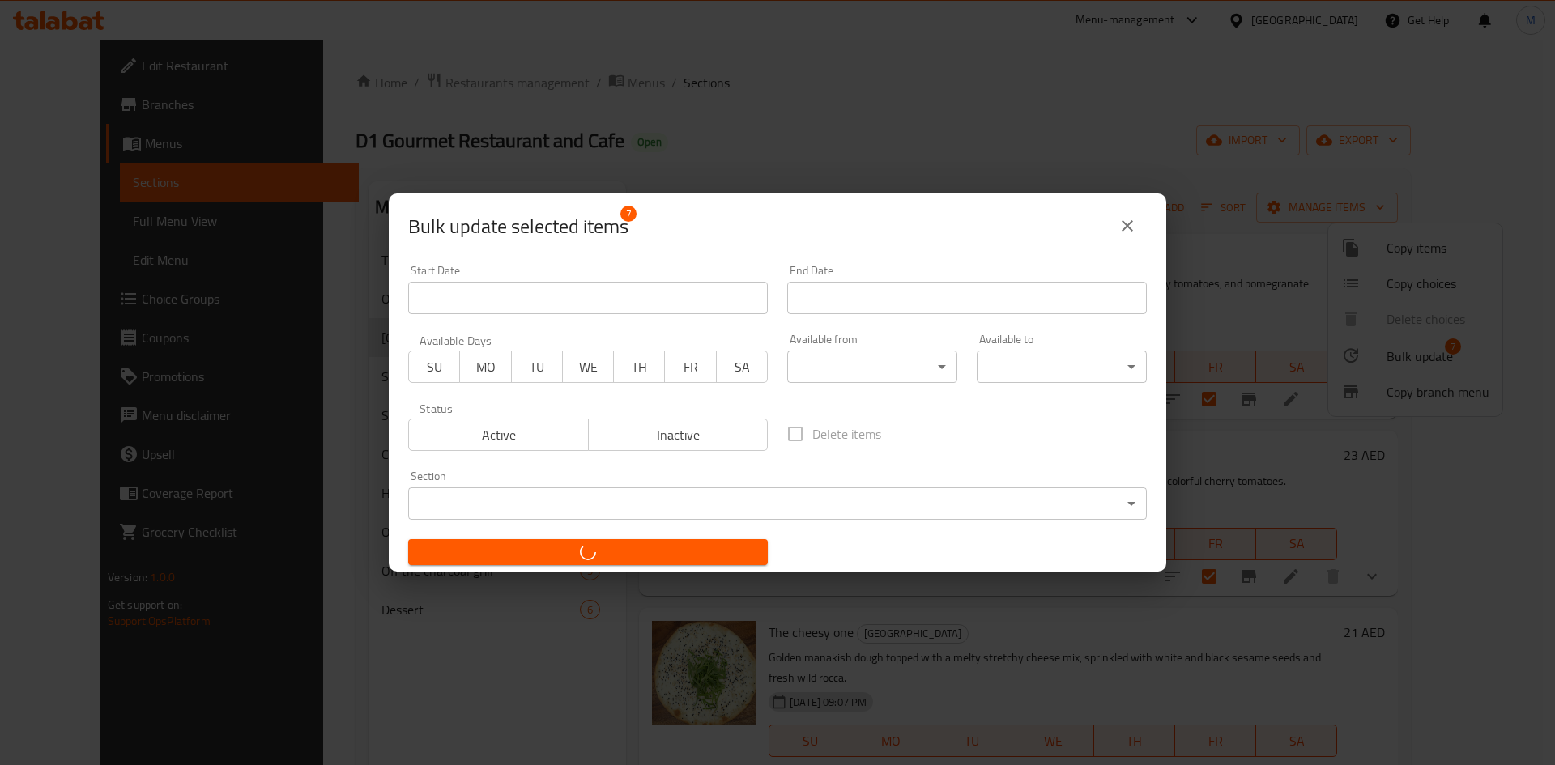
checkbox input "false"
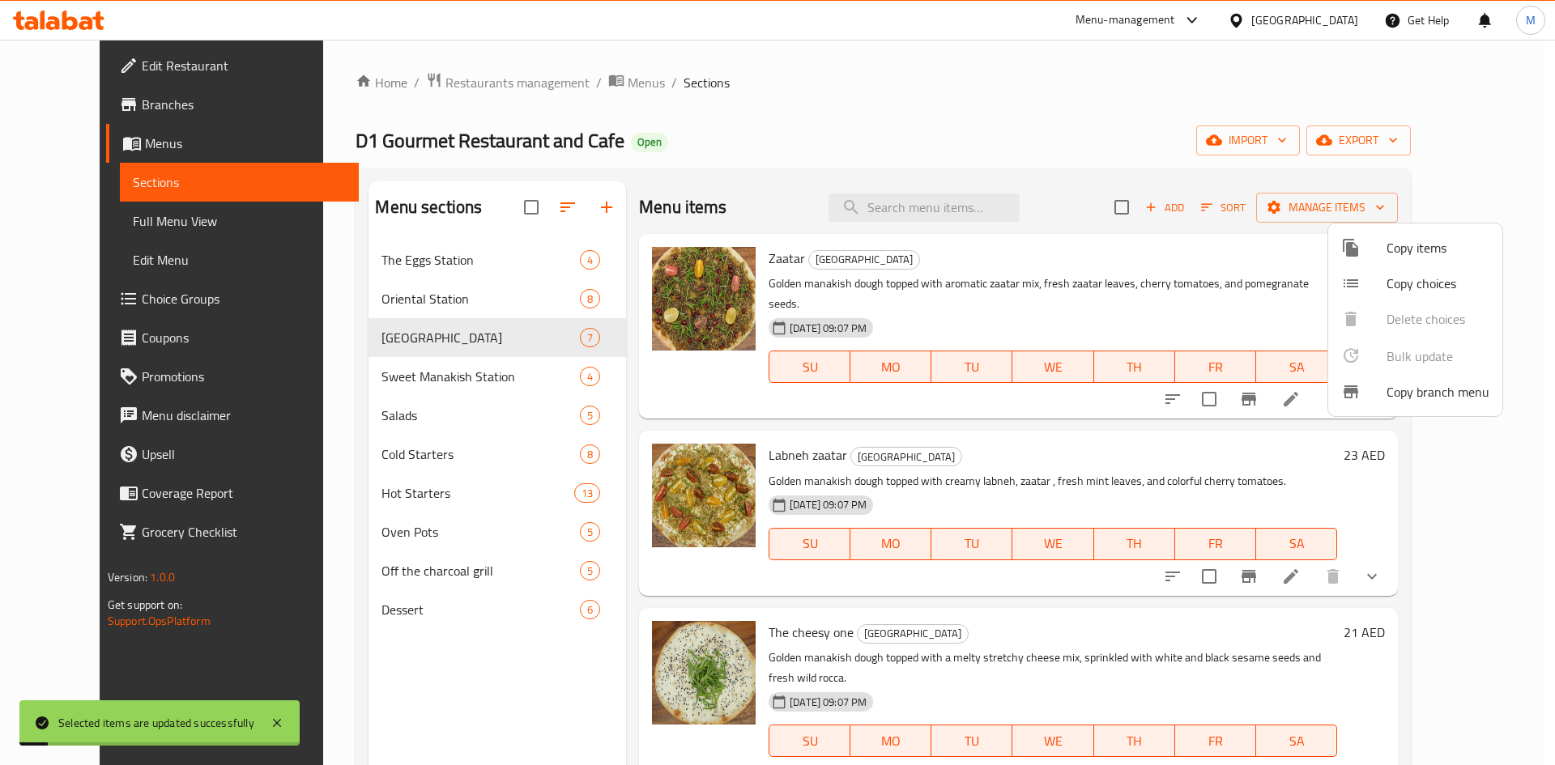
click at [1283, 425] on div at bounding box center [777, 382] width 1555 height 765
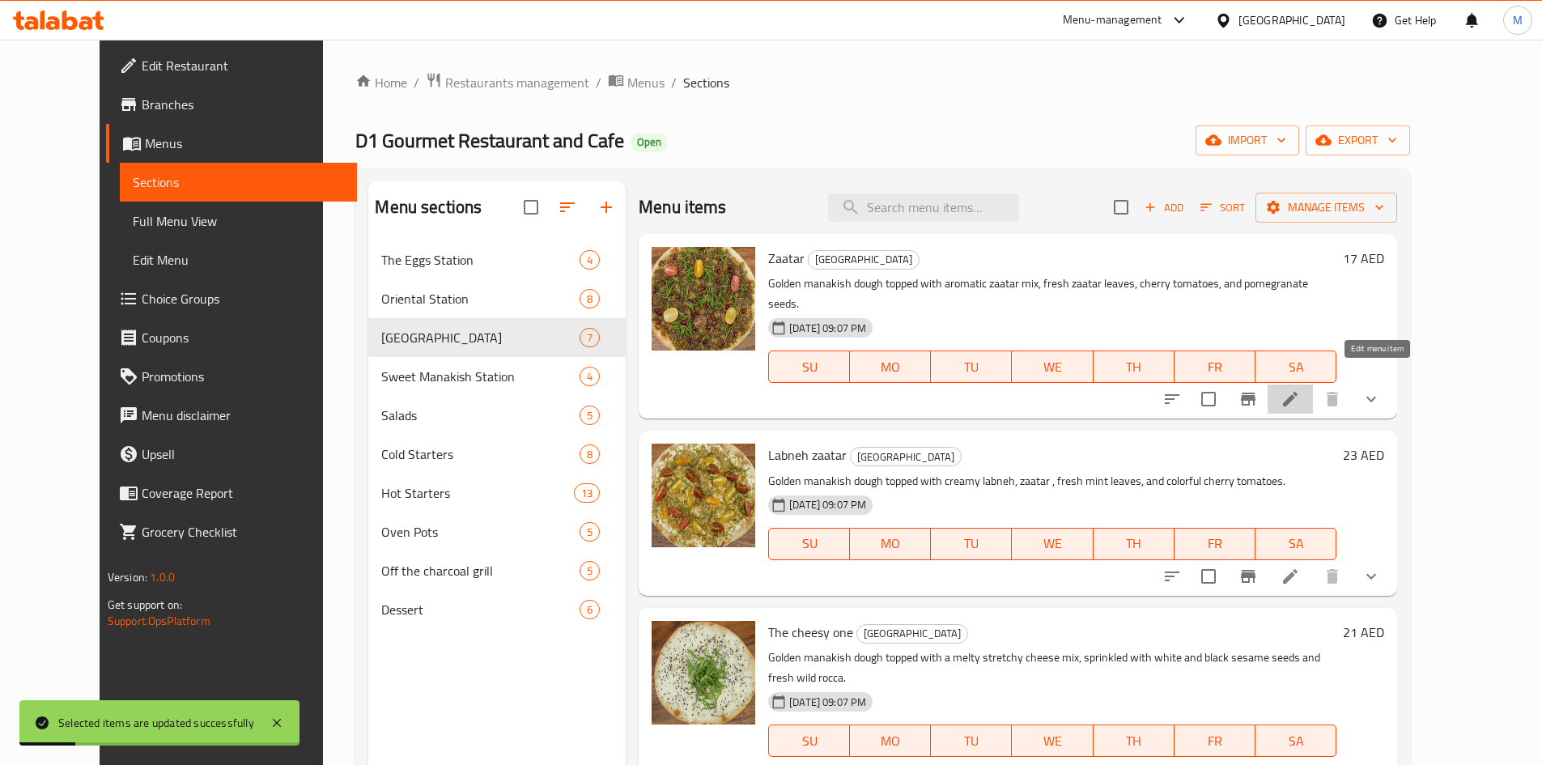
click at [1300, 389] on icon at bounding box center [1290, 398] width 19 height 19
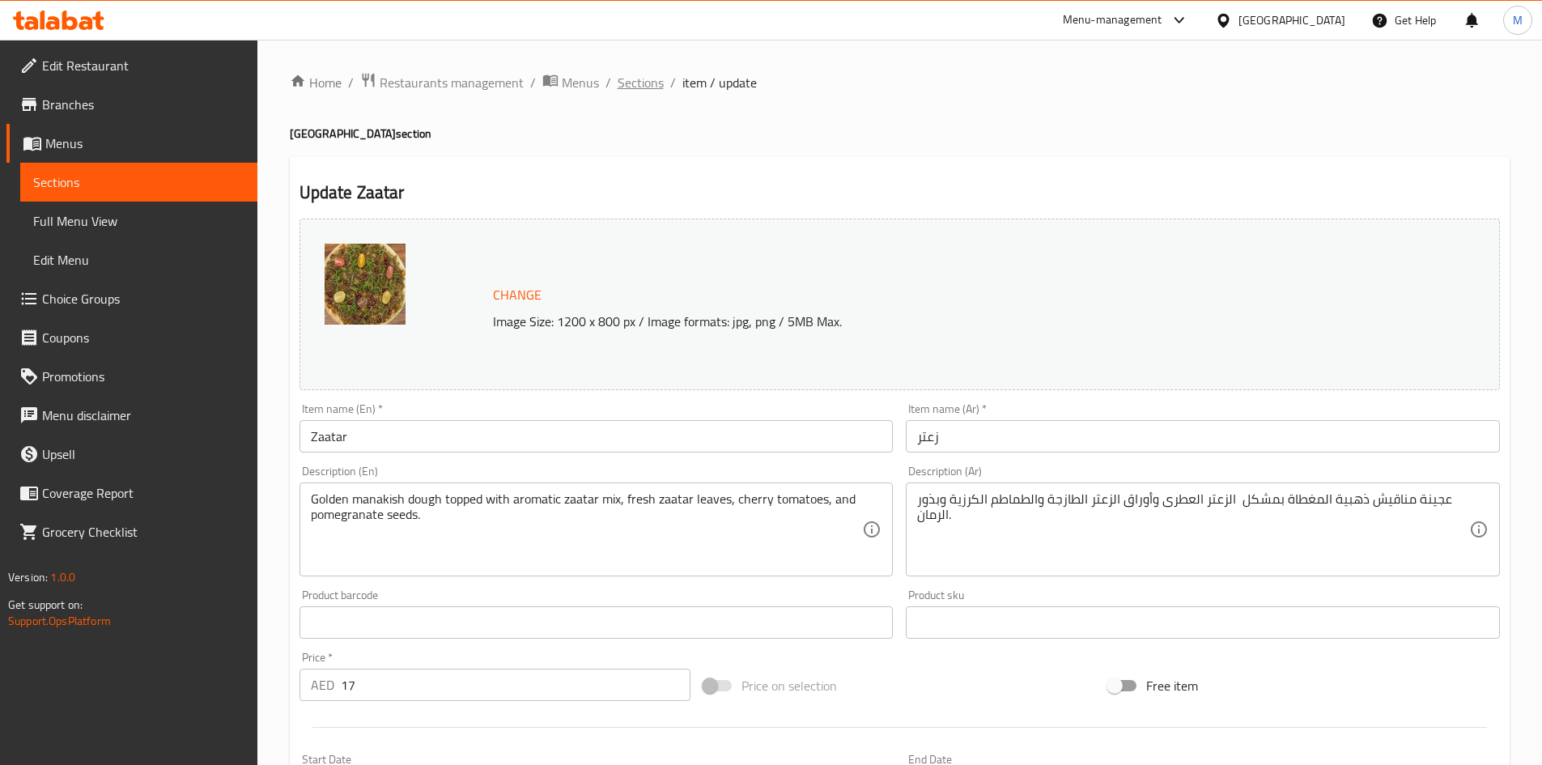
click at [640, 75] on span "Sections" at bounding box center [641, 82] width 46 height 19
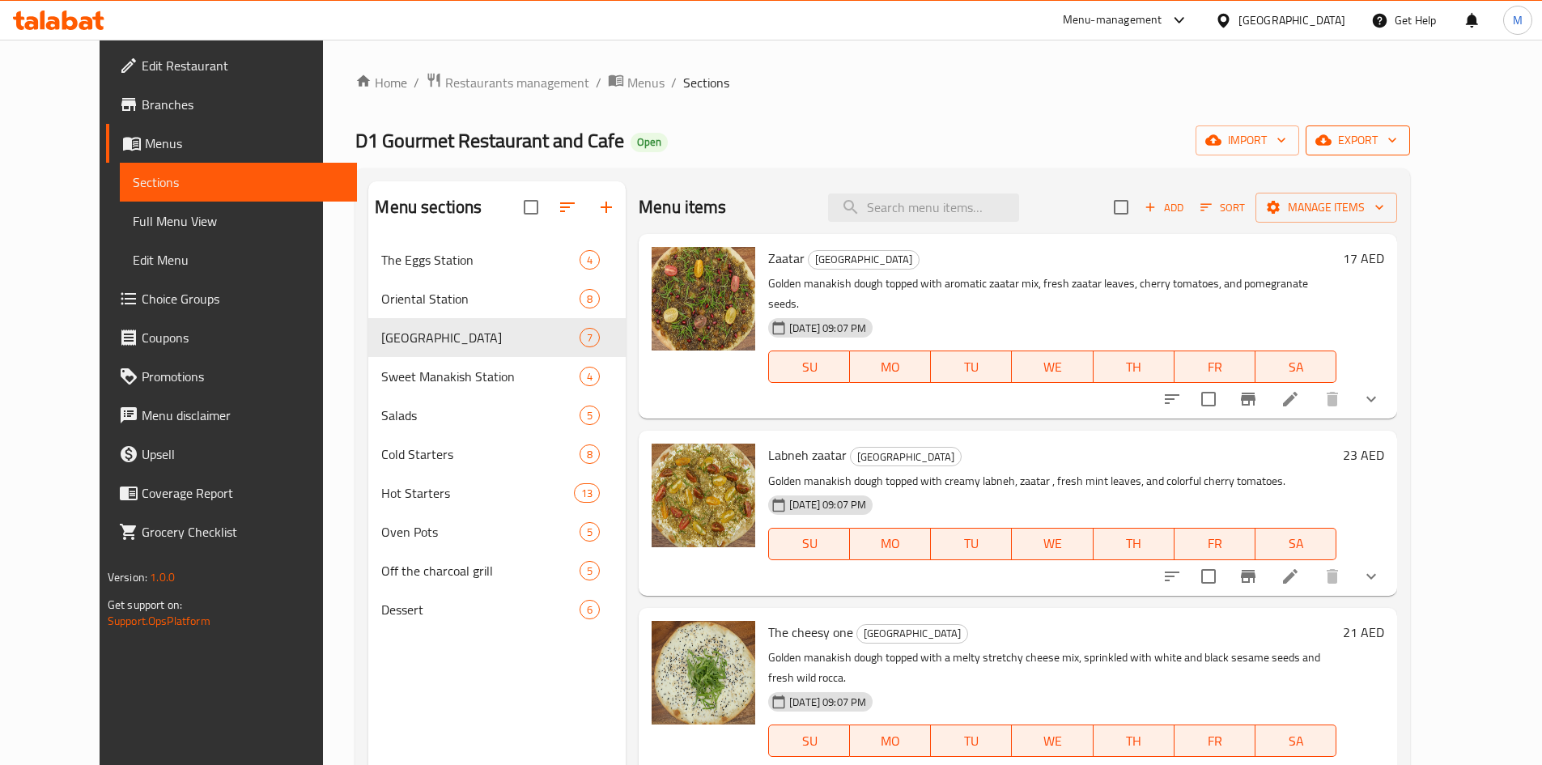
click at [1398, 133] on span "export" at bounding box center [1358, 140] width 79 height 20
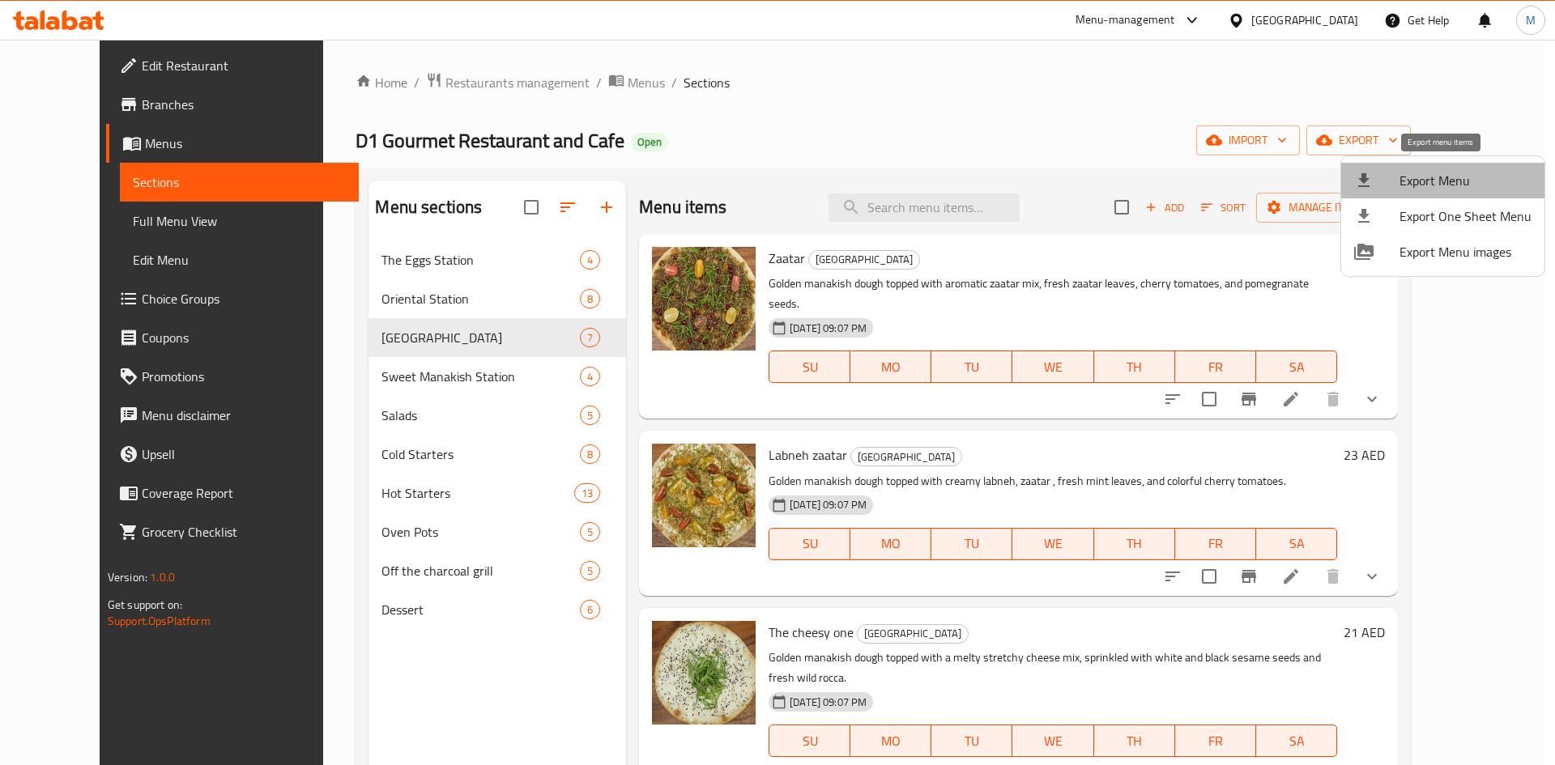
click at [1448, 187] on span "Export Menu" at bounding box center [1465, 180] width 132 height 19
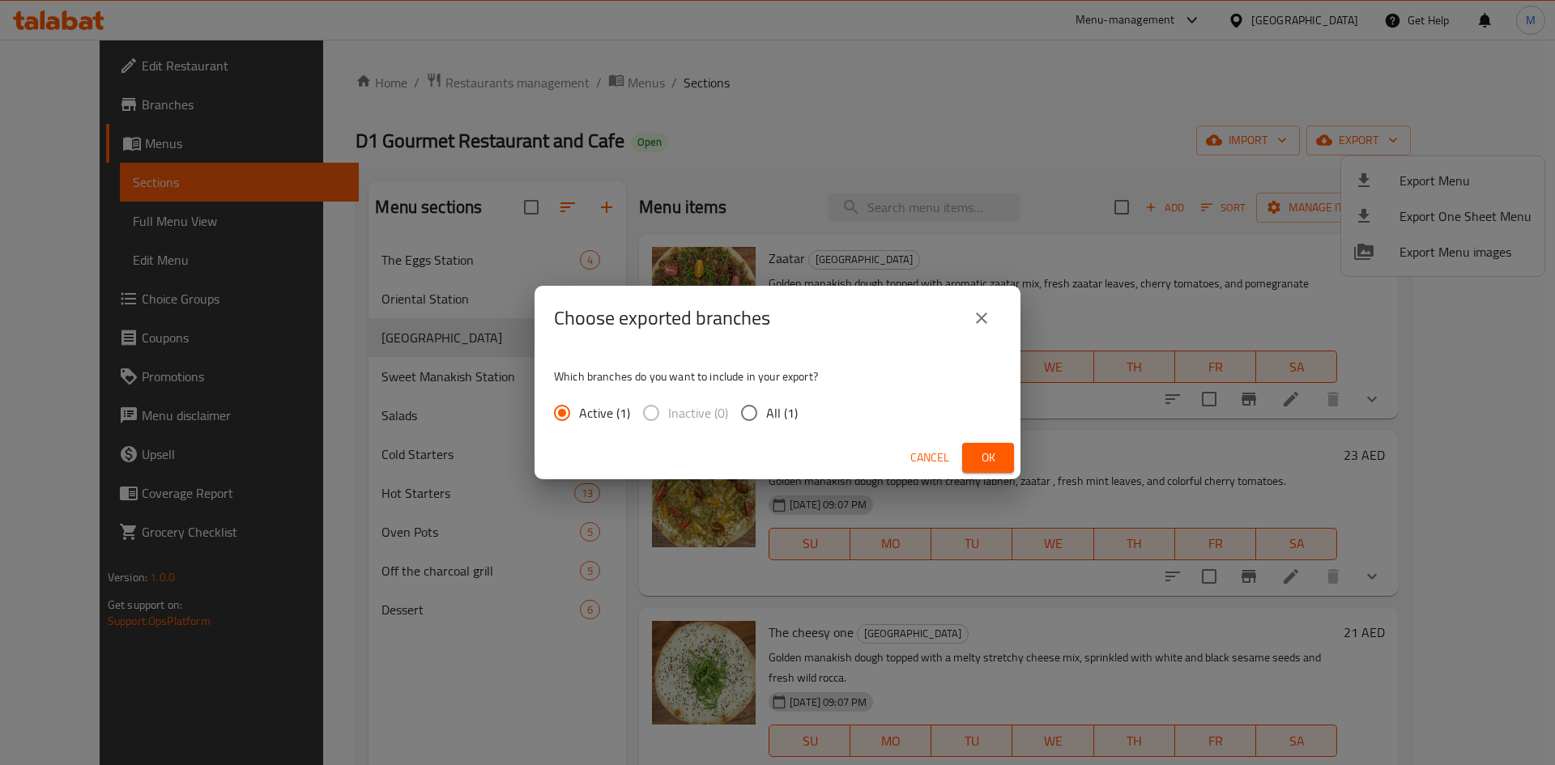
click at [751, 411] on input "All (1)" at bounding box center [749, 413] width 34 height 34
radio input "true"
click at [1005, 459] on button "Ok" at bounding box center [988, 458] width 52 height 30
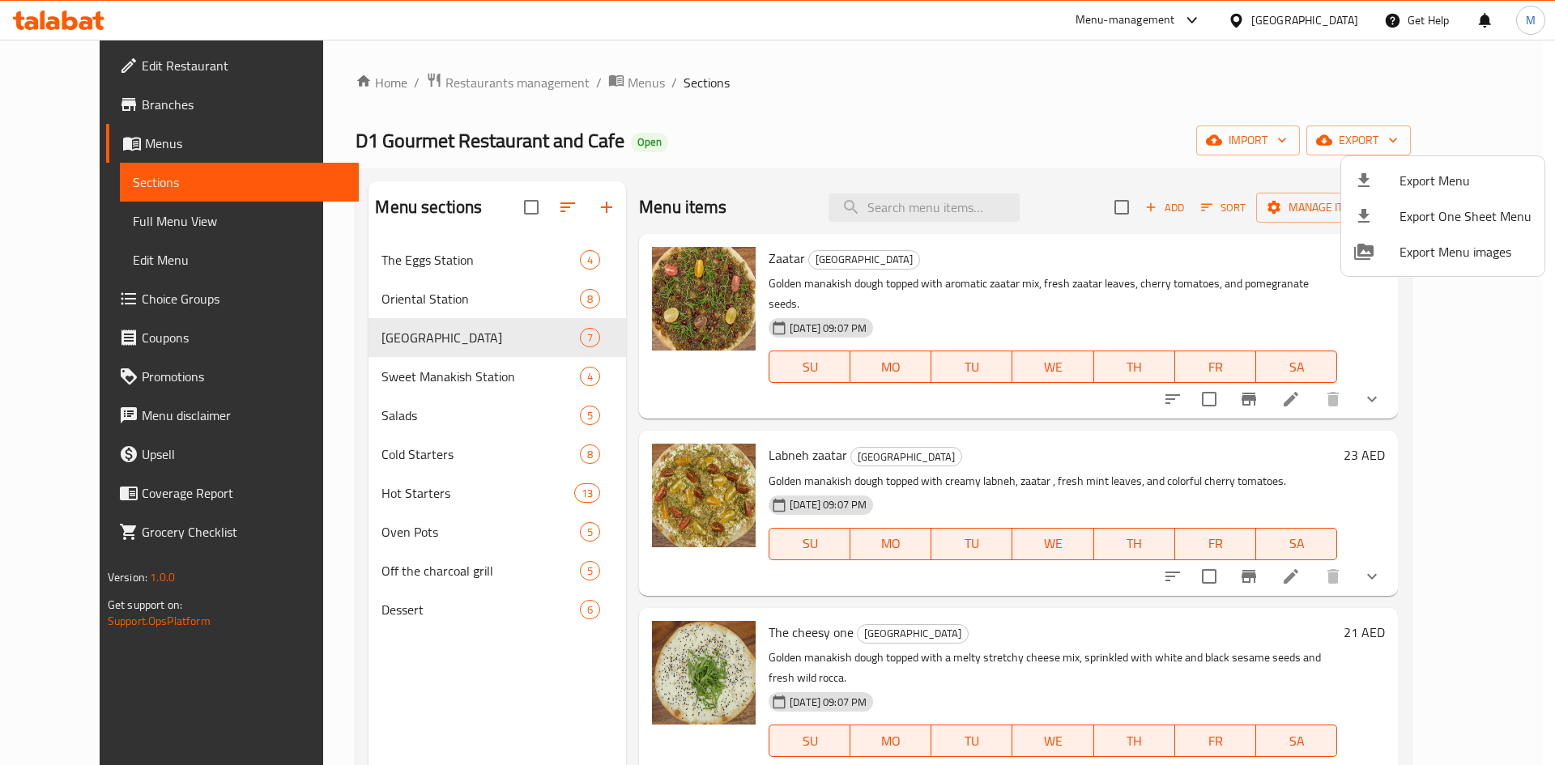
click at [834, 197] on div at bounding box center [777, 382] width 1555 height 765
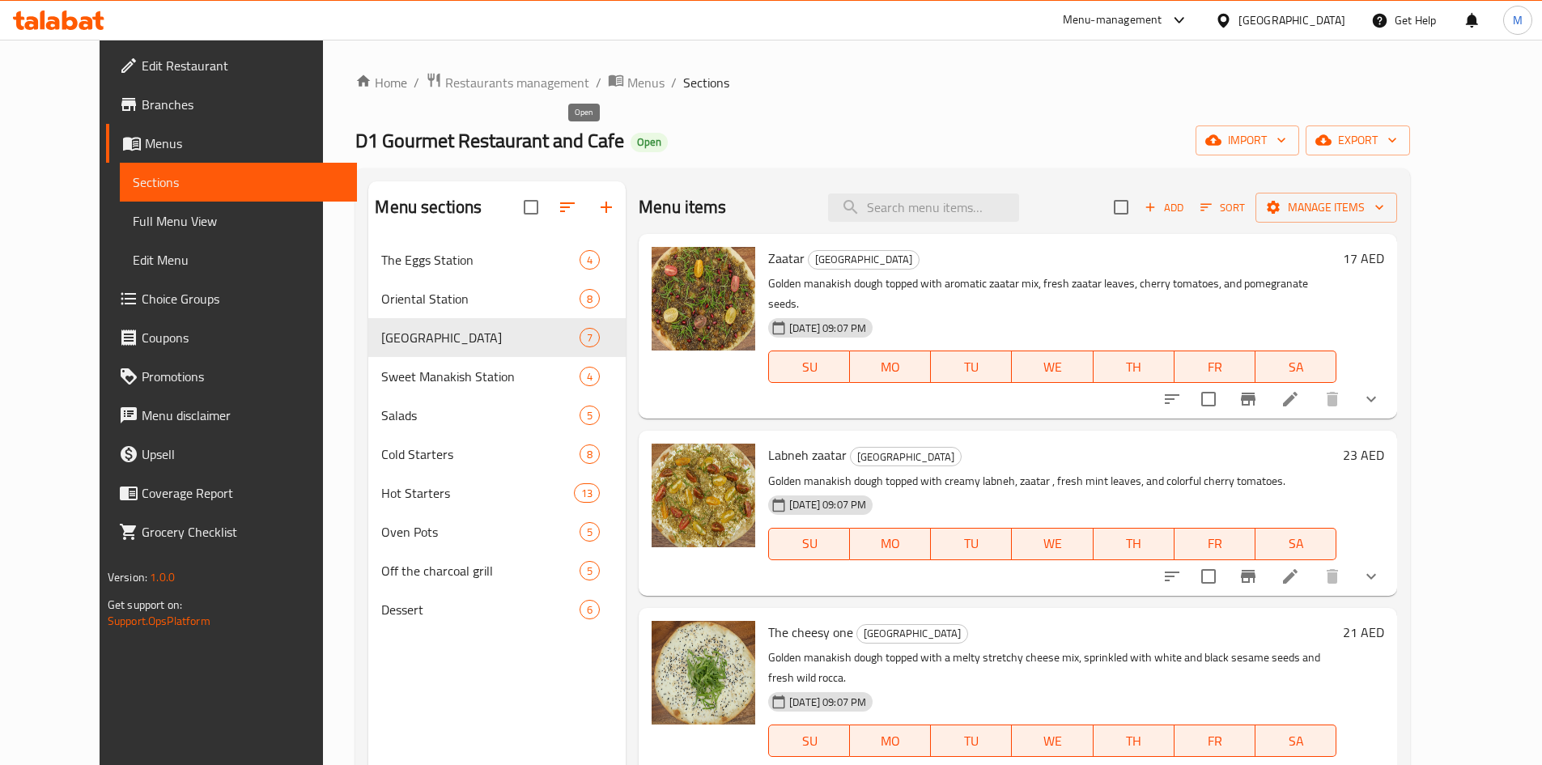
click at [631, 139] on span "Open" at bounding box center [649, 142] width 37 height 14
click at [620, 135] on div "D1 Gourmet Restaurant and Cafe Open import export" at bounding box center [882, 141] width 1055 height 30
click at [877, 148] on div "D1 Gourmet Restaurant and Cafe Open import export" at bounding box center [882, 141] width 1055 height 30
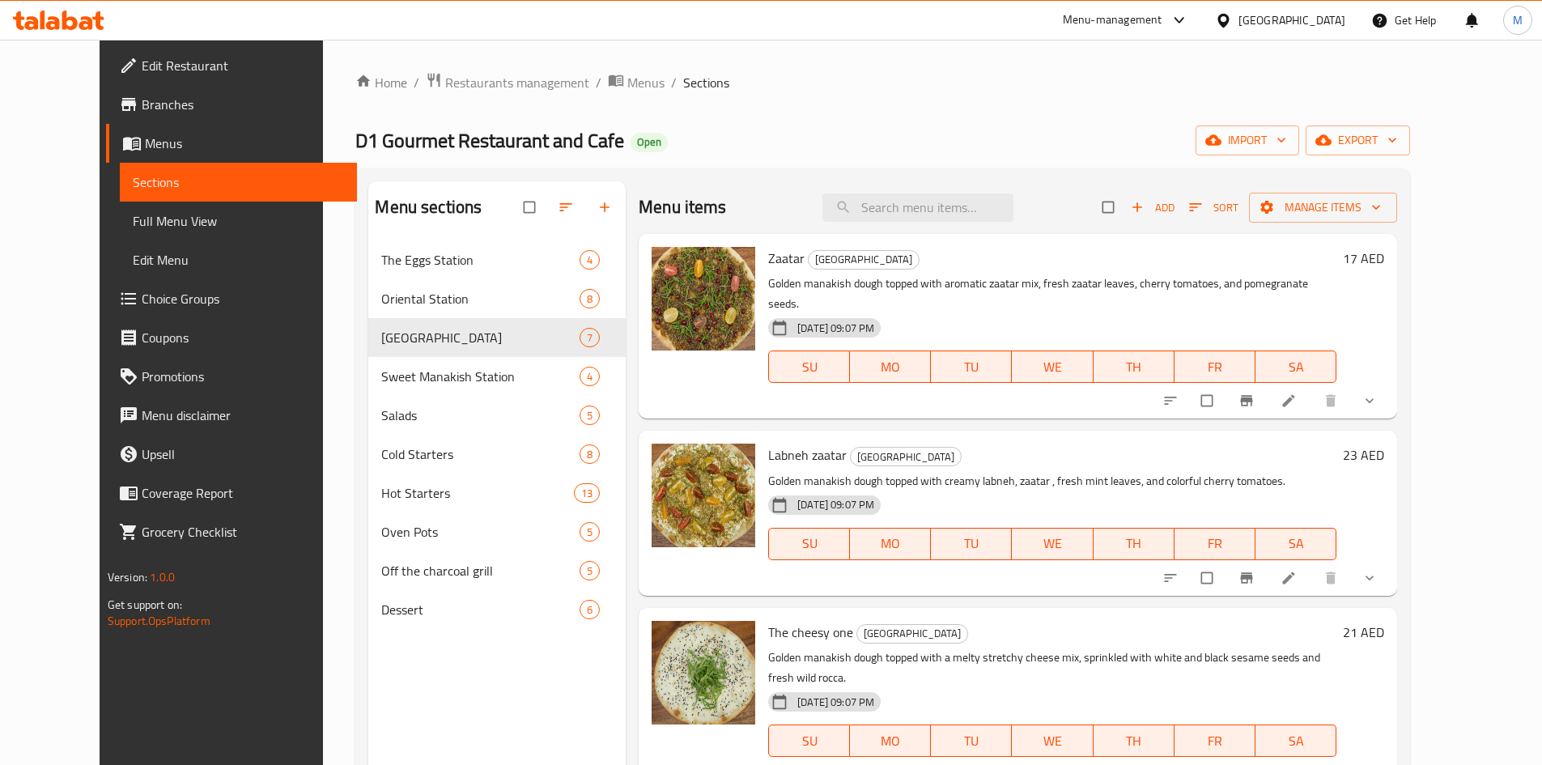
click at [145, 143] on span "Menus" at bounding box center [244, 143] width 199 height 19
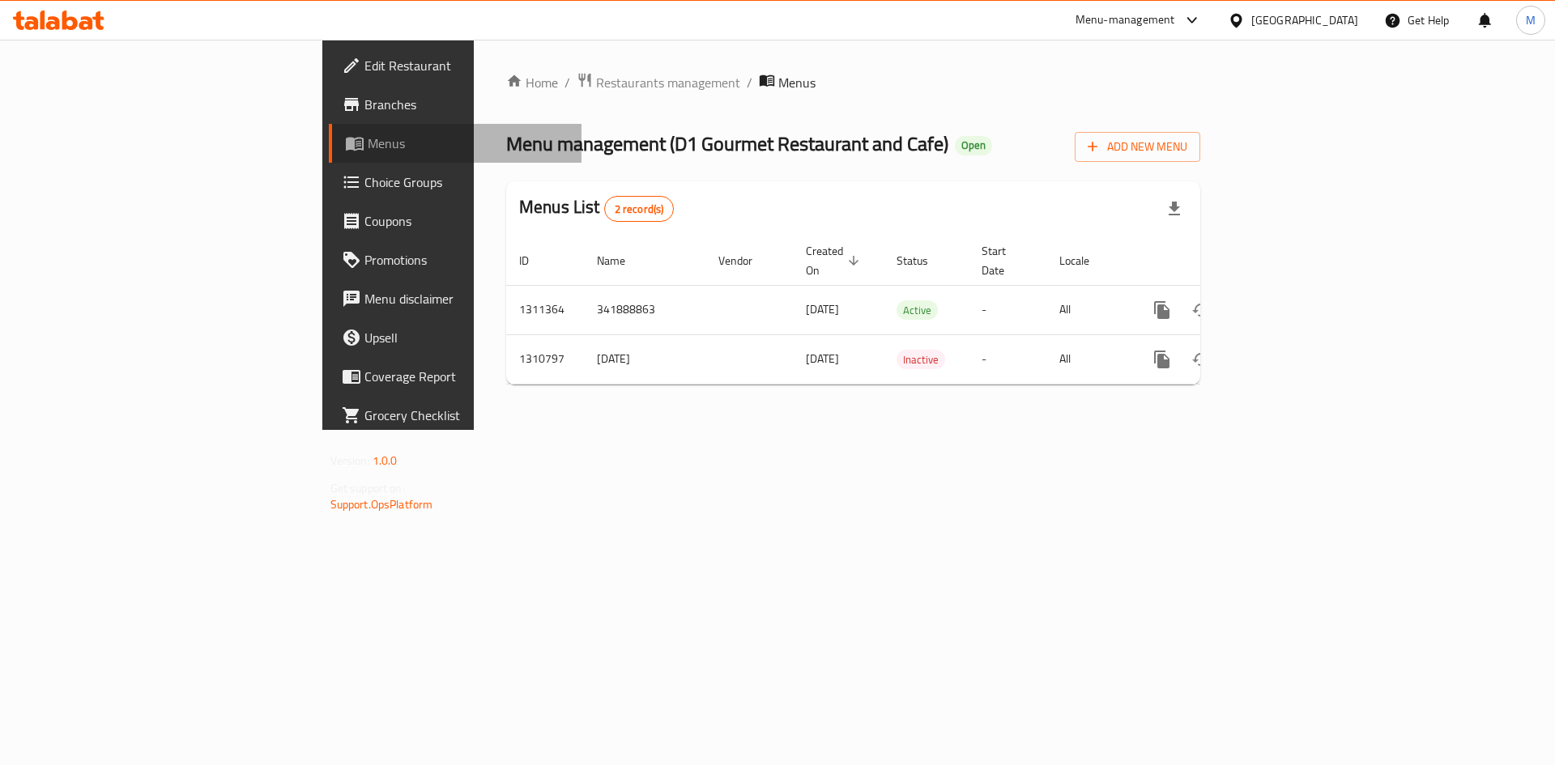
click at [368, 143] on span "Menus" at bounding box center [469, 143] width 202 height 19
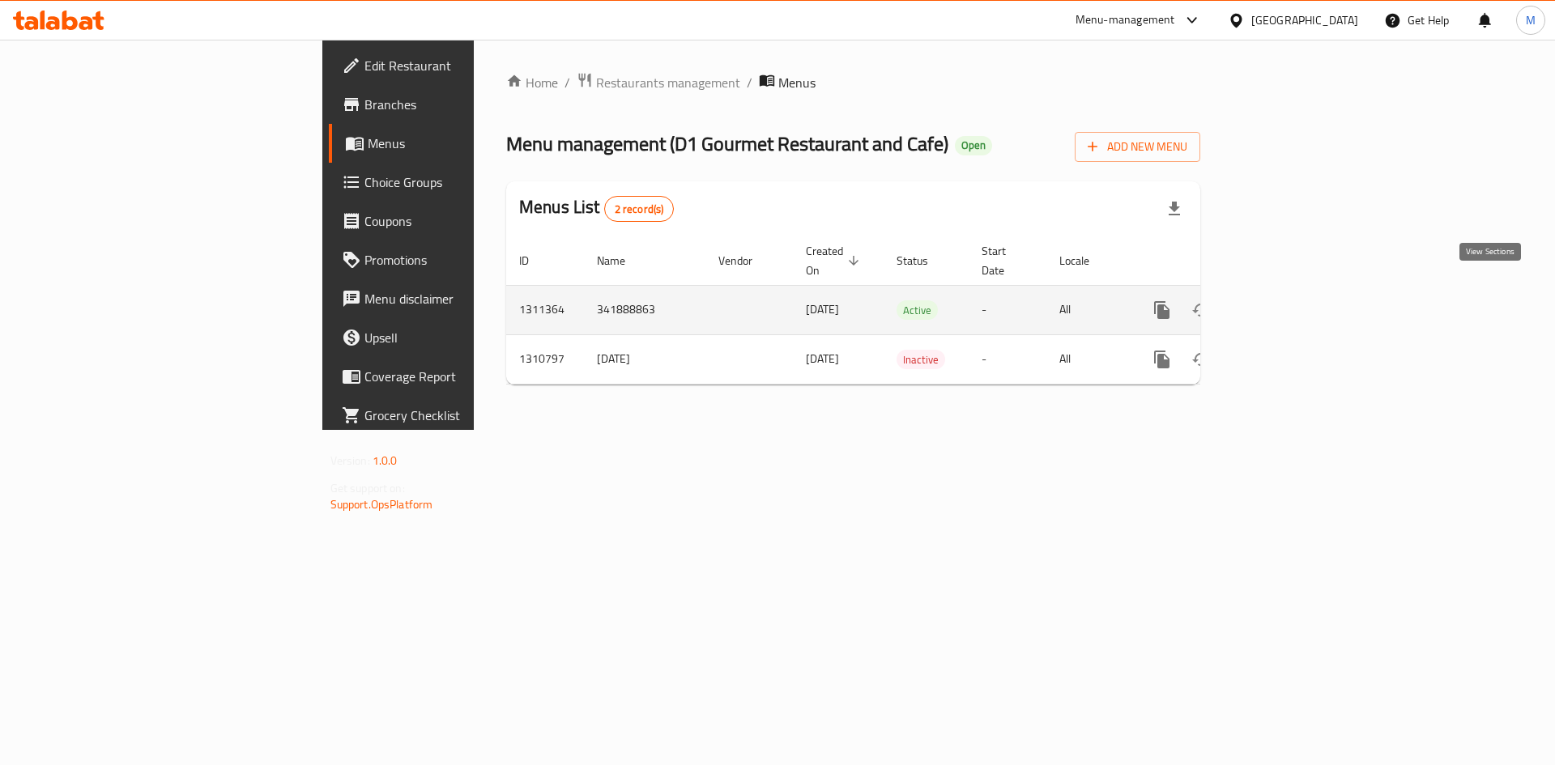
click at [1288, 300] on icon "enhanced table" at bounding box center [1278, 309] width 19 height 19
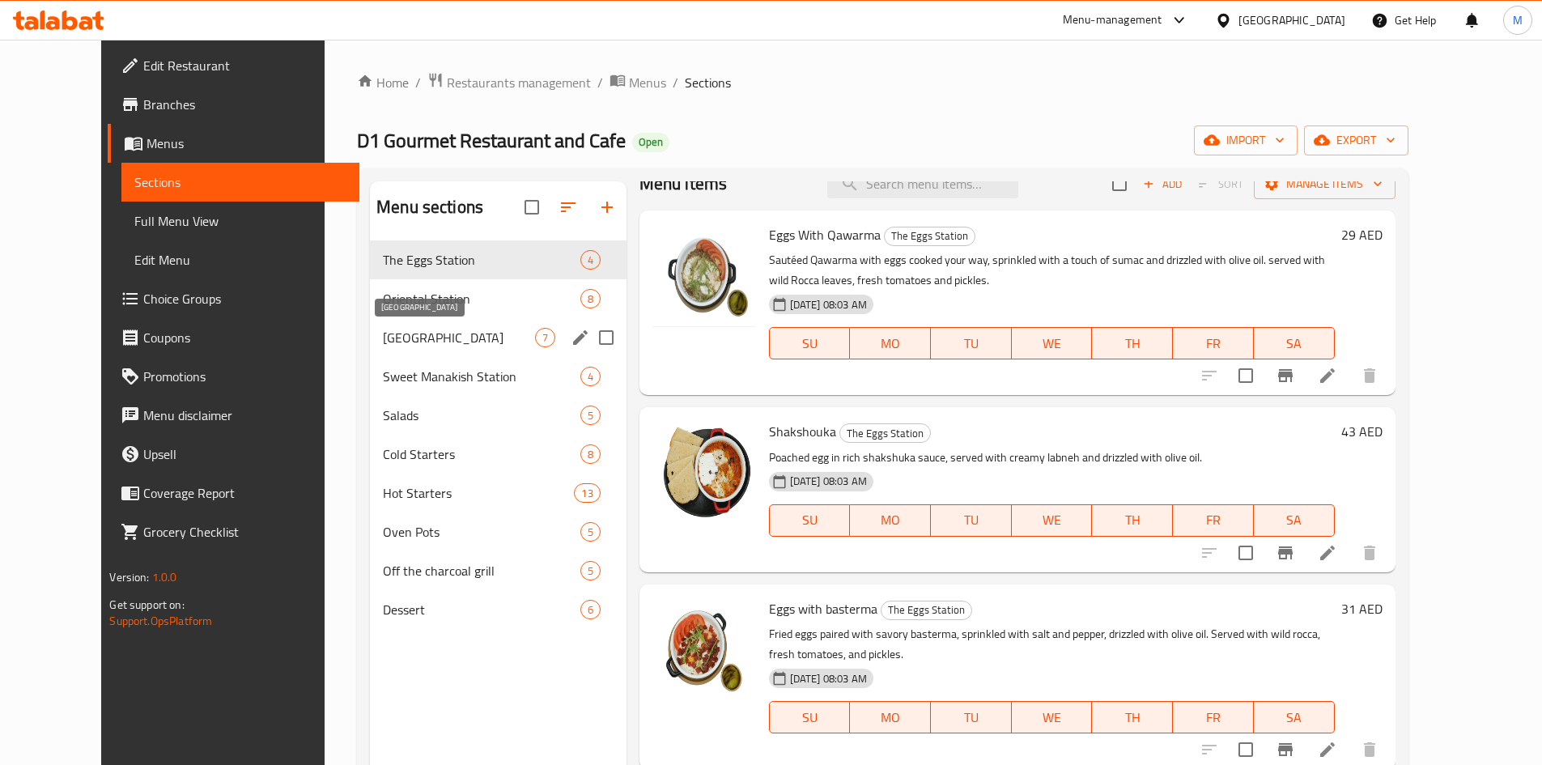
click at [383, 340] on span "[GEOGRAPHIC_DATA]" at bounding box center [458, 337] width 151 height 19
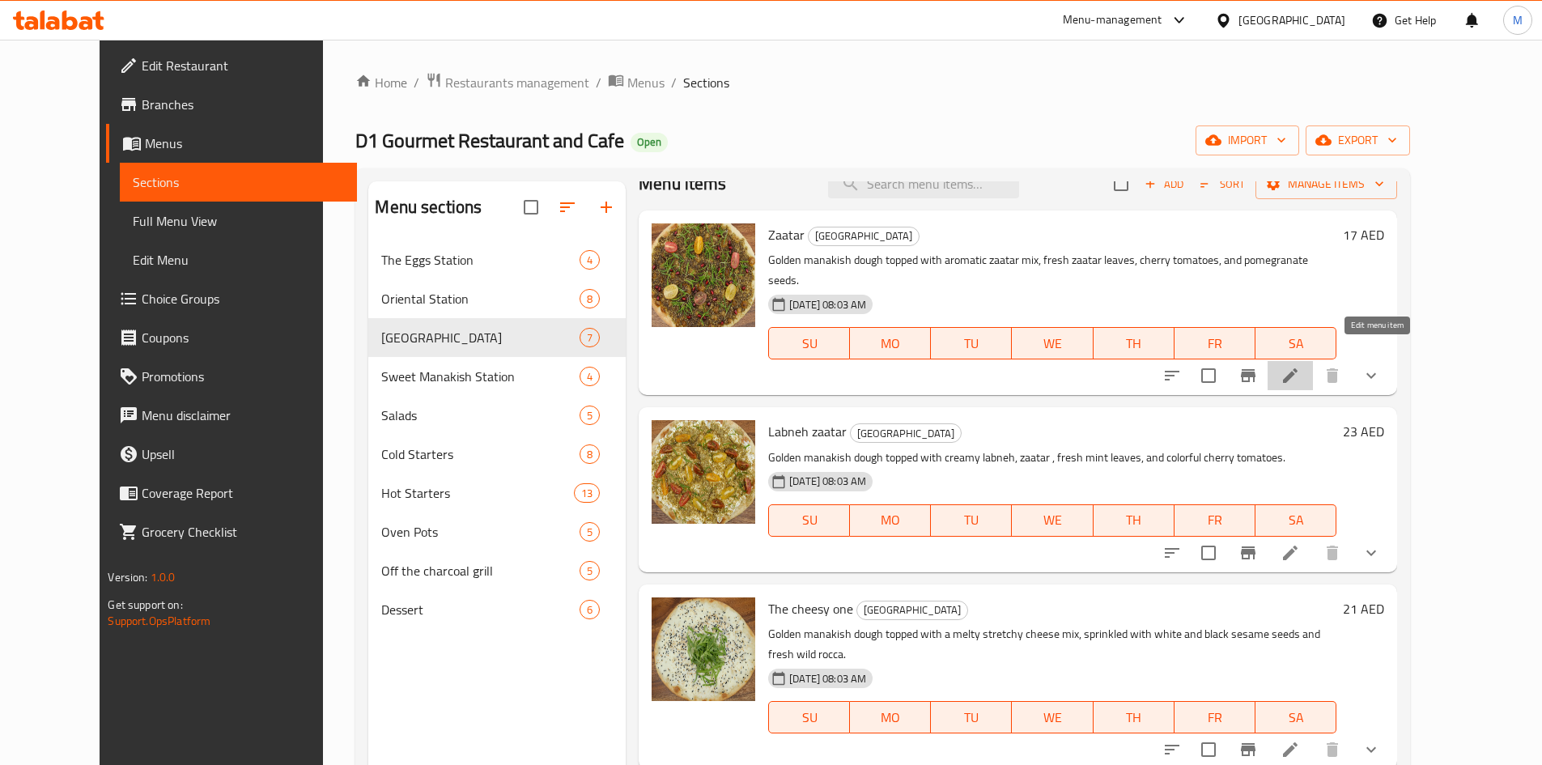
click at [1300, 366] on icon at bounding box center [1290, 375] width 19 height 19
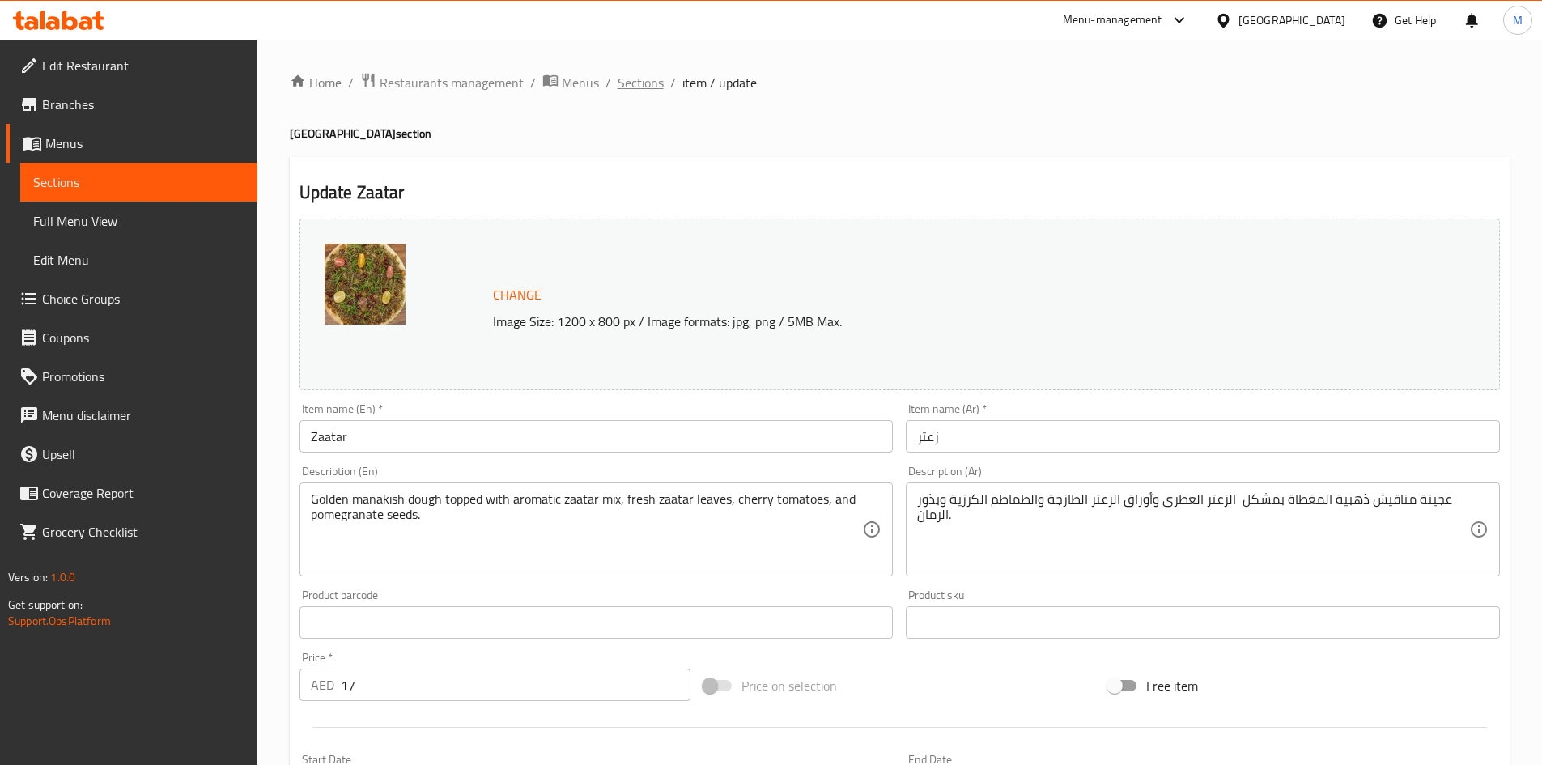
click at [632, 86] on span "Sections" at bounding box center [641, 82] width 46 height 19
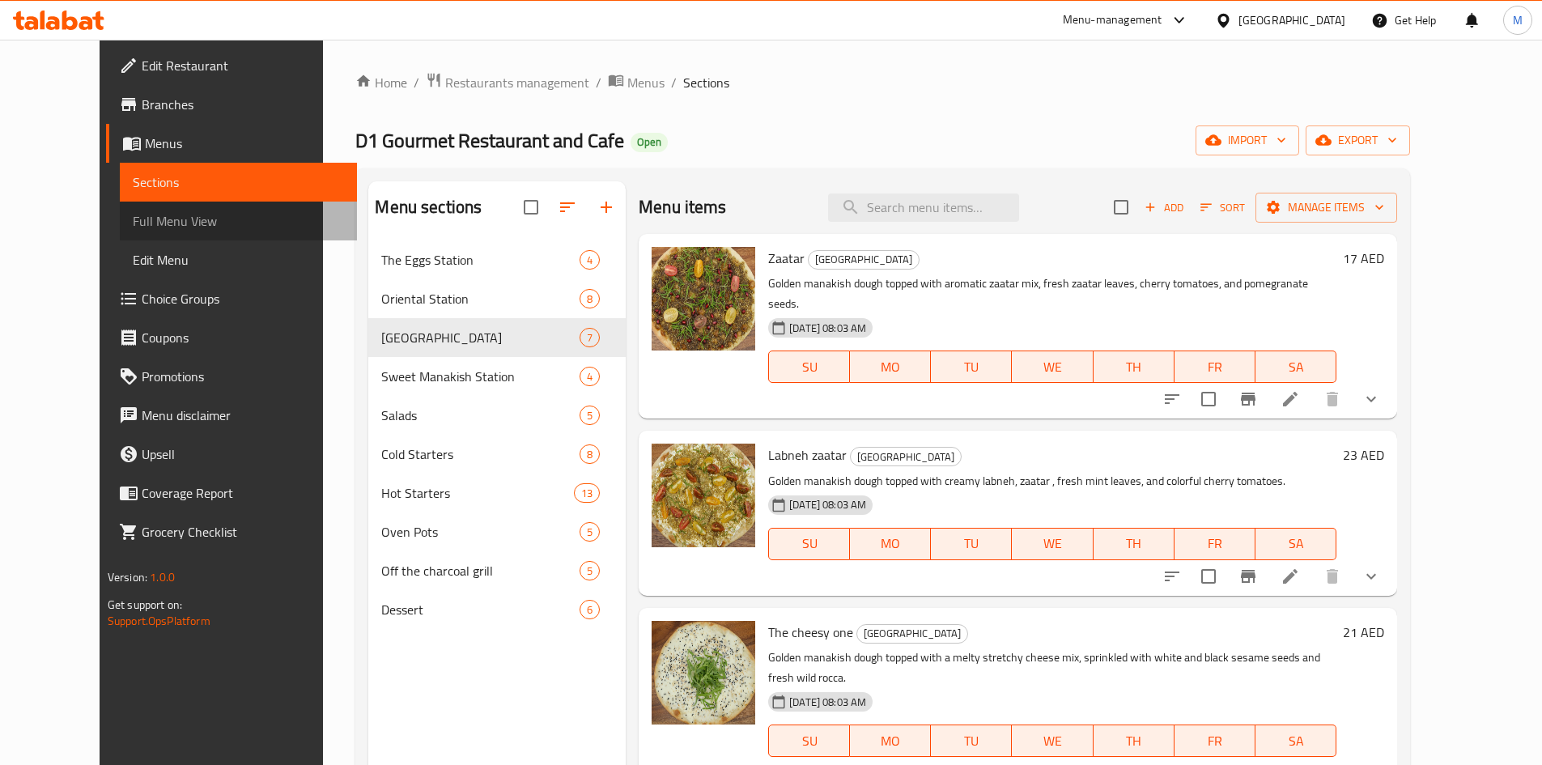
click at [133, 224] on span "Full Menu View" at bounding box center [238, 220] width 211 height 19
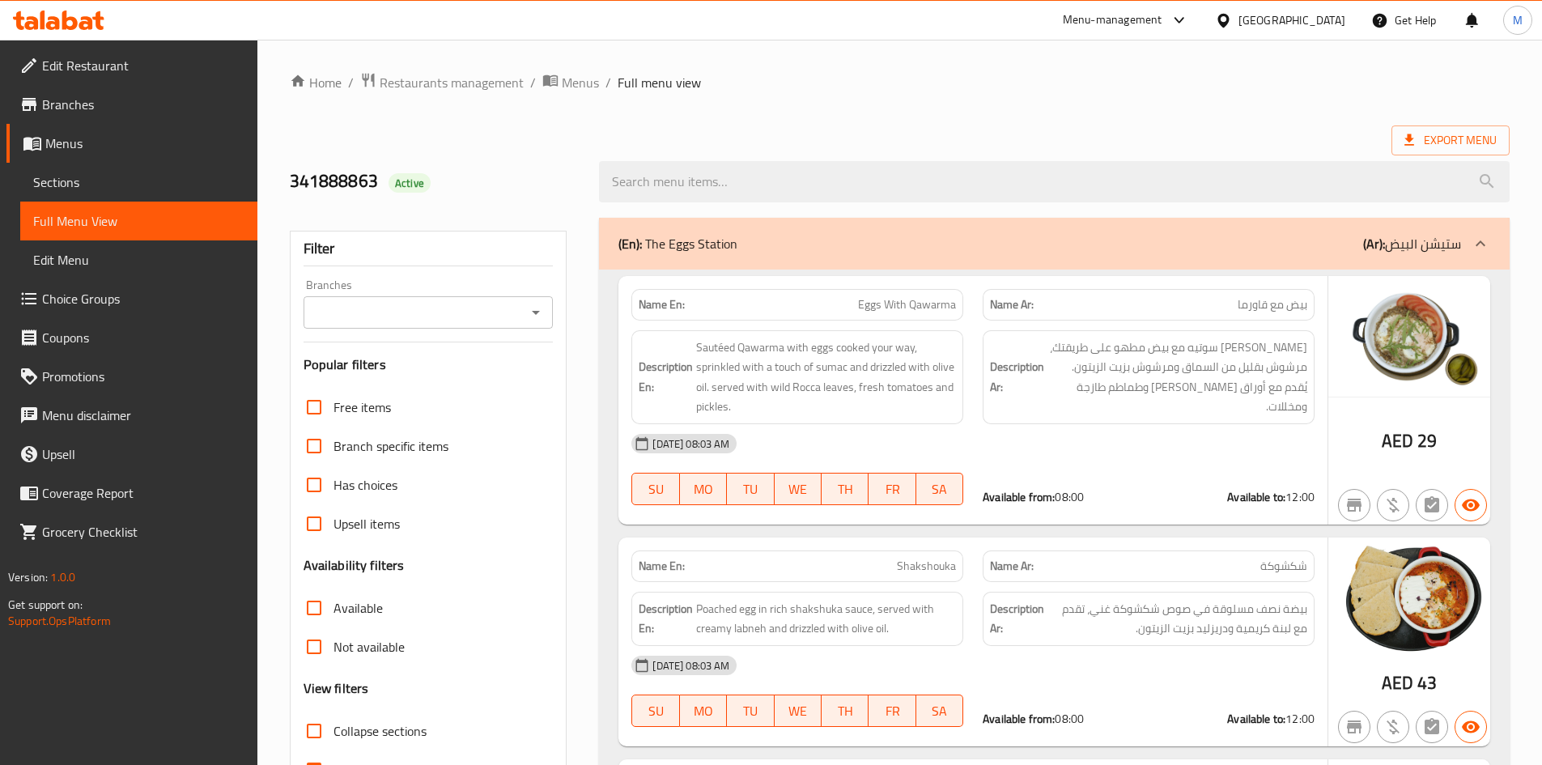
click at [441, 307] on input "Branches" at bounding box center [415, 312] width 214 height 23
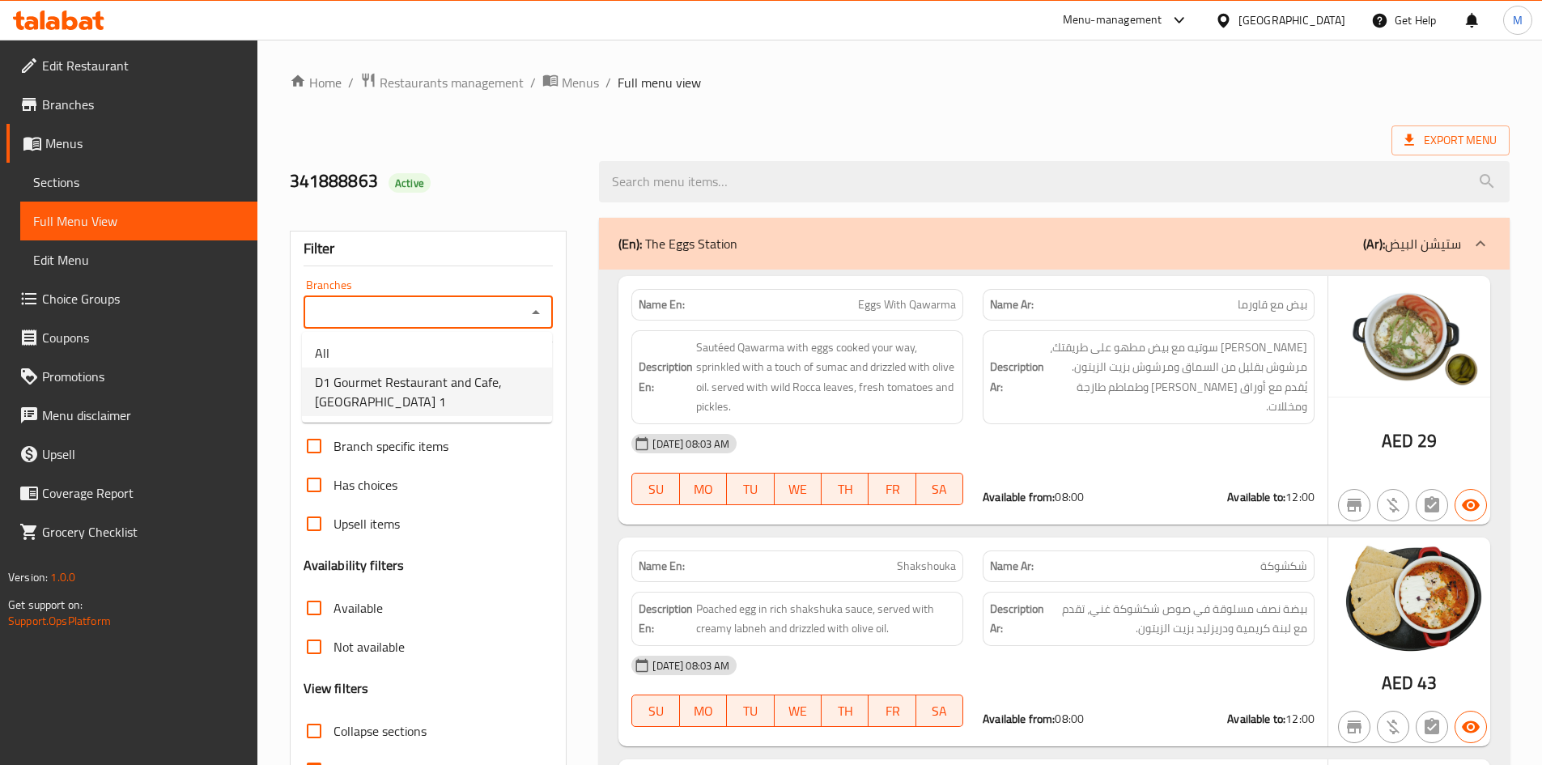
click at [470, 390] on span "D1 Gourmet Restaurant and Cafe, [GEOGRAPHIC_DATA] 1" at bounding box center [427, 391] width 224 height 39
type input "D1 Gourmet Restaurant and Cafe, [GEOGRAPHIC_DATA] 1"
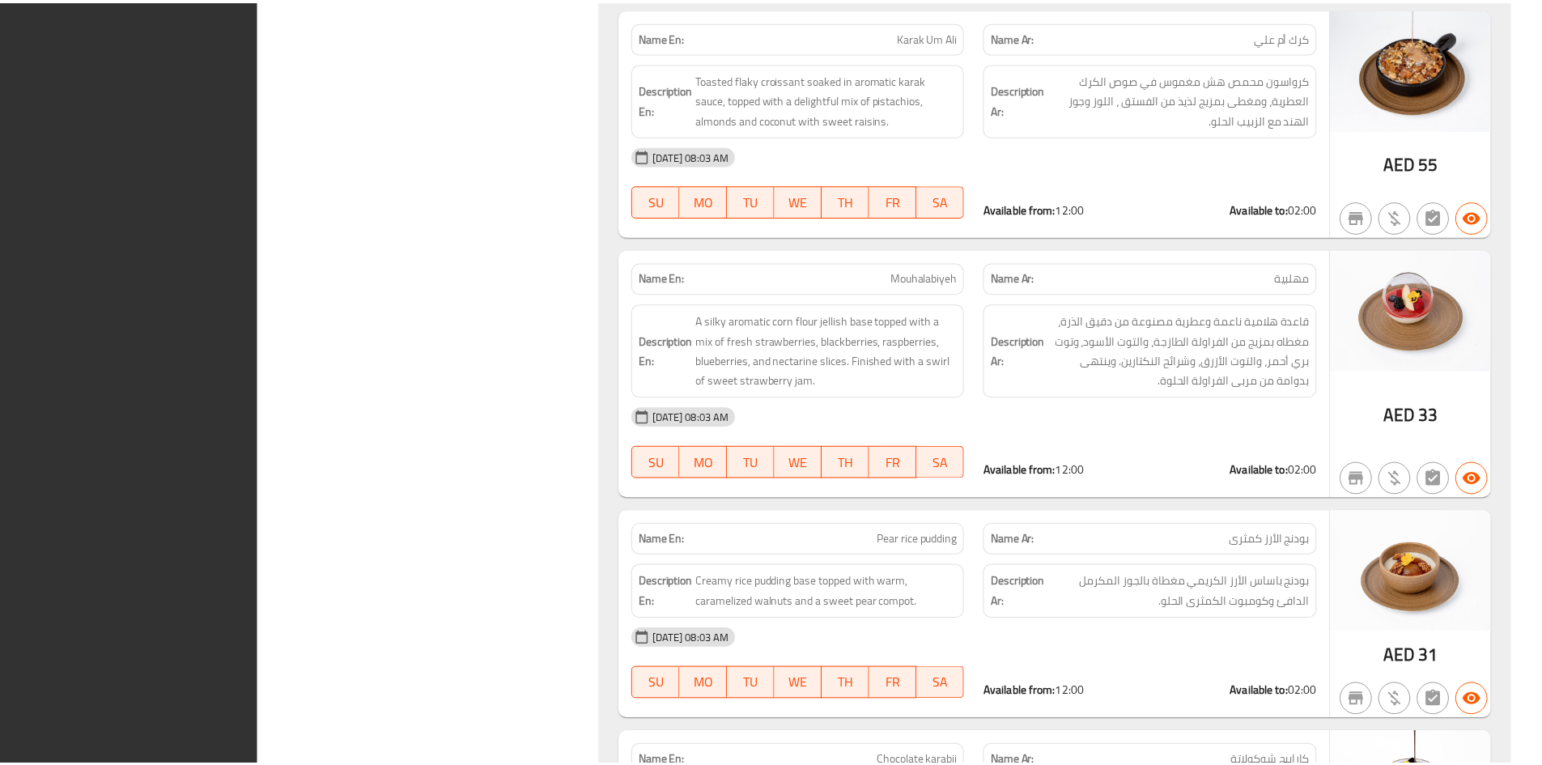
scroll to position [16709, 0]
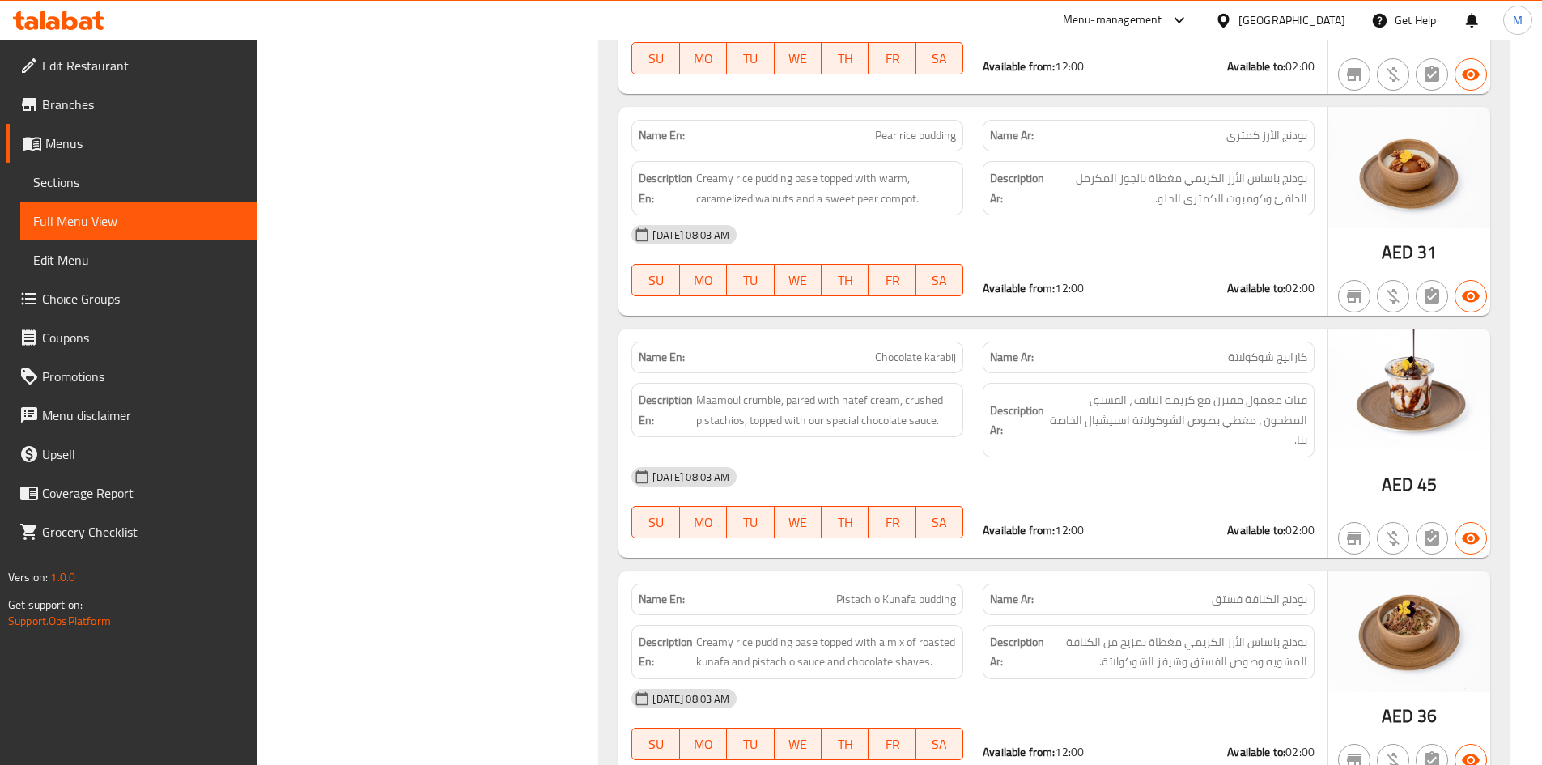
click at [1203, 457] on div "[DATE] 08:03 AM" at bounding box center [973, 476] width 703 height 39
